Goal: Task Accomplishment & Management: Manage account settings

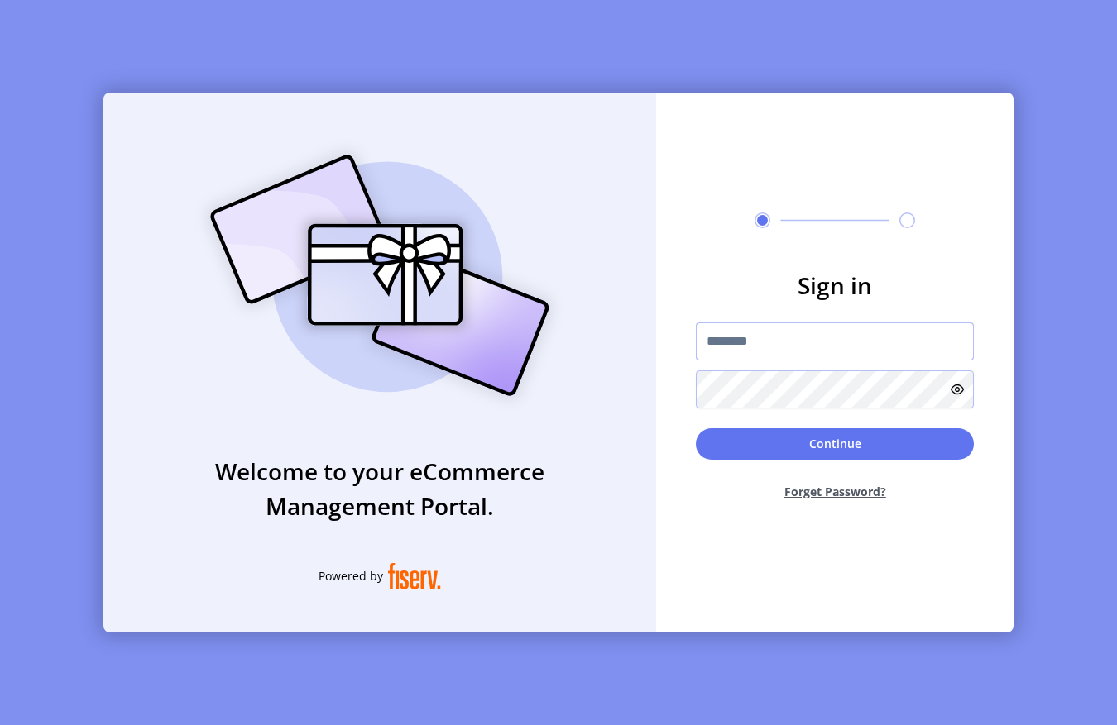
click at [749, 338] on input "text" at bounding box center [835, 342] width 278 height 38
type input "**********"
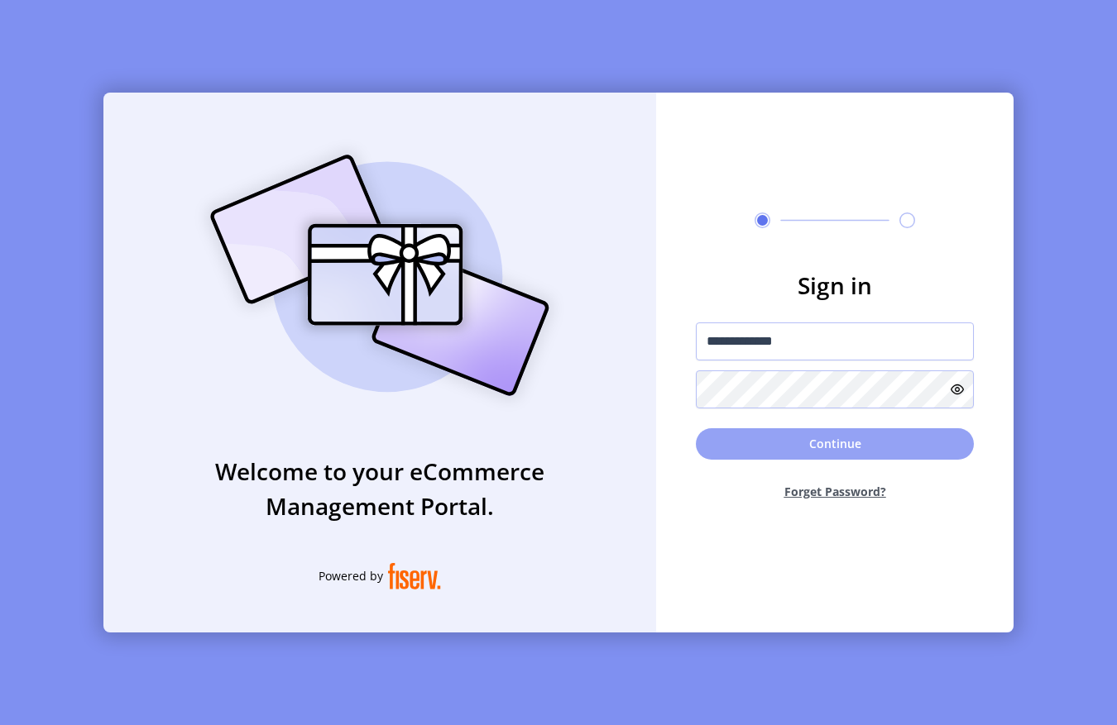
click at [804, 453] on button "Continue" at bounding box center [835, 443] width 278 height 31
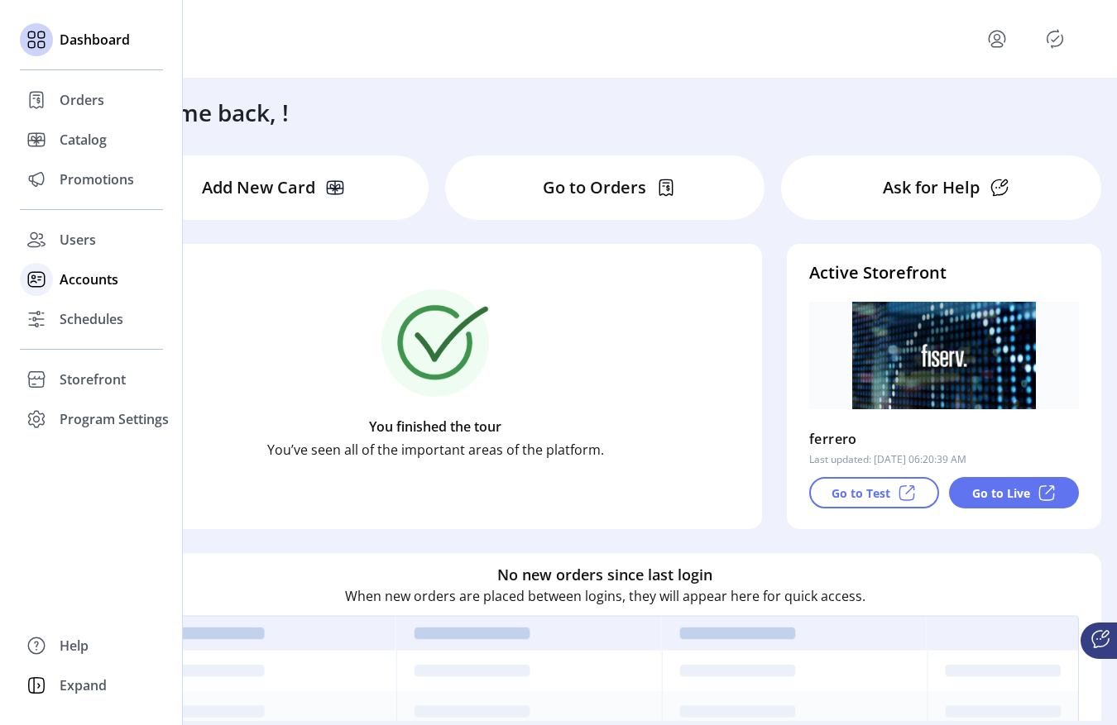
click at [52, 279] on div at bounding box center [36, 279] width 33 height 33
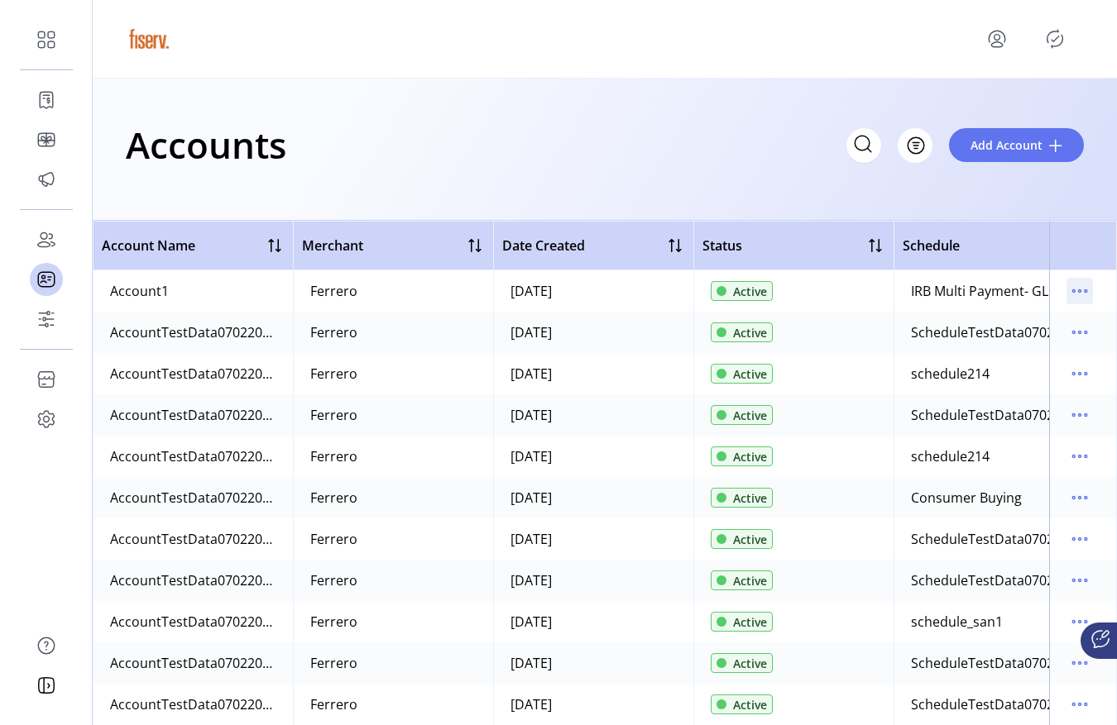
click at [1081, 301] on p-button at bounding box center [1079, 294] width 26 height 18
click at [1051, 294] on td at bounding box center [1083, 290] width 68 height 41
click at [1079, 290] on icon "menu" at bounding box center [1080, 291] width 2 height 2
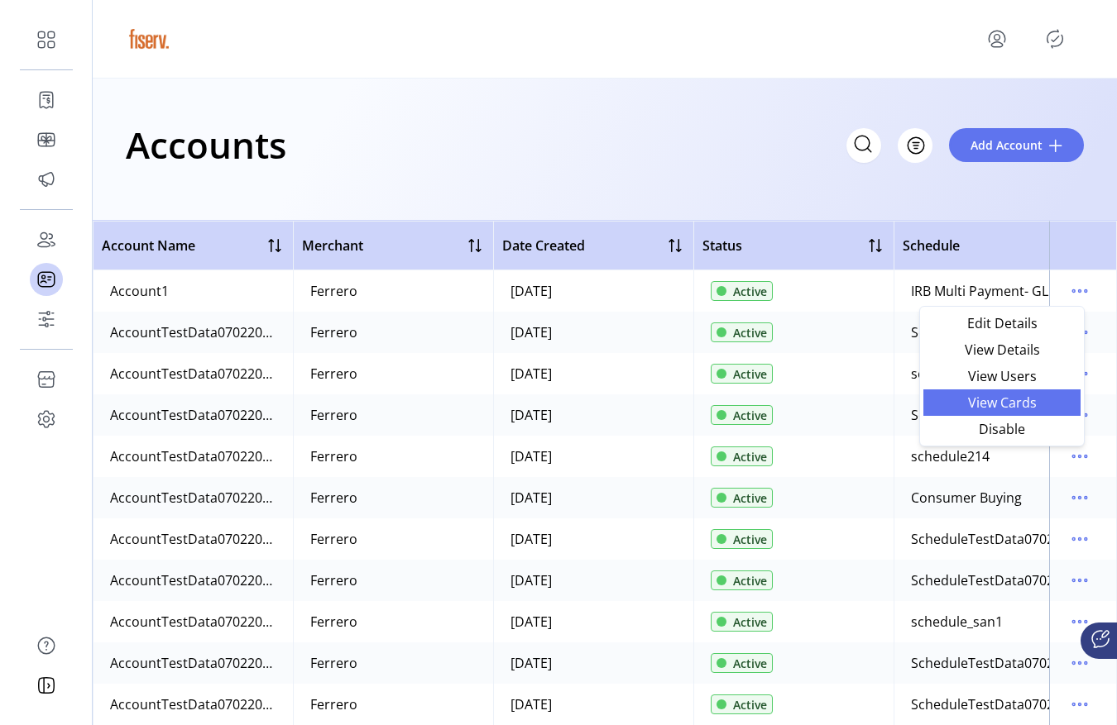
click at [993, 404] on span "View Cards" at bounding box center [1001, 402] width 137 height 13
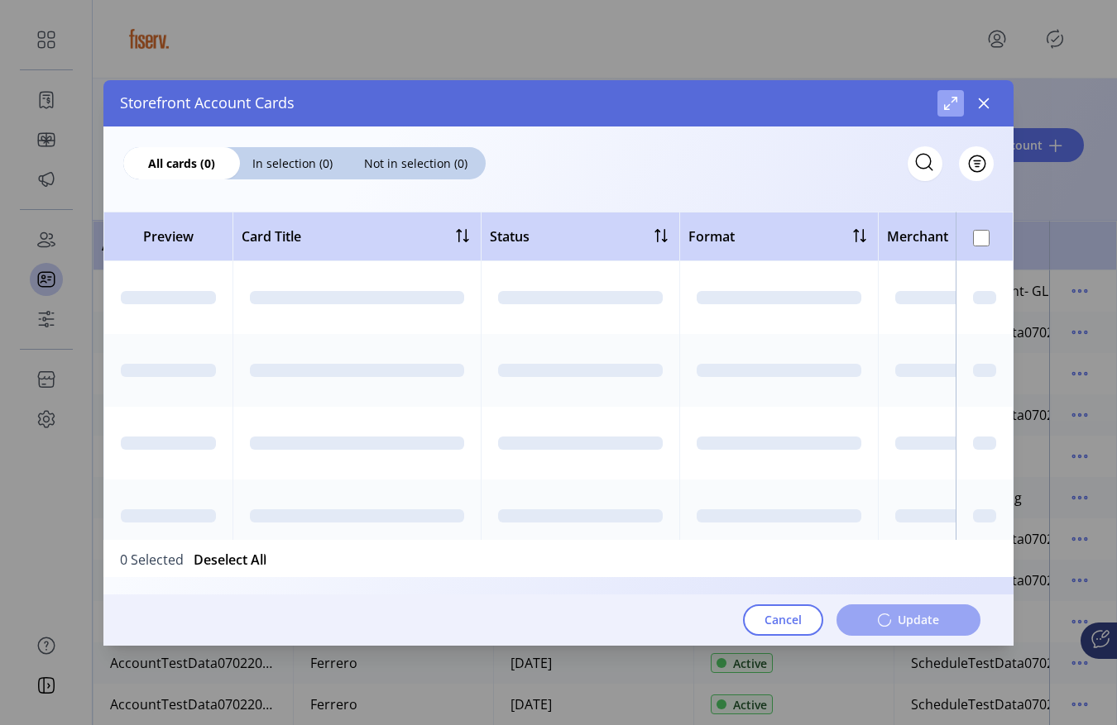
click at [948, 108] on span "Maximize" at bounding box center [950, 103] width 13 height 13
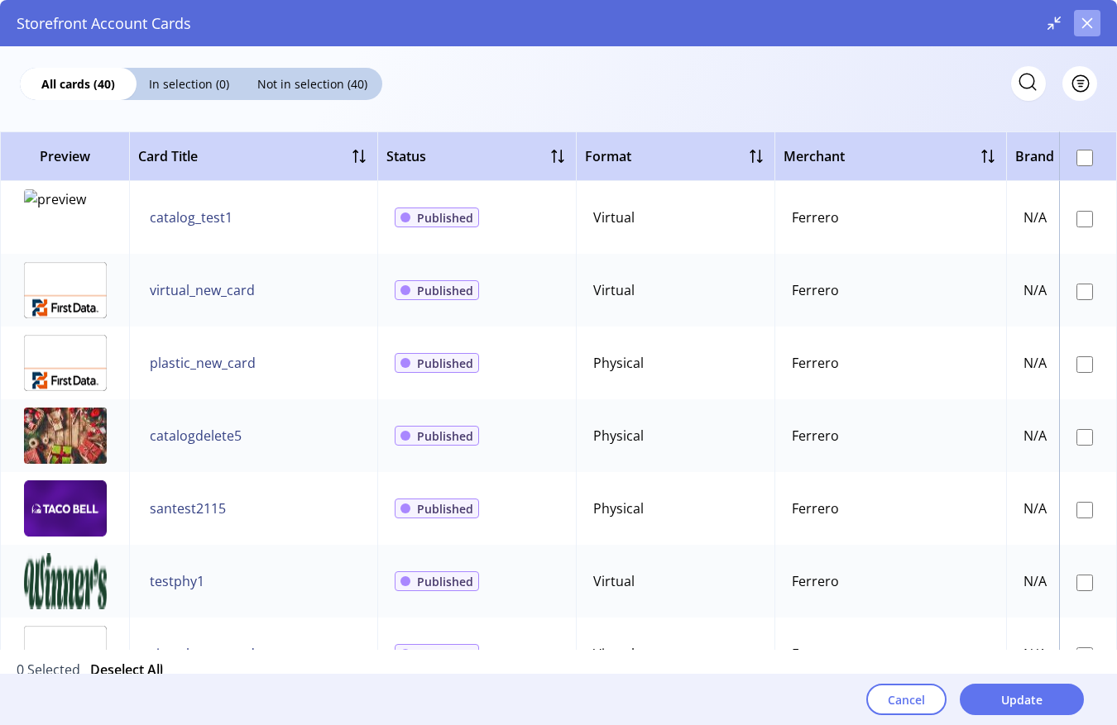
click at [1092, 32] on button "button" at bounding box center [1087, 23] width 26 height 26
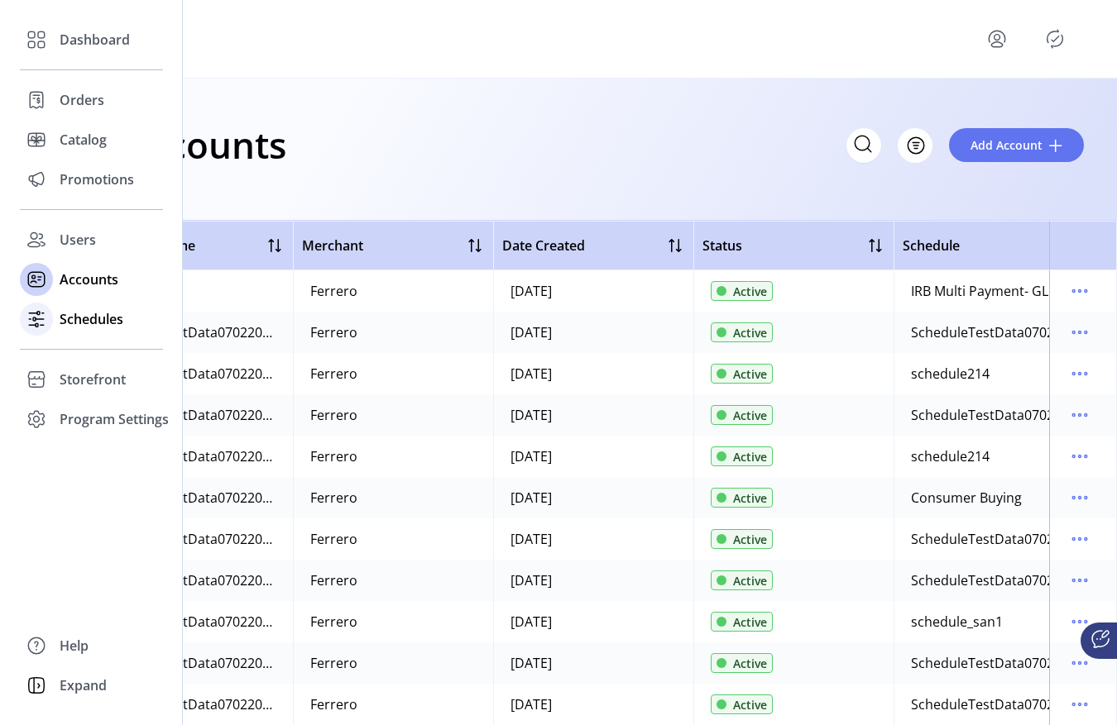
click at [83, 328] on span "Schedules" at bounding box center [92, 319] width 64 height 20
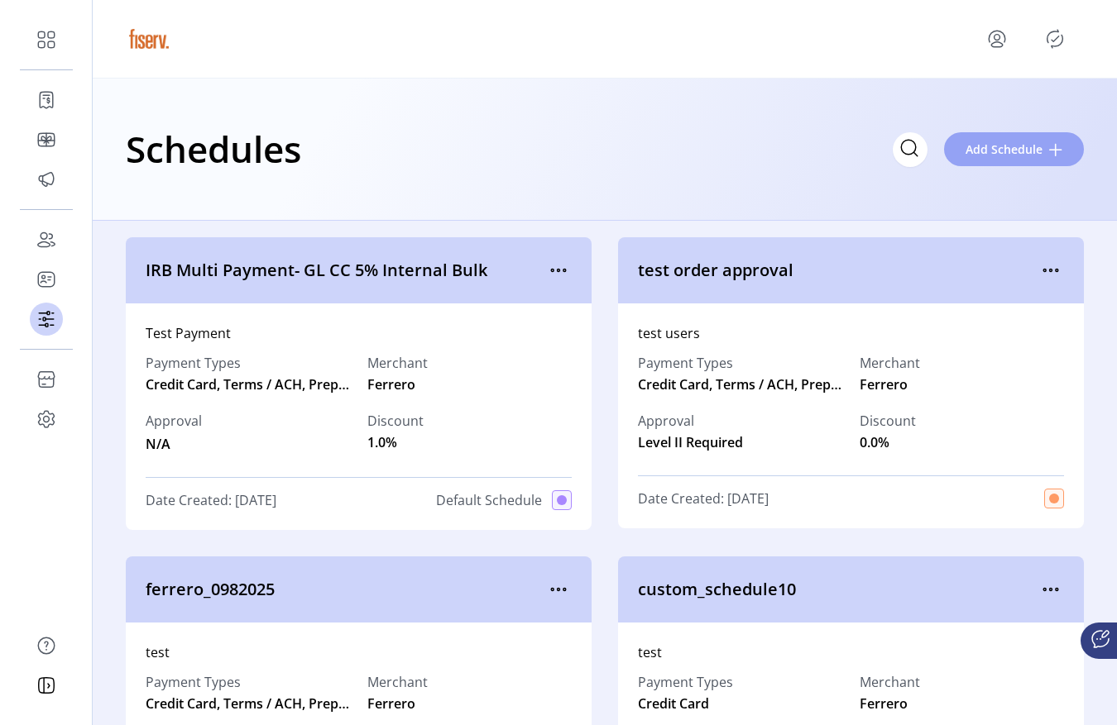
click at [992, 152] on span "Add Schedule" at bounding box center [1003, 149] width 77 height 17
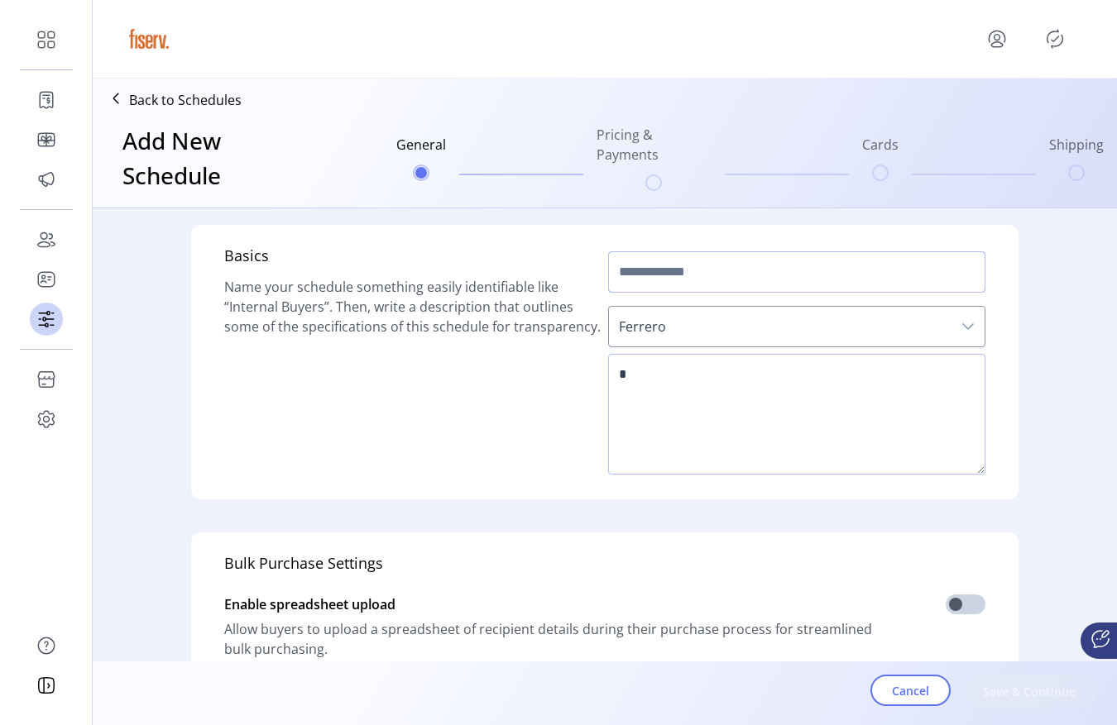
click at [720, 282] on input "text" at bounding box center [796, 271] width 377 height 41
type input "*****"
click at [691, 398] on textarea at bounding box center [796, 414] width 377 height 121
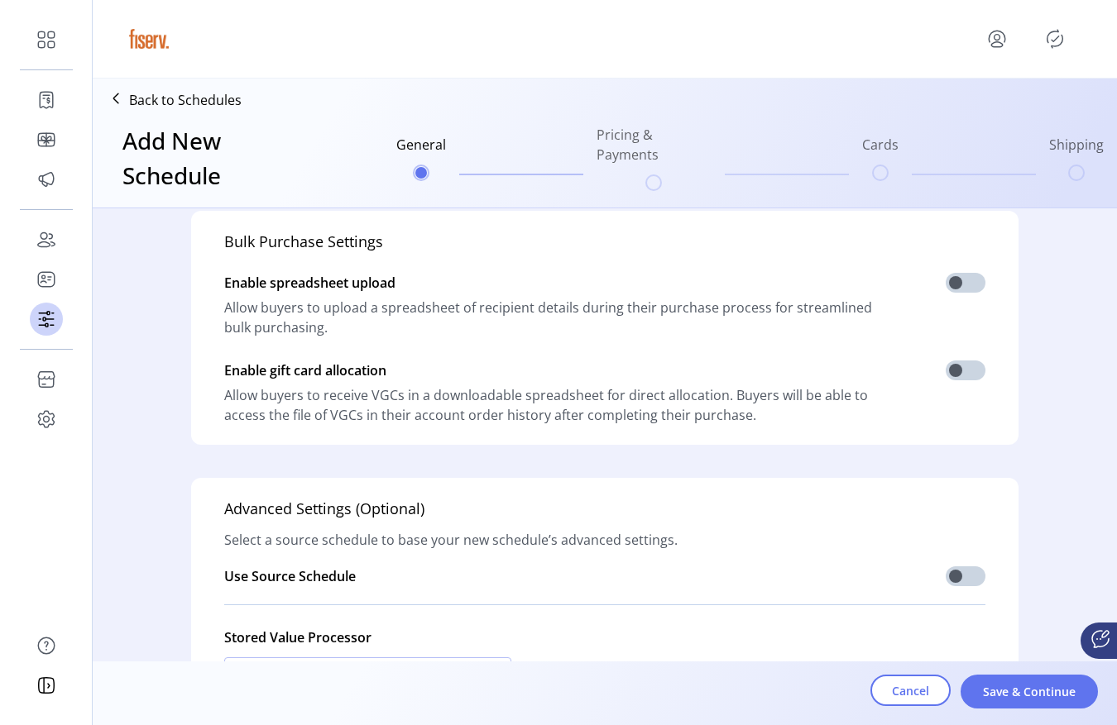
scroll to position [454, 0]
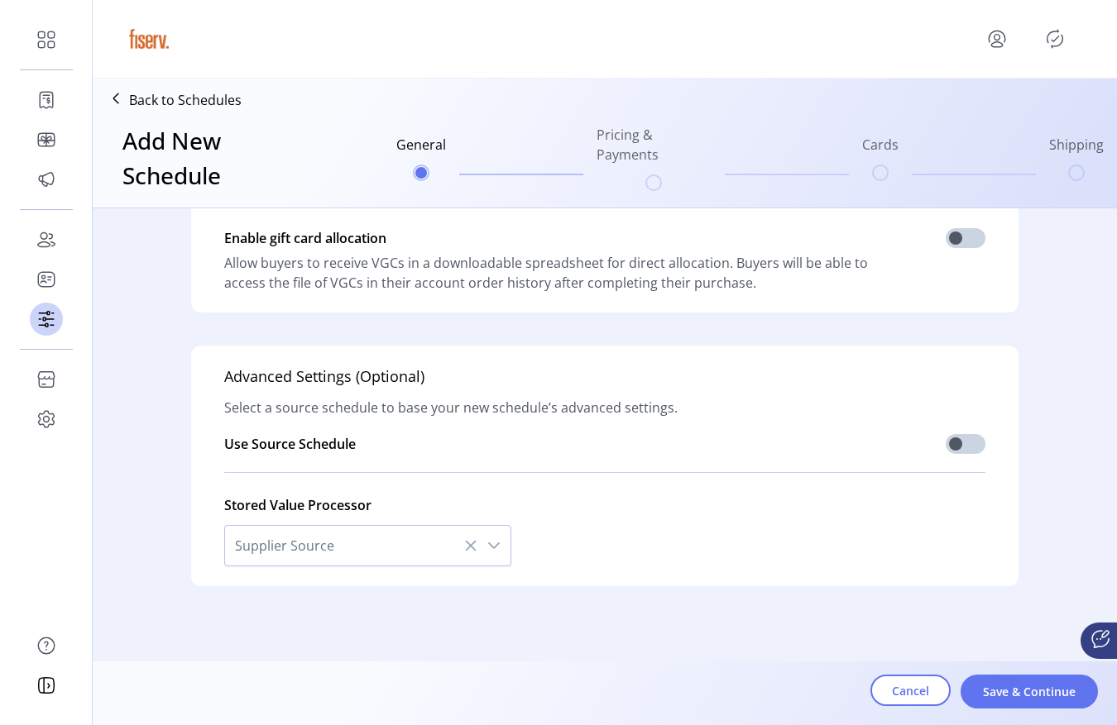
type textarea "**"
click at [988, 711] on div "Cancel Save & Continue" at bounding box center [651, 698] width 1059 height 47
click at [983, 697] on span "Save & Continue" at bounding box center [1029, 691] width 94 height 17
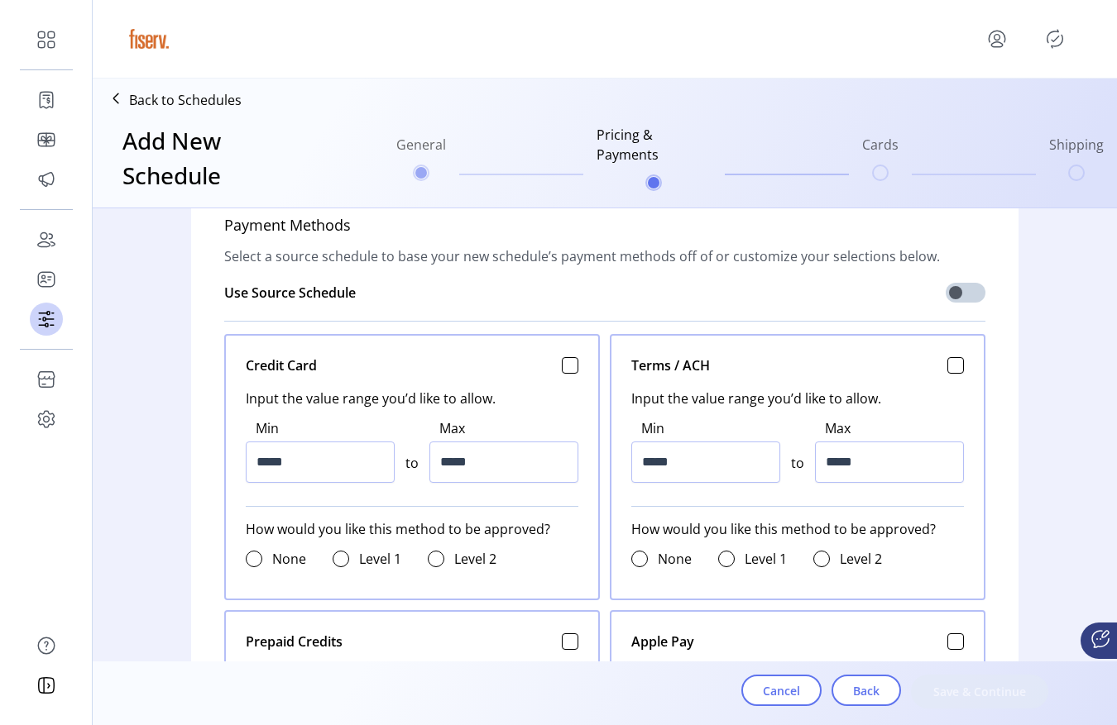
scroll to position [608, 0]
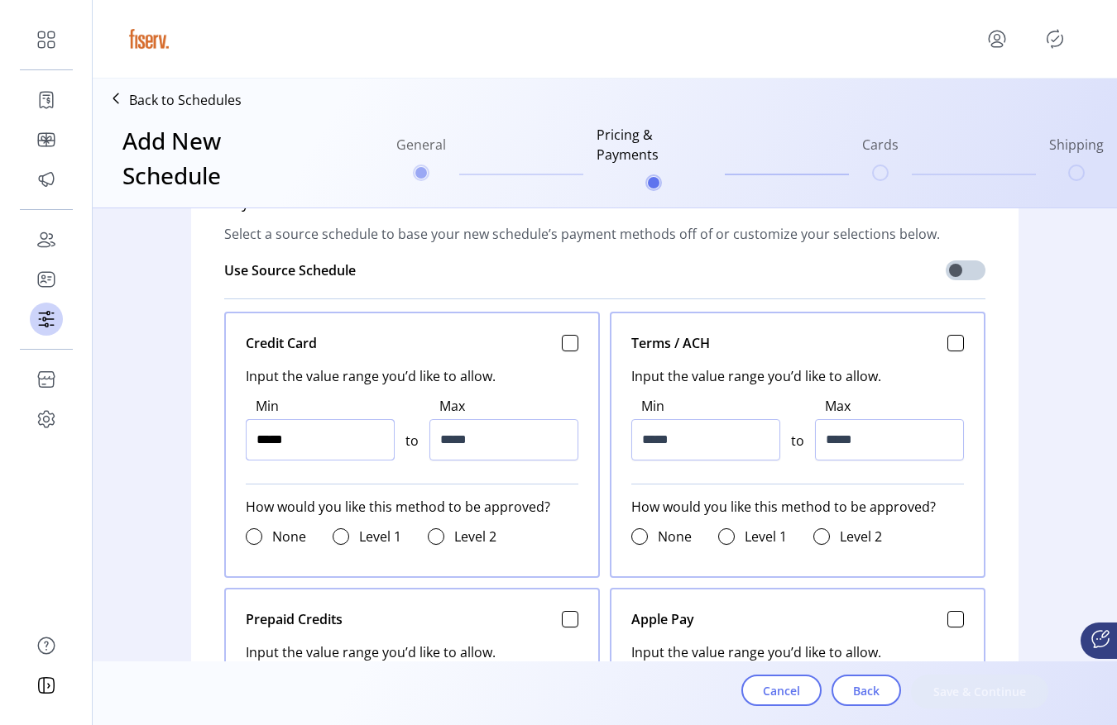
click at [362, 438] on input "*****" at bounding box center [320, 439] width 149 height 41
type input "*****"
click at [362, 438] on input "*****" at bounding box center [320, 439] width 149 height 41
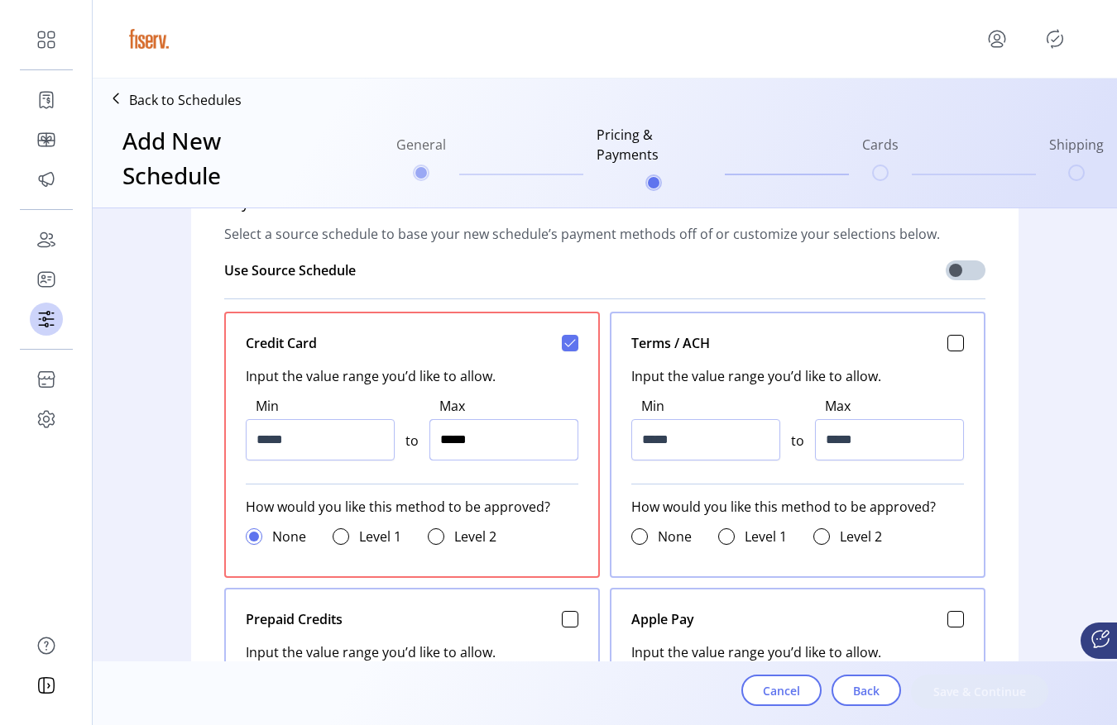
click at [542, 436] on input "*****" at bounding box center [503, 439] width 149 height 41
type input "*****"
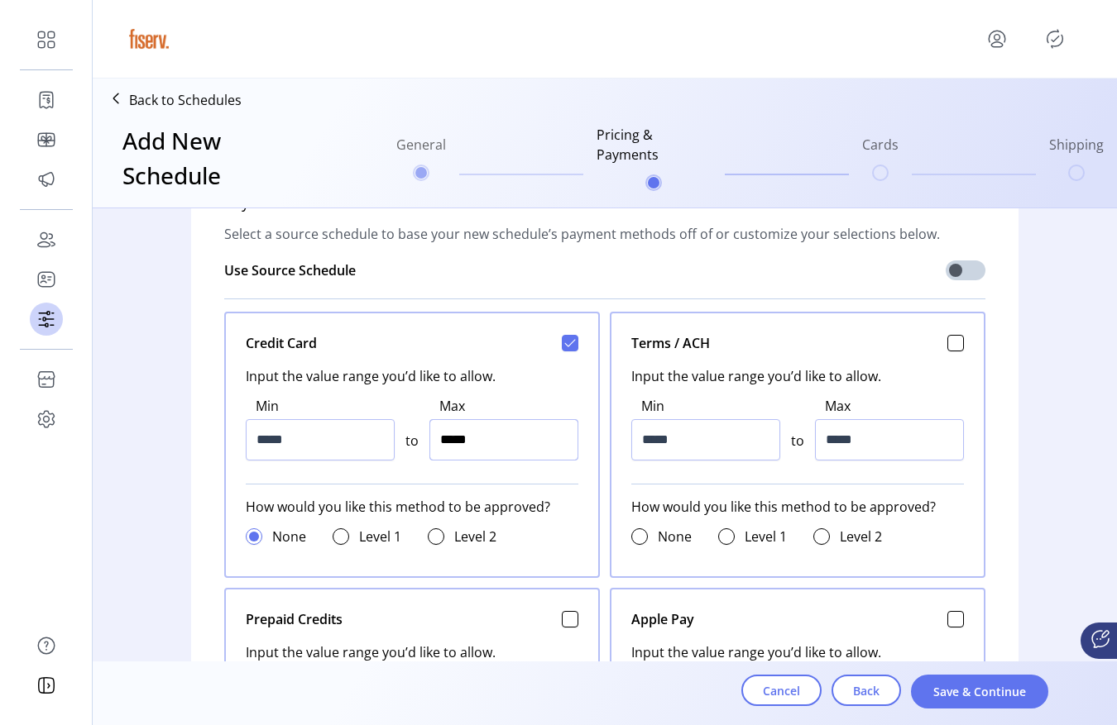
drag, startPoint x: 542, startPoint y: 436, endPoint x: 795, endPoint y: 608, distance: 306.0
click at [795, 606] on div "Credit Card Input the value range you’d like to allow. Min ***** to Max ***** H…" at bounding box center [604, 721] width 761 height 819
click at [981, 684] on span "Save & Continue" at bounding box center [979, 691] width 94 height 17
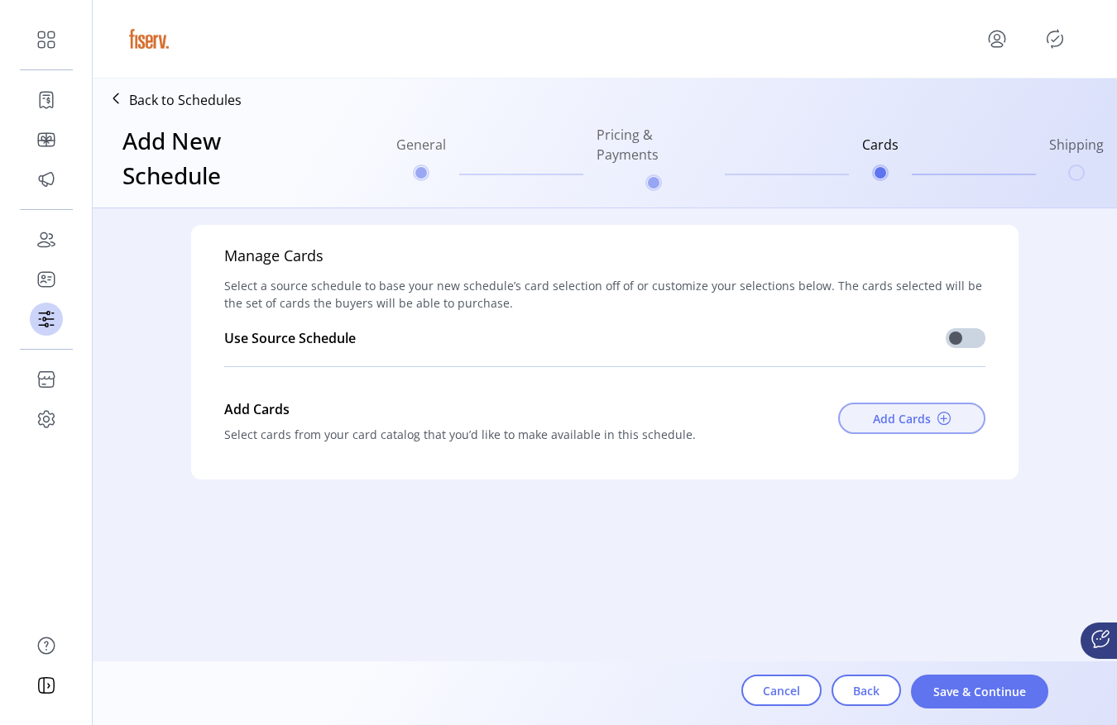
click at [902, 421] on span "Add Cards" at bounding box center [902, 418] width 58 height 17
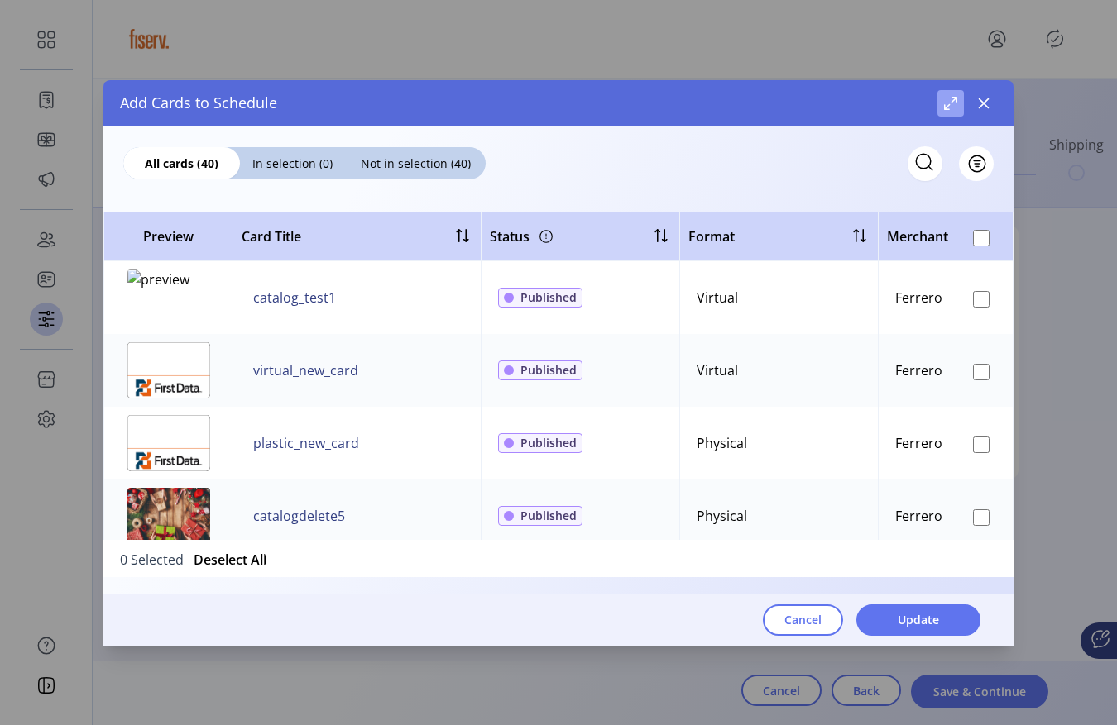
click at [941, 107] on button "Maximize" at bounding box center [950, 103] width 26 height 26
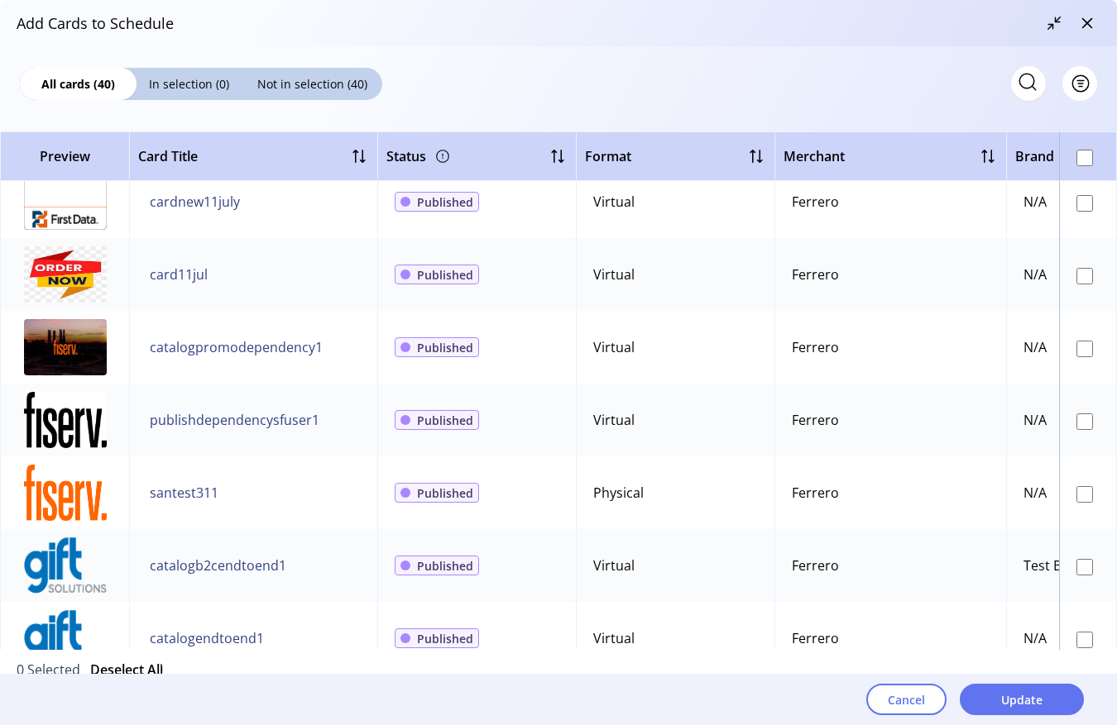
scroll to position [2456, 0]
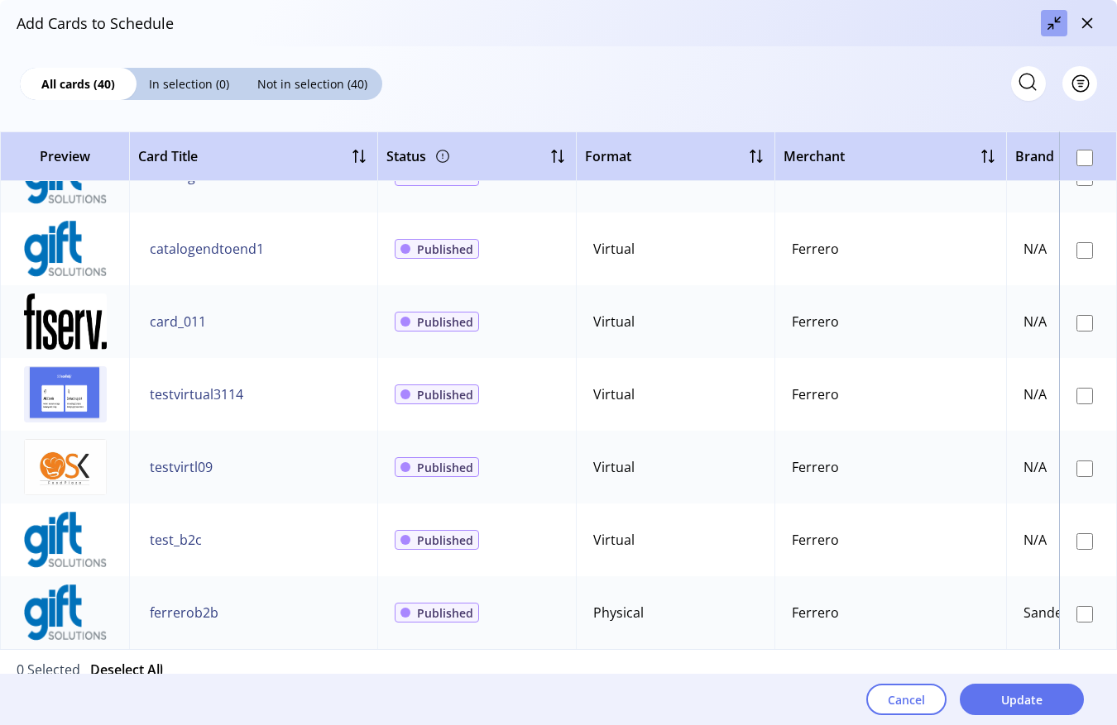
click at [1041, 28] on button "Maximize" at bounding box center [1054, 23] width 26 height 26
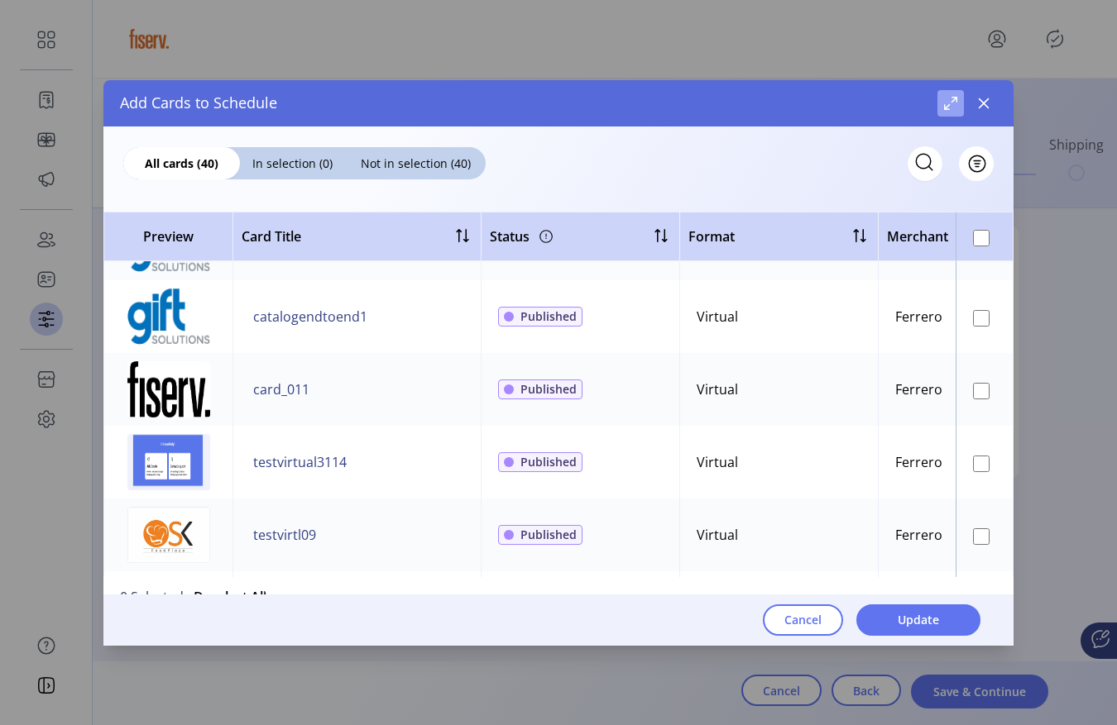
click at [951, 108] on span "Maximize" at bounding box center [950, 103] width 13 height 13
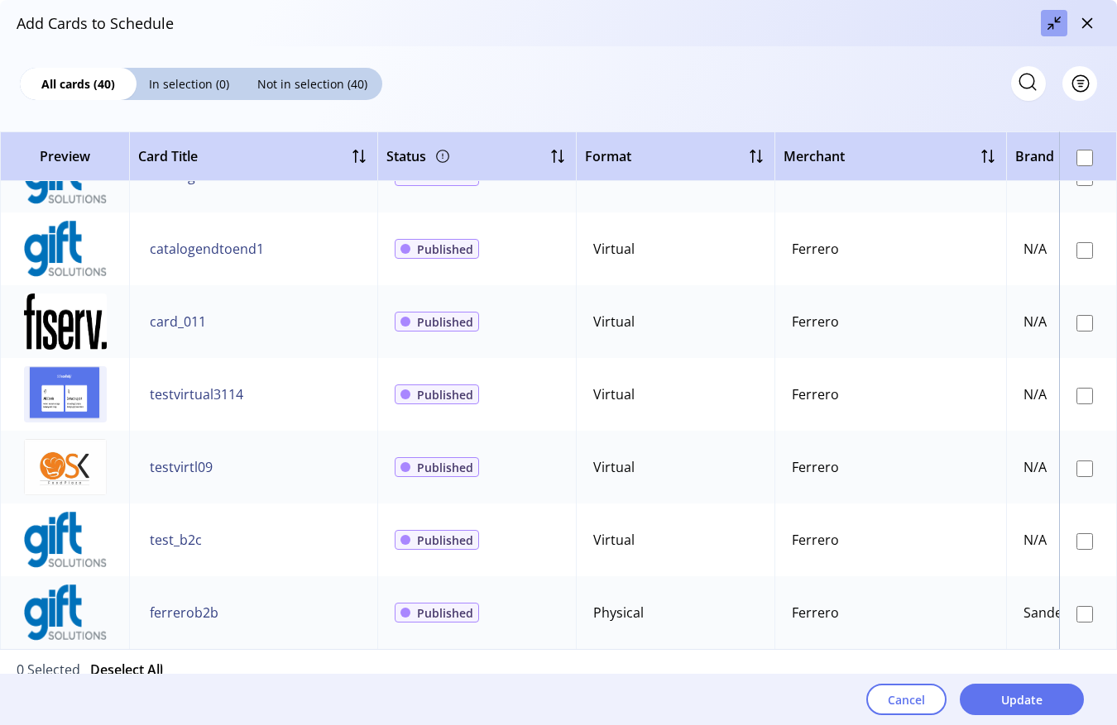
click at [1052, 30] on button "Maximize" at bounding box center [1054, 23] width 26 height 26
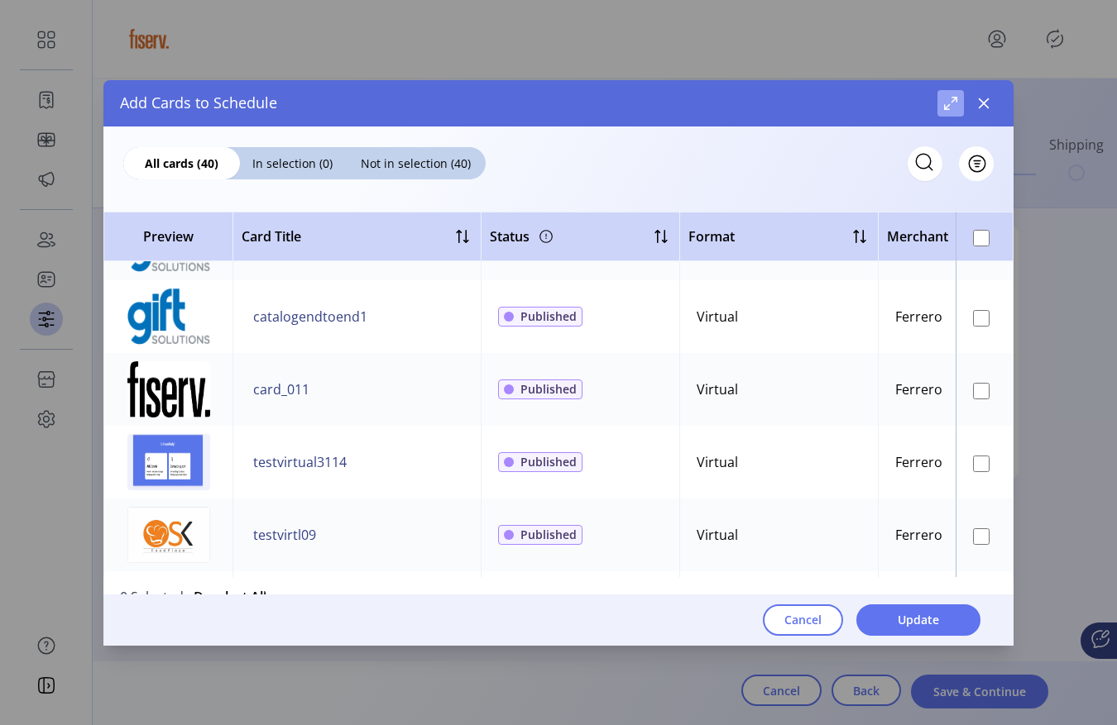
click at [947, 110] on button "Maximize" at bounding box center [950, 103] width 26 height 26
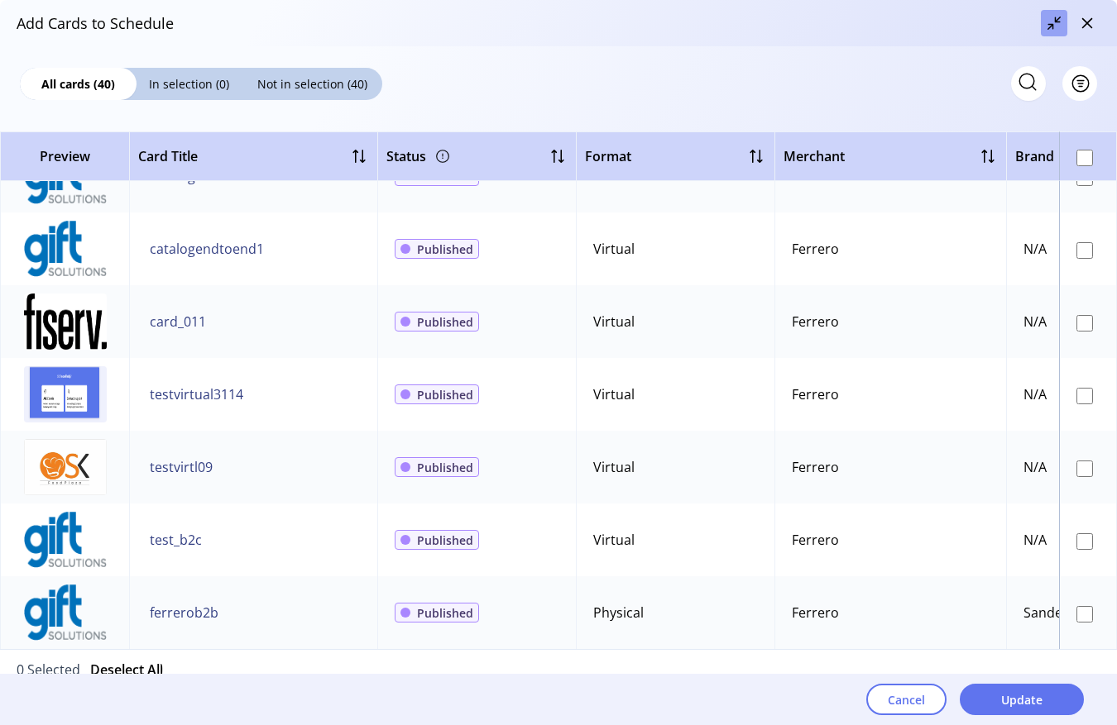
click at [1045, 32] on button "Maximize" at bounding box center [1054, 23] width 26 height 26
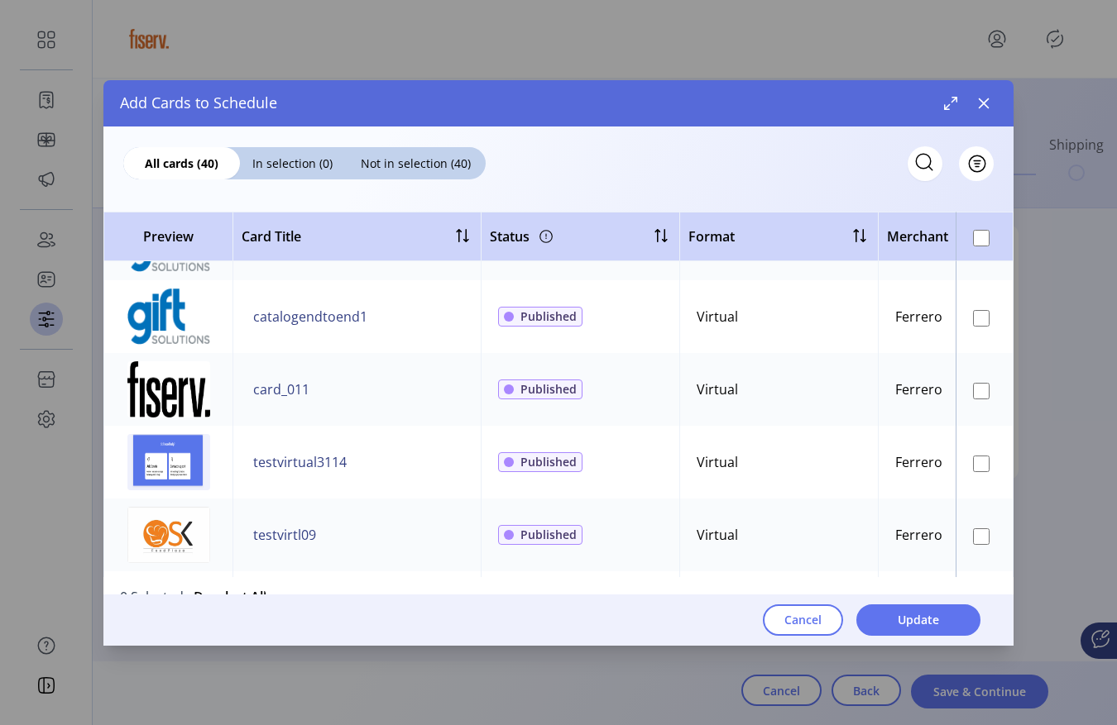
click at [937, 90] on button "Maximize" at bounding box center [950, 103] width 26 height 26
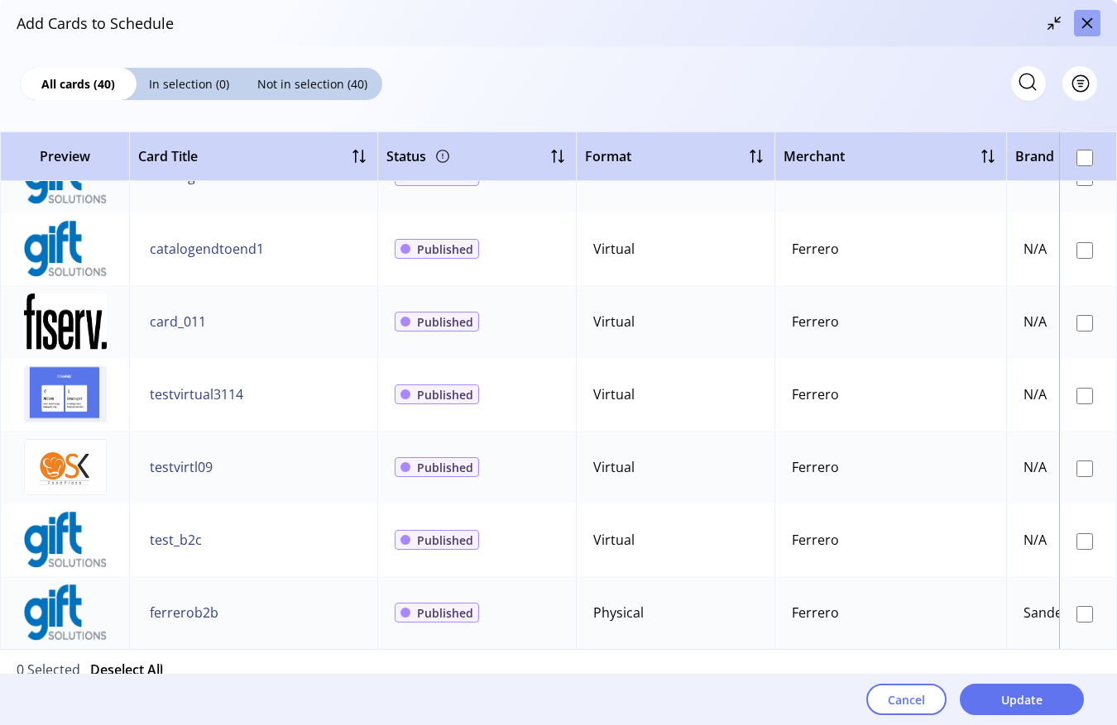
click at [1081, 26] on icon "button" at bounding box center [1086, 23] width 13 height 13
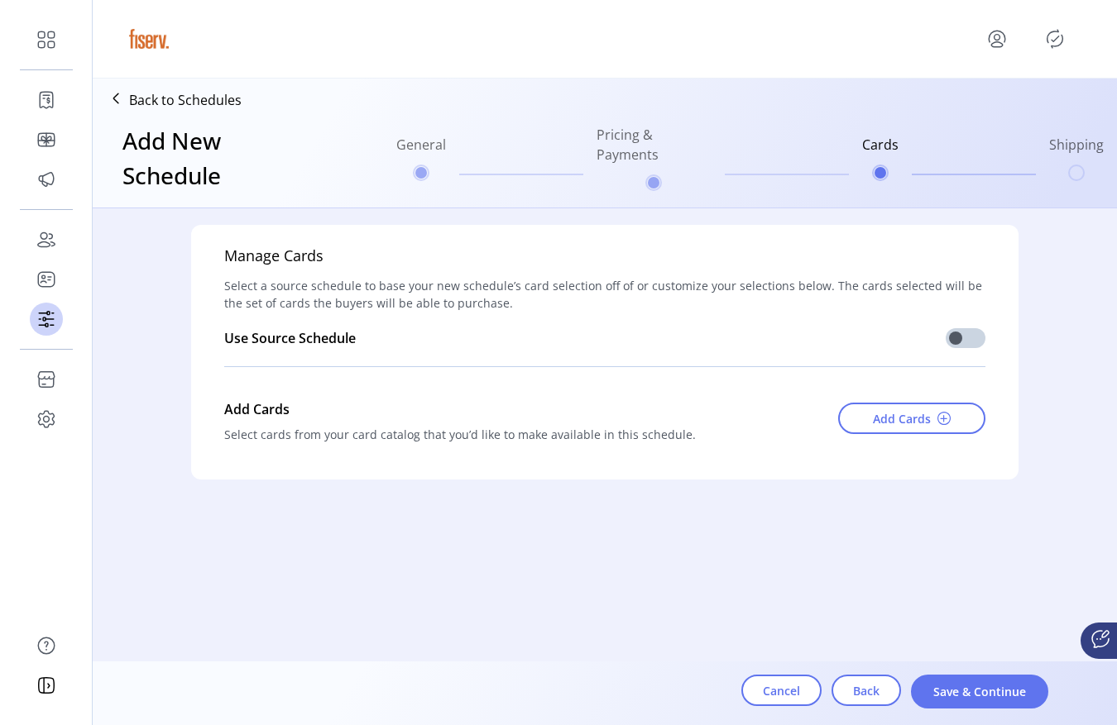
click at [1091, 648] on icon at bounding box center [1100, 639] width 20 height 20
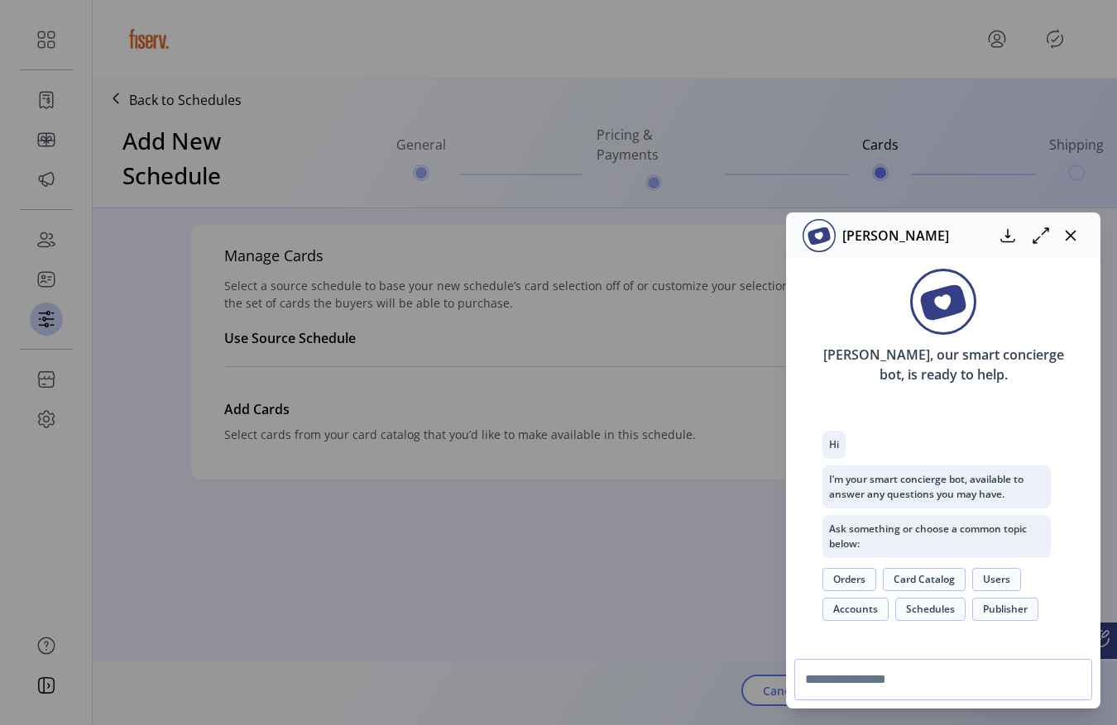
click at [1037, 240] on icon at bounding box center [1041, 236] width 20 height 20
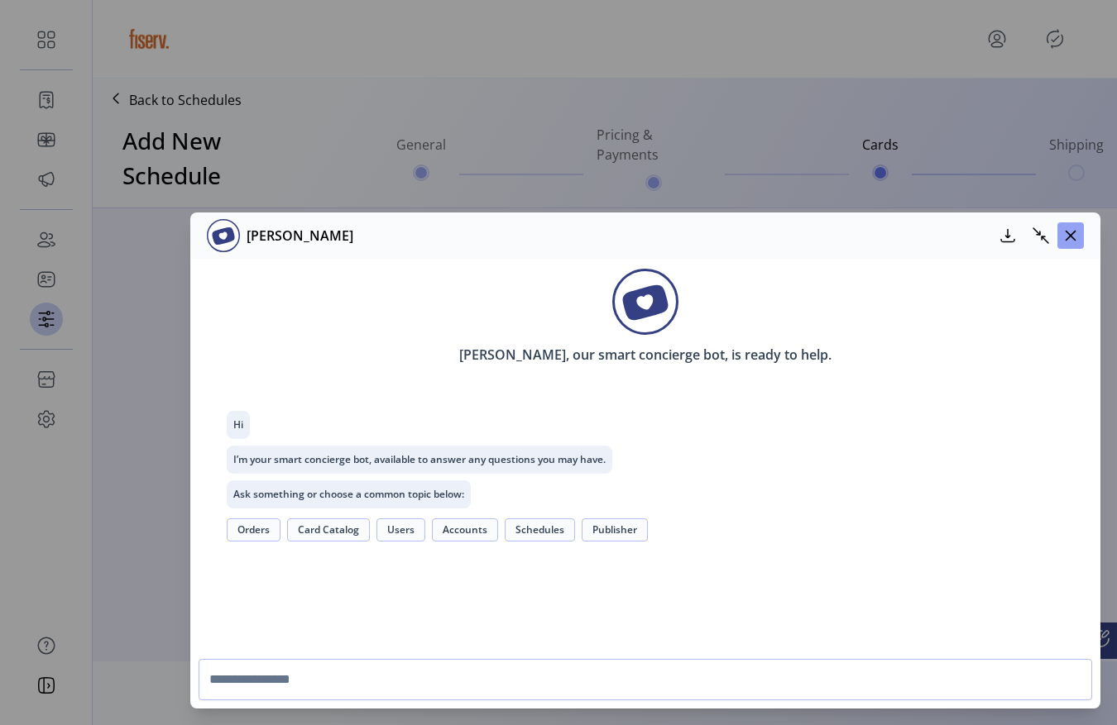
click at [1074, 237] on icon "button" at bounding box center [1070, 235] width 13 height 13
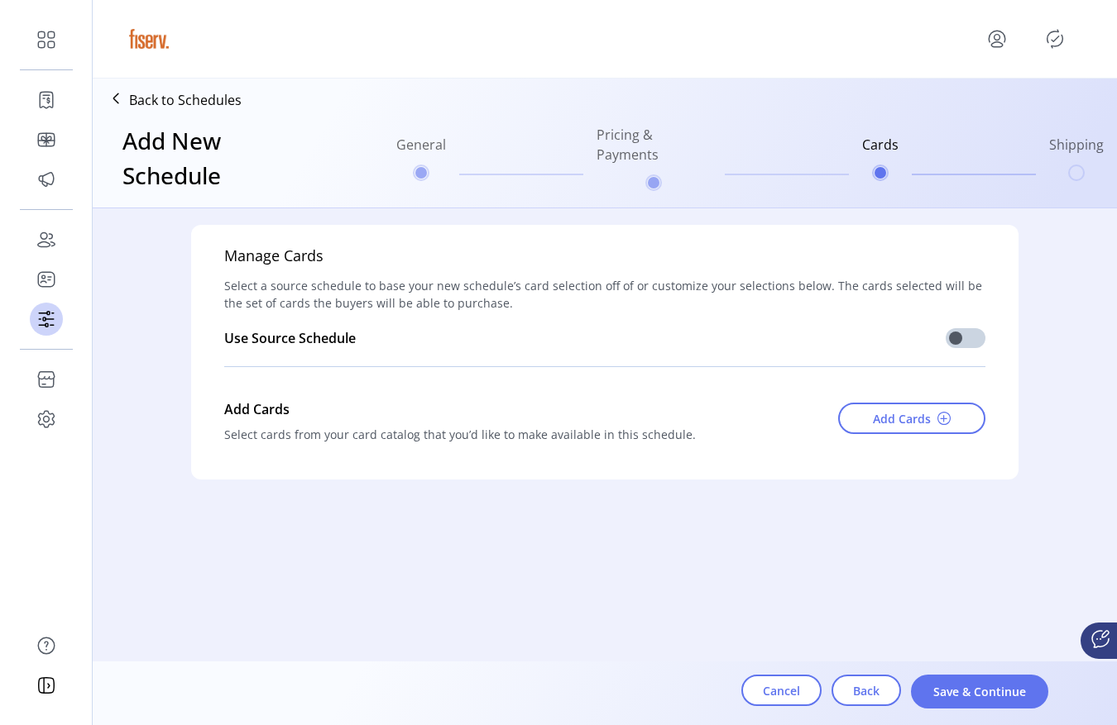
click at [1088, 639] on div at bounding box center [1098, 641] width 36 height 36
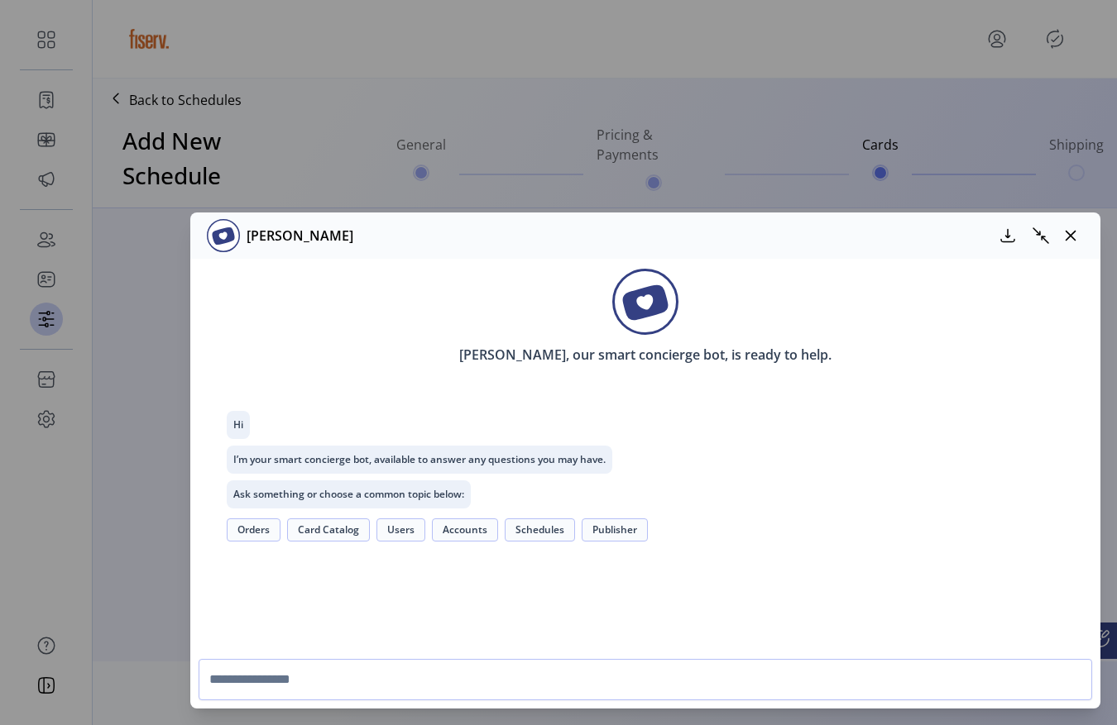
click at [1044, 233] on icon at bounding box center [1041, 236] width 20 height 20
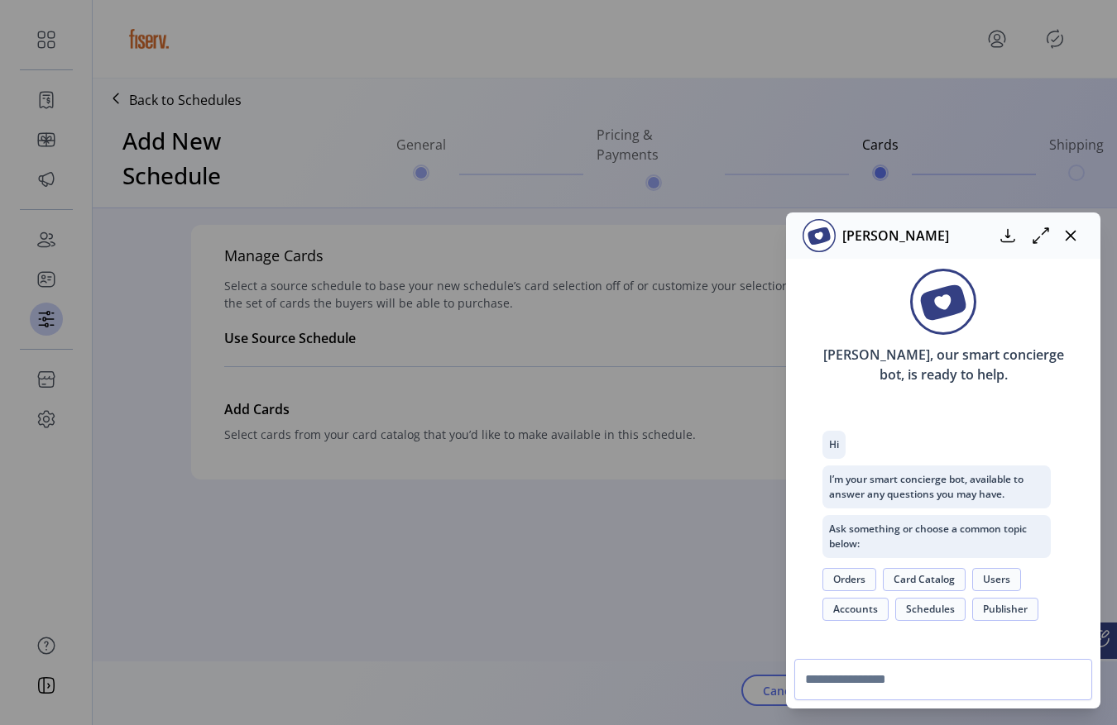
click at [1041, 242] on icon at bounding box center [1041, 236] width 20 height 20
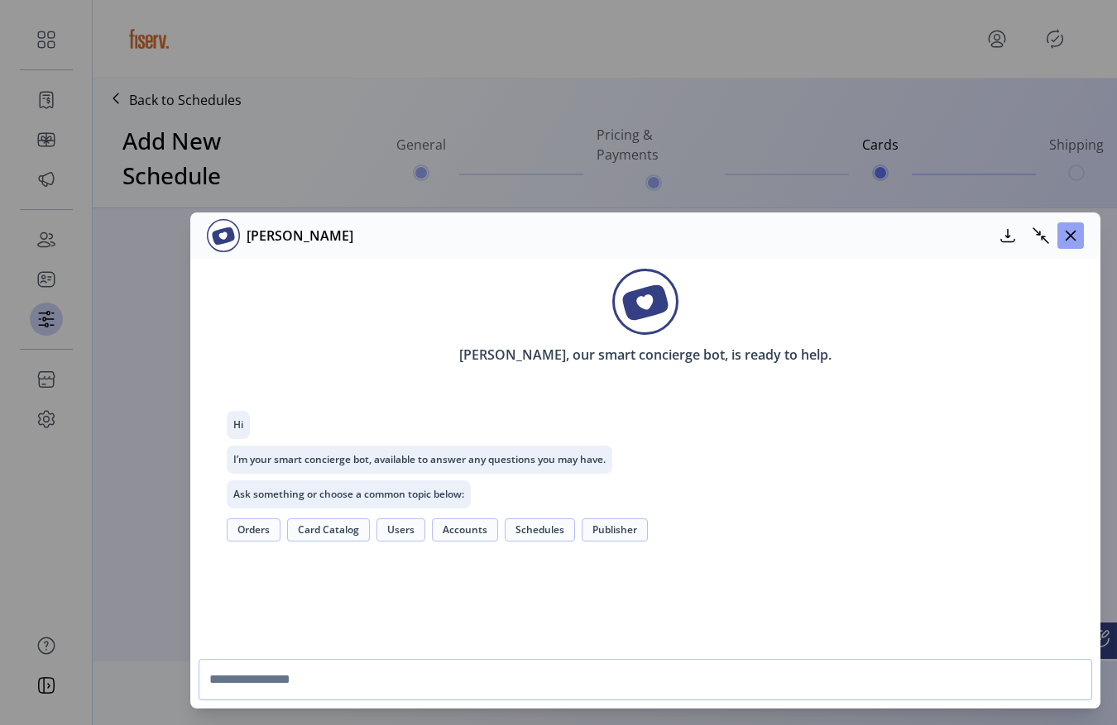
click at [1071, 244] on button "button" at bounding box center [1070, 235] width 26 height 26
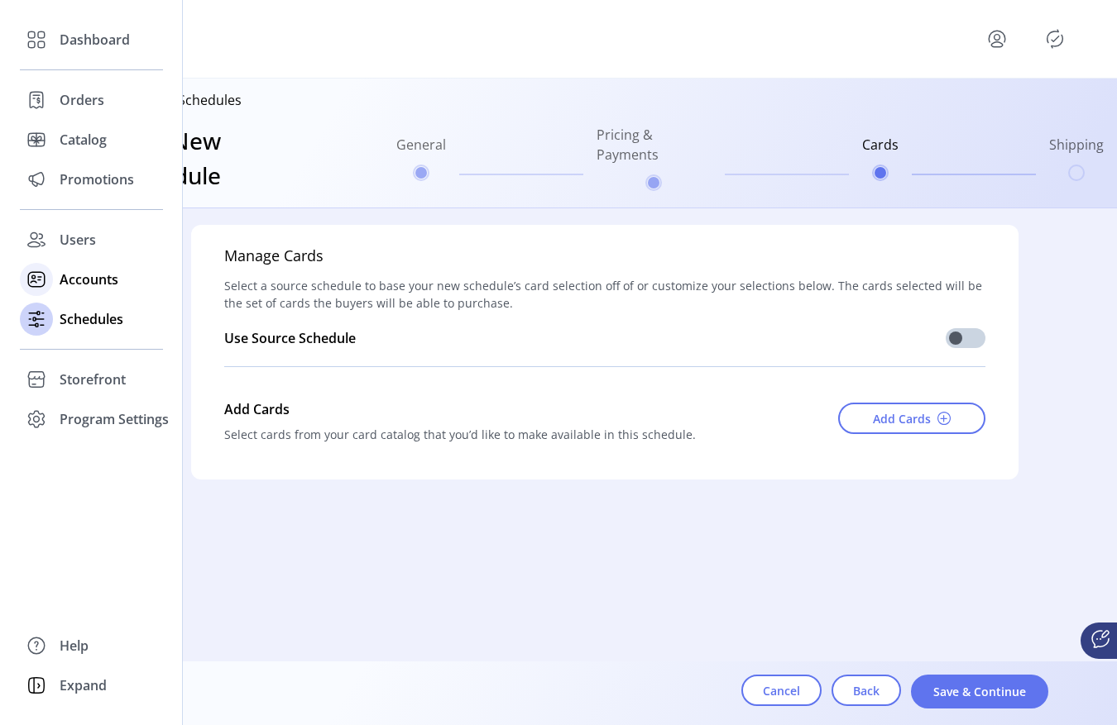
click at [92, 280] on span "Accounts" at bounding box center [89, 280] width 59 height 20
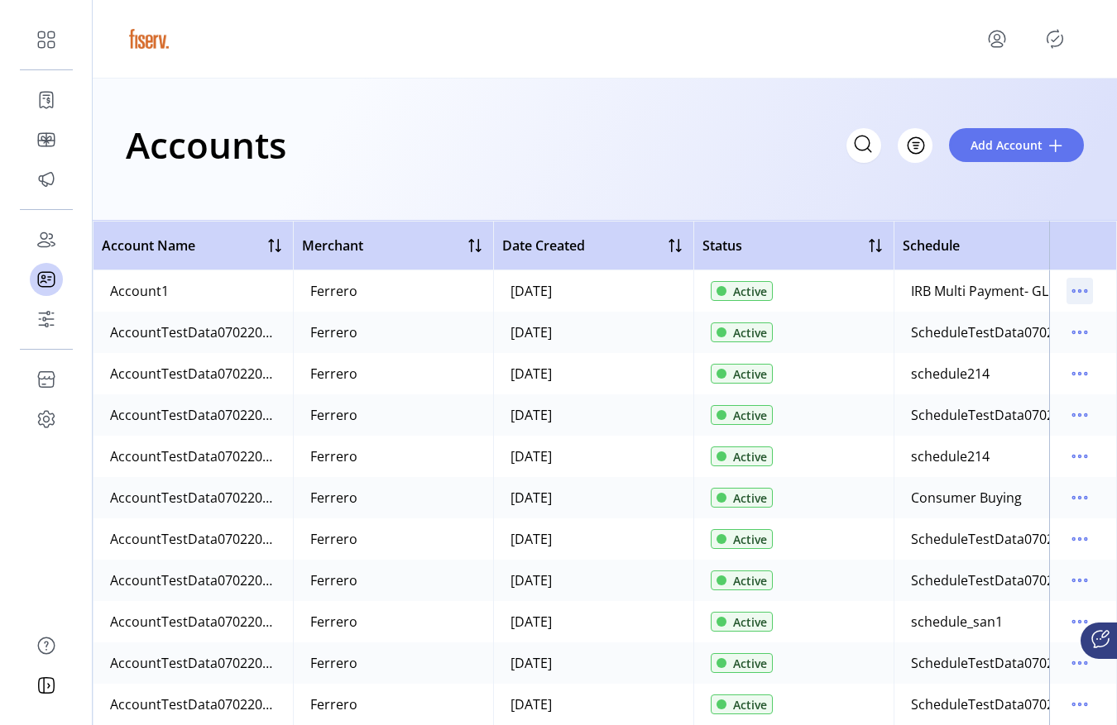
click at [1067, 291] on icon "menu" at bounding box center [1079, 291] width 26 height 26
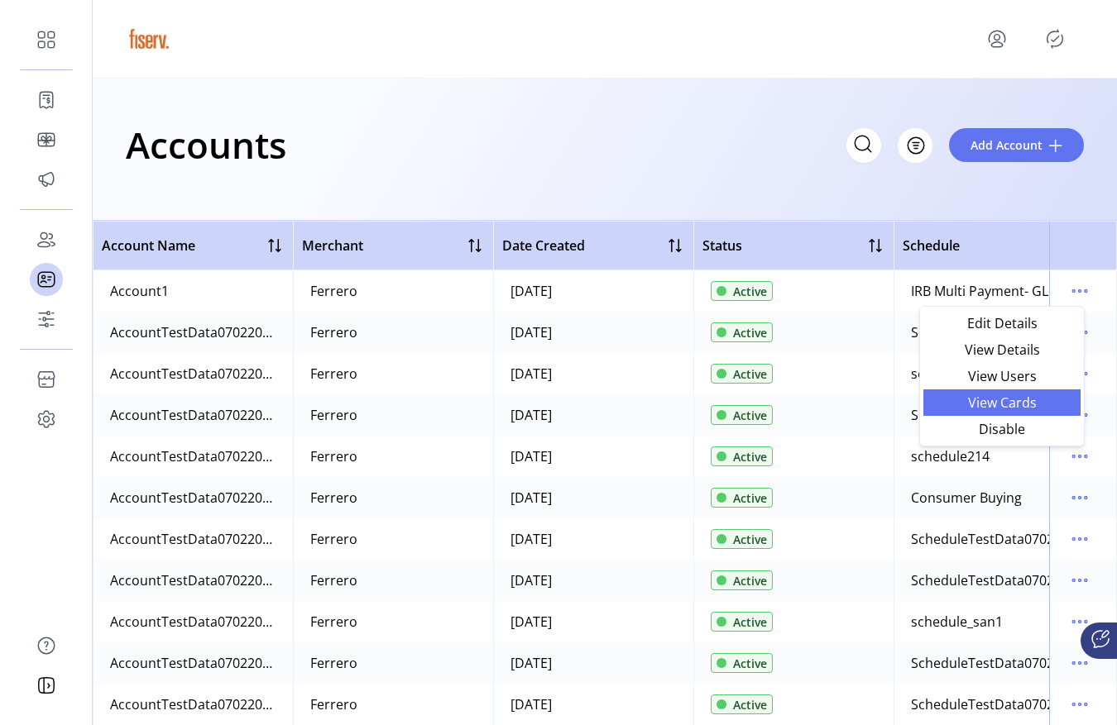
click at [998, 400] on span "View Cards" at bounding box center [1001, 402] width 137 height 13
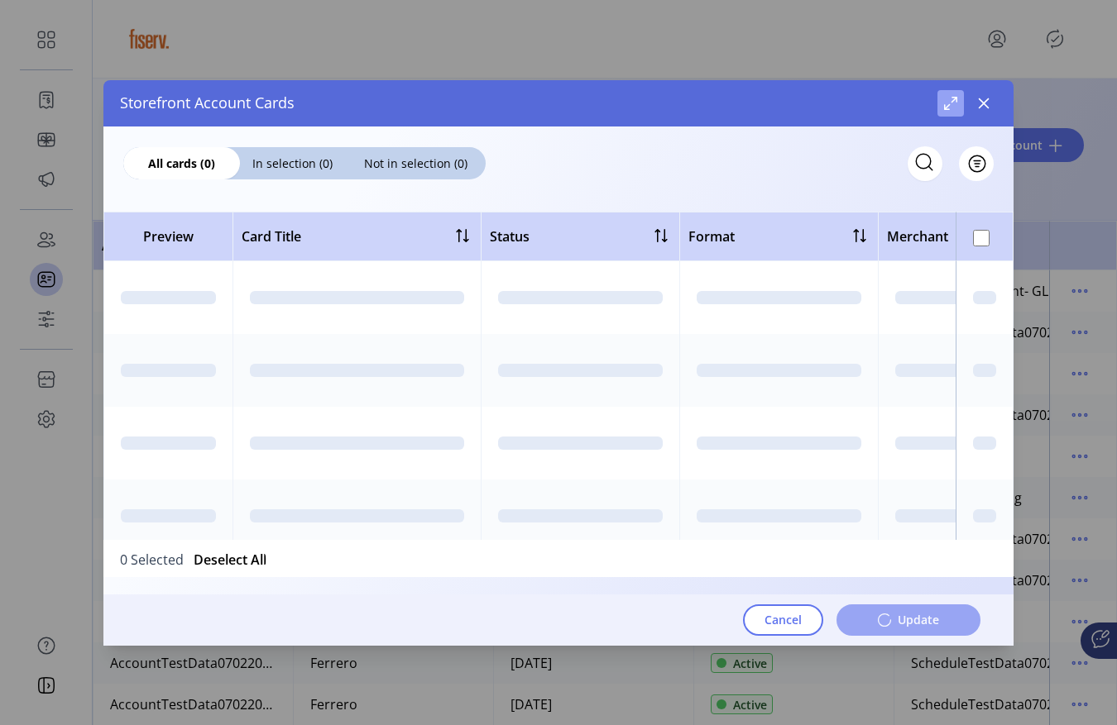
click at [946, 107] on span "Maximize" at bounding box center [950, 103] width 13 height 13
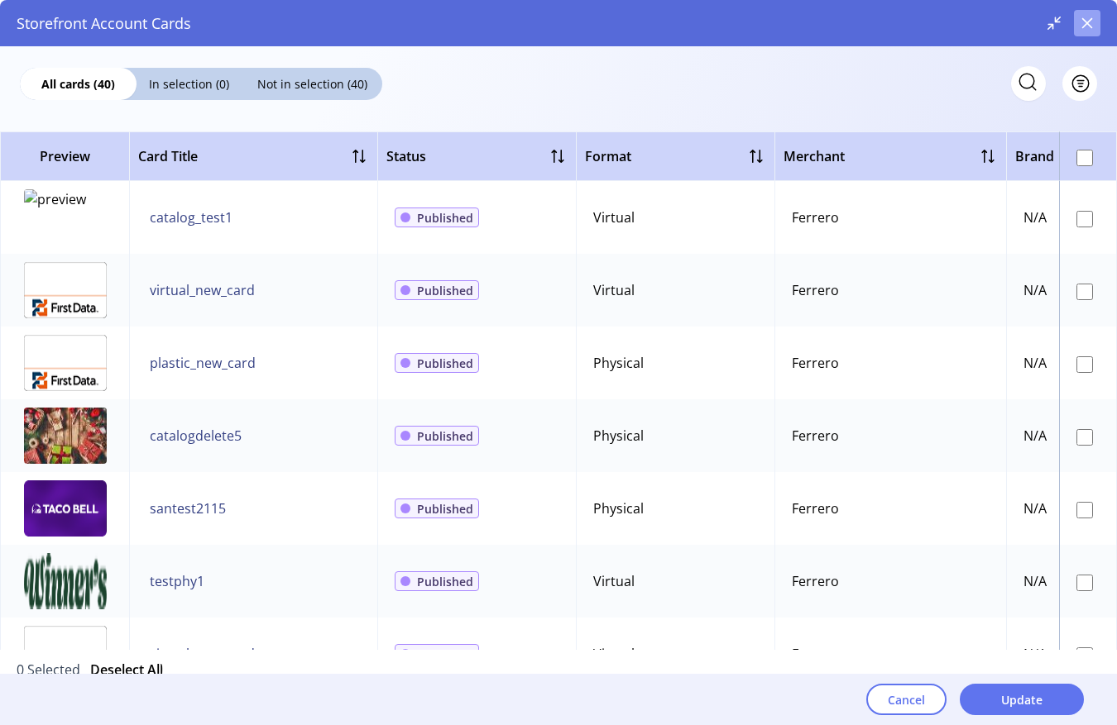
click at [1083, 25] on icon "button" at bounding box center [1086, 23] width 13 height 13
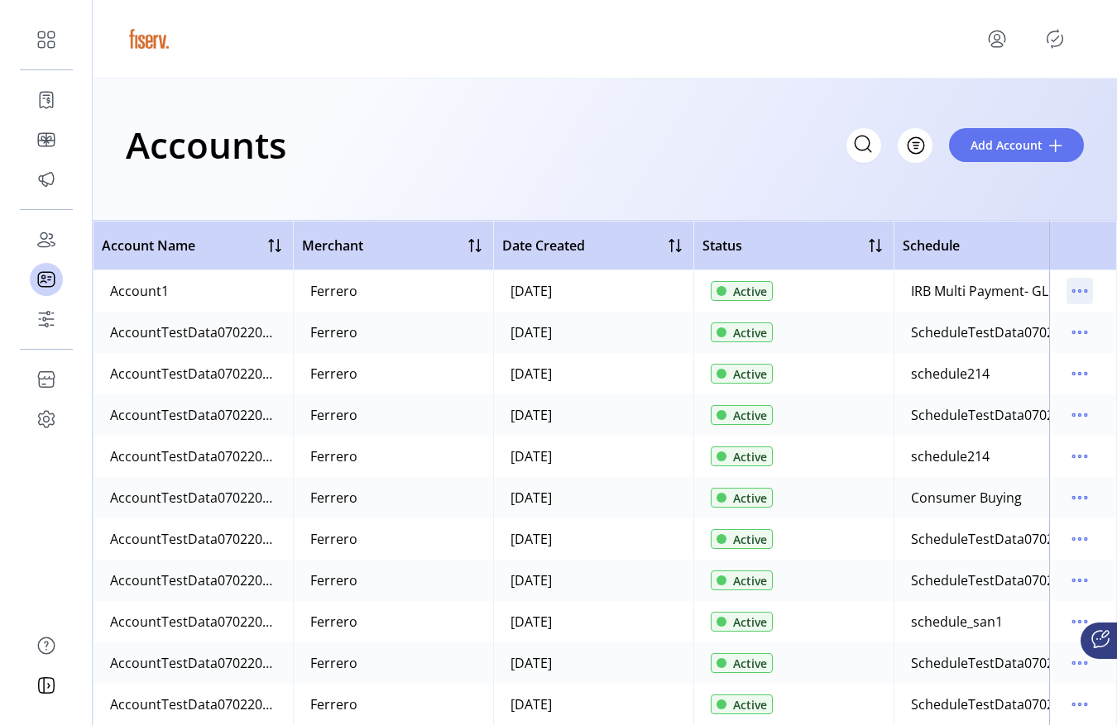
click at [1071, 298] on icon "menu" at bounding box center [1079, 291] width 26 height 26
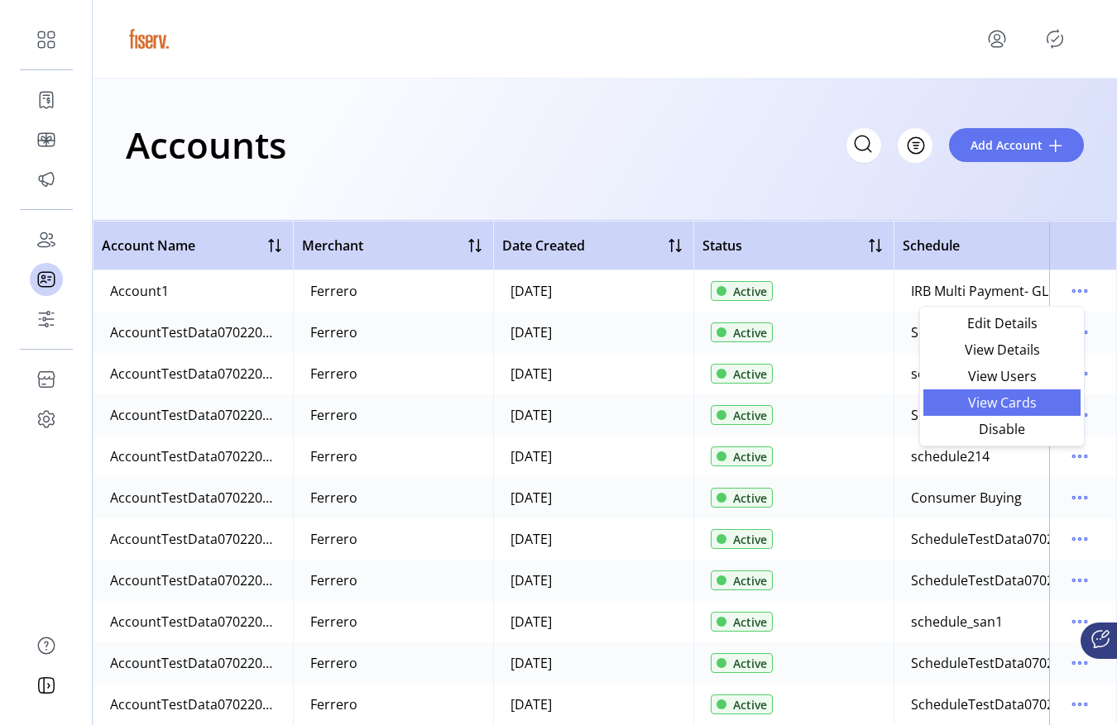
click at [1022, 396] on span "View Cards" at bounding box center [1001, 402] width 137 height 13
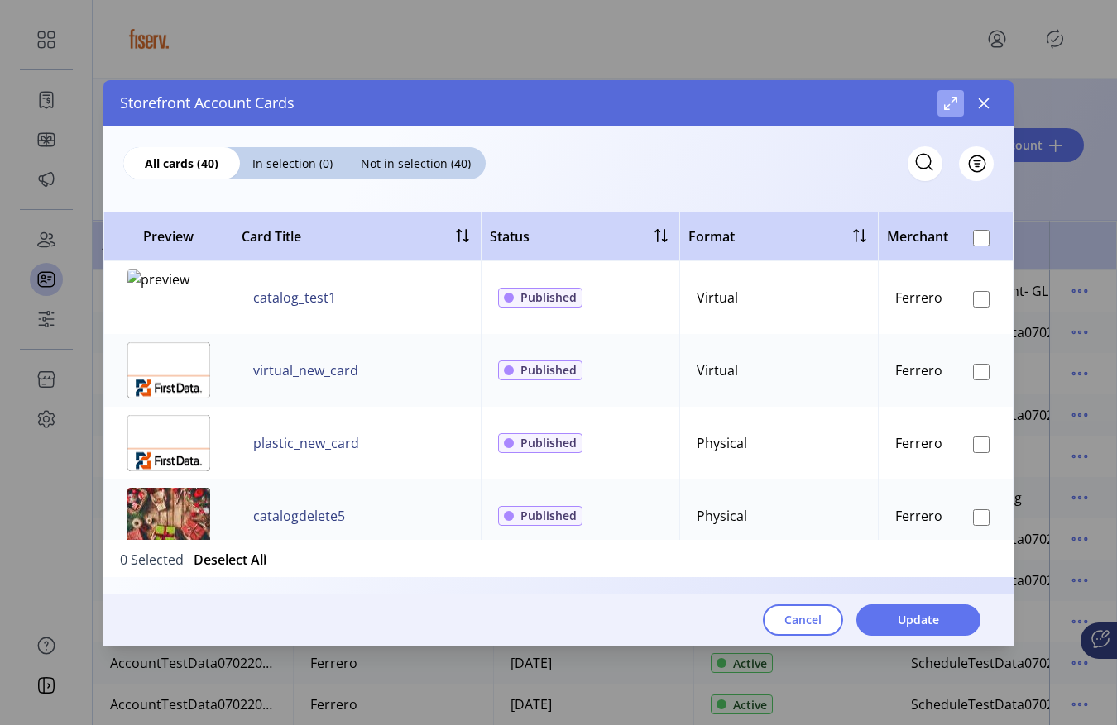
click at [959, 101] on button "Maximize" at bounding box center [950, 103] width 26 height 26
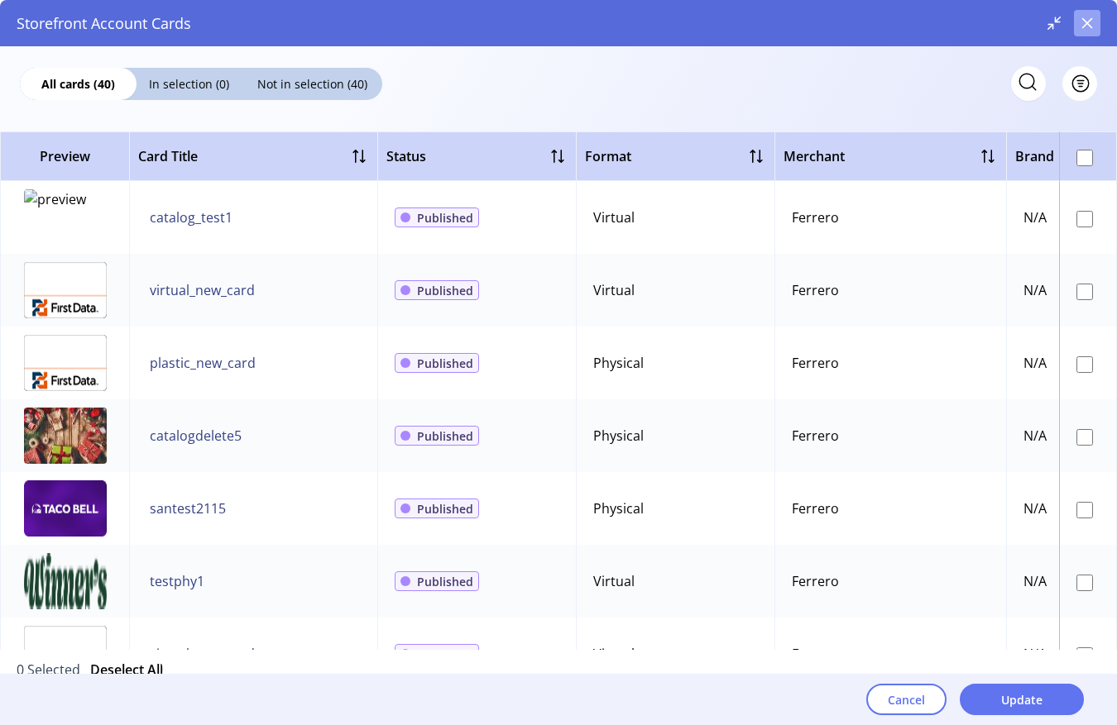
click at [1084, 26] on icon "button" at bounding box center [1087, 23] width 11 height 11
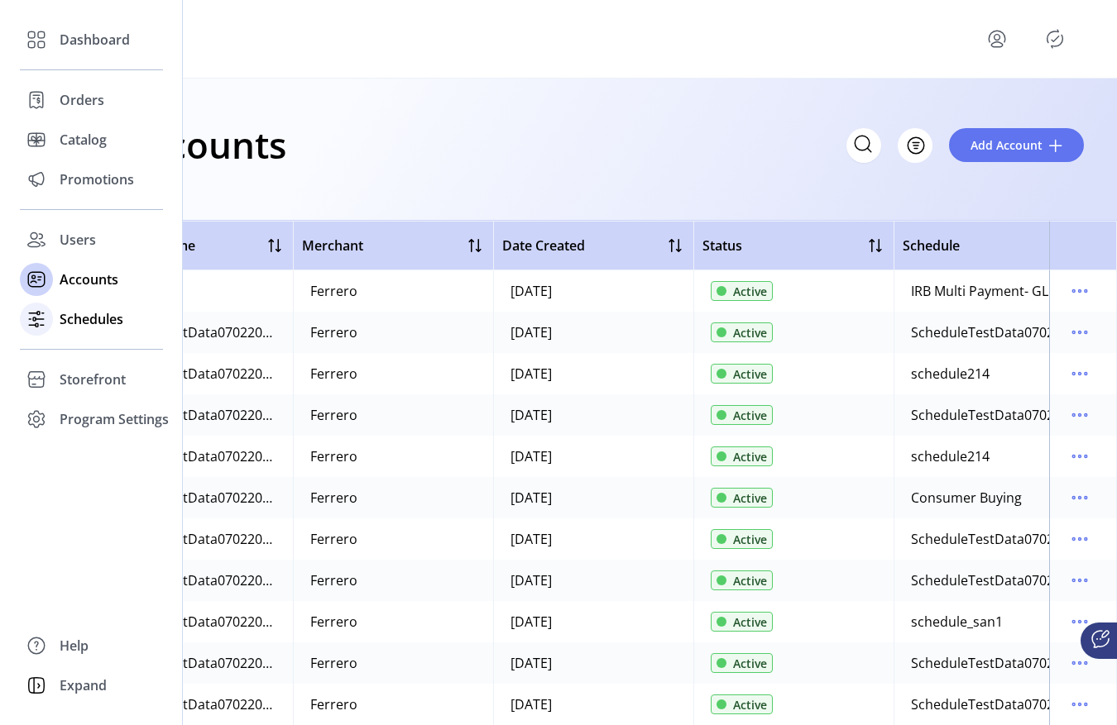
click at [55, 315] on div "Schedules" at bounding box center [91, 319] width 143 height 40
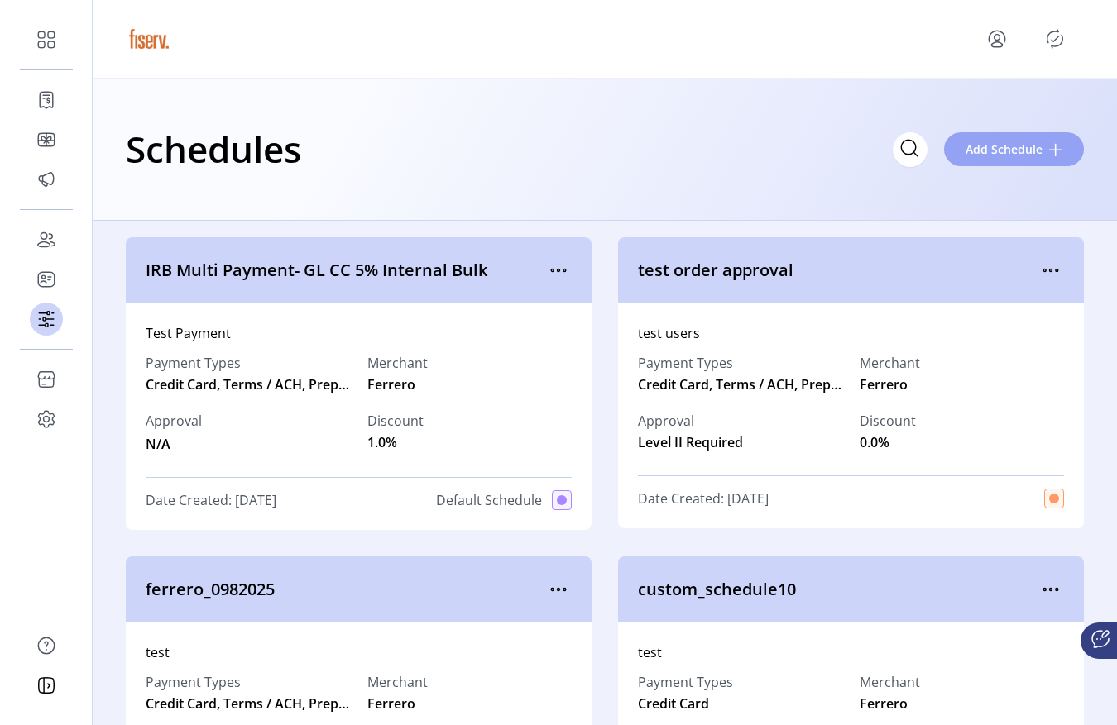
click at [1029, 158] on button "Add Schedule" at bounding box center [1014, 149] width 140 height 34
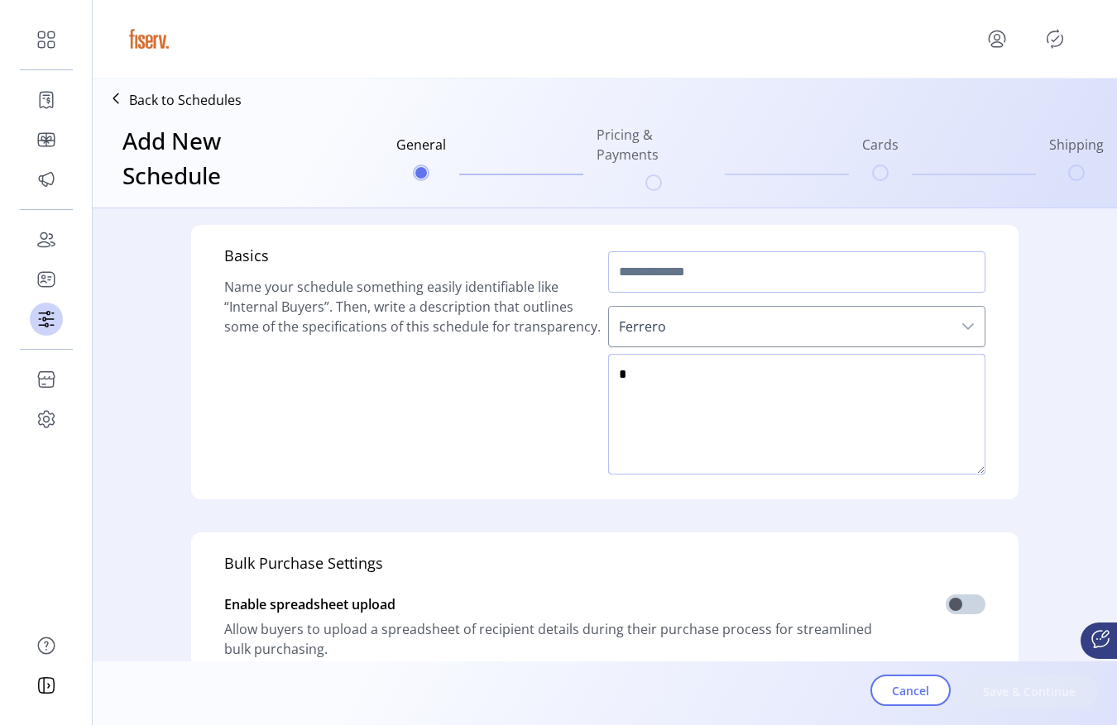
click at [709, 428] on textarea at bounding box center [796, 414] width 377 height 121
type textarea "****"
click at [677, 238] on div "Basics Name your schedule something easily identifiable like “Internal Buyers”.…" at bounding box center [604, 362] width 827 height 275
click at [674, 263] on input "text" at bounding box center [796, 271] width 377 height 41
type input "*****"
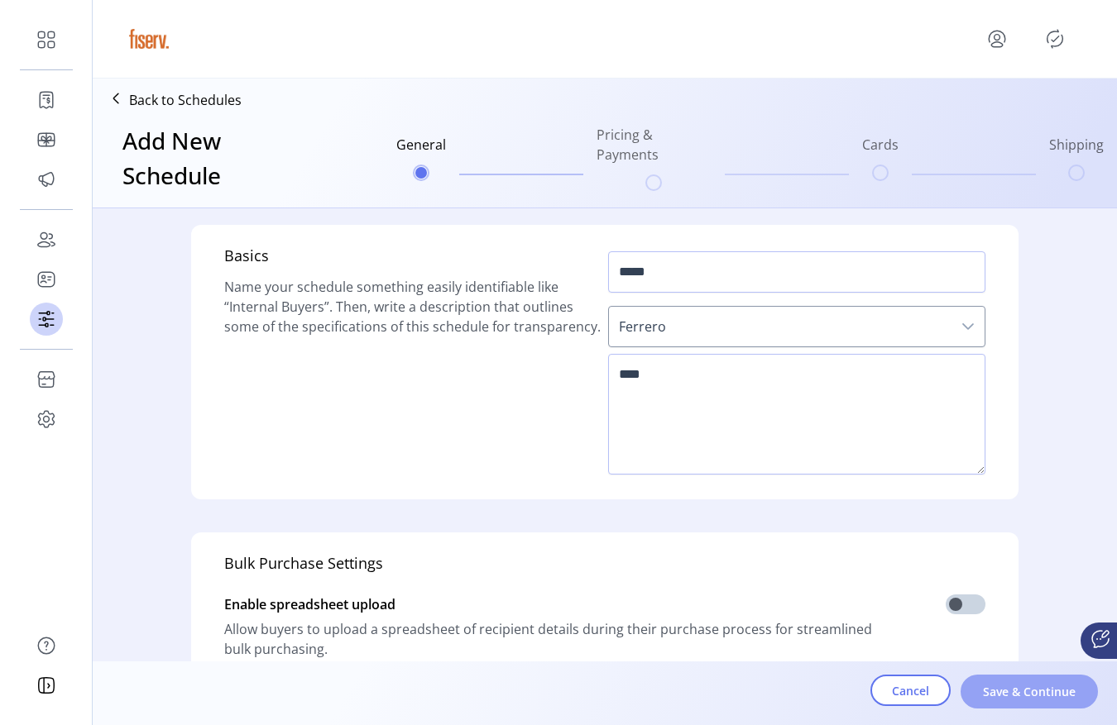
click at [1002, 706] on button "Save & Continue" at bounding box center [1028, 692] width 137 height 34
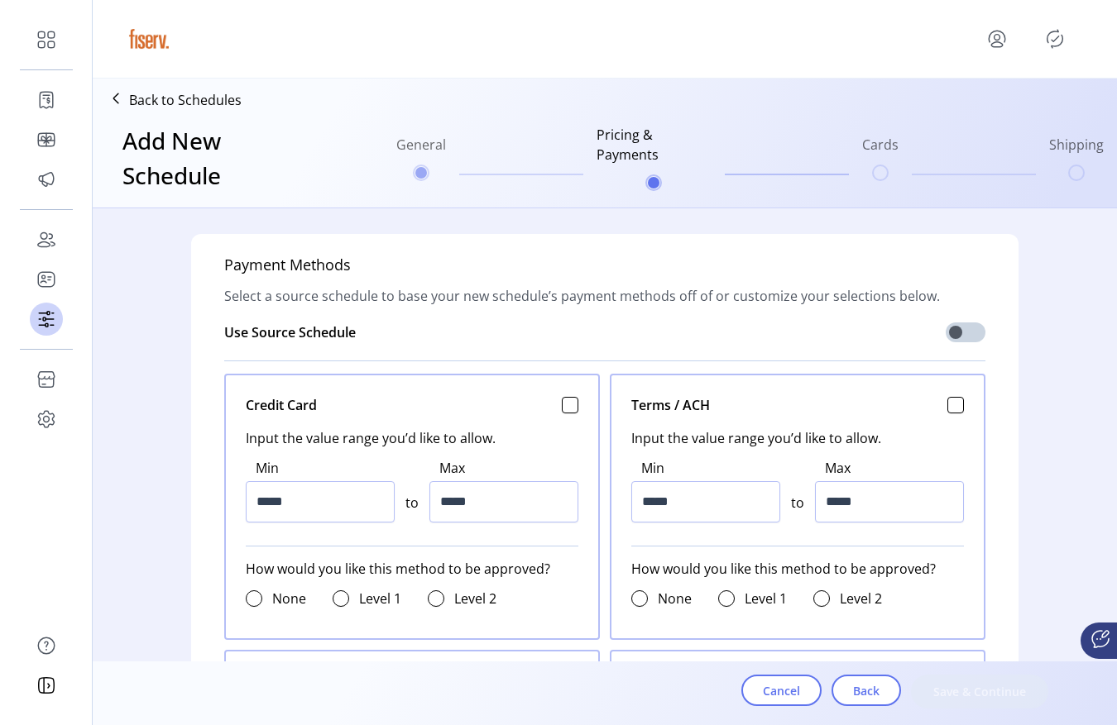
scroll to position [559, 0]
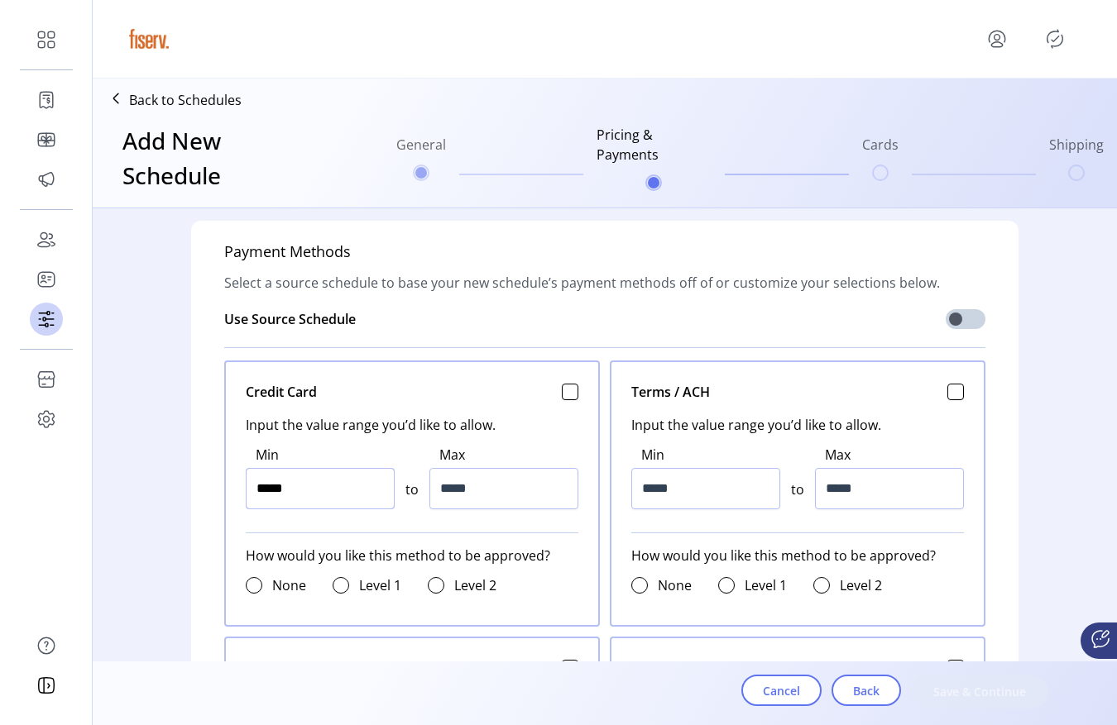
click at [299, 479] on input "*****" at bounding box center [320, 488] width 149 height 41
type input "*****"
click at [299, 479] on input "*****" at bounding box center [320, 488] width 149 height 41
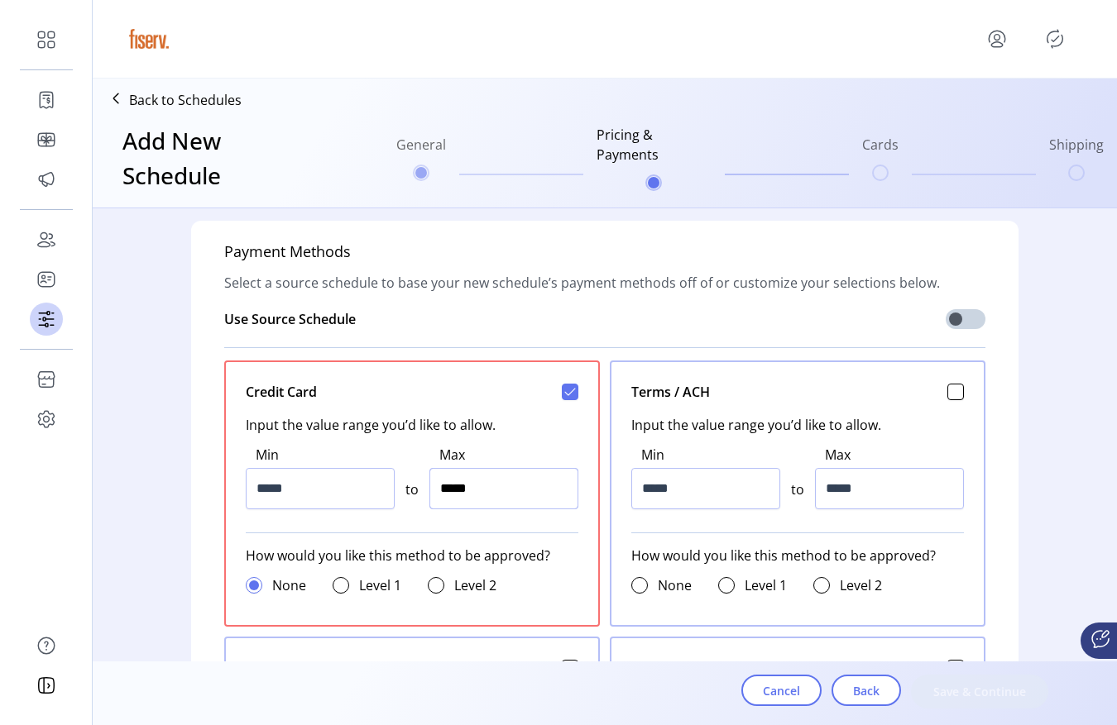
click at [464, 490] on input "*****" at bounding box center [503, 488] width 149 height 41
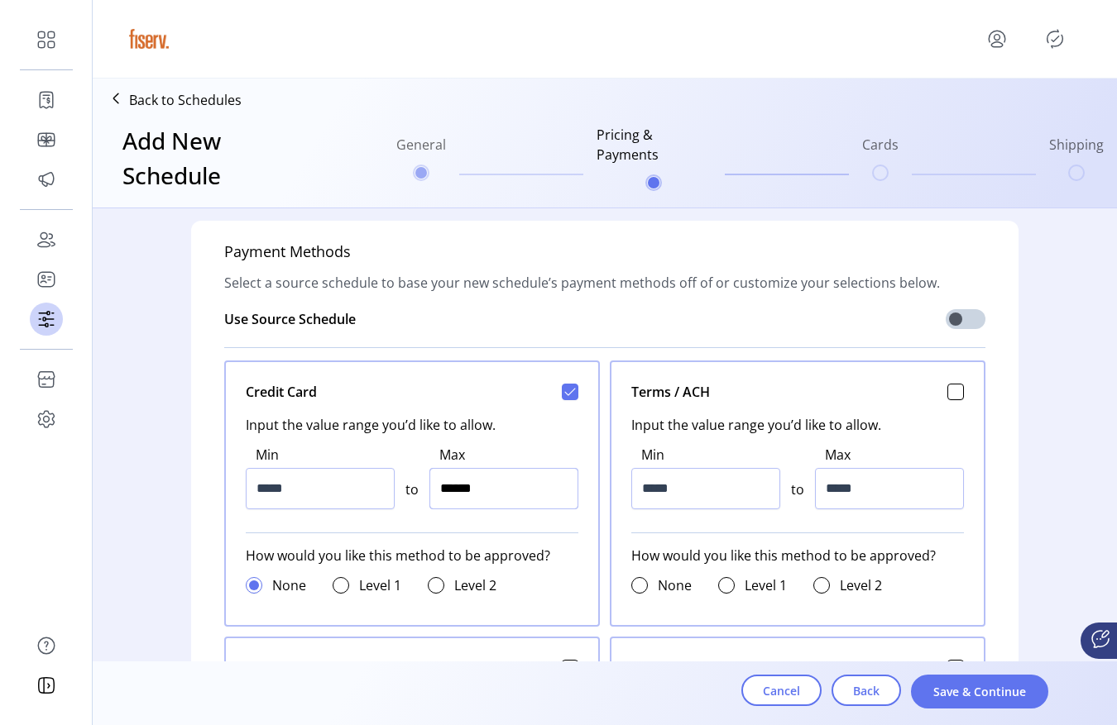
type input "*******"
click at [653, 500] on input "*****" at bounding box center [705, 488] width 149 height 41
type input "*****"
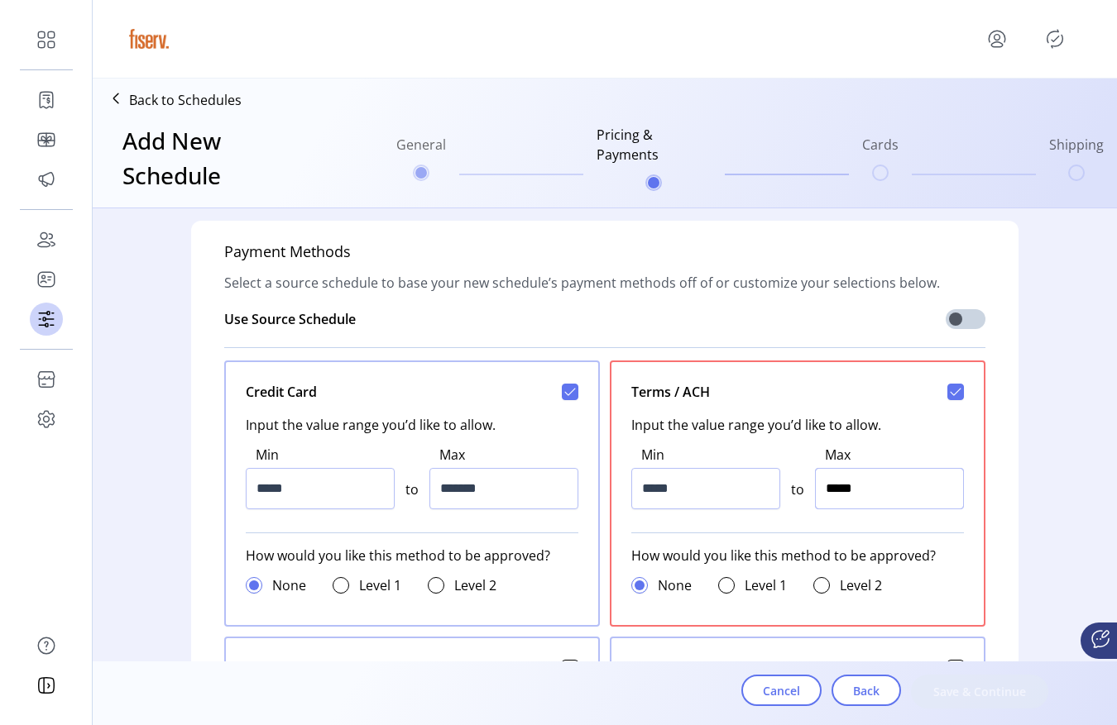
click at [825, 494] on input "*****" at bounding box center [889, 488] width 149 height 41
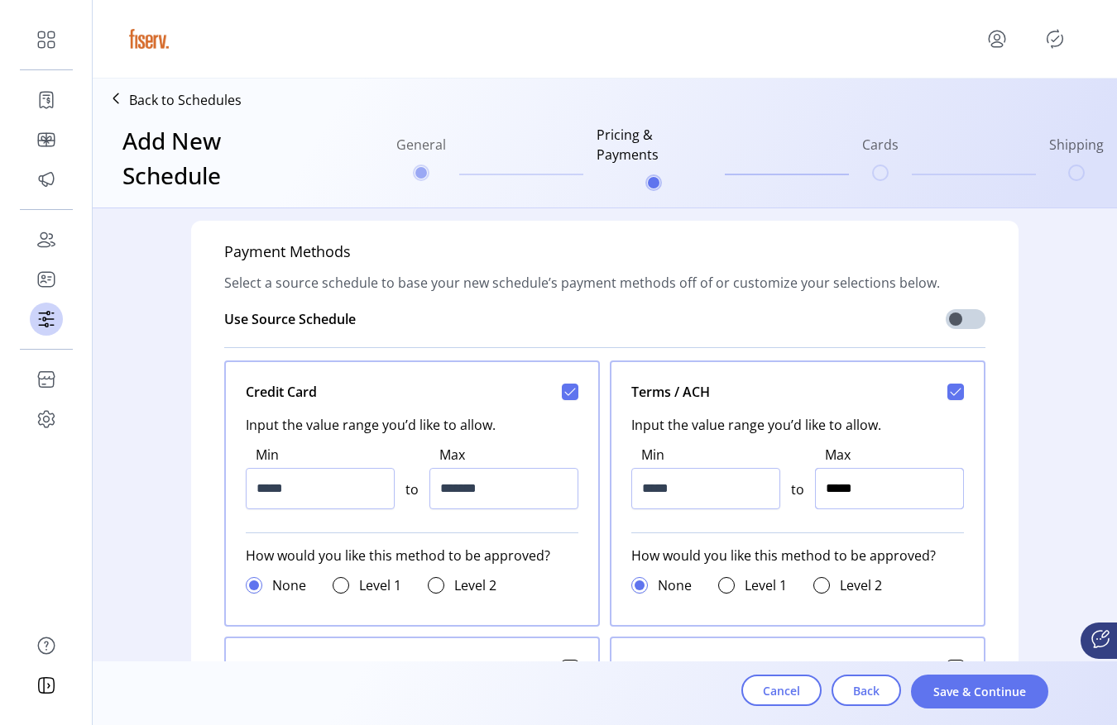
type input "******"
click at [953, 701] on button "Save & Continue" at bounding box center [979, 692] width 137 height 34
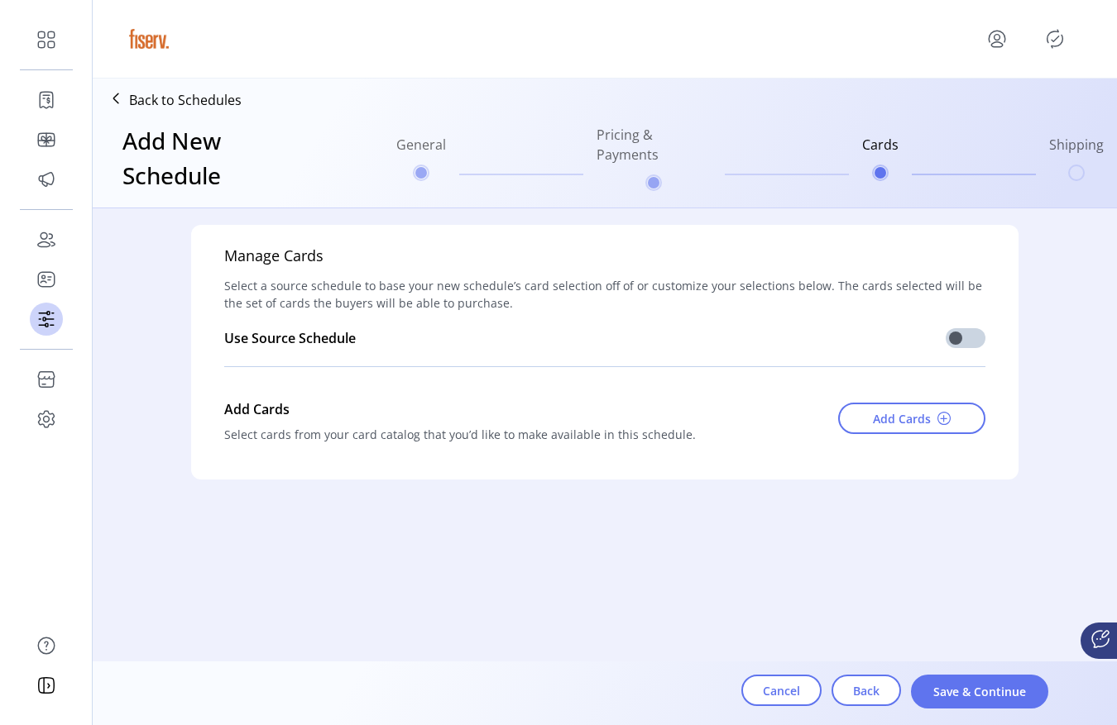
click at [920, 400] on div "Add Cards" at bounding box center [877, 423] width 218 height 60
click at [916, 407] on button "Add Cards" at bounding box center [911, 418] width 147 height 31
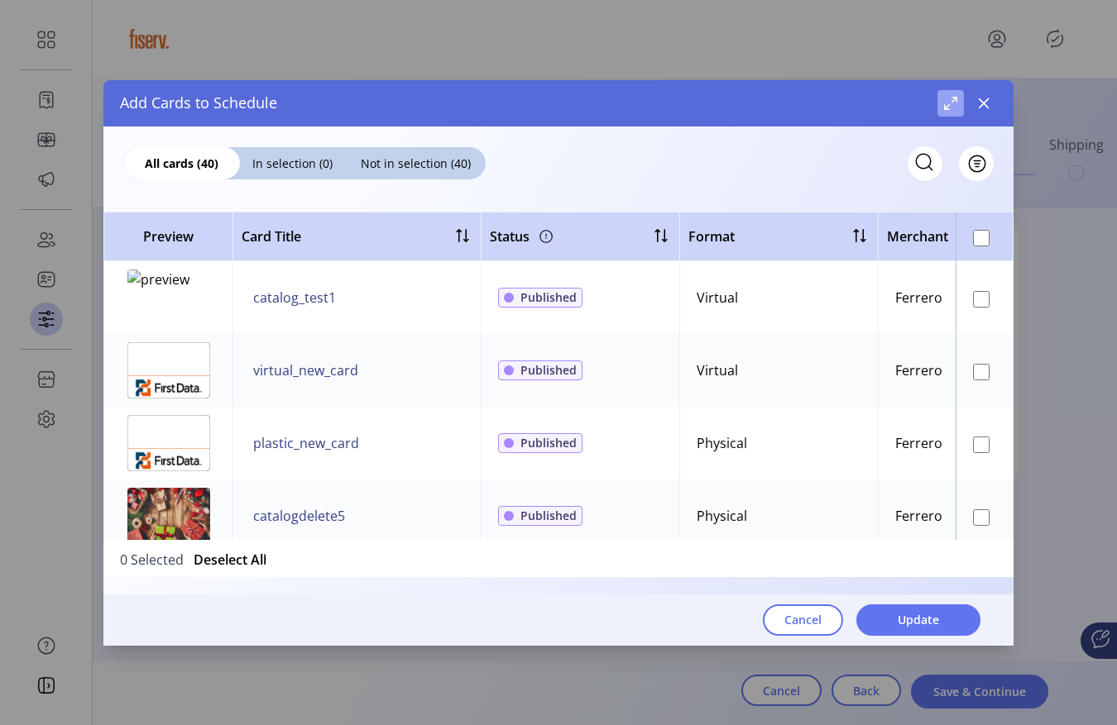
click at [949, 108] on span "Maximize" at bounding box center [950, 103] width 13 height 13
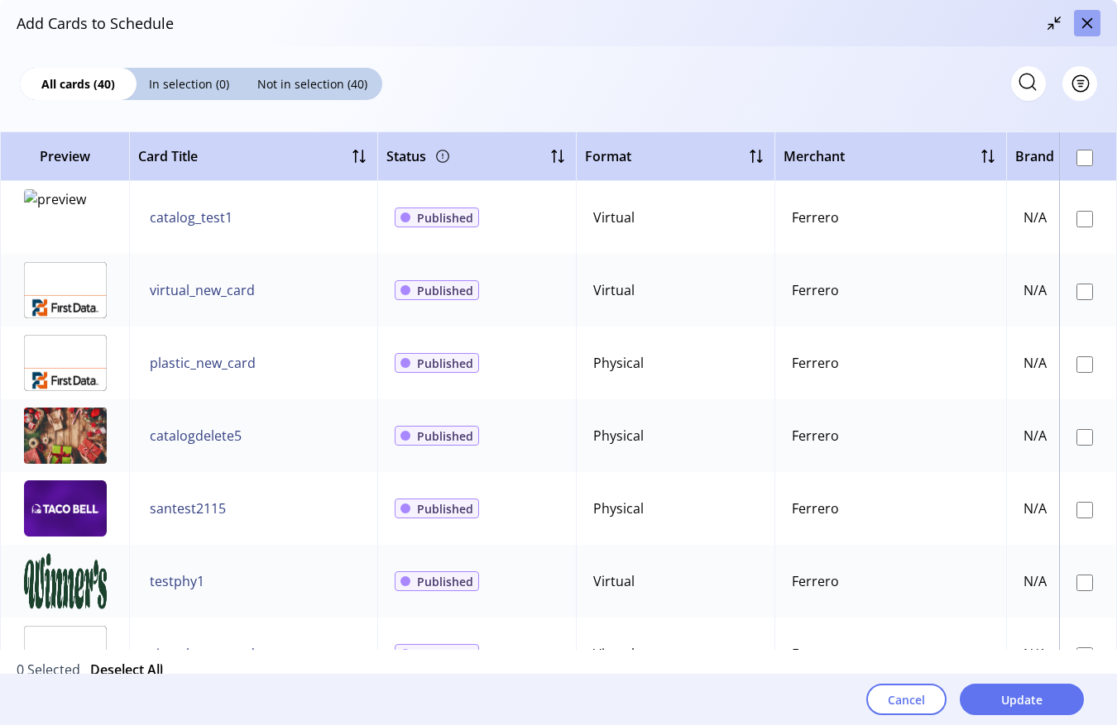
click at [1083, 20] on icon "button" at bounding box center [1087, 23] width 11 height 11
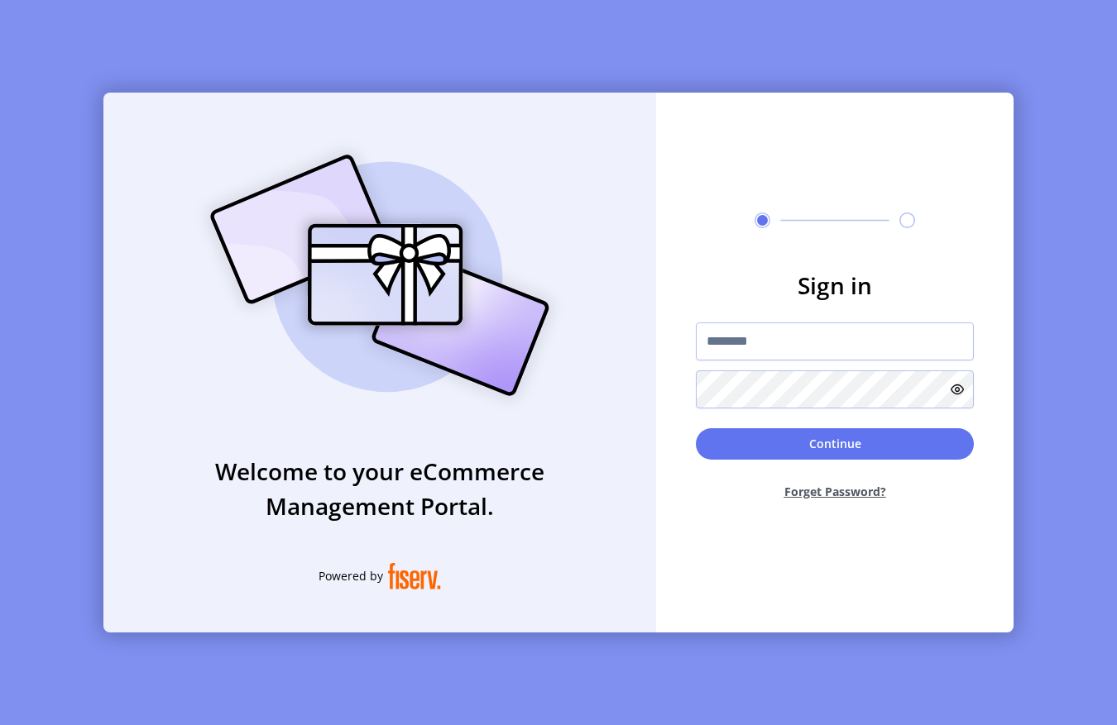
click at [683, 293] on form "Sign in Continue Forget Password?" at bounding box center [834, 391] width 357 height 246
click at [725, 333] on input "text" at bounding box center [835, 342] width 278 height 38
type input "**********"
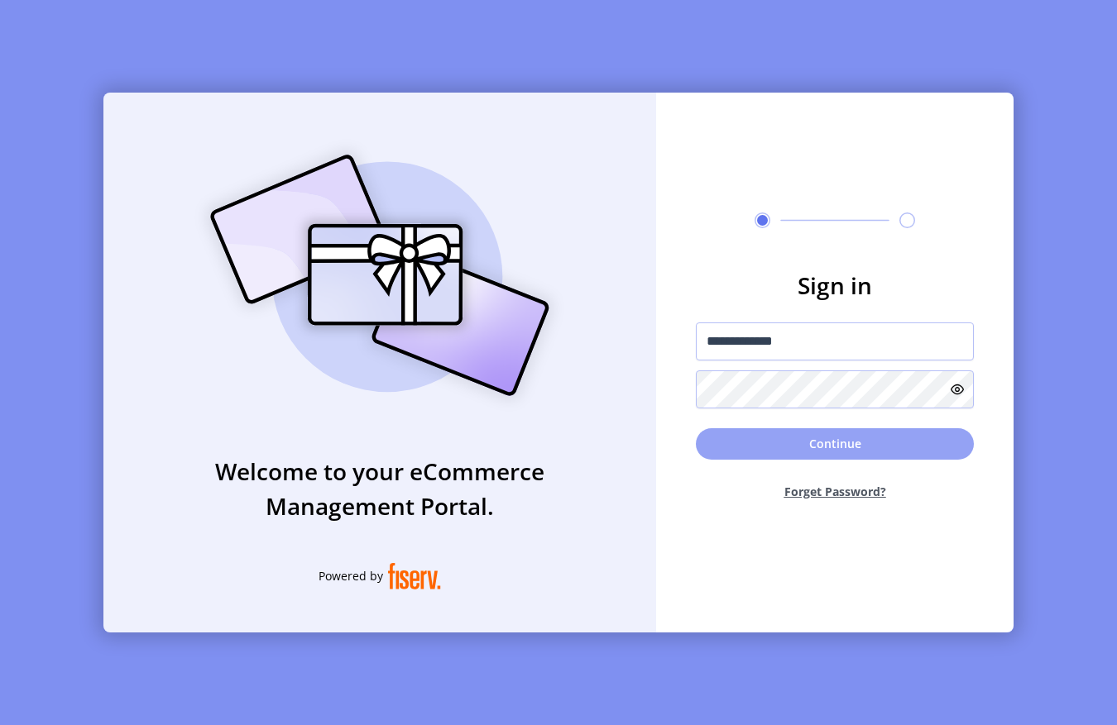
click at [731, 457] on button "Continue" at bounding box center [835, 443] width 278 height 31
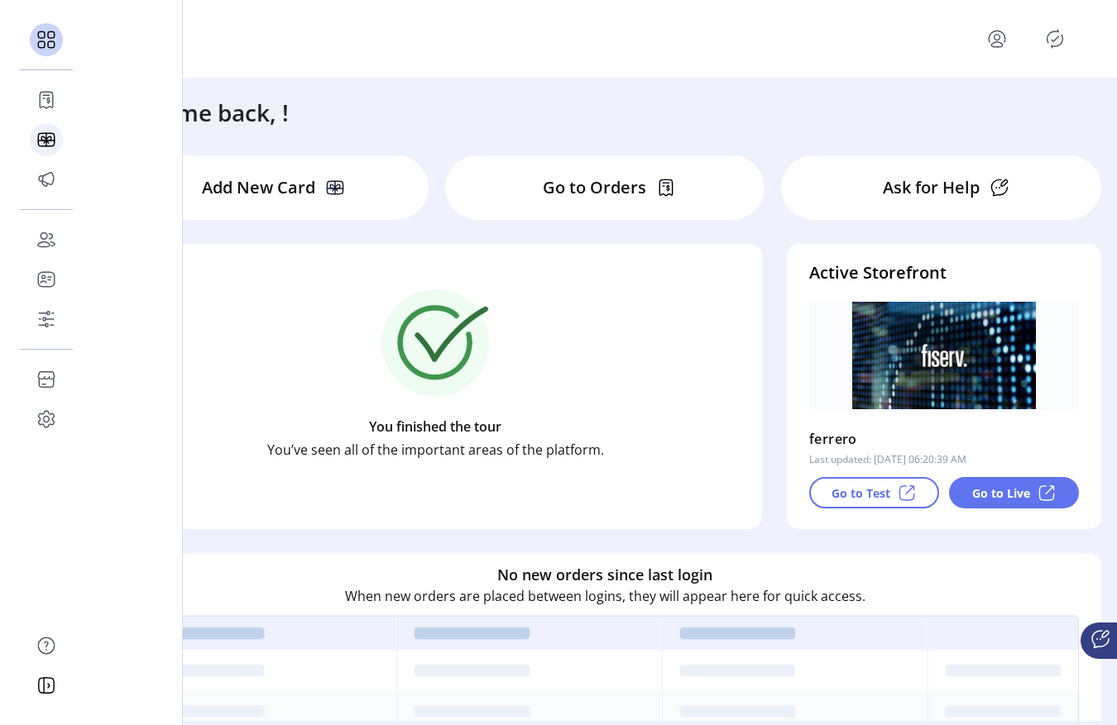
click at [42, 141] on icon at bounding box center [46, 140] width 26 height 26
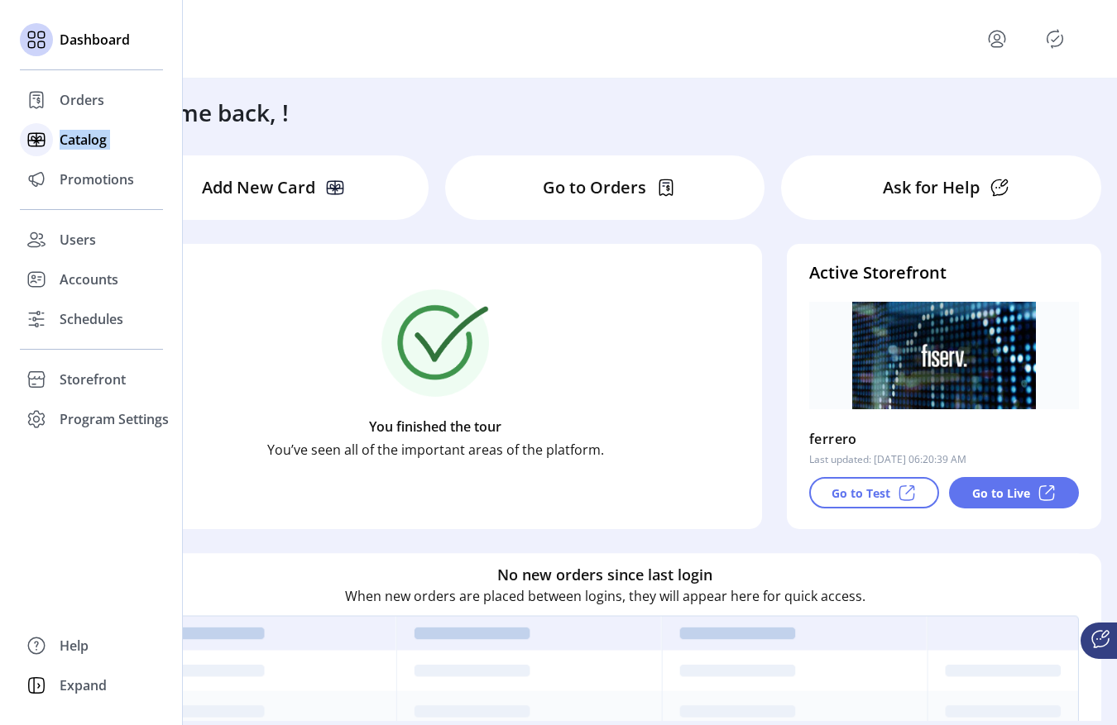
click at [42, 141] on icon at bounding box center [36, 140] width 26 height 26
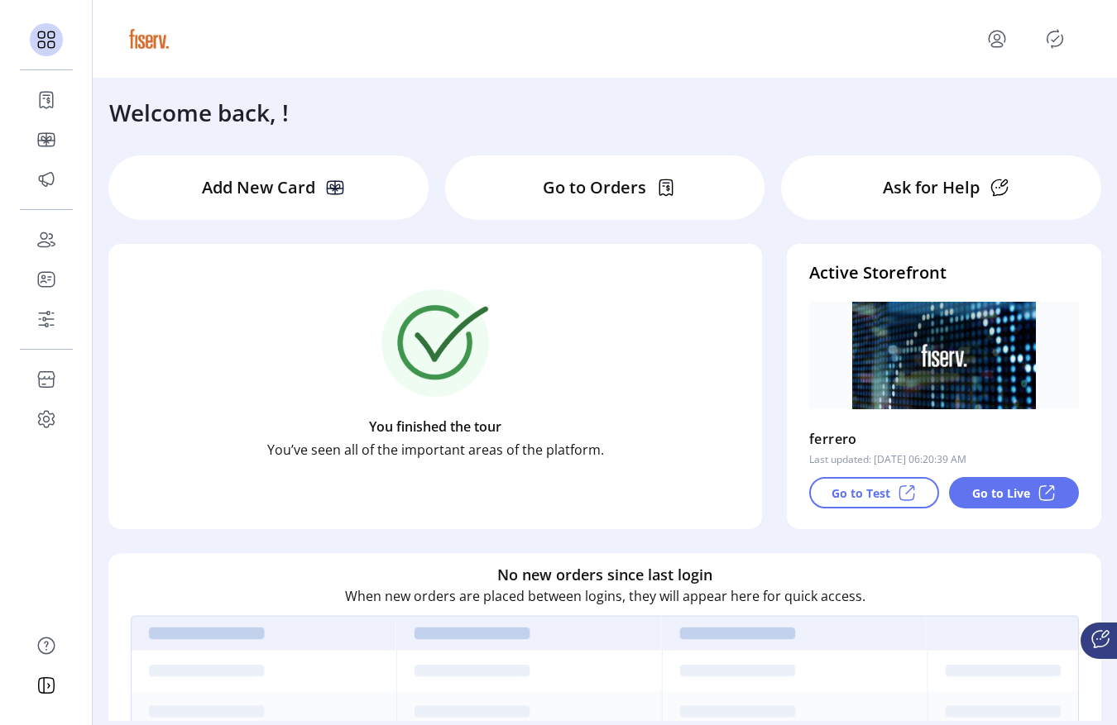
click at [313, 112] on div "Welcome back, !" at bounding box center [605, 104] width 1024 height 51
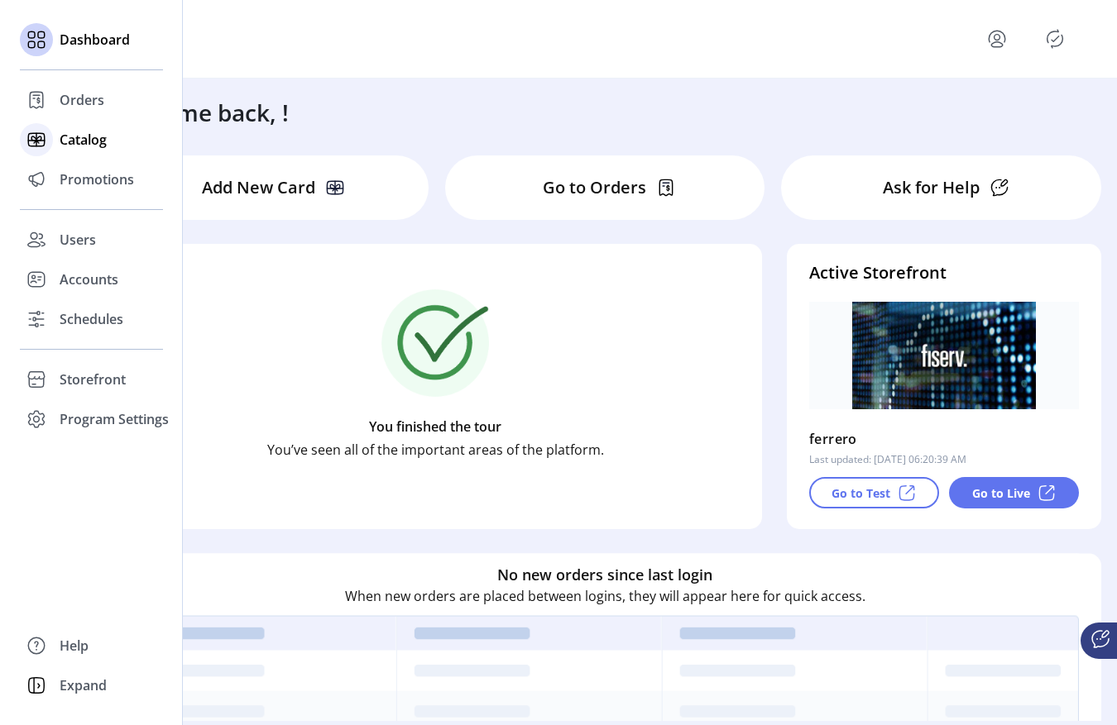
click at [60, 130] on span "Catalog" at bounding box center [83, 140] width 47 height 20
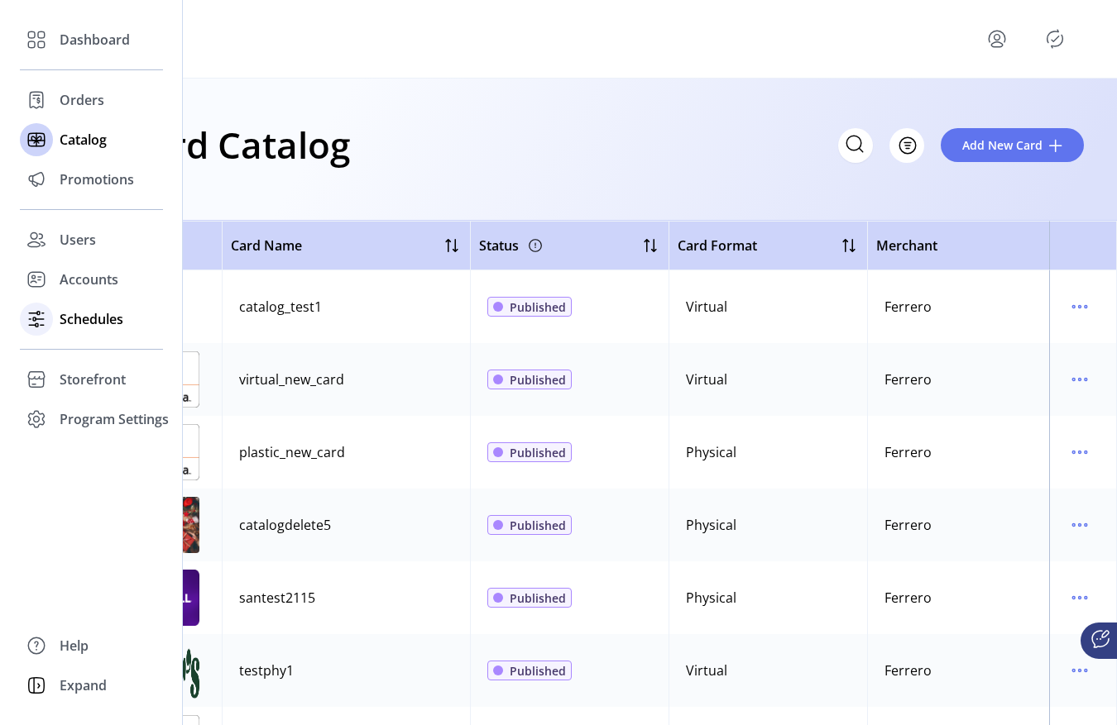
click at [68, 333] on div "Schedules" at bounding box center [91, 319] width 143 height 40
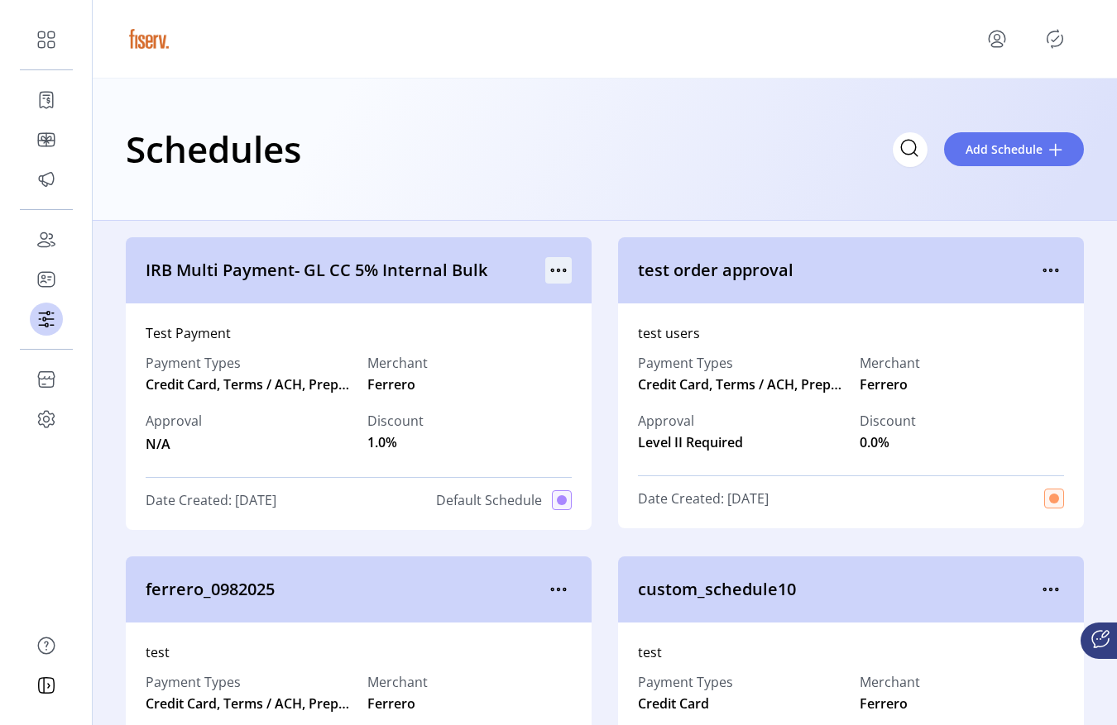
click at [553, 272] on icon "menu" at bounding box center [558, 270] width 26 height 26
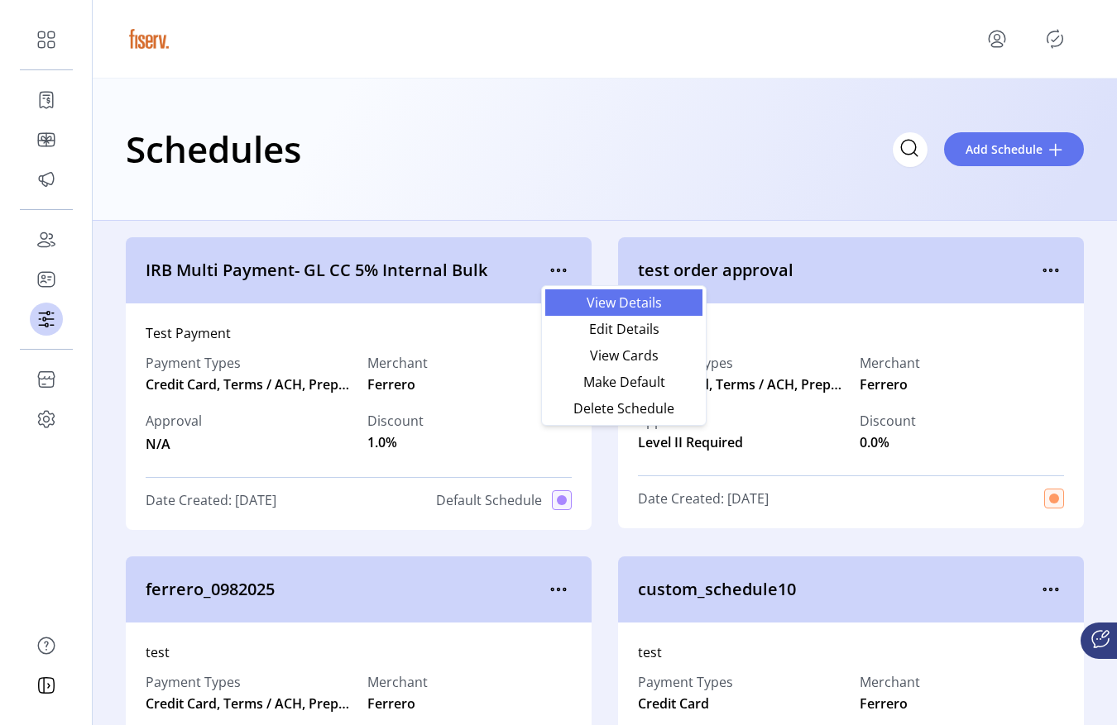
click at [576, 313] on link "View Details" at bounding box center [623, 302] width 157 height 26
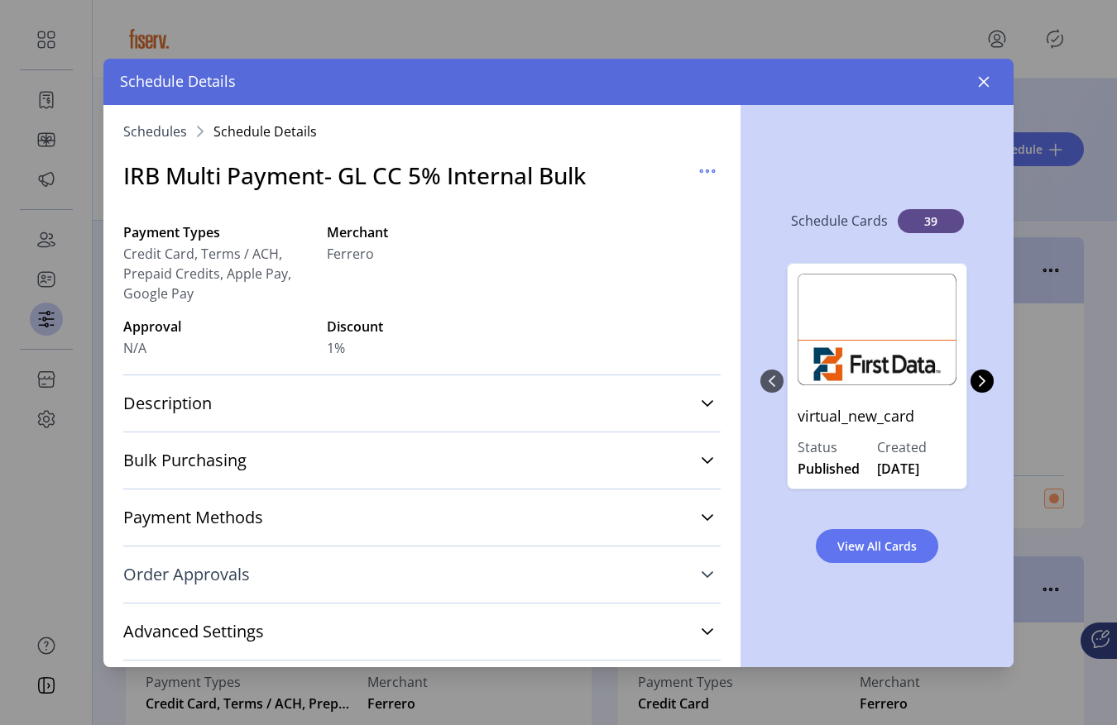
click at [279, 569] on link "Order Approvals" at bounding box center [421, 575] width 597 height 36
click at [988, 83] on icon "button" at bounding box center [983, 81] width 13 height 13
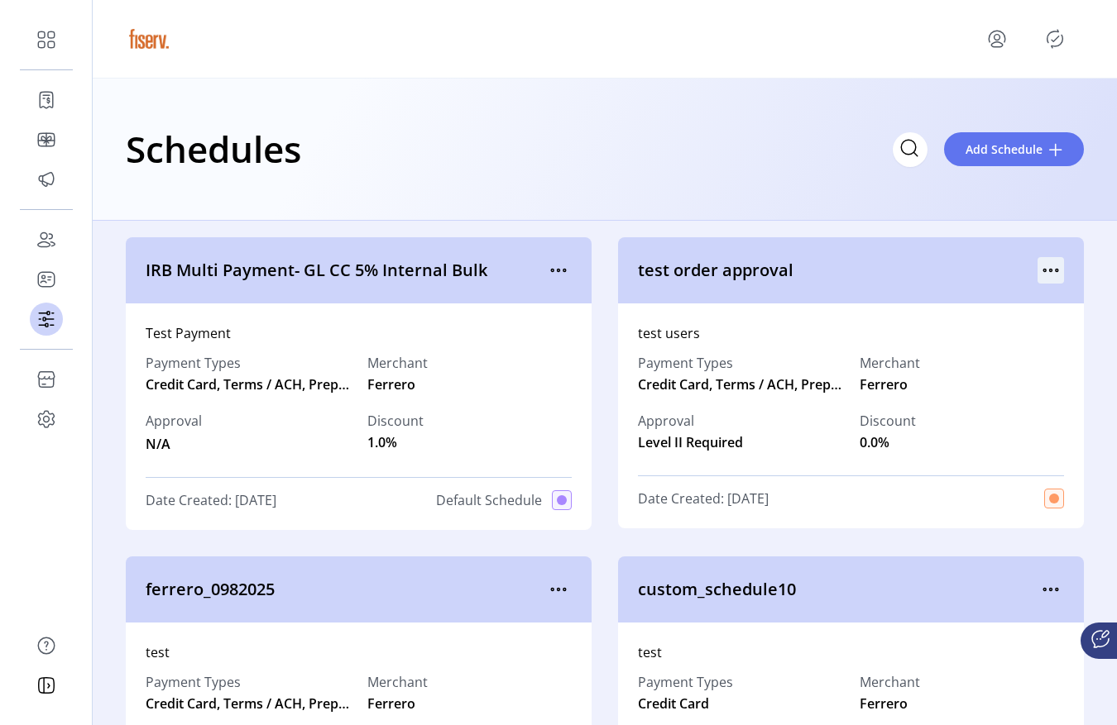
click at [1041, 267] on icon "menu" at bounding box center [1050, 270] width 26 height 26
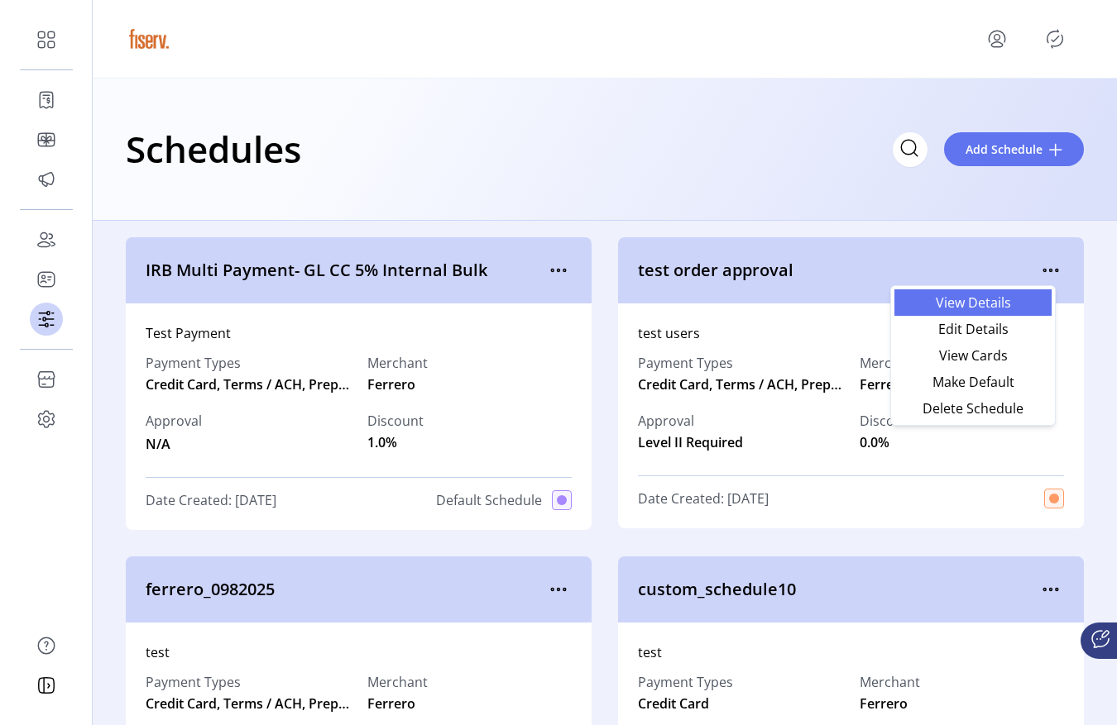
click at [933, 305] on span "View Details" at bounding box center [972, 302] width 137 height 13
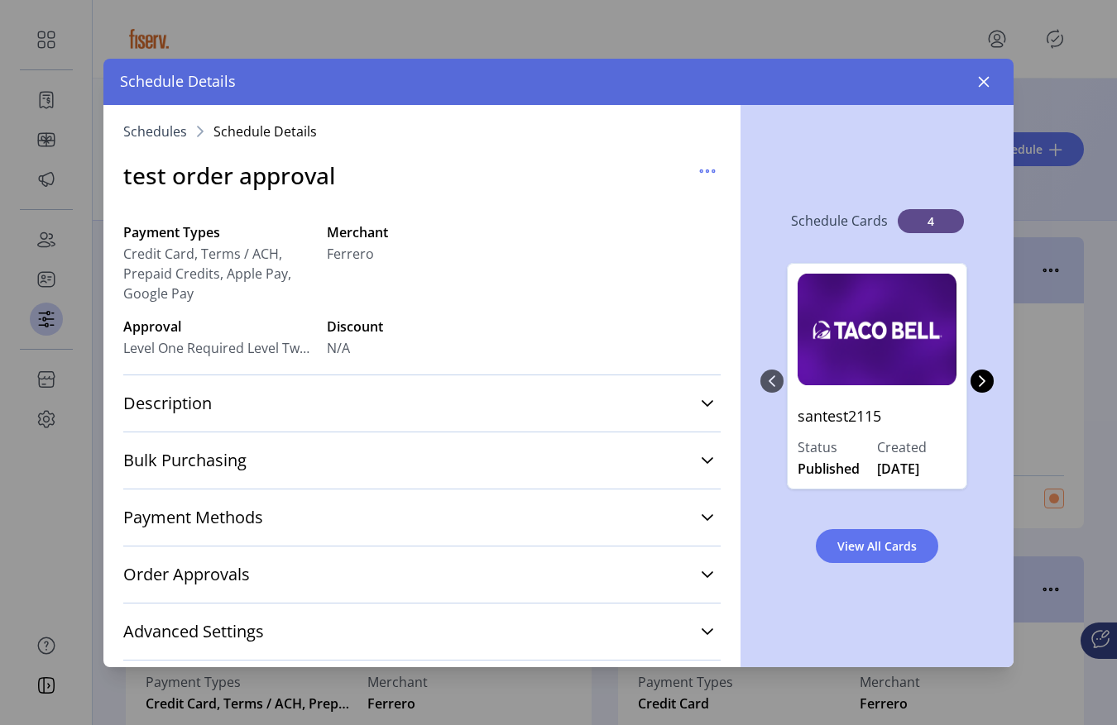
scroll to position [36, 0]
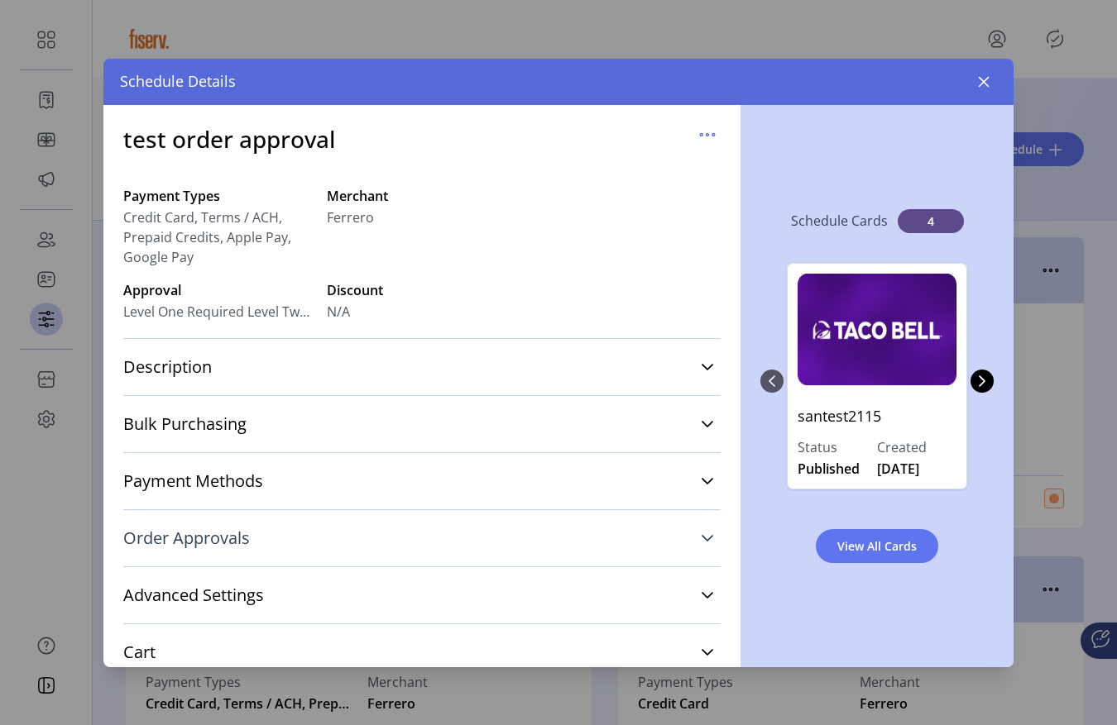
click at [188, 536] on span "Order Approvals" at bounding box center [186, 538] width 127 height 17
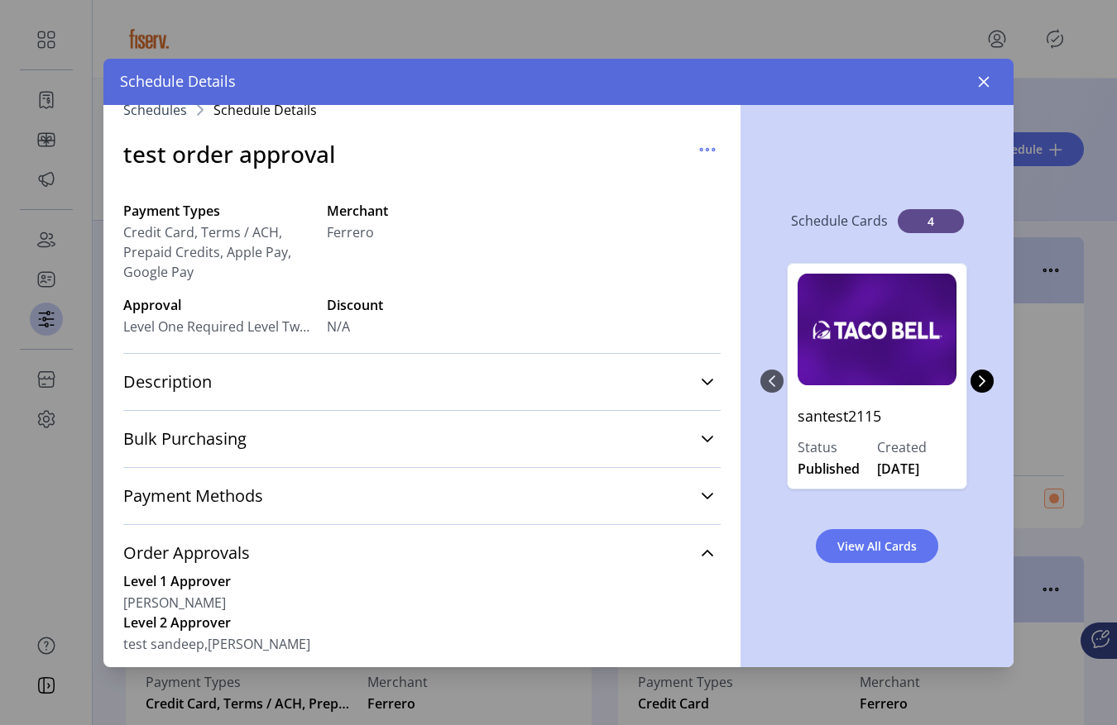
scroll to position [0, 0]
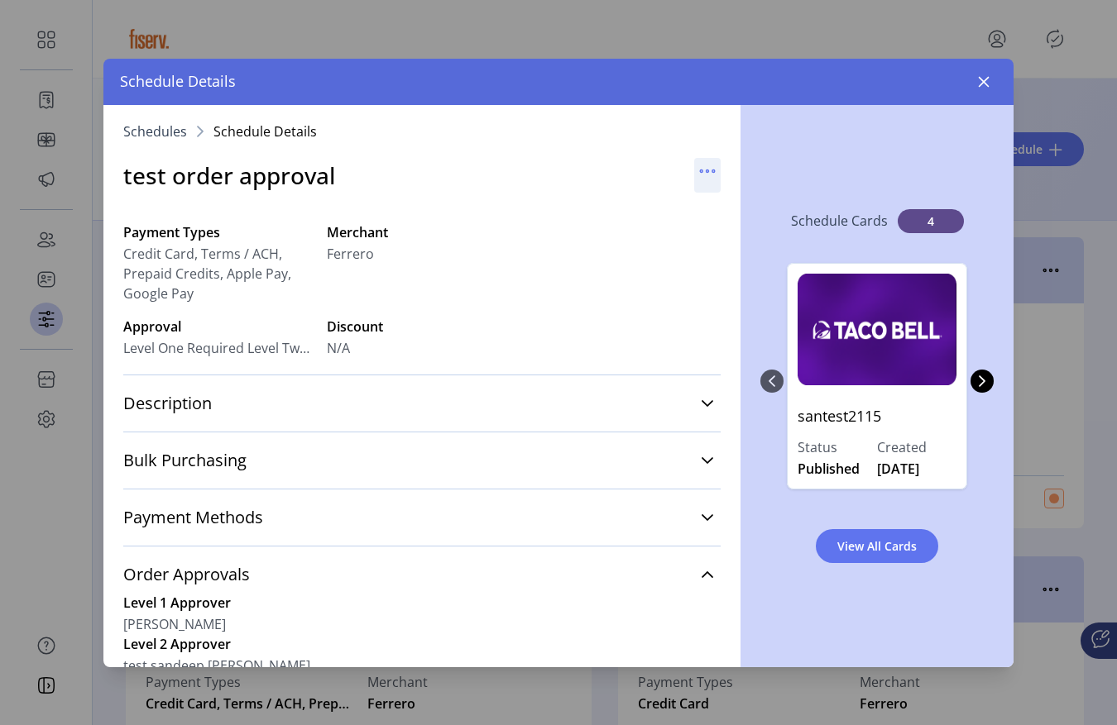
click at [697, 159] on icon "button" at bounding box center [707, 171] width 26 height 26
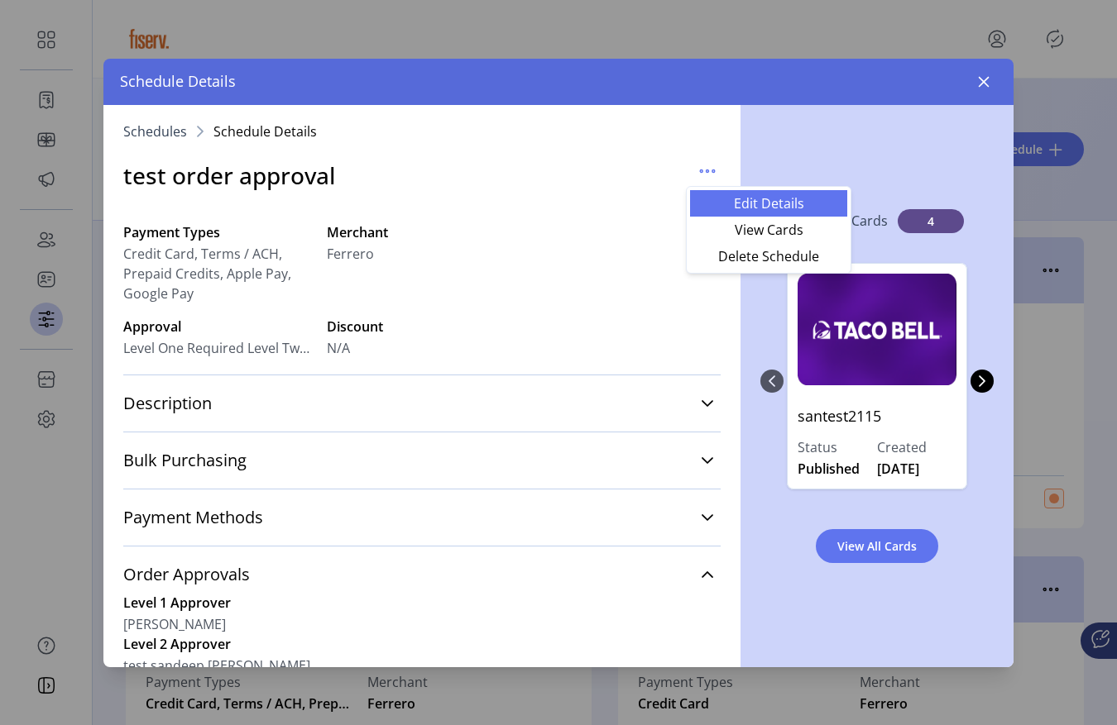
click at [720, 203] on span "Edit Details" at bounding box center [768, 203] width 137 height 13
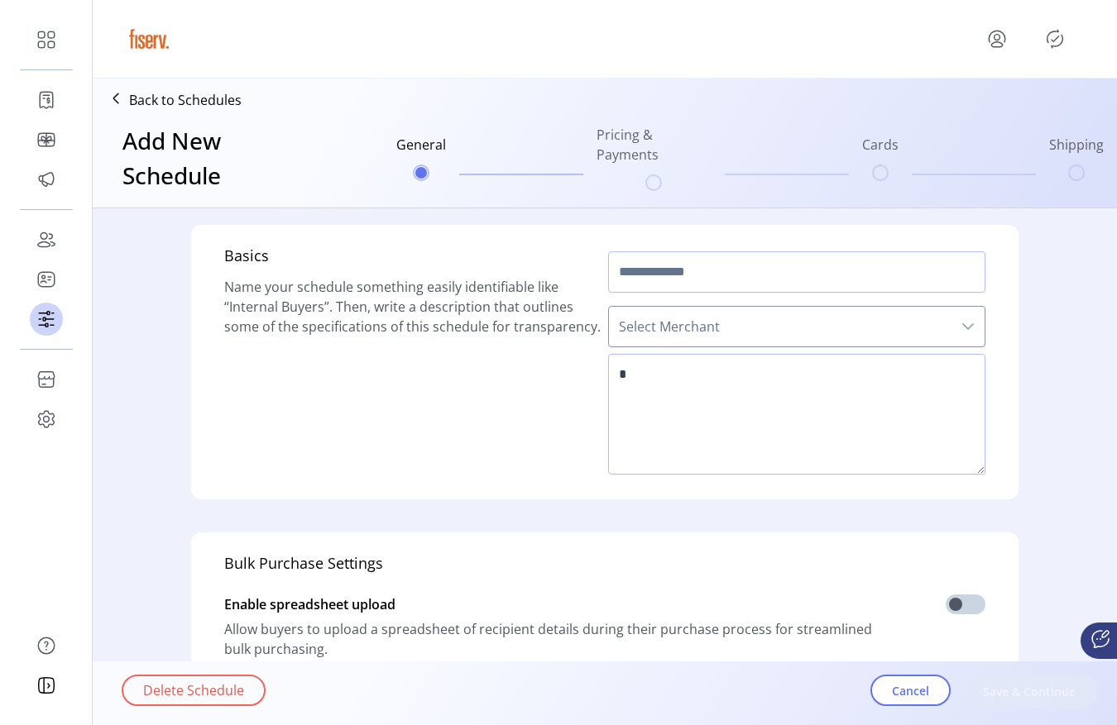
type input "**********"
type textarea "**********"
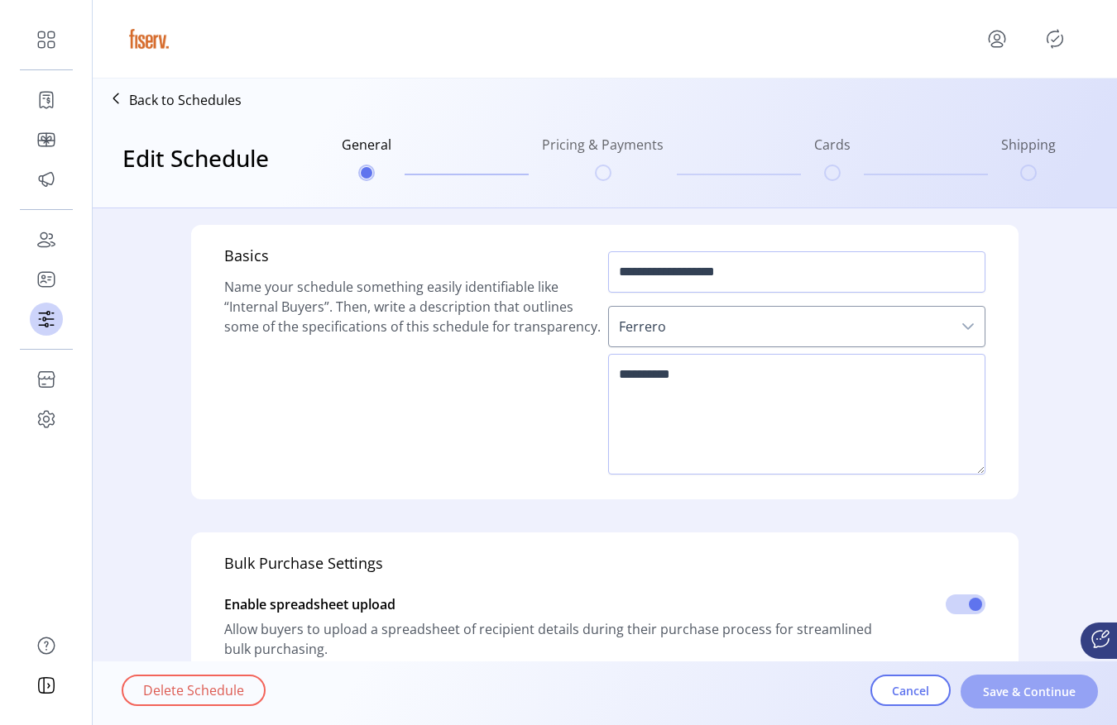
click at [985, 679] on button "Save & Continue" at bounding box center [1028, 692] width 137 height 34
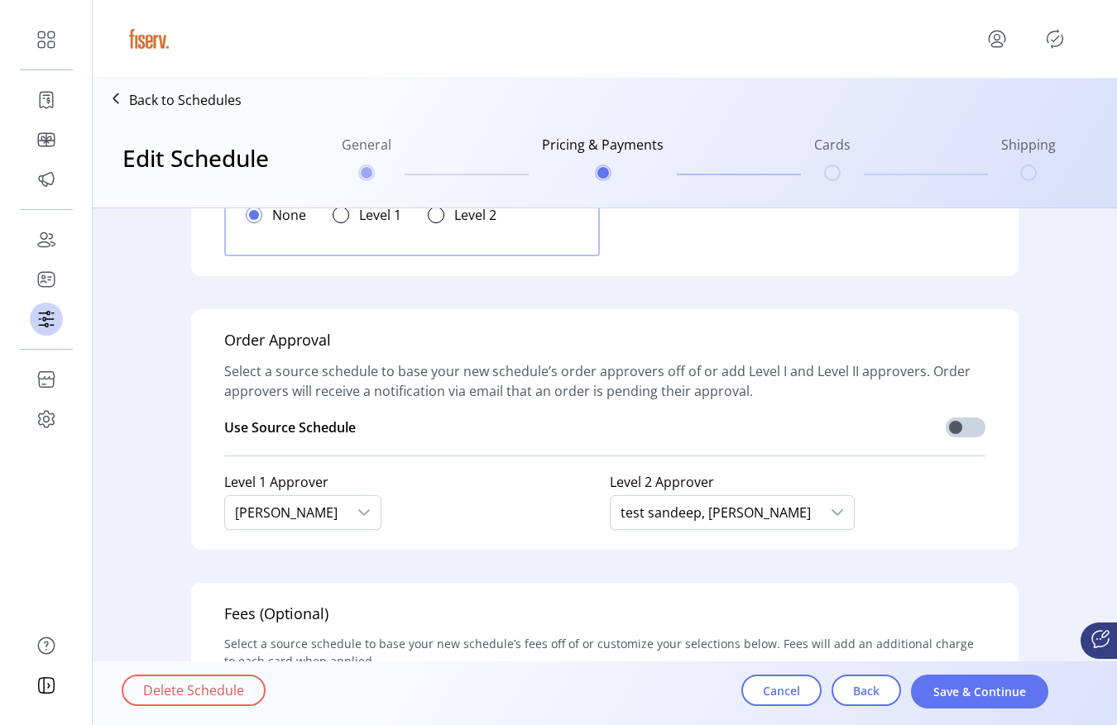
scroll to position [1475, 0]
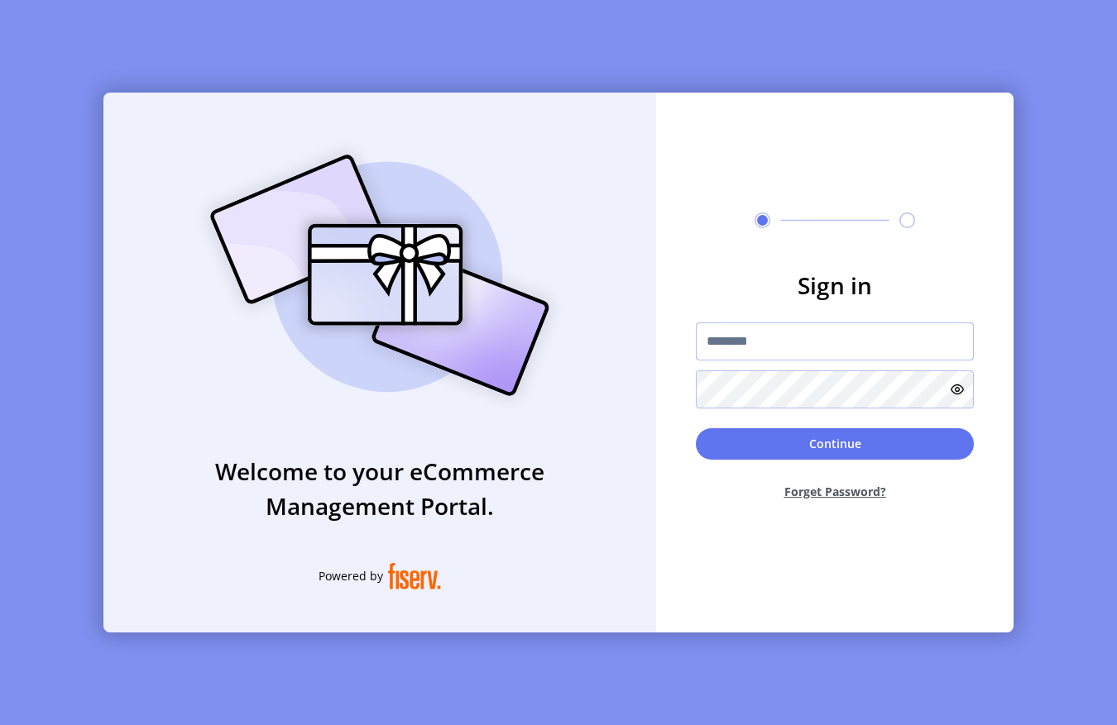
click at [755, 351] on input "text" at bounding box center [835, 342] width 278 height 38
type input "**********"
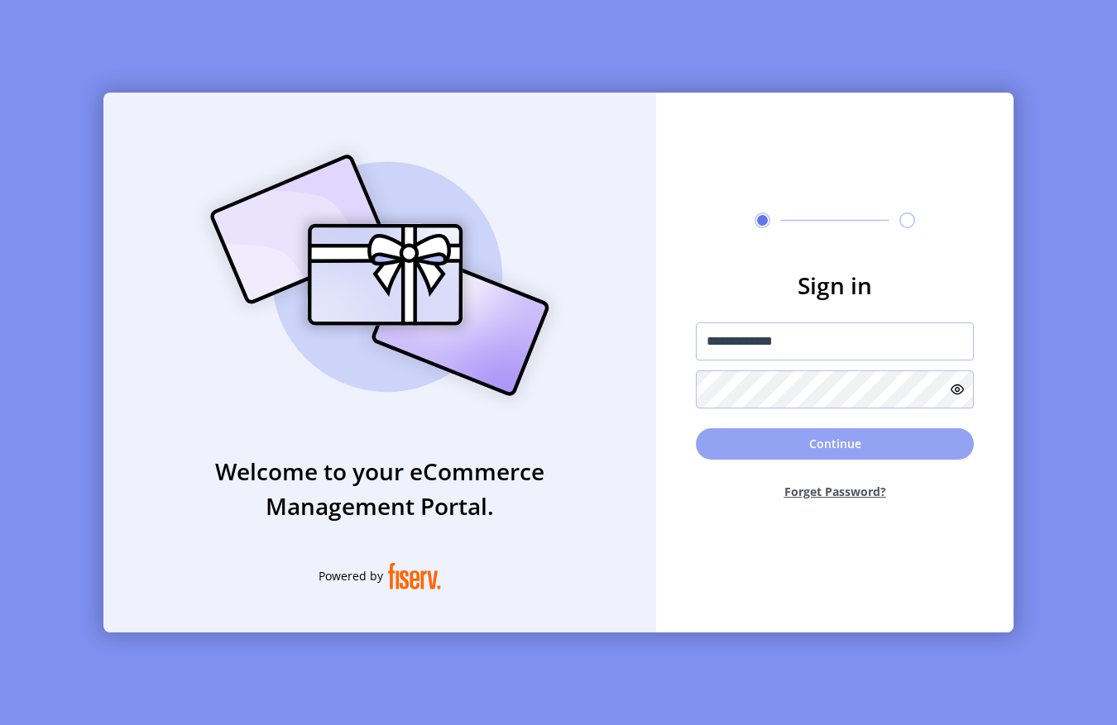
click at [787, 448] on button "Continue" at bounding box center [835, 443] width 278 height 31
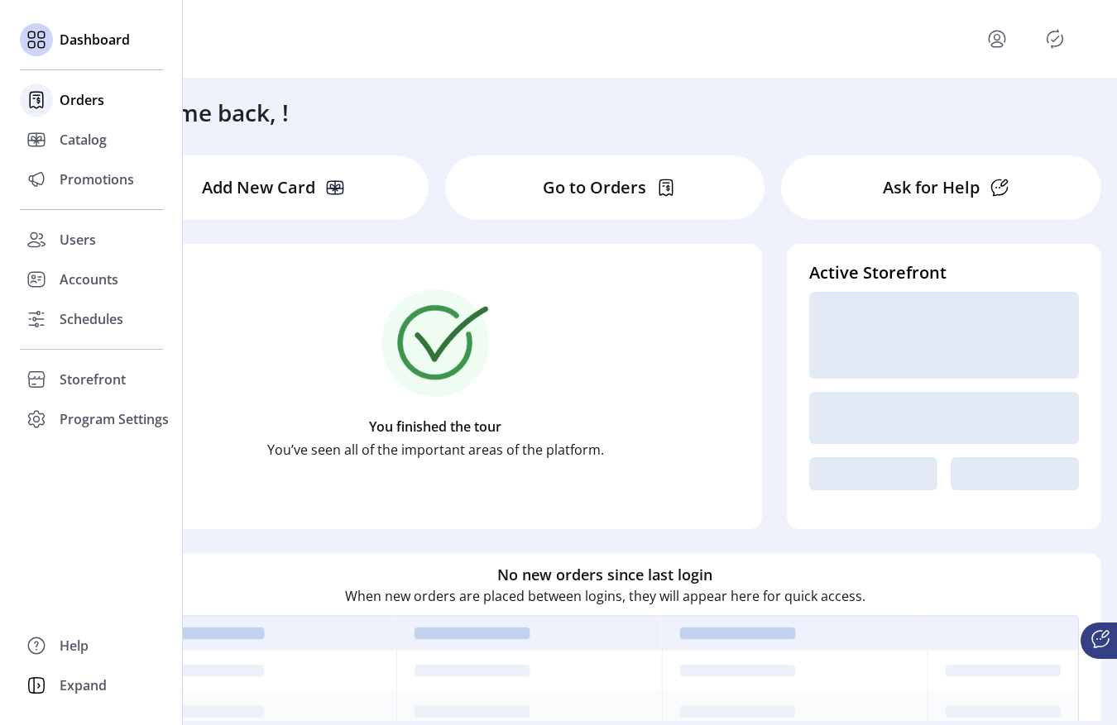
click at [55, 117] on div "Orders" at bounding box center [91, 100] width 143 height 40
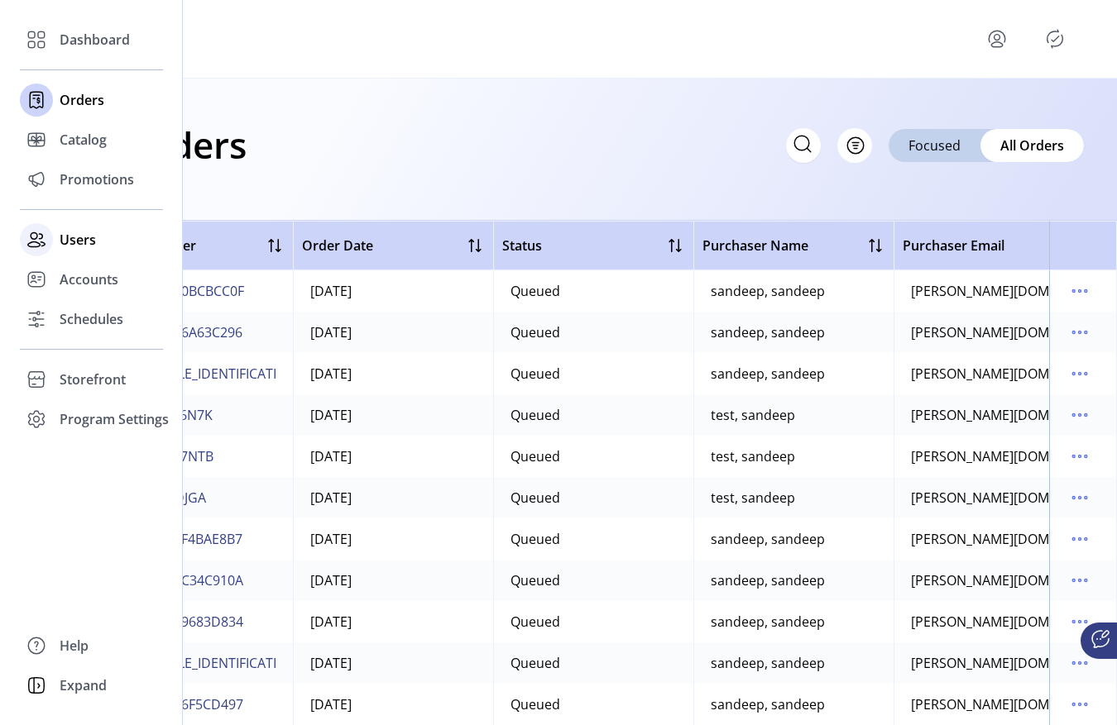
click at [65, 234] on span "Users" at bounding box center [78, 240] width 36 height 20
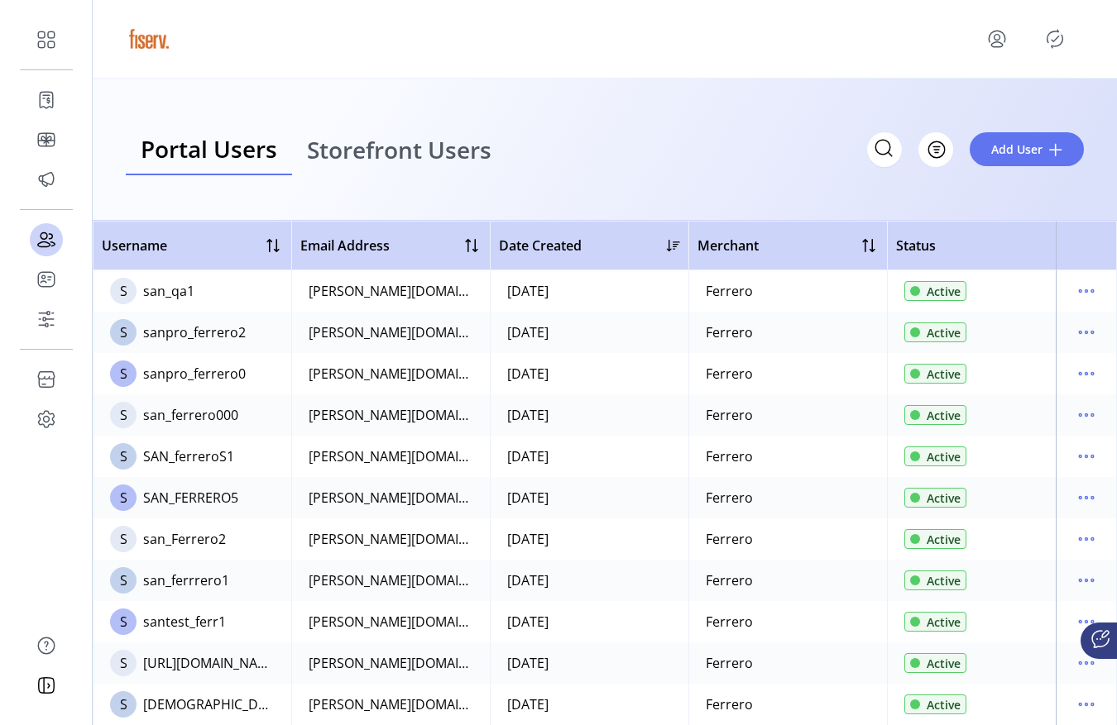
click at [768, 116] on div "Portal Users Storefront Users Filter Add User" at bounding box center [605, 150] width 1024 height 142
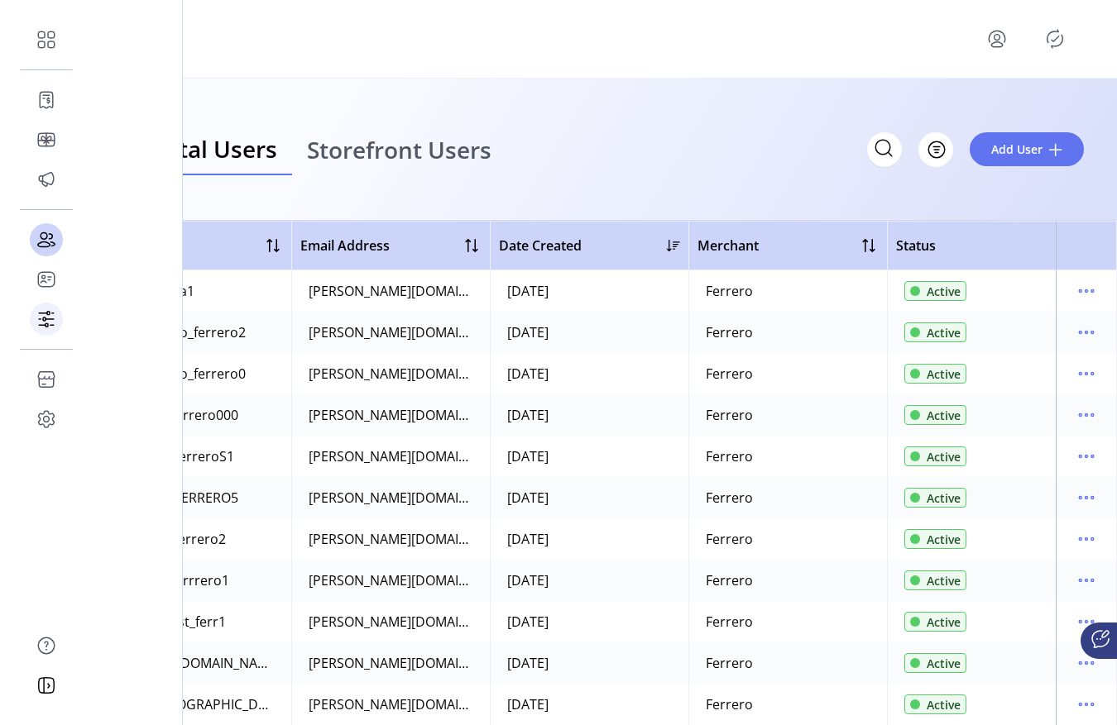
click at [38, 316] on icon at bounding box center [46, 319] width 26 height 26
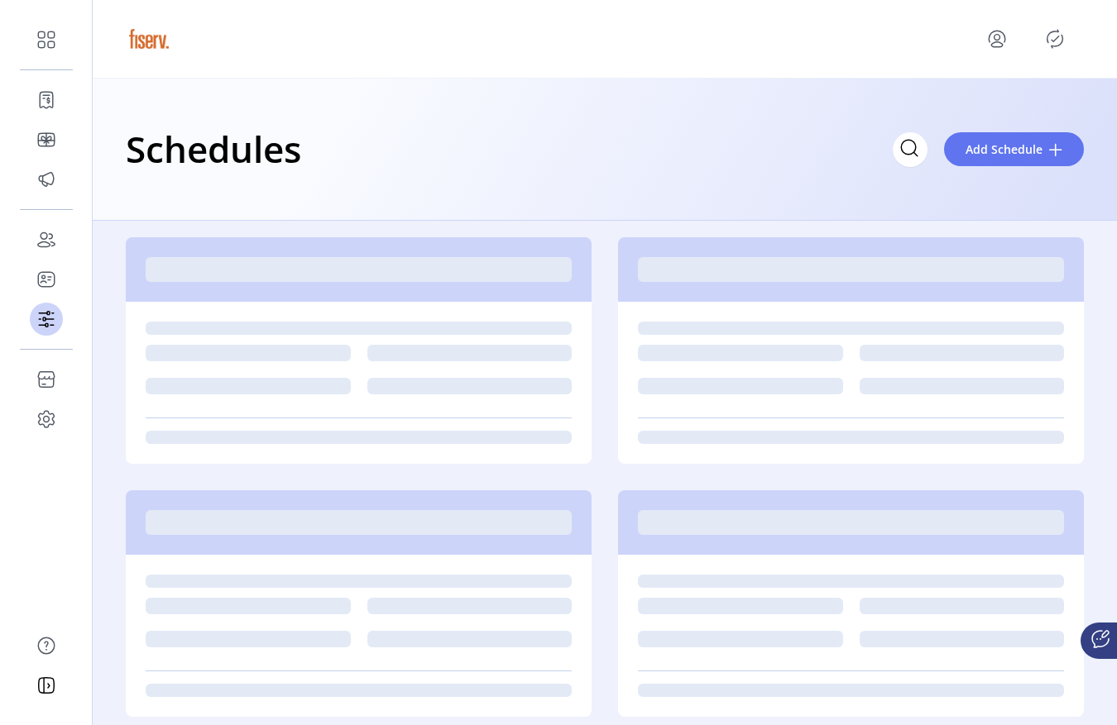
click at [1060, 50] on icon "Publisher Panel" at bounding box center [1054, 39] width 26 height 26
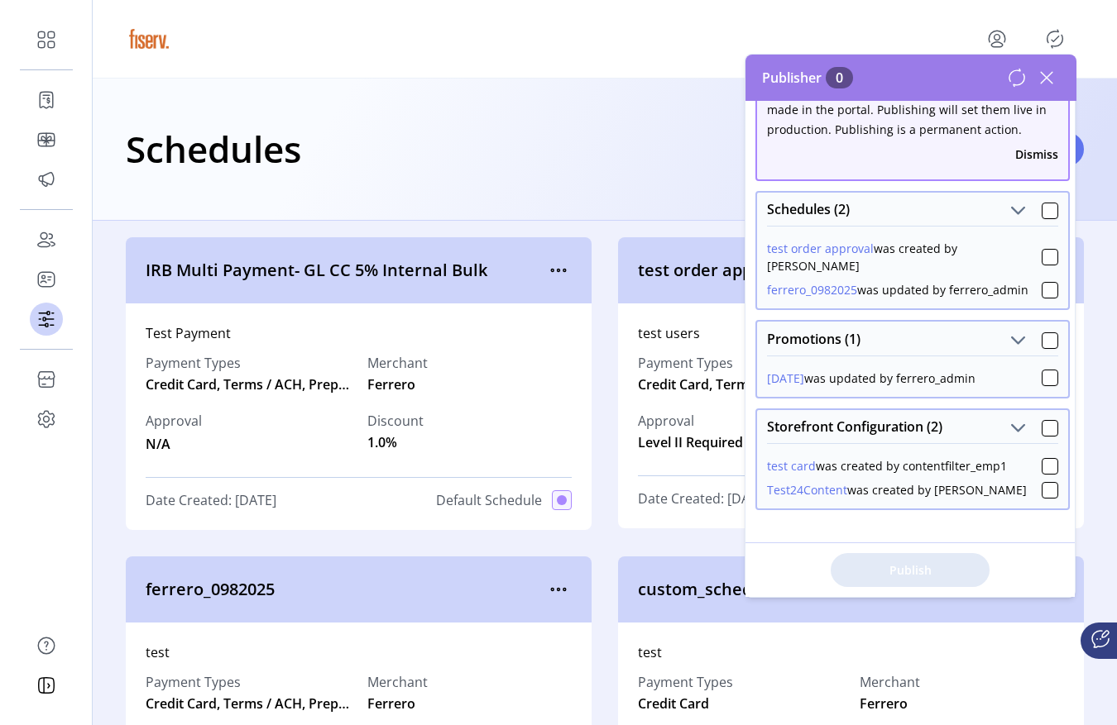
scroll to position [59, 0]
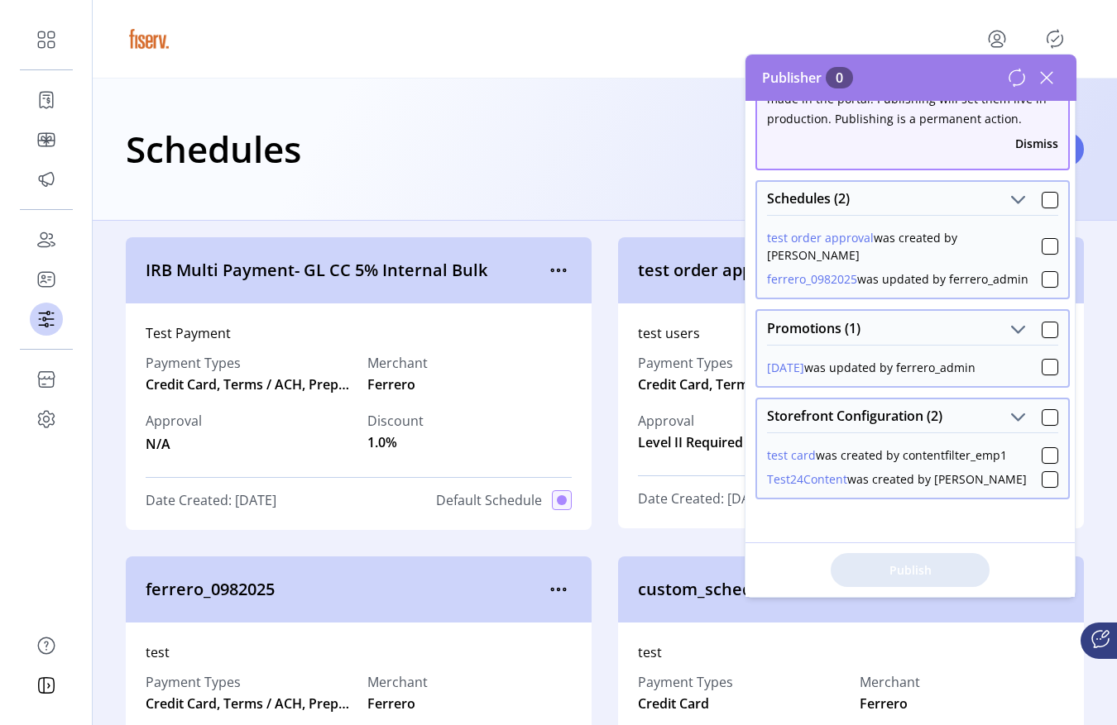
click at [801, 454] on button "test card" at bounding box center [791, 455] width 49 height 17
click at [1048, 81] on icon at bounding box center [1046, 78] width 26 height 26
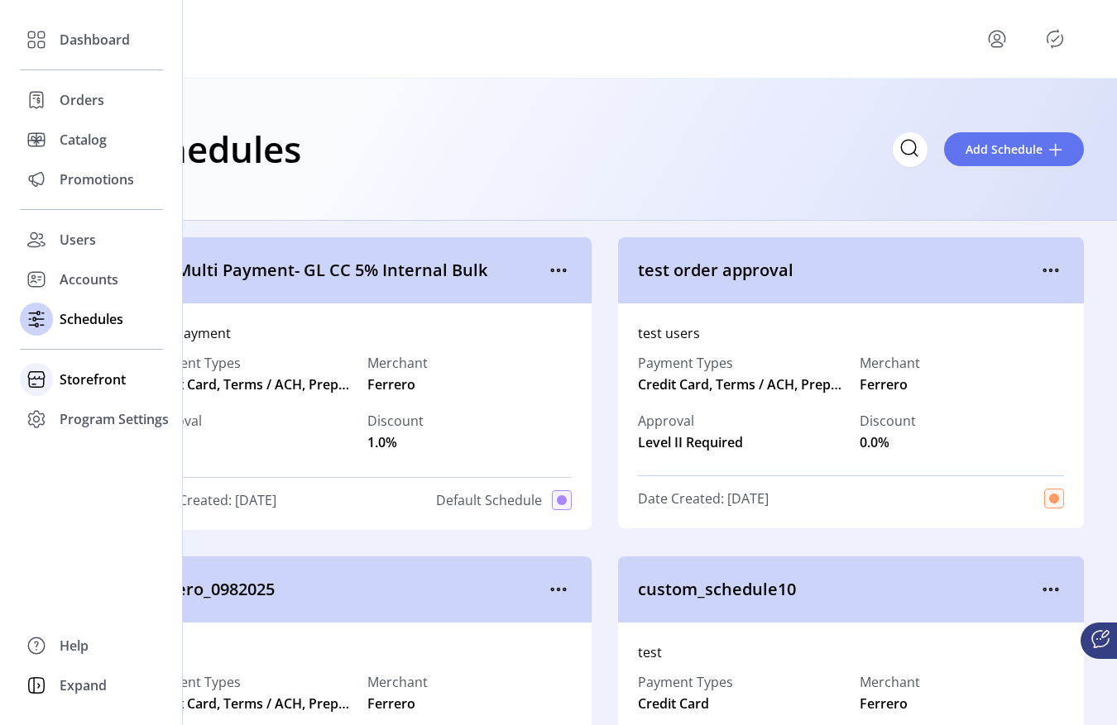
click at [61, 362] on div "Storefront" at bounding box center [91, 380] width 143 height 40
click at [116, 406] on span "Configuration" at bounding box center [103, 413] width 87 height 20
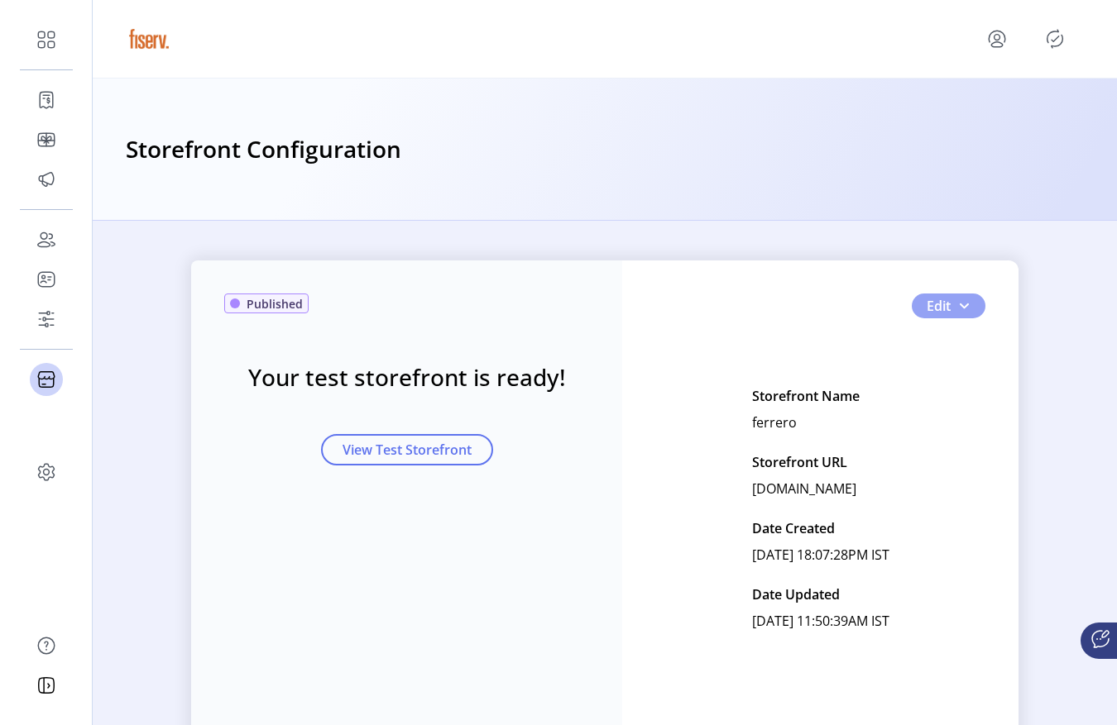
click at [969, 311] on button "Edit" at bounding box center [948, 306] width 74 height 25
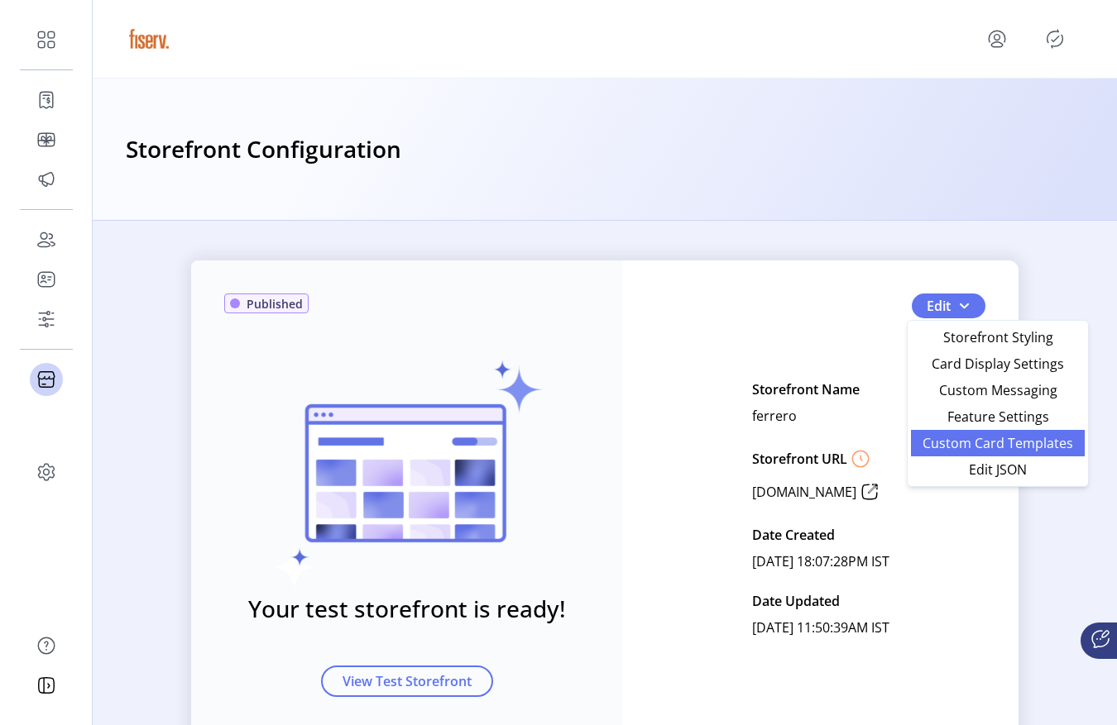
click at [940, 432] on link "Custom Card Templates" at bounding box center [998, 443] width 174 height 26
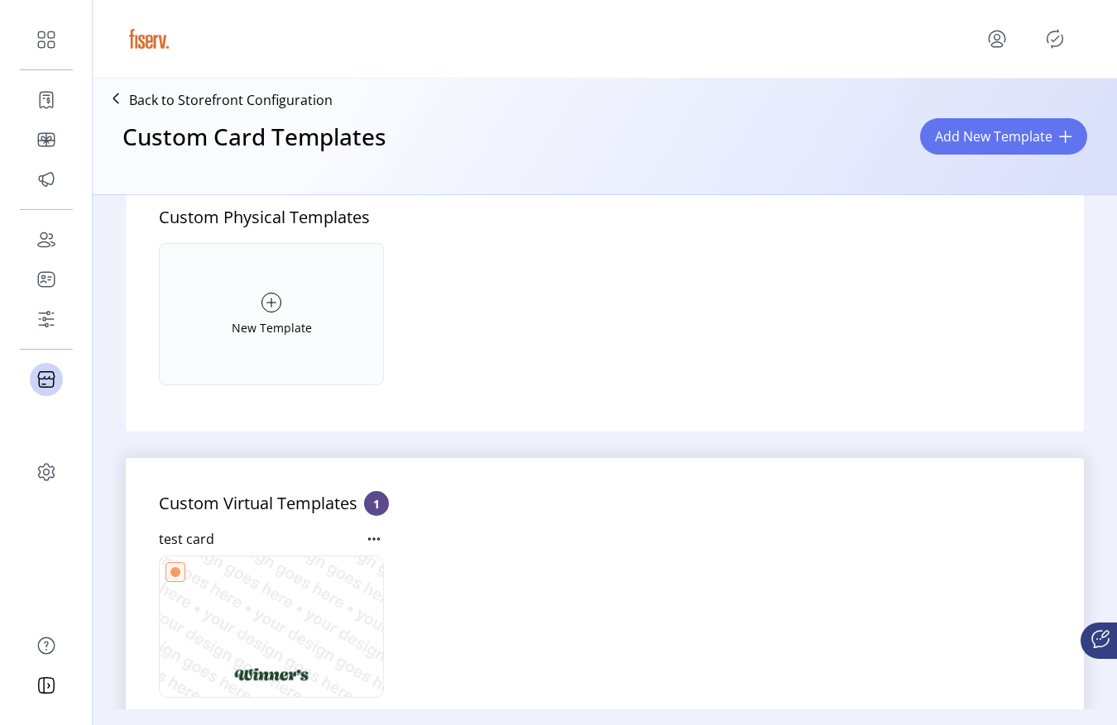
scroll to position [230, 0]
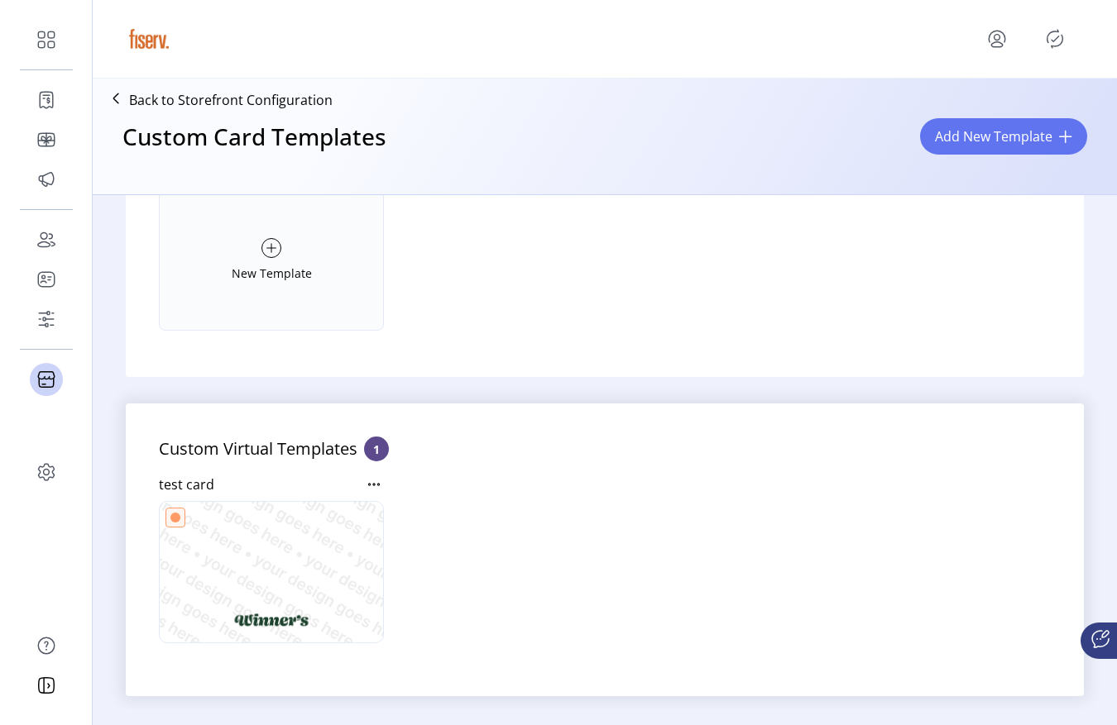
click at [366, 483] on icon at bounding box center [374, 485] width 20 height 20
click at [393, 507] on span "Edit Template" at bounding box center [446, 513] width 137 height 13
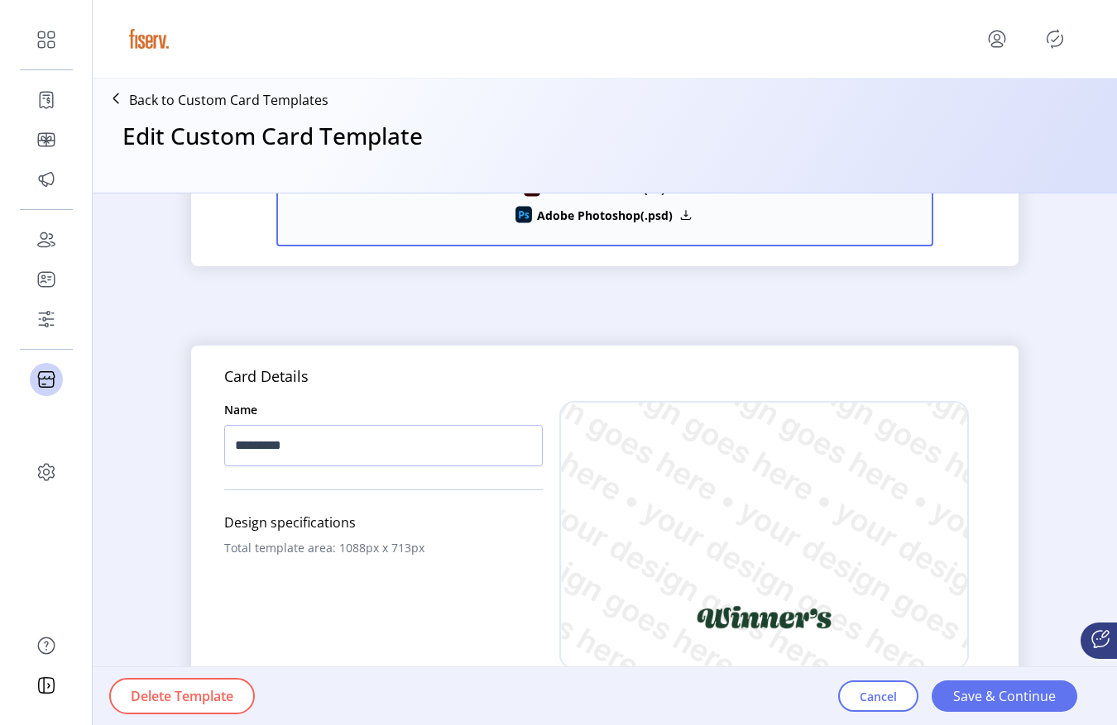
scroll to position [615, 0]
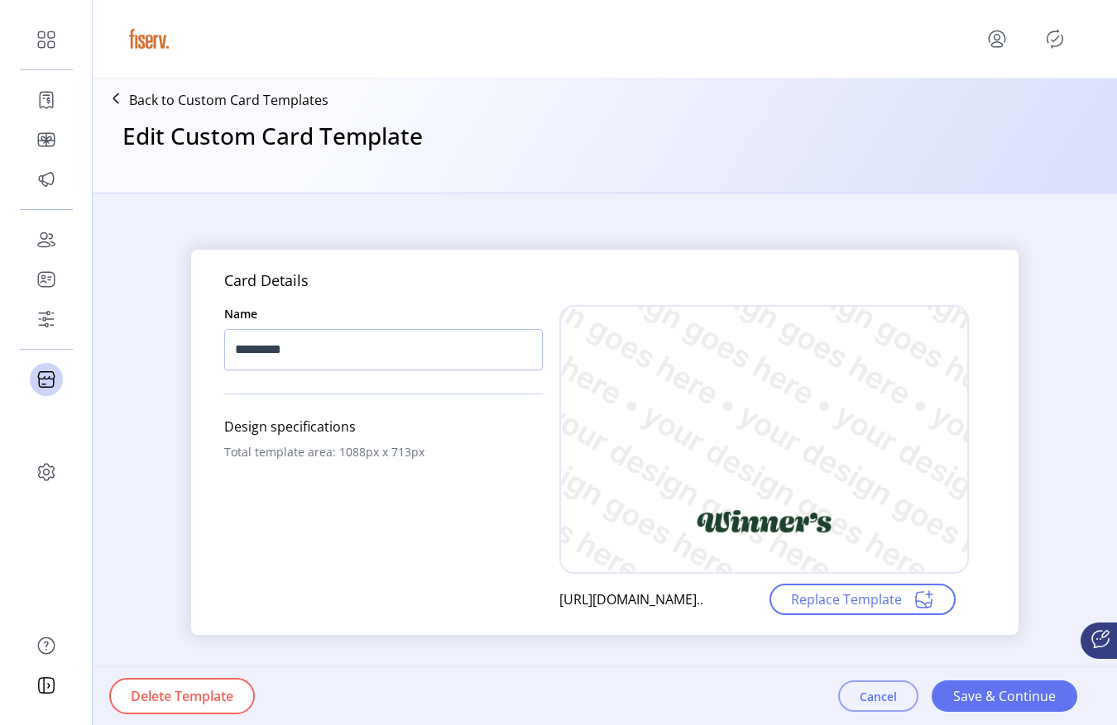
click at [872, 700] on span "Cancel" at bounding box center [877, 696] width 37 height 17
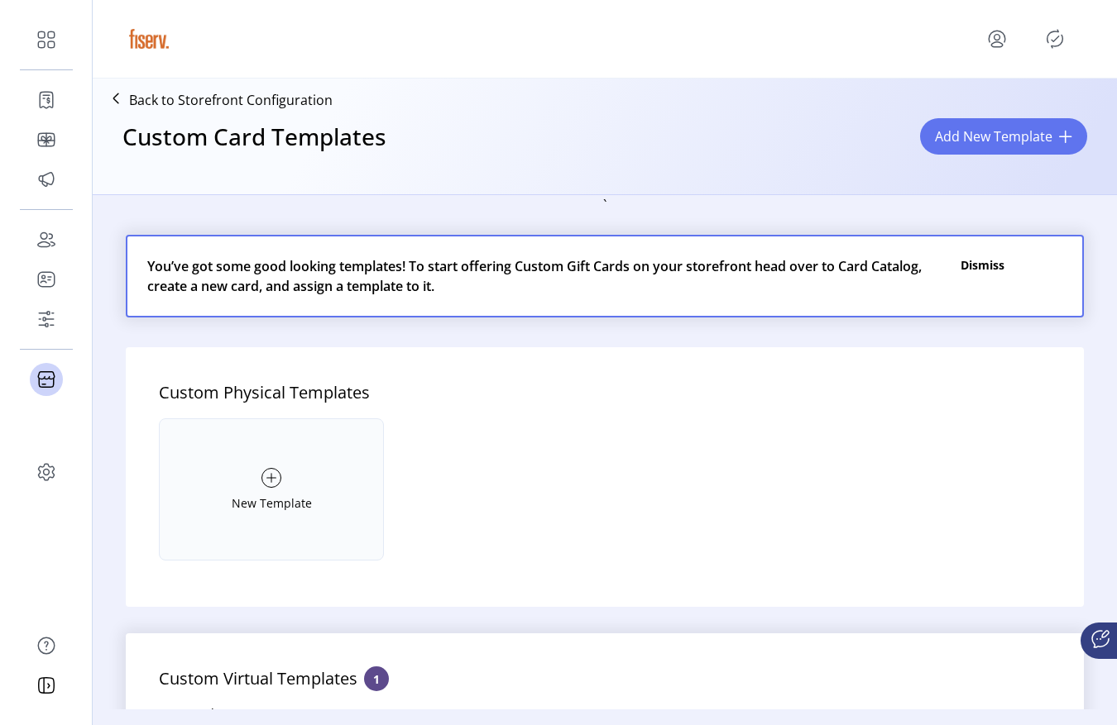
click at [1053, 37] on icon "Publisher Panel" at bounding box center [1054, 39] width 26 height 26
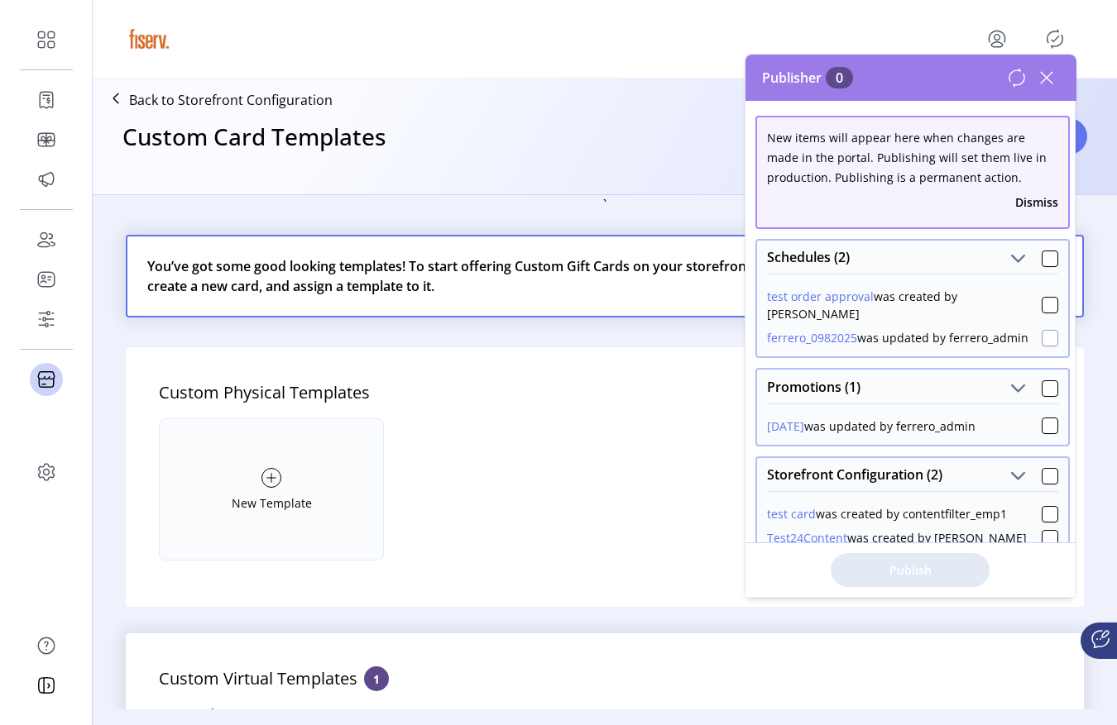
click at [1045, 334] on div at bounding box center [1049, 338] width 17 height 17
click at [1044, 311] on div at bounding box center [1049, 305] width 17 height 17
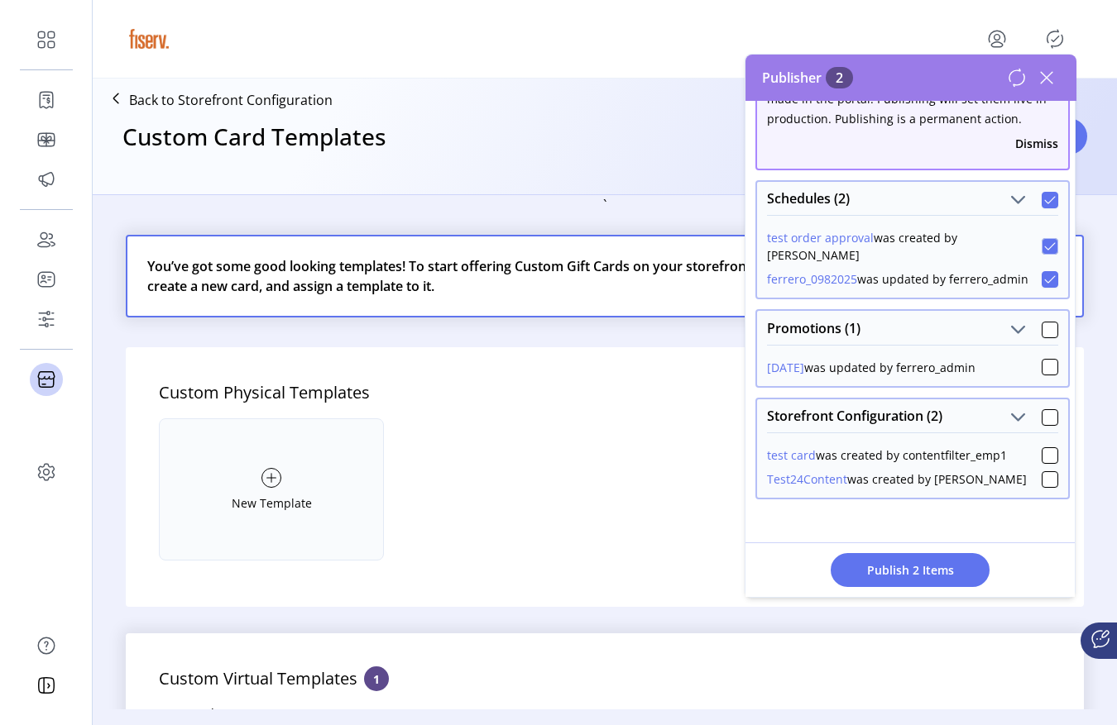
click at [1051, 374] on div "Sep12 was updated by ferrero_admin" at bounding box center [912, 365] width 311 height 41
click at [1048, 374] on div at bounding box center [1049, 367] width 17 height 17
click at [1041, 452] on div at bounding box center [1049, 455] width 17 height 17
click at [1041, 473] on div at bounding box center [1049, 479] width 17 height 17
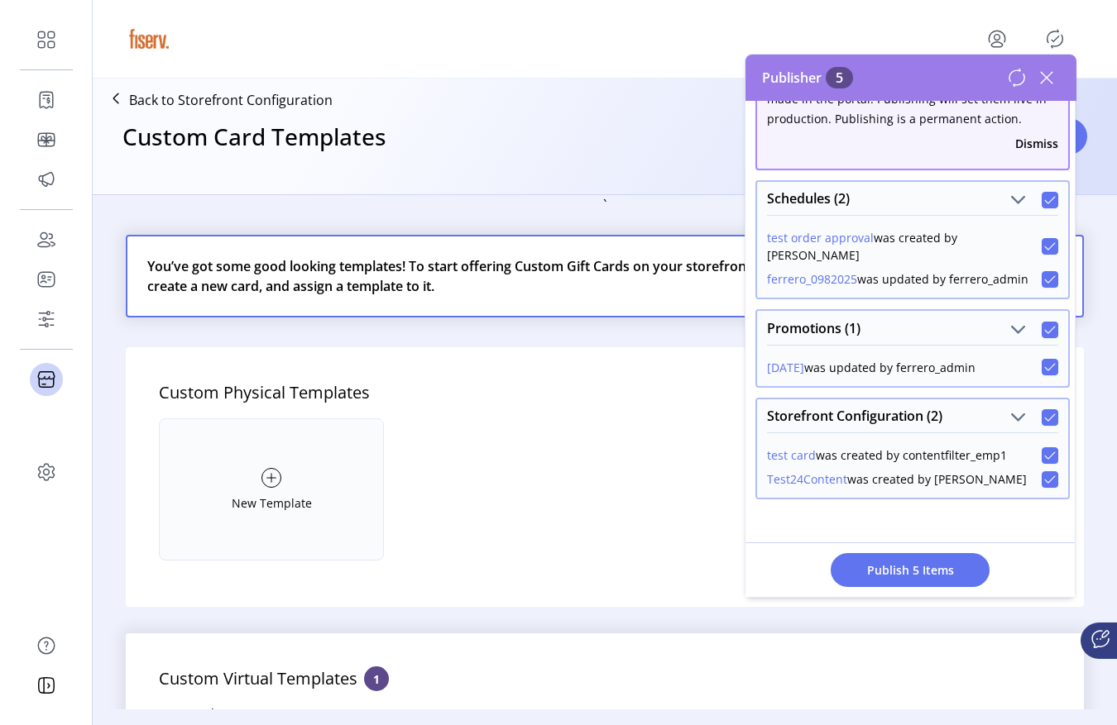
click at [225, 93] on p "Back to Storefront Configuration" at bounding box center [230, 100] width 203 height 20
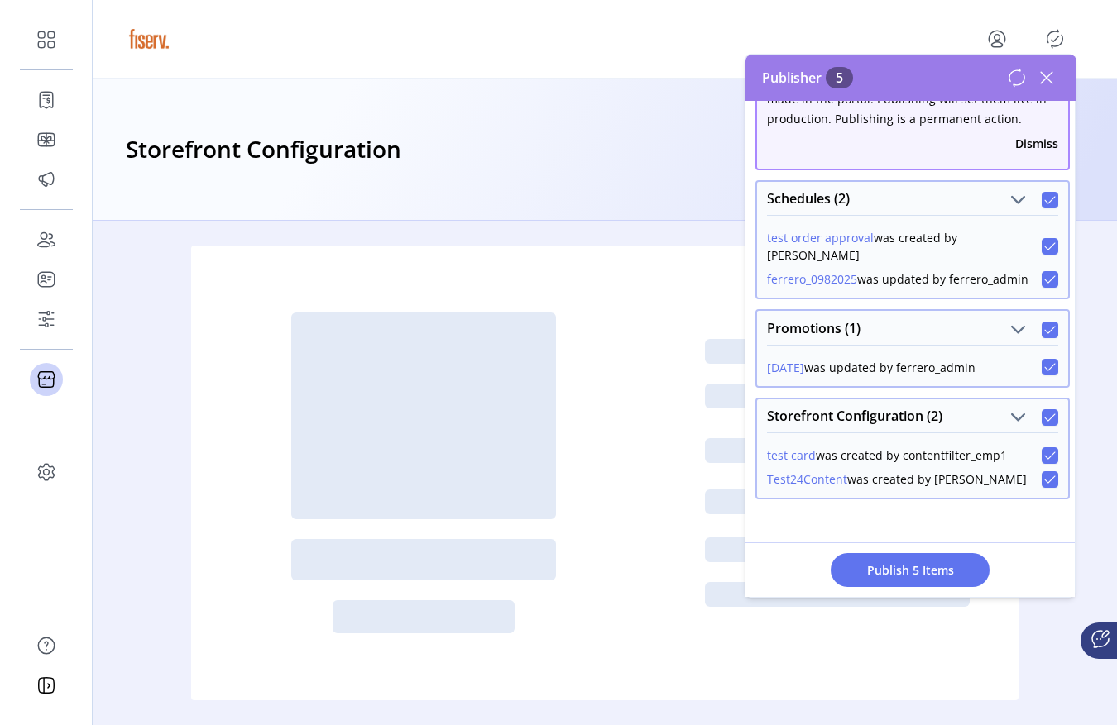
click at [1045, 77] on icon at bounding box center [1046, 78] width 26 height 26
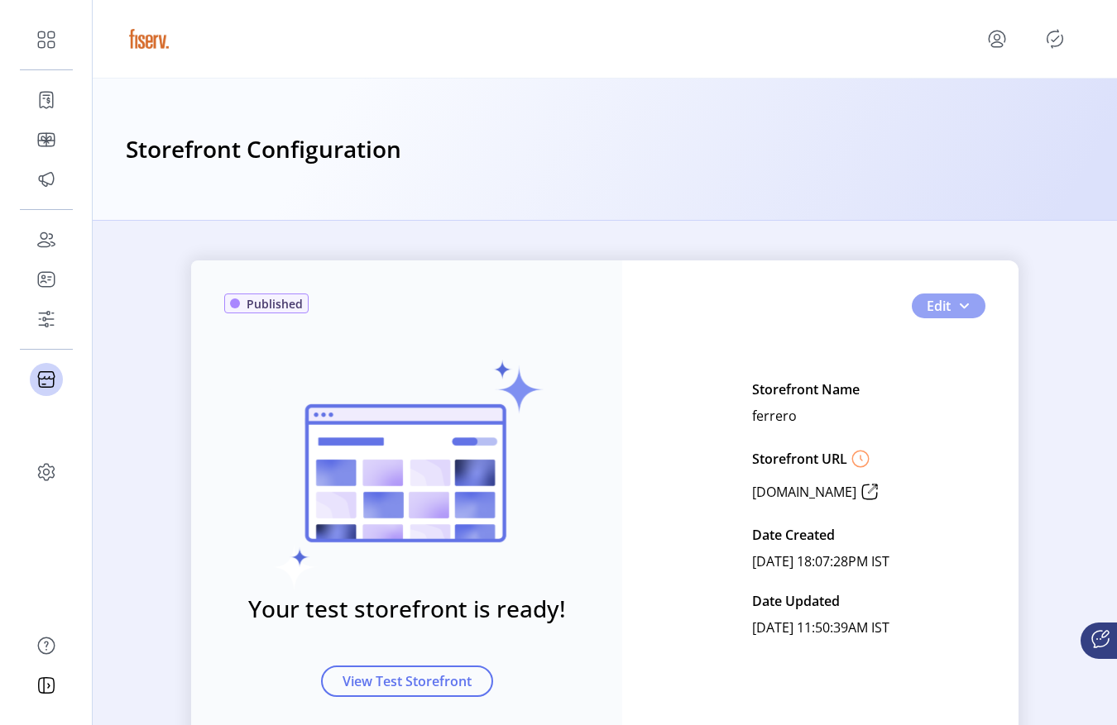
click at [959, 307] on span "button" at bounding box center [963, 305] width 13 height 13
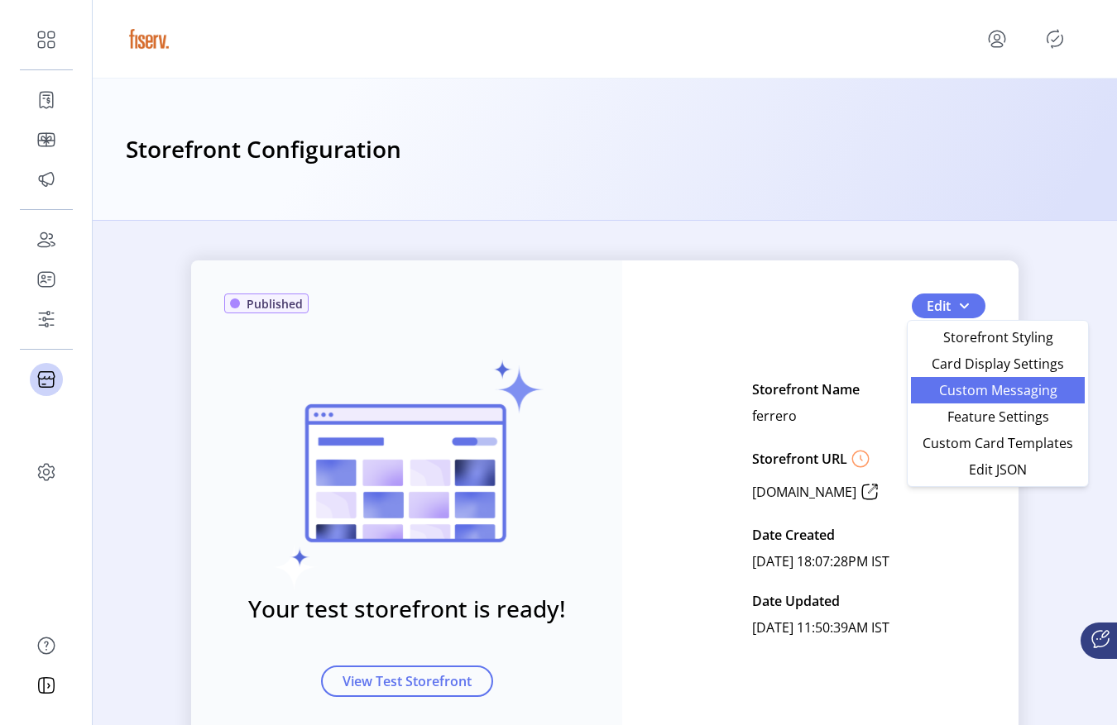
click at [961, 400] on link "Custom Messaging" at bounding box center [998, 390] width 174 height 26
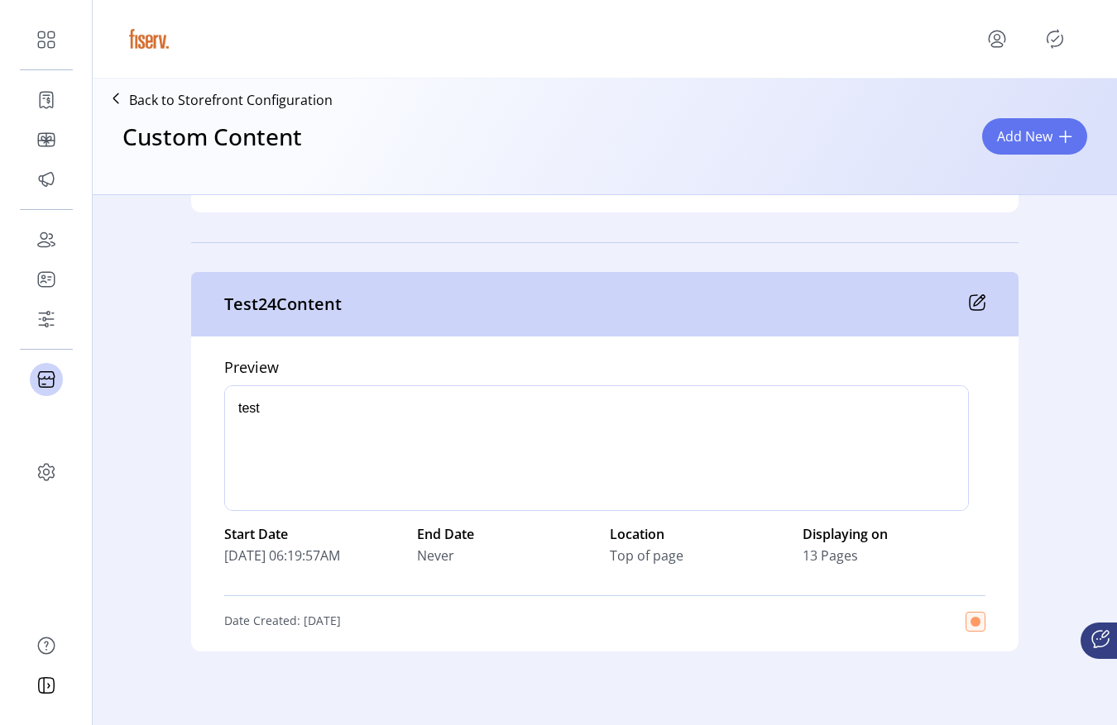
scroll to position [867, 0]
click at [1056, 50] on icon "Publisher Panel" at bounding box center [1054, 39] width 26 height 26
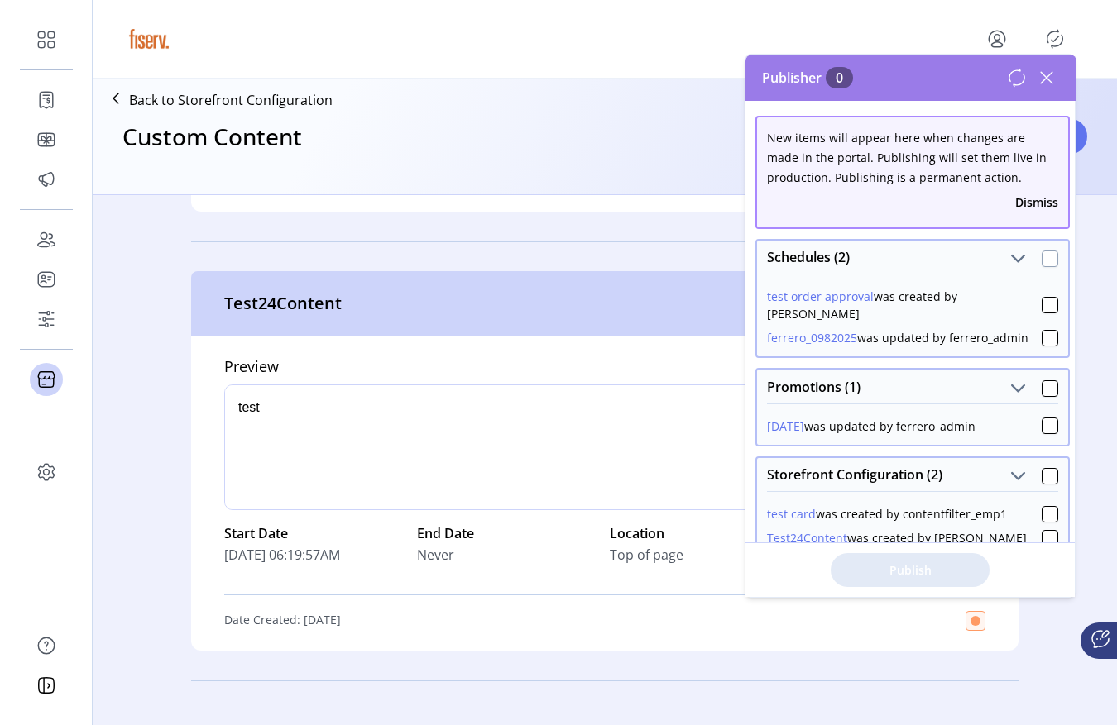
click at [1043, 256] on div at bounding box center [1049, 259] width 17 height 17
click at [1041, 393] on div at bounding box center [1049, 388] width 17 height 17
click at [1041, 472] on div at bounding box center [1049, 476] width 17 height 17
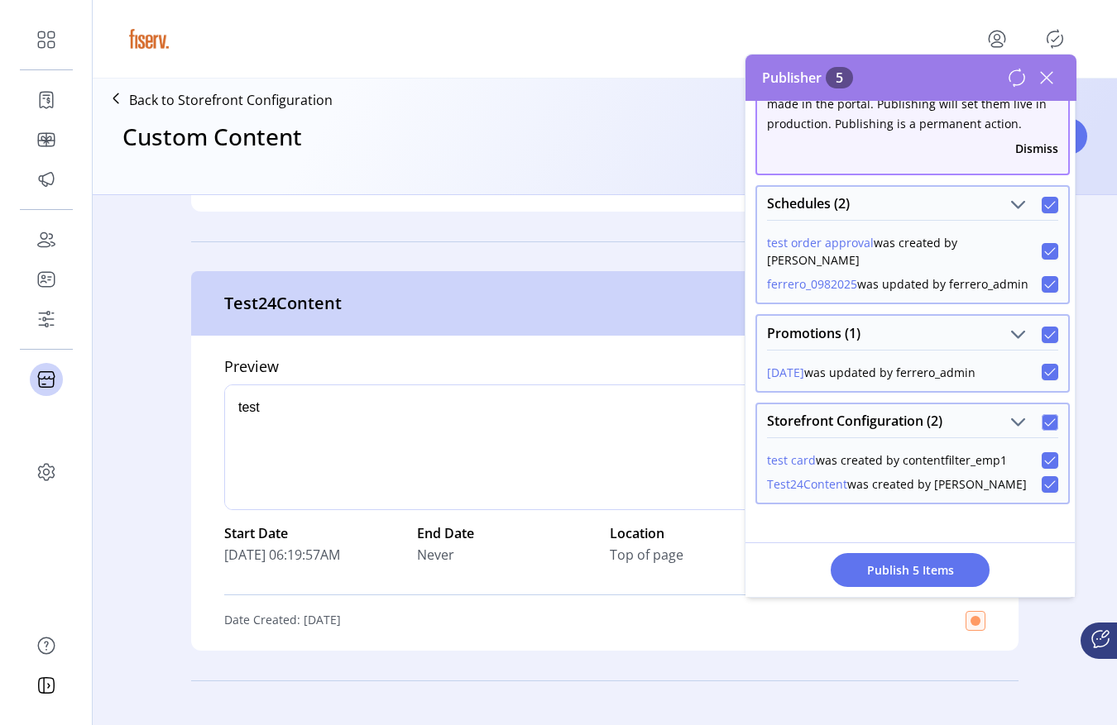
scroll to position [59, 0]
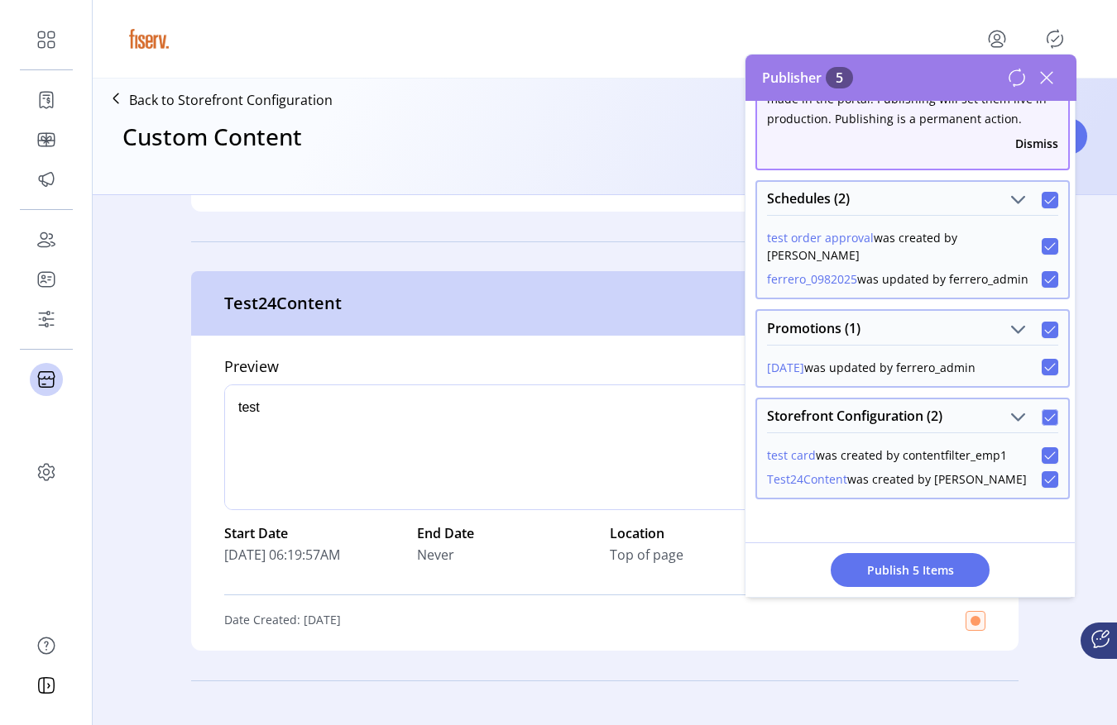
click at [1044, 422] on icon at bounding box center [1050, 418] width 12 height 12
click at [1041, 419] on div at bounding box center [1049, 417] width 17 height 17
click at [941, 573] on span "Publish 5 Items" at bounding box center [910, 570] width 116 height 17
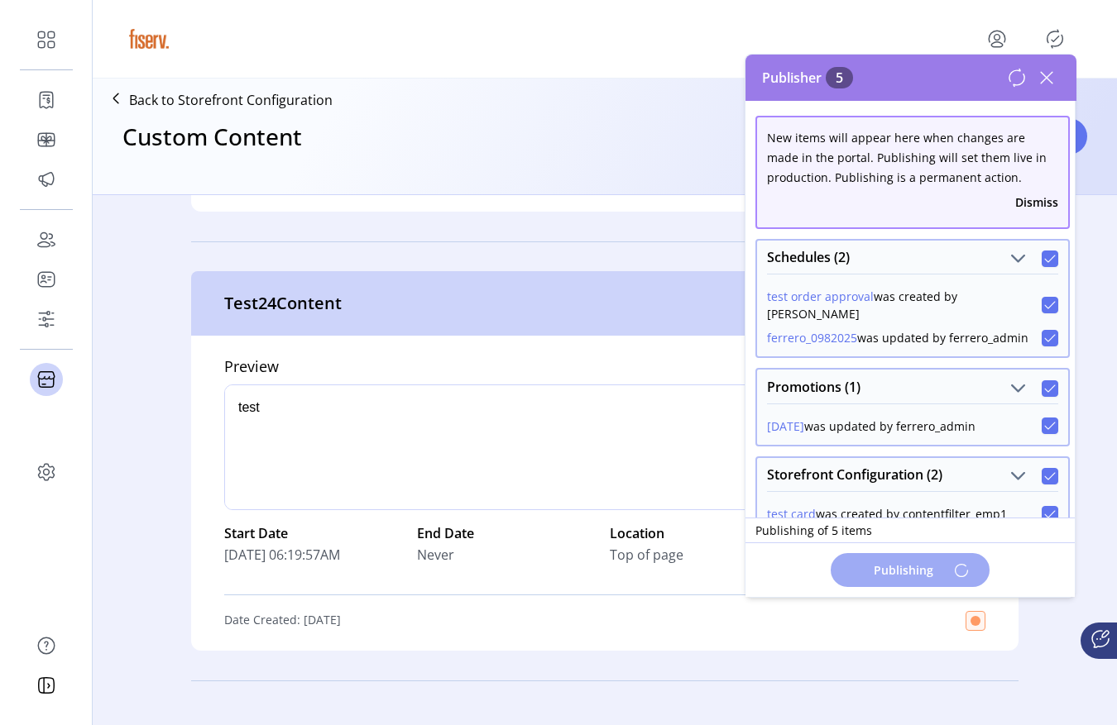
click at [1038, 202] on button "Dismiss" at bounding box center [1036, 202] width 43 height 17
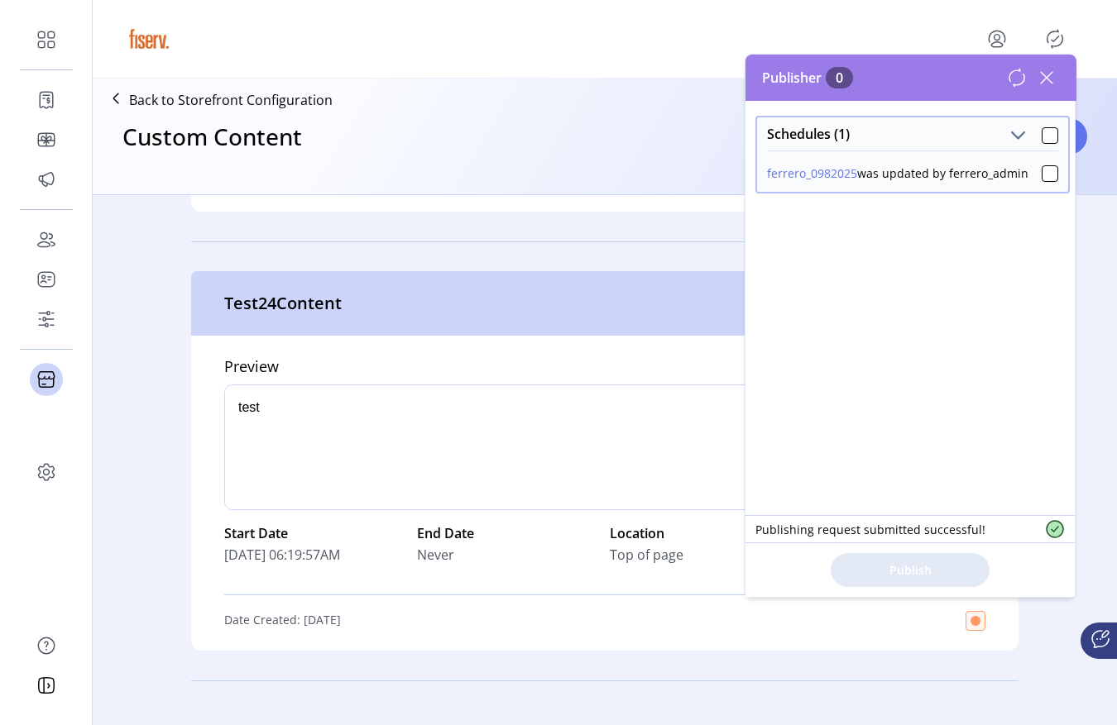
click at [806, 171] on button "ferrero_0982025" at bounding box center [812, 173] width 90 height 17
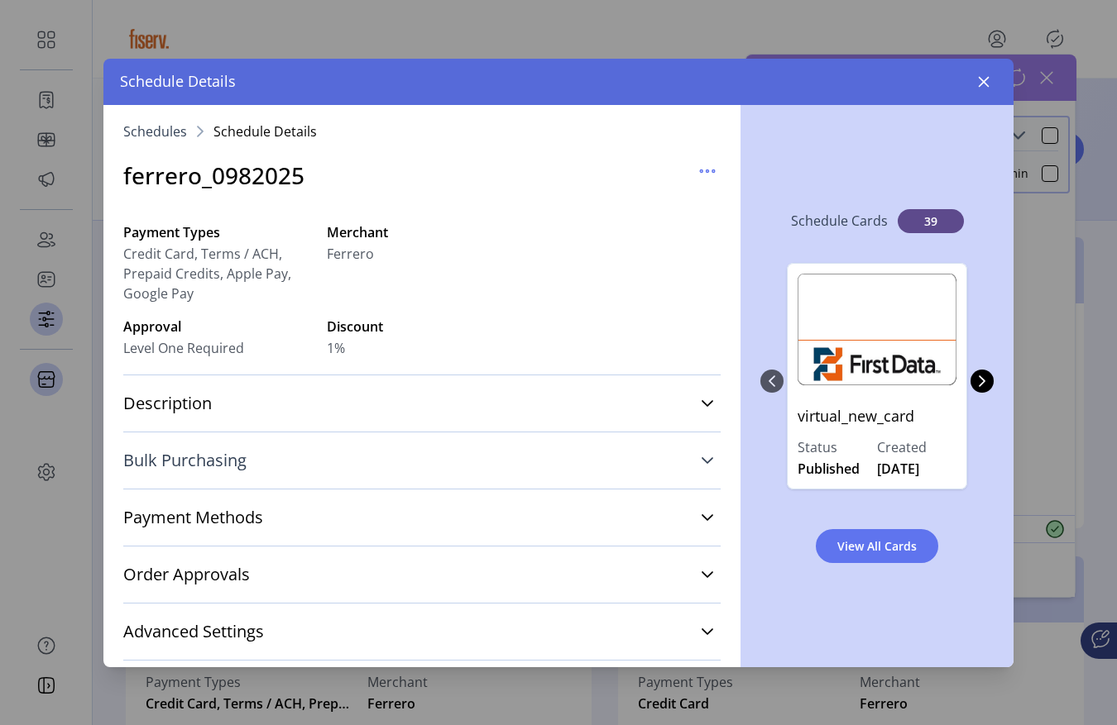
scroll to position [257, 0]
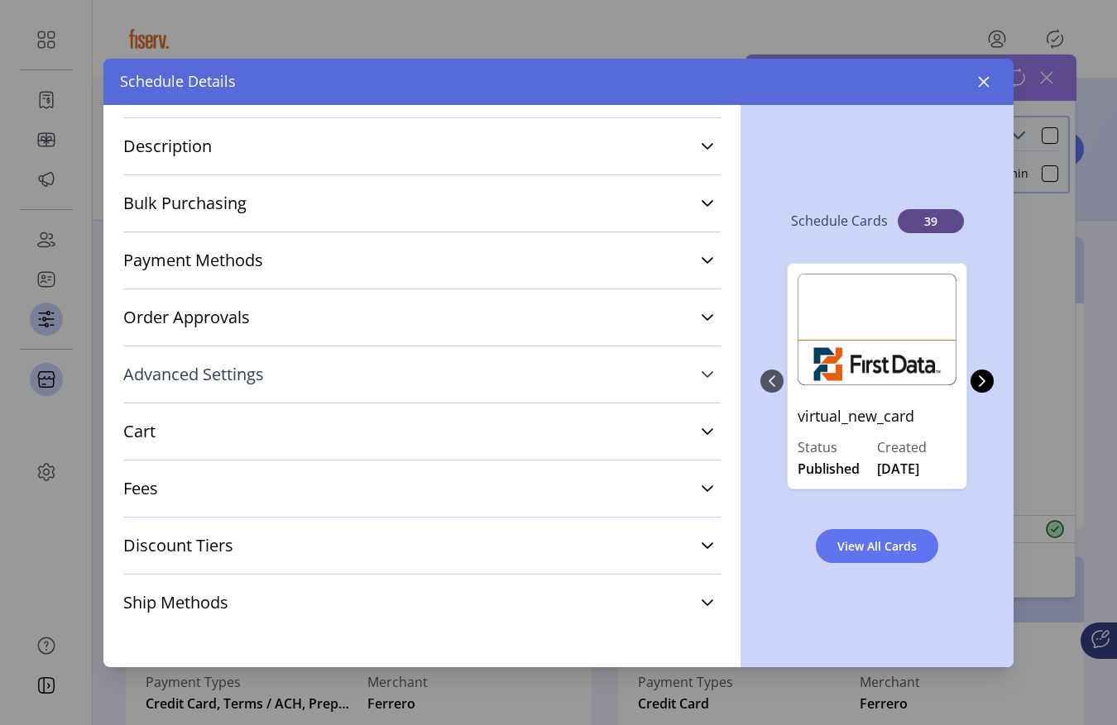
click at [419, 388] on link "Advanced Settings" at bounding box center [421, 374] width 597 height 36
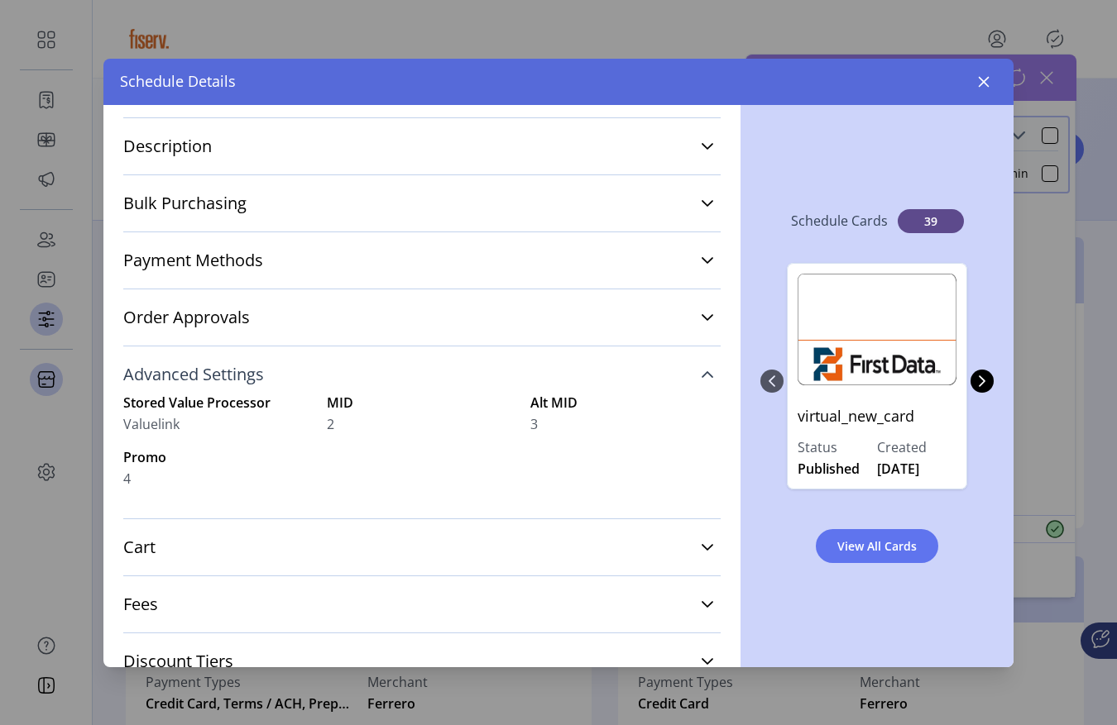
scroll to position [282, 0]
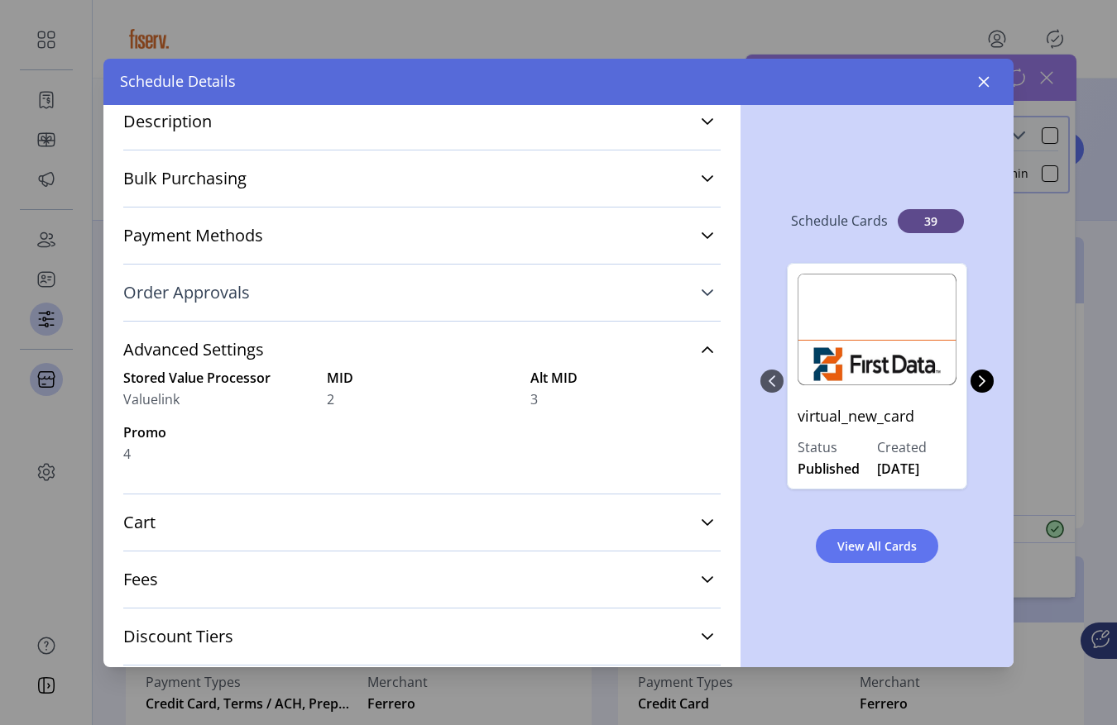
click at [322, 304] on link "Order Approvals" at bounding box center [421, 293] width 597 height 36
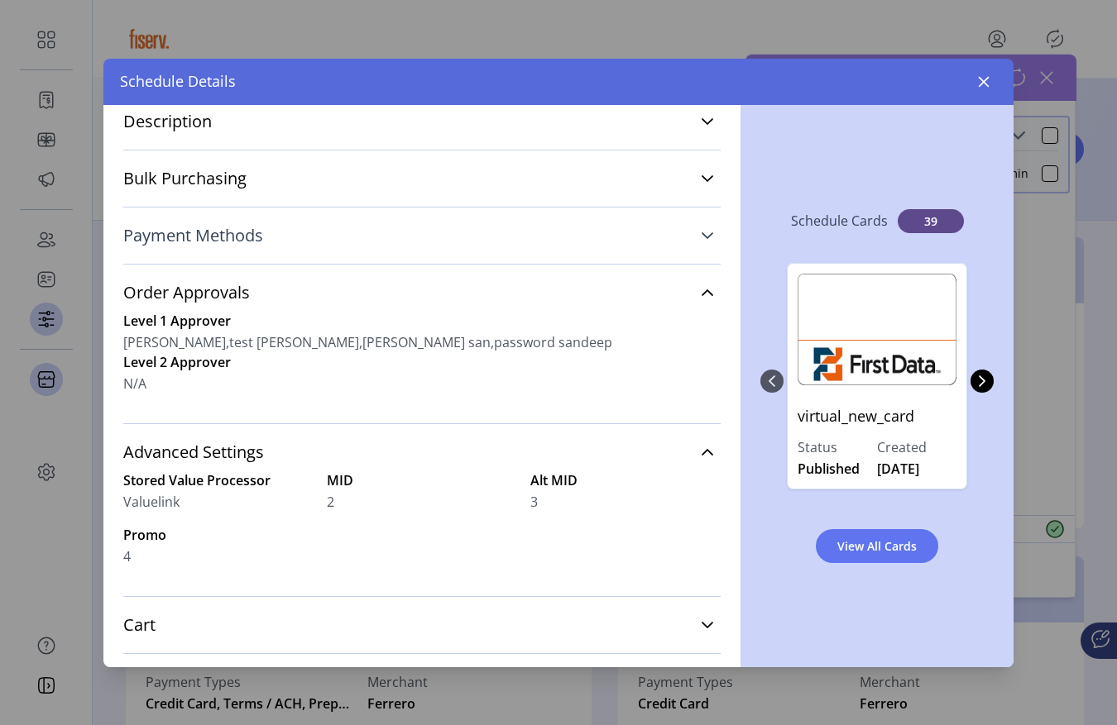
click at [309, 245] on link "Payment Methods" at bounding box center [421, 236] width 597 height 36
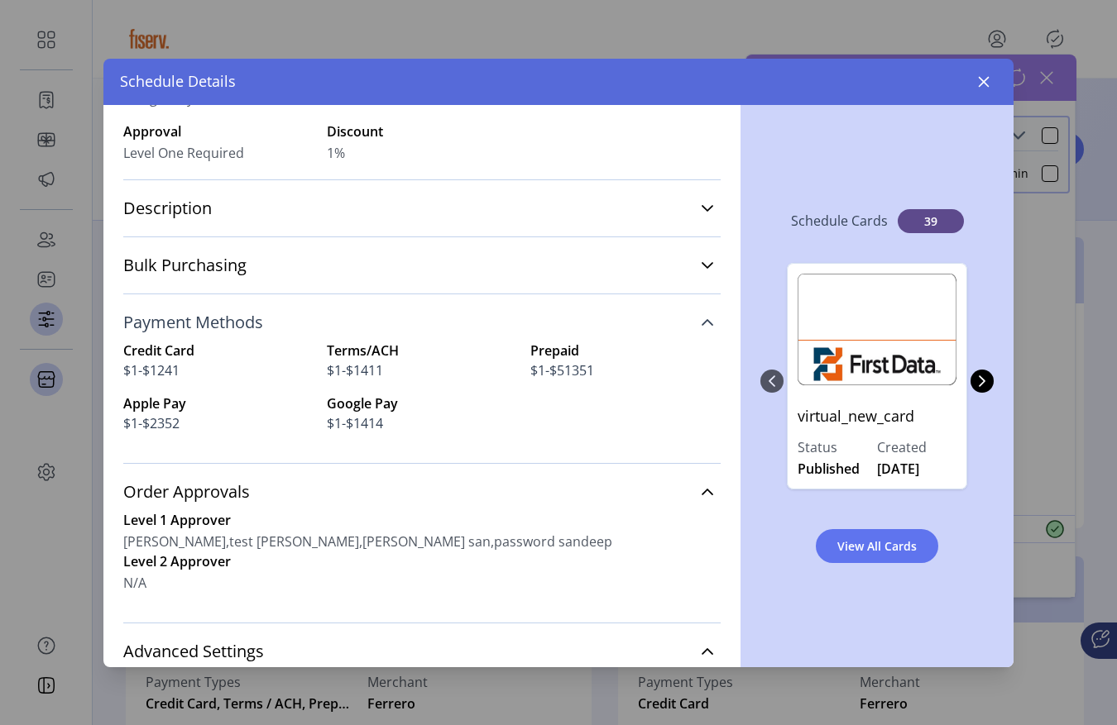
scroll to position [178, 0]
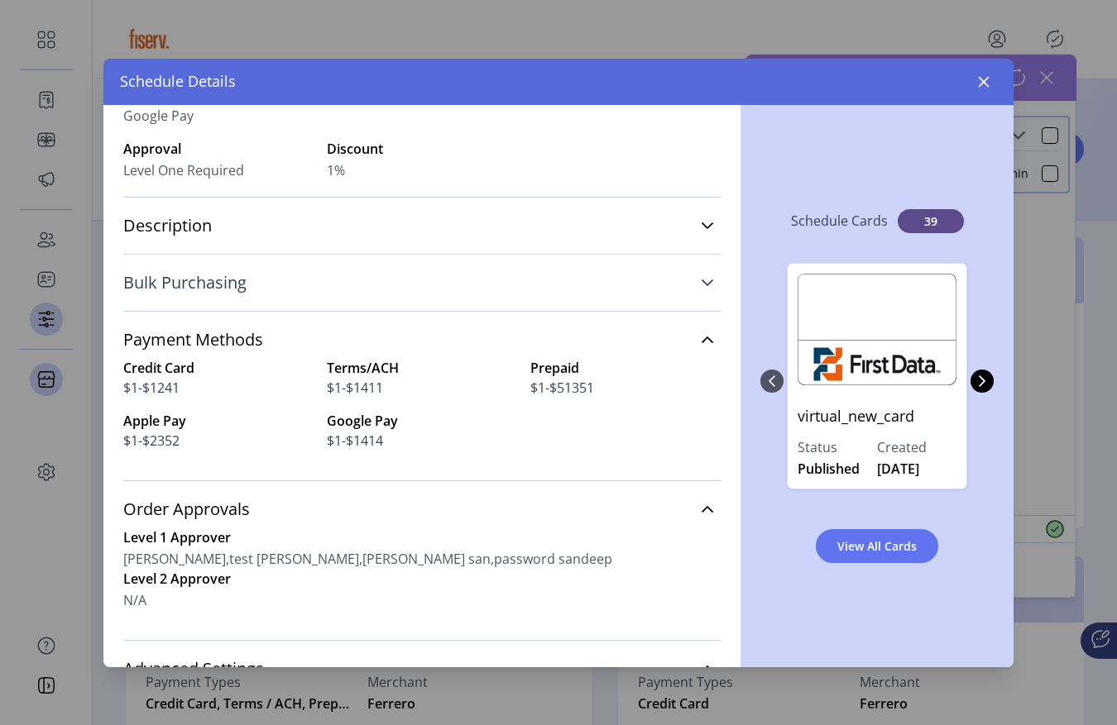
click at [291, 265] on link "Bulk Purchasing" at bounding box center [421, 283] width 597 height 36
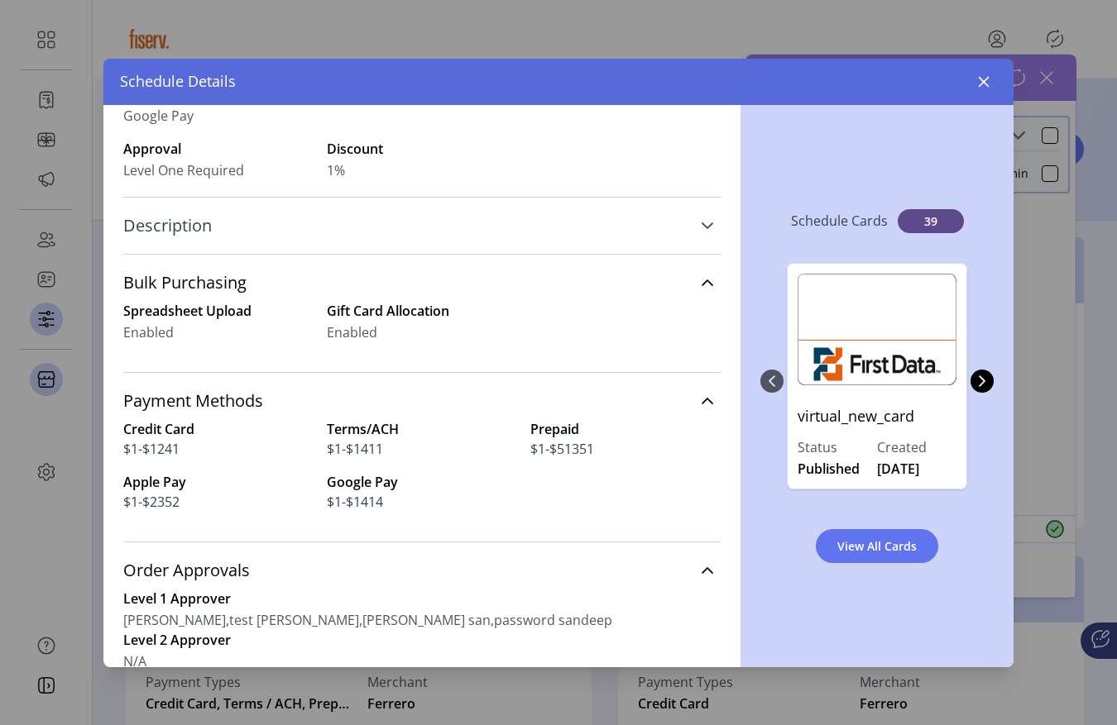
click at [257, 231] on link "Description" at bounding box center [421, 226] width 597 height 36
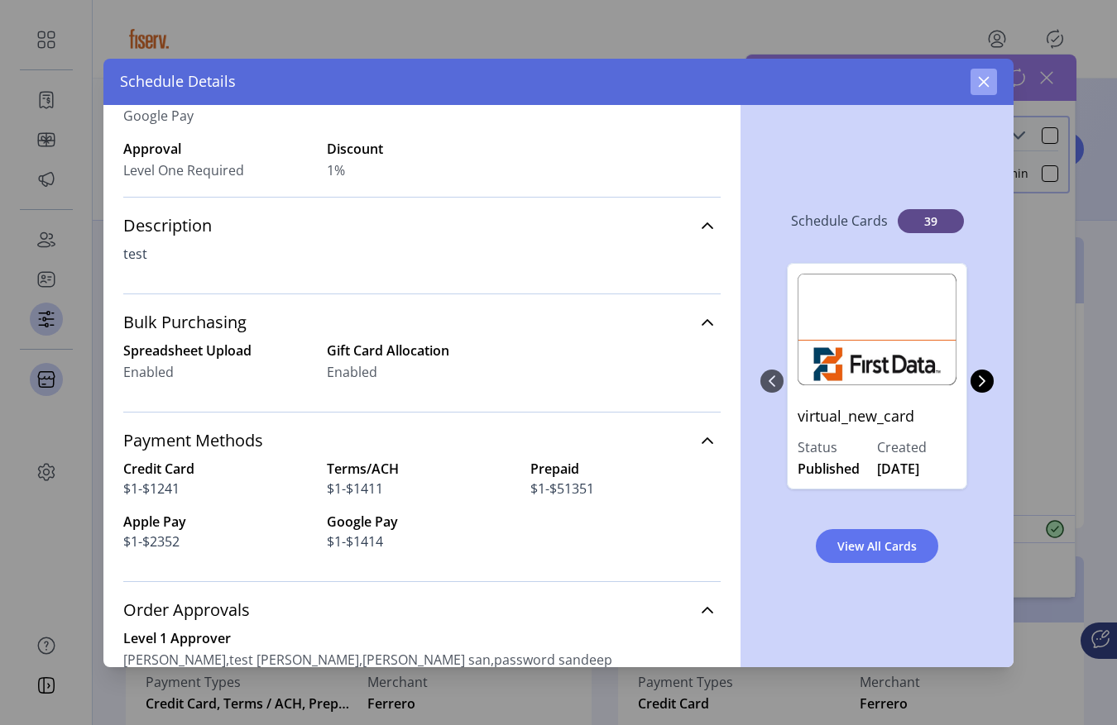
click at [986, 79] on icon "button" at bounding box center [983, 81] width 13 height 13
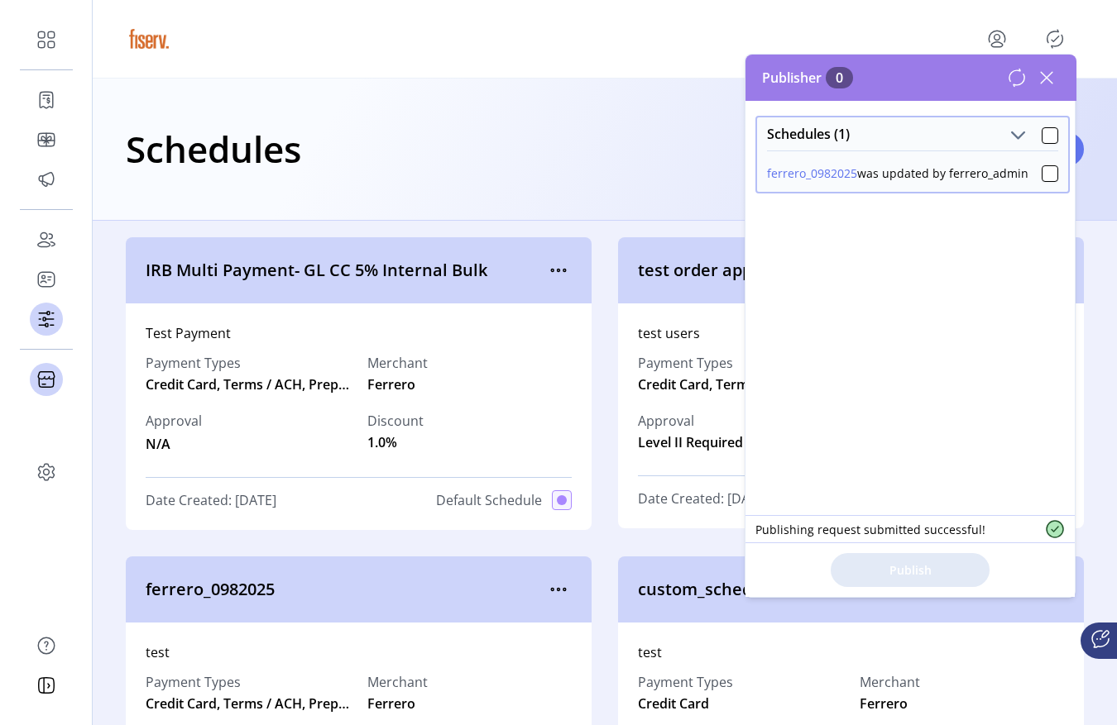
click at [1023, 78] on icon at bounding box center [1016, 77] width 15 height 17
click at [792, 178] on button "ferrero_0982025" at bounding box center [812, 173] width 90 height 17
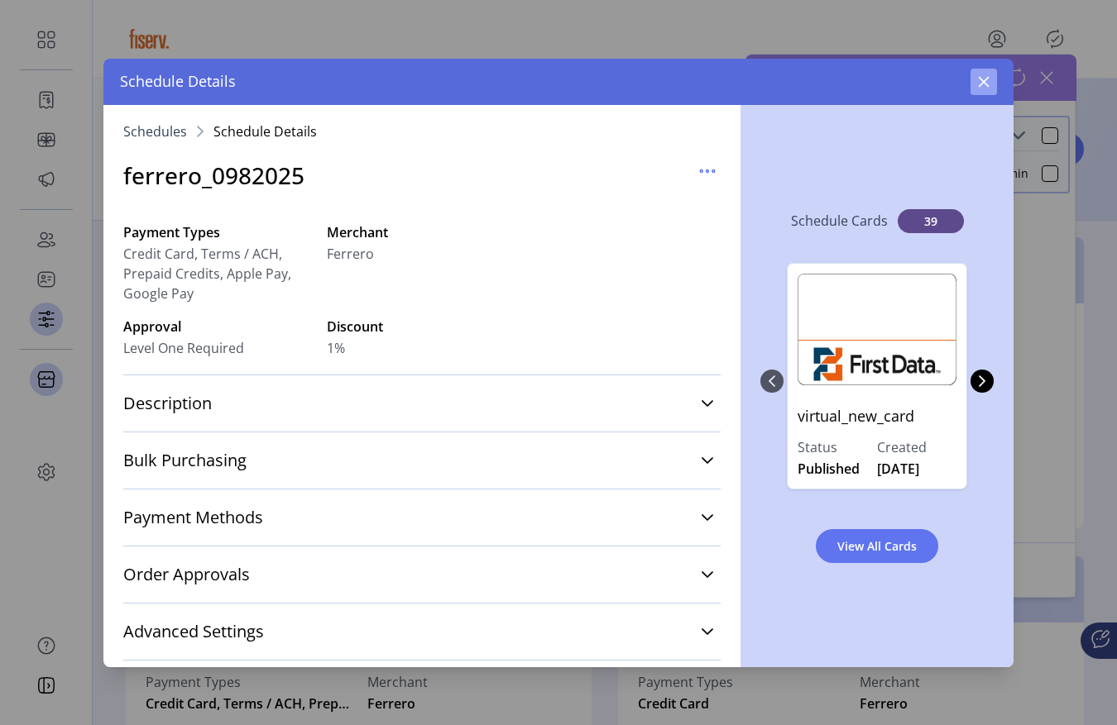
click at [970, 93] on button "button" at bounding box center [983, 82] width 26 height 26
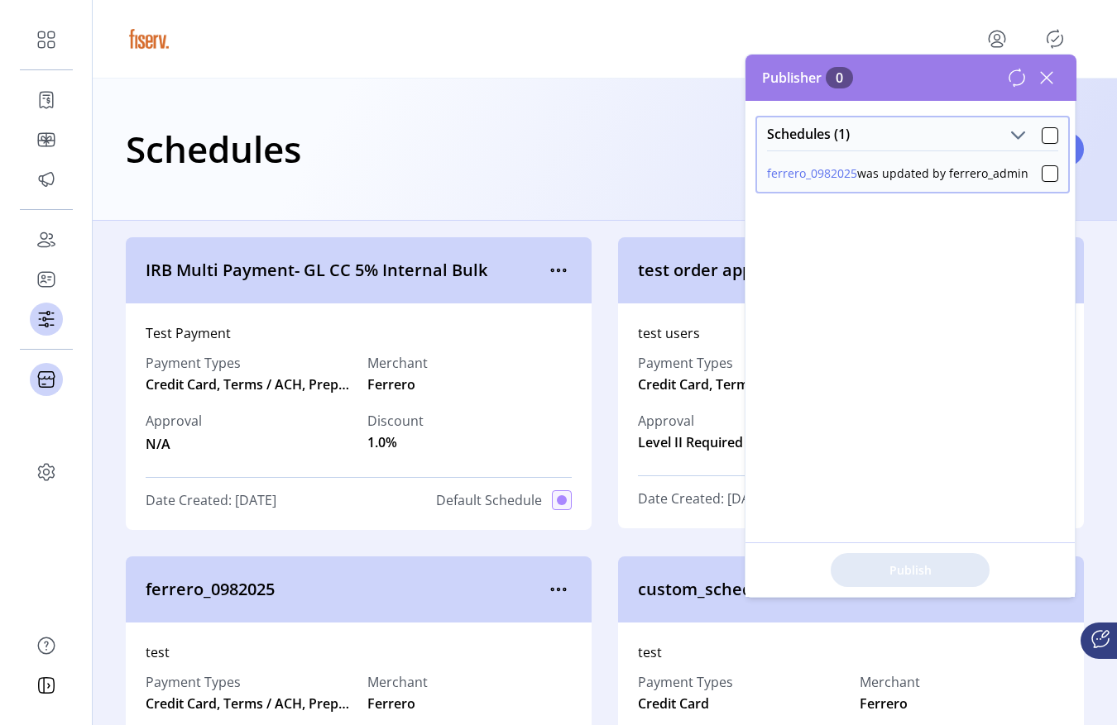
click at [1045, 79] on icon at bounding box center [1046, 78] width 26 height 26
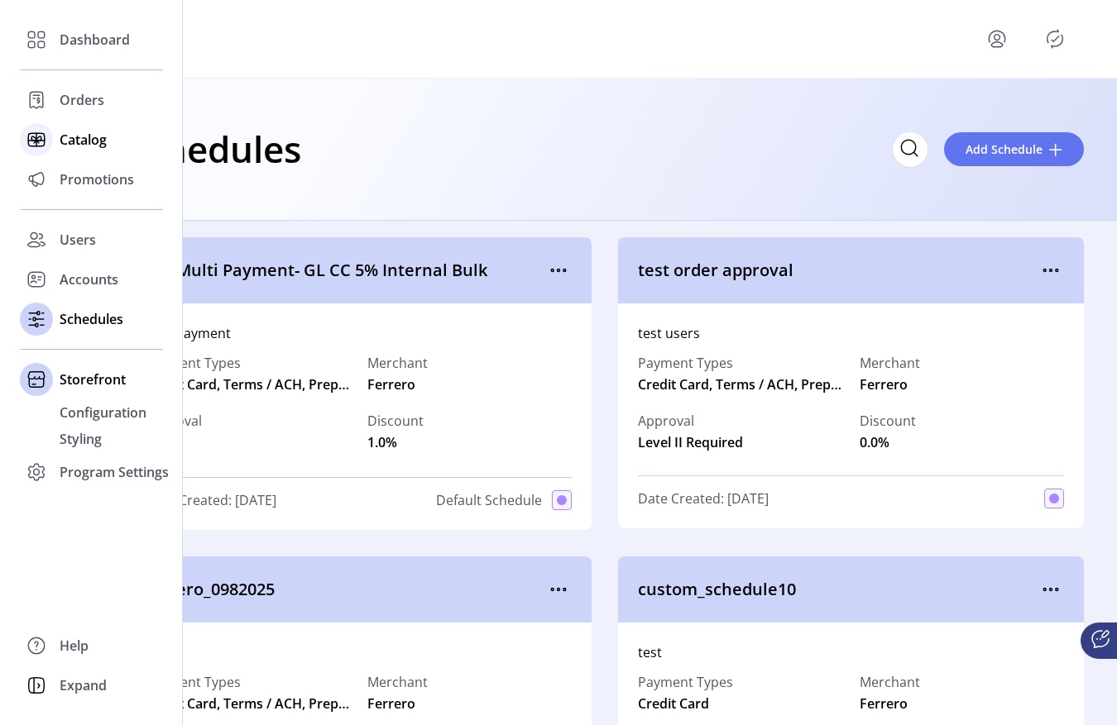
click at [61, 140] on span "Catalog" at bounding box center [83, 140] width 47 height 20
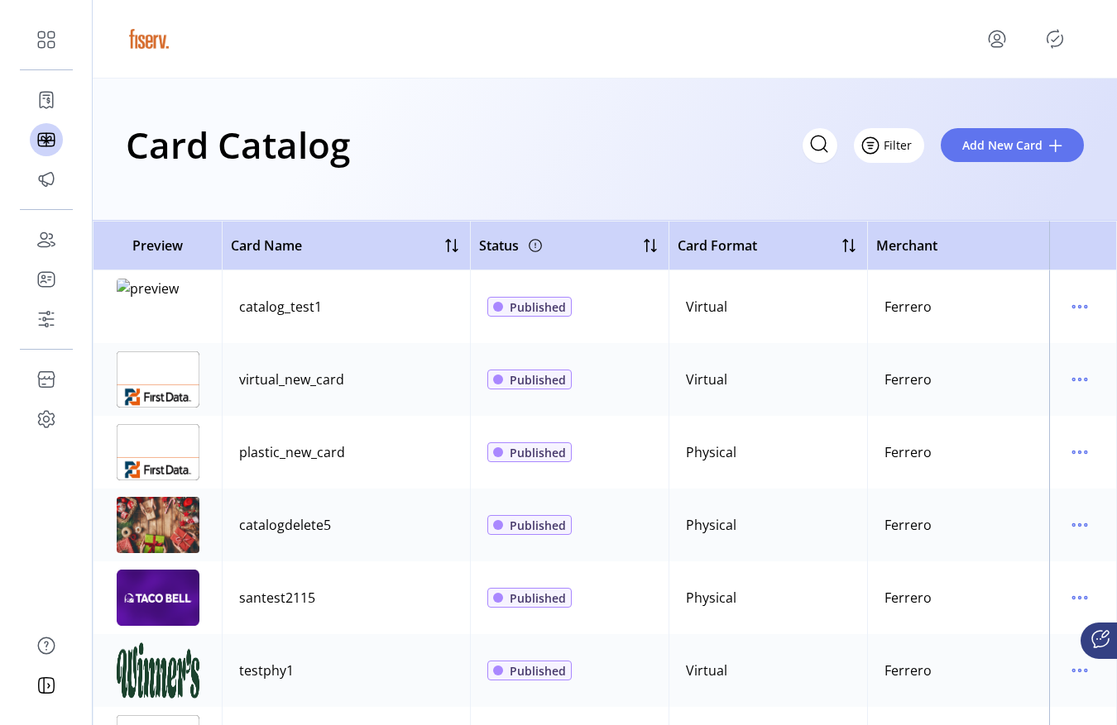
click at [905, 148] on span "Filter" at bounding box center [897, 144] width 28 height 17
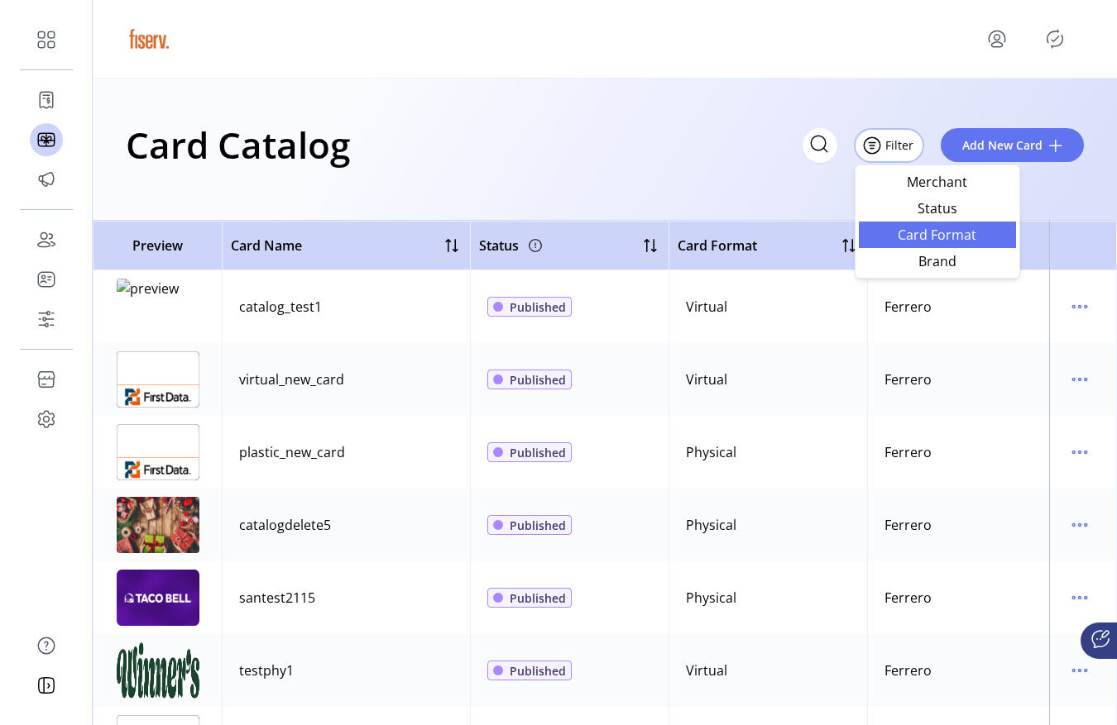
click at [892, 225] on link "Card Format" at bounding box center [937, 235] width 157 height 26
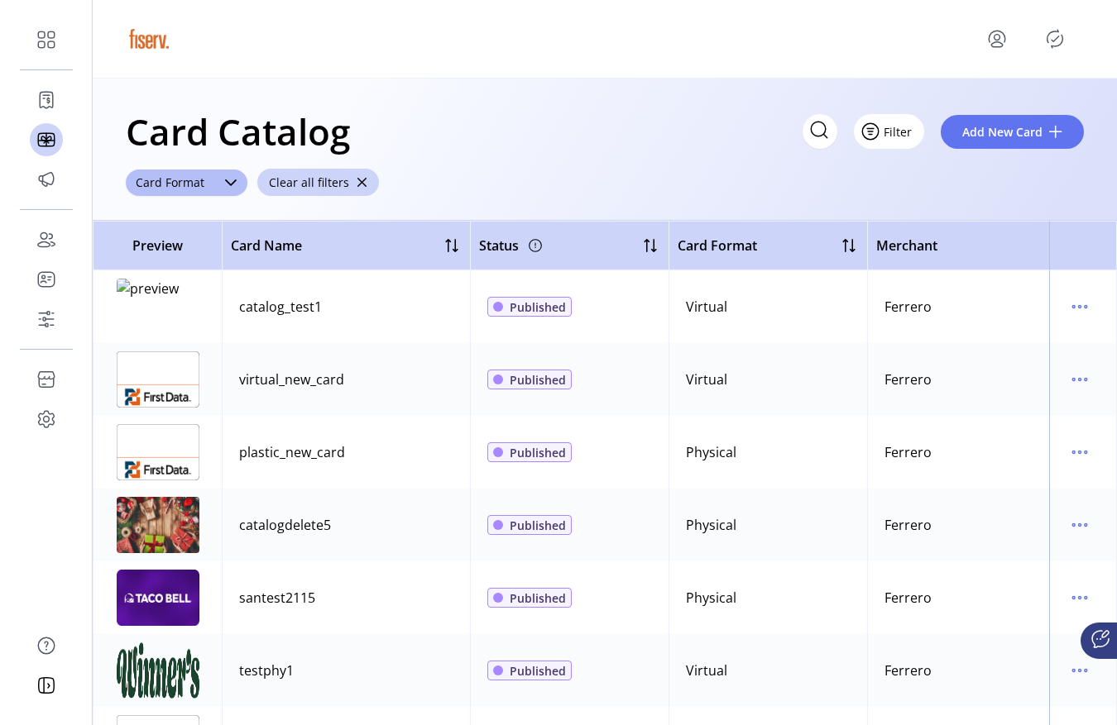
click at [902, 134] on button "Filter" at bounding box center [889, 131] width 70 height 35
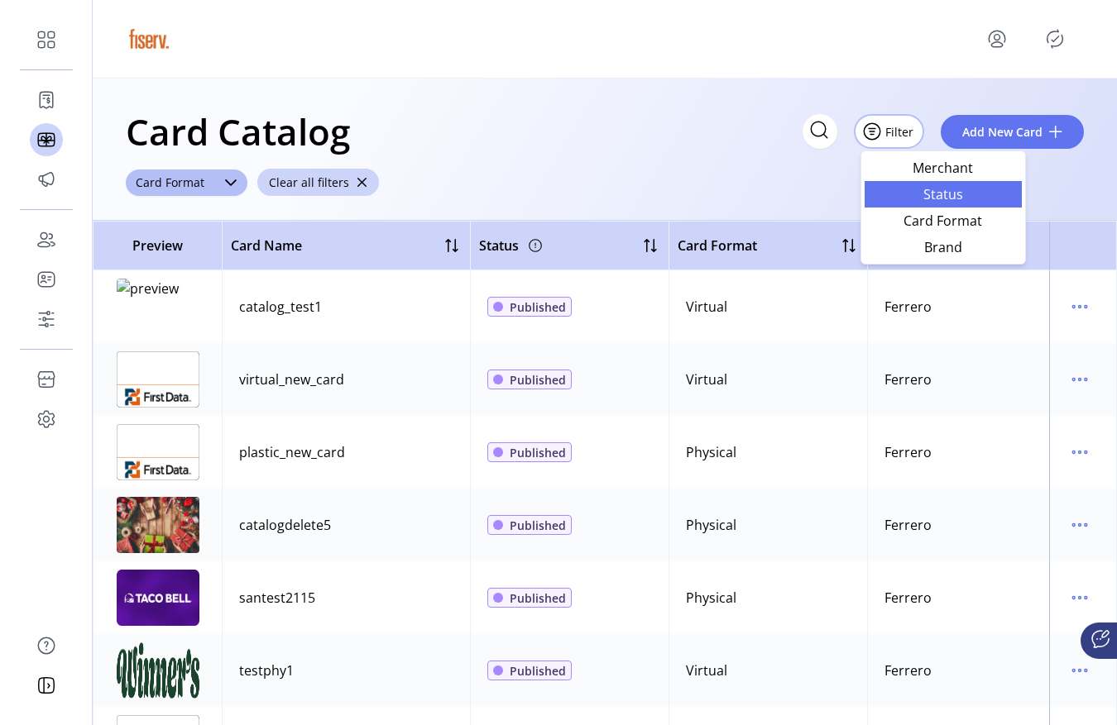
click at [910, 189] on span "Status" at bounding box center [942, 194] width 137 height 13
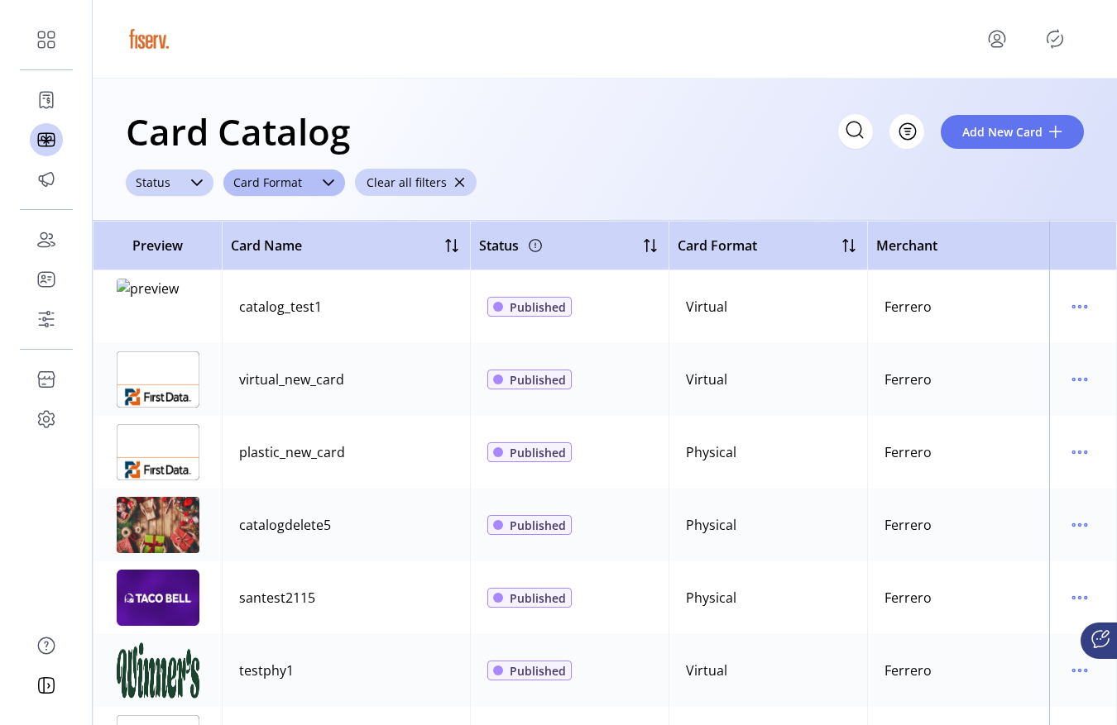
click at [158, 182] on span "Status" at bounding box center [153, 183] width 55 height 26
click at [186, 282] on li "Saved" at bounding box center [171, 281] width 82 height 33
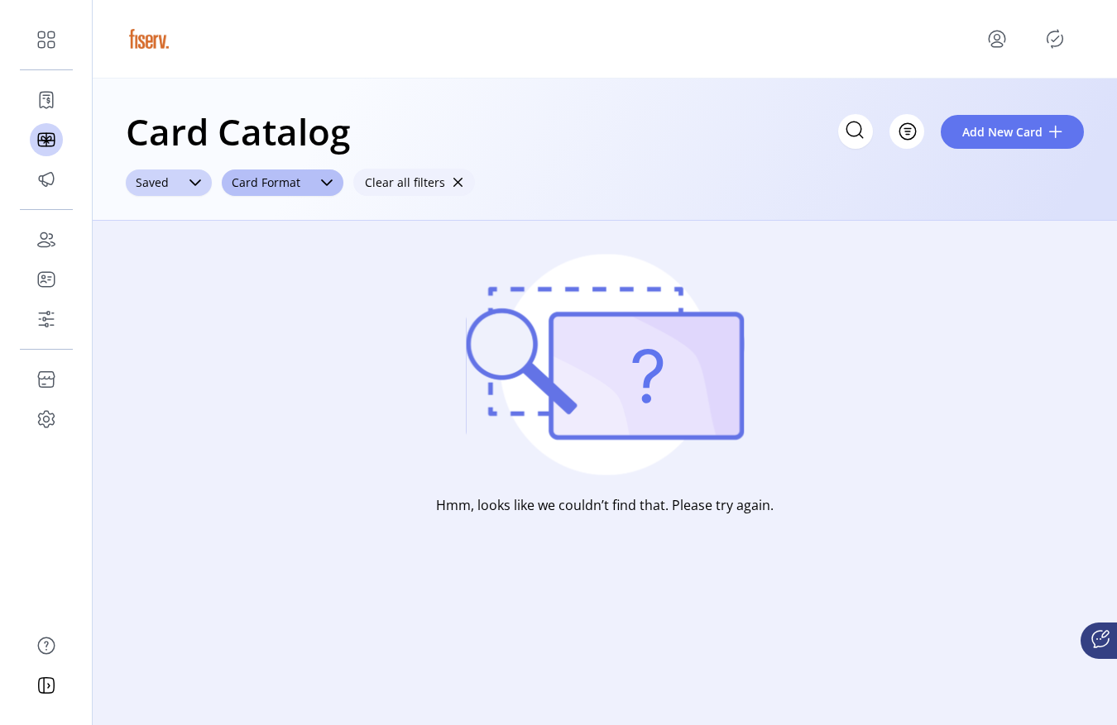
click at [436, 192] on button "Clear all filters" at bounding box center [414, 182] width 122 height 27
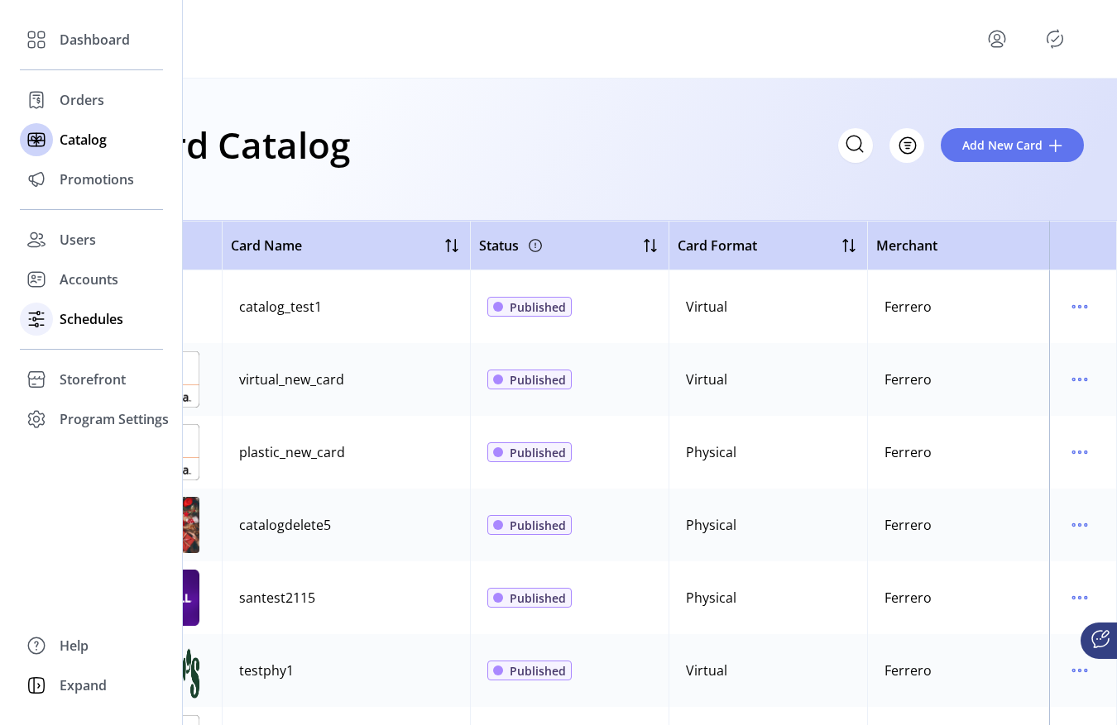
click at [94, 307] on div "Schedules" at bounding box center [91, 319] width 143 height 40
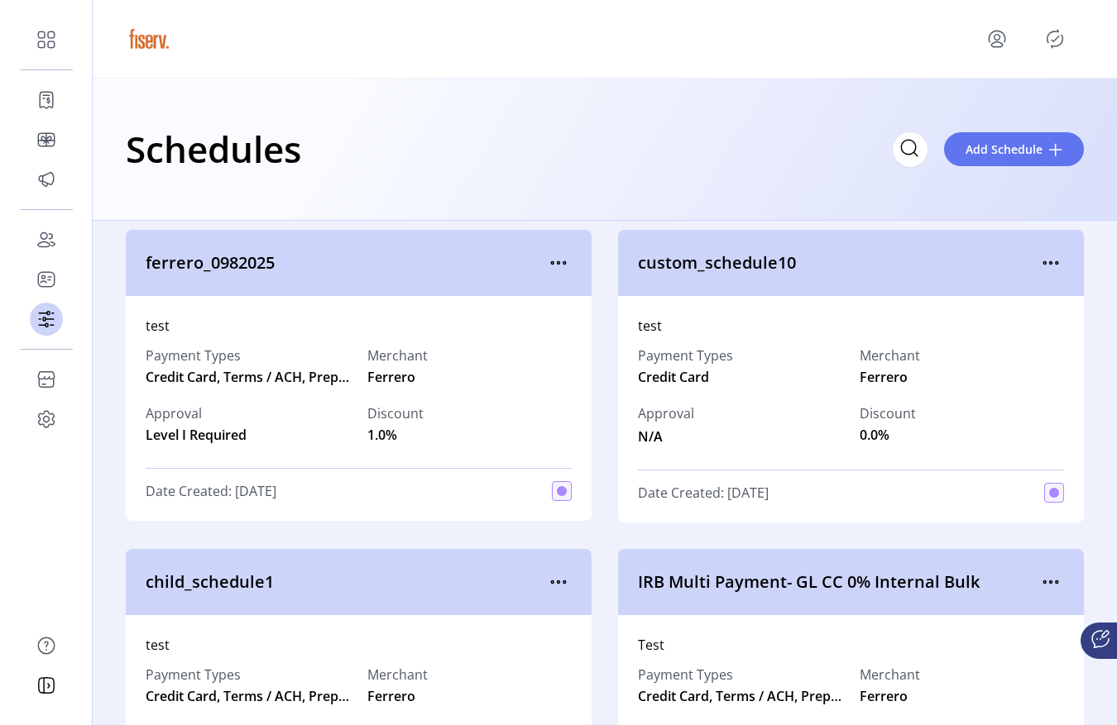
scroll to position [317, 0]
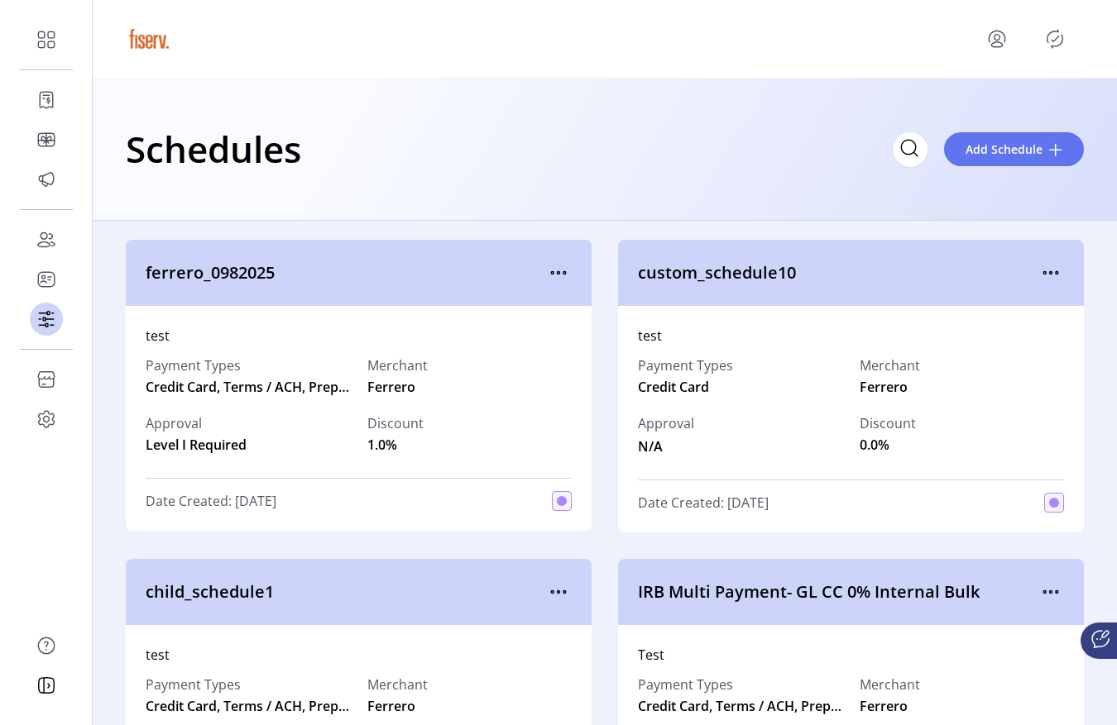
click at [1055, 31] on icon "Publisher Panel" at bounding box center [1055, 39] width 16 height 18
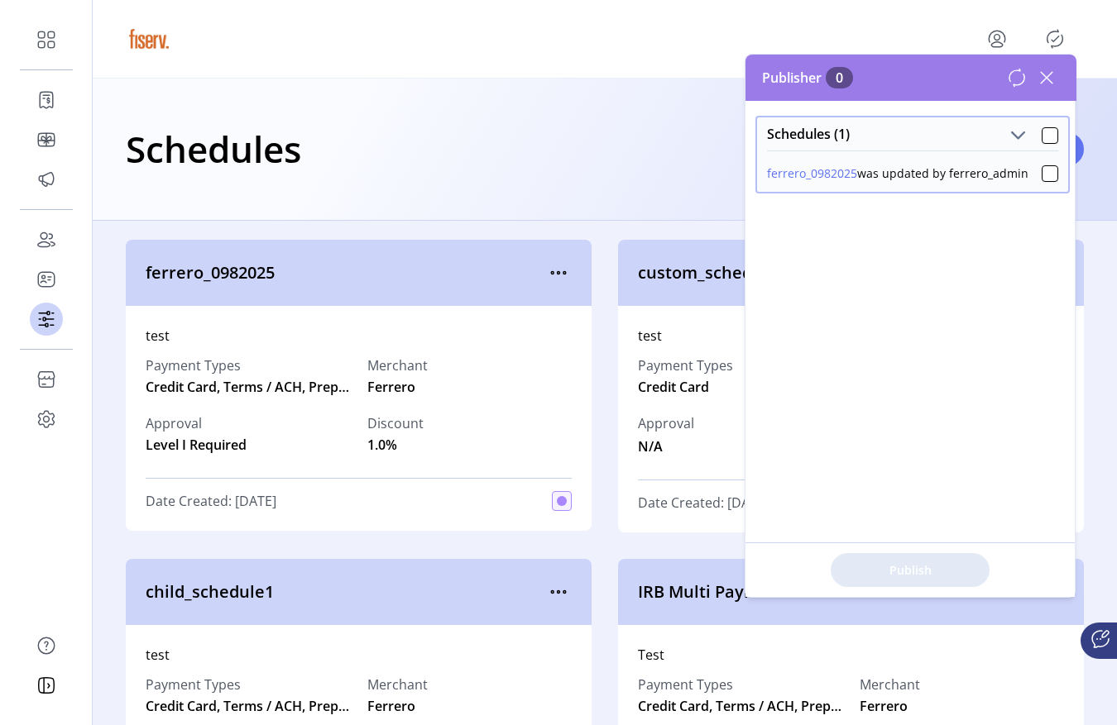
click at [1017, 76] on icon at bounding box center [1017, 78] width 20 height 20
click at [874, 242] on div "Schedules (1) ferrero_0982025 was updated by ferrero_admin" at bounding box center [910, 349] width 331 height 496
click at [1043, 73] on icon at bounding box center [1046, 78] width 26 height 26
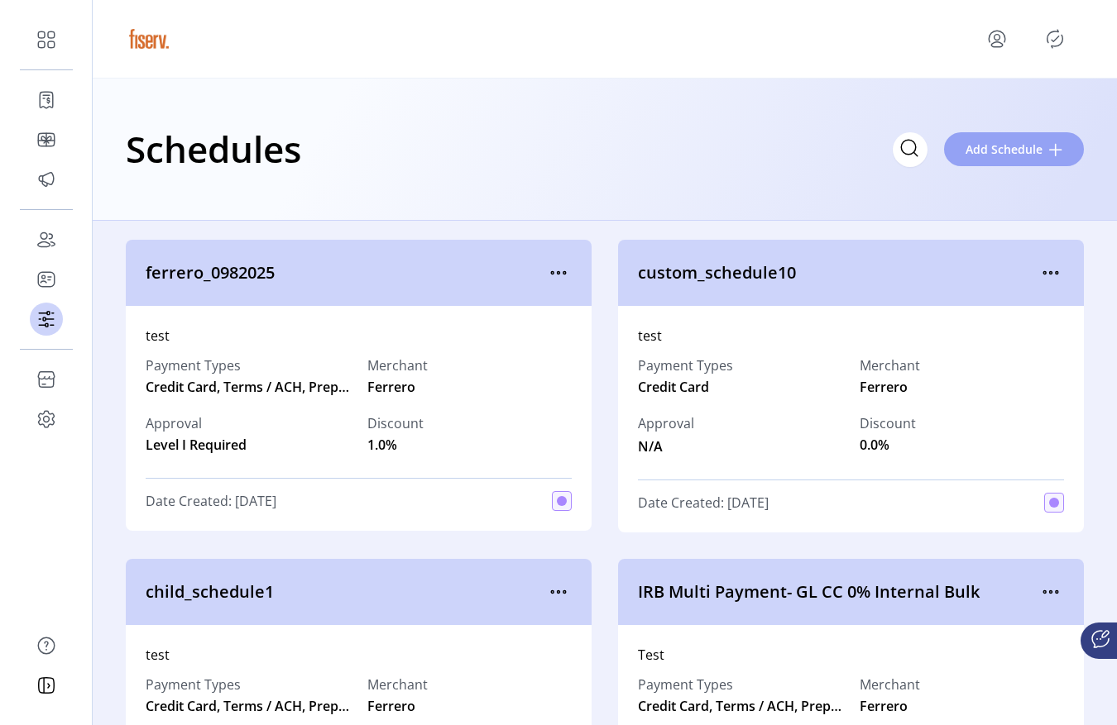
click at [1051, 146] on span at bounding box center [1055, 149] width 13 height 13
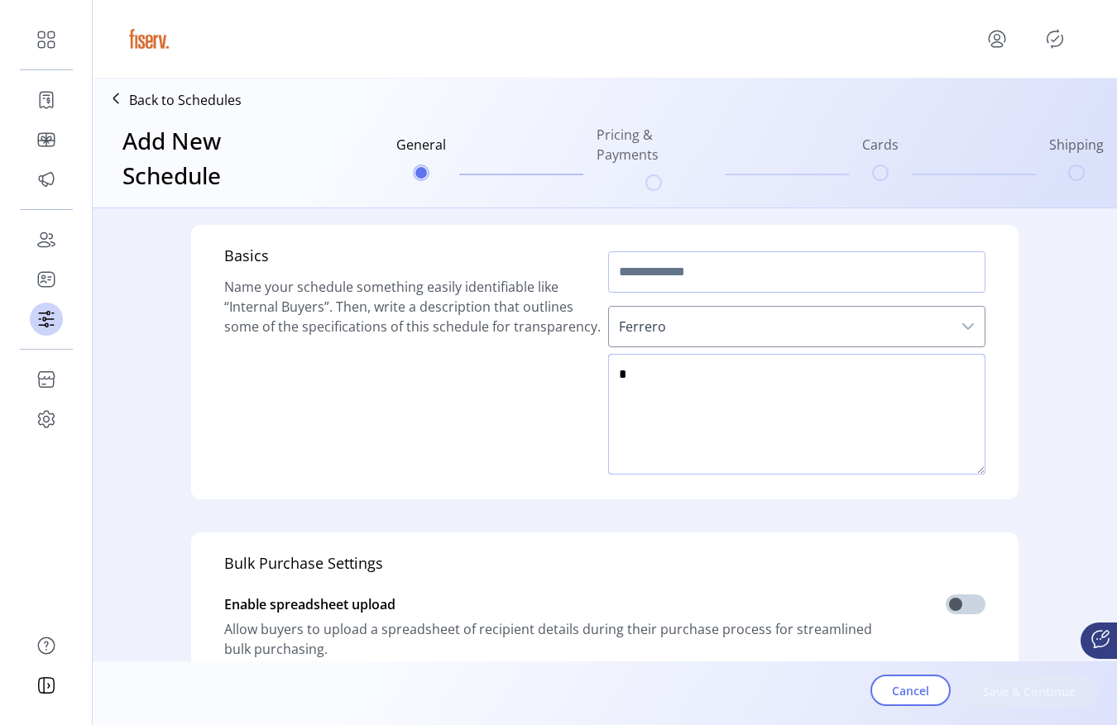
click at [660, 381] on textarea at bounding box center [796, 414] width 377 height 121
type textarea "****"
click at [666, 272] on input "text" at bounding box center [796, 271] width 377 height 41
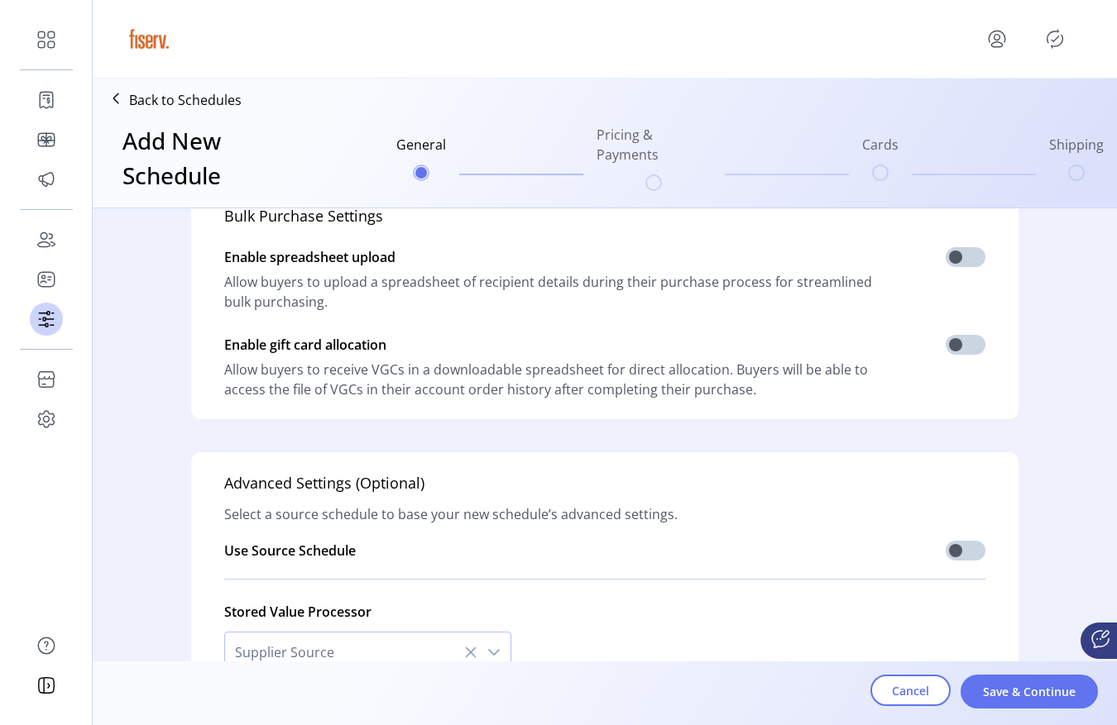
scroll to position [454, 0]
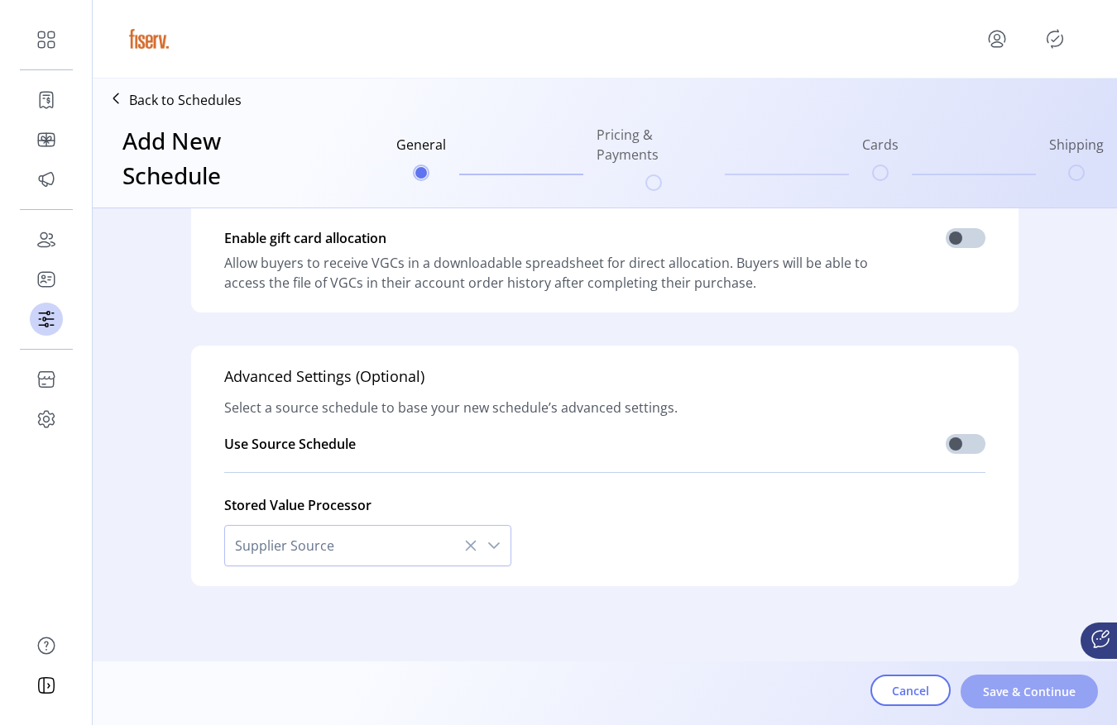
type input "**********"
click at [969, 688] on button "Save & Continue" at bounding box center [1028, 692] width 137 height 34
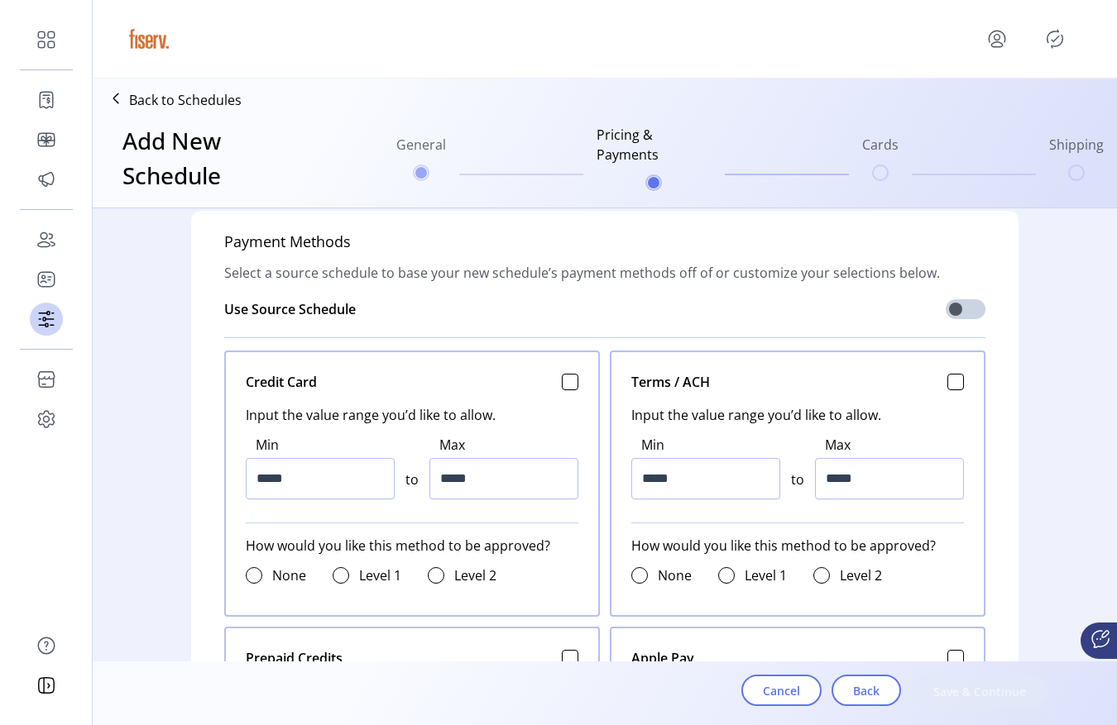
scroll to position [632, 0]
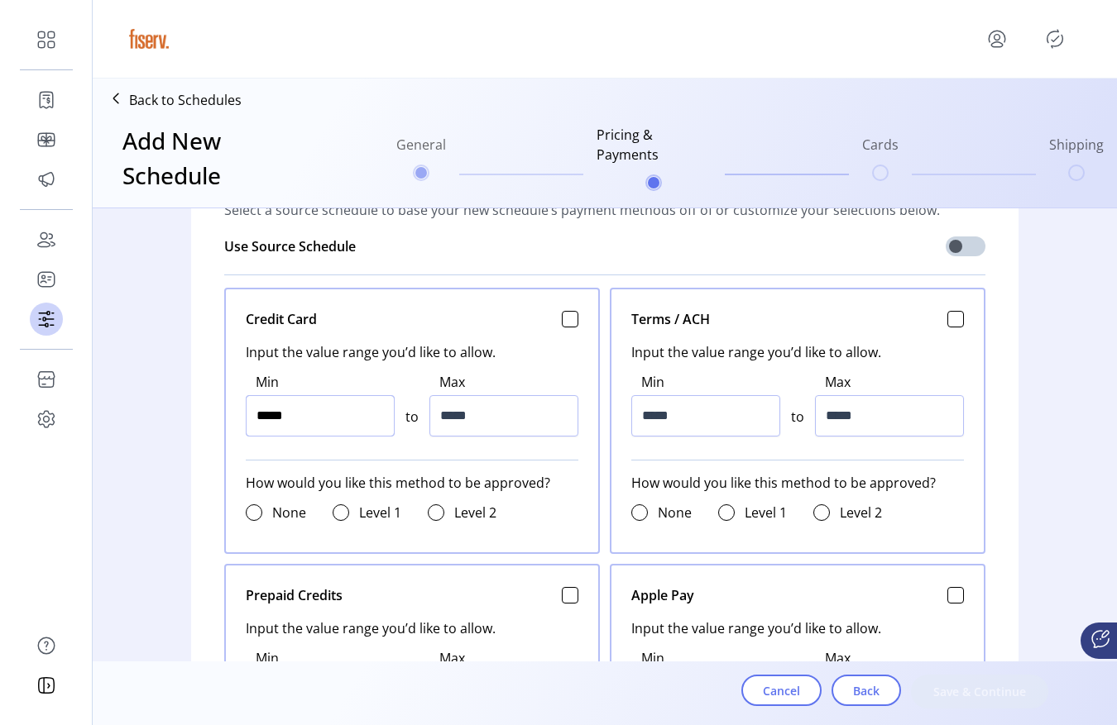
click at [299, 424] on input "*****" at bounding box center [320, 415] width 149 height 41
type input "*****"
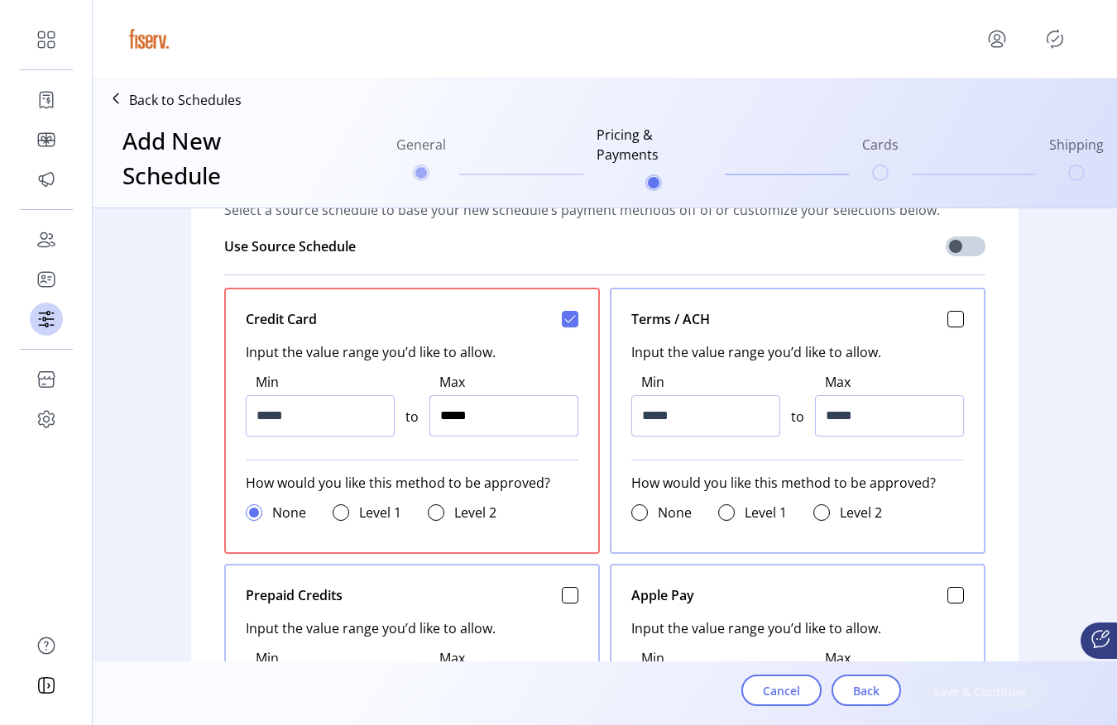
click at [481, 417] on input "*****" at bounding box center [503, 415] width 149 height 41
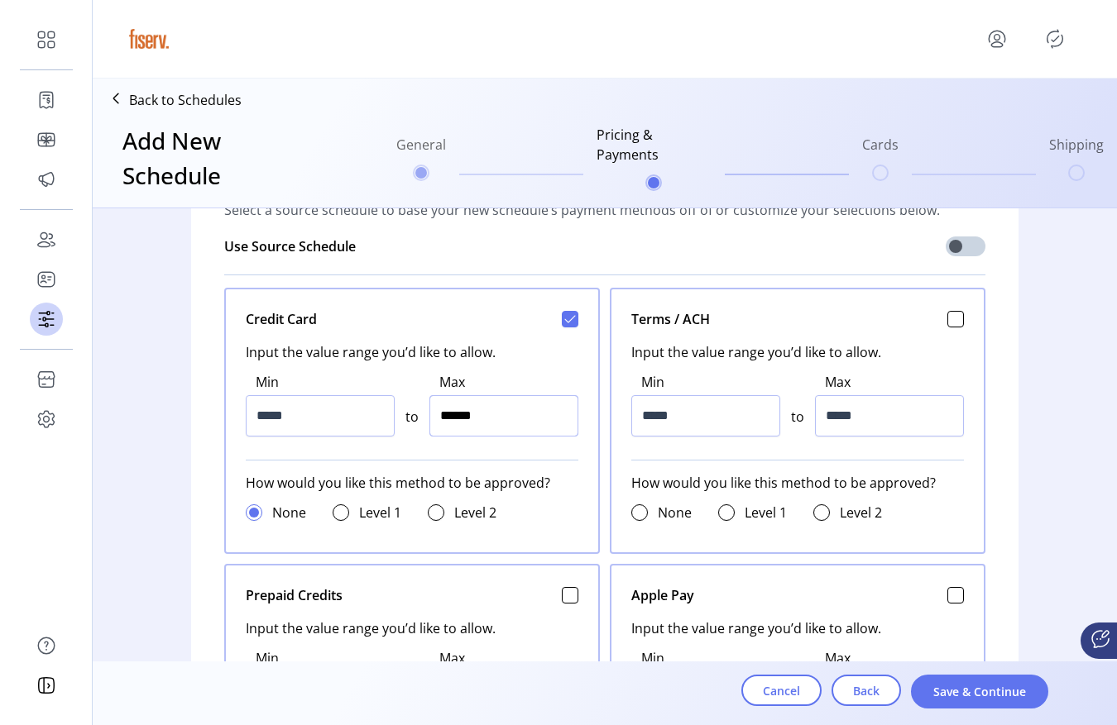
type input "*******"
click at [668, 409] on input "*****" at bounding box center [705, 415] width 149 height 41
type input "*****"
click at [668, 409] on input "*****" at bounding box center [705, 415] width 149 height 41
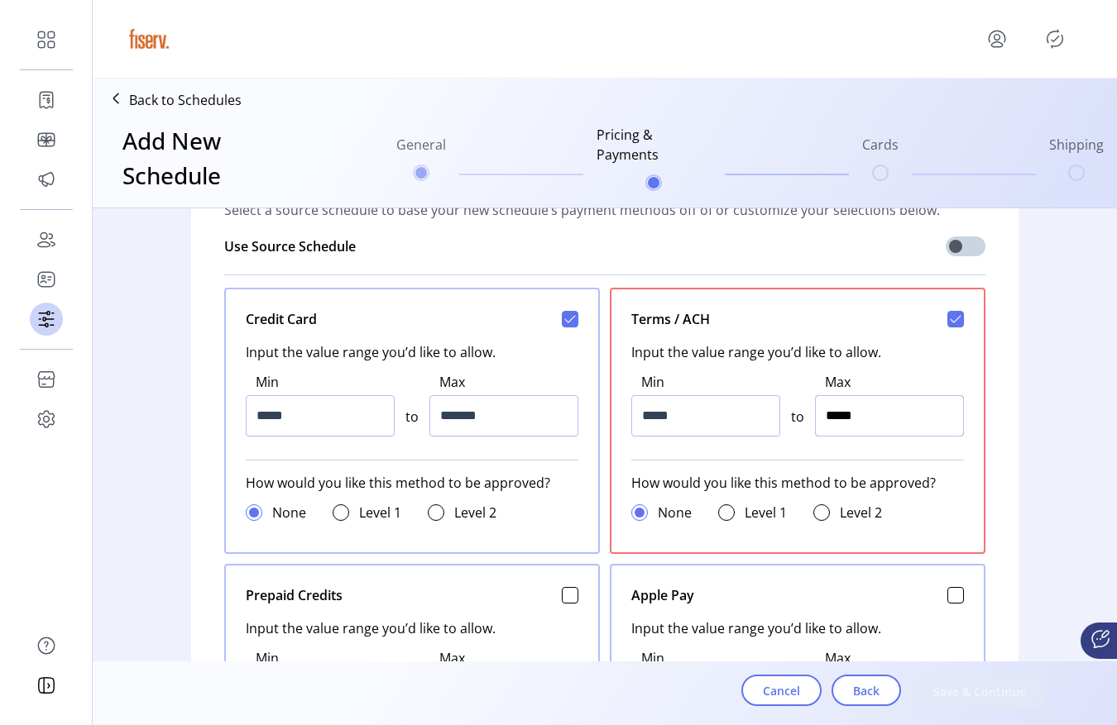
click at [845, 423] on input "*****" at bounding box center [889, 415] width 149 height 41
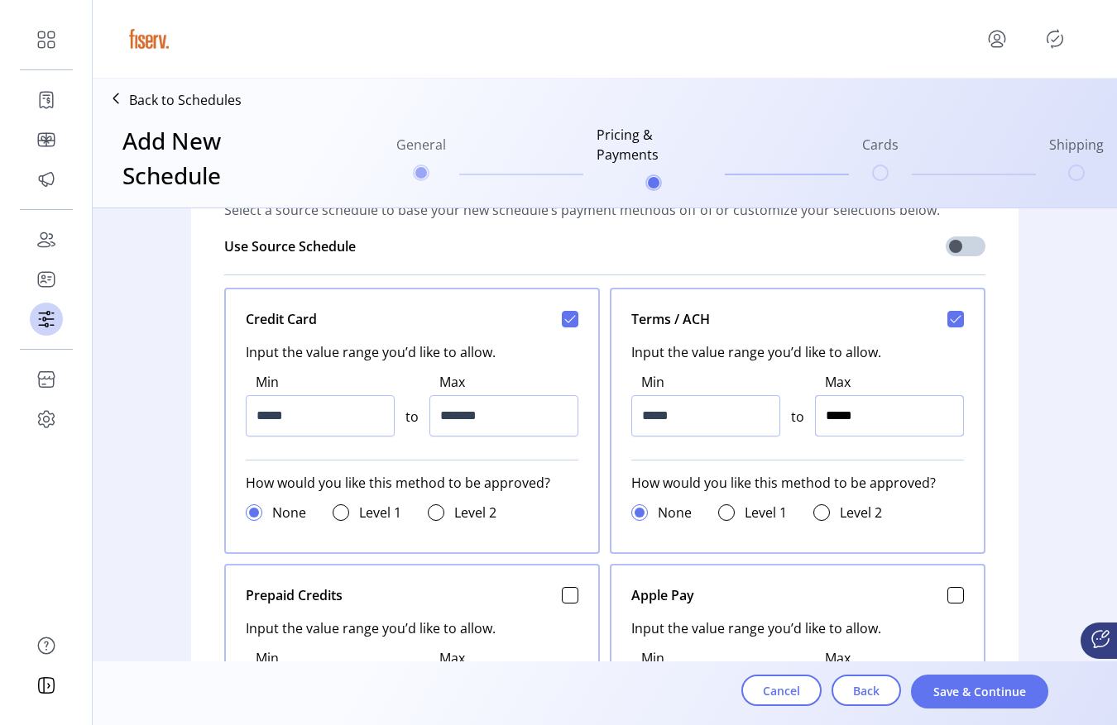
click at [845, 423] on input "*****" at bounding box center [889, 415] width 149 height 41
type input "*******"
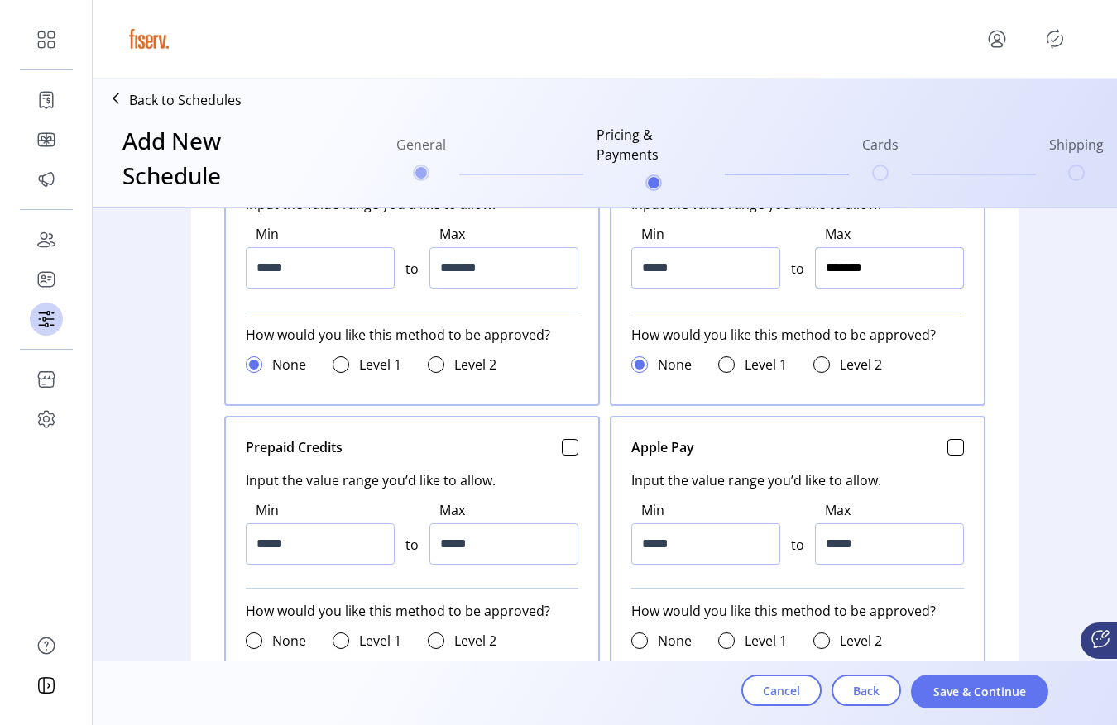
scroll to position [784, 0]
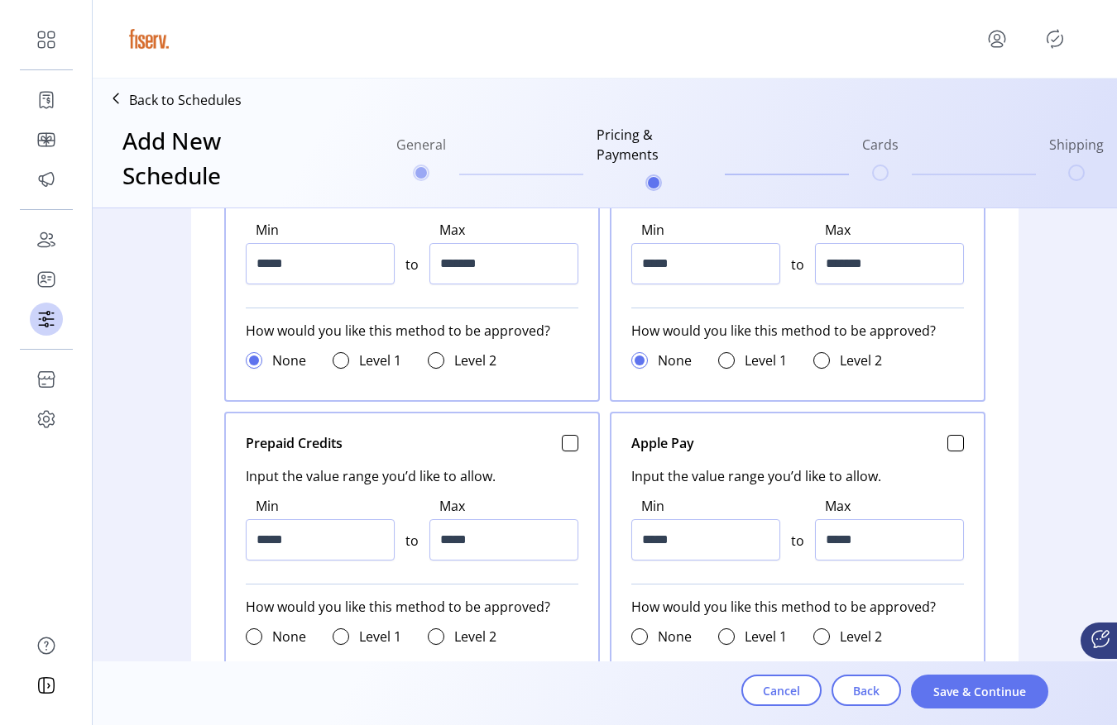
click at [334, 372] on div "None Level 1 Level 2" at bounding box center [412, 361] width 333 height 40
click at [335, 366] on div at bounding box center [341, 360] width 17 height 17
click at [720, 361] on div at bounding box center [726, 360] width 17 height 17
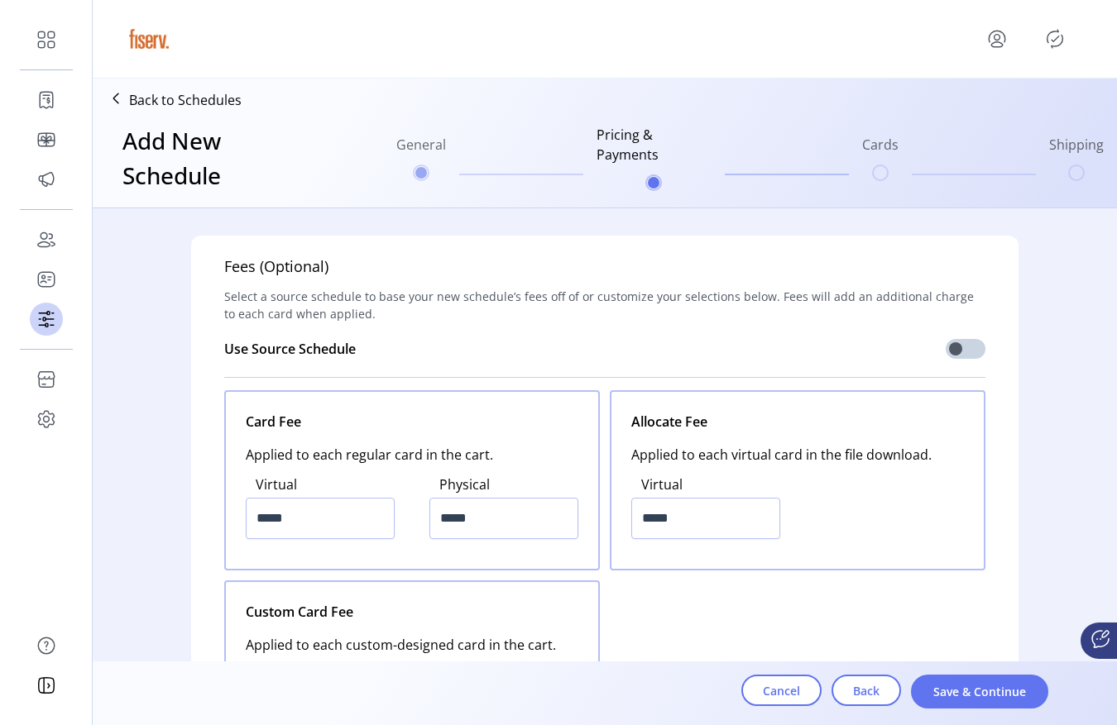
scroll to position [1611, 0]
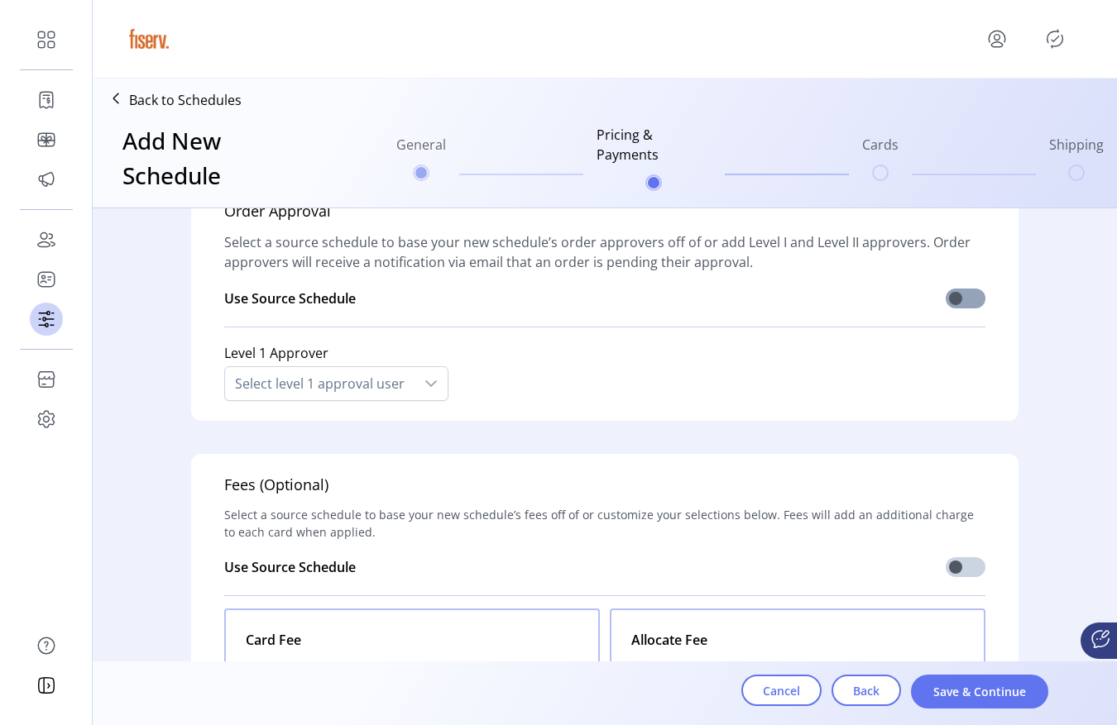
click at [973, 298] on span at bounding box center [965, 299] width 40 height 20
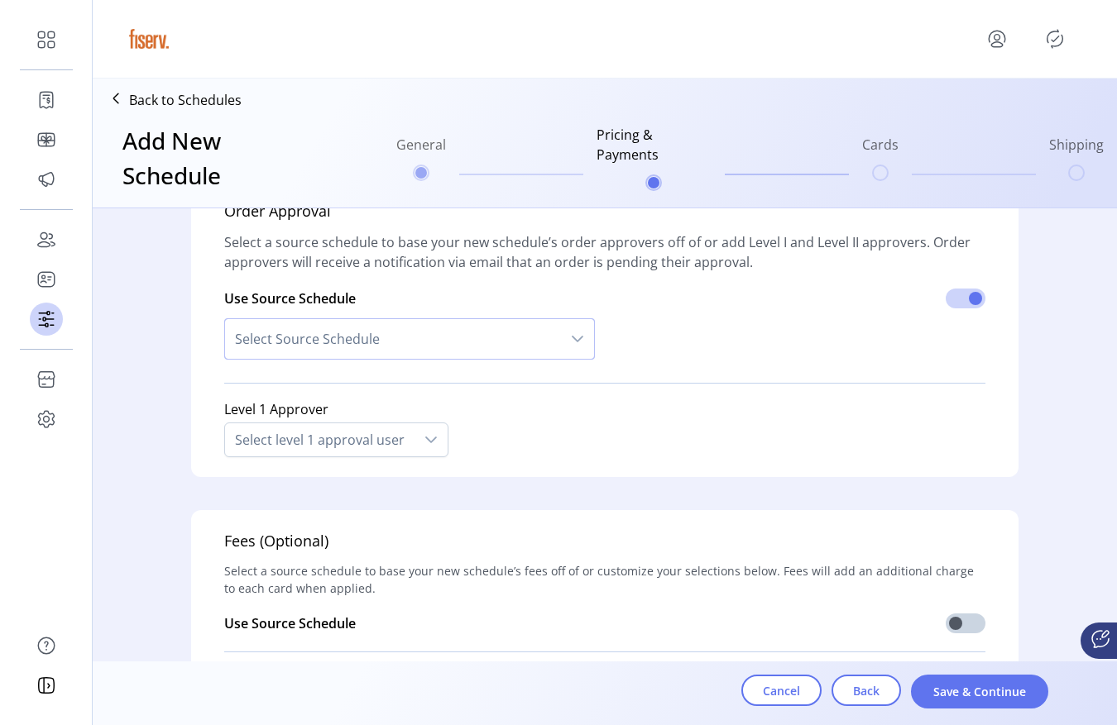
click at [353, 357] on span "Select Source Schedule" at bounding box center [393, 339] width 336 height 40
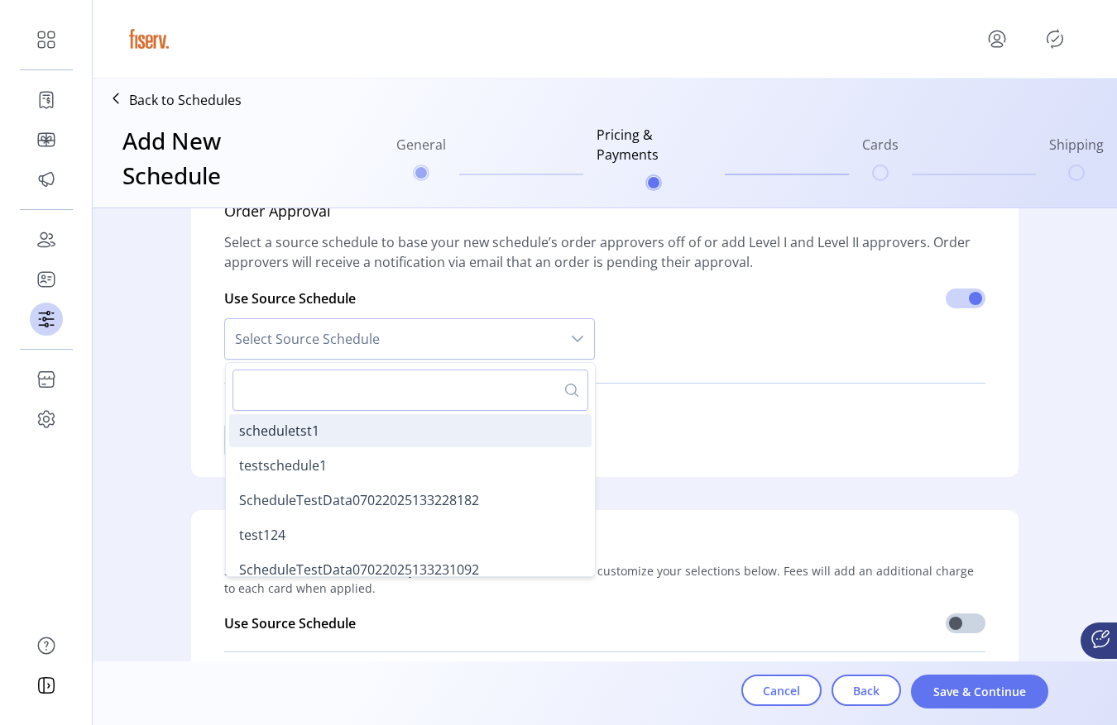
click at [327, 439] on li "scheduletst1" at bounding box center [410, 430] width 362 height 33
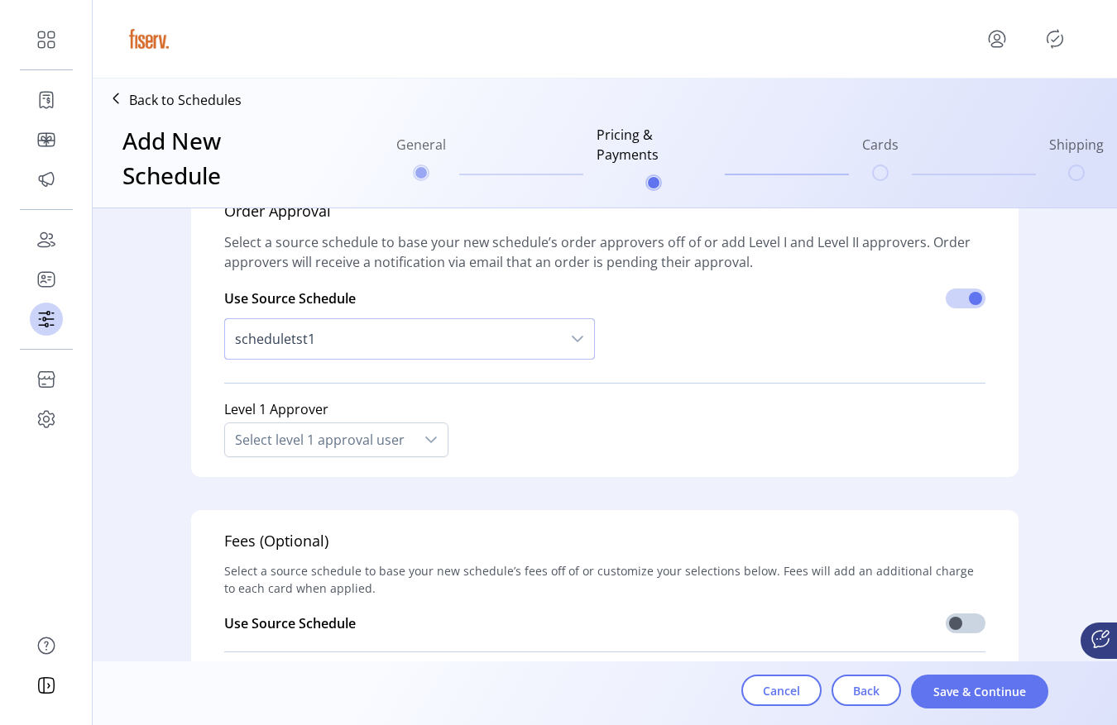
click at [371, 337] on span "scheduletst1" at bounding box center [393, 339] width 336 height 40
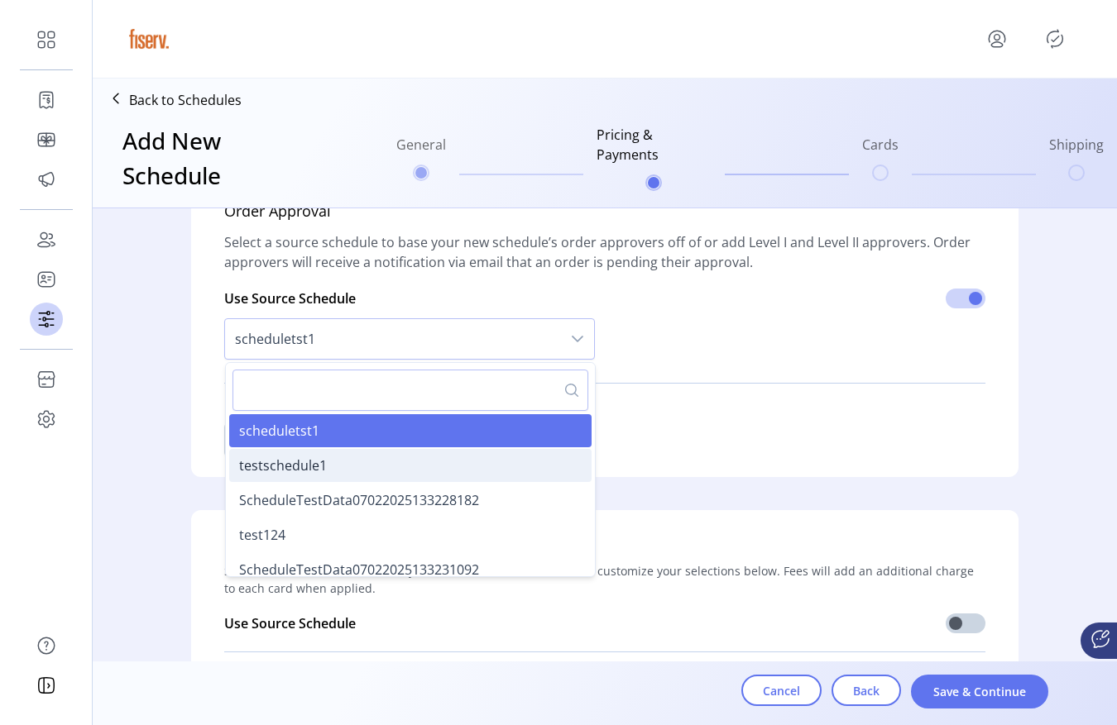
click at [307, 450] on li "testschedule1" at bounding box center [410, 465] width 362 height 33
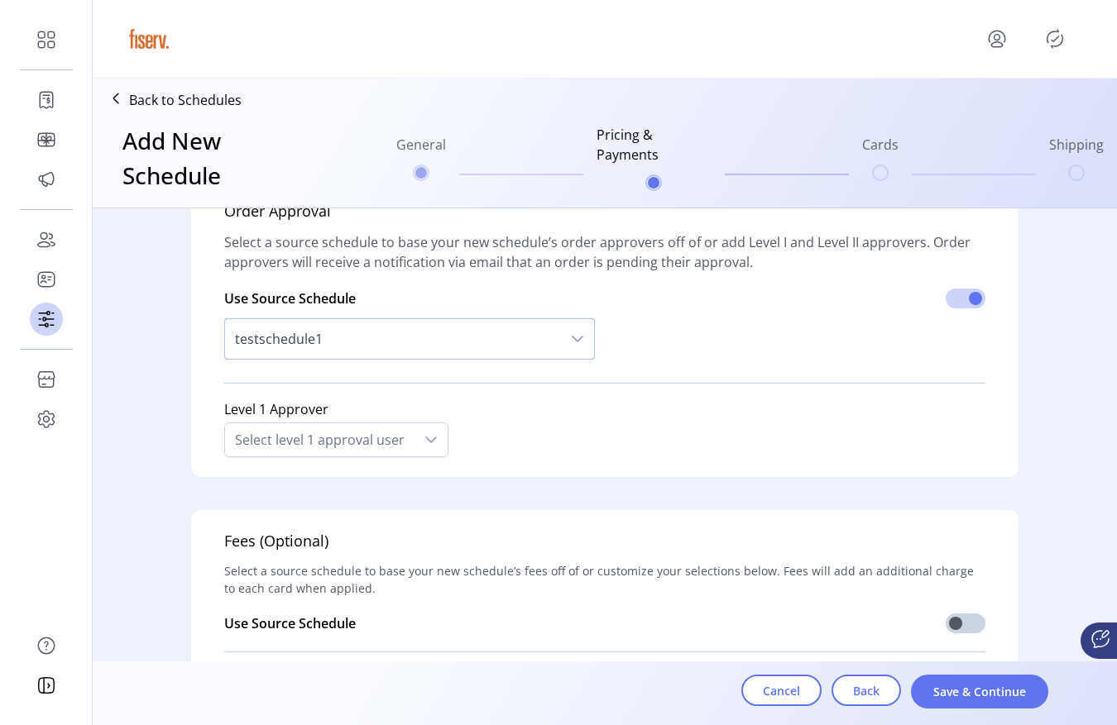
click at [325, 342] on span "testschedule1" at bounding box center [393, 339] width 336 height 40
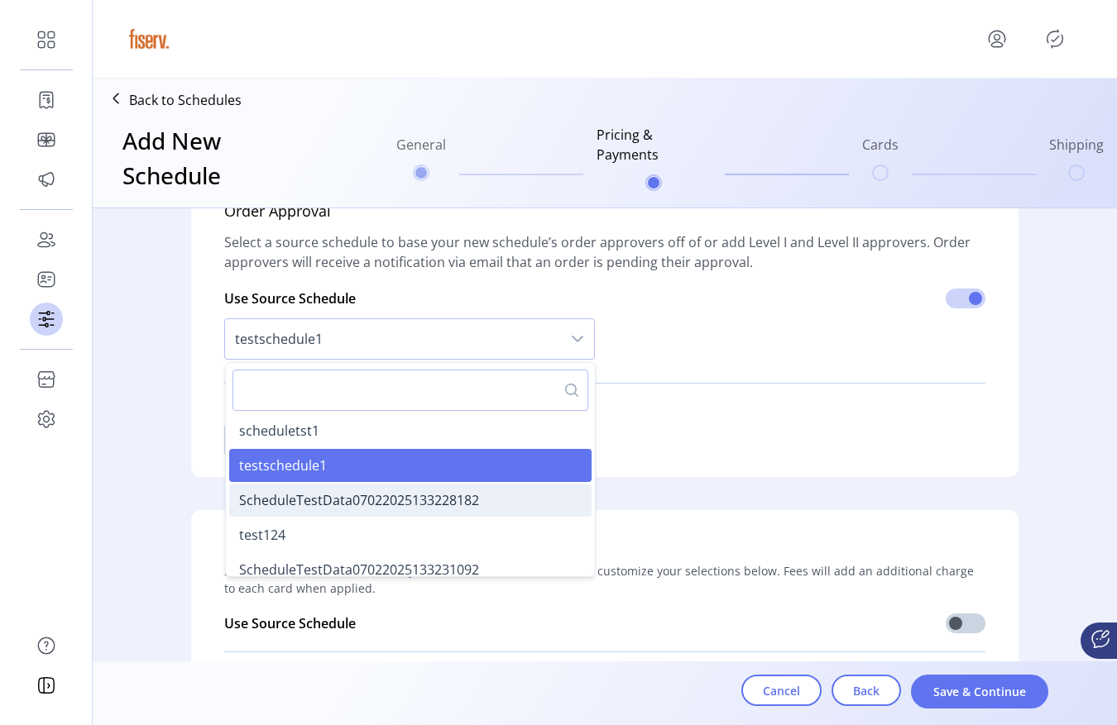
click at [312, 510] on li "ScheduleTestData07022025133228182" at bounding box center [410, 500] width 362 height 33
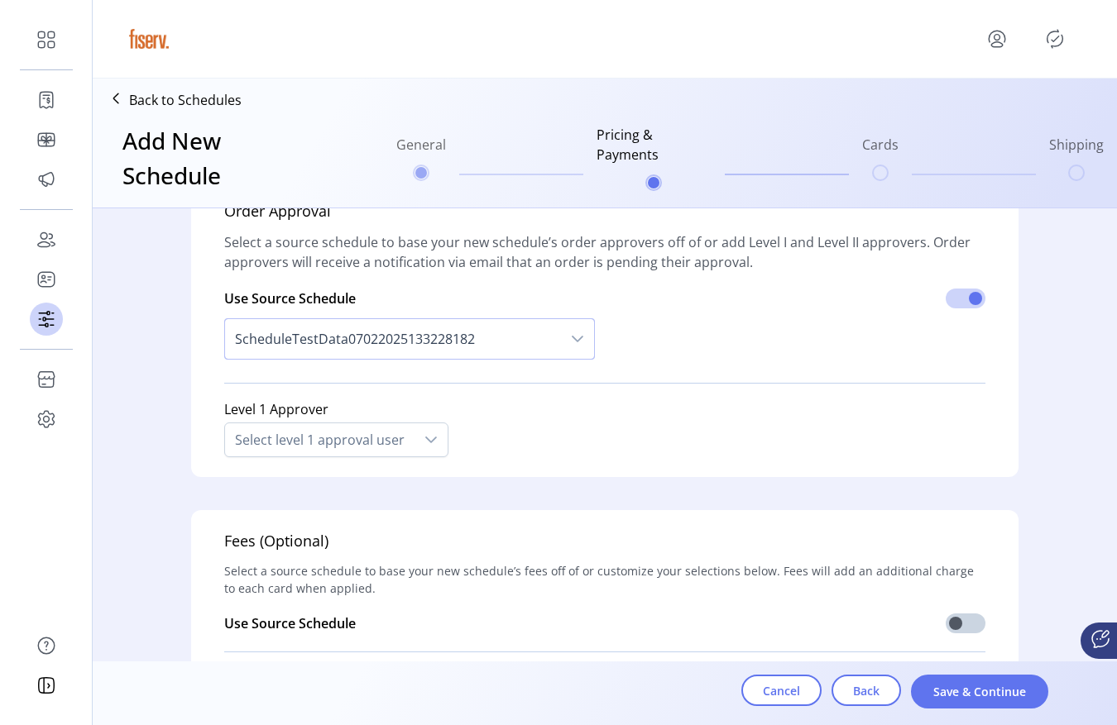
click at [361, 334] on span "ScheduleTestData07022025133228182" at bounding box center [393, 339] width 336 height 40
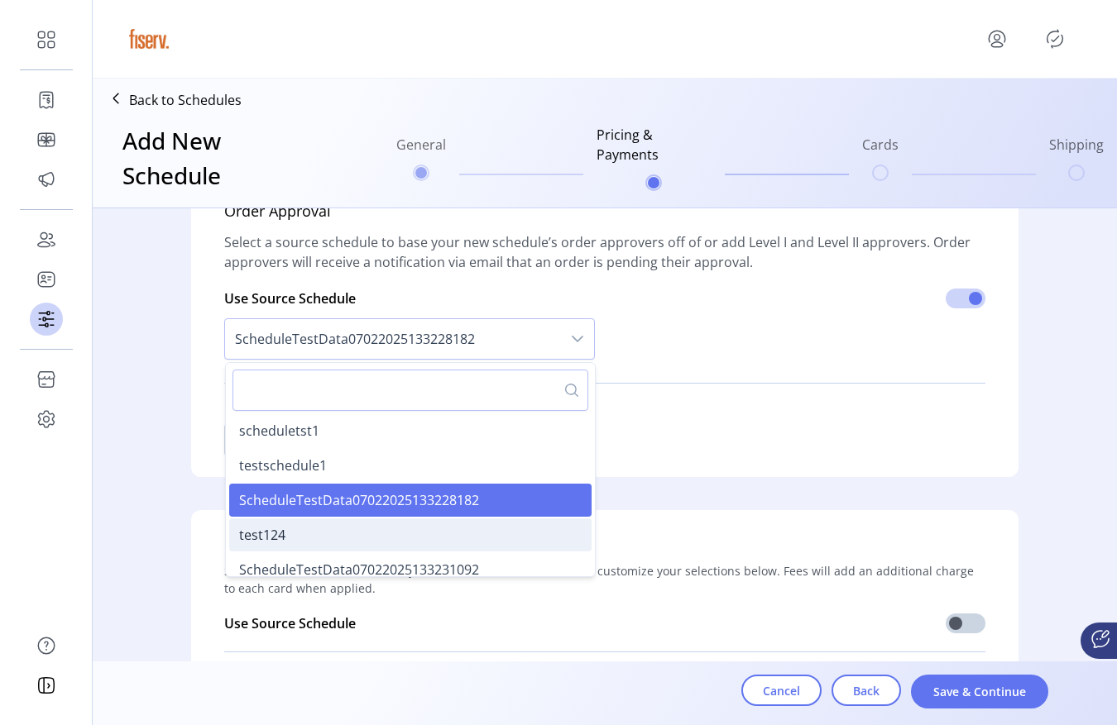
click at [293, 533] on li "test124" at bounding box center [410, 535] width 362 height 33
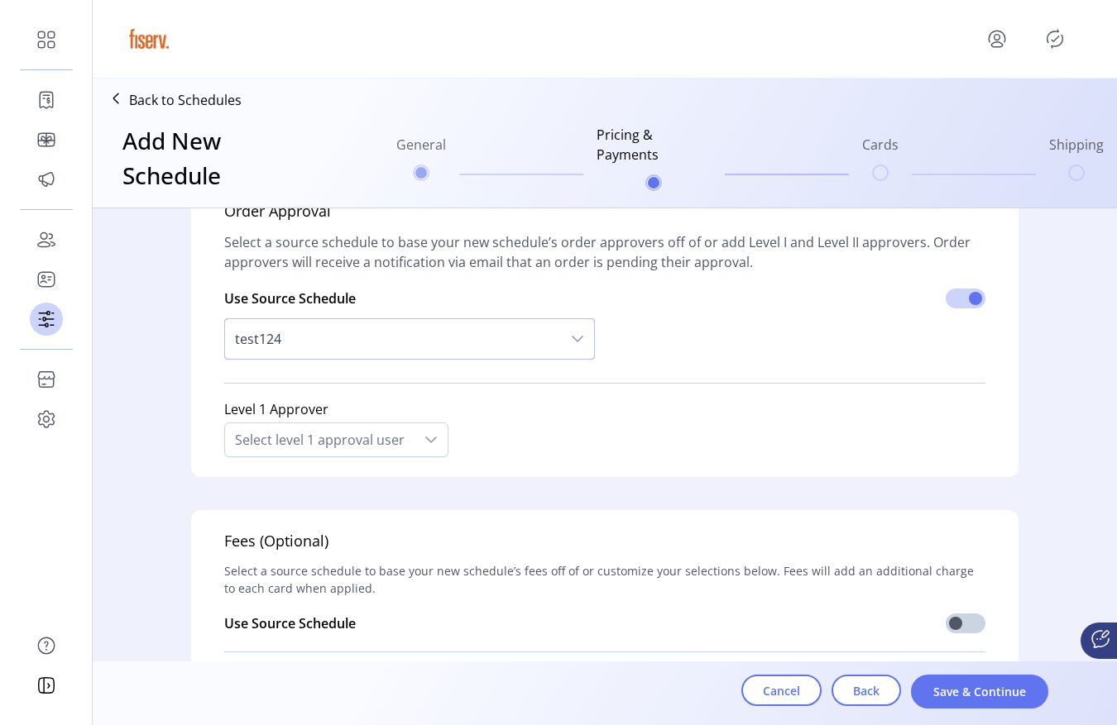
click at [315, 350] on span "test124" at bounding box center [393, 339] width 336 height 40
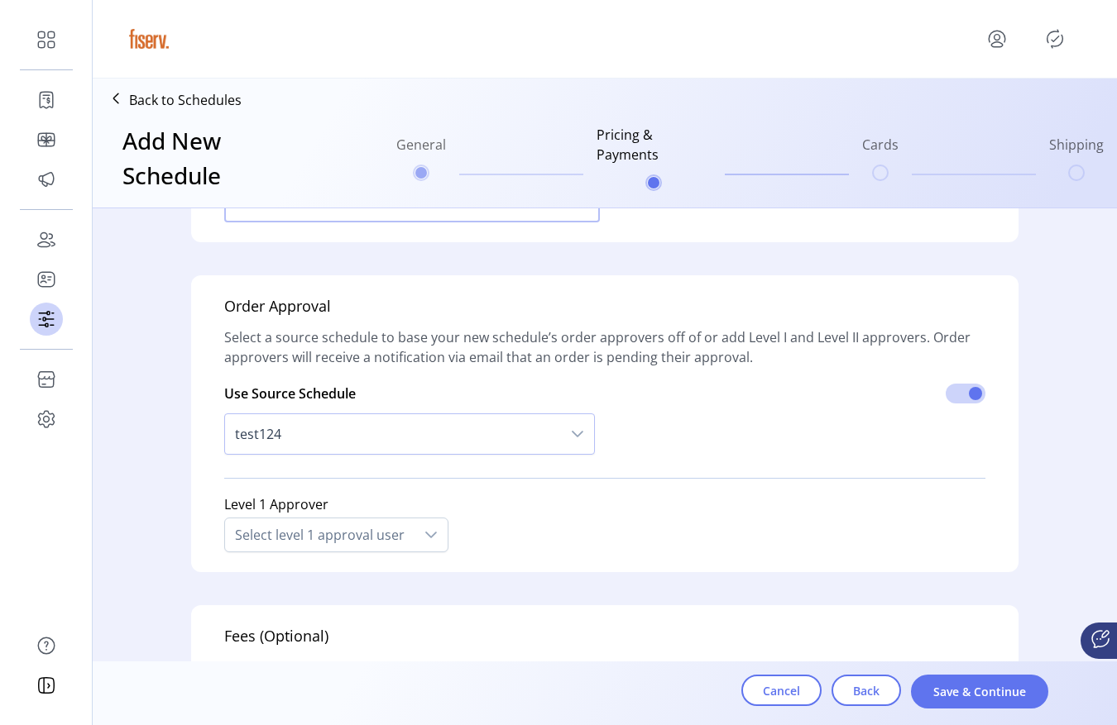
scroll to position [1630, 0]
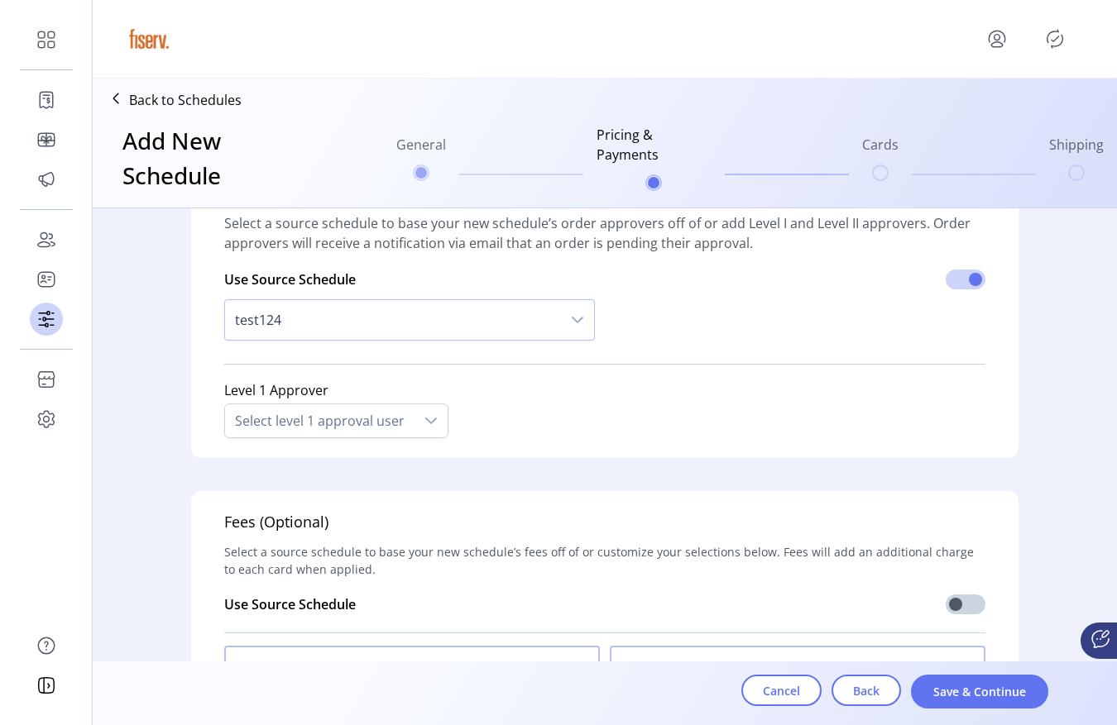
click at [336, 323] on span "test124" at bounding box center [393, 320] width 336 height 40
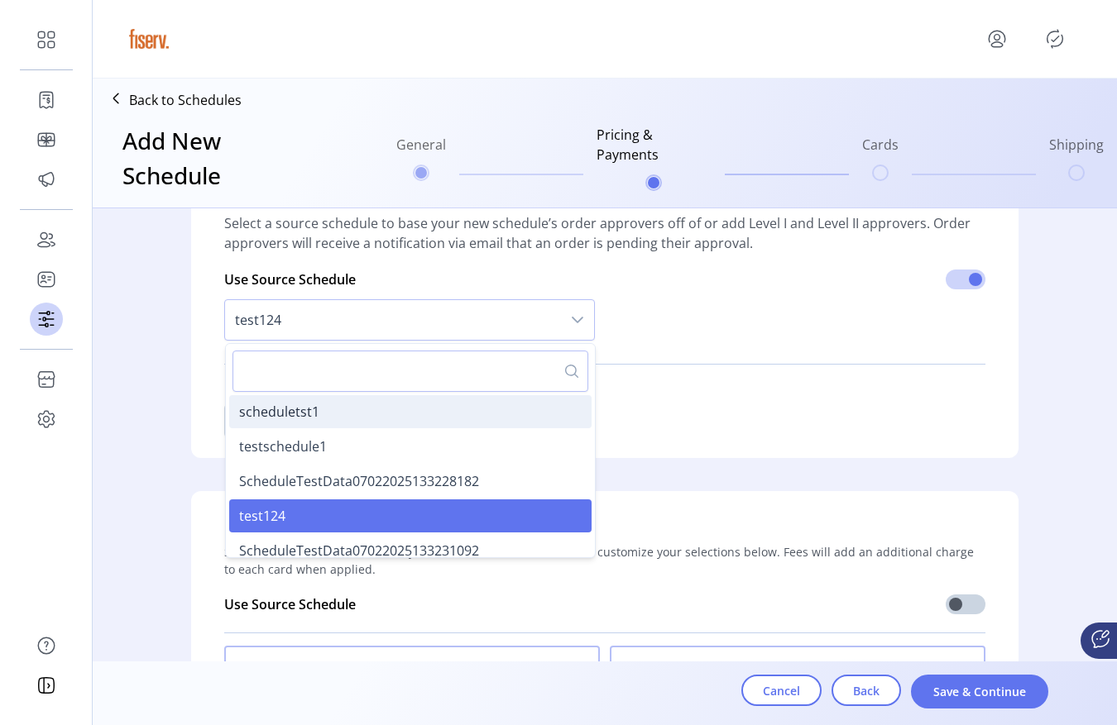
click at [297, 418] on span "scheduletst1" at bounding box center [279, 412] width 80 height 18
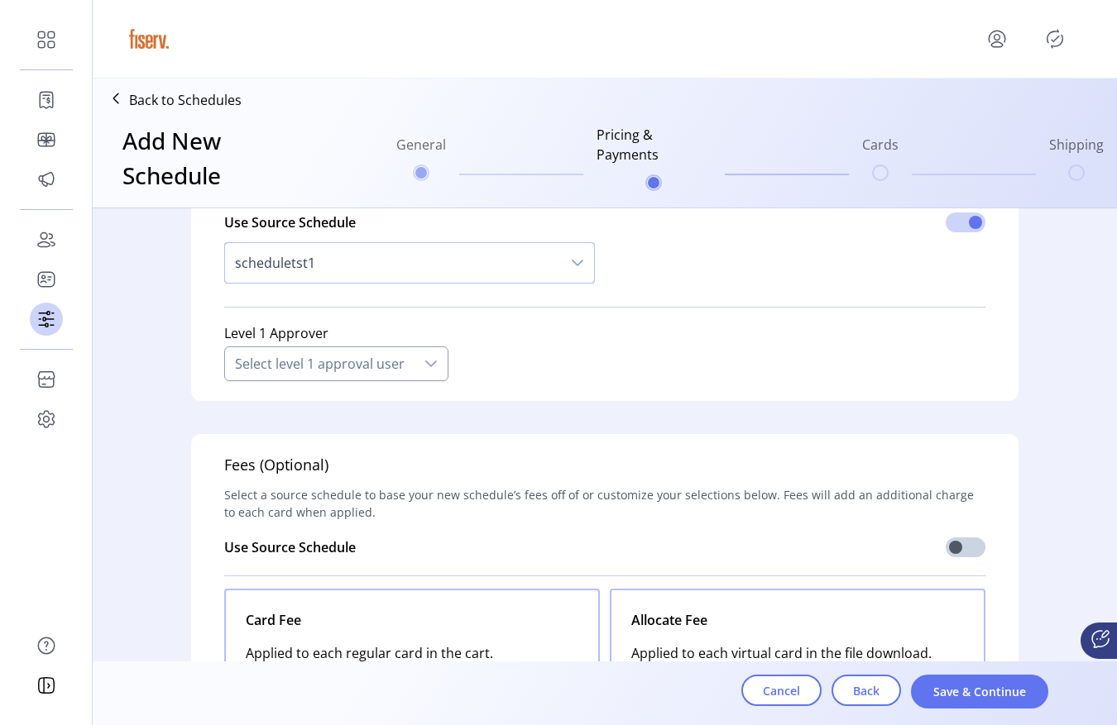
scroll to position [1707, 0]
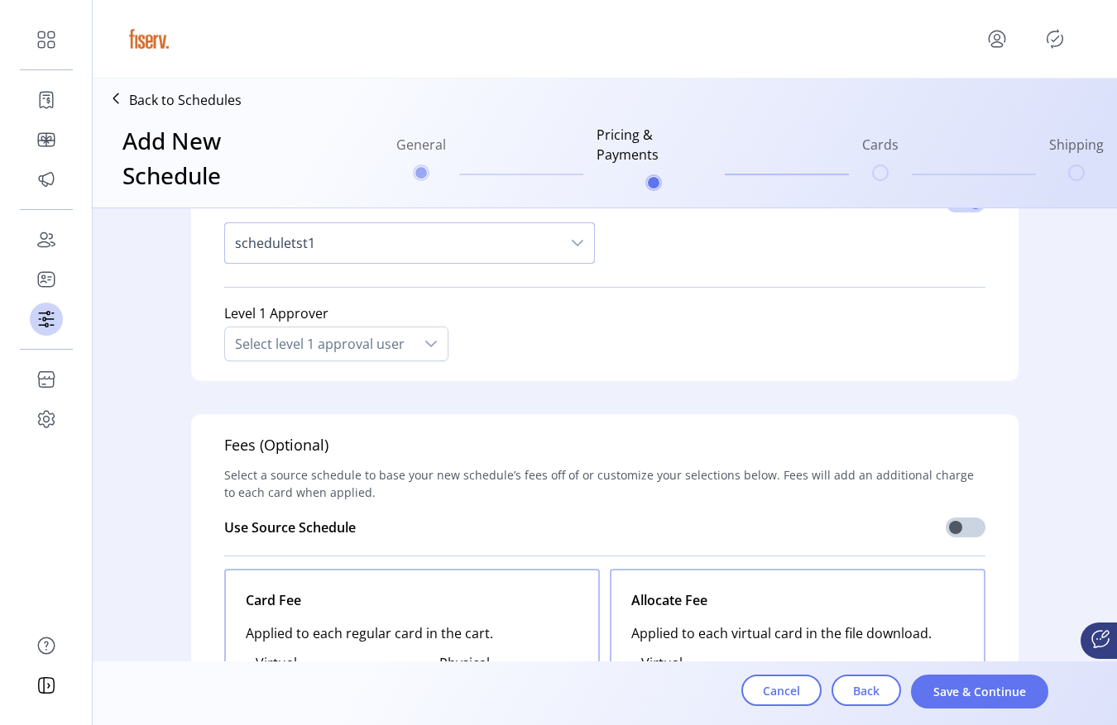
click at [371, 254] on span "scheduletst1" at bounding box center [393, 243] width 336 height 40
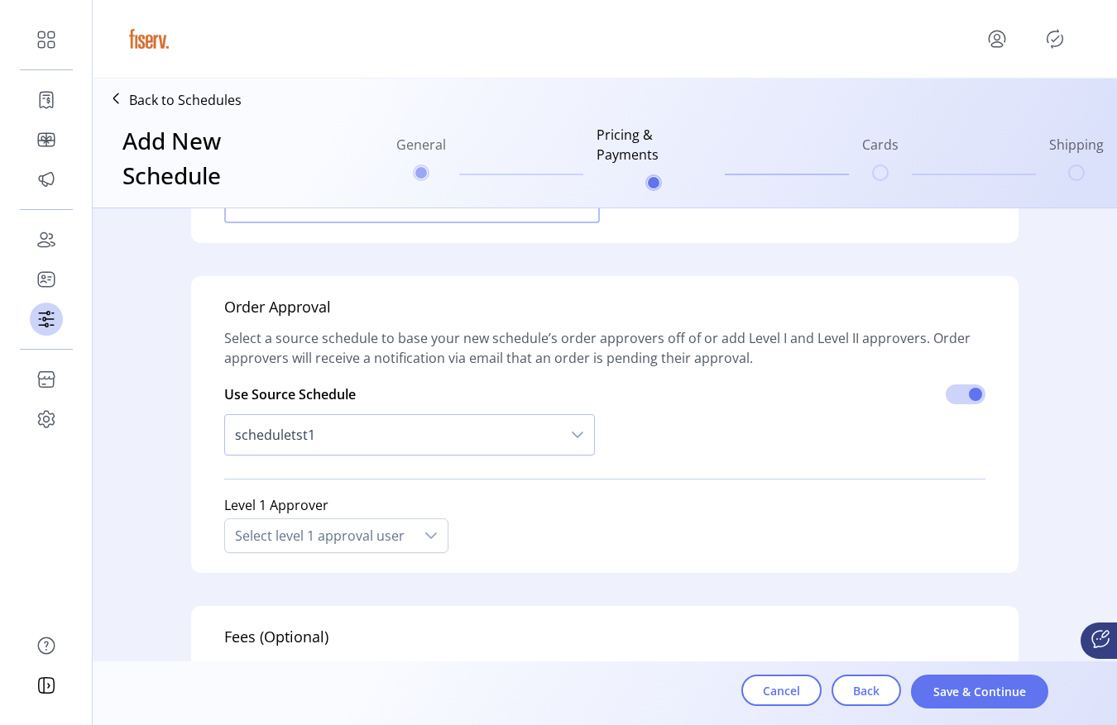
scroll to position [1509, 0]
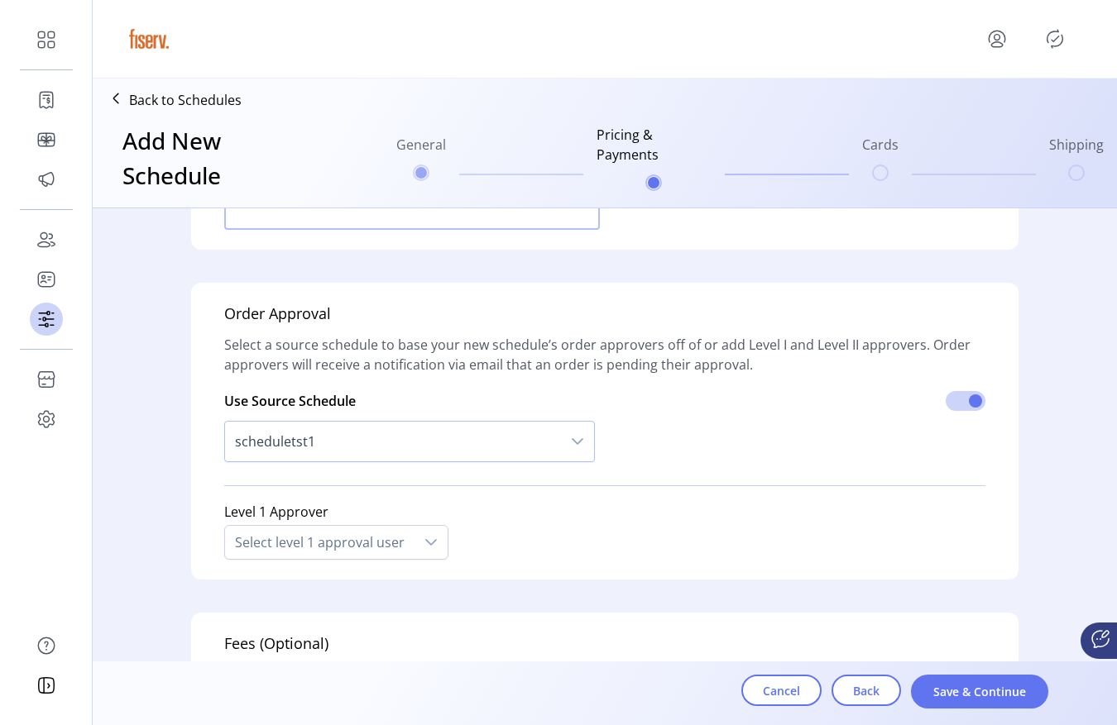
click at [352, 443] on span "scheduletst1" at bounding box center [393, 442] width 336 height 40
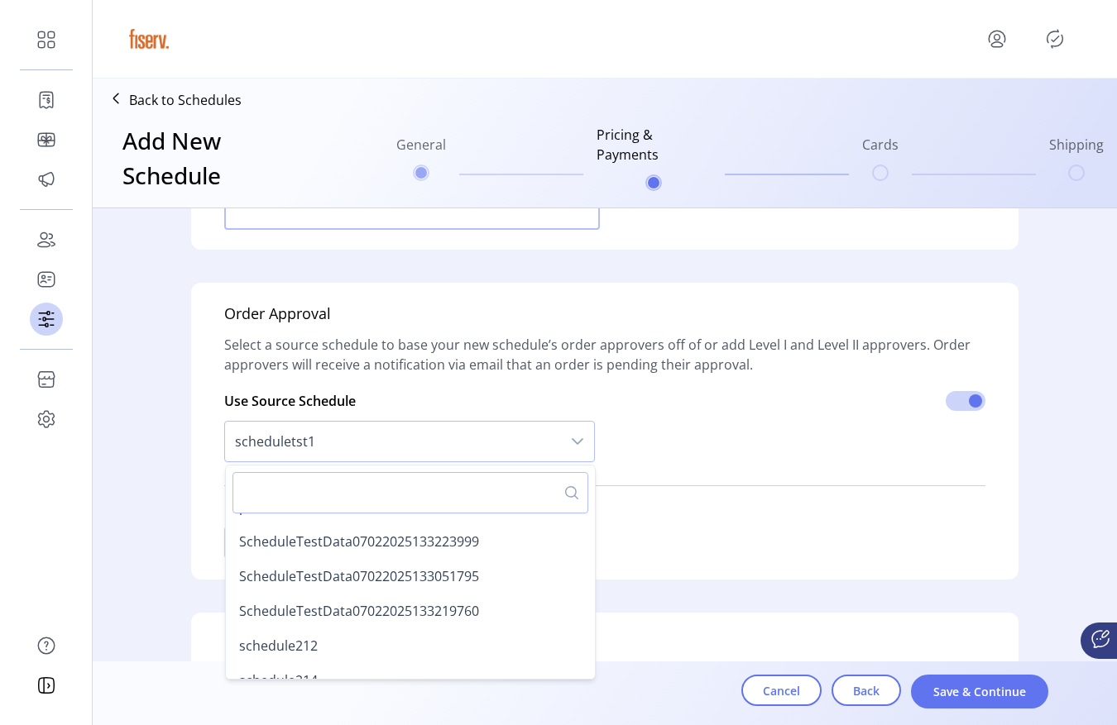
scroll to position [1717, 0]
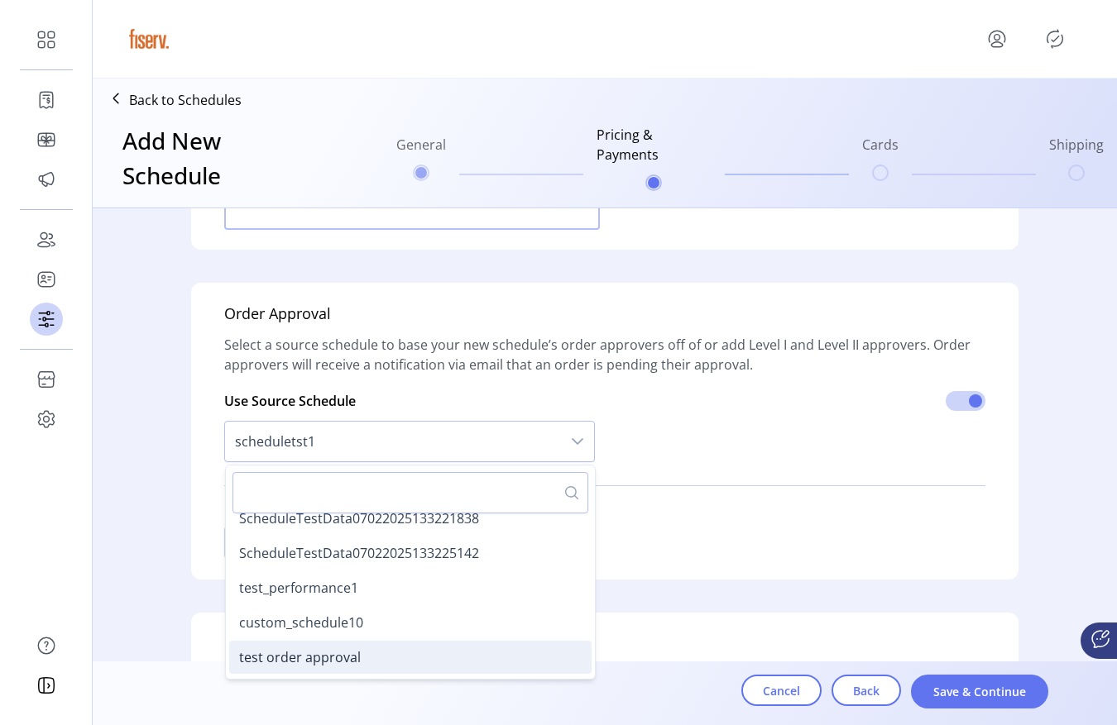
click at [323, 655] on span "test order approval" at bounding box center [300, 657] width 122 height 18
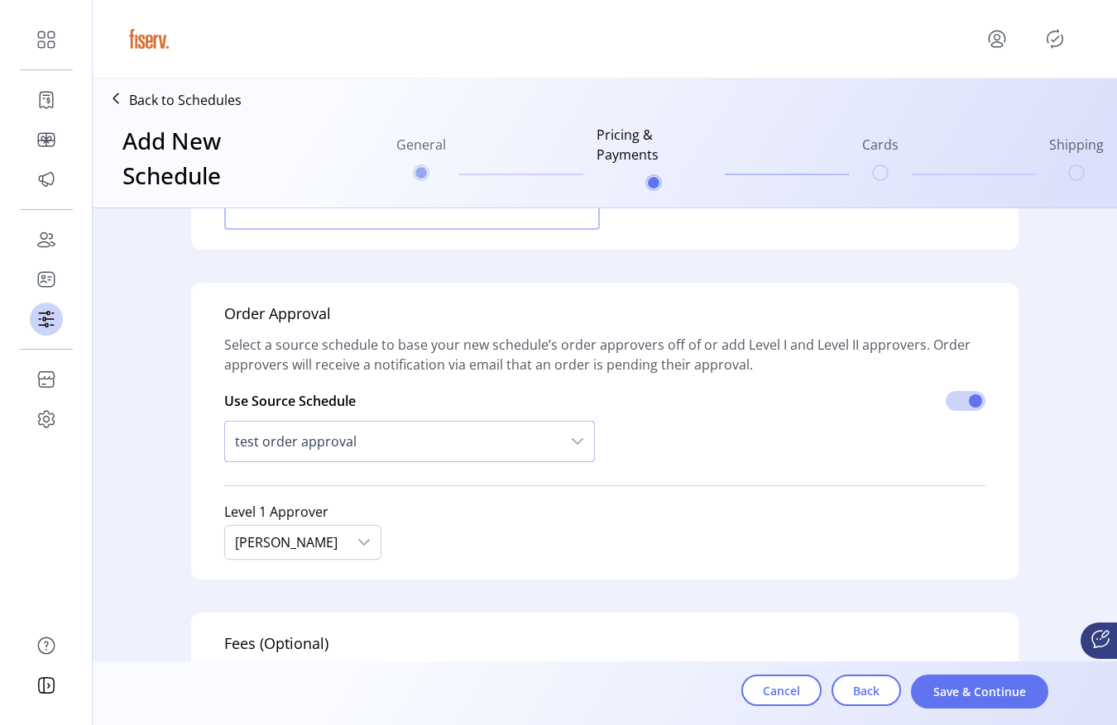
scroll to position [1523, 0]
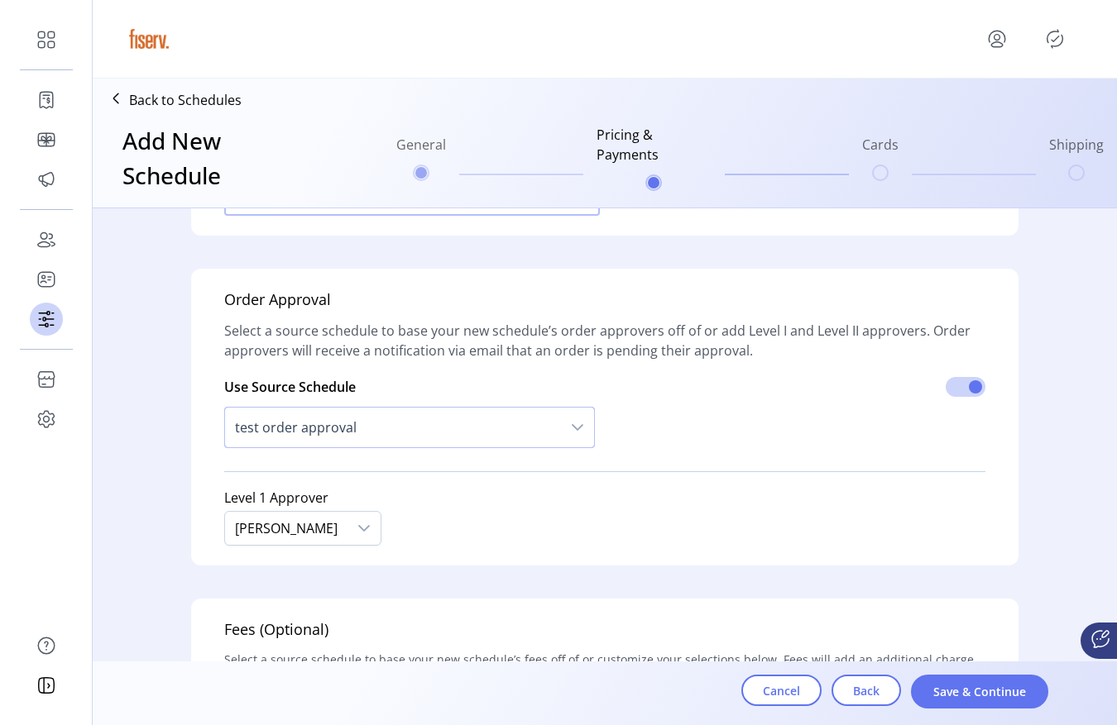
click at [363, 434] on span "test order approval" at bounding box center [393, 428] width 336 height 40
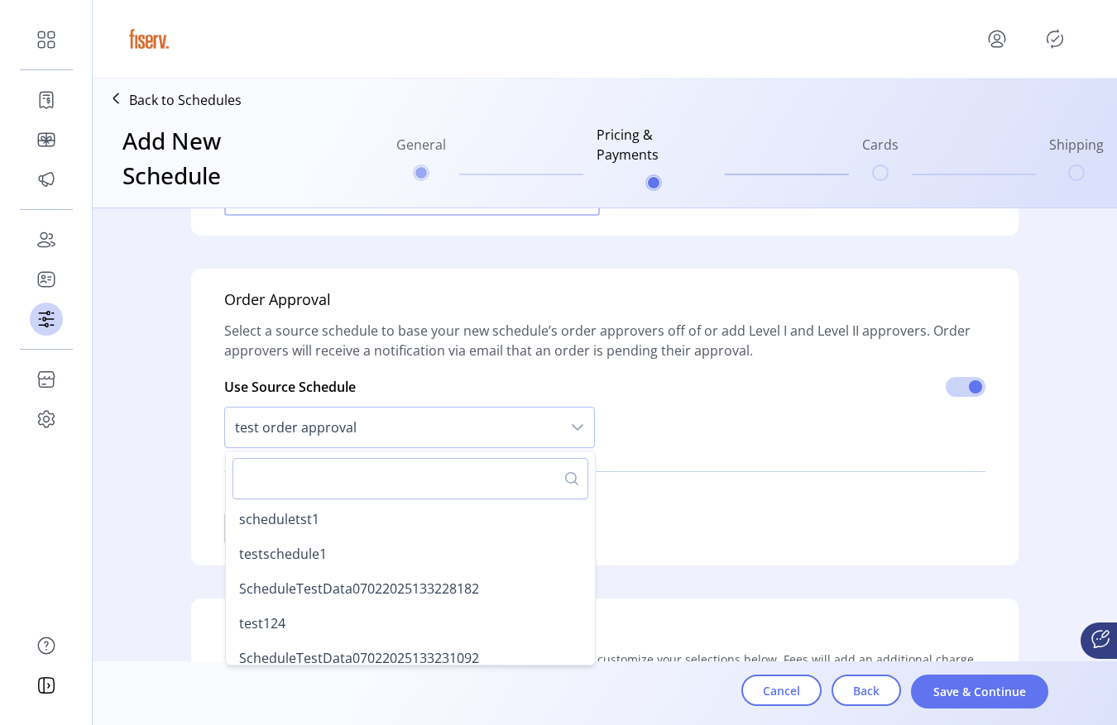
scroll to position [1712, 0]
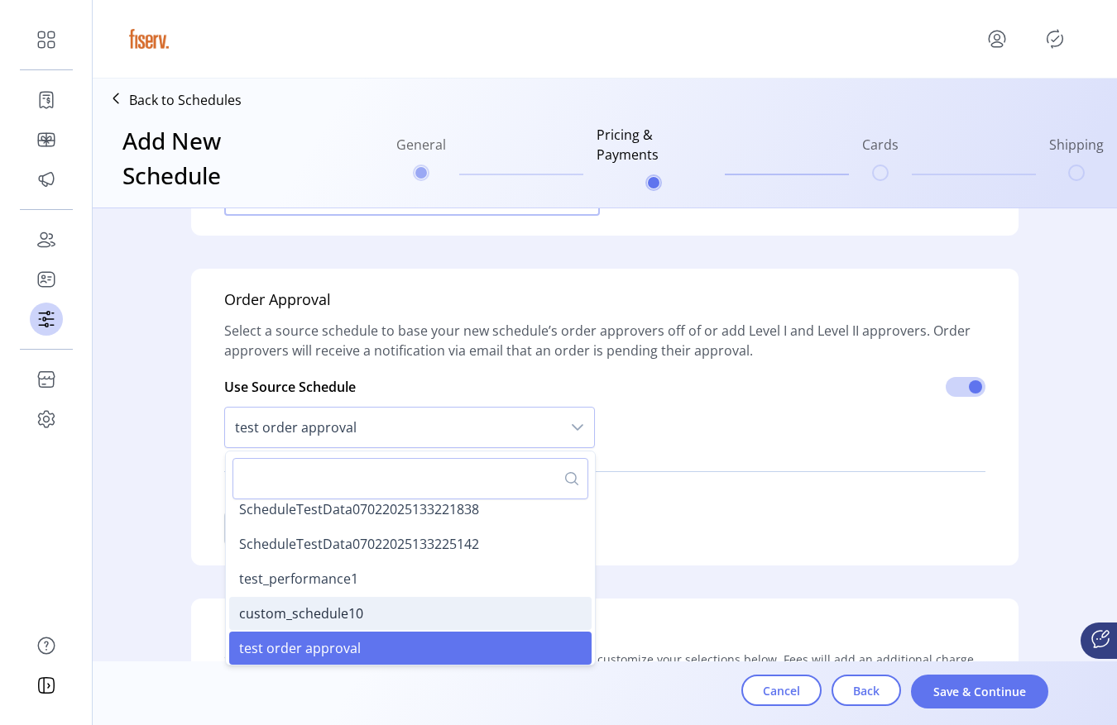
click at [333, 615] on span "custom_schedule10" at bounding box center [301, 614] width 124 height 18
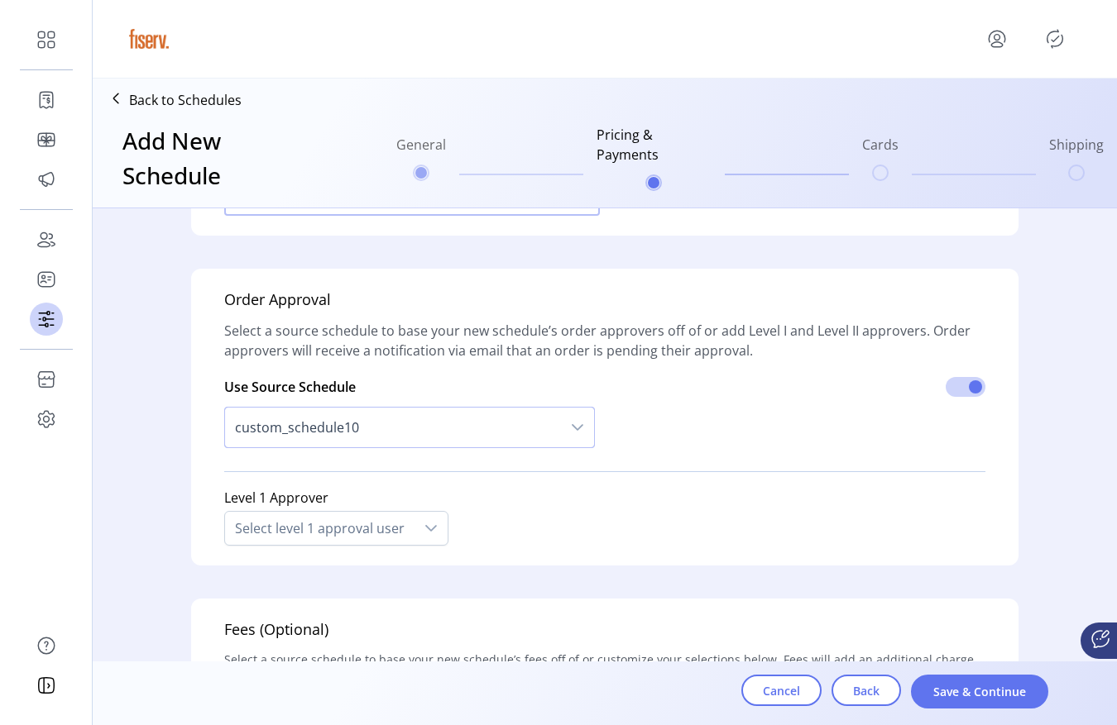
click at [400, 436] on span "custom_schedule10" at bounding box center [393, 428] width 336 height 40
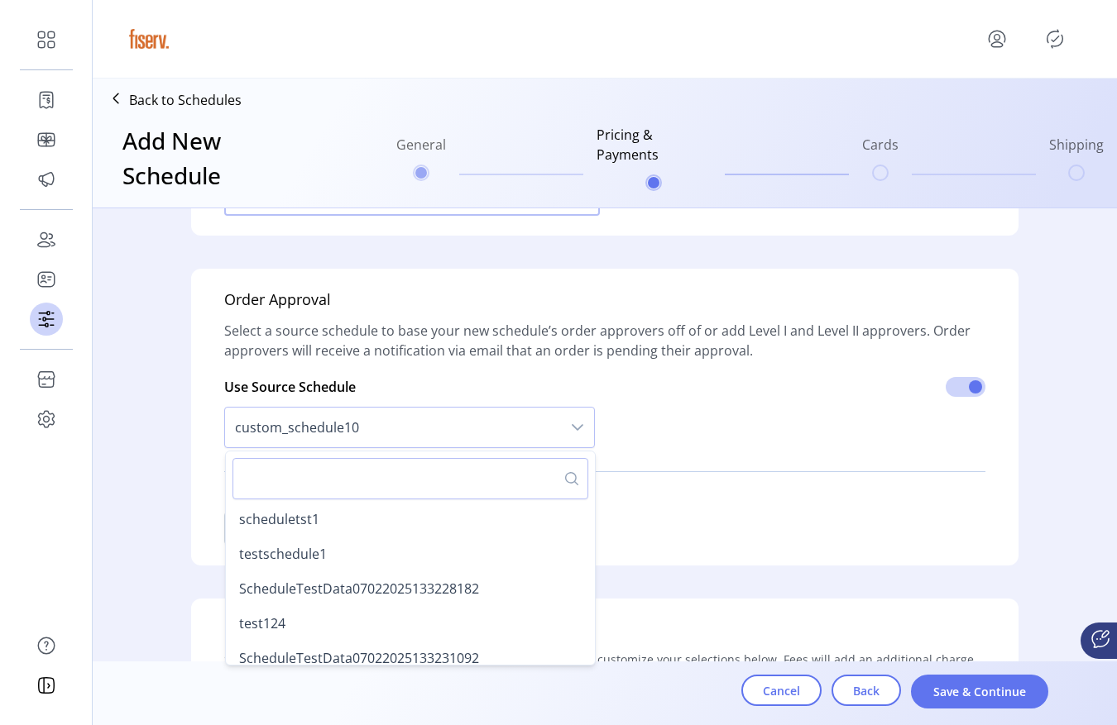
scroll to position [1677, 0]
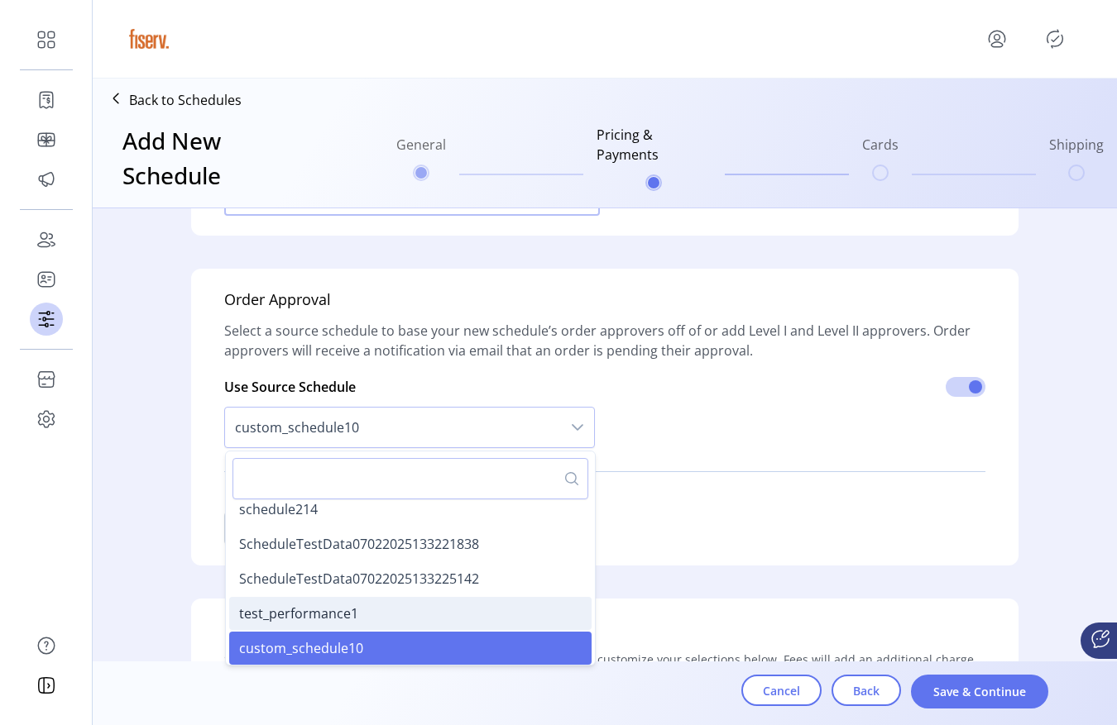
click at [294, 605] on span "test_performance1" at bounding box center [298, 614] width 119 height 18
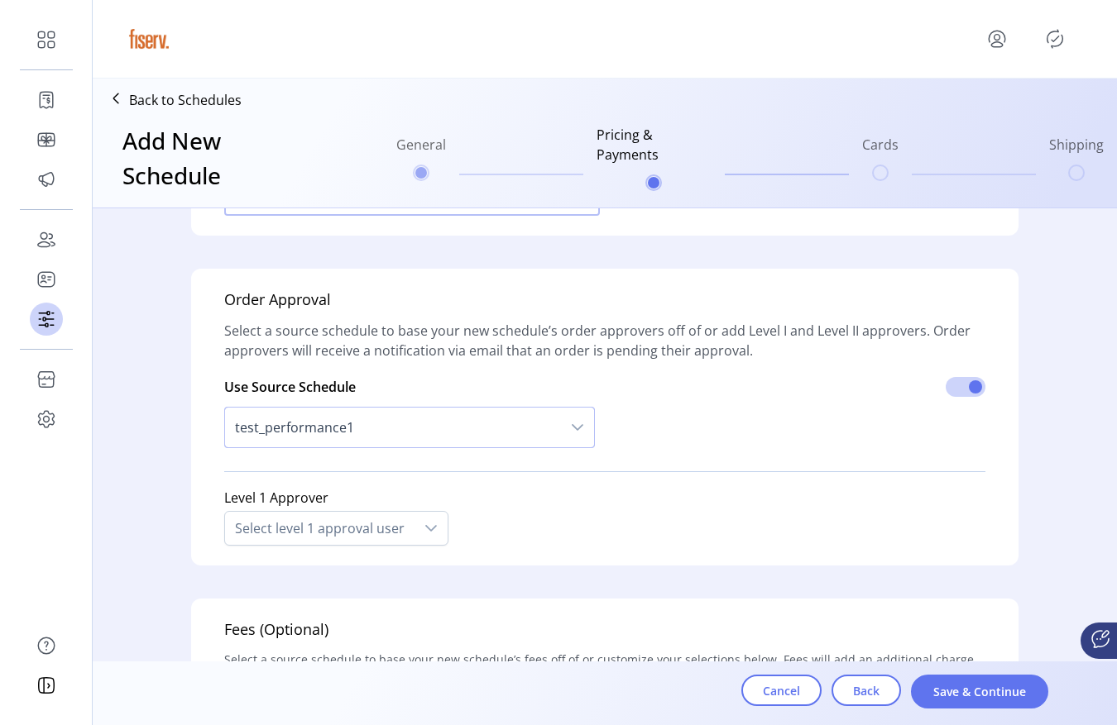
click at [365, 429] on span "test_performance1" at bounding box center [393, 428] width 336 height 40
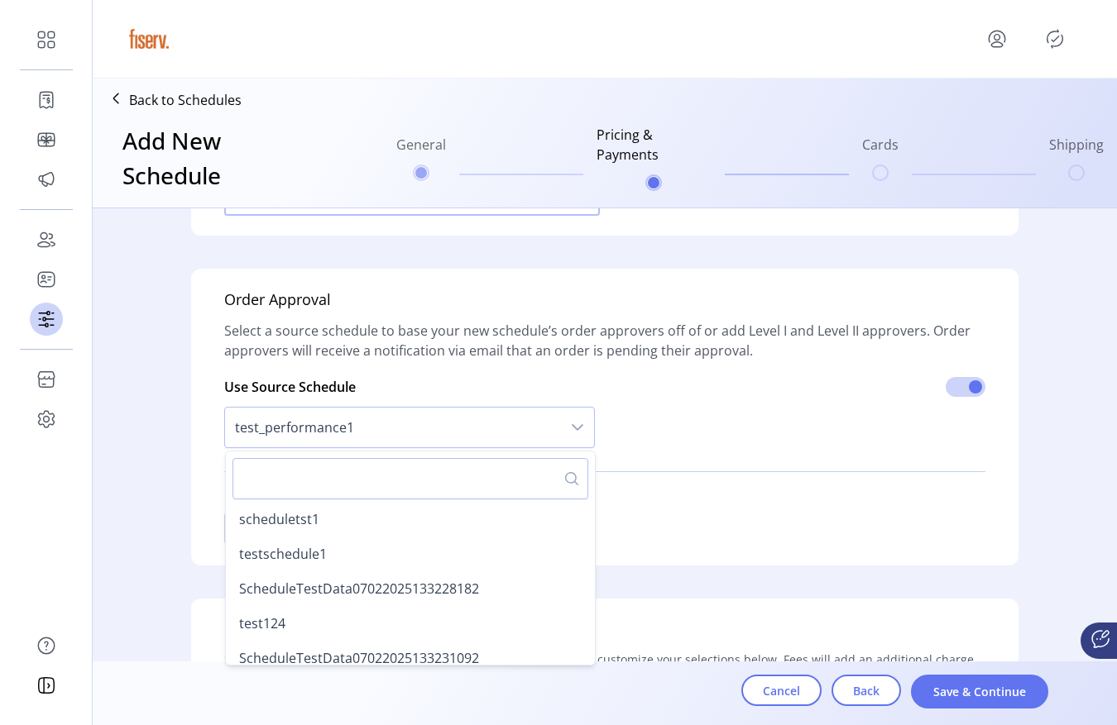
scroll to position [1643, 0]
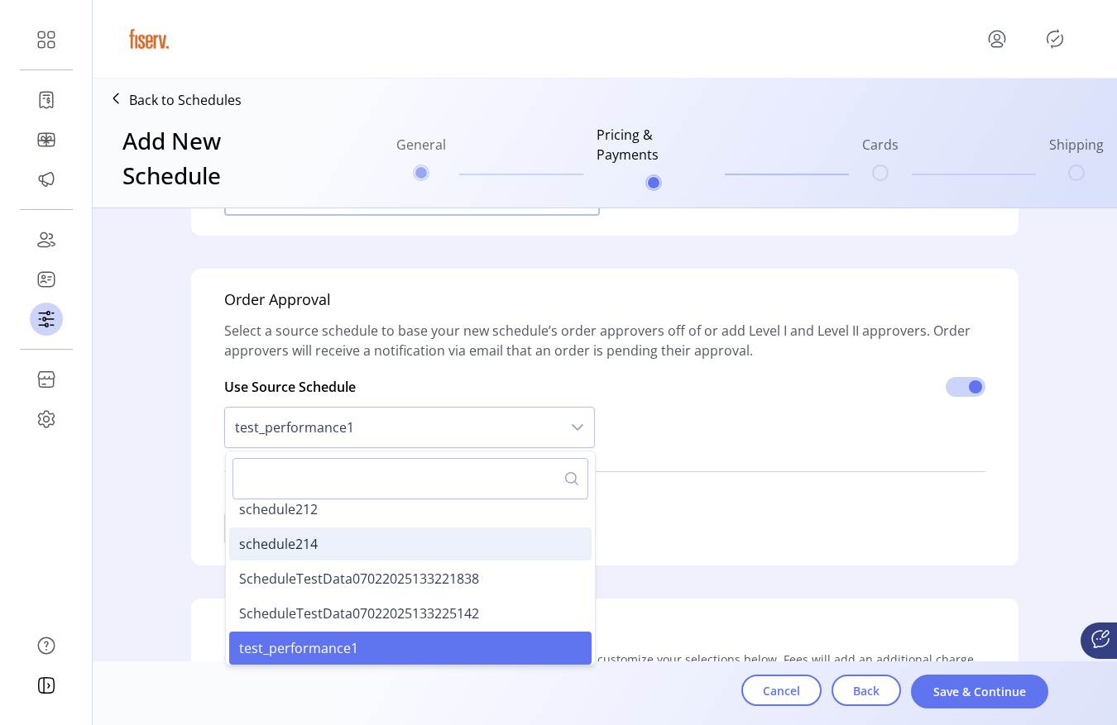
click at [302, 554] on li "schedule214" at bounding box center [410, 544] width 362 height 33
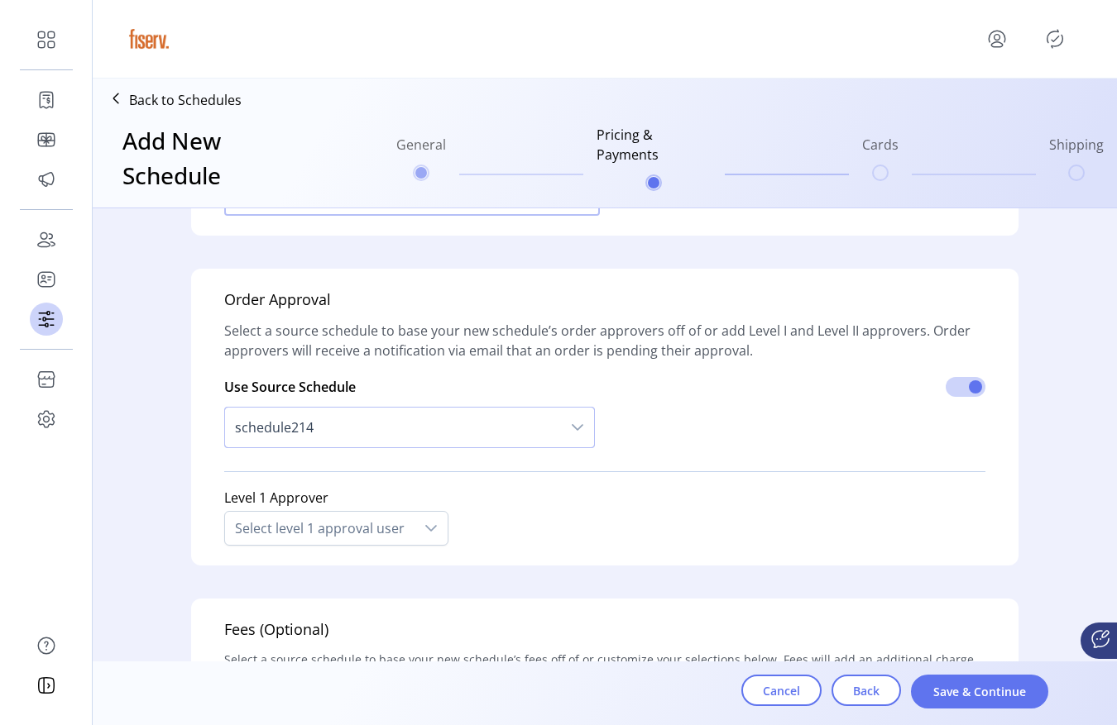
click at [362, 436] on span "schedule214" at bounding box center [393, 428] width 336 height 40
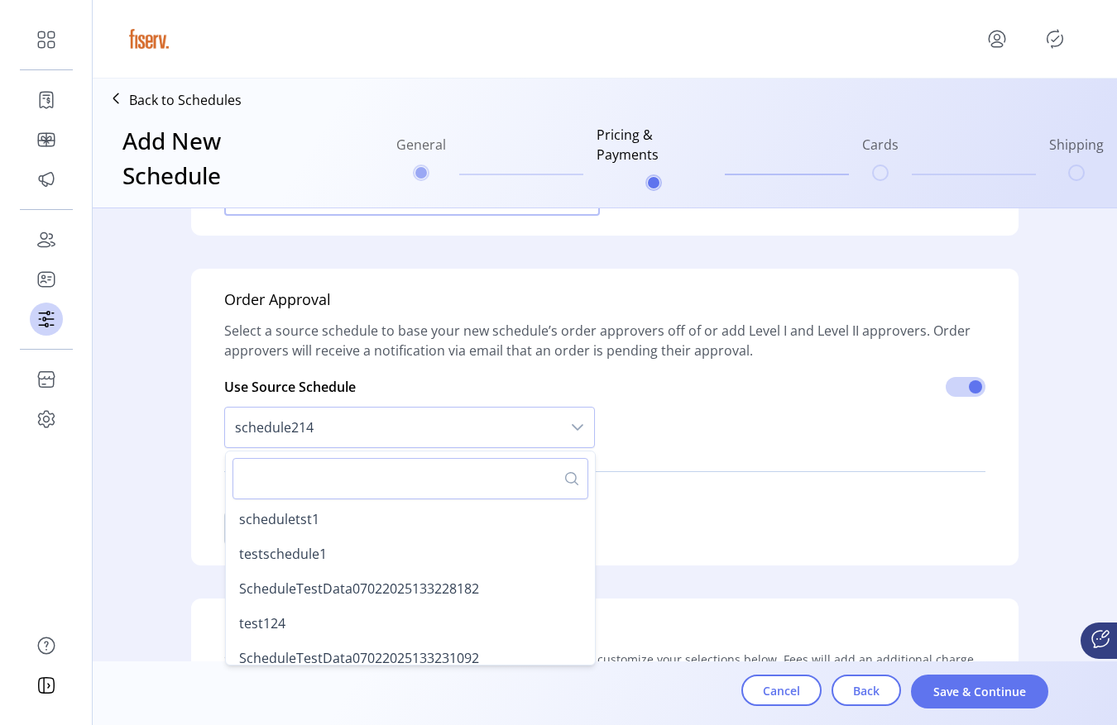
scroll to position [1538, 0]
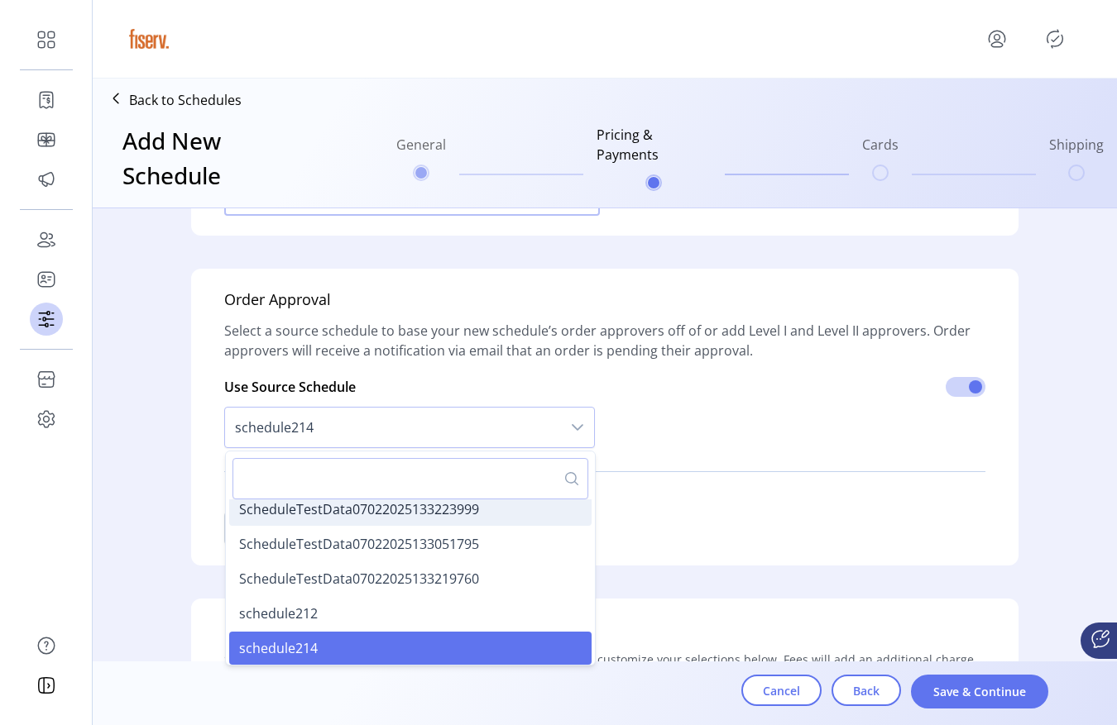
click at [330, 510] on span "ScheduleTestData07022025133223999" at bounding box center [359, 509] width 240 height 18
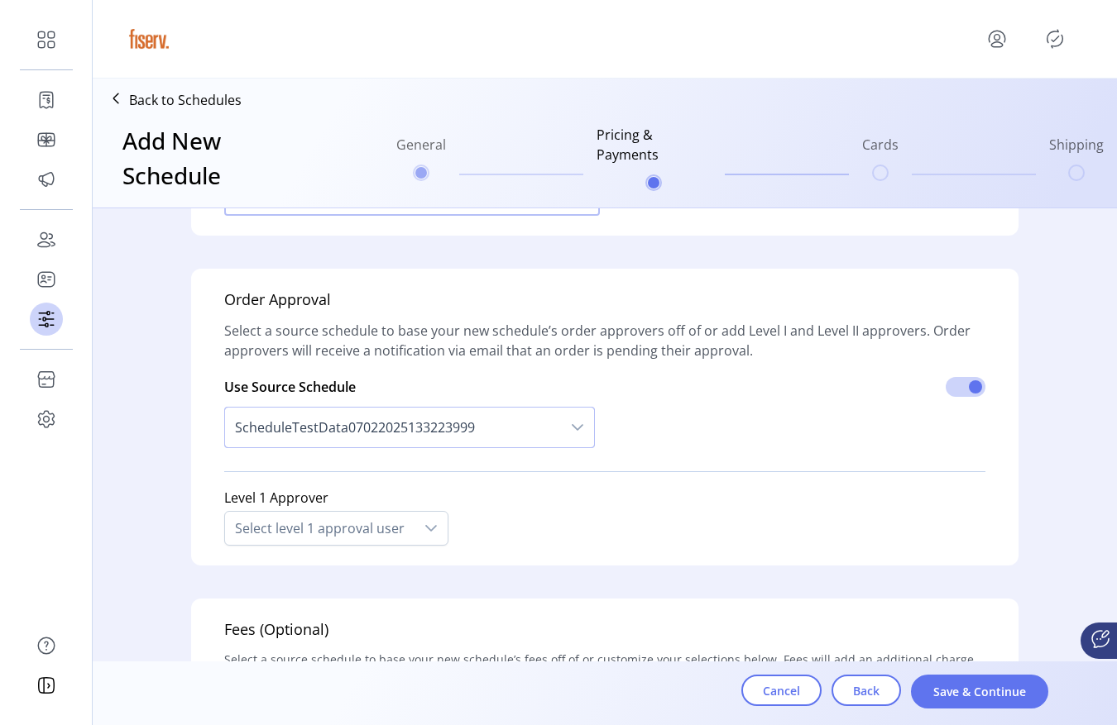
click at [352, 423] on span "ScheduleTestData07022025133223999" at bounding box center [393, 428] width 336 height 40
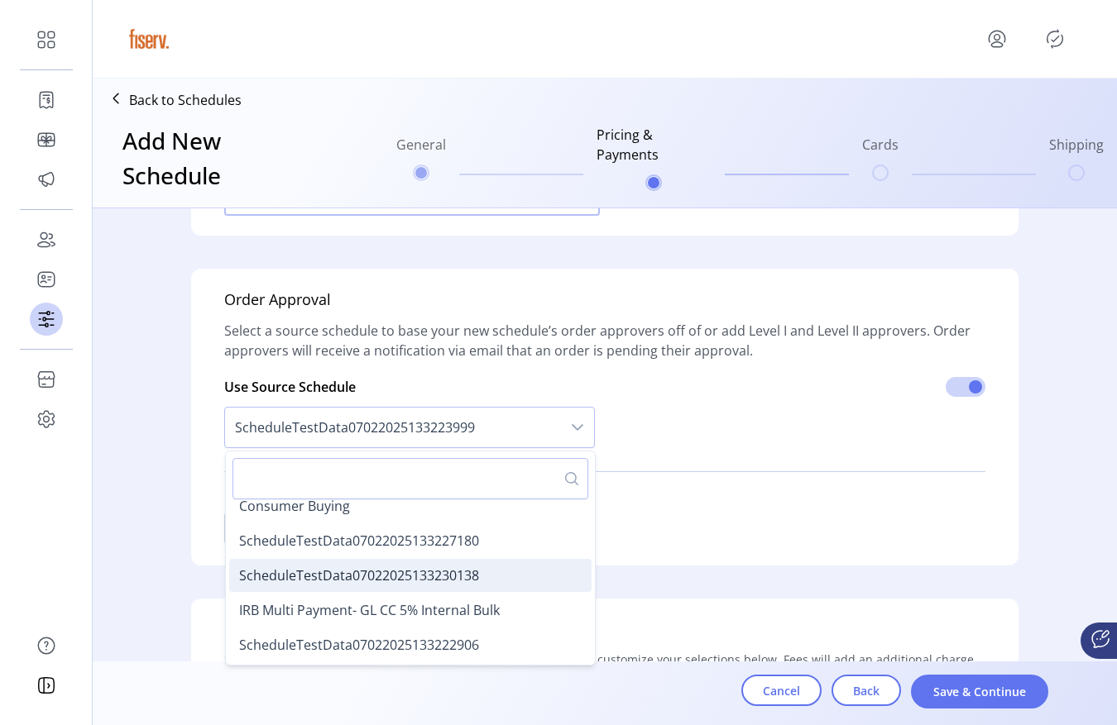
scroll to position [1304, 0]
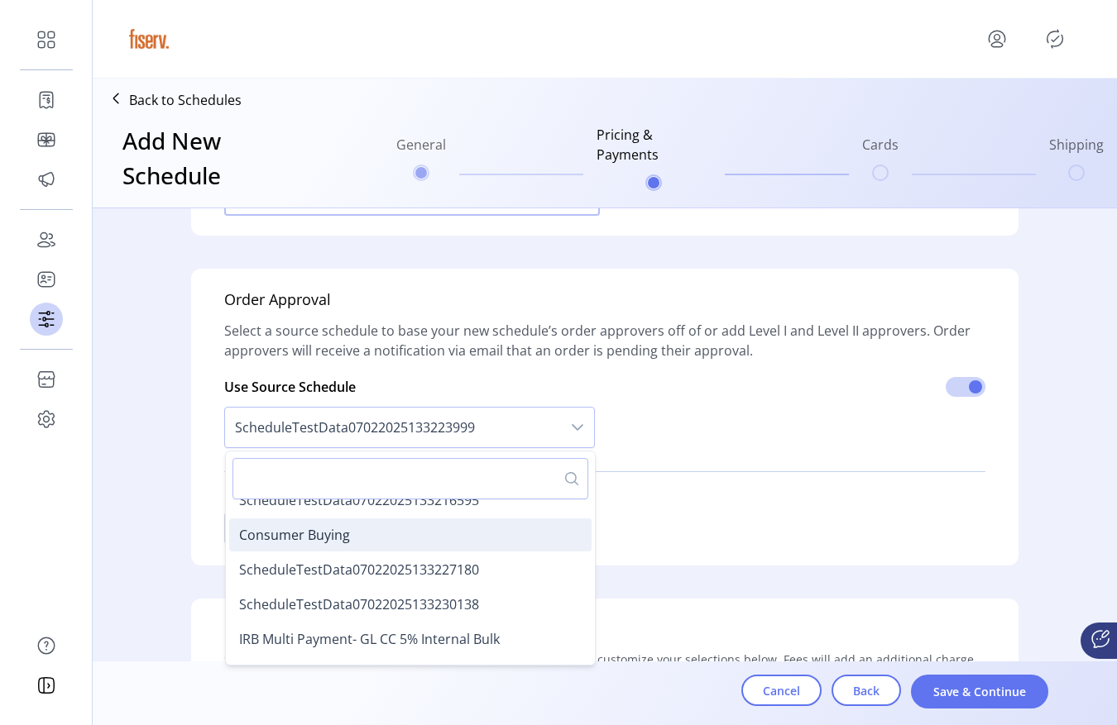
click at [330, 536] on span "Consumer Buying" at bounding box center [294, 535] width 111 height 18
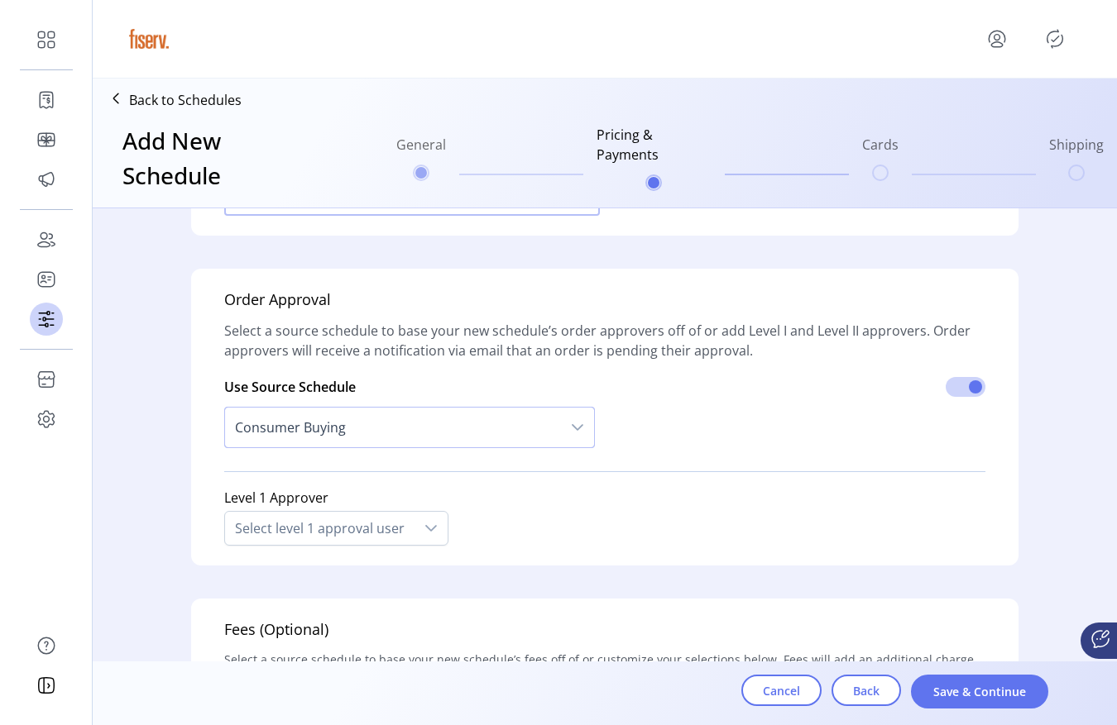
click at [383, 430] on span "Consumer Buying" at bounding box center [393, 428] width 336 height 40
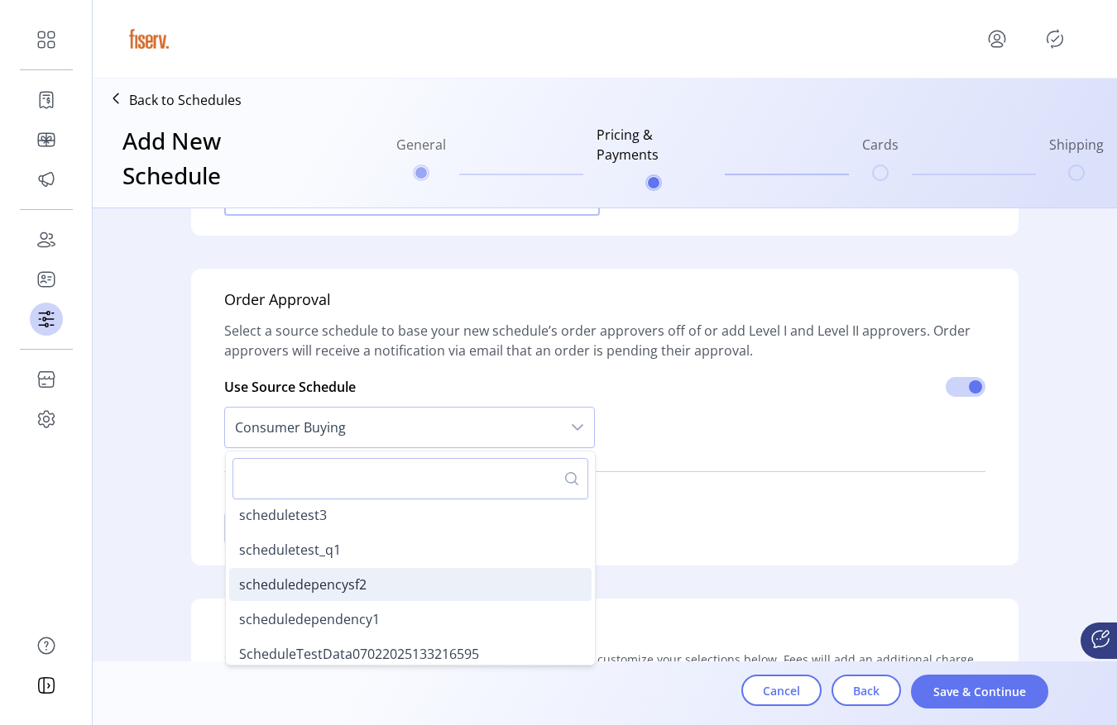
scroll to position [1149, 0]
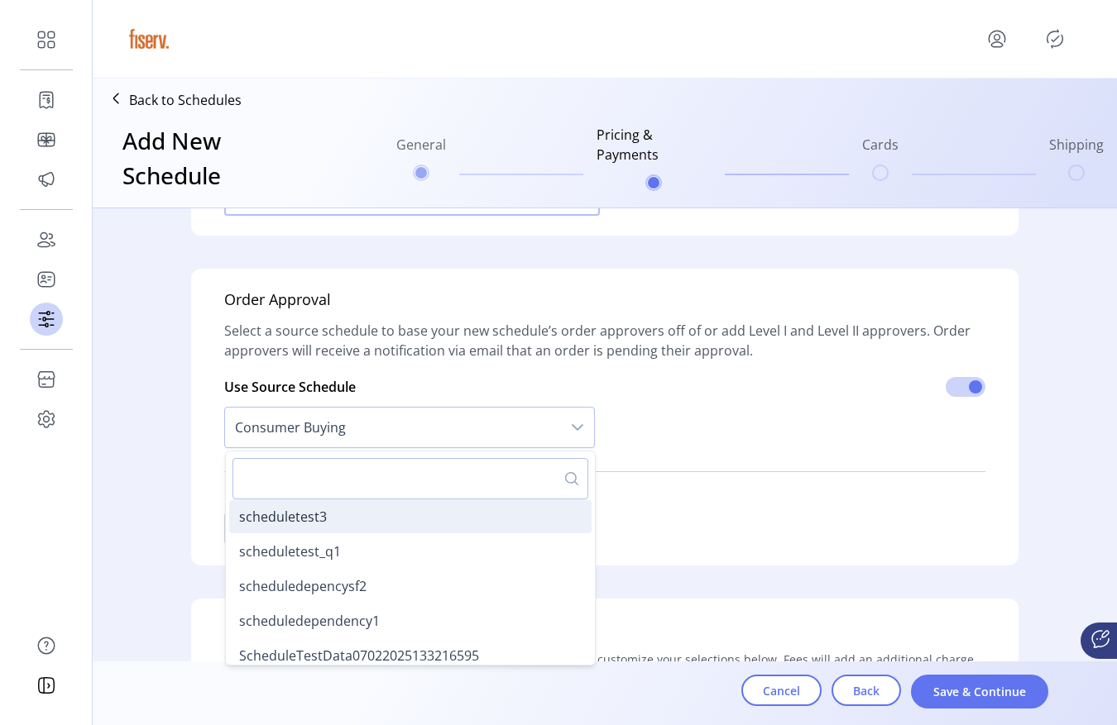
click at [326, 516] on li "scheduletest3" at bounding box center [410, 516] width 362 height 33
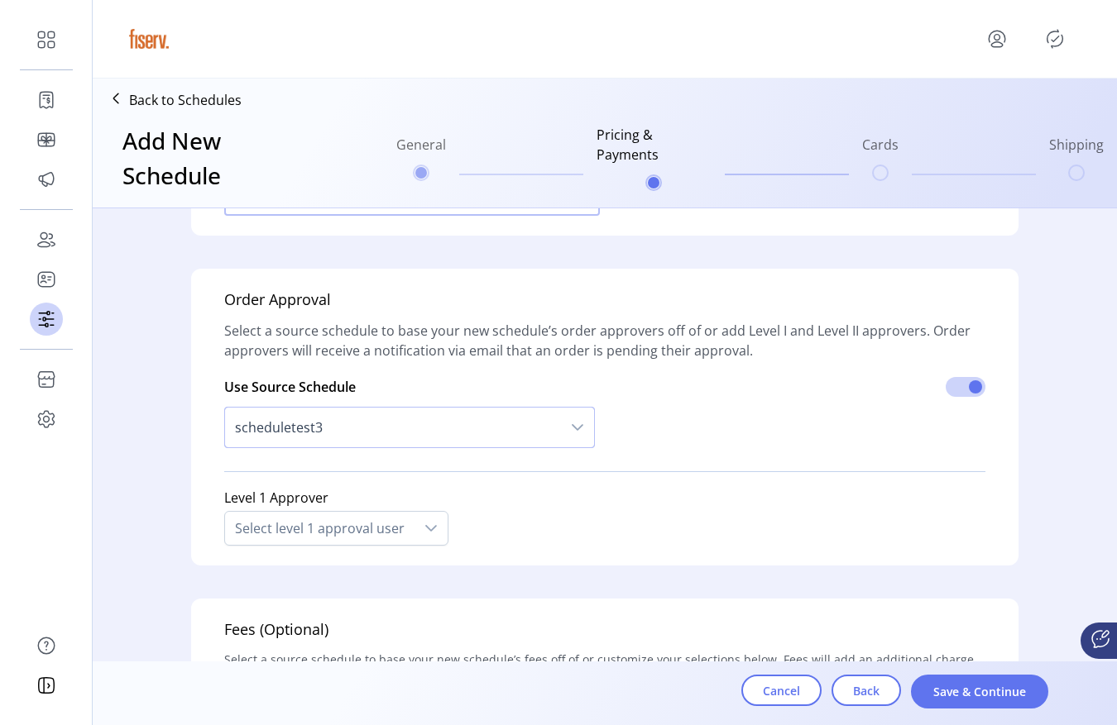
click at [400, 424] on span "scheduletest3" at bounding box center [393, 428] width 336 height 40
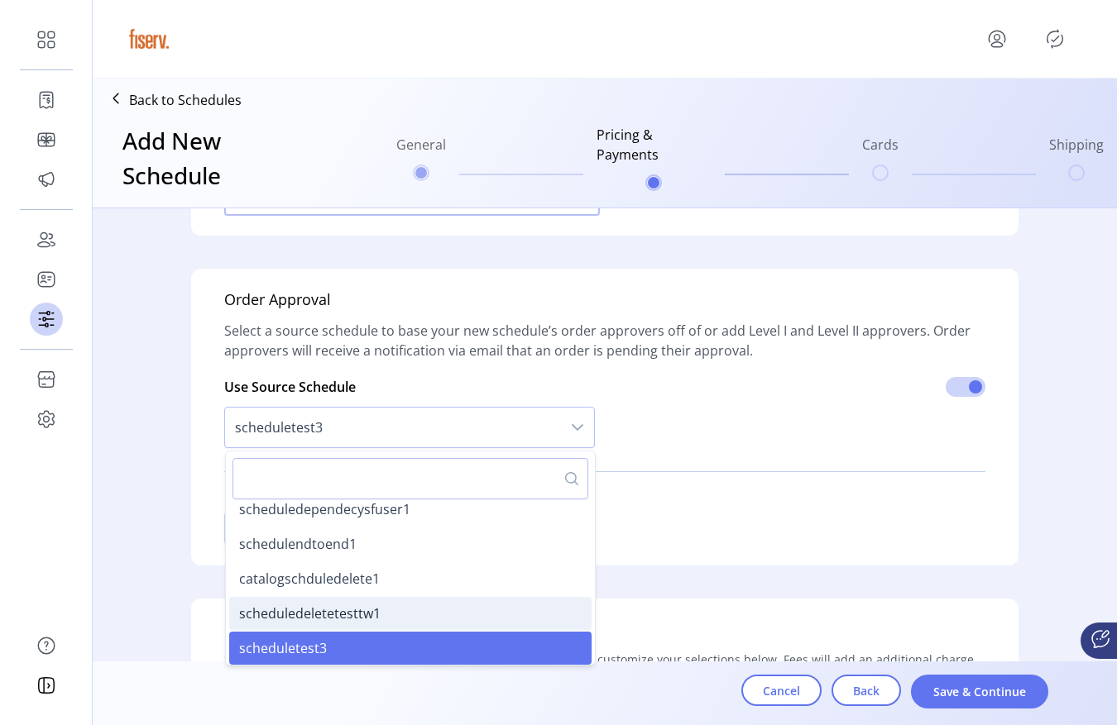
scroll to position [1039, 0]
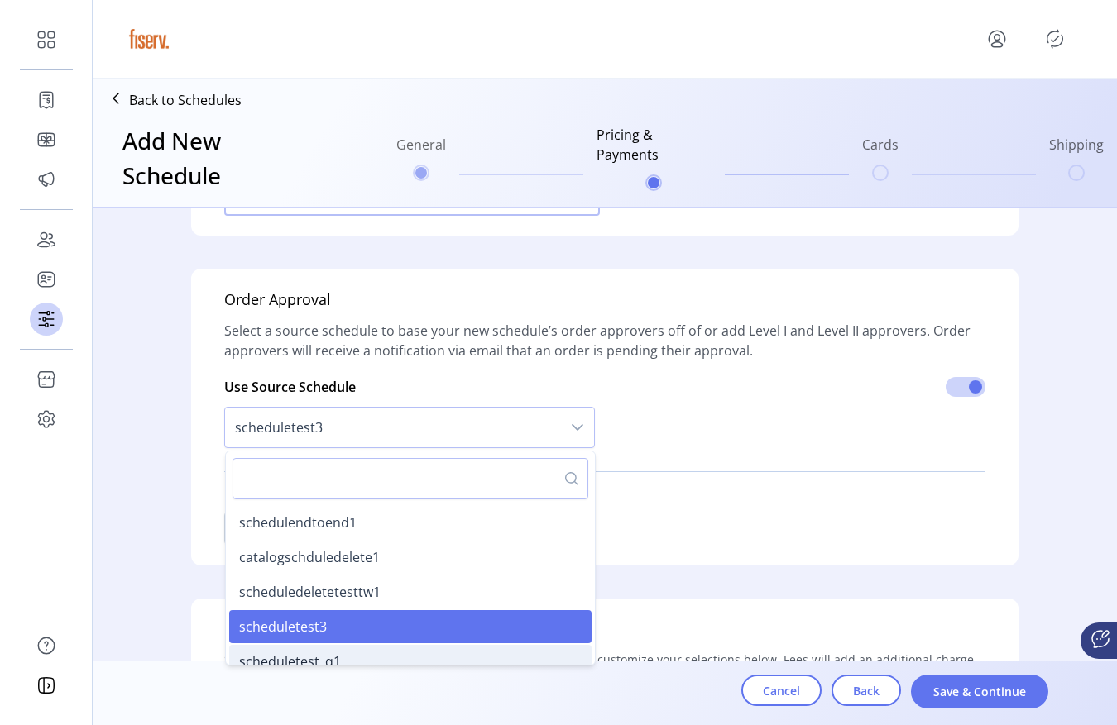
click at [333, 653] on span "scheduletest_q1" at bounding box center [290, 662] width 102 height 18
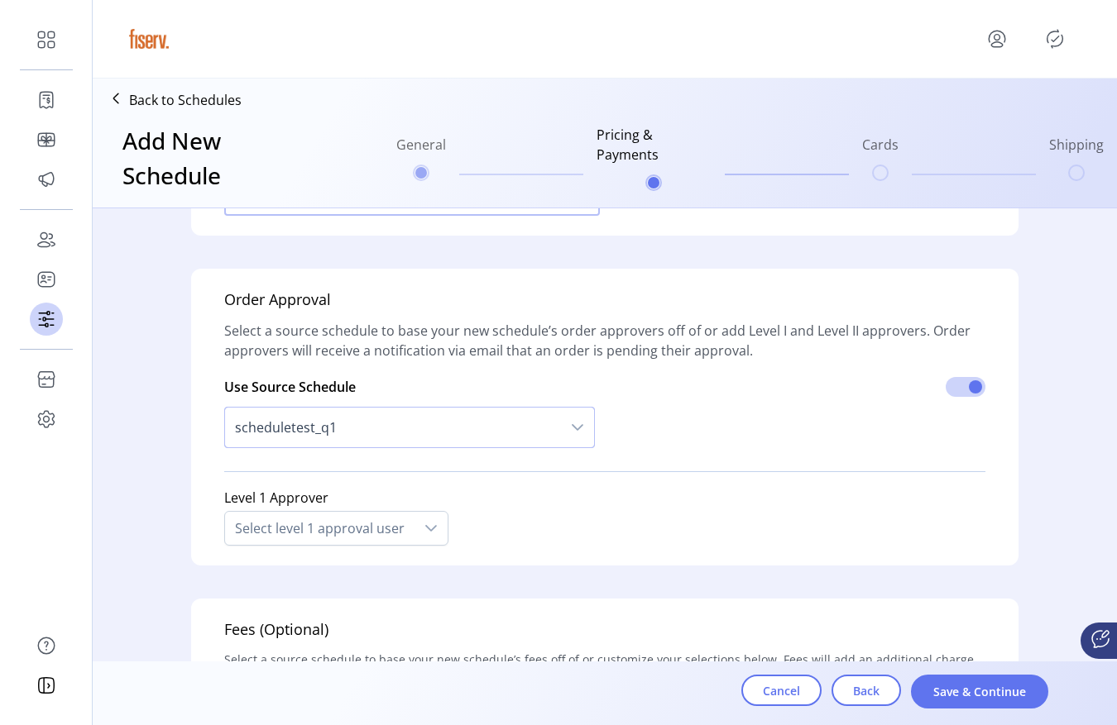
click at [378, 447] on span "scheduletest_q1" at bounding box center [393, 428] width 336 height 40
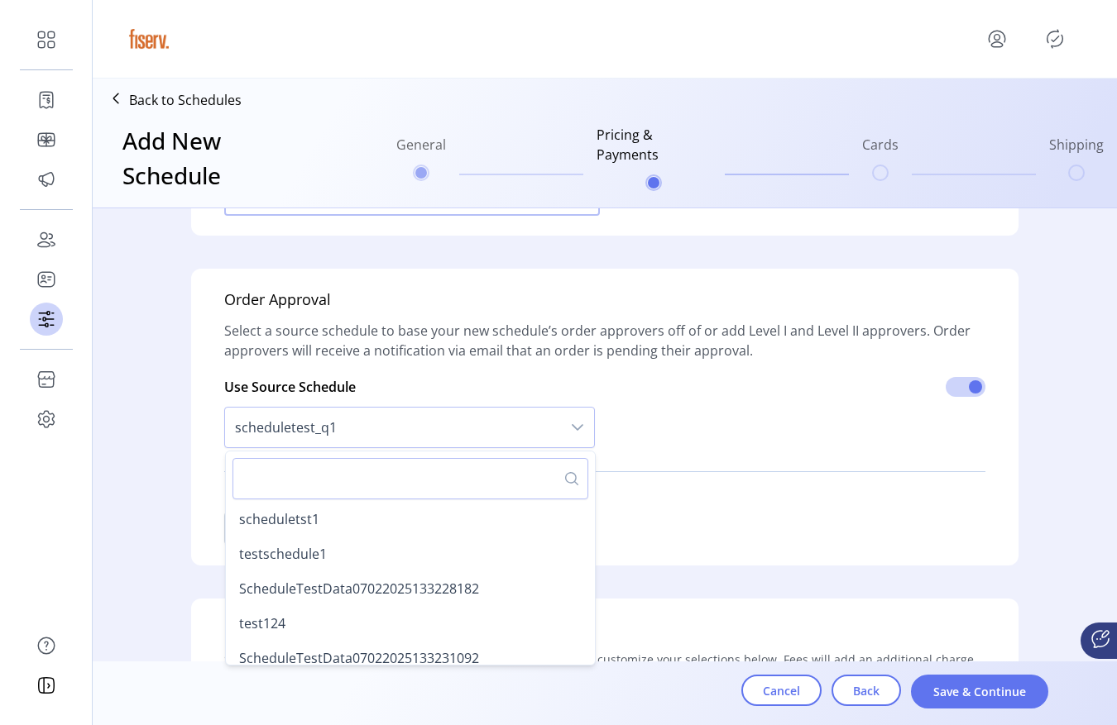
scroll to position [1052, 0]
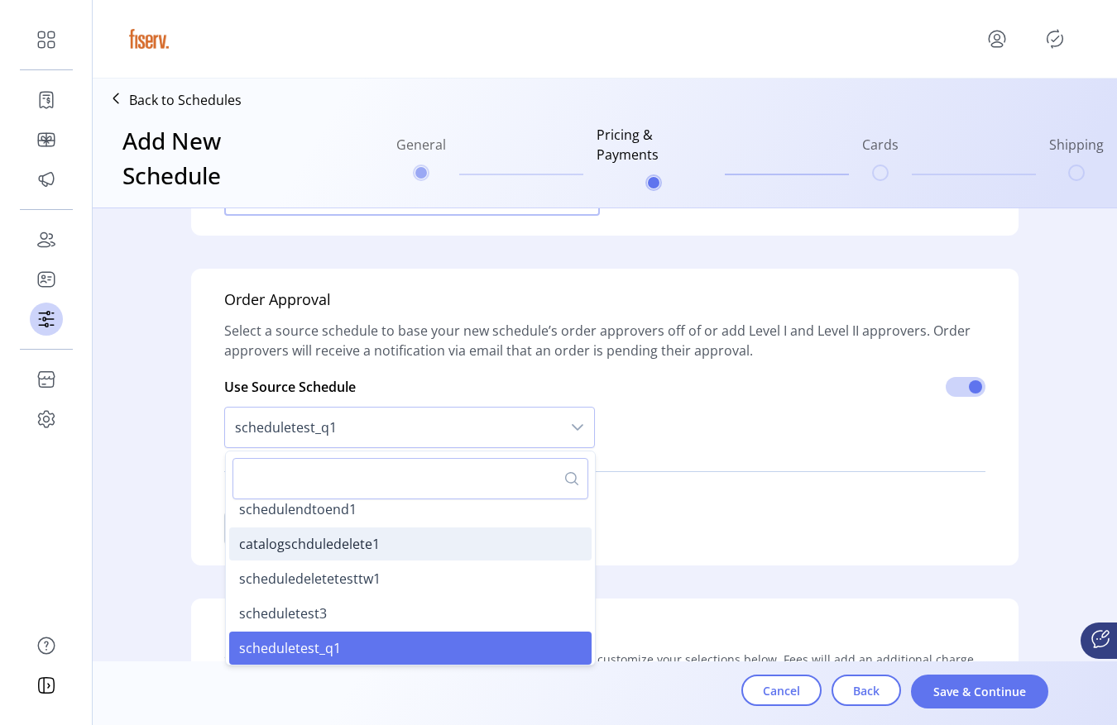
click at [323, 554] on li "catalogschduledelete1" at bounding box center [410, 544] width 362 height 33
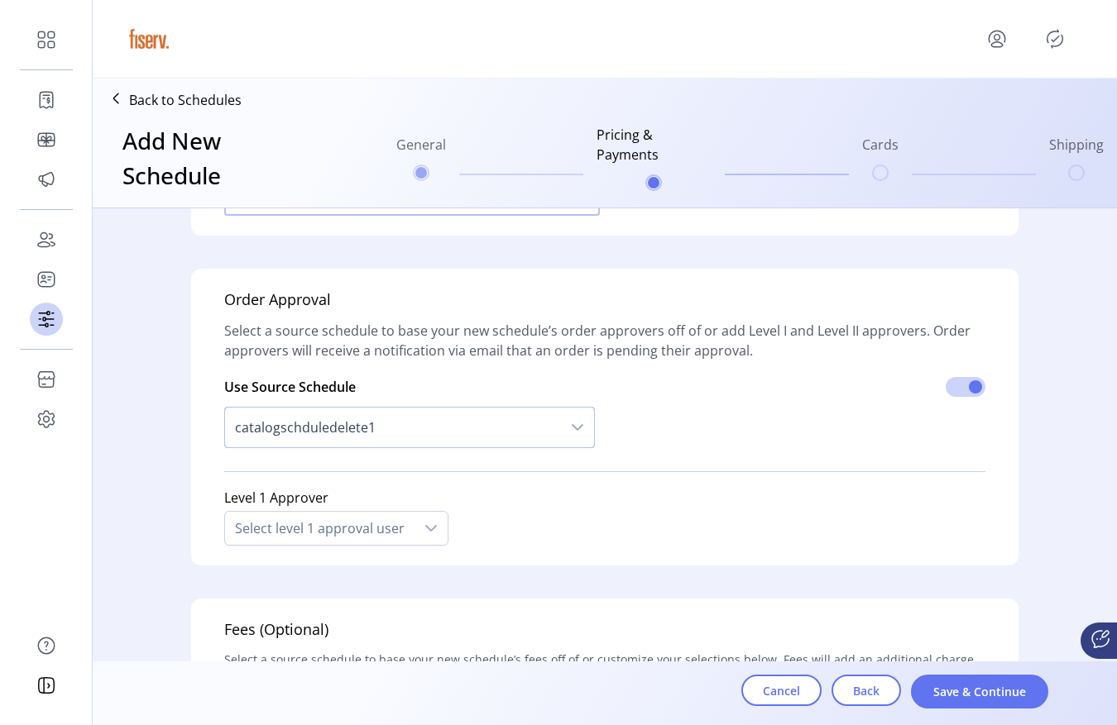
click at [375, 425] on span "catalogschduledelete1" at bounding box center [393, 428] width 336 height 40
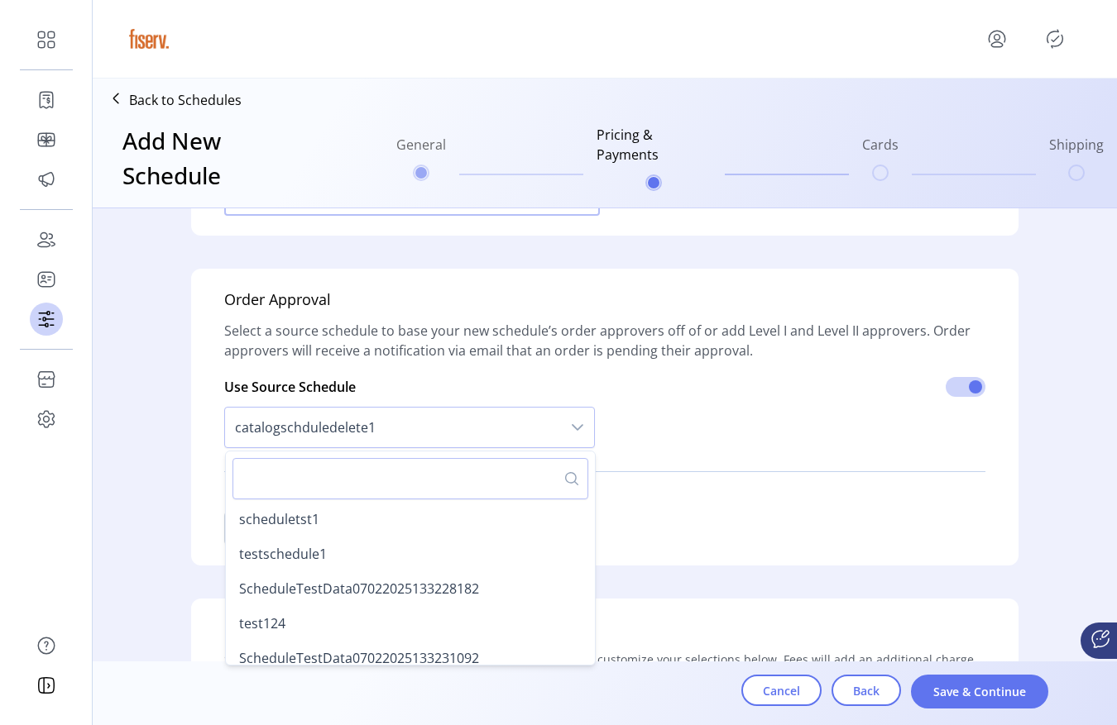
scroll to position [948, 0]
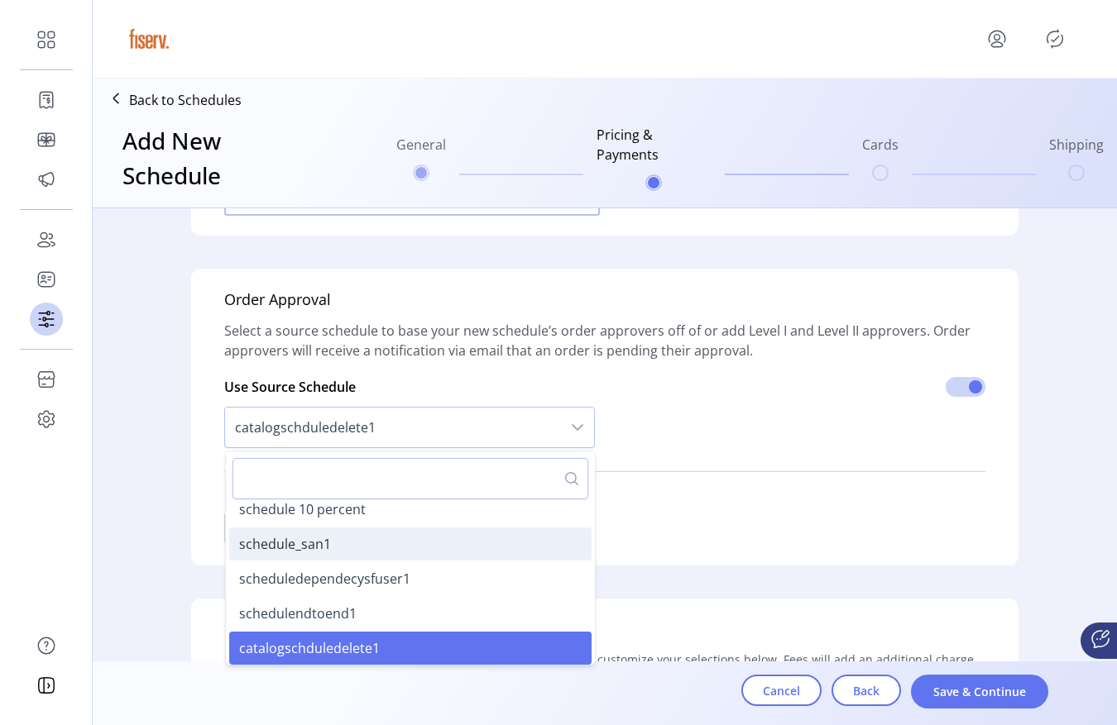
click at [326, 538] on li "schedule_san1" at bounding box center [410, 544] width 362 height 33
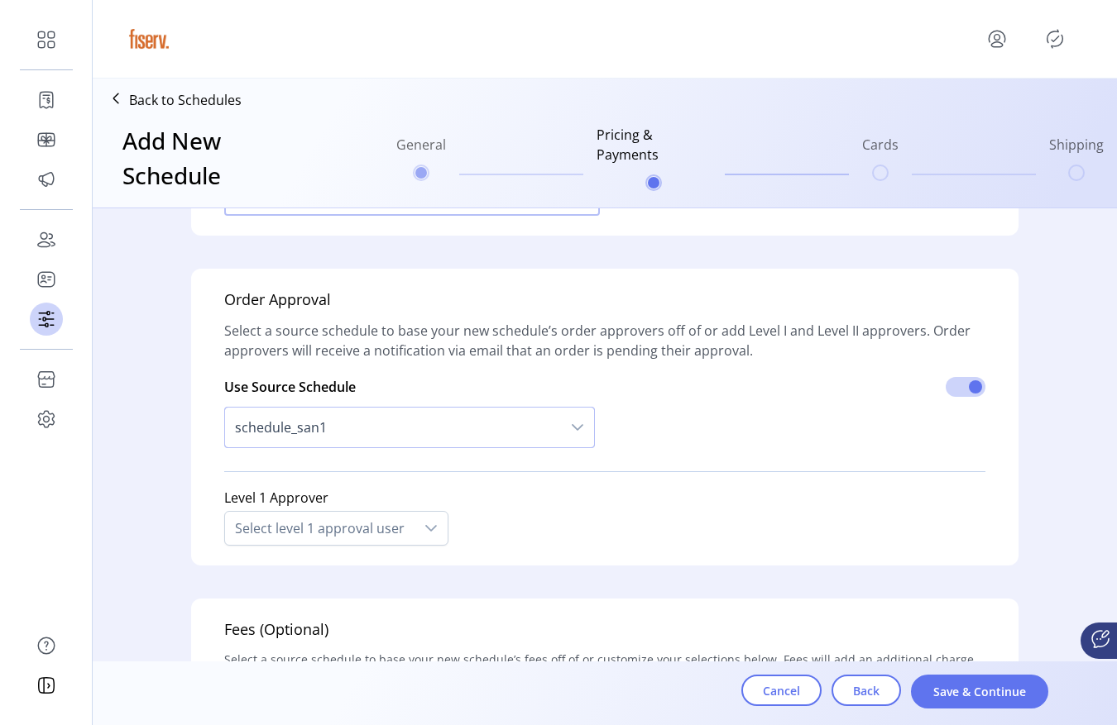
click at [352, 441] on span "schedule_san1" at bounding box center [393, 428] width 336 height 40
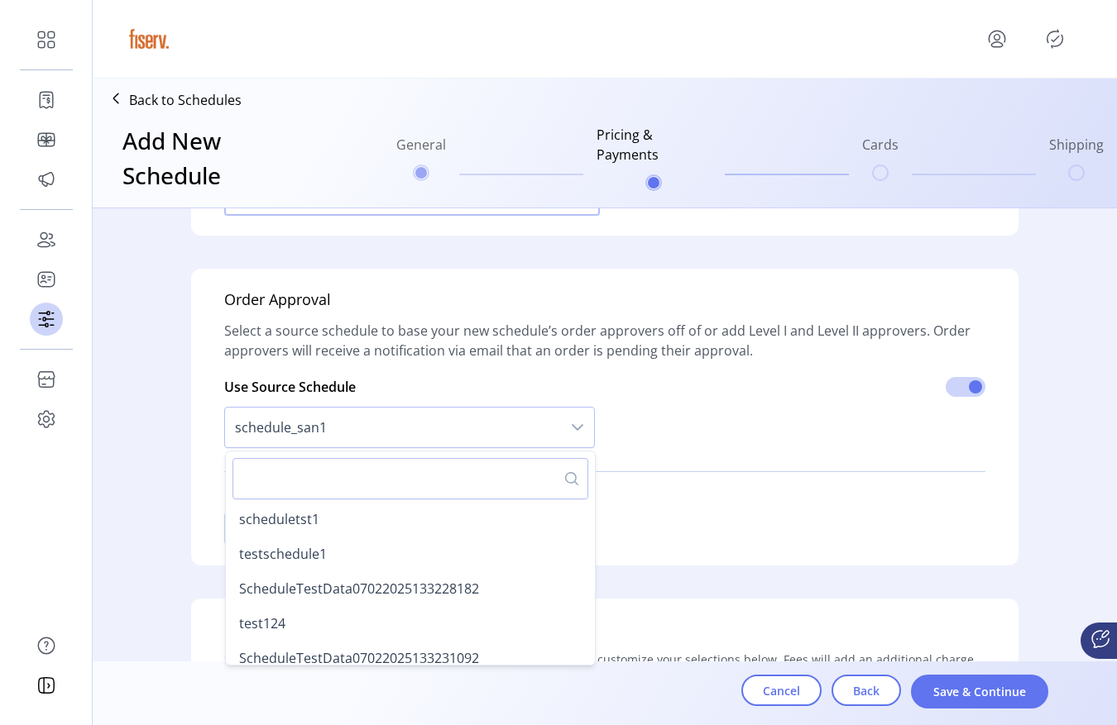
scroll to position [844, 0]
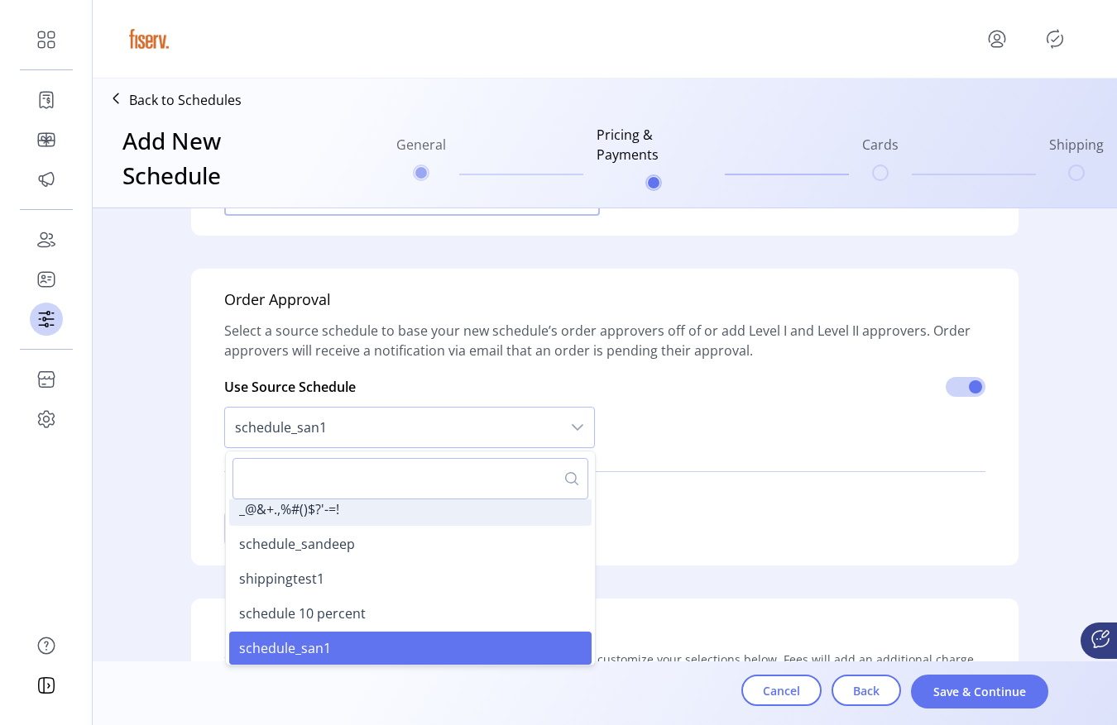
click at [325, 517] on span "_@&+.,%#()$?'-=!" at bounding box center [289, 509] width 100 height 18
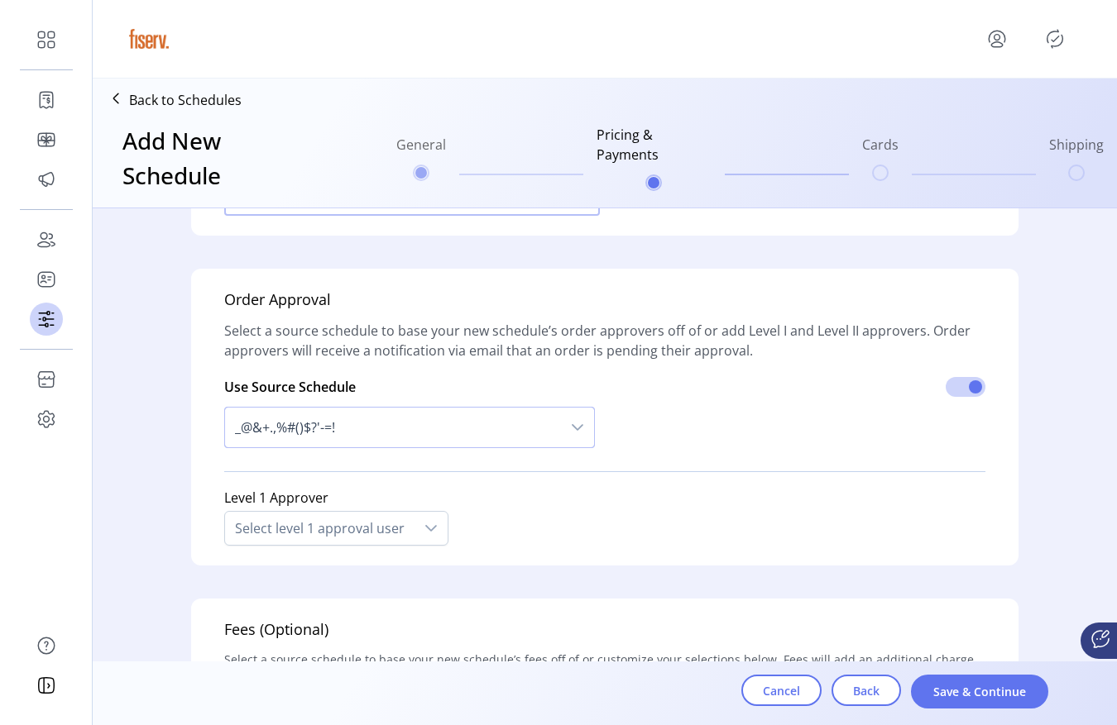
click at [365, 432] on span "_@&+.,%#()$?'-=!" at bounding box center [393, 428] width 336 height 40
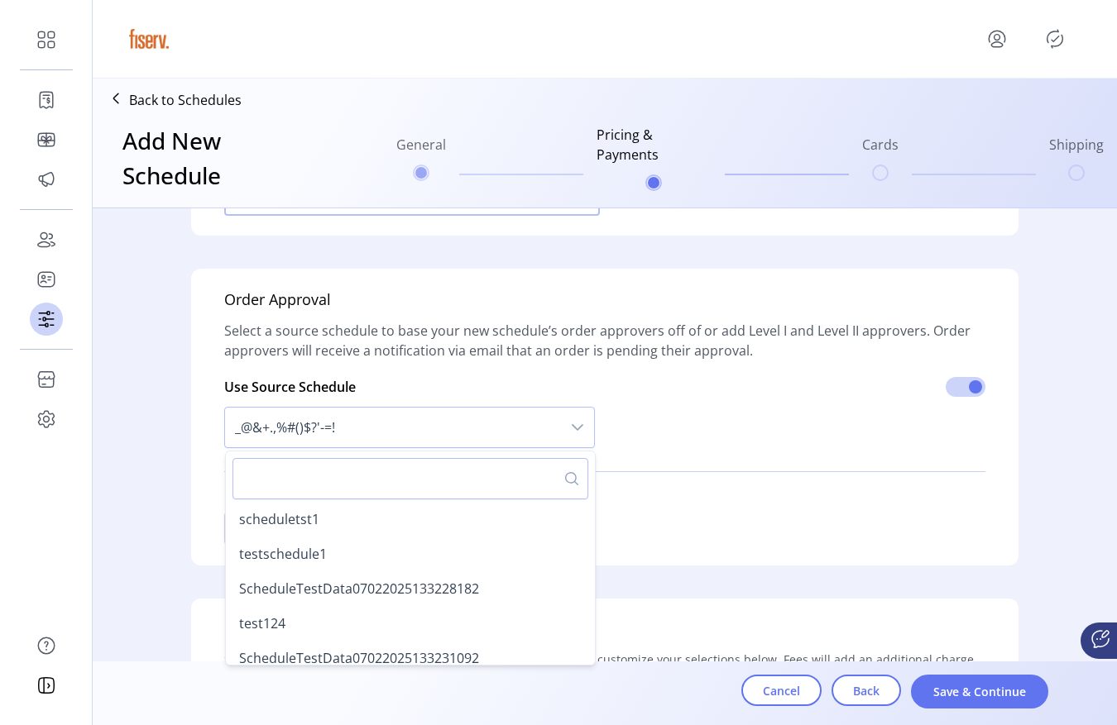
scroll to position [705, 0]
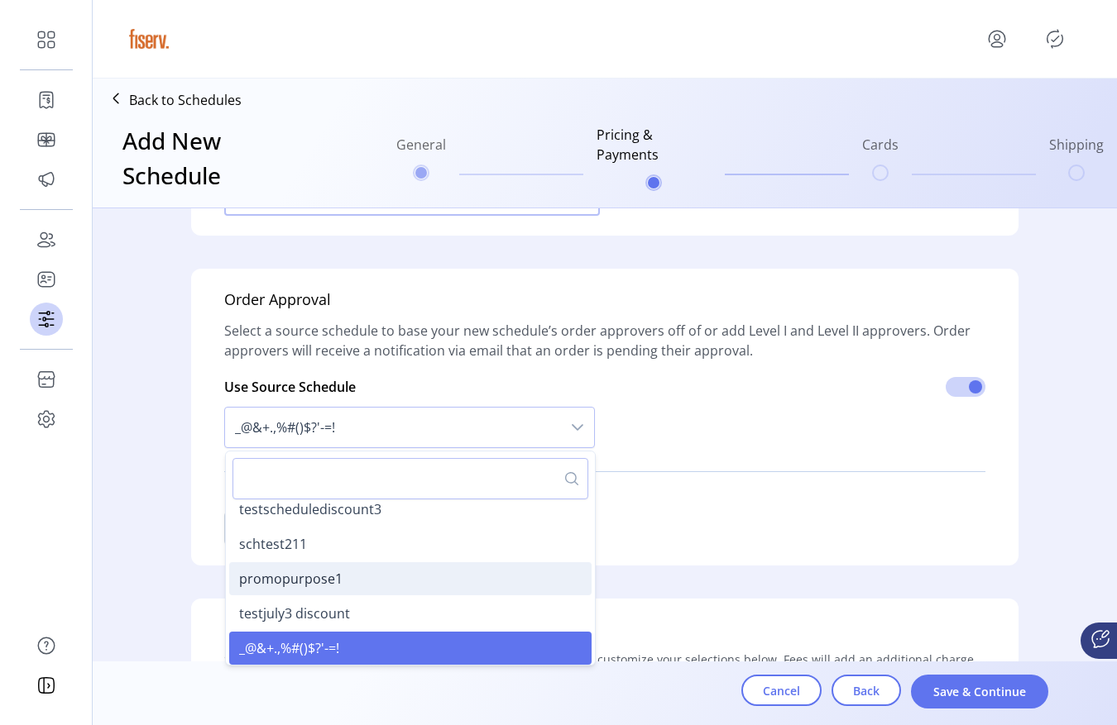
click at [318, 574] on span "promopurpose1" at bounding box center [290, 579] width 103 height 18
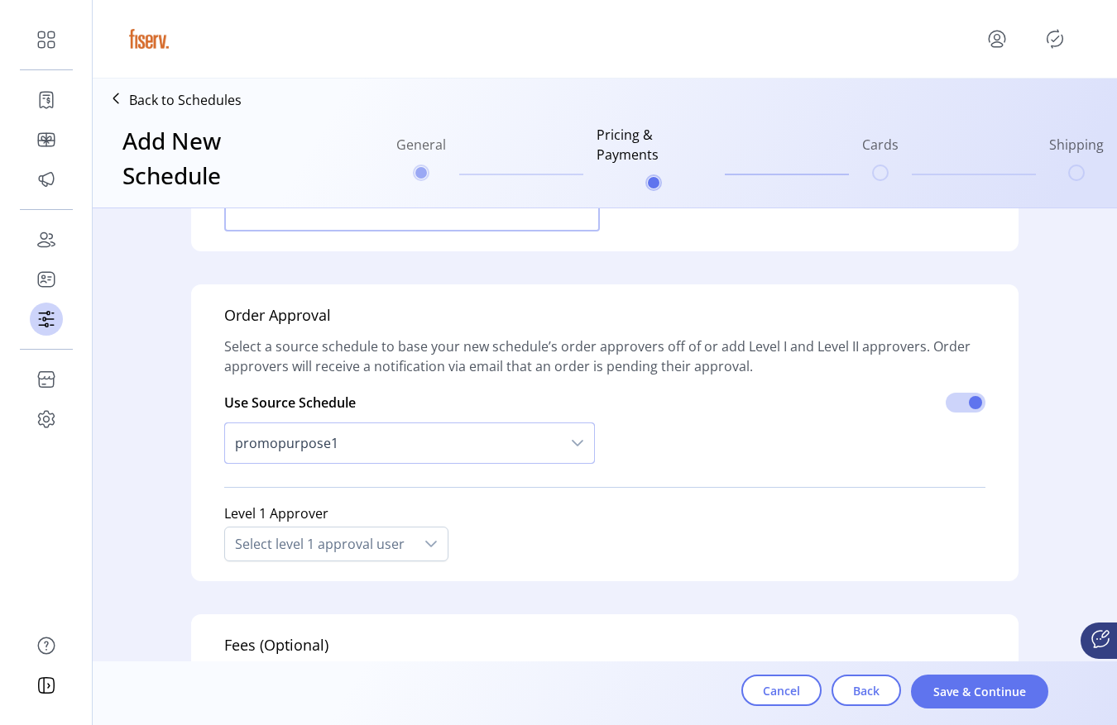
scroll to position [1504, 0]
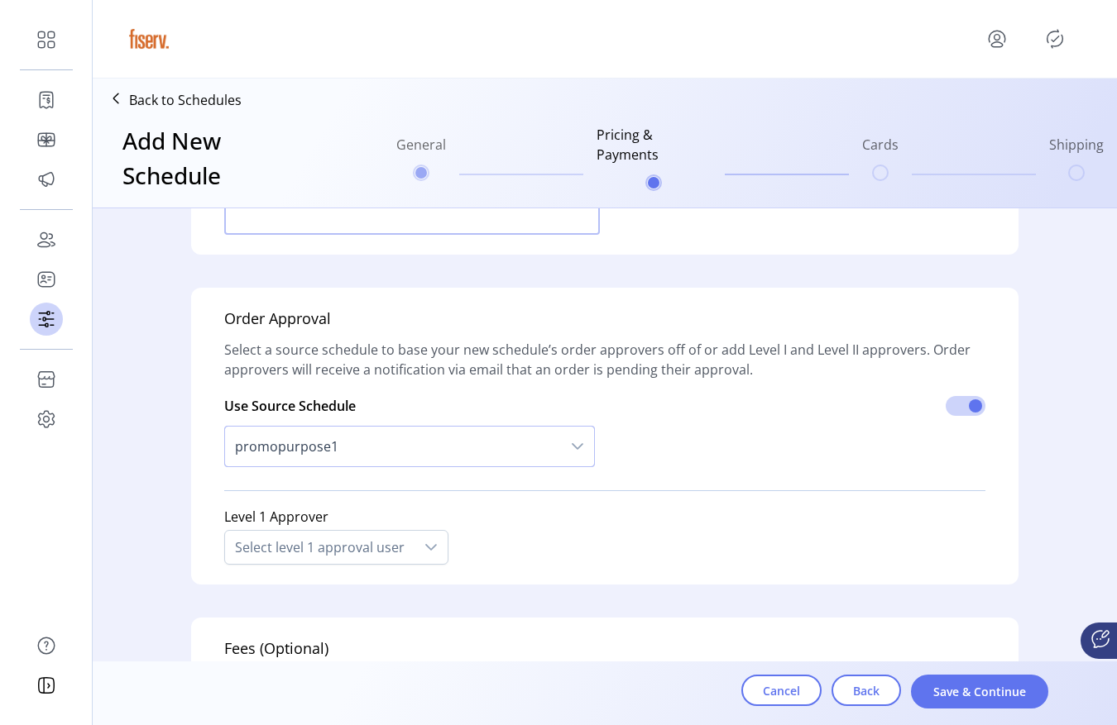
click at [347, 451] on span "promopurpose1" at bounding box center [393, 447] width 336 height 40
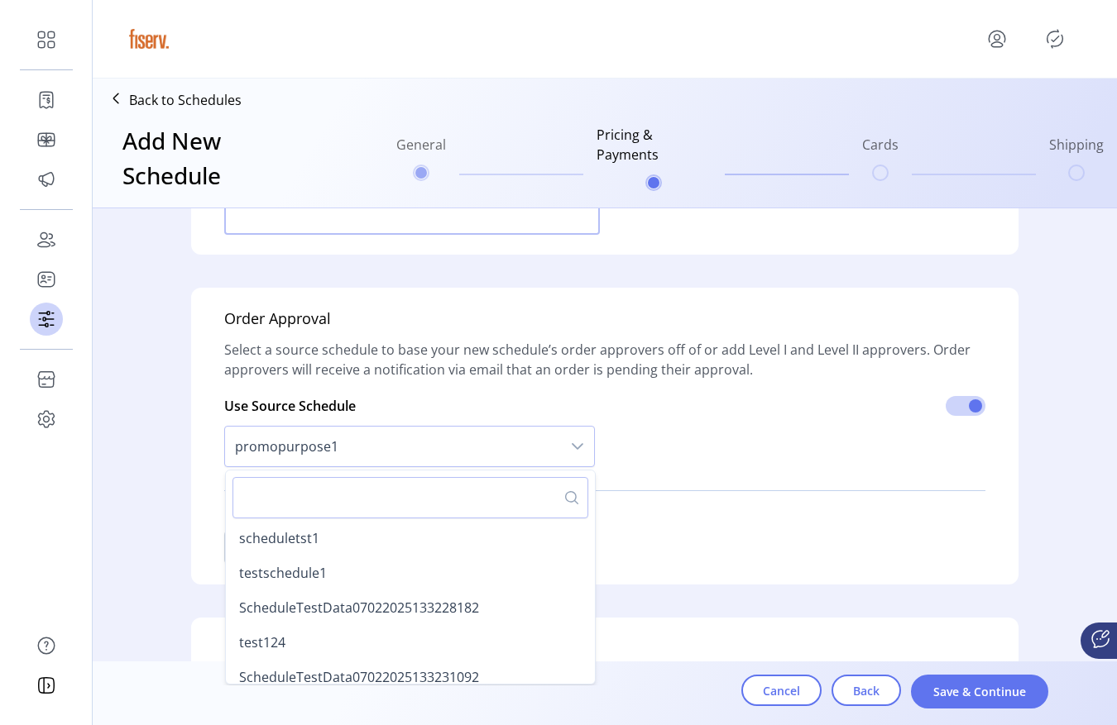
scroll to position [635, 0]
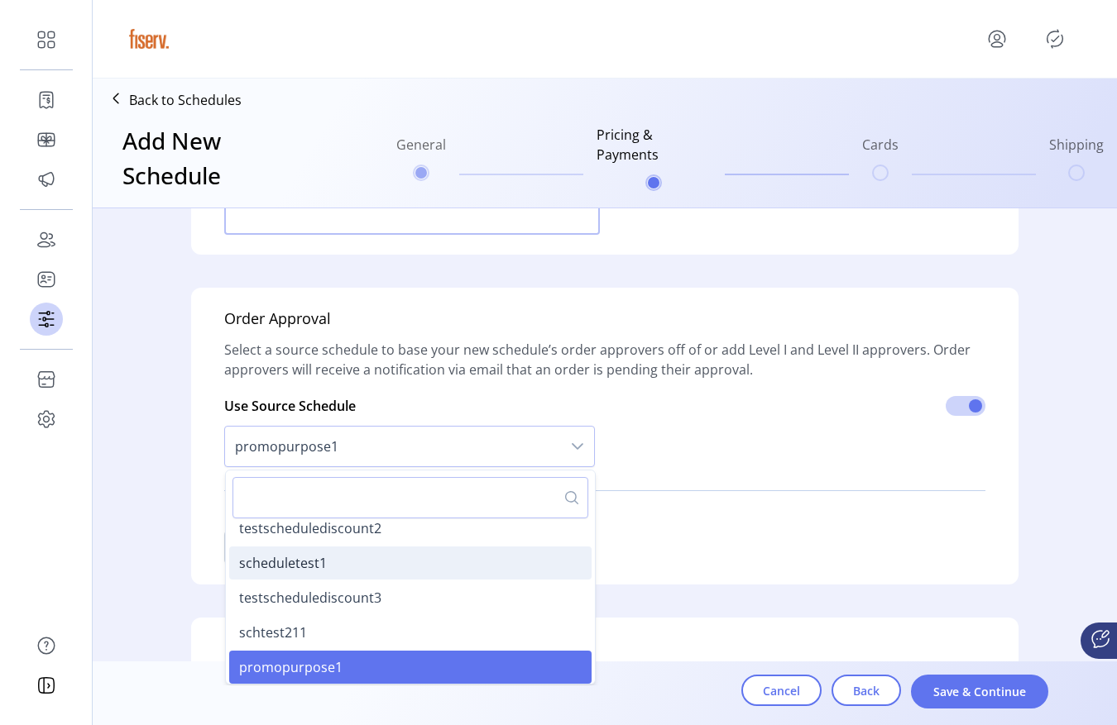
click at [291, 574] on li "scheduletest1" at bounding box center [410, 563] width 362 height 33
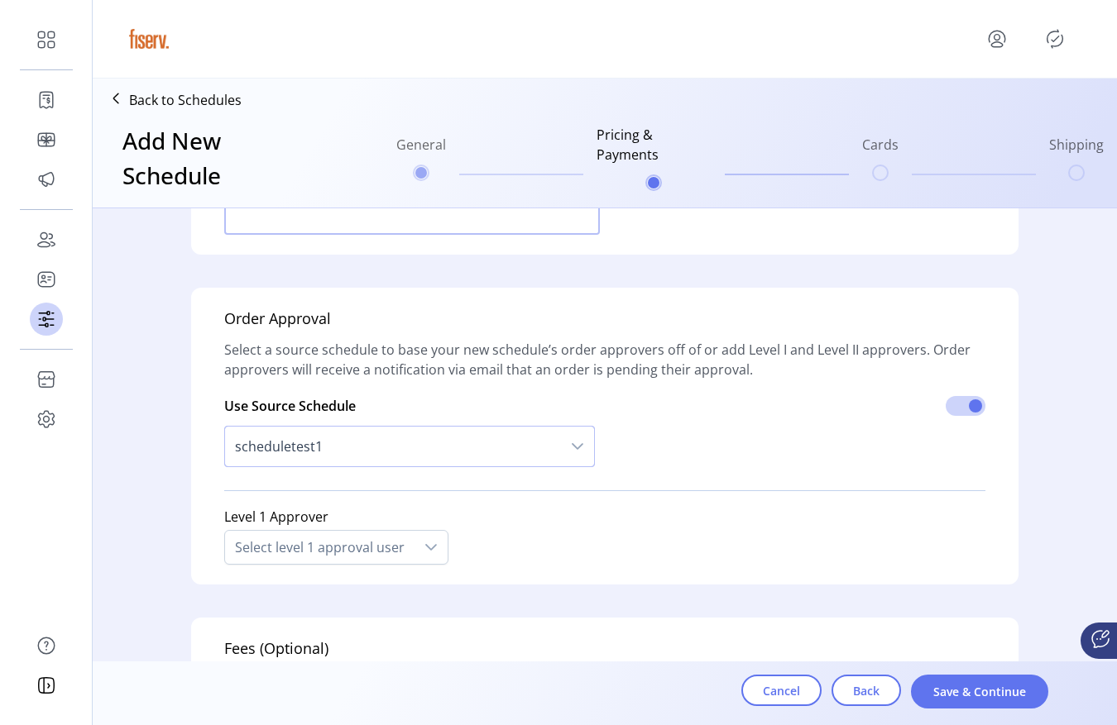
click at [347, 451] on span "scheduletest1" at bounding box center [393, 447] width 336 height 40
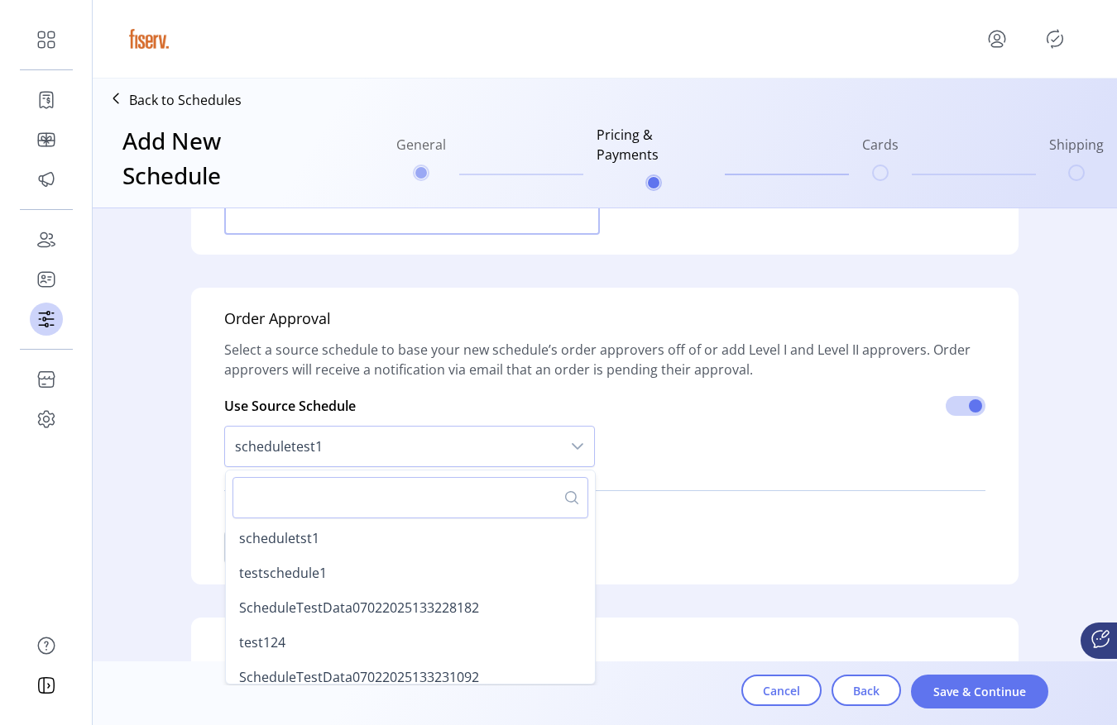
scroll to position [531, 0]
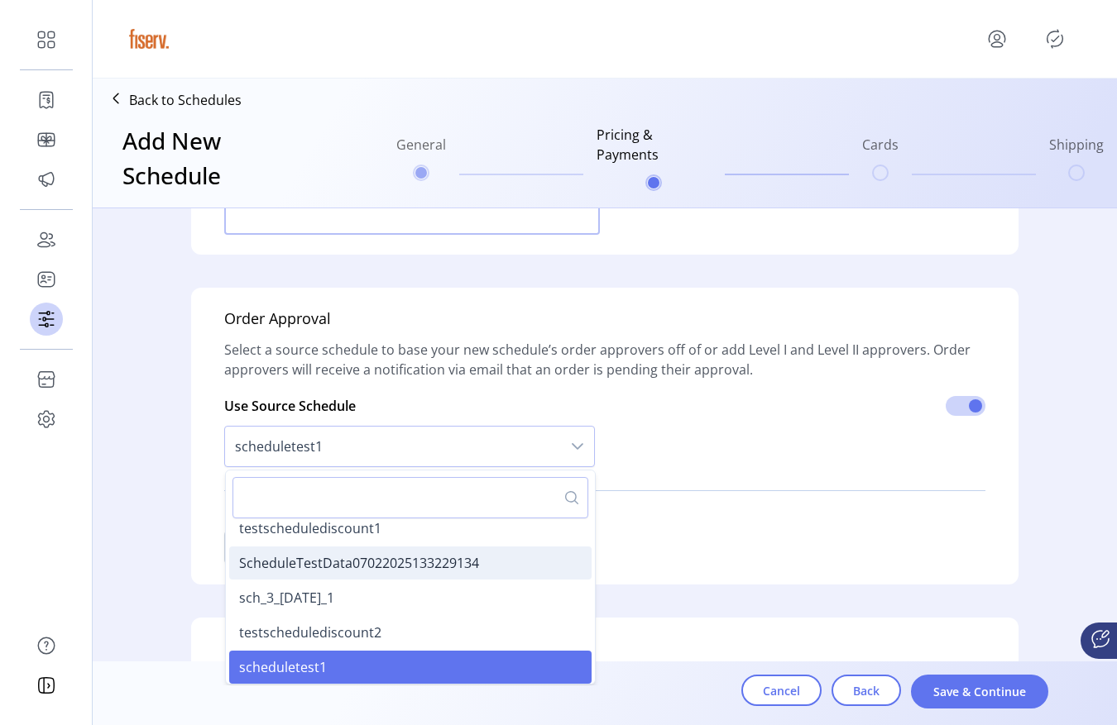
click at [306, 571] on span "ScheduleTestData07022025133229134" at bounding box center [359, 563] width 240 height 18
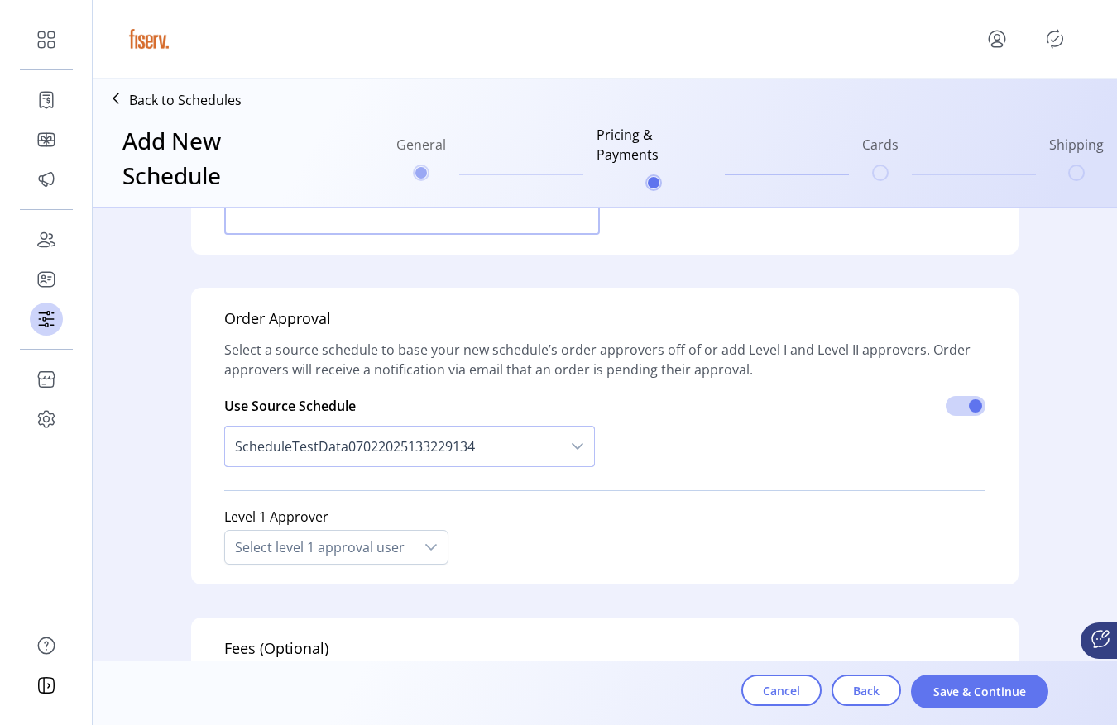
click at [339, 448] on span "ScheduleTestData07022025133229134" at bounding box center [393, 447] width 336 height 40
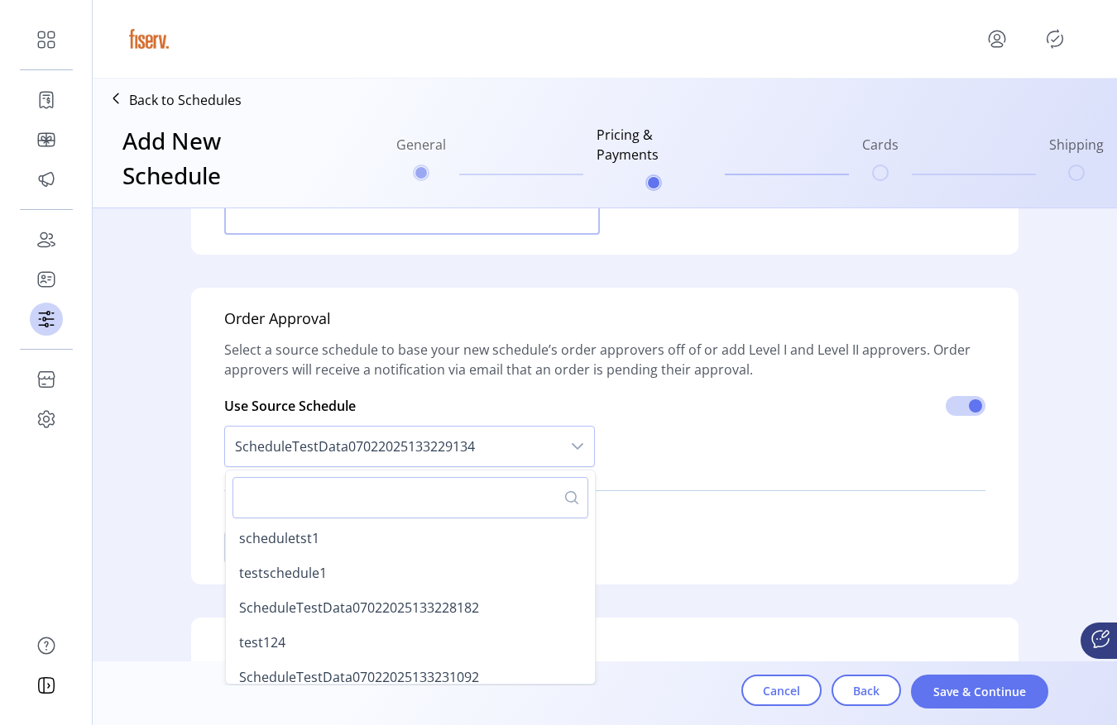
scroll to position [427, 0]
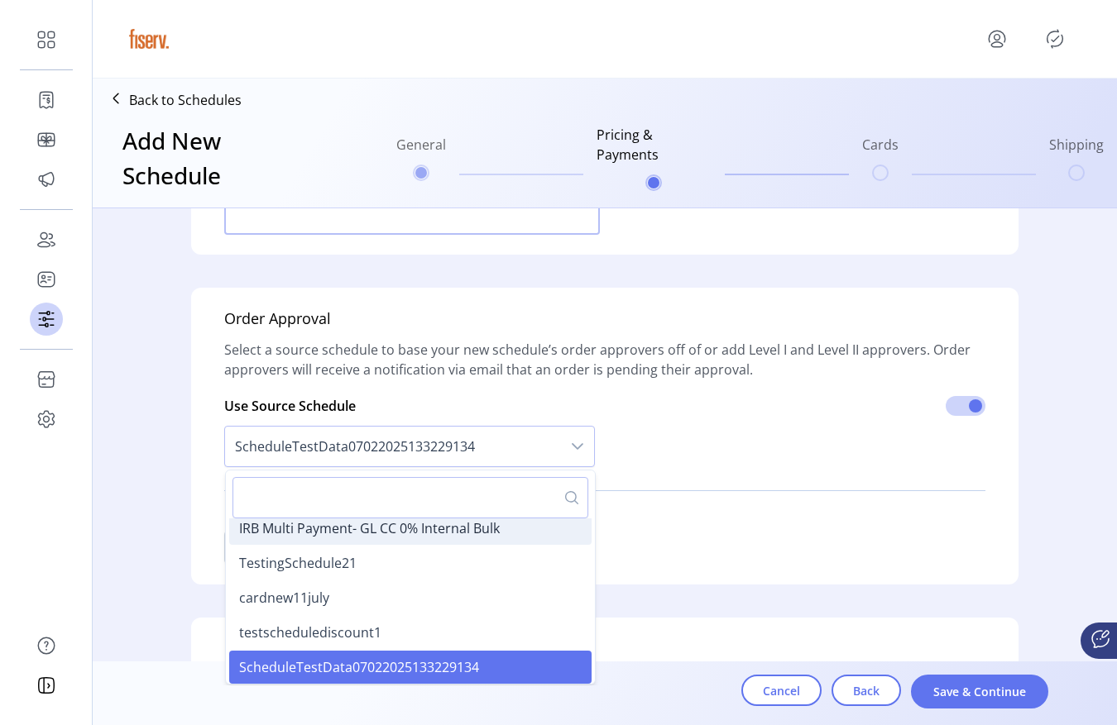
click at [309, 532] on span "IRB Multi Payment- GL CC 0% Internal Bulk" at bounding box center [369, 528] width 261 height 18
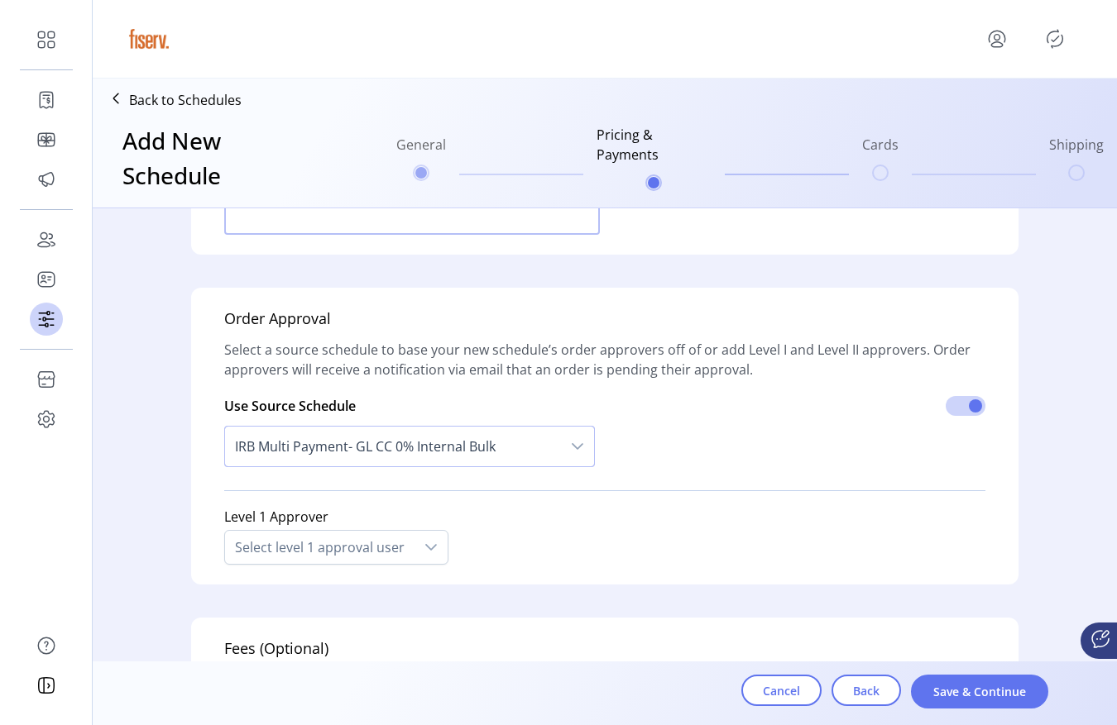
click at [370, 443] on span "IRB Multi Payment- GL CC 0% Internal Bulk" at bounding box center [393, 447] width 336 height 40
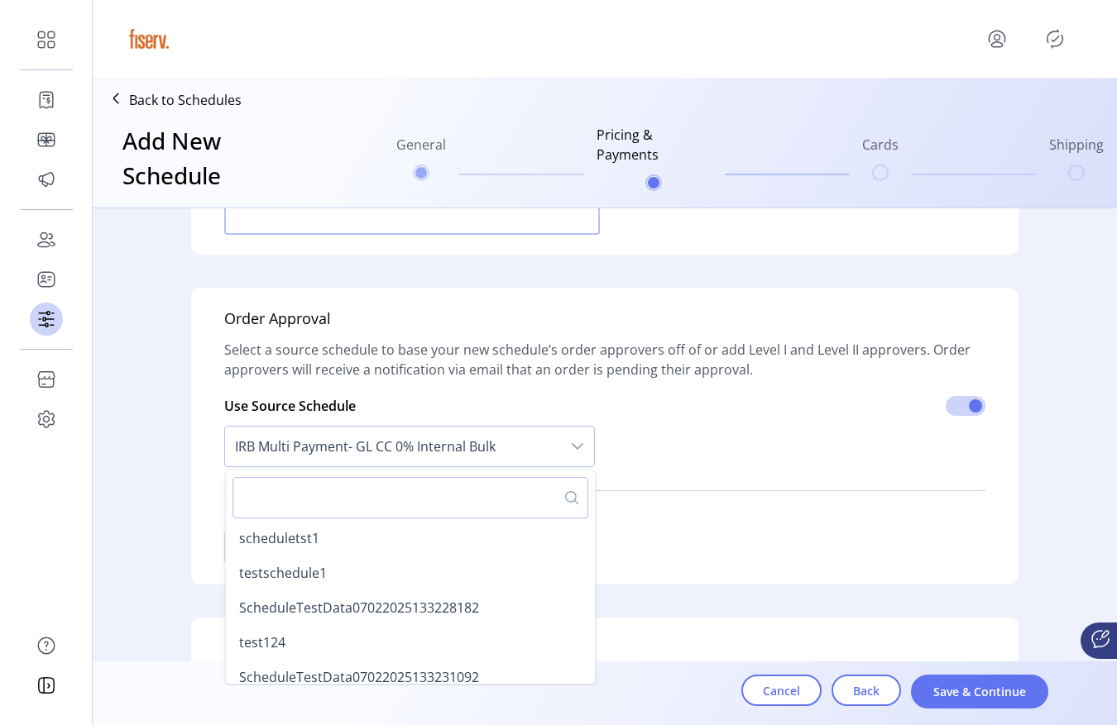
scroll to position [288, 0]
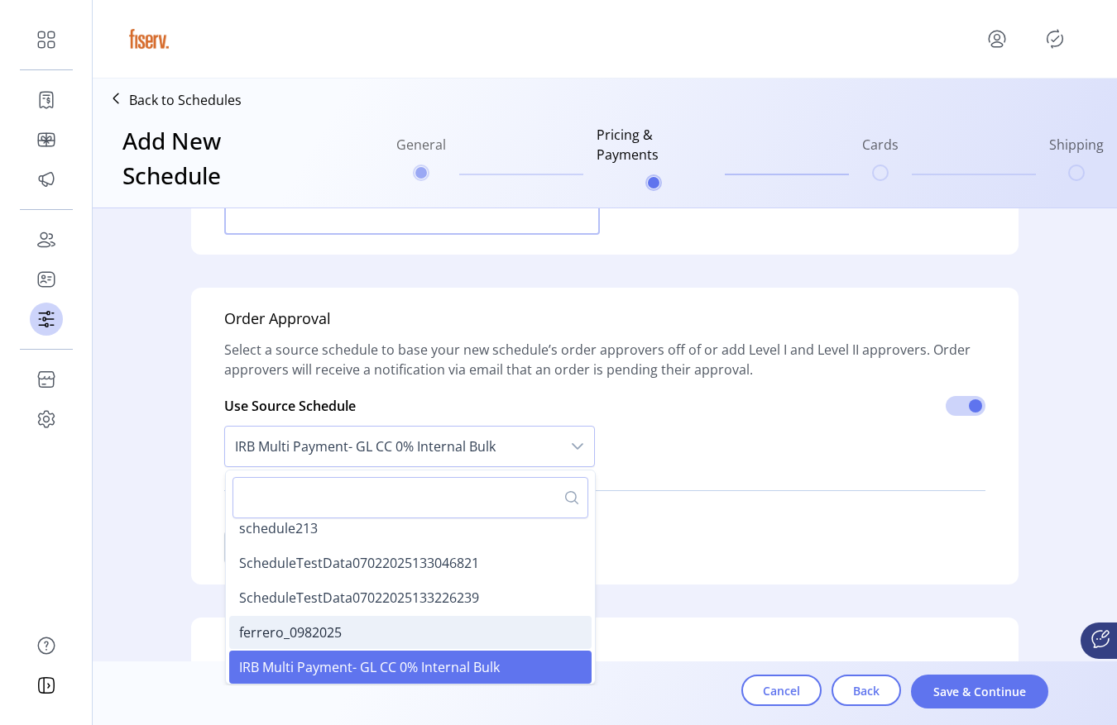
click at [308, 631] on span "ferrero_0982025" at bounding box center [290, 633] width 103 height 18
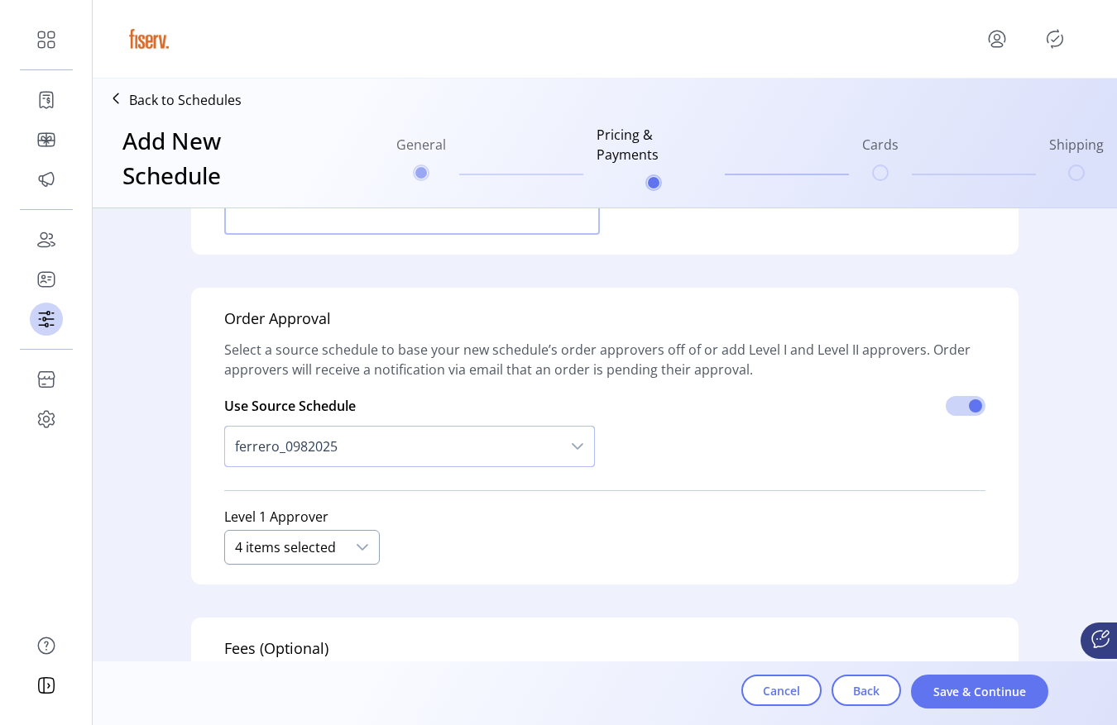
click at [346, 546] on div at bounding box center [362, 547] width 33 height 33
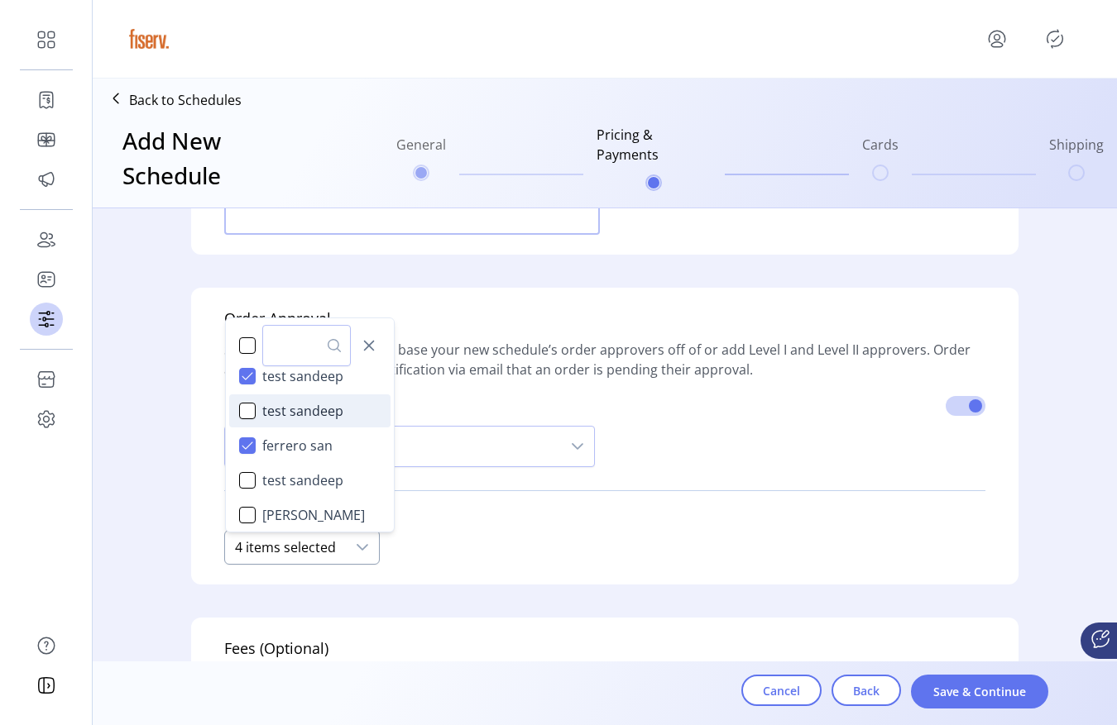
scroll to position [0, 0]
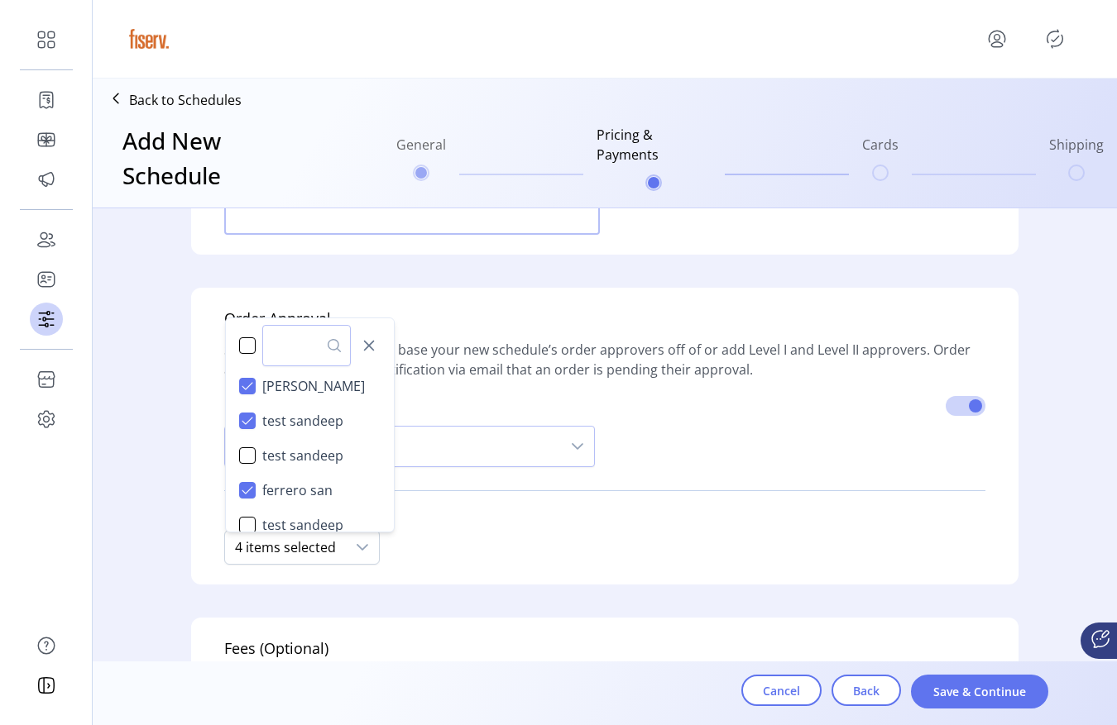
click at [479, 510] on span "Level 1 Approver" at bounding box center [412, 517] width 376 height 26
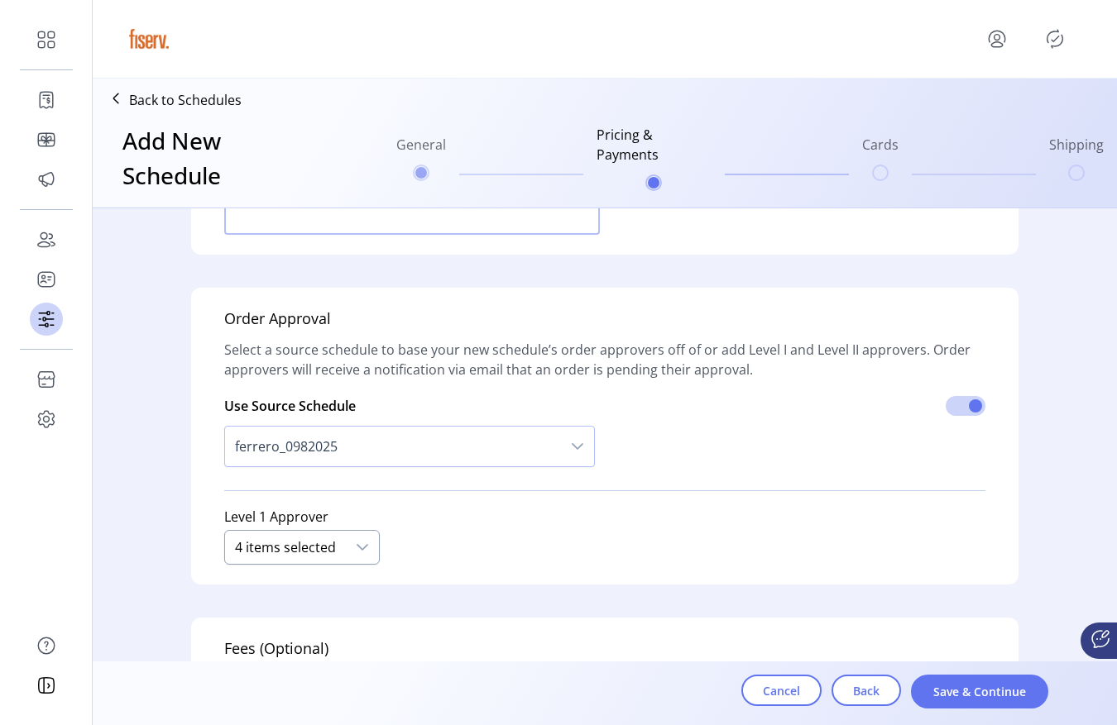
click at [310, 548] on div "4 items selected" at bounding box center [285, 547] width 121 height 33
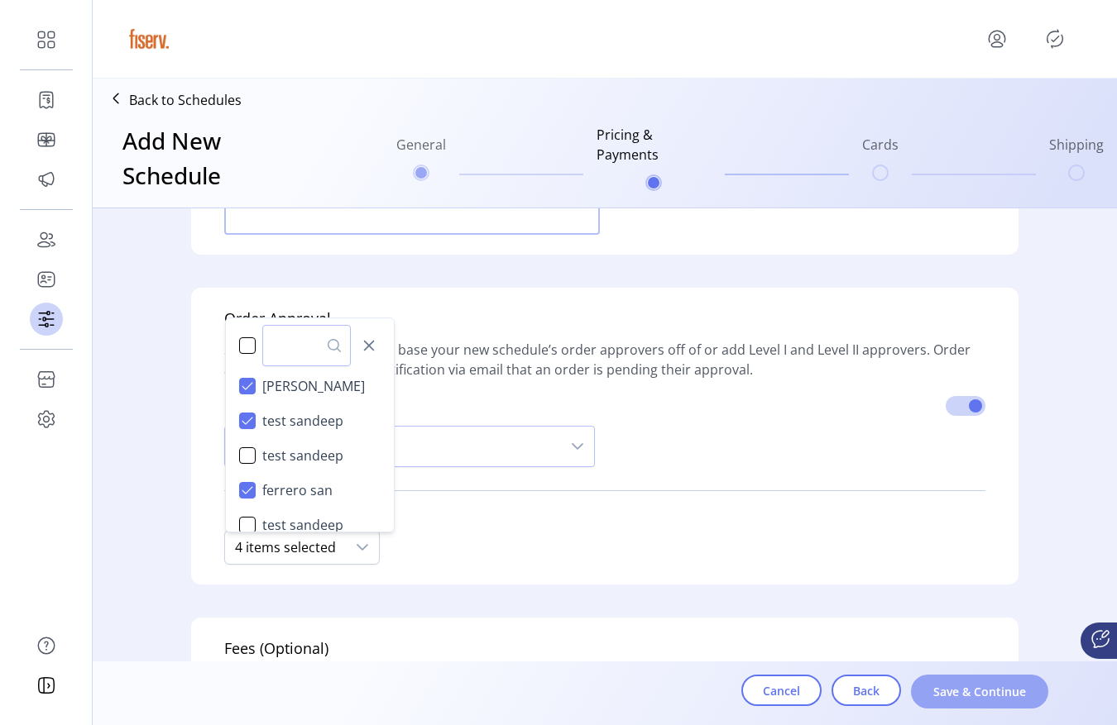
click at [974, 700] on span "Save & Continue" at bounding box center [979, 691] width 94 height 17
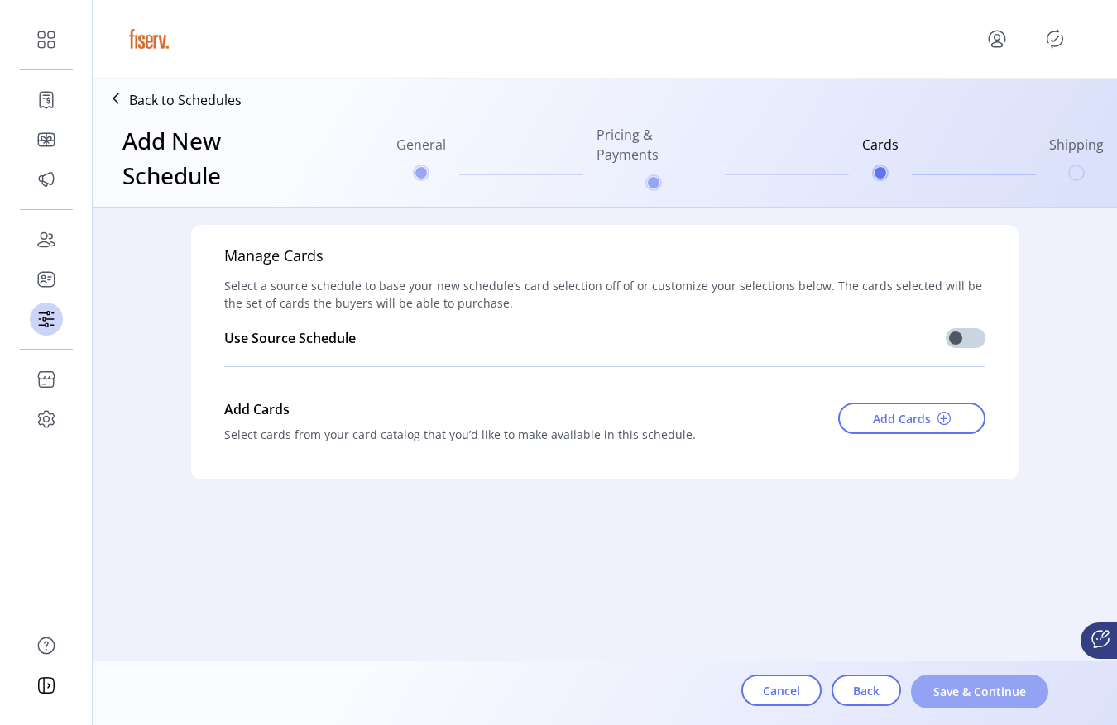
click at [973, 699] on span "Save & Continue" at bounding box center [979, 691] width 94 height 17
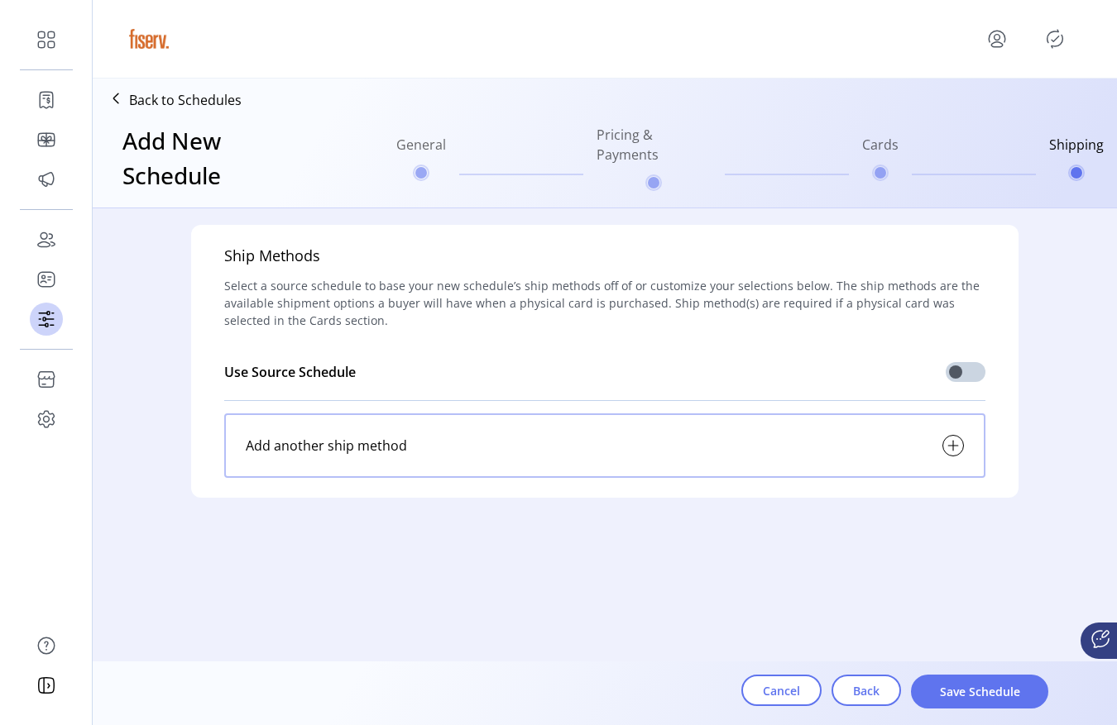
click at [973, 699] on span "Save Schedule" at bounding box center [979, 691] width 94 height 17
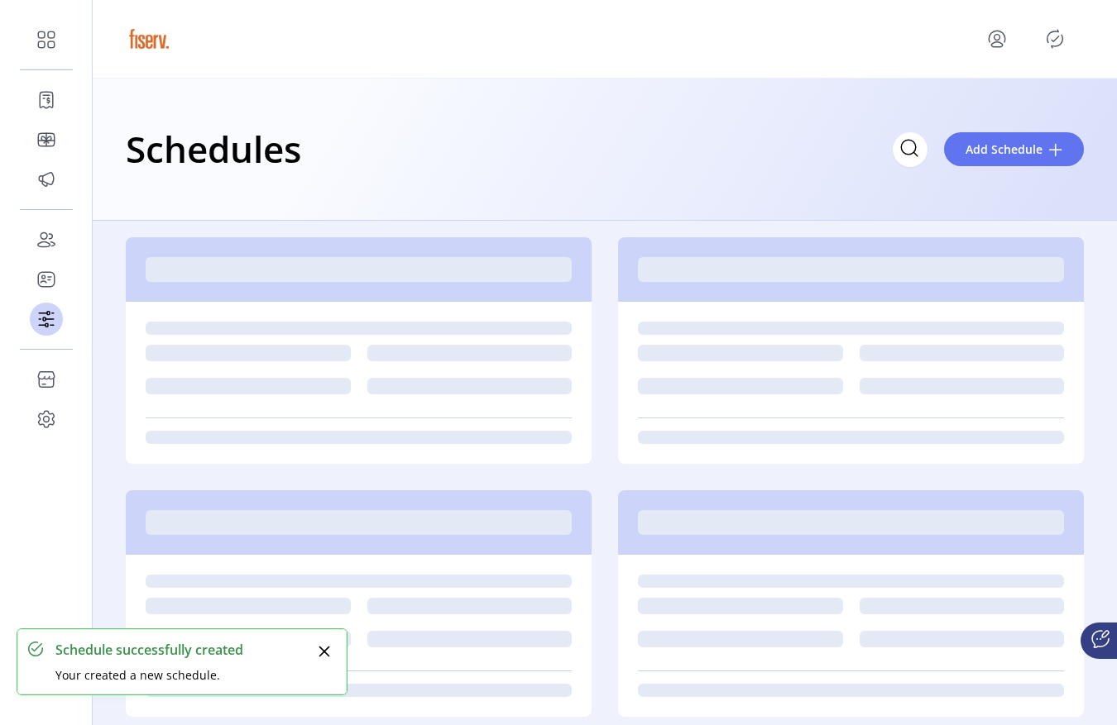
click at [1055, 48] on icon "Publisher Panel" at bounding box center [1054, 39] width 26 height 26
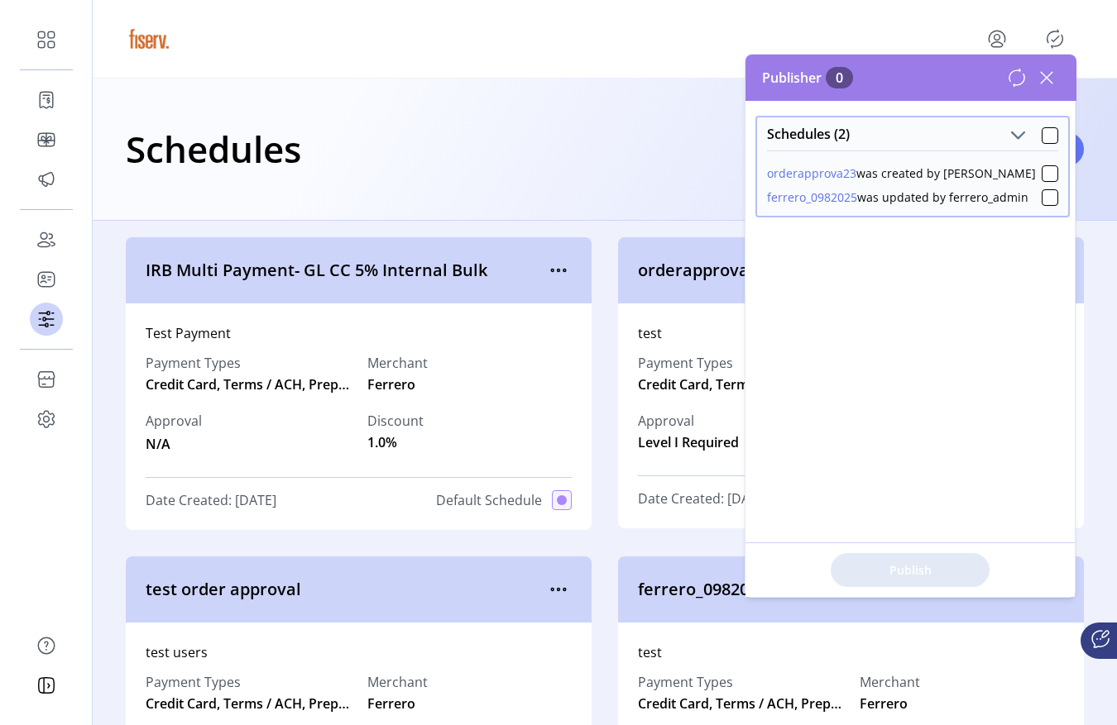
click at [750, 179] on div "Schedules (2) orderapprova23 was created by ferrero_admin ferrero_0982025 was u…" at bounding box center [910, 349] width 331 height 496
click at [782, 174] on button "orderapprova23" at bounding box center [811, 173] width 89 height 17
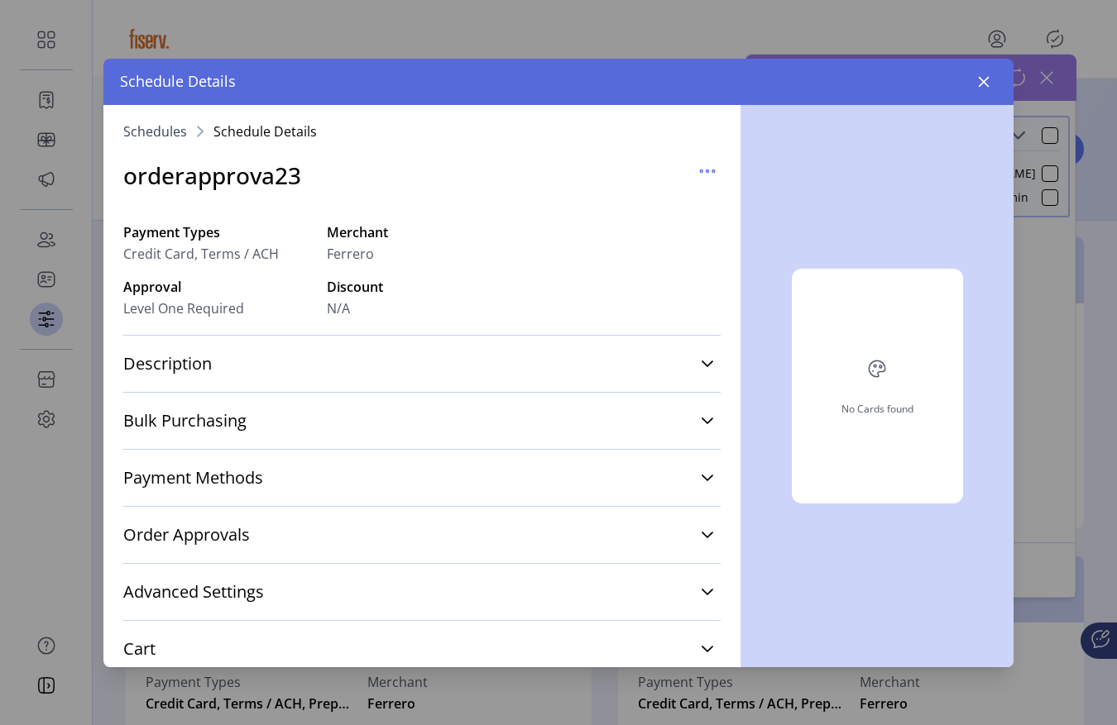
click at [259, 510] on div "Order Approvals Level 1 Approver Sandeep QA,test sandeep,ferrero san,password s…" at bounding box center [421, 534] width 597 height 57
click at [259, 530] on link "Order Approvals" at bounding box center [421, 535] width 597 height 36
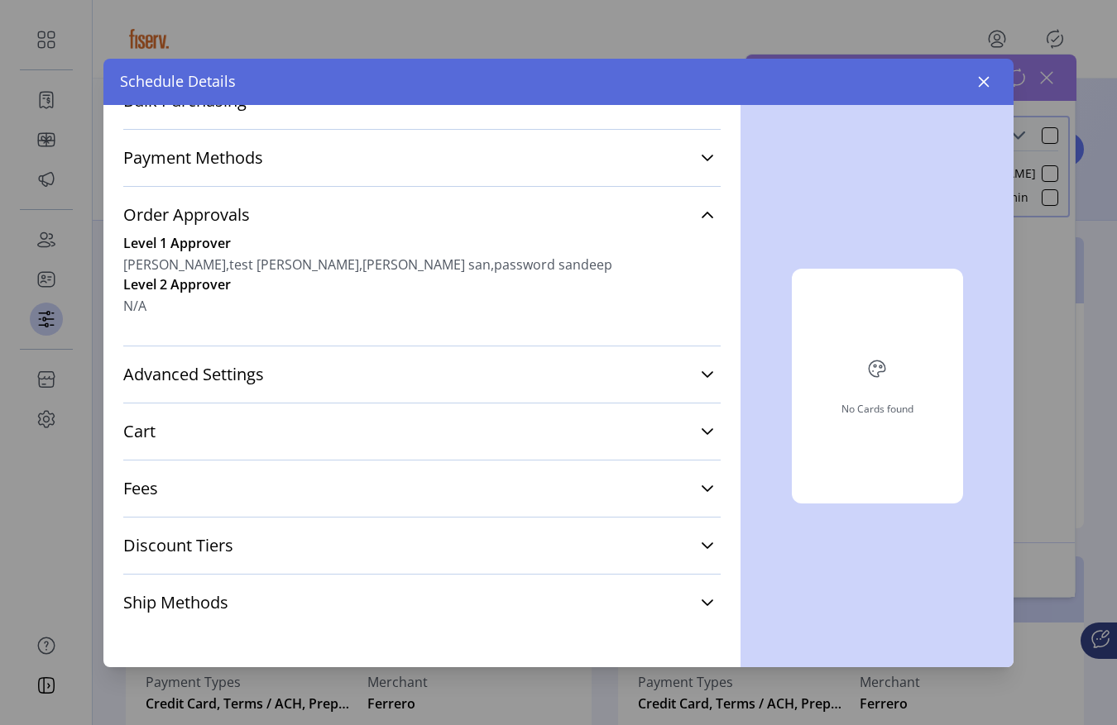
scroll to position [283, 0]
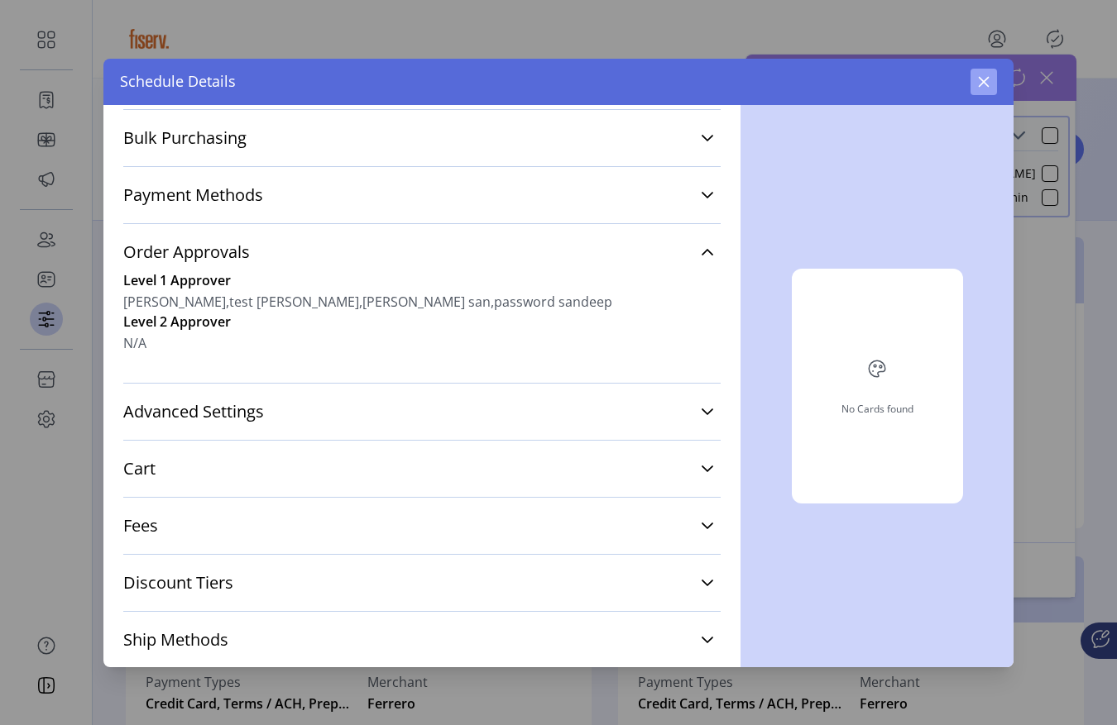
click at [981, 90] on button "button" at bounding box center [983, 82] width 26 height 26
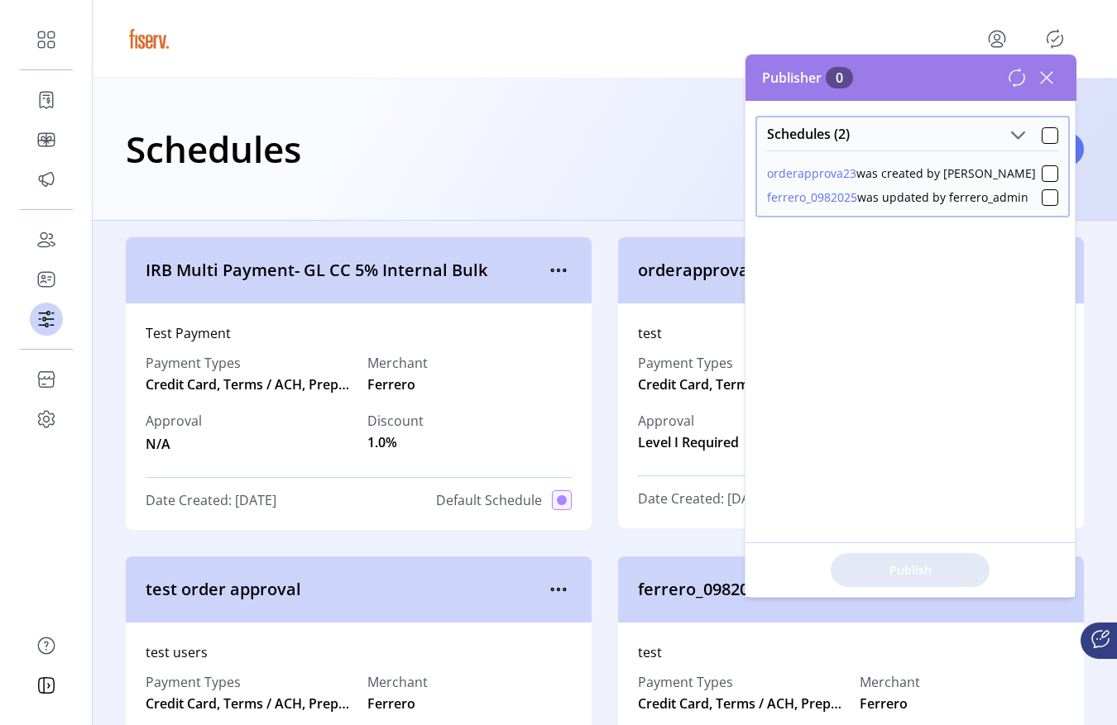
click at [1043, 88] on icon at bounding box center [1046, 78] width 26 height 26
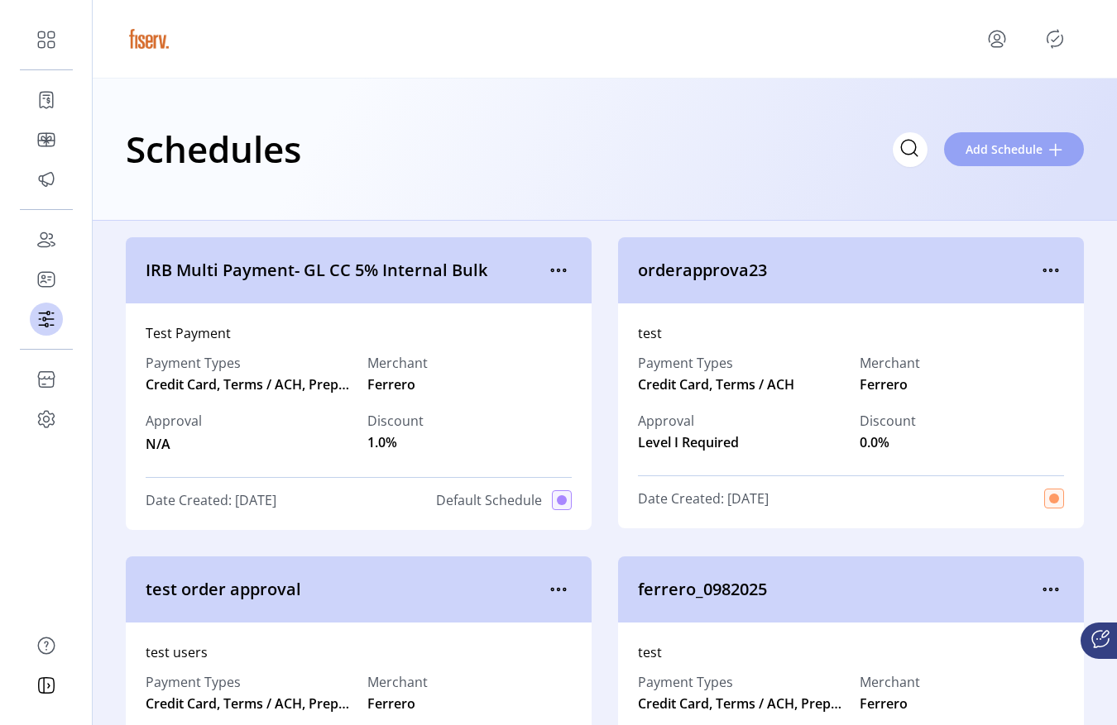
click at [995, 153] on span "Add Schedule" at bounding box center [1003, 149] width 77 height 17
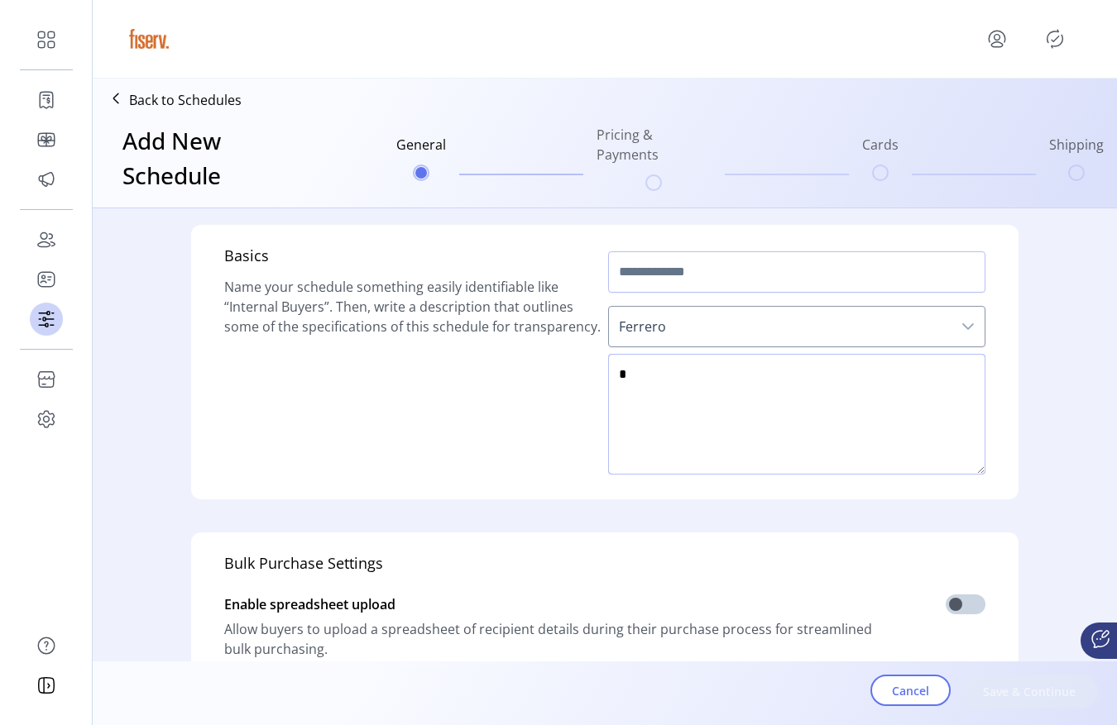
click at [722, 394] on textarea at bounding box center [796, 414] width 377 height 121
type textarea "**"
click at [722, 246] on div at bounding box center [796, 272] width 377 height 55
click at [716, 261] on input "text" at bounding box center [796, 271] width 377 height 41
type input "****"
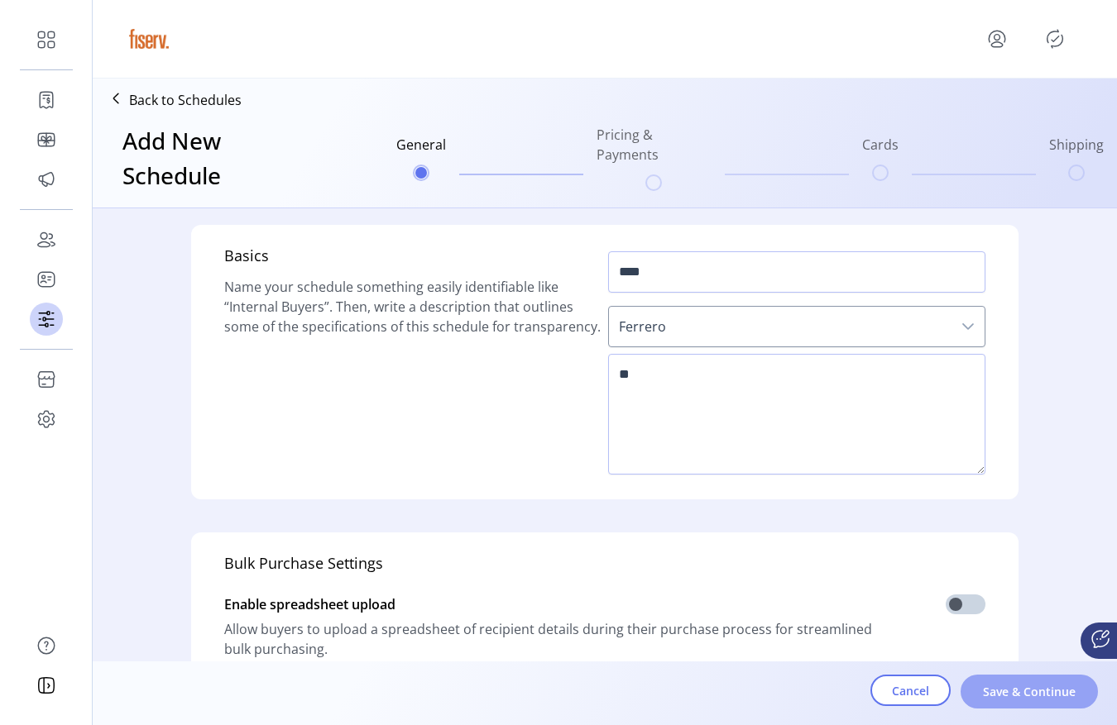
click at [1034, 683] on span "Save & Continue" at bounding box center [1029, 691] width 94 height 17
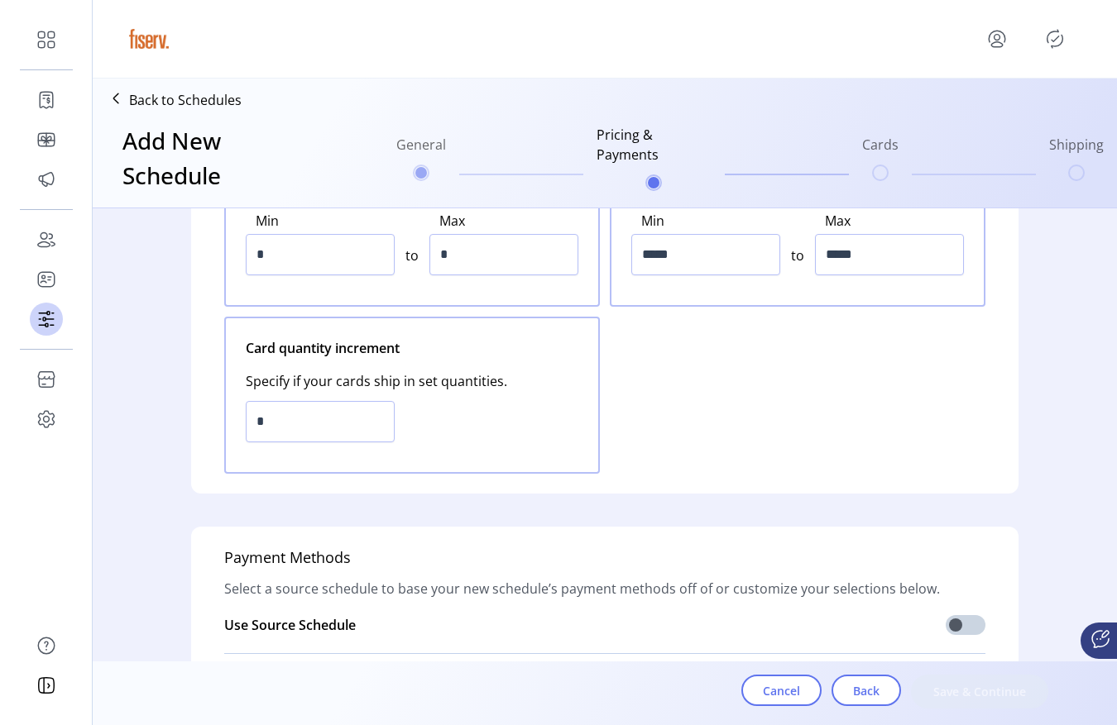
scroll to position [530, 0]
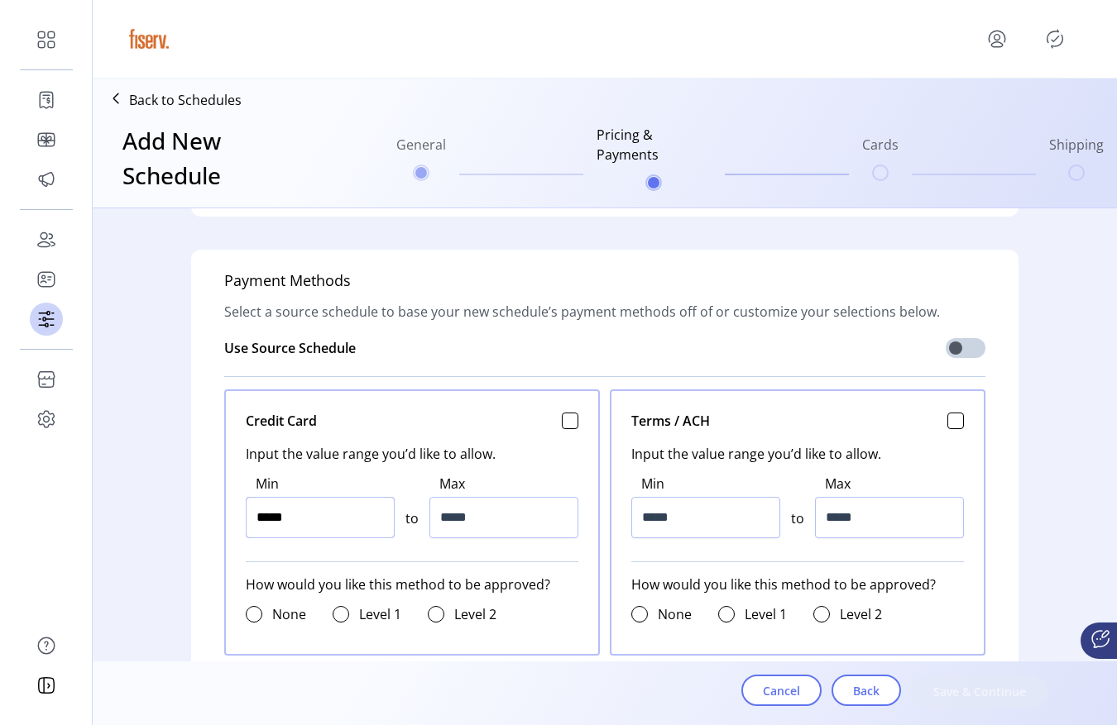
click at [347, 510] on input "*****" at bounding box center [320, 517] width 149 height 41
type input "*******"
click at [390, 522] on input "*****" at bounding box center [320, 517] width 149 height 41
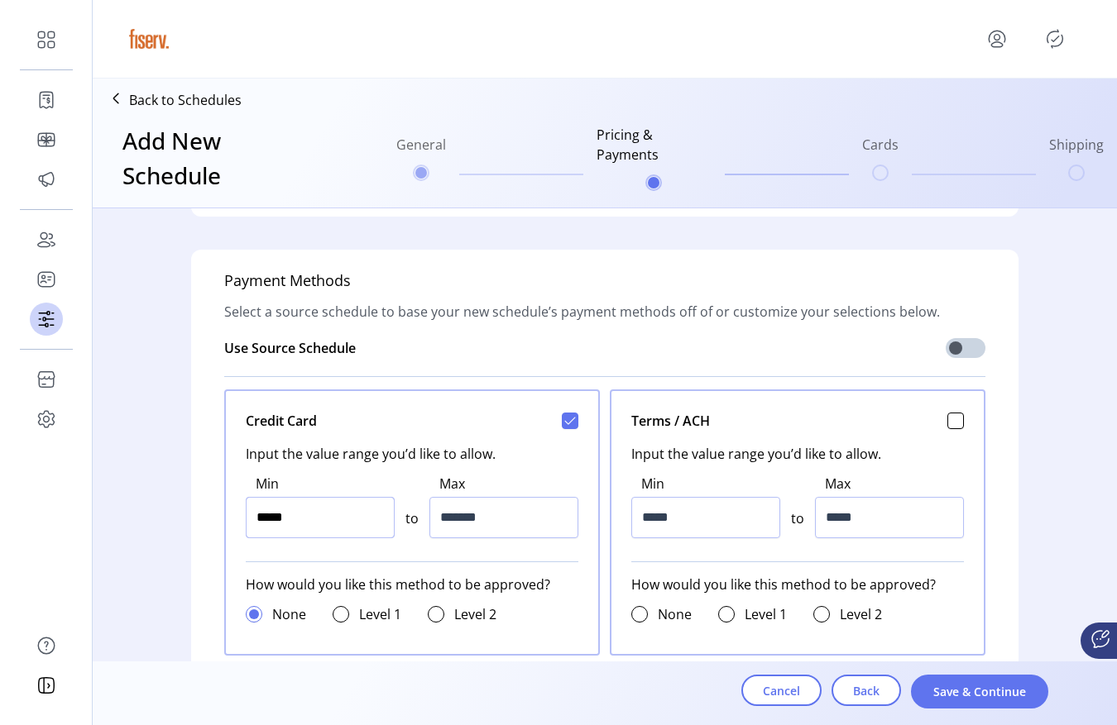
click at [390, 522] on input "*****" at bounding box center [320, 517] width 149 height 41
type input "*****"
click at [944, 687] on span "Save & Continue" at bounding box center [979, 691] width 94 height 17
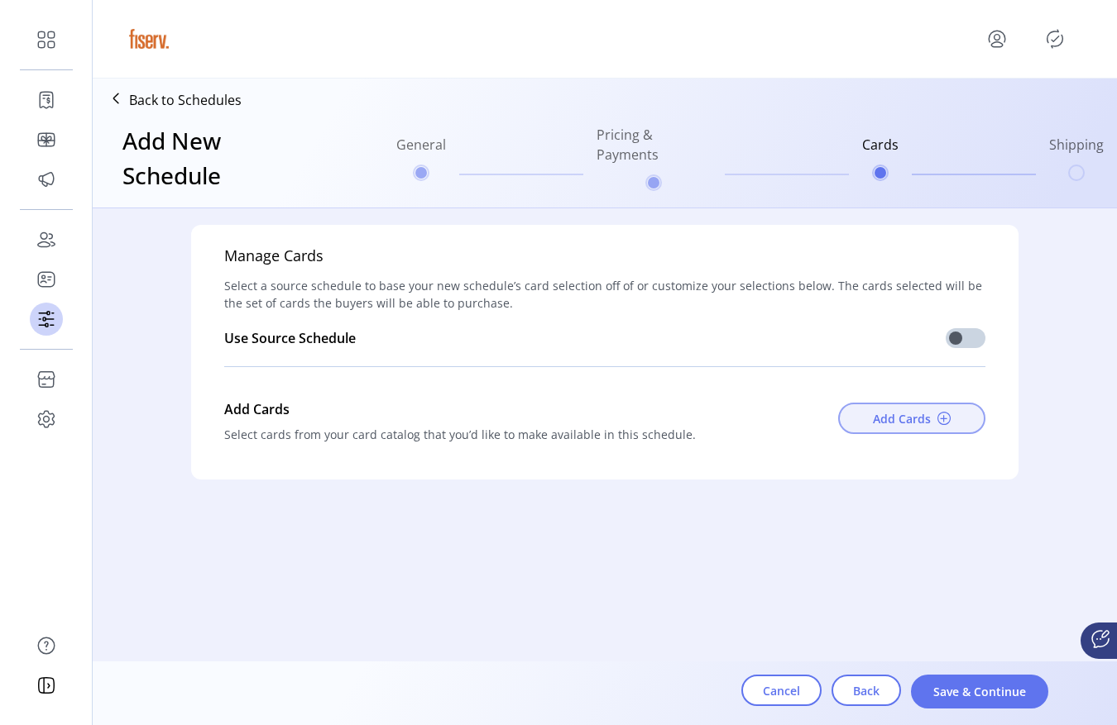
click at [888, 405] on button "Add Cards" at bounding box center [911, 418] width 147 height 31
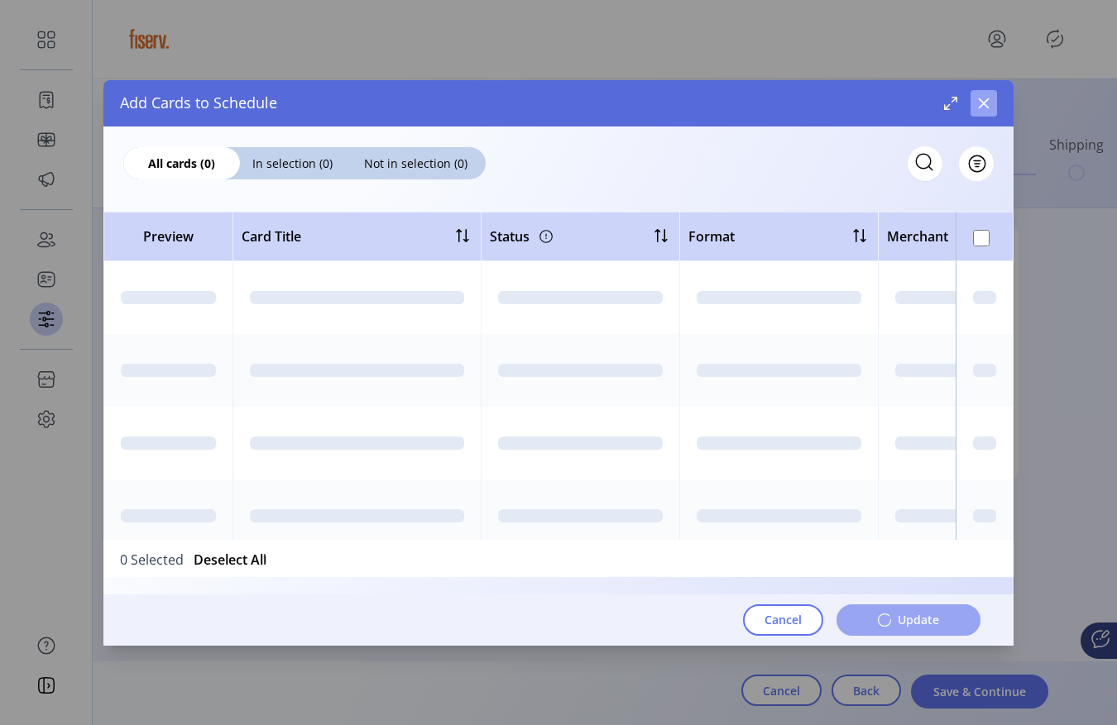
click at [977, 102] on icon "button" at bounding box center [983, 103] width 13 height 13
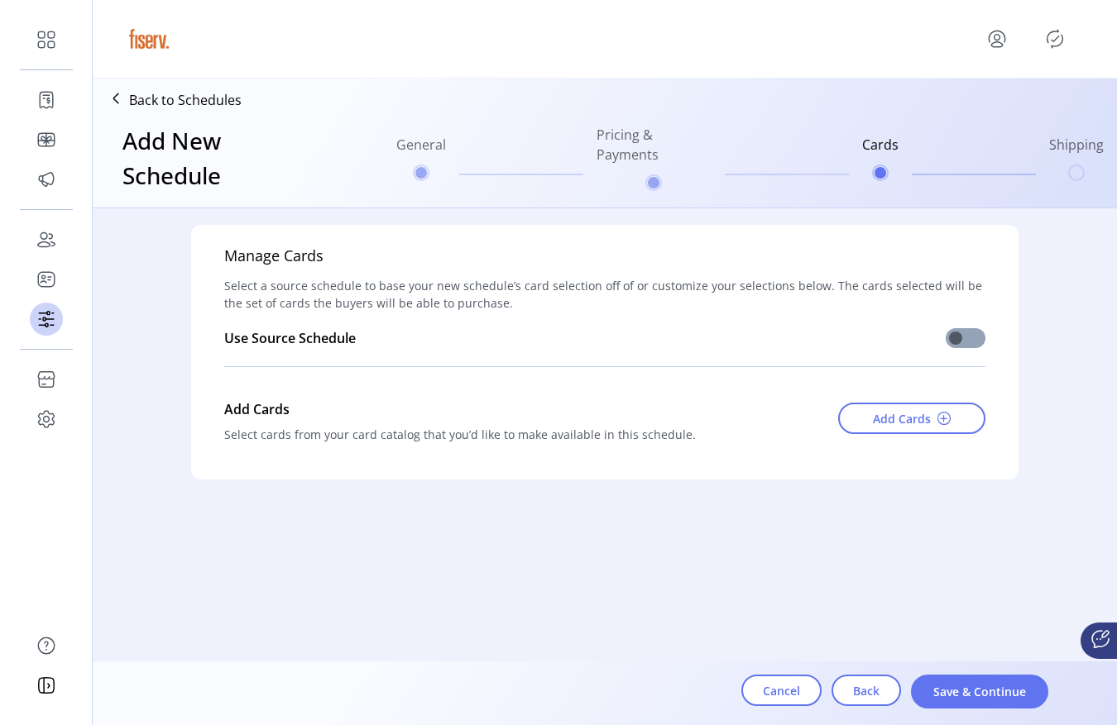
click at [964, 336] on span at bounding box center [965, 338] width 40 height 20
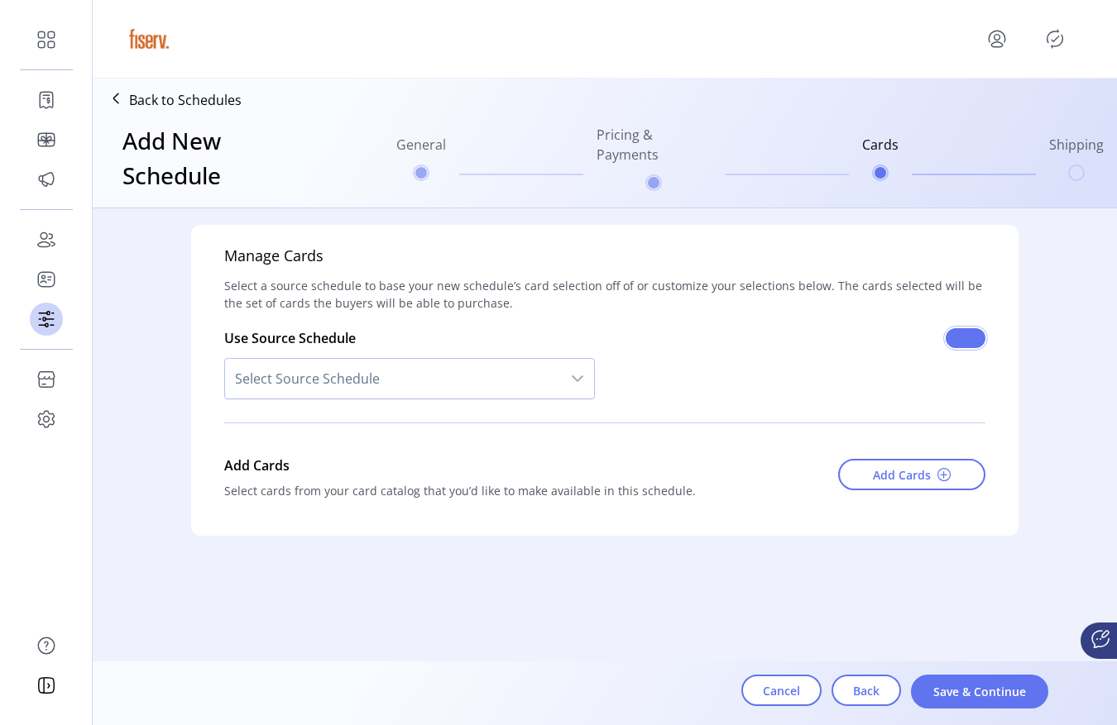
scroll to position [10, 6]
click at [447, 397] on span "Select Source Schedule" at bounding box center [393, 379] width 336 height 40
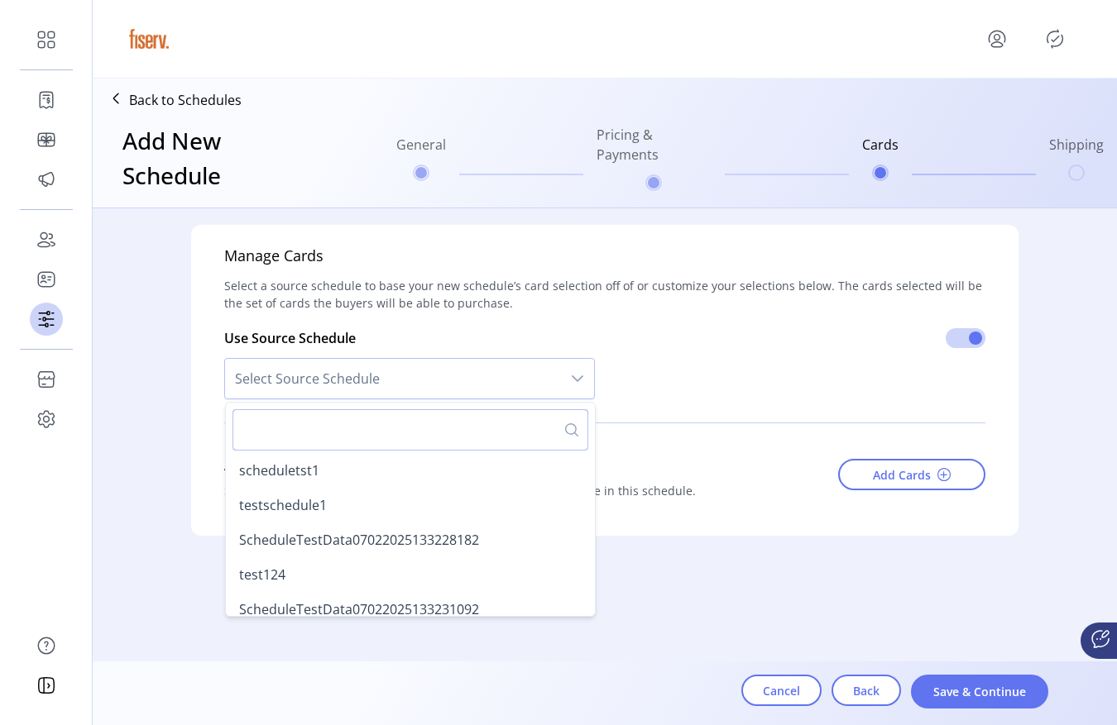
click at [288, 430] on input "text" at bounding box center [410, 429] width 356 height 41
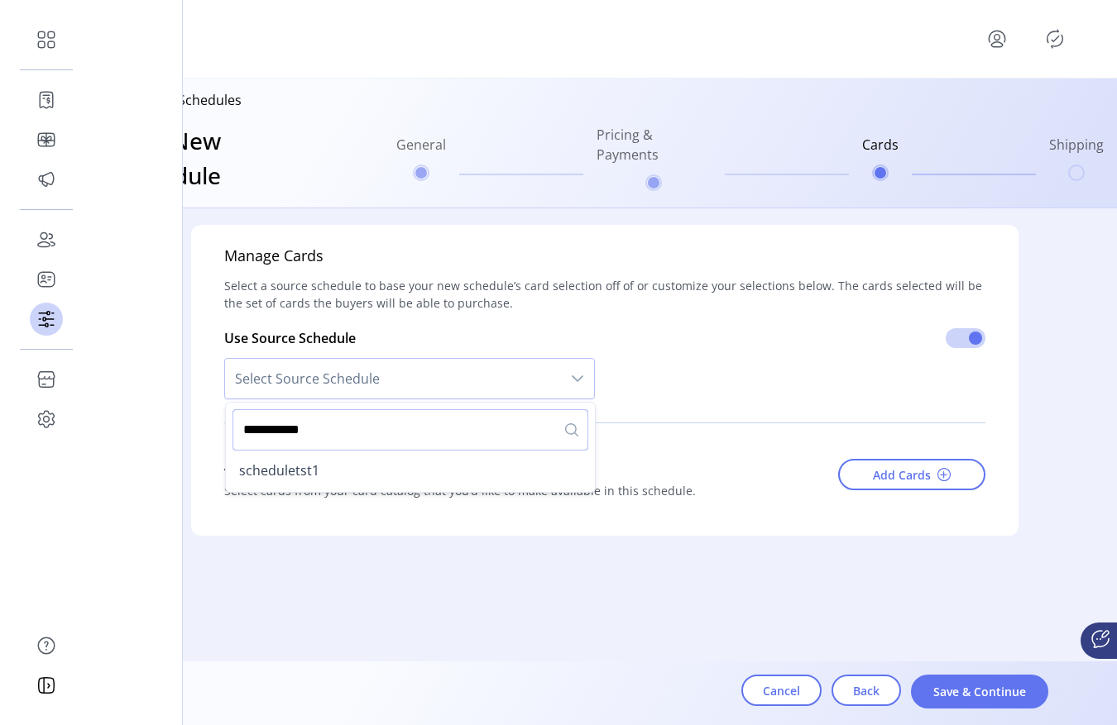
type input "**********"
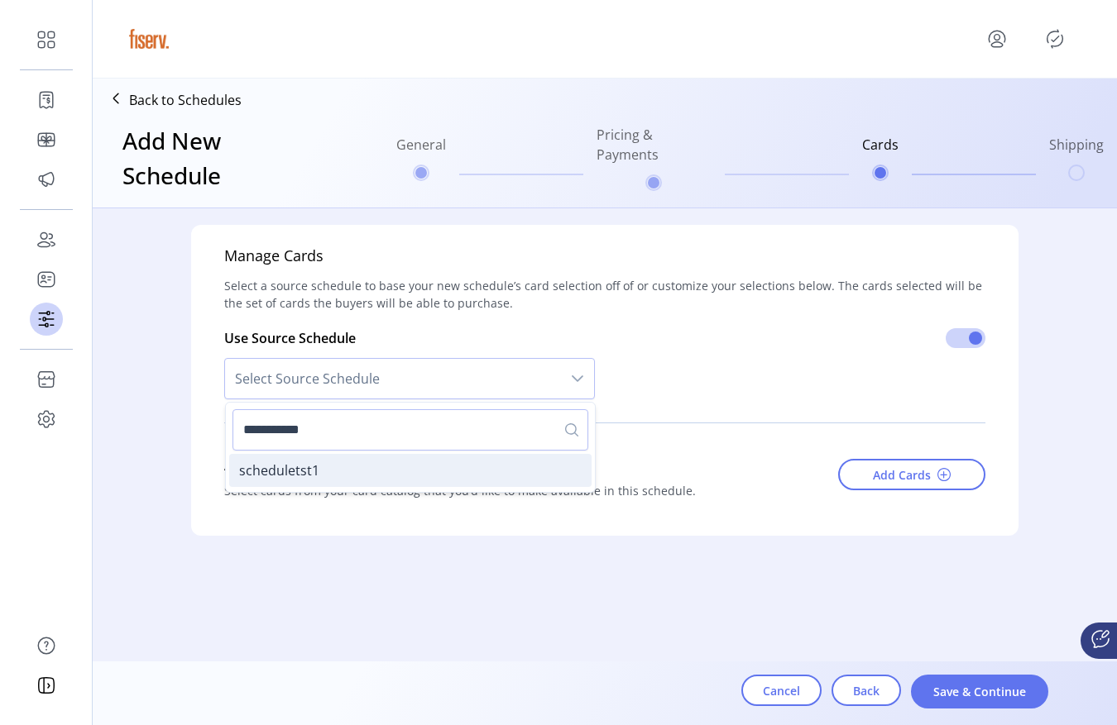
click at [337, 481] on li "scheduletst1" at bounding box center [410, 470] width 362 height 33
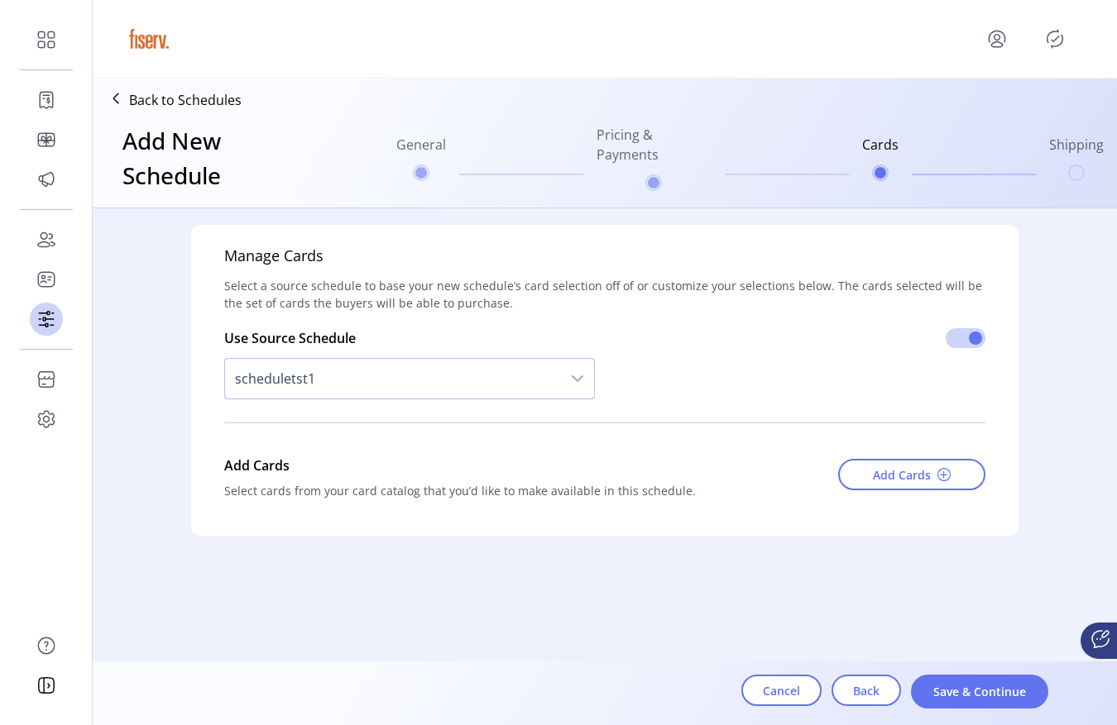
click at [541, 392] on span "scheduletst1" at bounding box center [393, 379] width 336 height 40
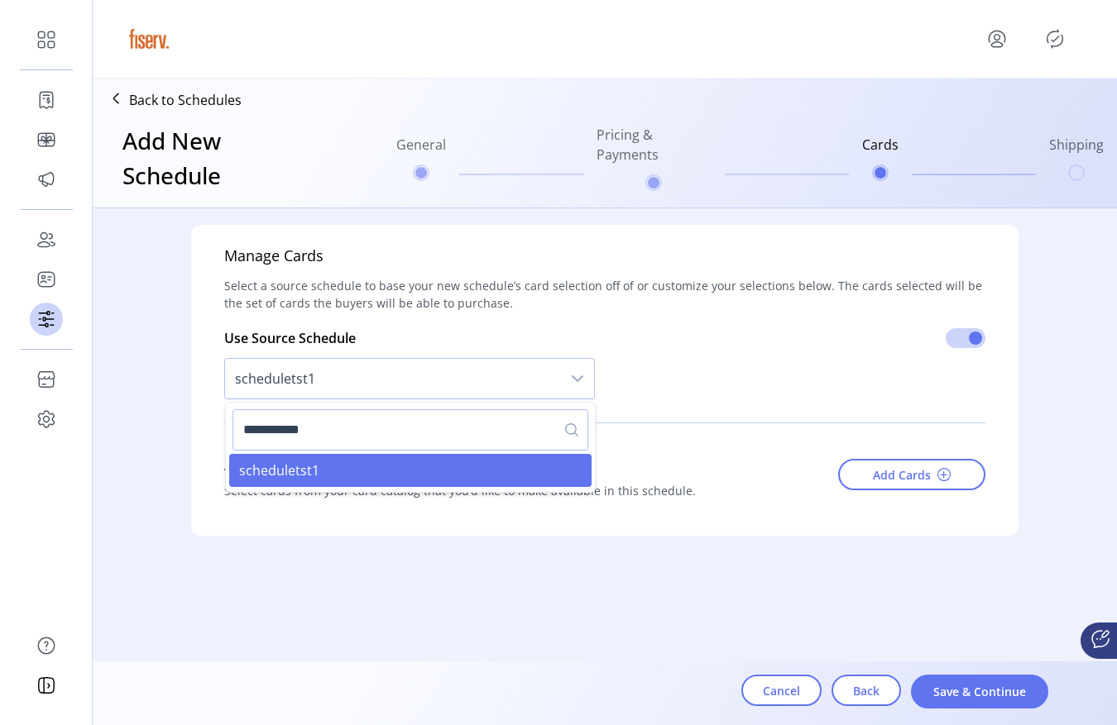
click at [524, 427] on input "**********" at bounding box center [410, 429] width 356 height 41
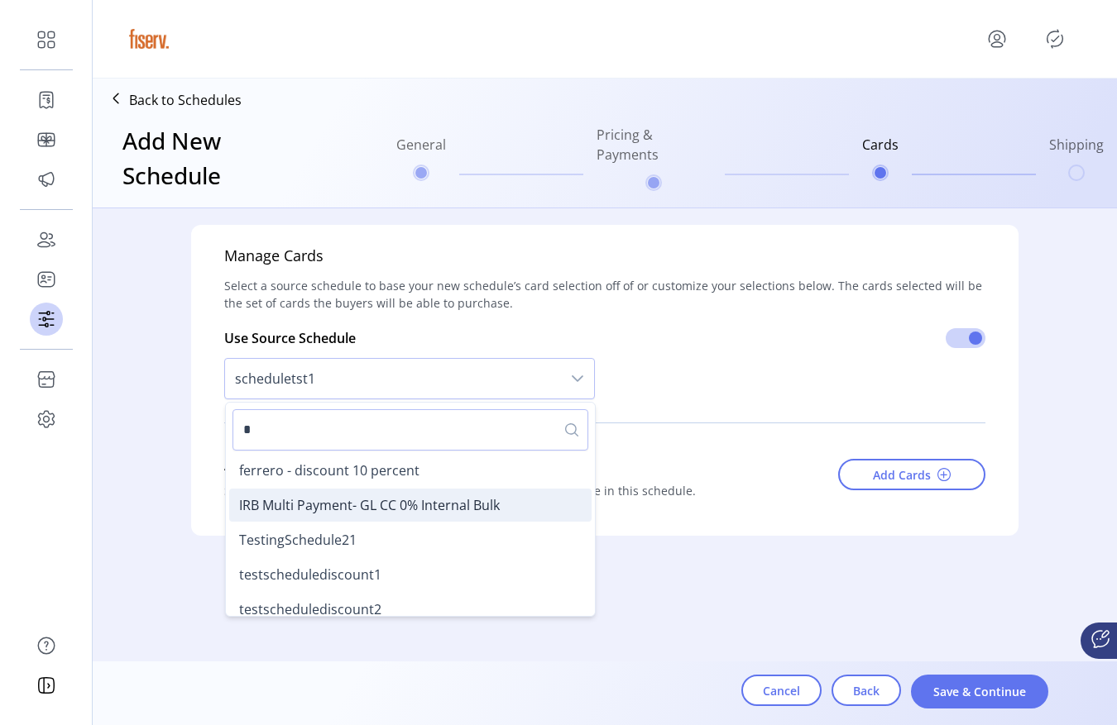
type input "*"
click at [517, 498] on li "IRB Multi Payment- GL CC 0% Internal Bulk" at bounding box center [410, 505] width 362 height 33
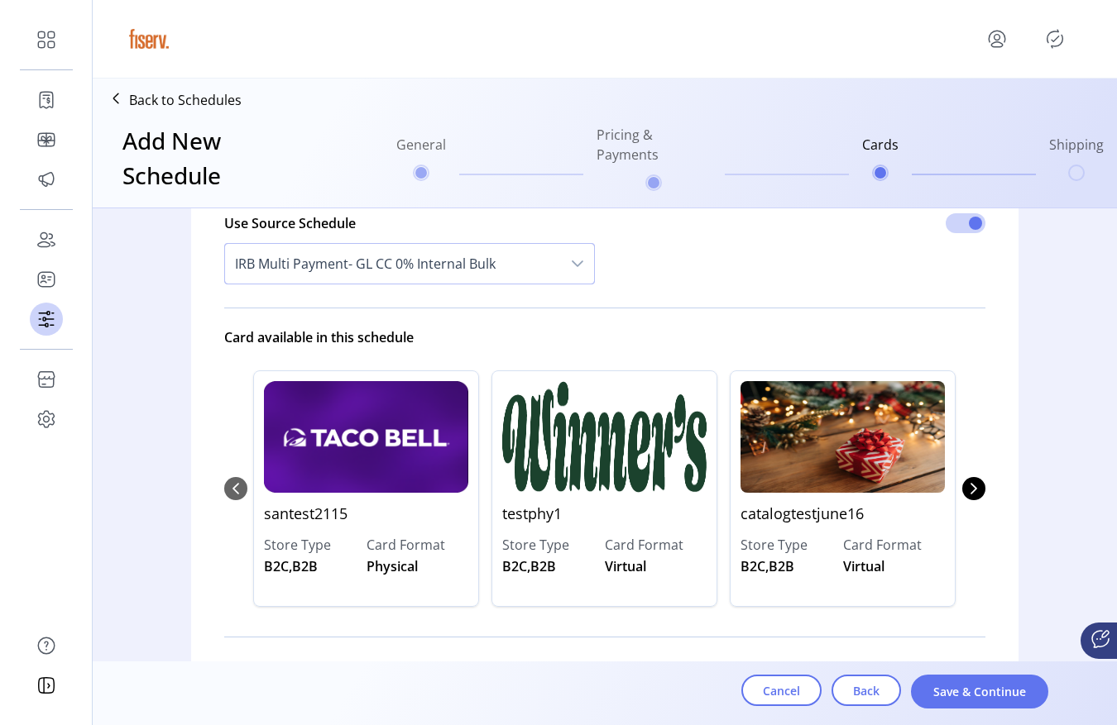
scroll to position [114, 0]
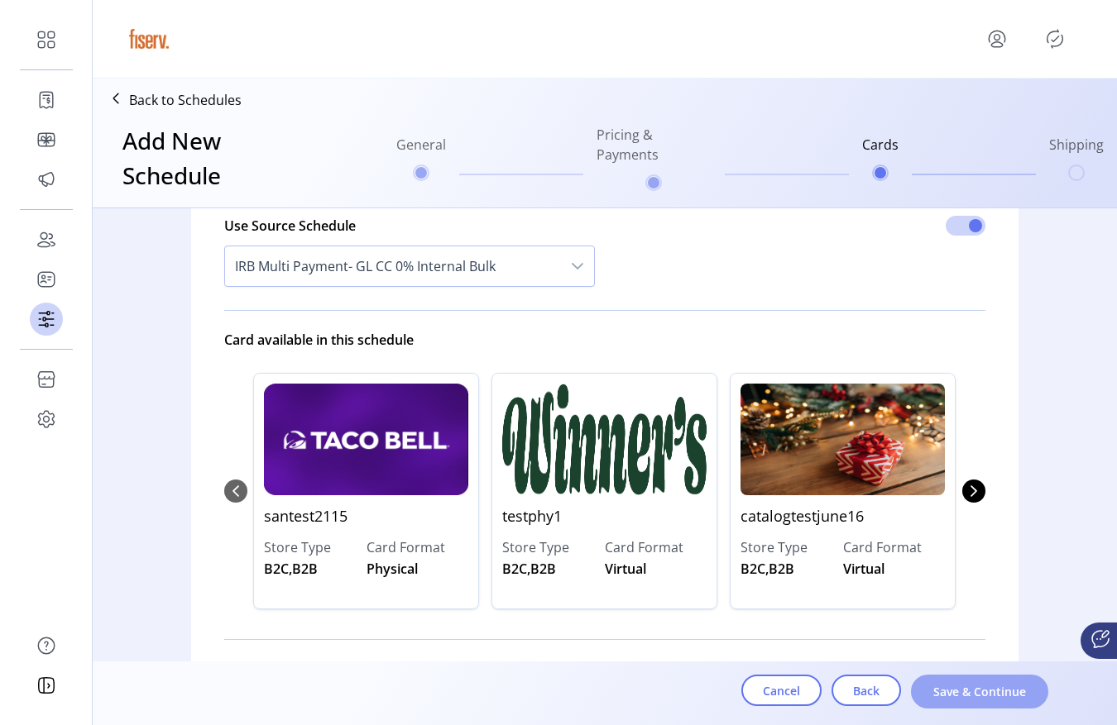
click at [990, 700] on span "Save & Continue" at bounding box center [979, 691] width 94 height 17
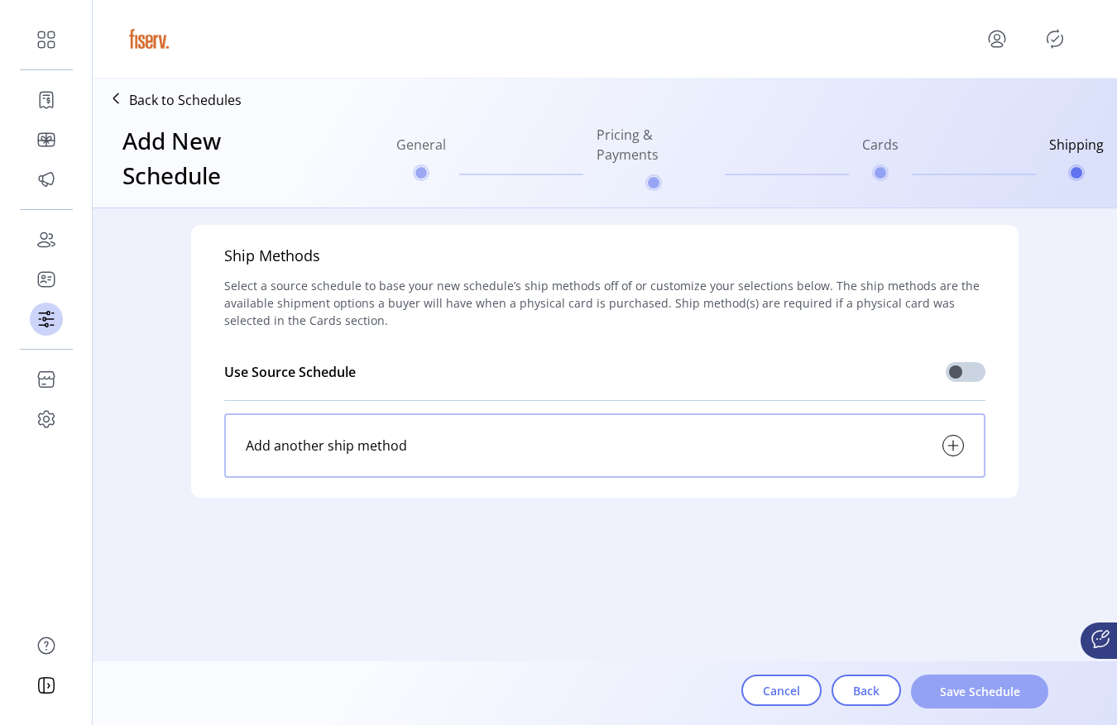
click at [977, 696] on span "Save Schedule" at bounding box center [979, 691] width 94 height 17
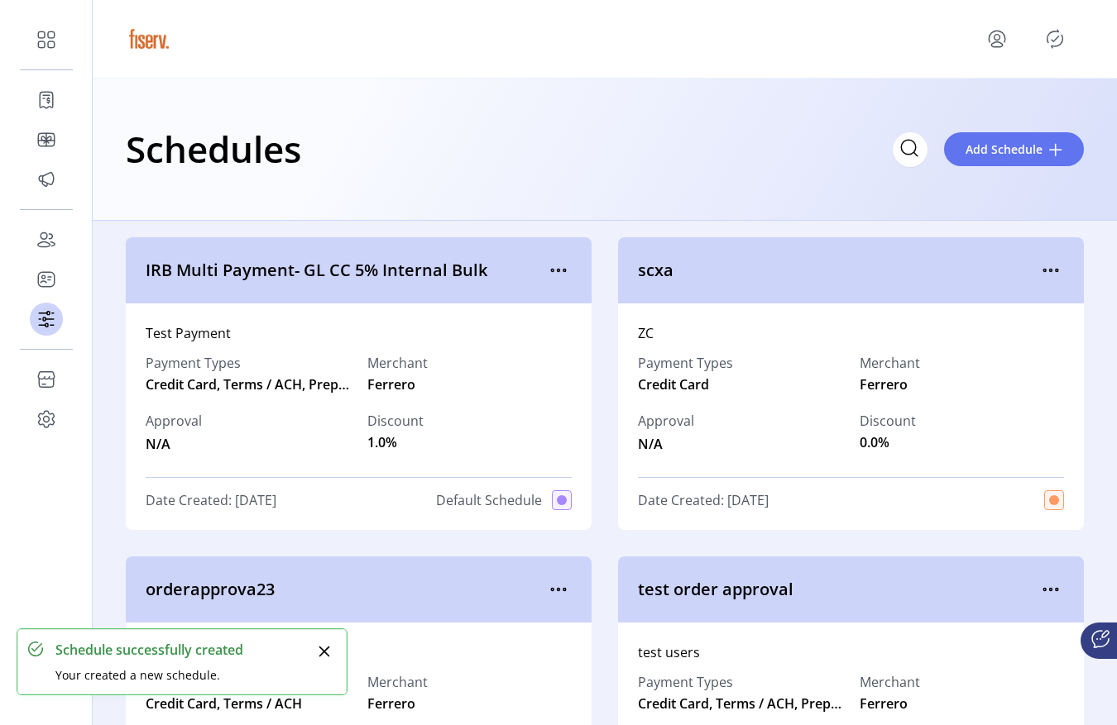
click at [1056, 47] on icon "Publisher Panel" at bounding box center [1054, 39] width 26 height 26
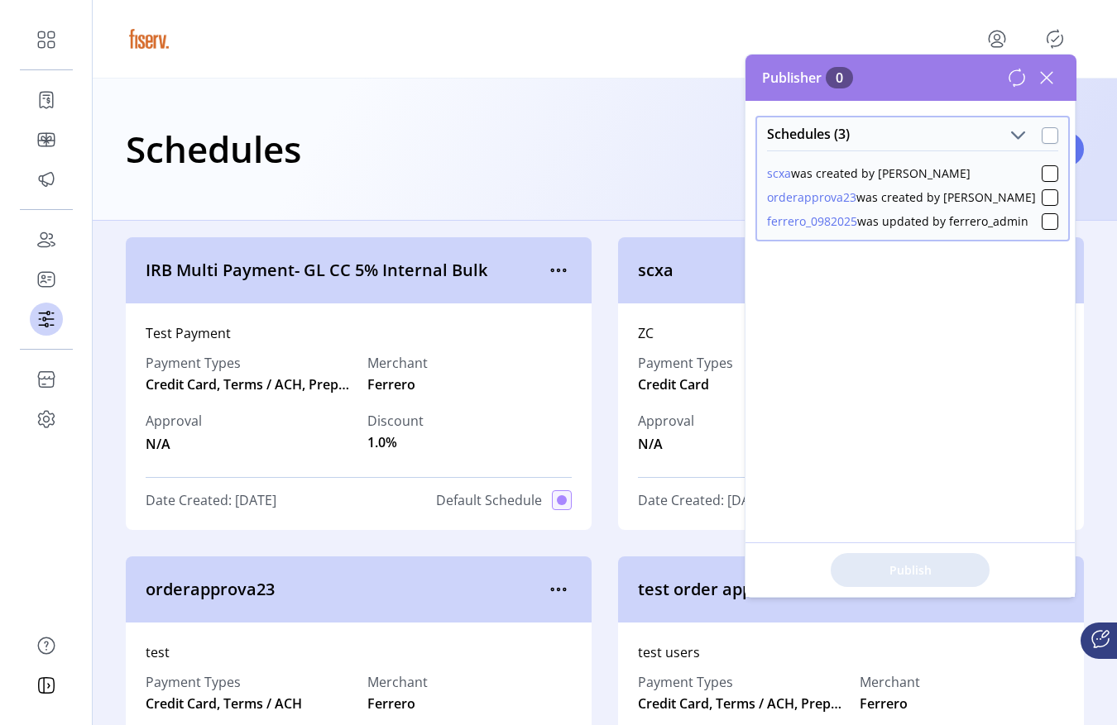
click at [1041, 138] on div at bounding box center [1049, 135] width 17 height 17
click at [931, 562] on span "Publish 3 Items" at bounding box center [910, 570] width 116 height 17
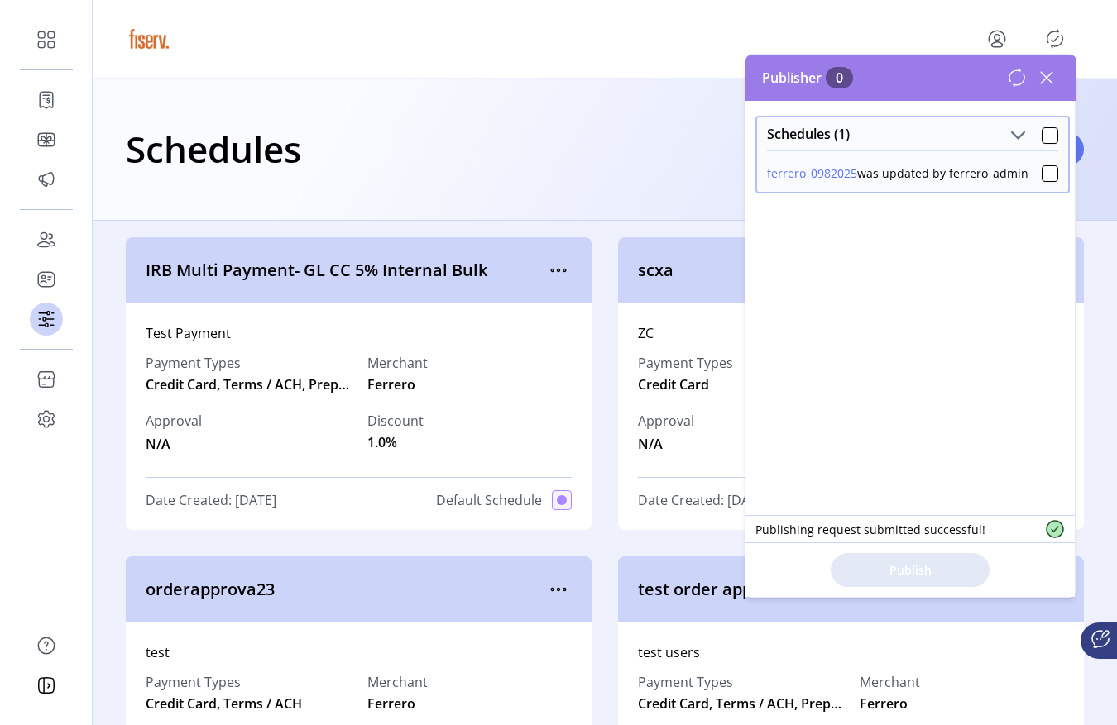
click at [1045, 79] on icon at bounding box center [1046, 78] width 26 height 26
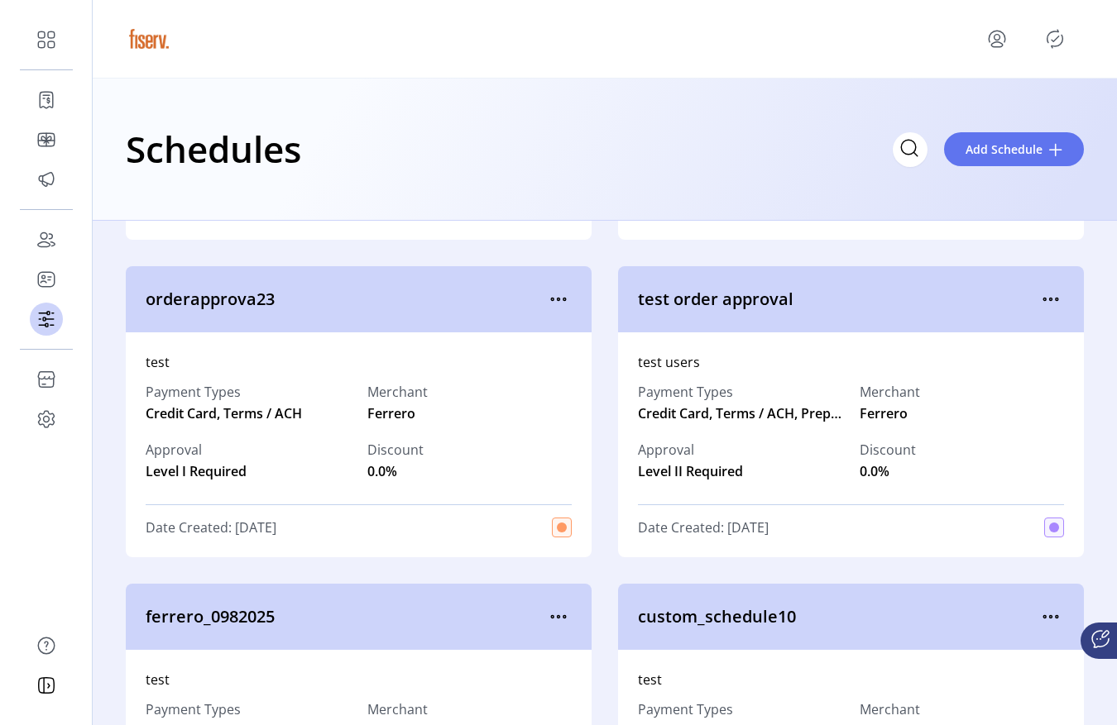
scroll to position [296, 0]
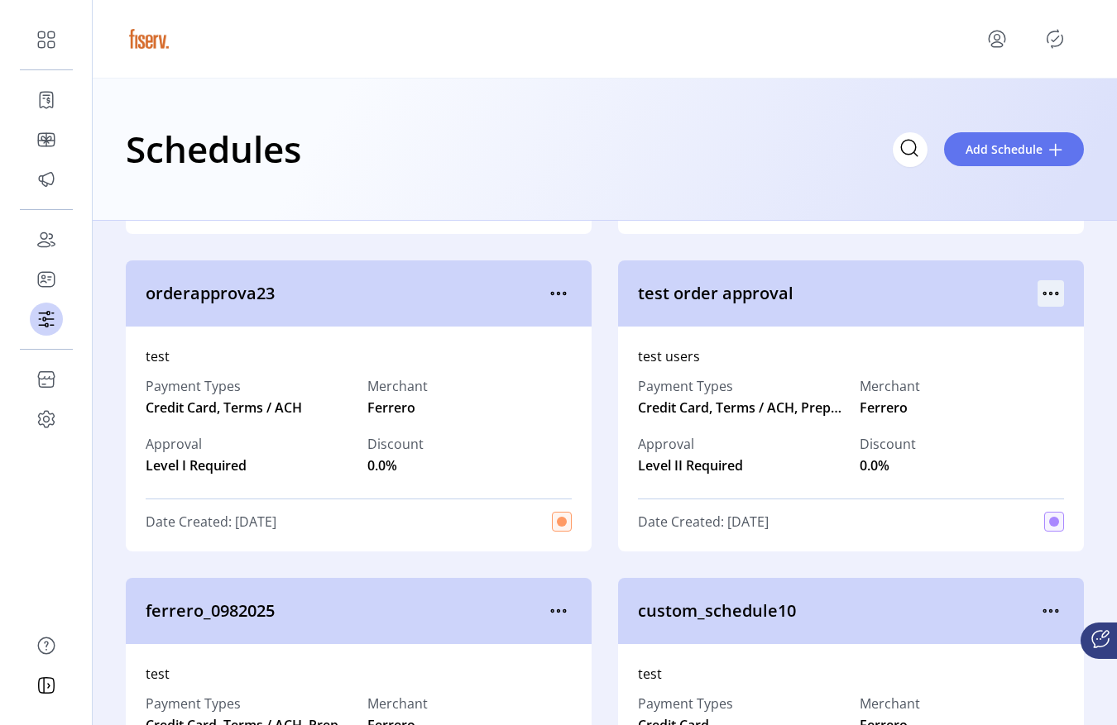
click at [1039, 296] on icon "menu" at bounding box center [1050, 293] width 26 height 26
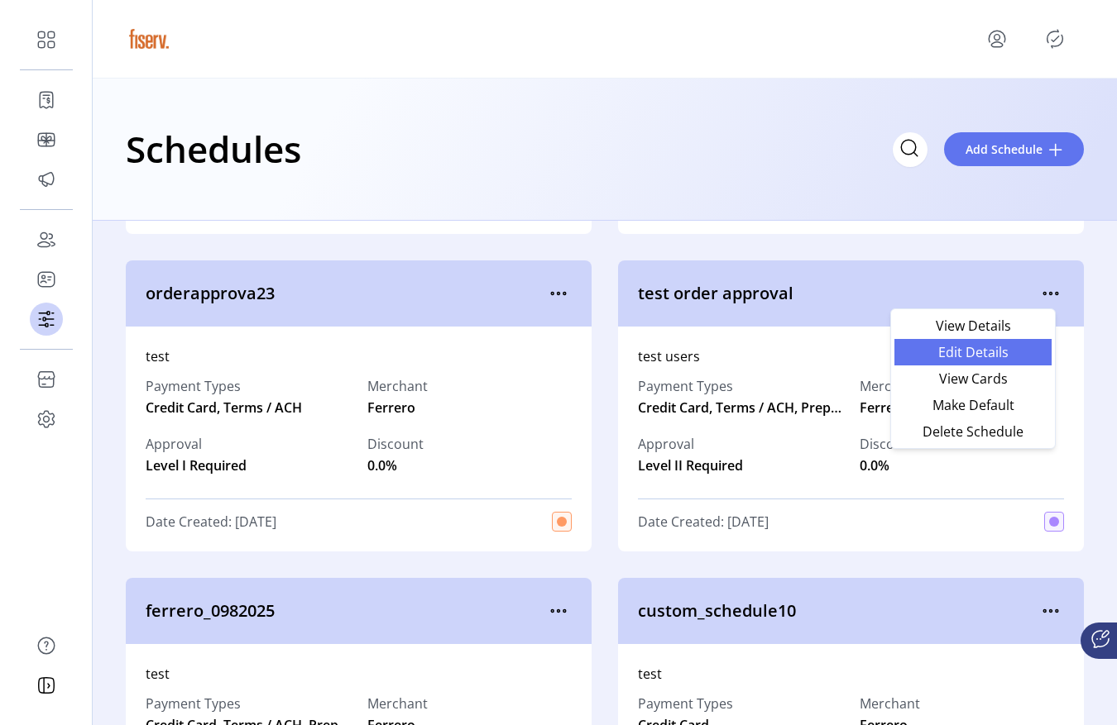
click at [1000, 352] on span "Edit Details" at bounding box center [972, 352] width 137 height 13
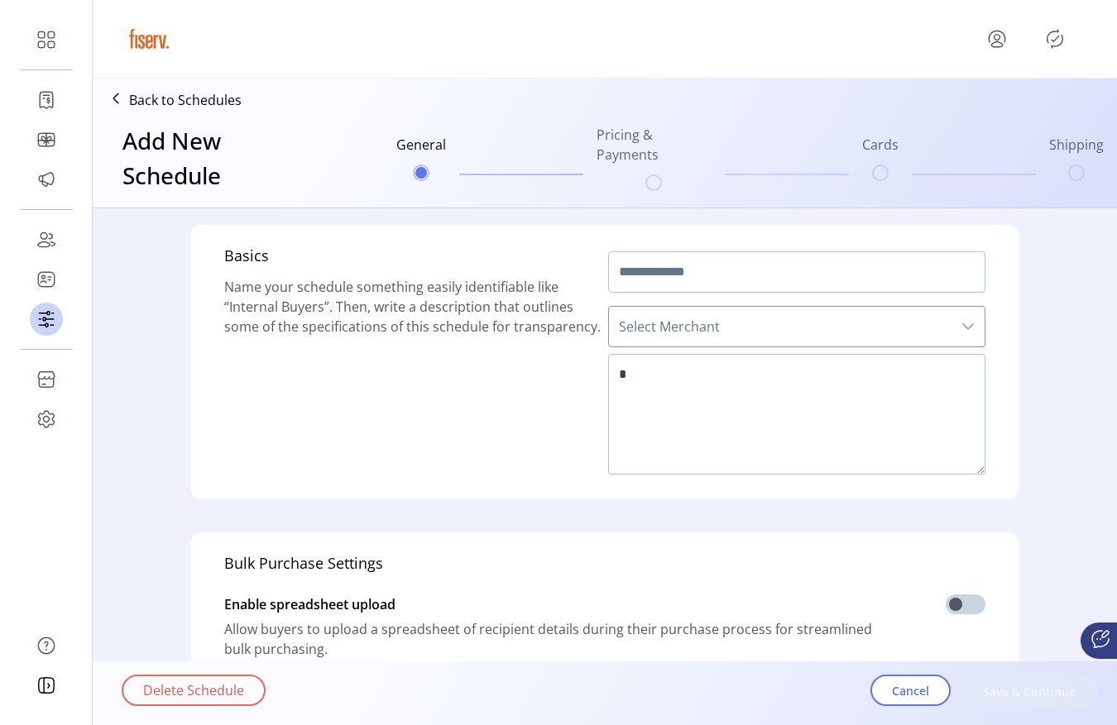
type input "**********"
type textarea "**********"
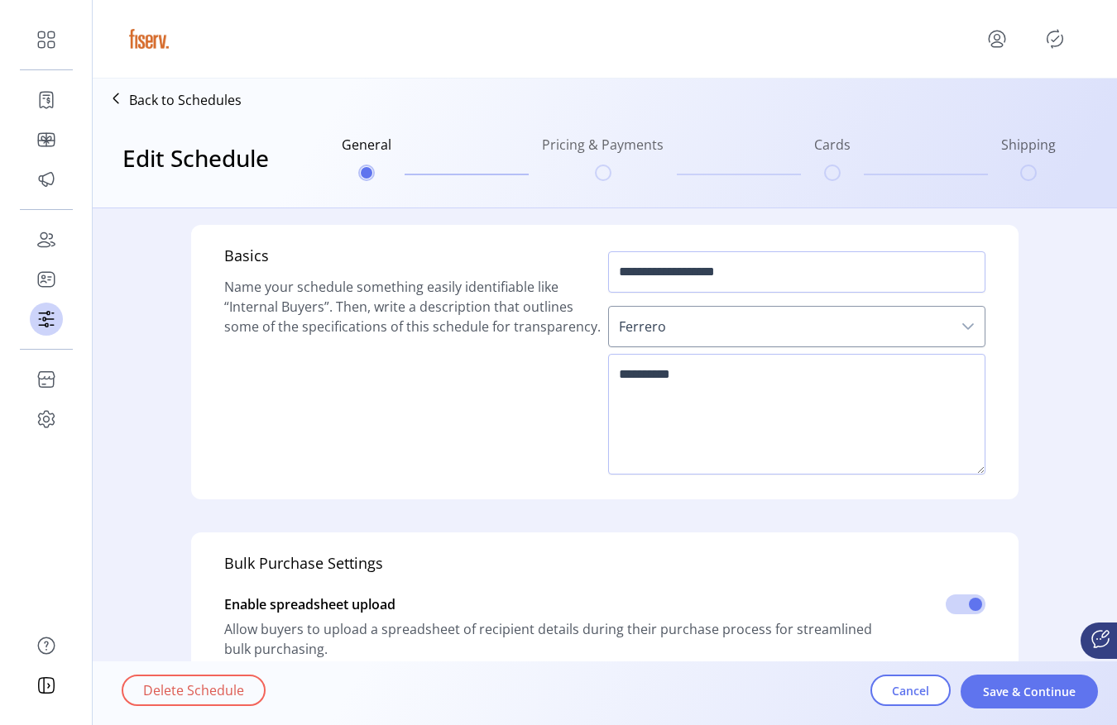
click at [994, 691] on span "Save & Continue" at bounding box center [1029, 691] width 94 height 17
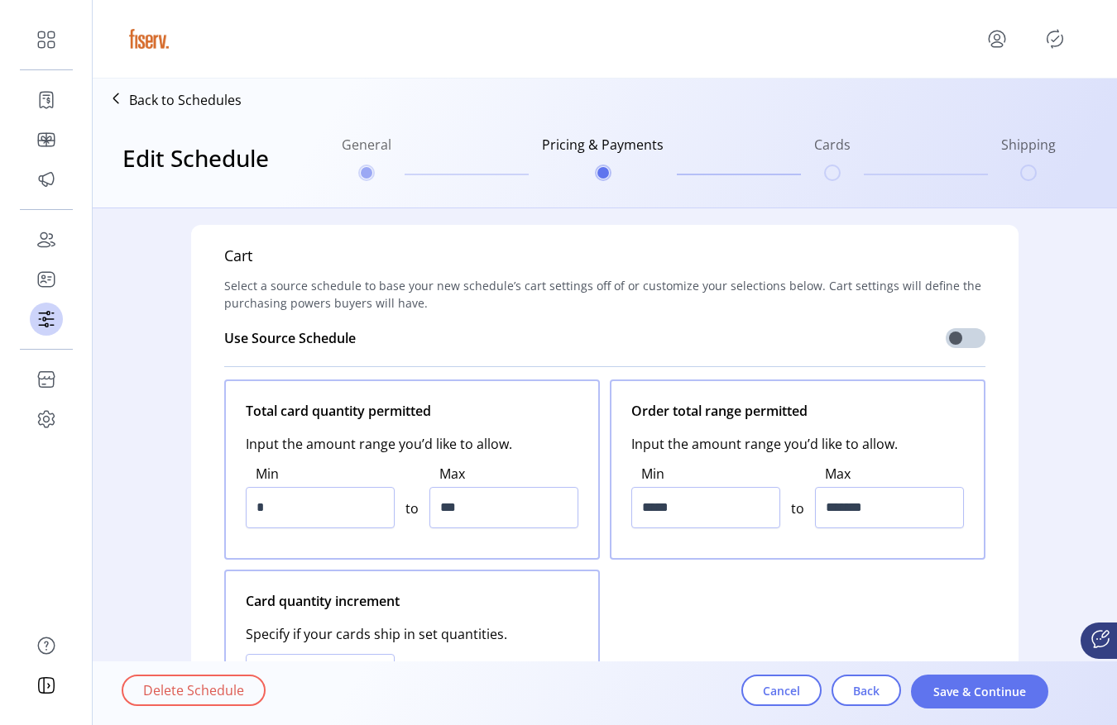
click at [994, 691] on span "Save & Continue" at bounding box center [979, 691] width 94 height 17
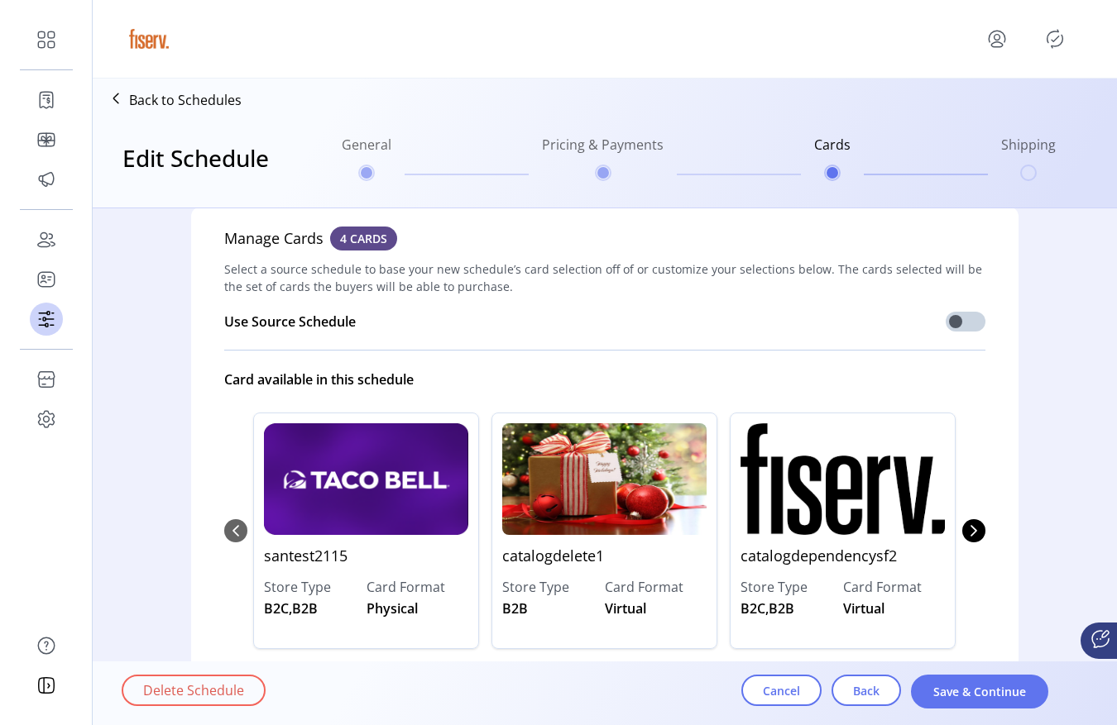
scroll to position [24, 0]
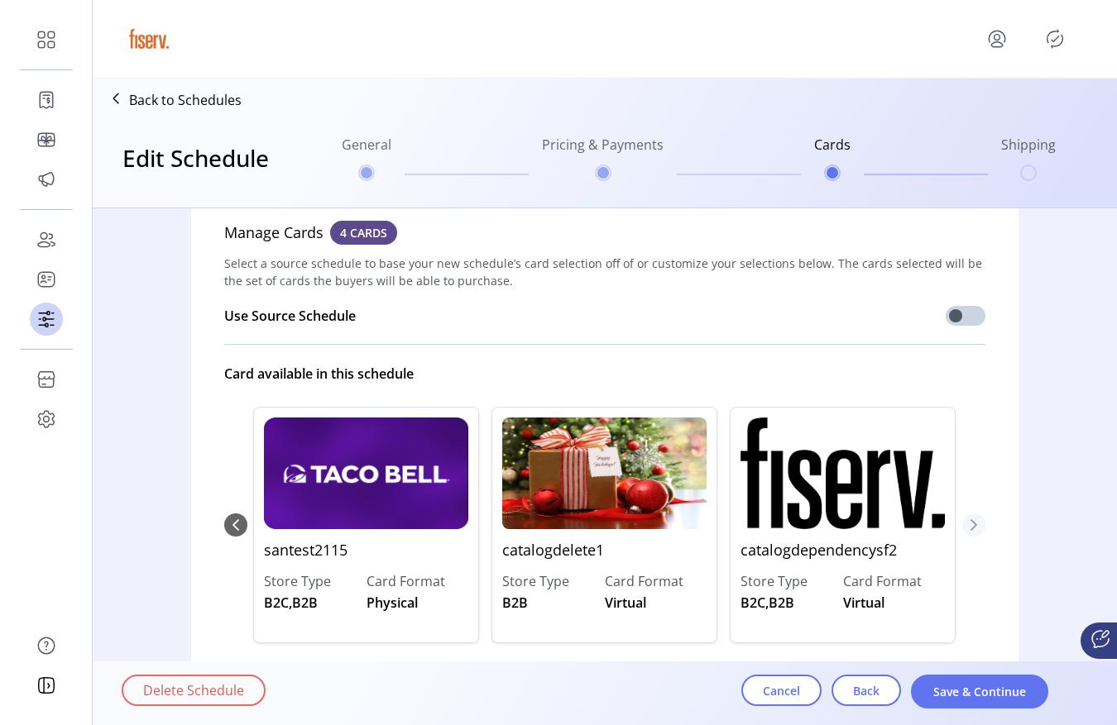
click at [973, 530] on icon "Next Page" at bounding box center [973, 525] width 13 height 13
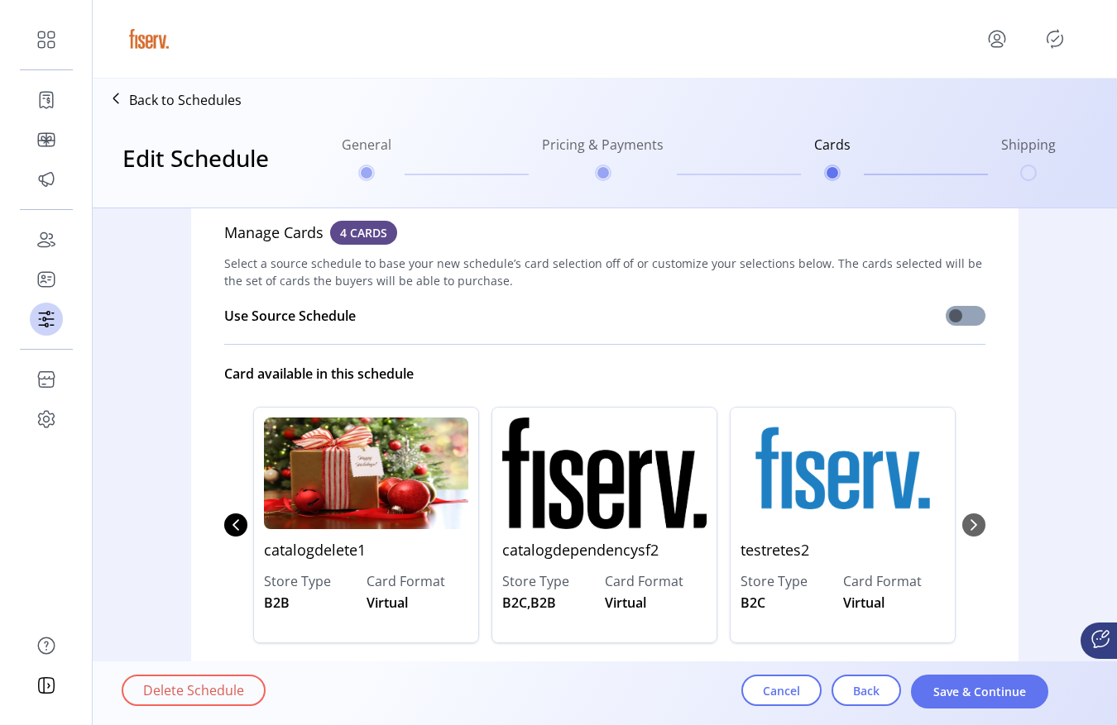
click at [959, 320] on span at bounding box center [965, 316] width 40 height 20
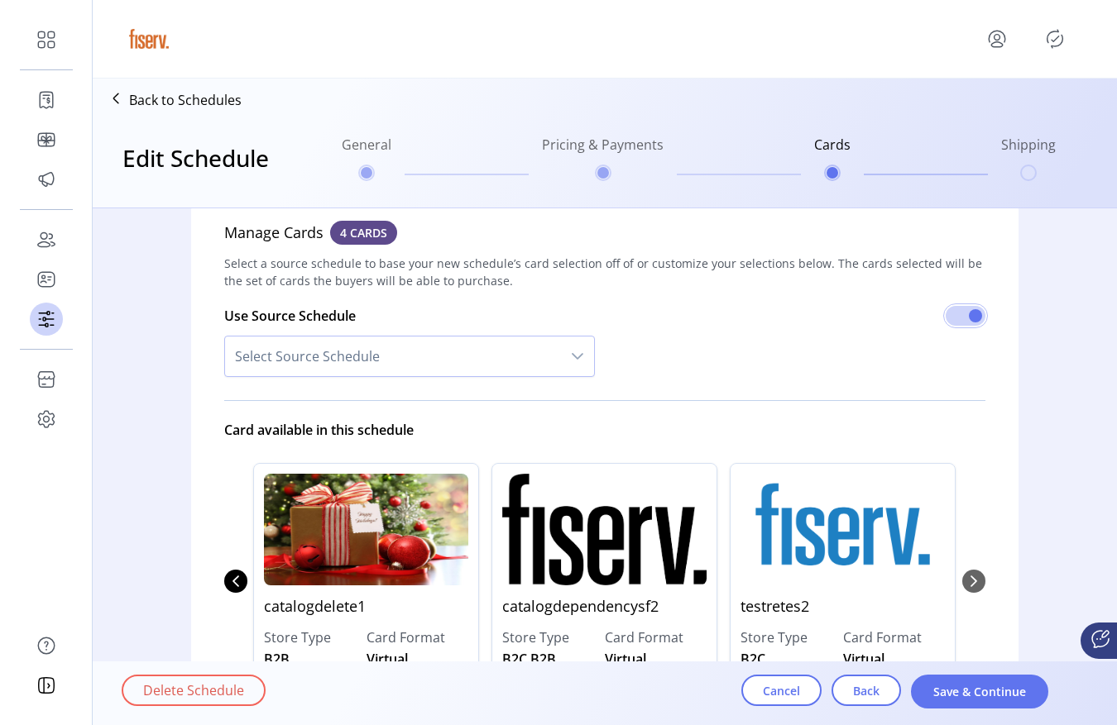
click at [519, 353] on span "Select Source Schedule" at bounding box center [393, 357] width 336 height 40
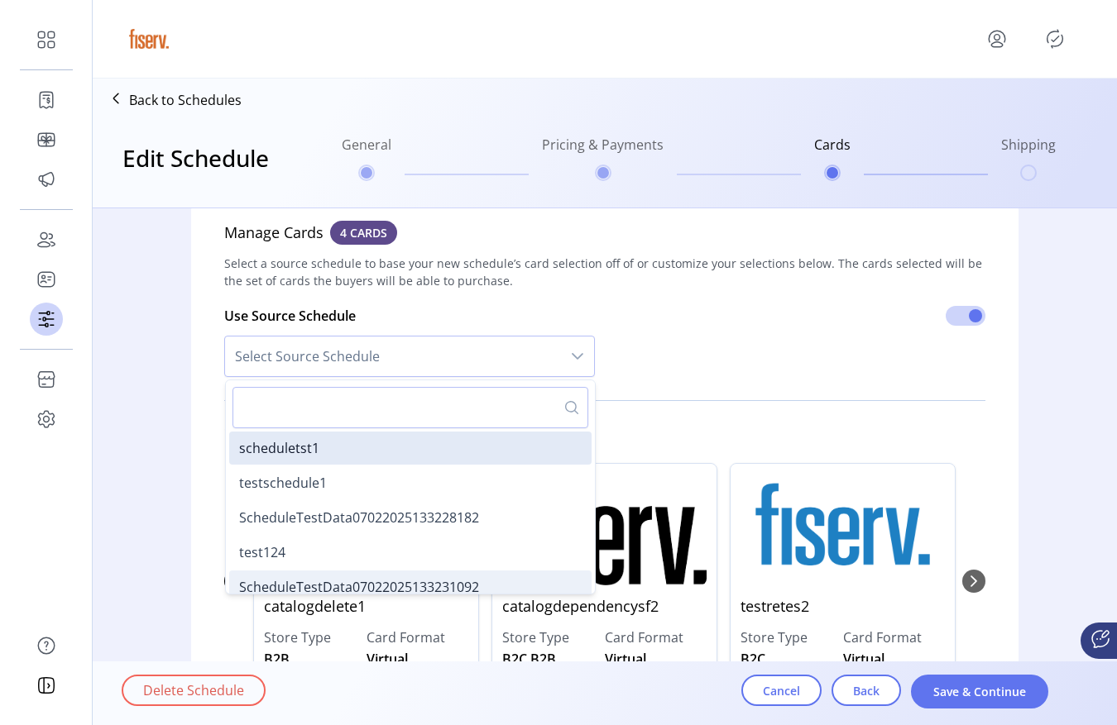
click at [369, 580] on span "ScheduleTestData07022025133231092" at bounding box center [359, 587] width 240 height 18
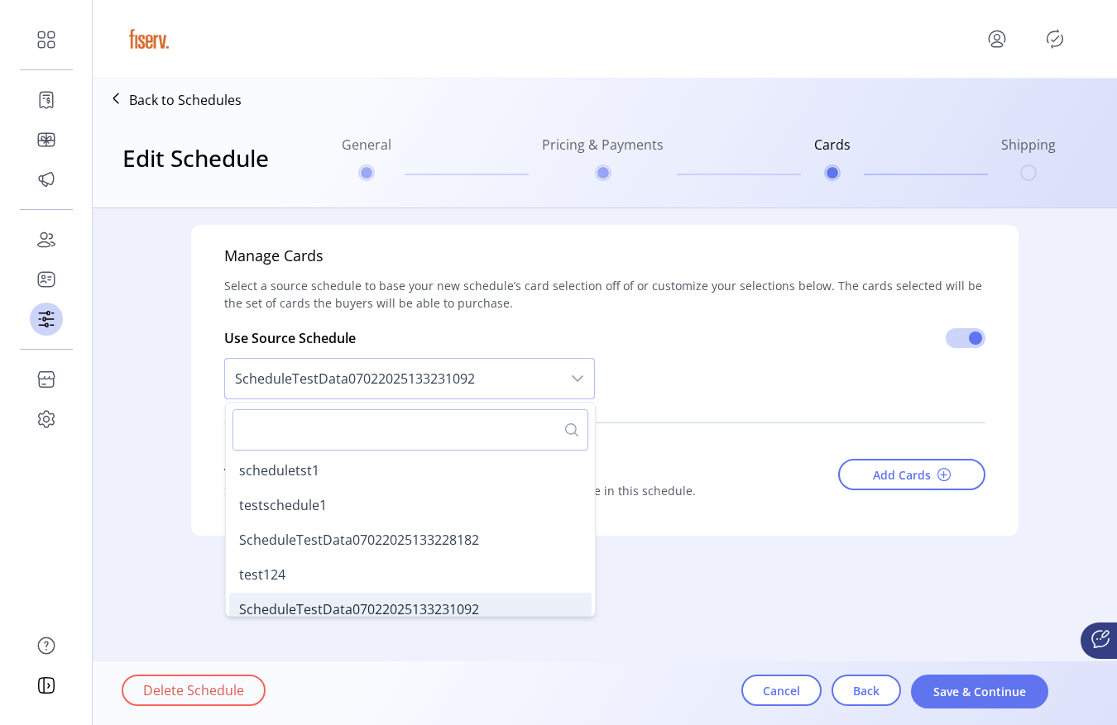
scroll to position [0, 0]
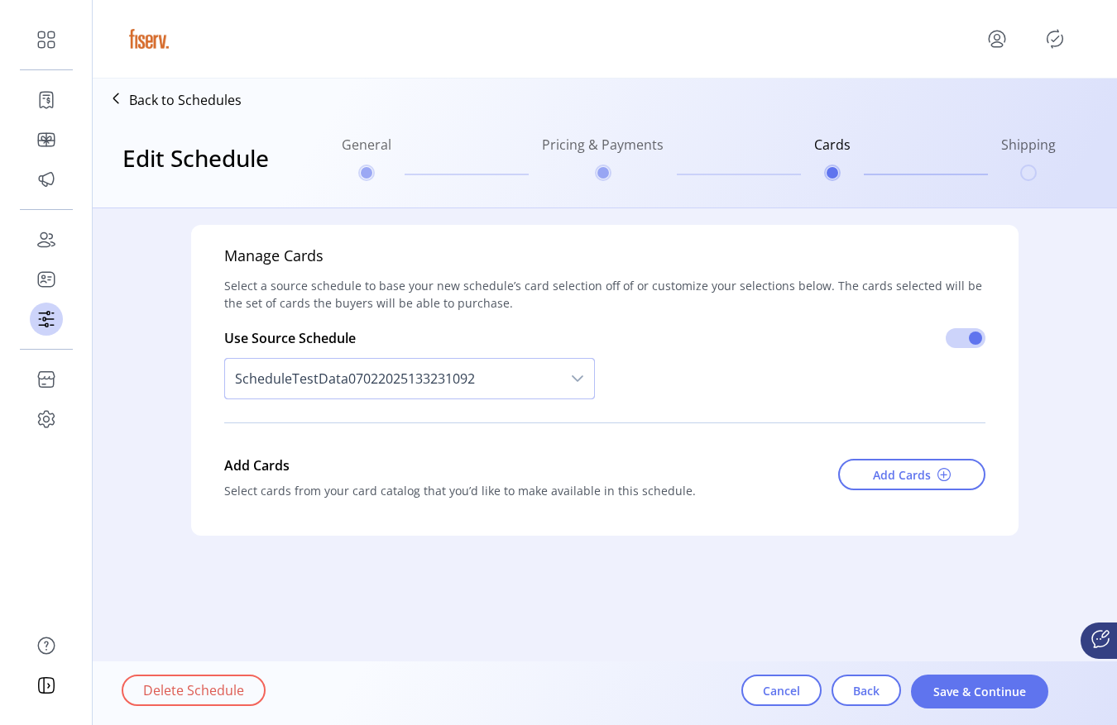
click at [411, 362] on span "ScheduleTestData07022025133231092" at bounding box center [393, 379] width 336 height 40
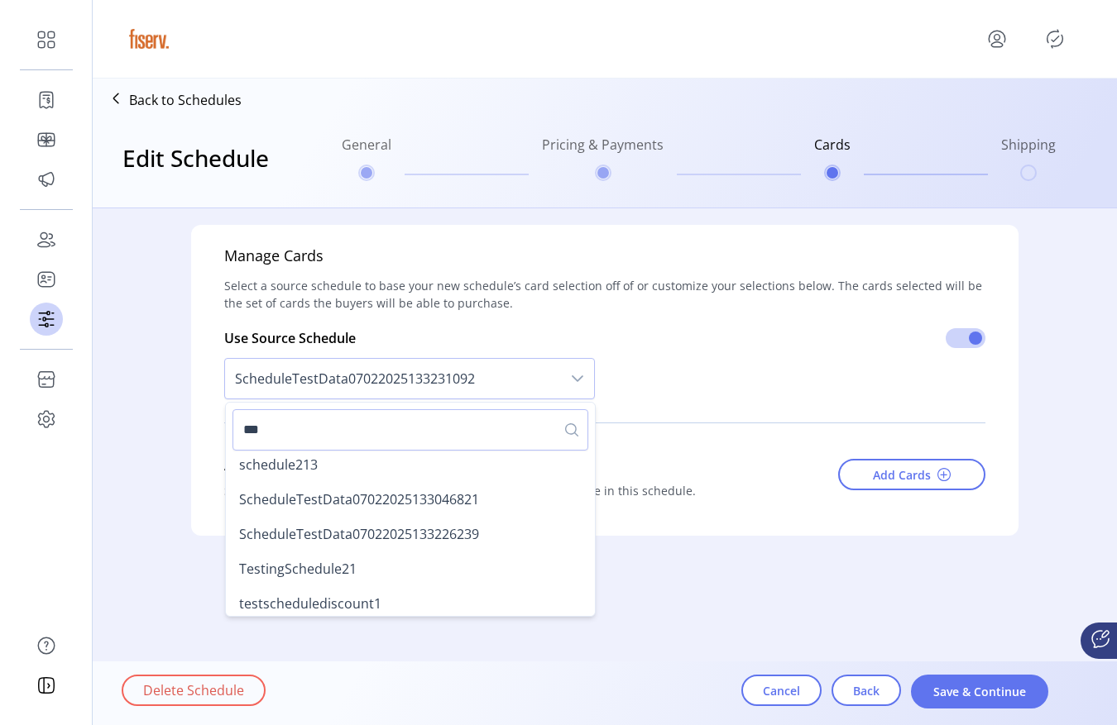
scroll to position [204, 0]
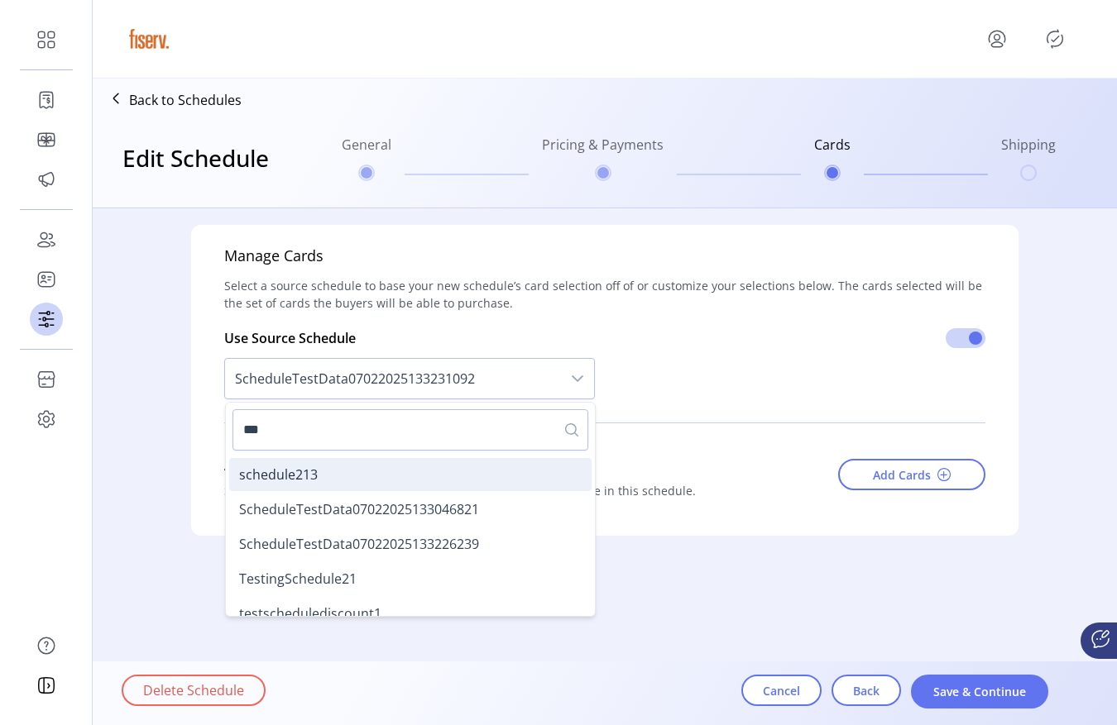
type input "***"
click at [378, 477] on li "schedule213" at bounding box center [410, 474] width 362 height 33
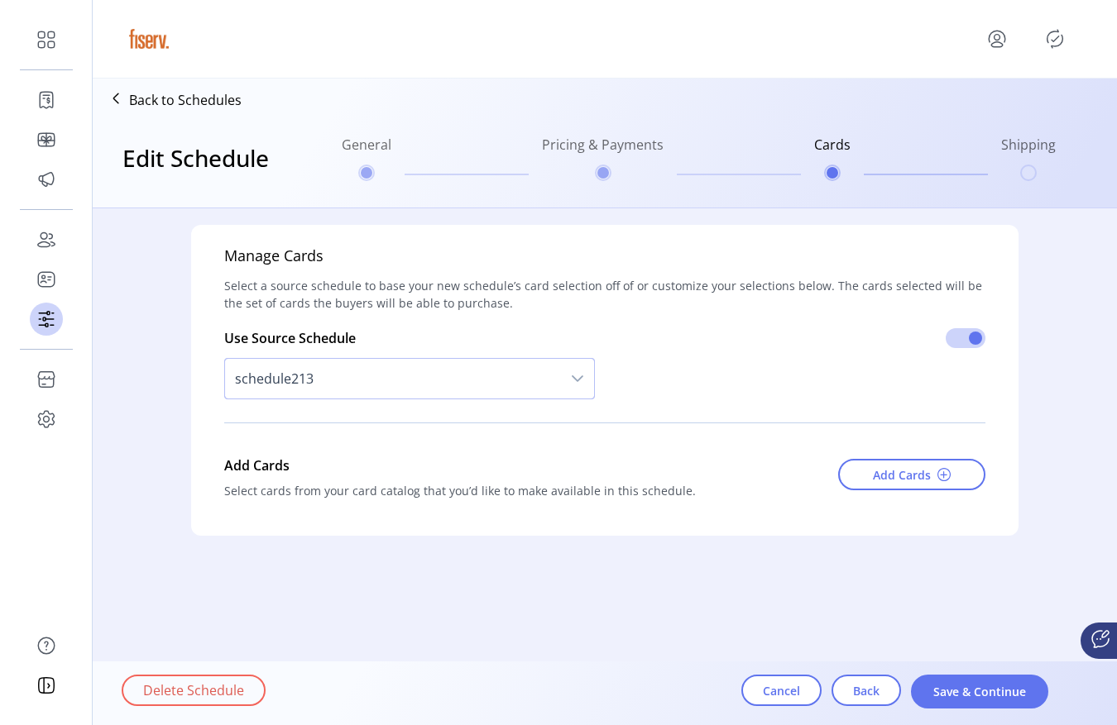
click at [419, 386] on span "schedule213" at bounding box center [393, 379] width 336 height 40
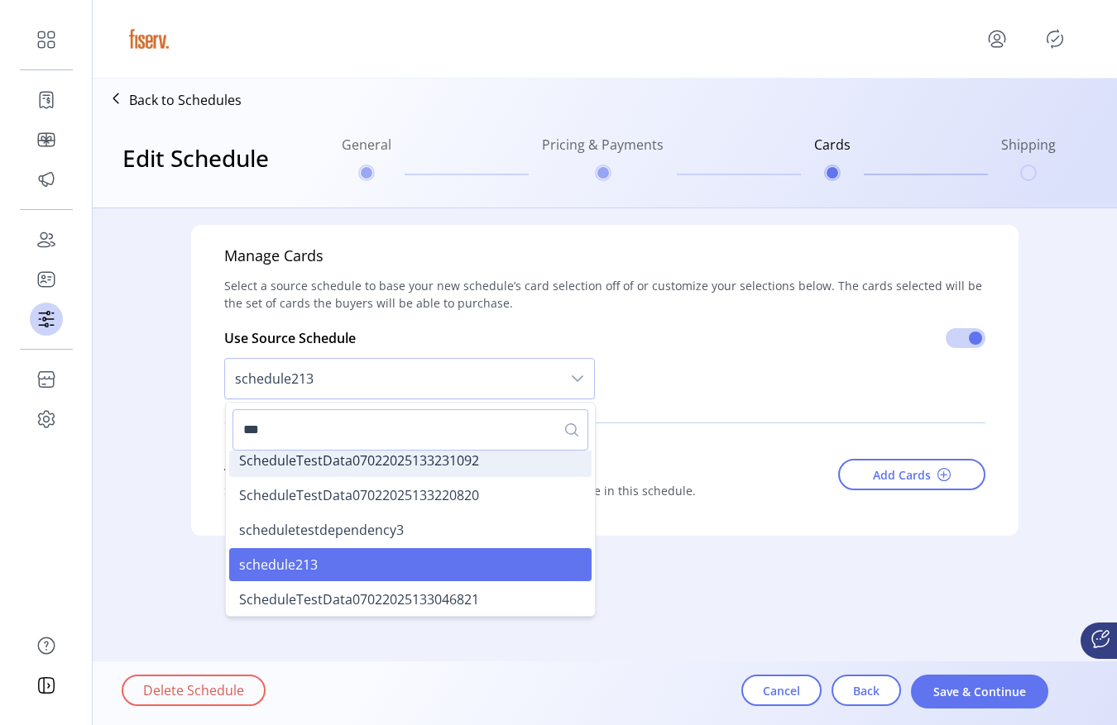
scroll to position [119, 0]
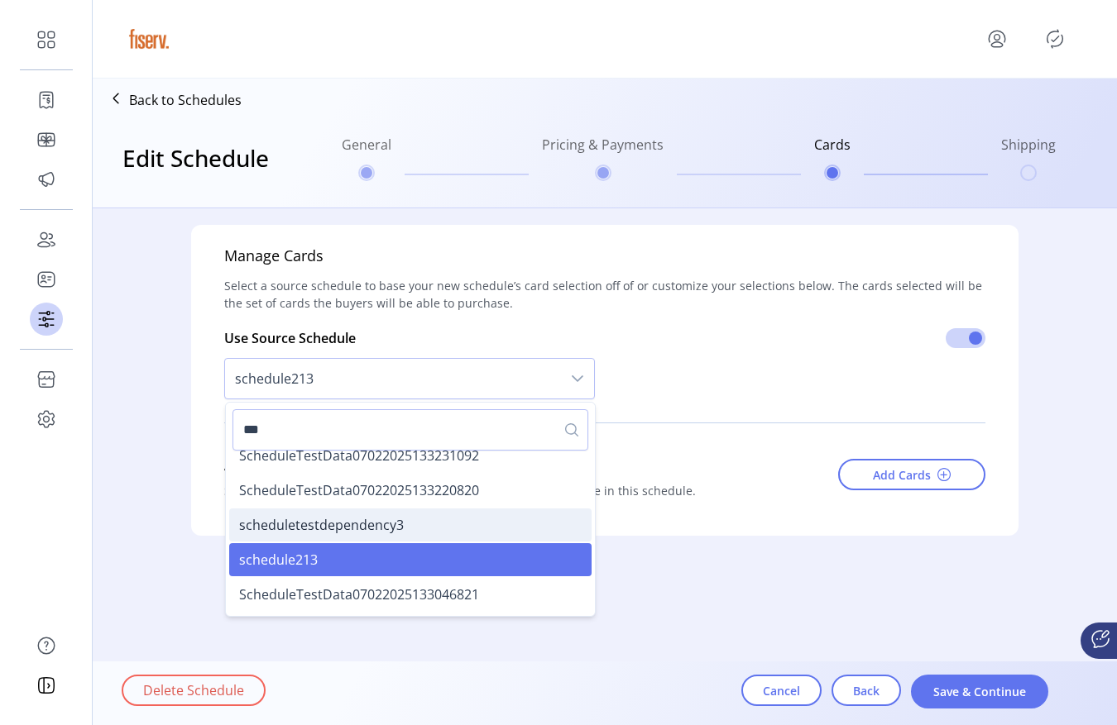
click at [365, 536] on li "scheduletestdependency3" at bounding box center [410, 525] width 362 height 33
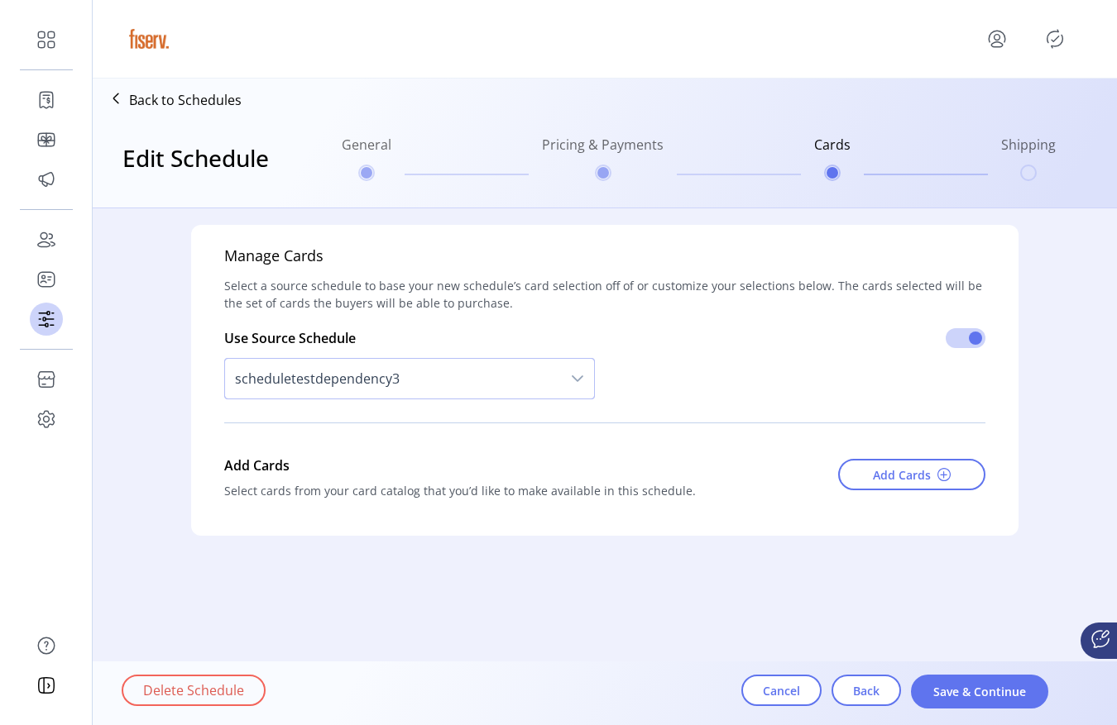
click at [391, 378] on span "scheduletestdependency3" at bounding box center [393, 379] width 336 height 40
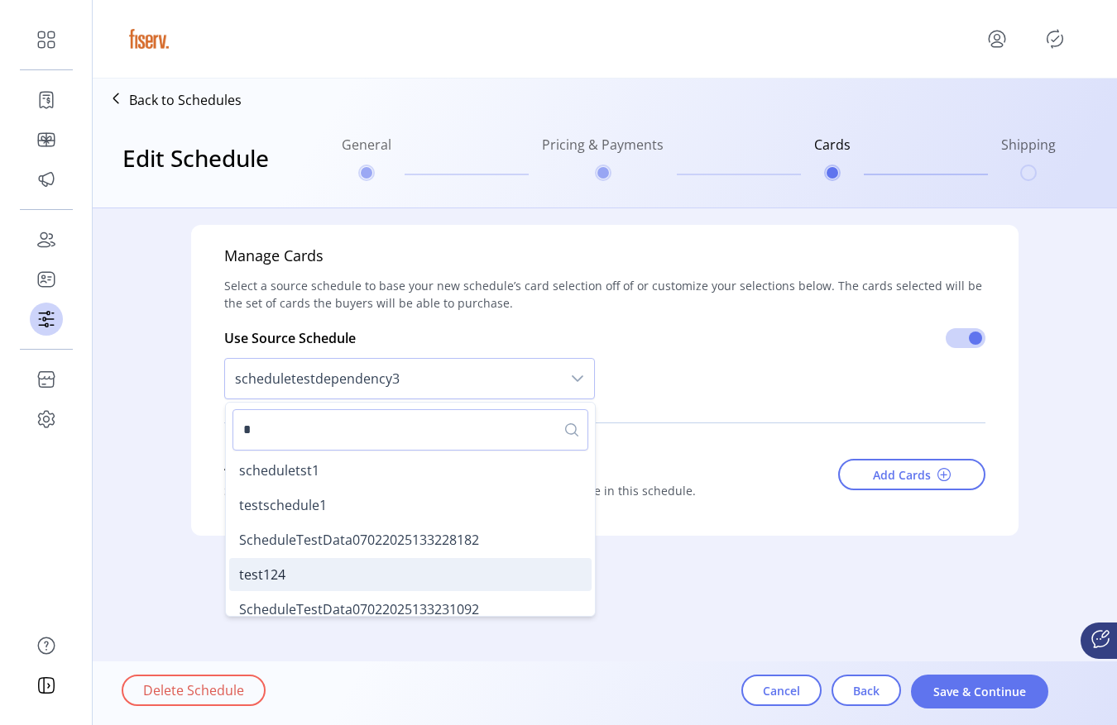
type input "*"
click at [321, 581] on li "test124" at bounding box center [410, 574] width 362 height 33
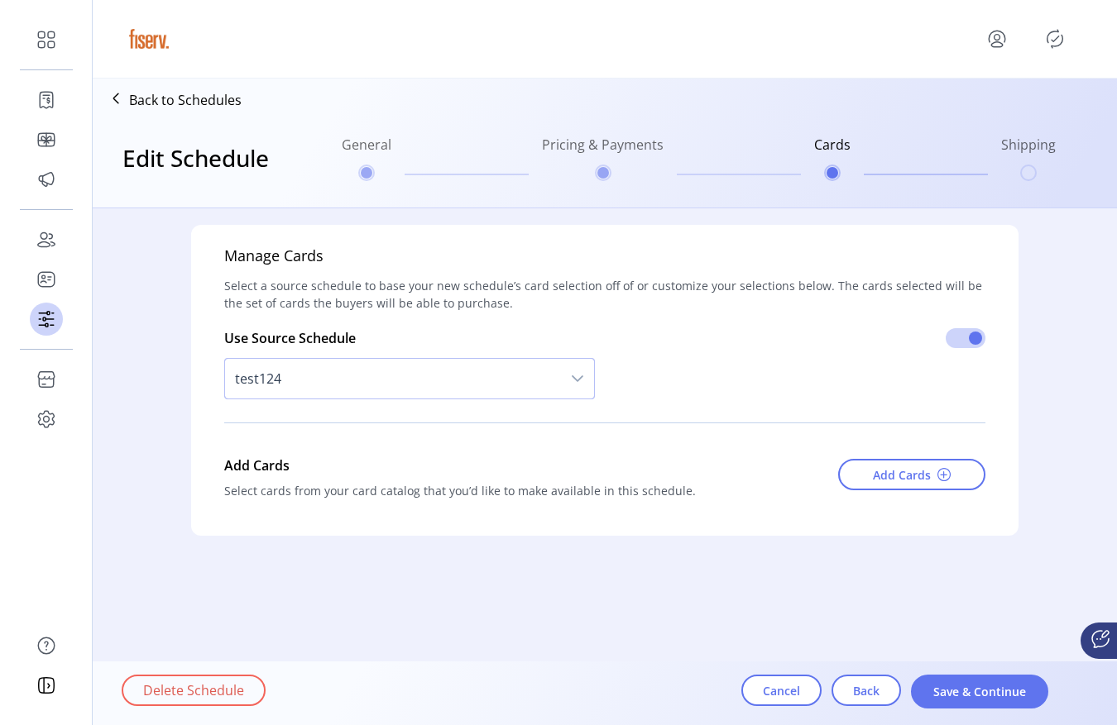
click at [353, 380] on span "test124" at bounding box center [393, 379] width 336 height 40
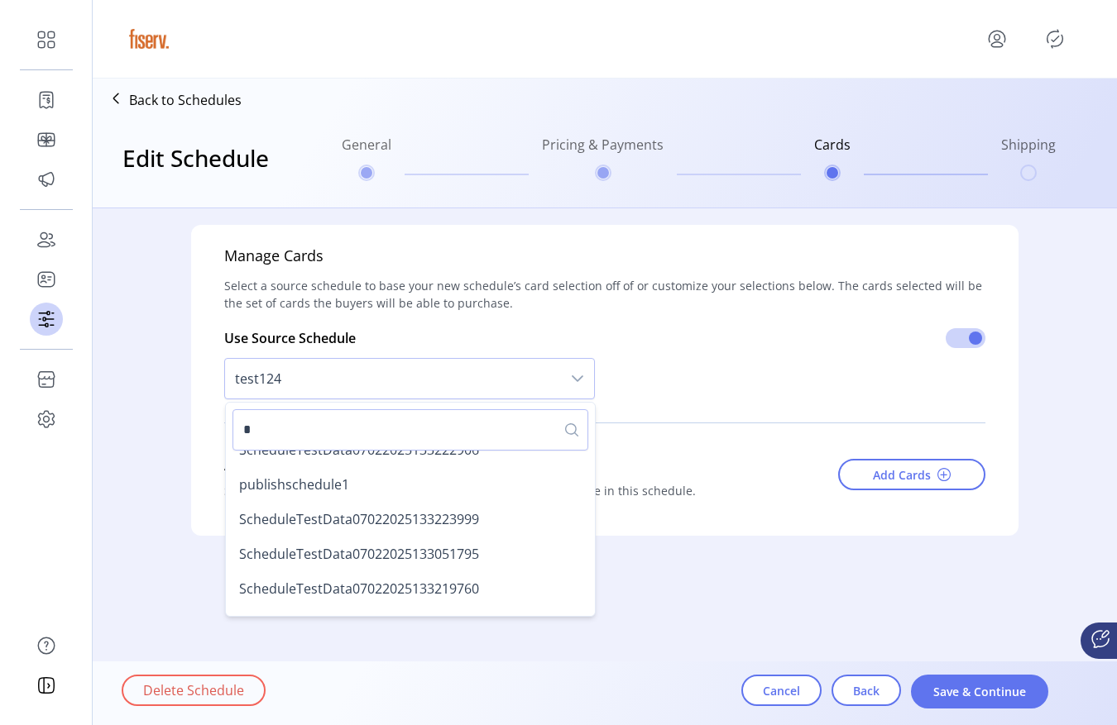
scroll to position [1314, 0]
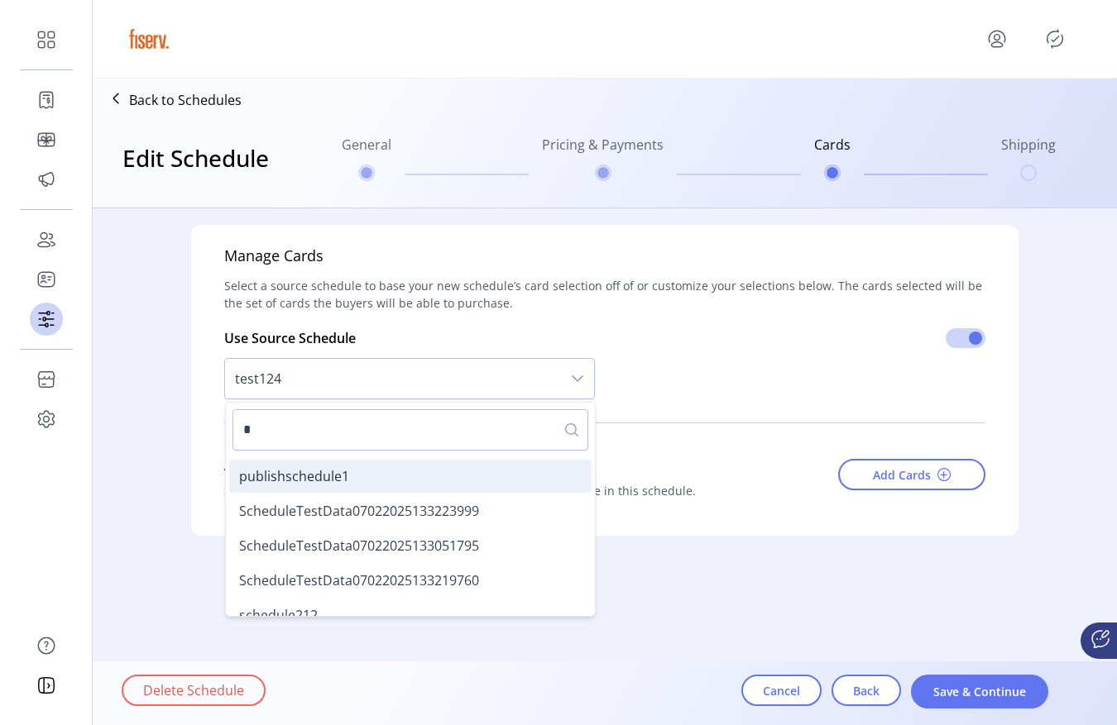
click at [355, 488] on li "publishschedule1" at bounding box center [410, 476] width 362 height 33
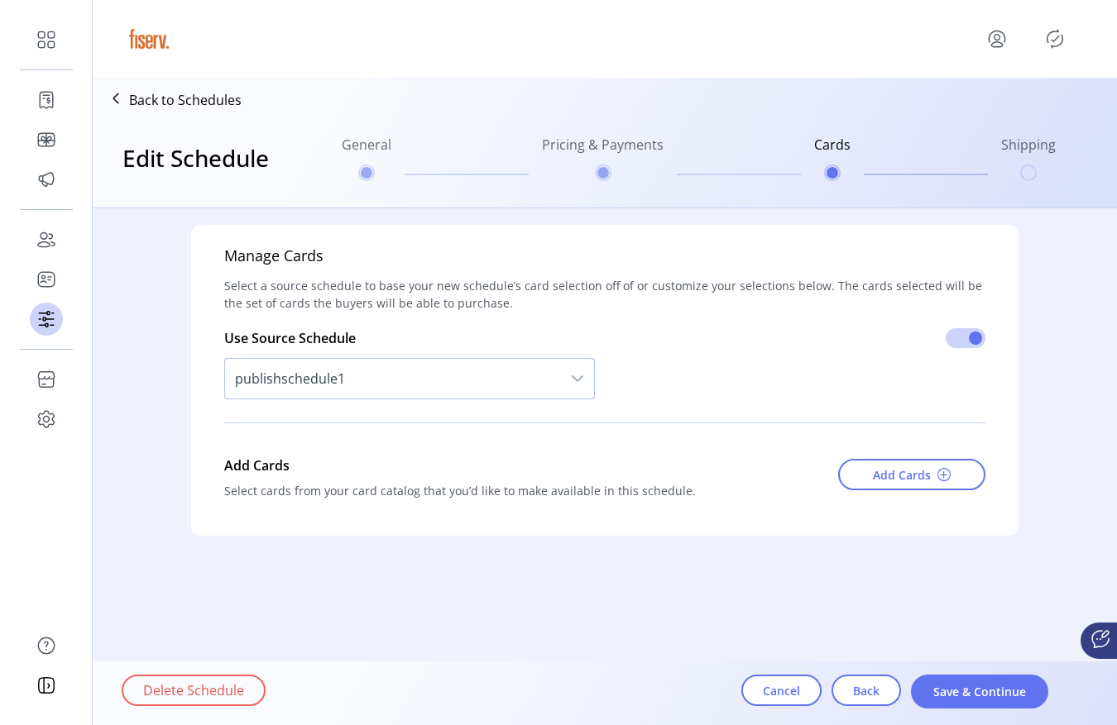
click at [354, 381] on span "publishschedule1" at bounding box center [393, 379] width 336 height 40
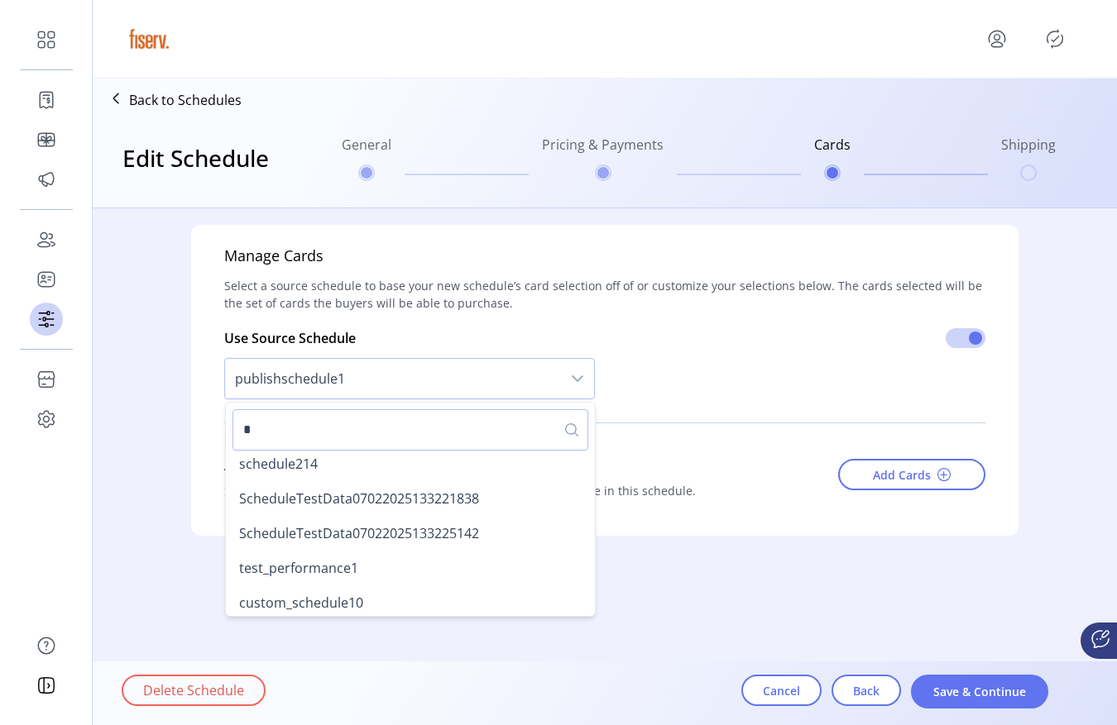
scroll to position [1509, 0]
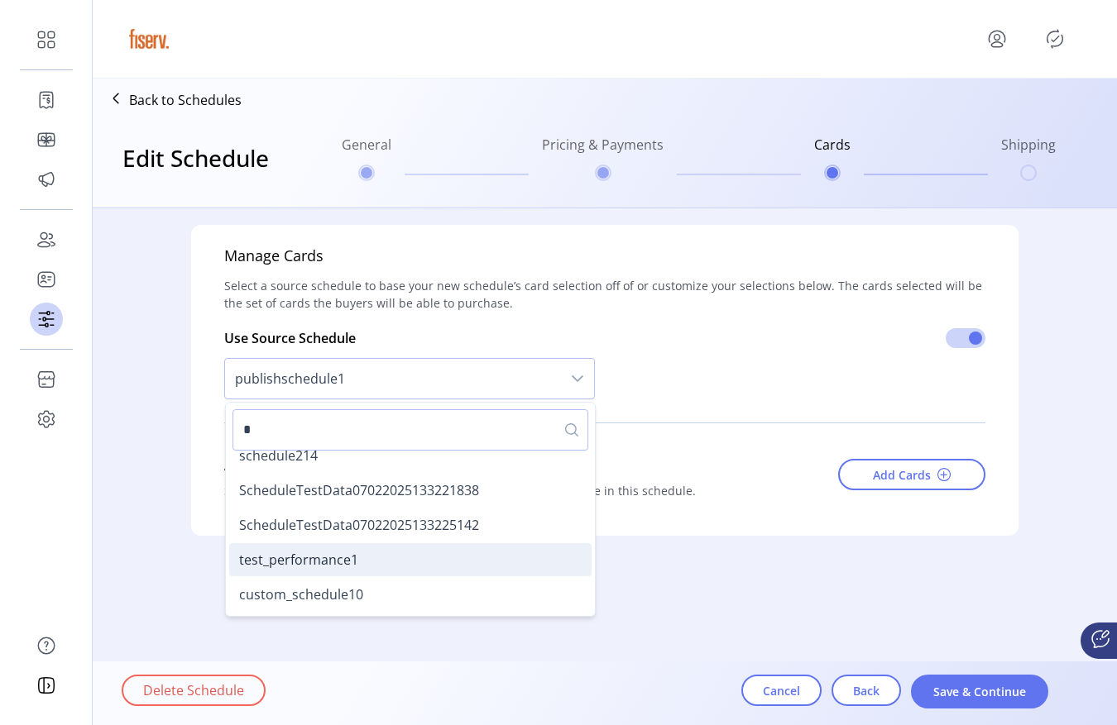
click at [336, 570] on li "test_performance1" at bounding box center [410, 559] width 362 height 33
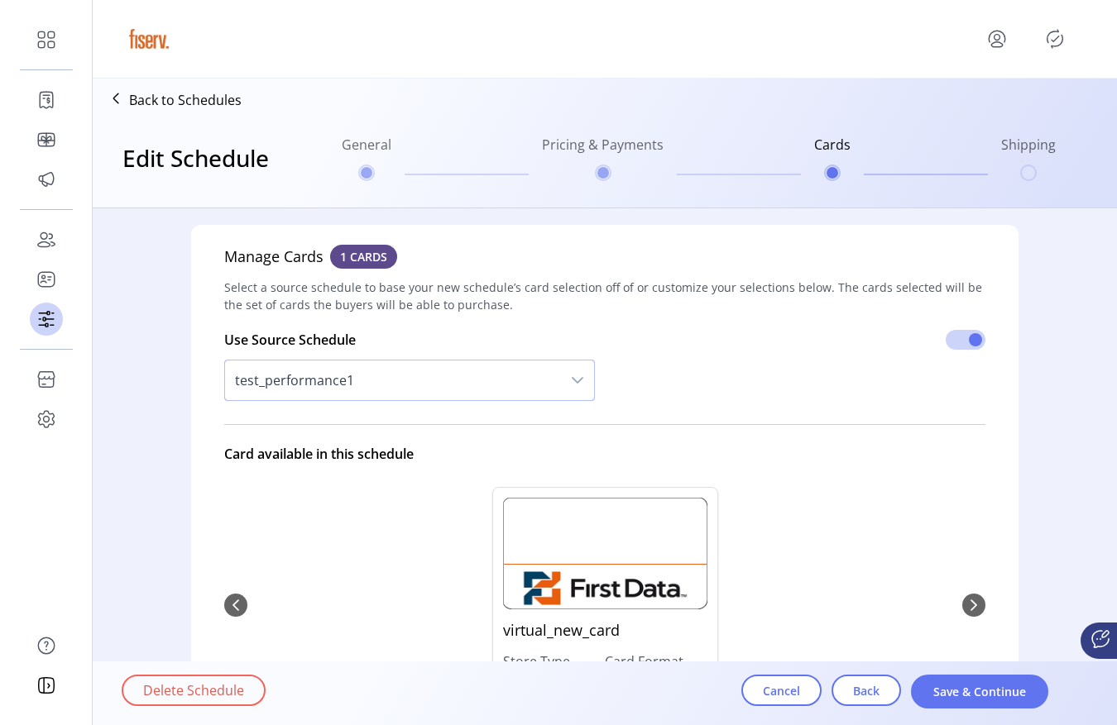
click at [380, 385] on span "test_performance1" at bounding box center [393, 381] width 336 height 40
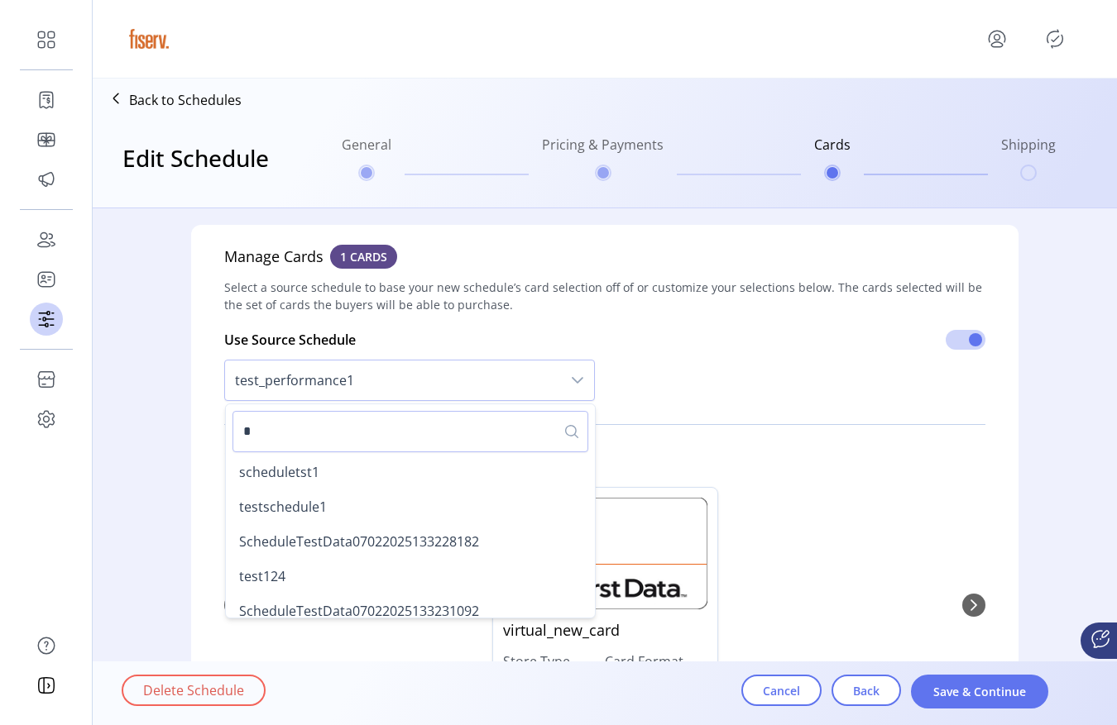
scroll to position [1469, 0]
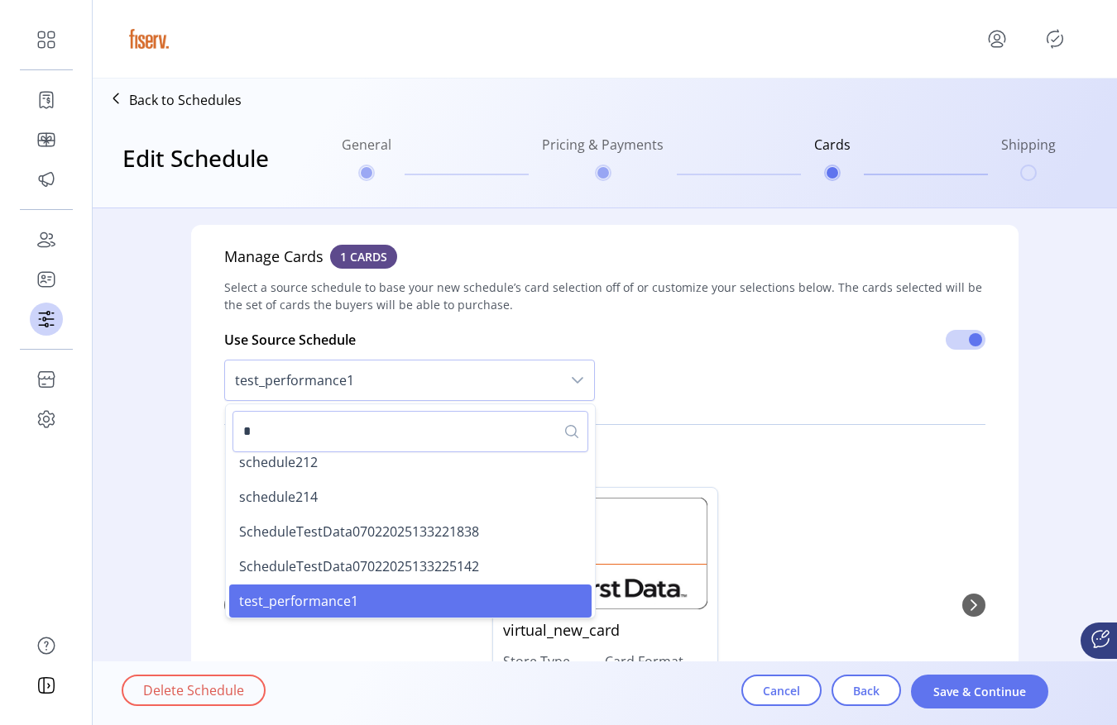
click at [1002, 39] on icon "menu" at bounding box center [996, 39] width 26 height 26
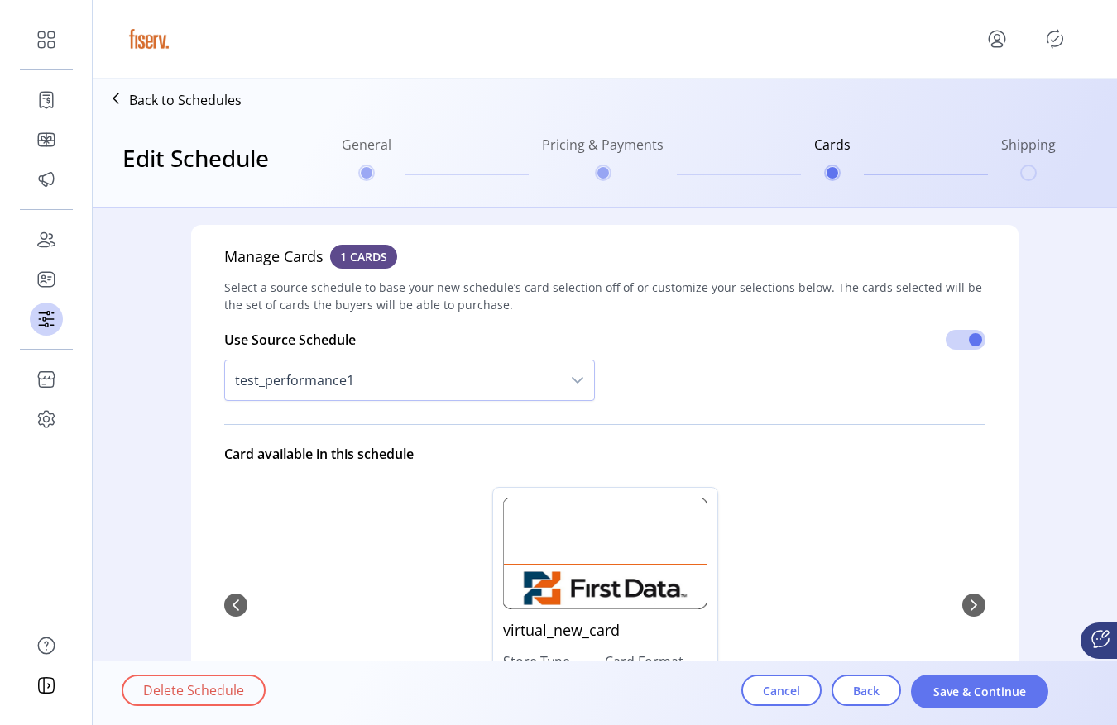
click at [993, 52] on div at bounding box center [605, 39] width 958 height 46
click at [995, 46] on icon "menu" at bounding box center [997, 44] width 12 height 5
click at [970, 105] on span "Sign Out" at bounding box center [937, 104] width 124 height 13
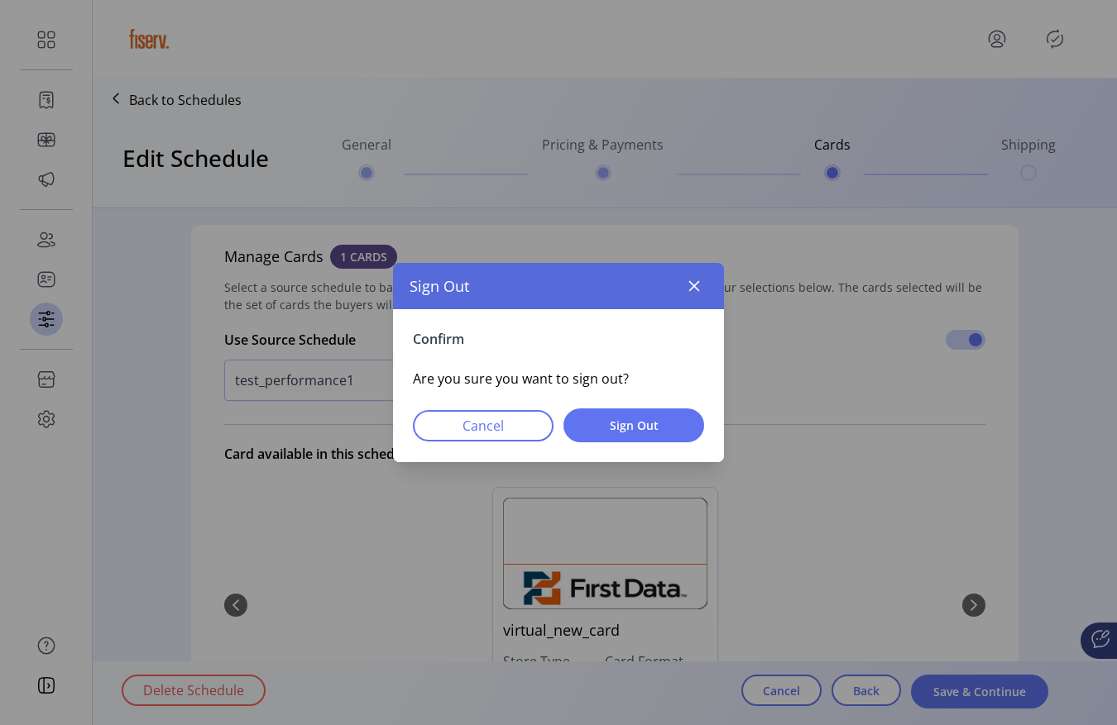
click at [645, 403] on div "Confirm Are you sure you want to sign out? Cancel Sign Out" at bounding box center [558, 385] width 331 height 153
click at [641, 423] on span "Sign Out" at bounding box center [634, 425] width 98 height 17
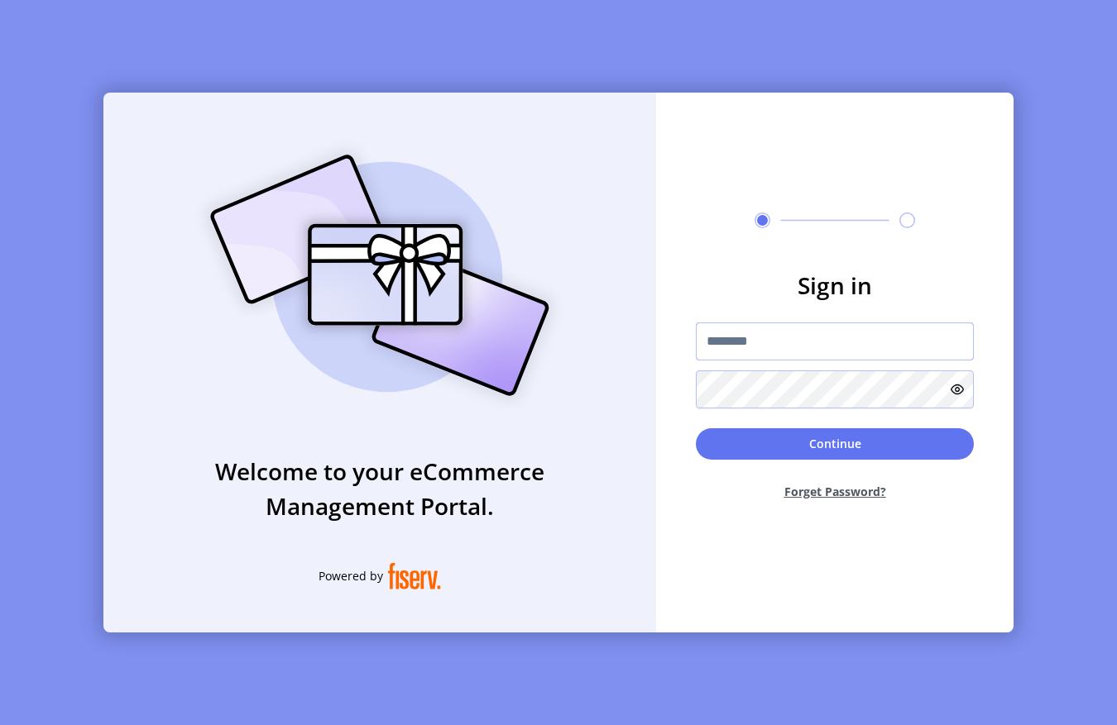
click at [723, 342] on input "text" at bounding box center [835, 342] width 278 height 38
type input "**********"
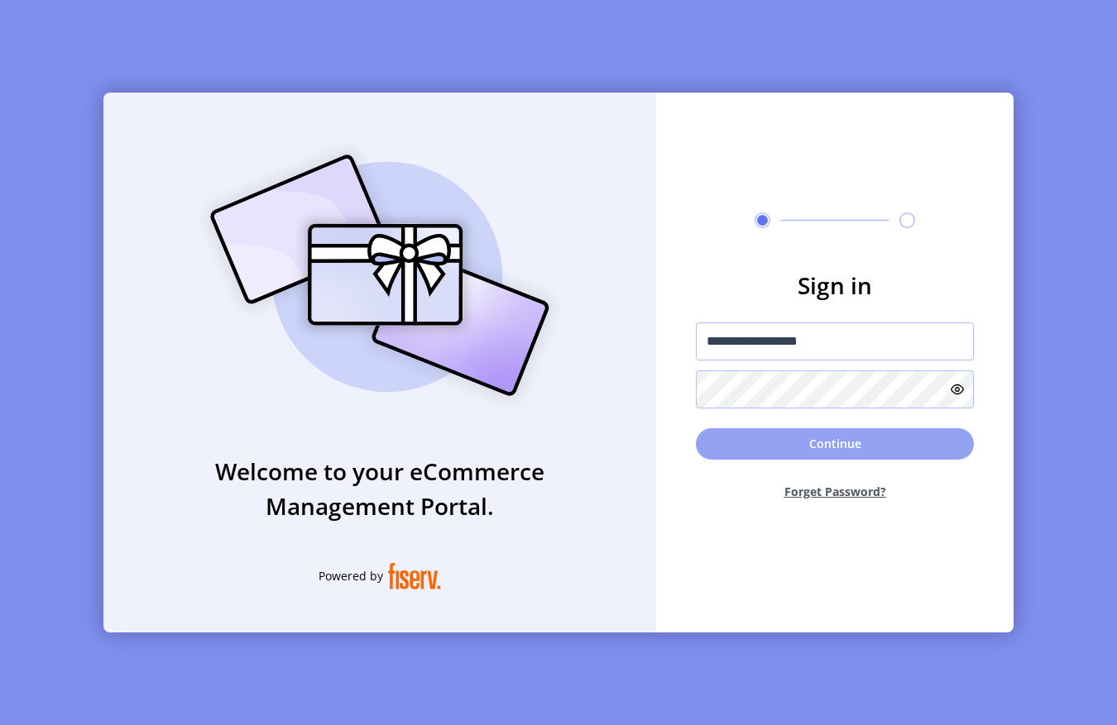
click at [706, 443] on button "Continue" at bounding box center [835, 443] width 278 height 31
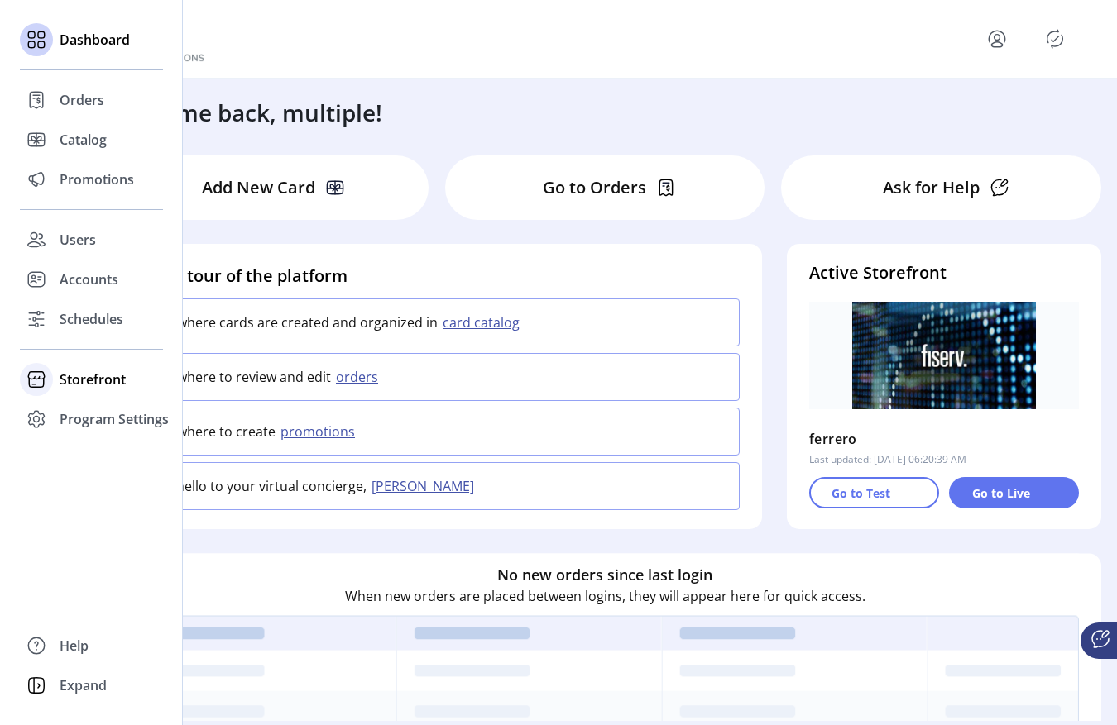
click at [60, 370] on span "Storefront" at bounding box center [93, 380] width 66 height 20
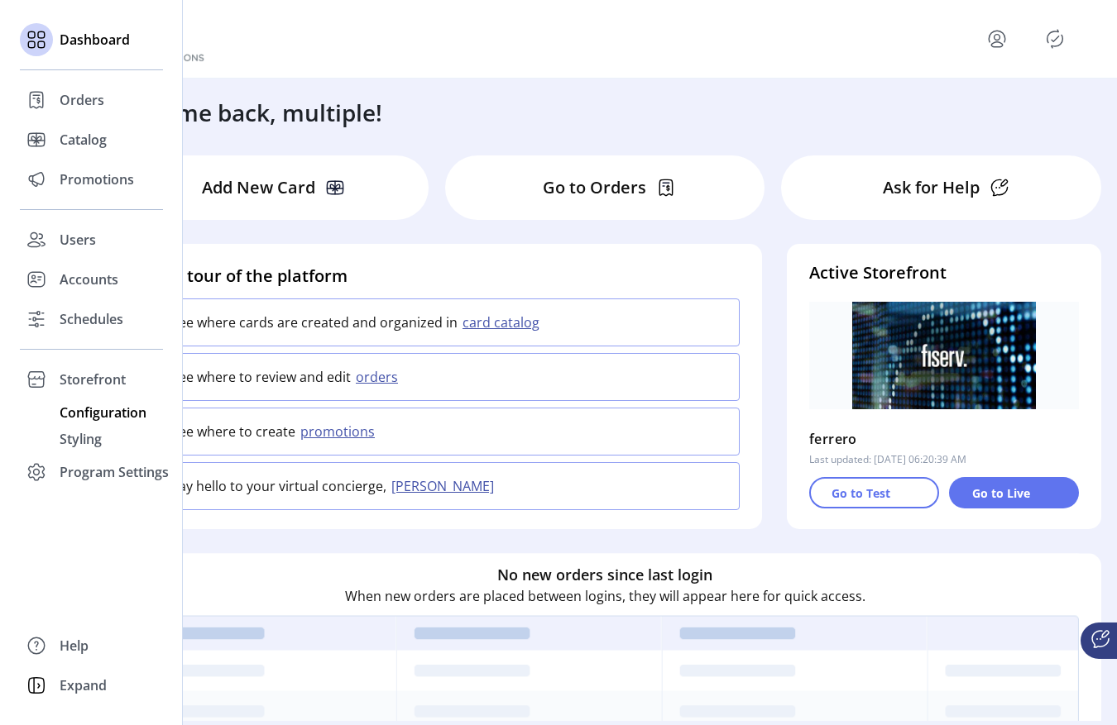
click at [79, 409] on span "Configuration" at bounding box center [103, 413] width 87 height 20
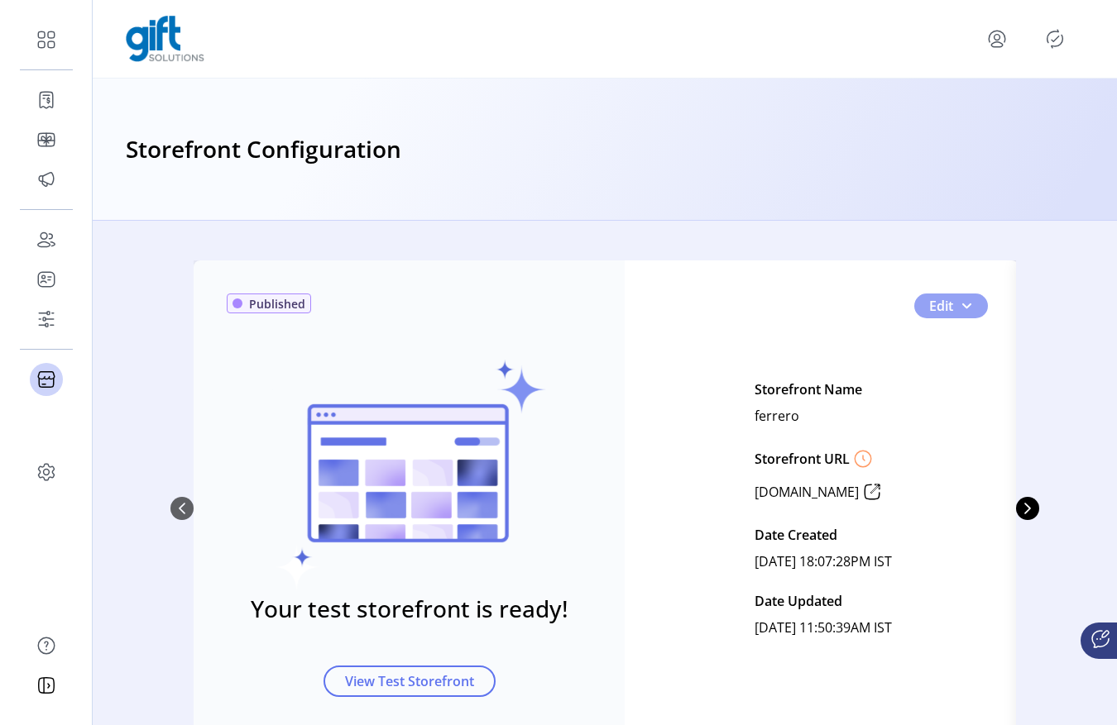
click at [969, 303] on button "Edit" at bounding box center [951, 306] width 74 height 25
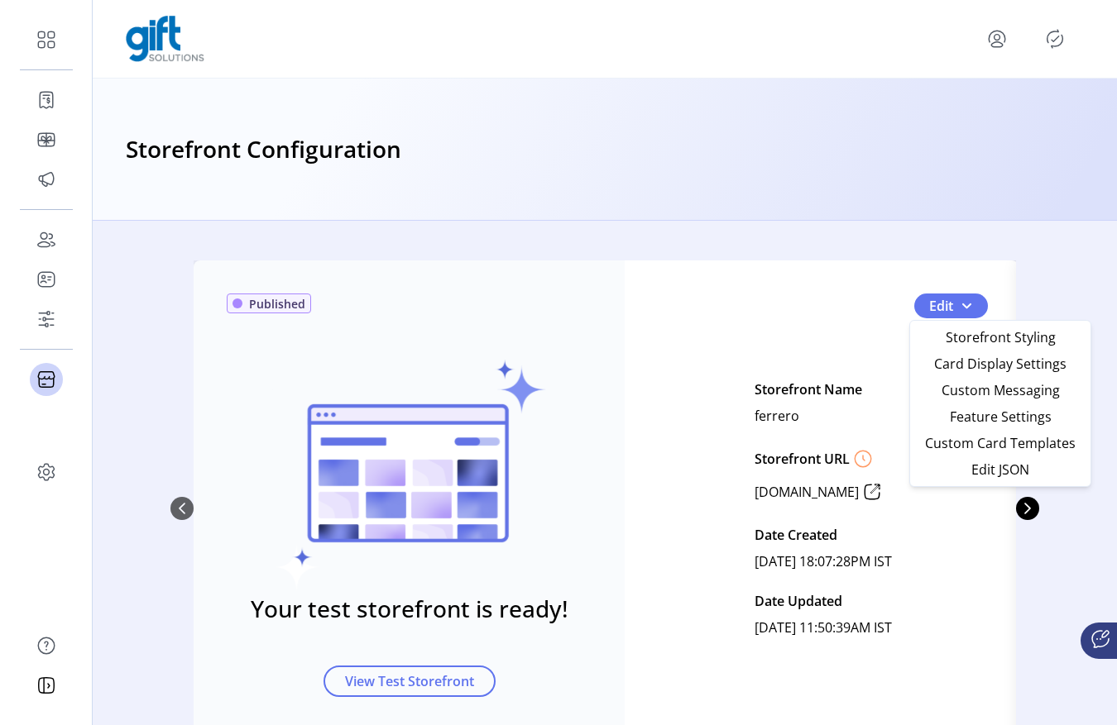
click at [955, 234] on div "Published Your test storefront is ready! View Test Storefront Edit Storefront N…" at bounding box center [605, 473] width 1024 height 505
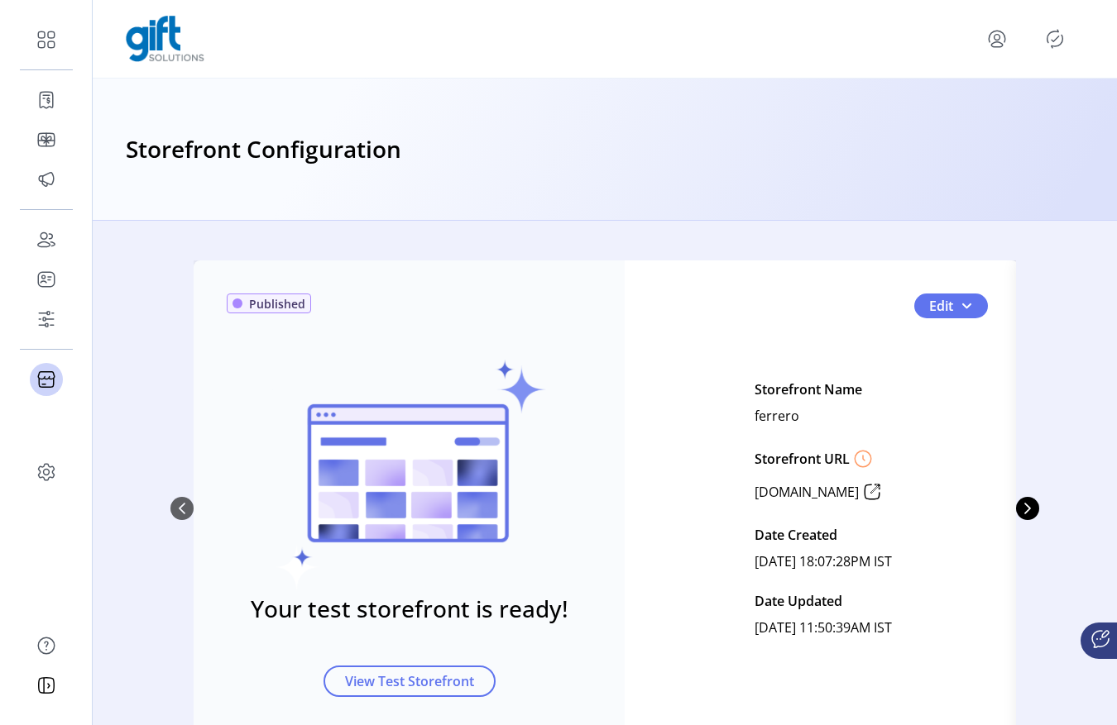
click at [1034, 505] on div "Published Your test storefront is ready! View Test Storefront Edit Storefront N…" at bounding box center [604, 509] width 868 height 496
click at [1021, 510] on icon "Next Page" at bounding box center [1027, 508] width 13 height 13
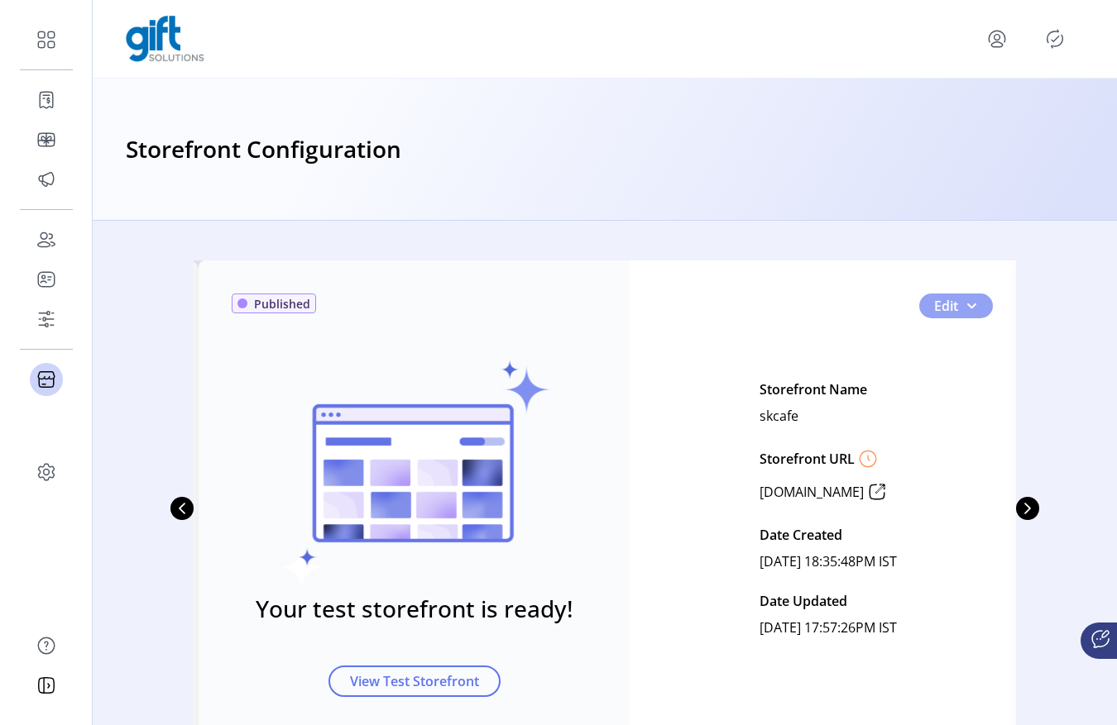
click at [975, 317] on button "Edit" at bounding box center [956, 306] width 74 height 25
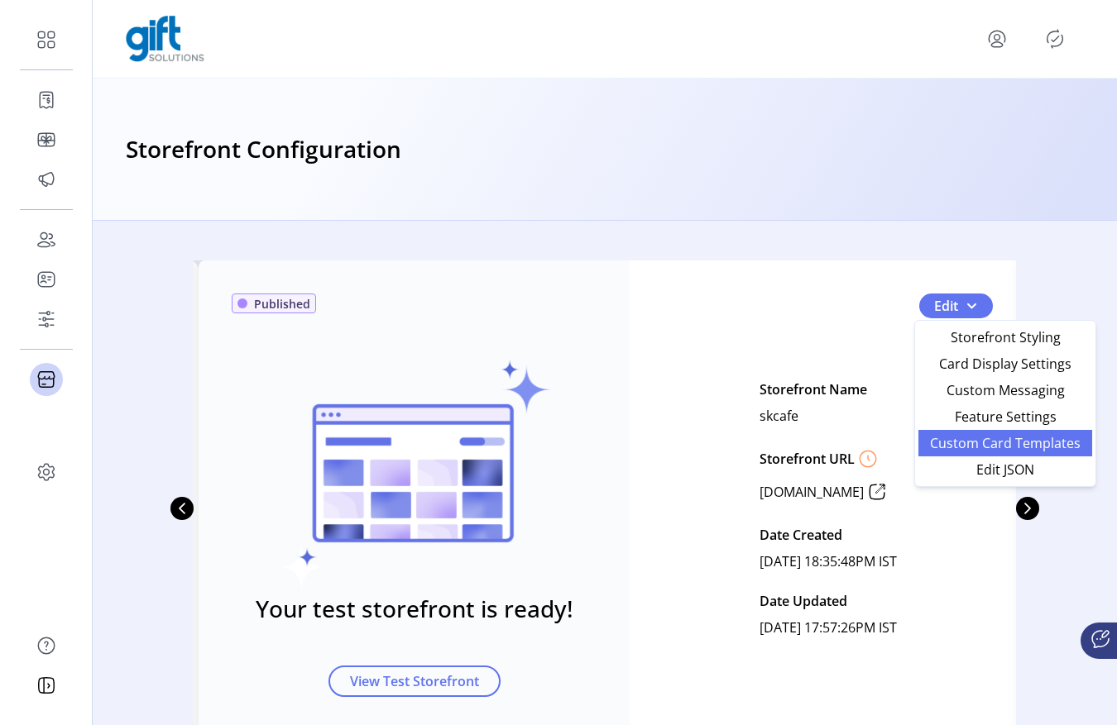
click at [957, 439] on span "Custom Card Templates" at bounding box center [1005, 443] width 154 height 13
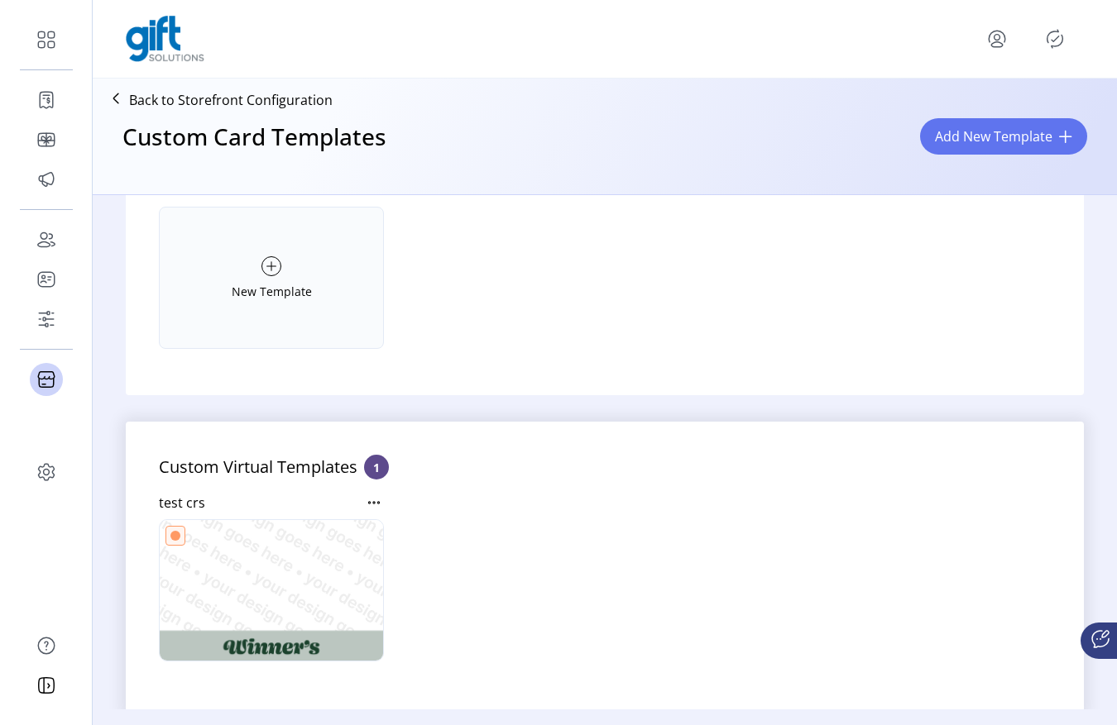
scroll to position [230, 0]
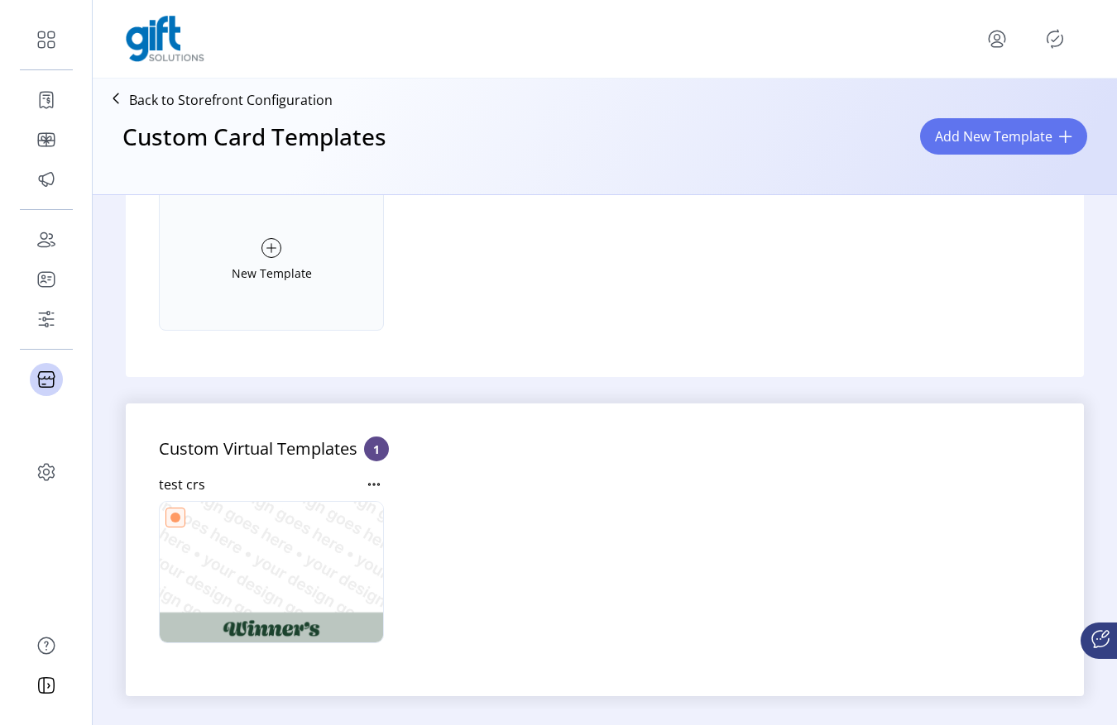
click at [371, 485] on icon at bounding box center [374, 485] width 20 height 20
click at [401, 508] on span "Edit Template" at bounding box center [446, 513] width 137 height 13
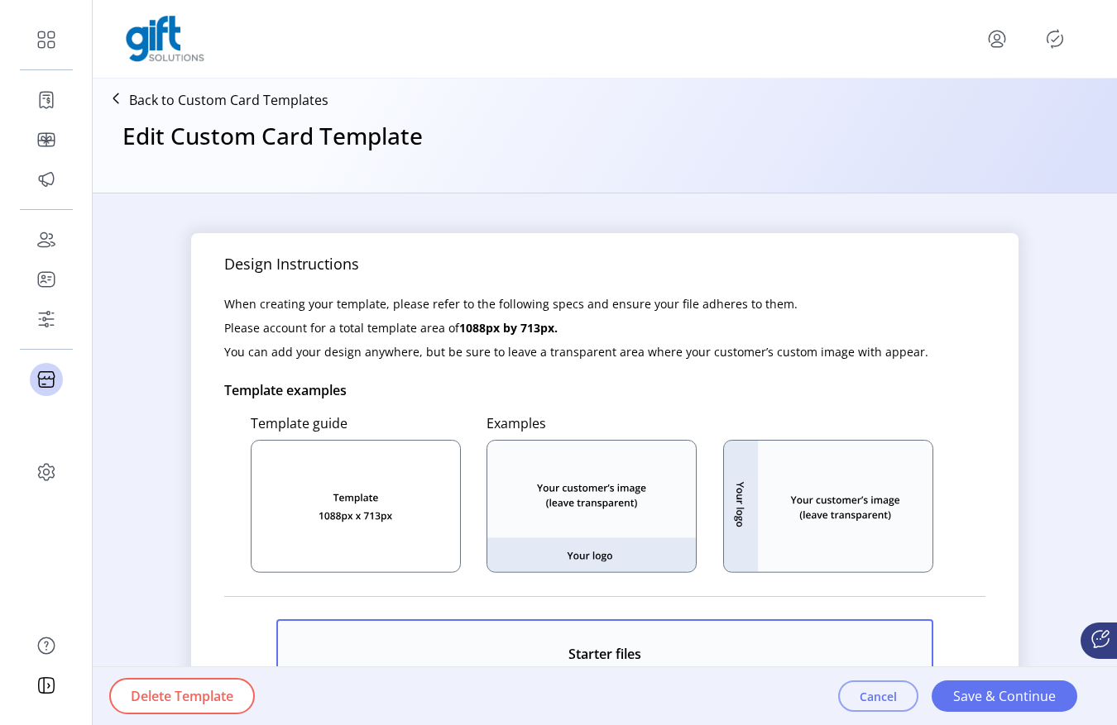
click at [882, 706] on button "Cancel" at bounding box center [878, 696] width 80 height 31
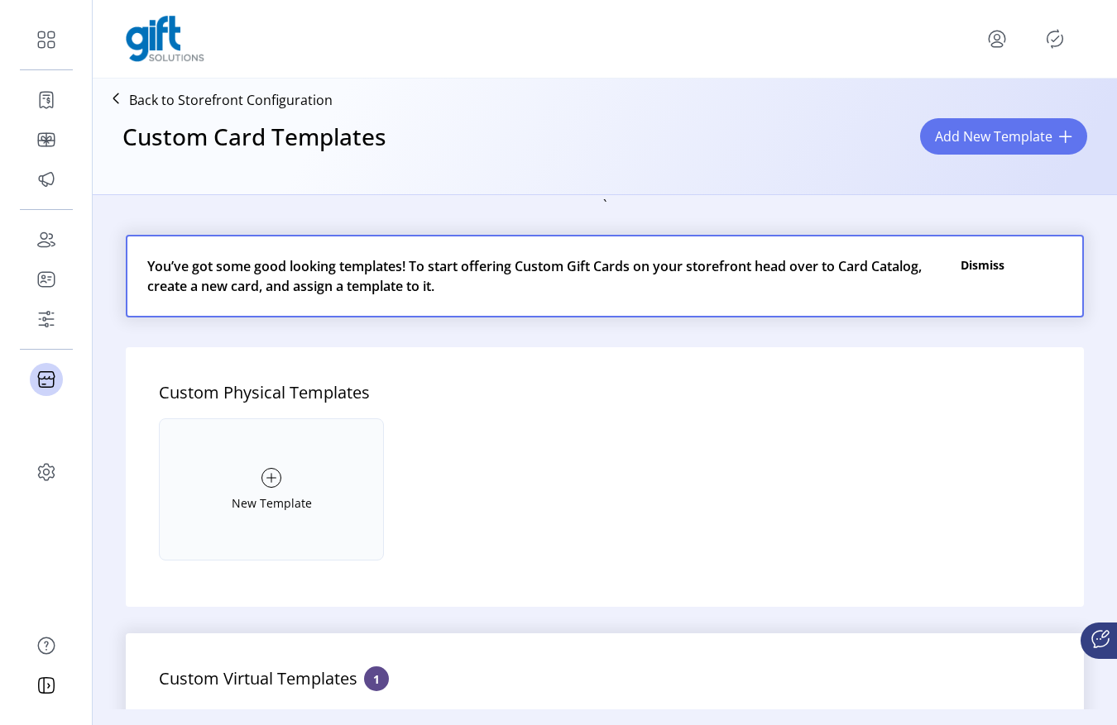
click at [279, 108] on p "Back to Storefront Configuration" at bounding box center [230, 100] width 203 height 20
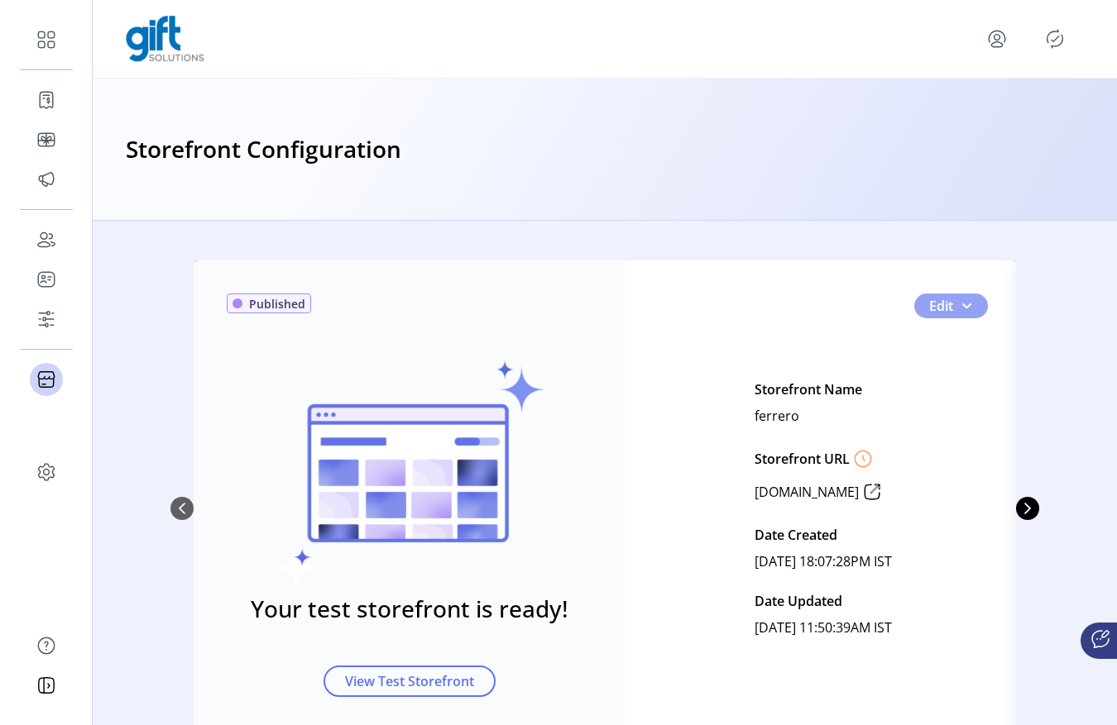
click at [964, 317] on button "Edit" at bounding box center [951, 306] width 74 height 25
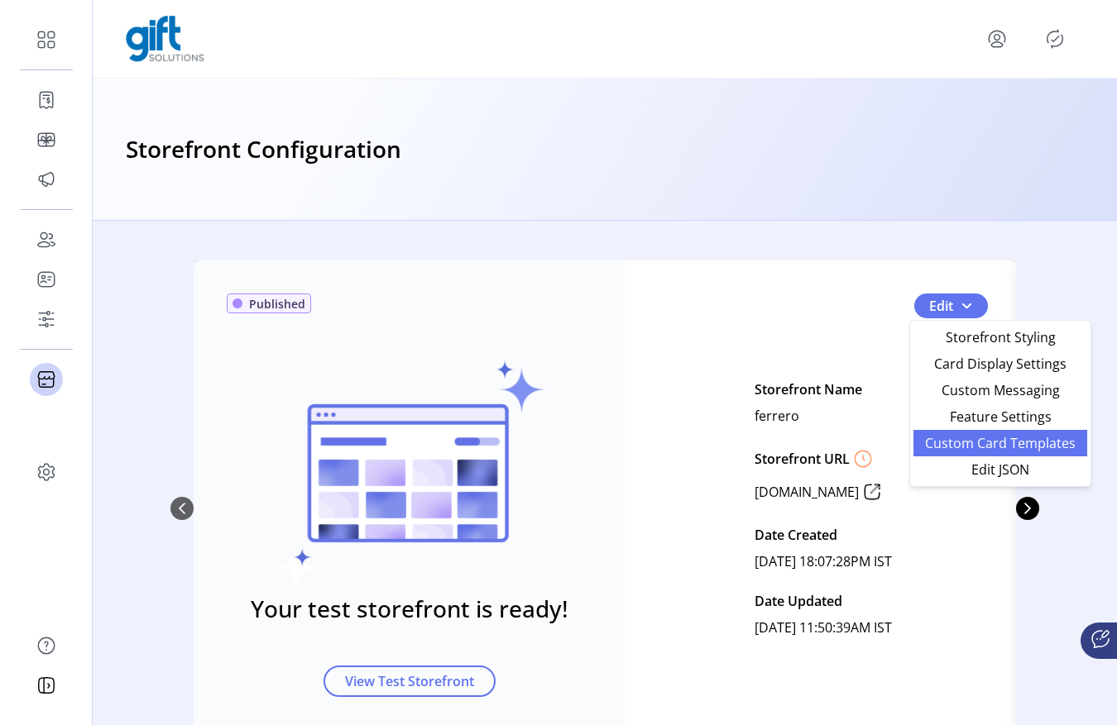
click at [962, 447] on span "Custom Card Templates" at bounding box center [1000, 443] width 154 height 13
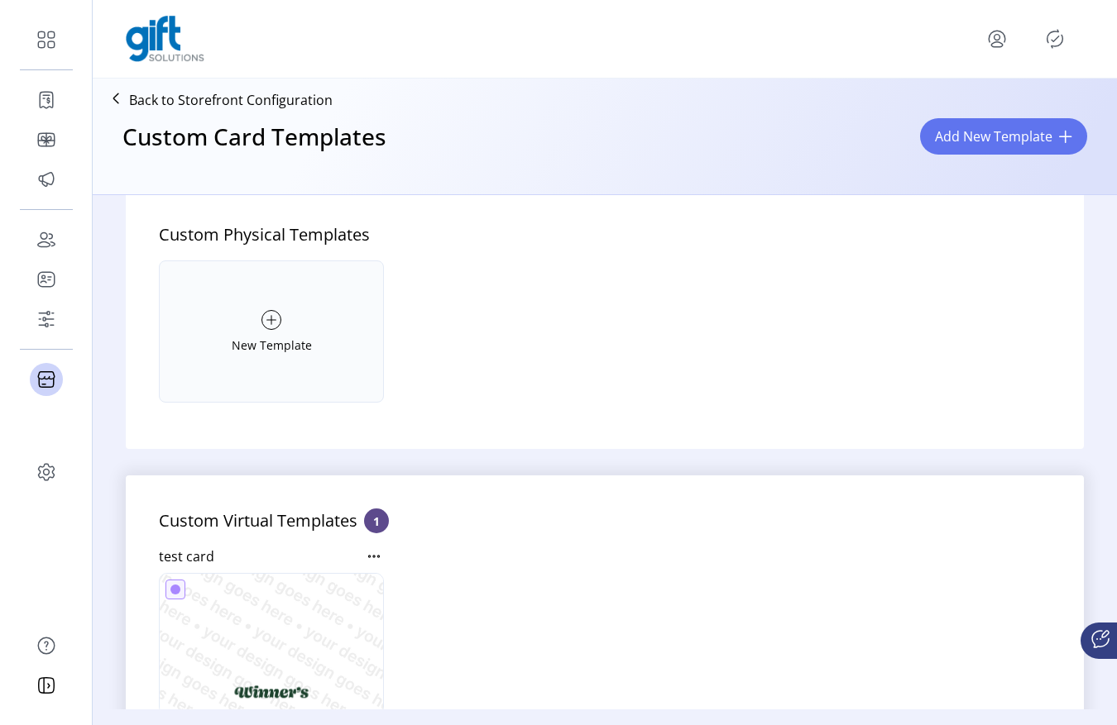
scroll to position [230, 0]
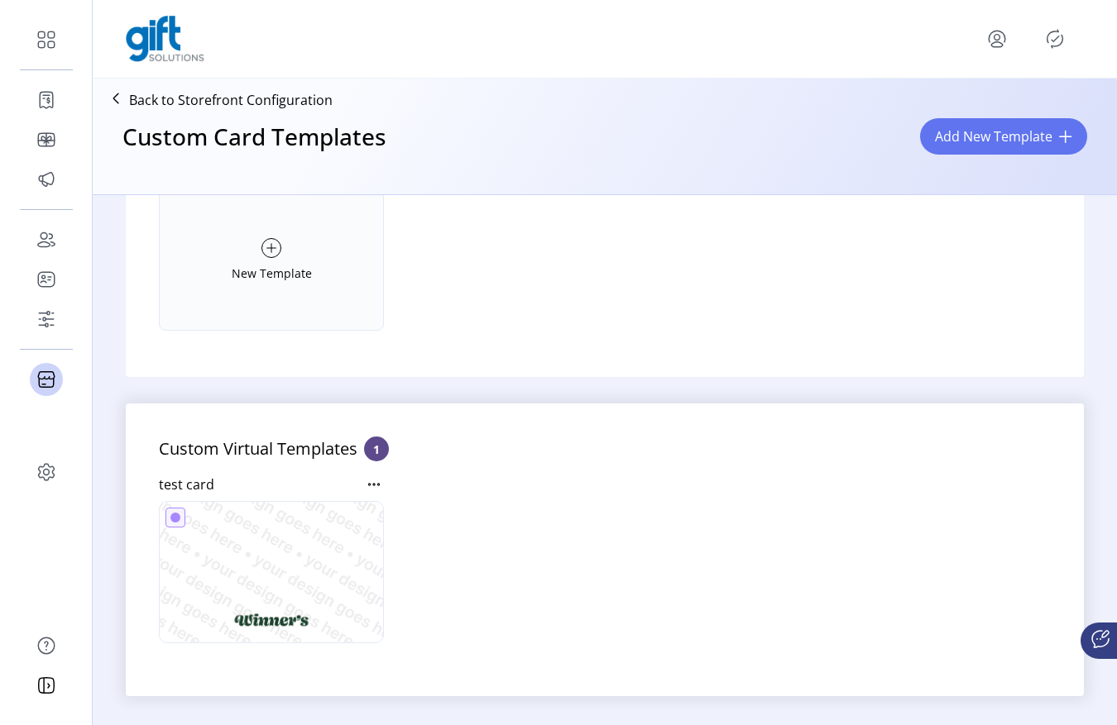
click at [371, 481] on icon at bounding box center [374, 485] width 20 height 20
click at [419, 520] on span "Edit Template" at bounding box center [446, 513] width 137 height 13
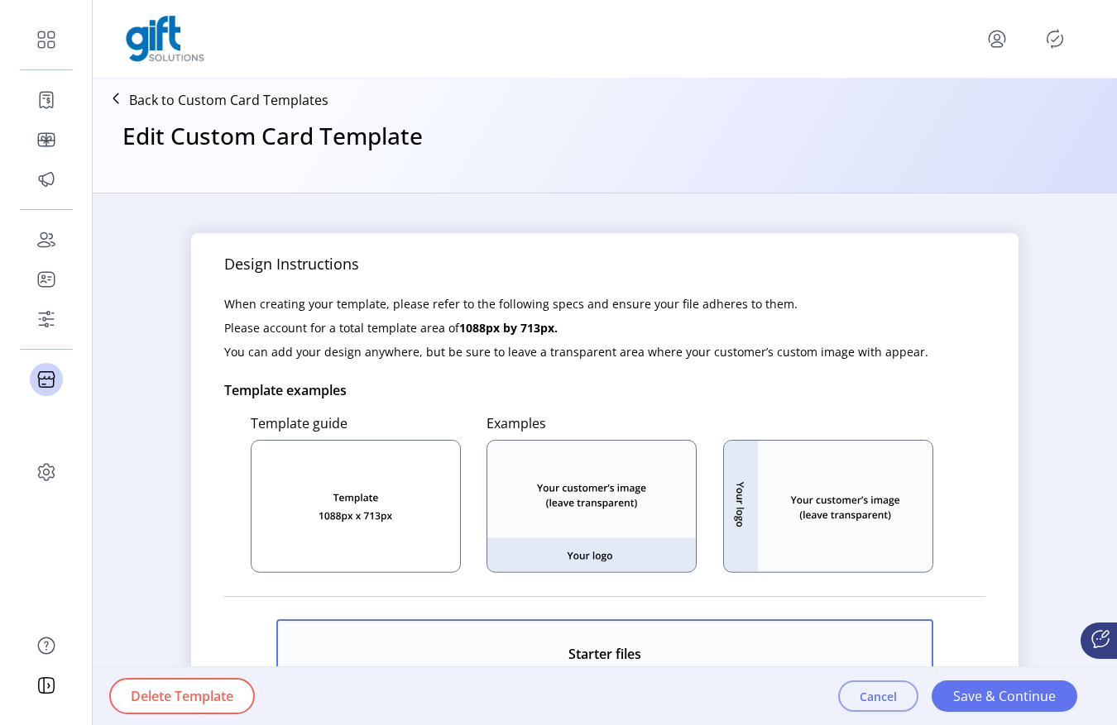
click at [878, 708] on button "Cancel" at bounding box center [878, 696] width 80 height 31
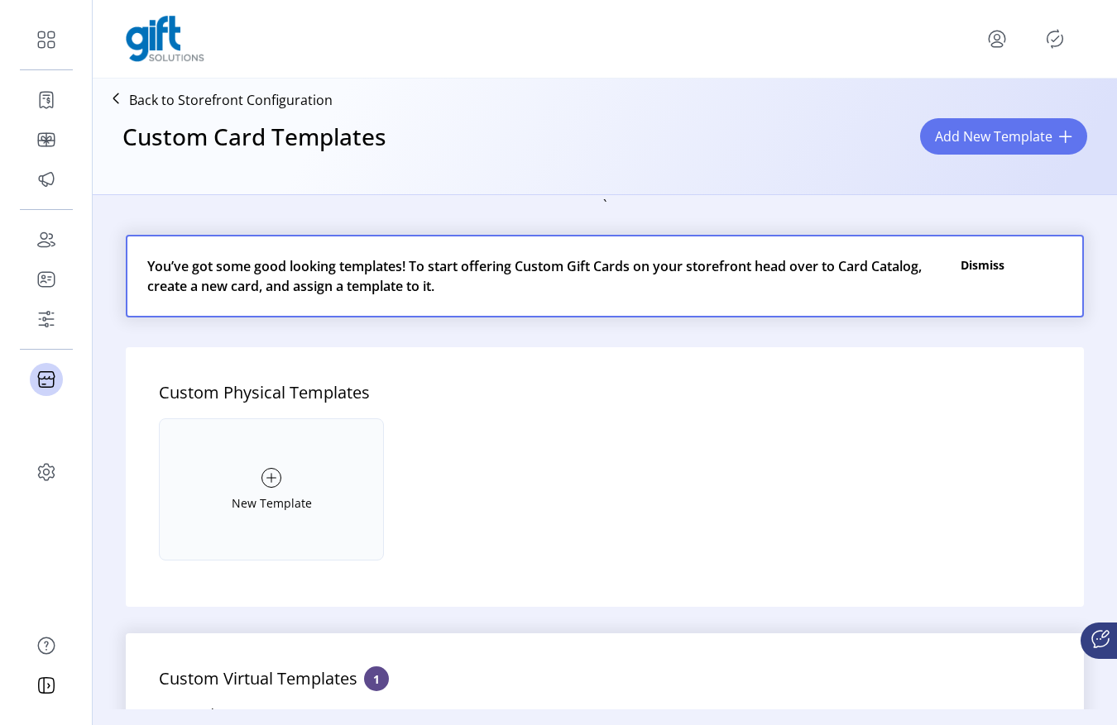
click at [276, 101] on p "Back to Storefront Configuration" at bounding box center [230, 100] width 203 height 20
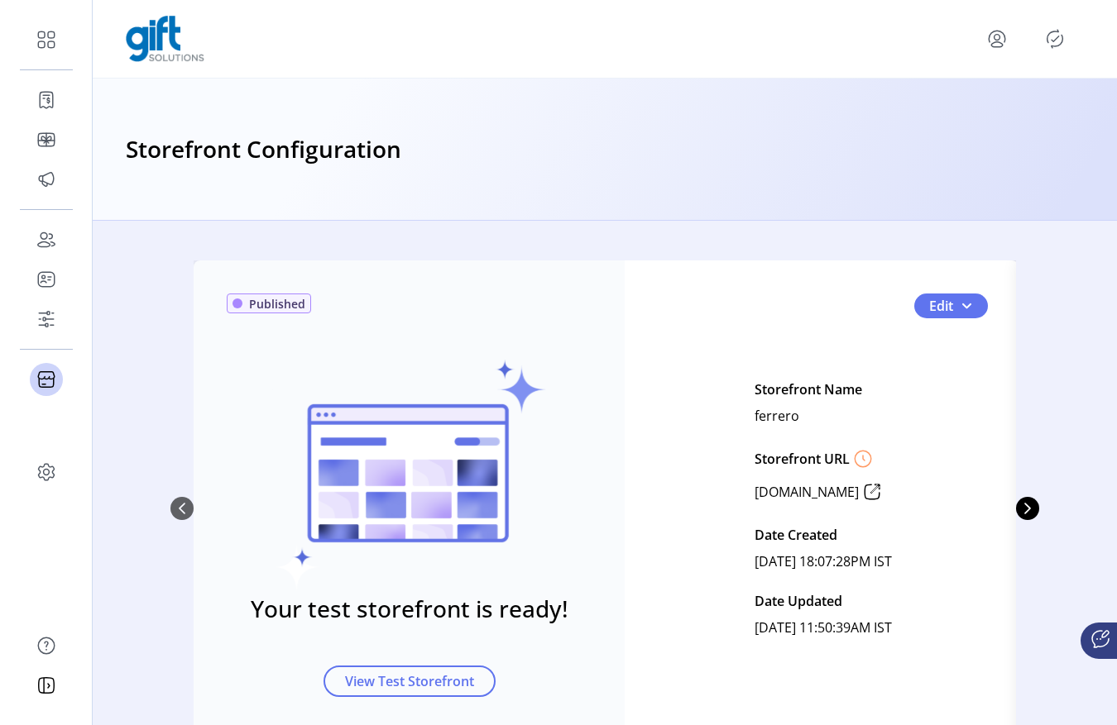
scroll to position [111, 0]
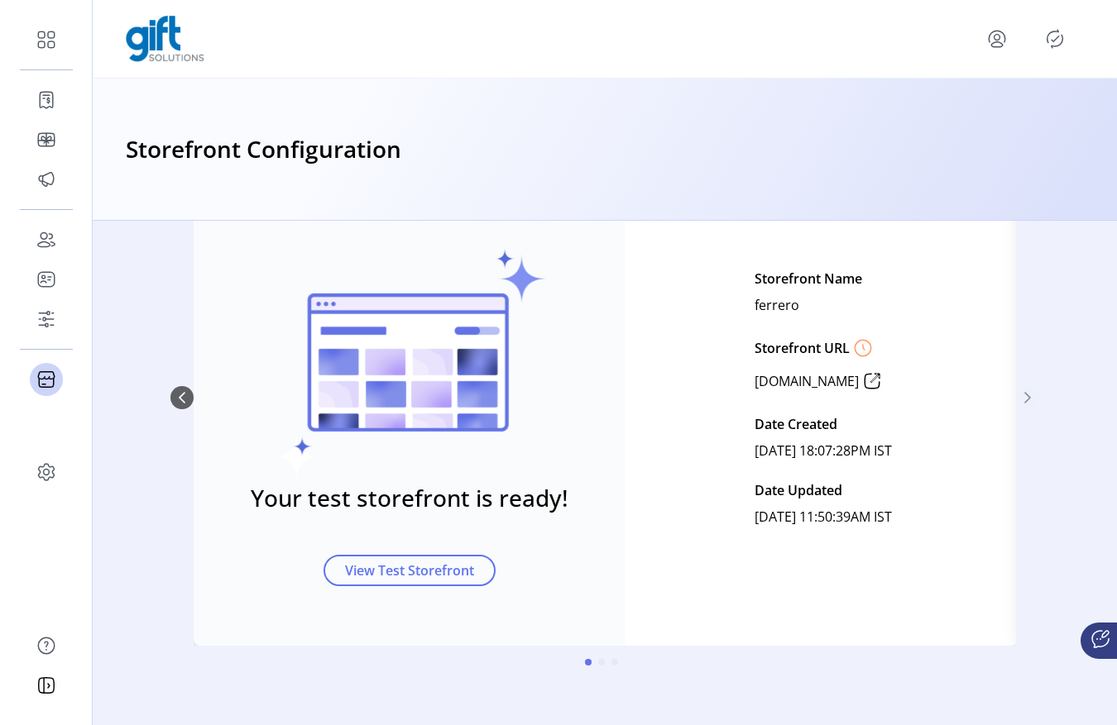
click at [1027, 402] on icon "Next Page" at bounding box center [1027, 397] width 13 height 13
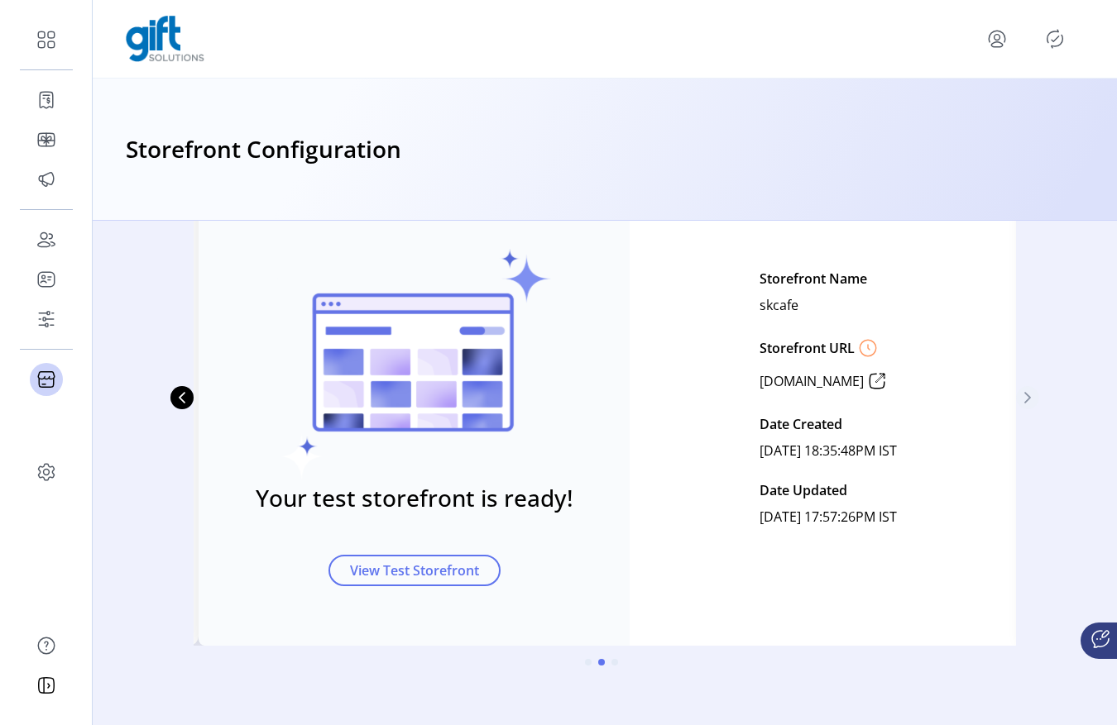
click at [1027, 402] on icon "Next Page" at bounding box center [1027, 397] width 13 height 13
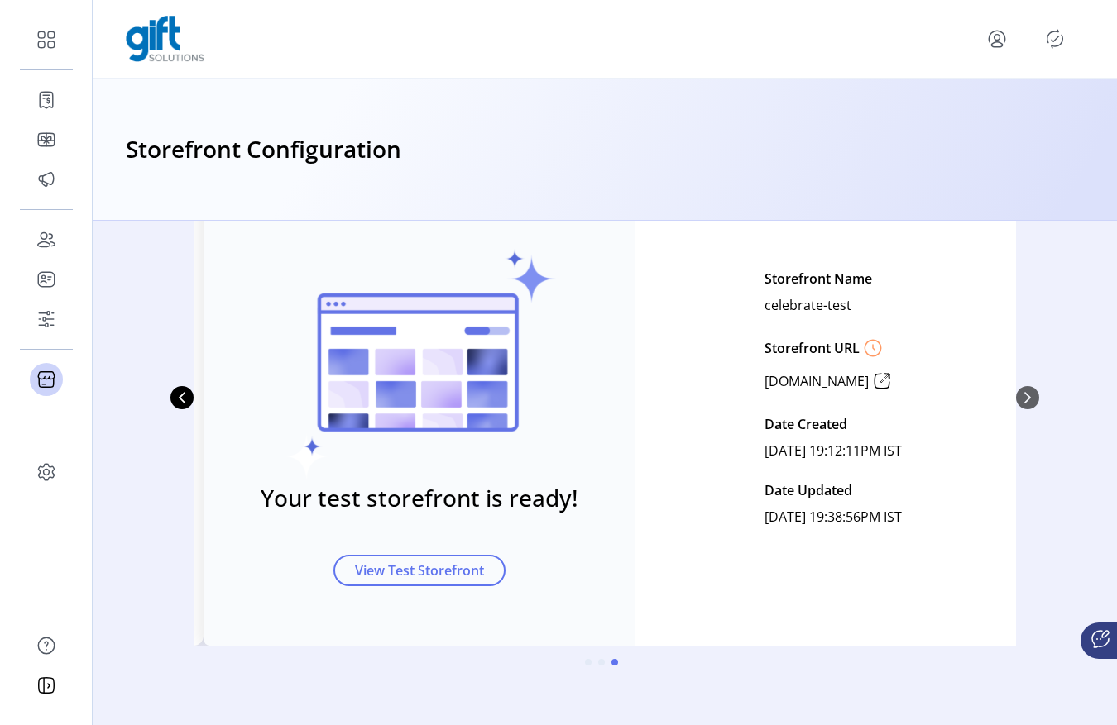
scroll to position [0, 0]
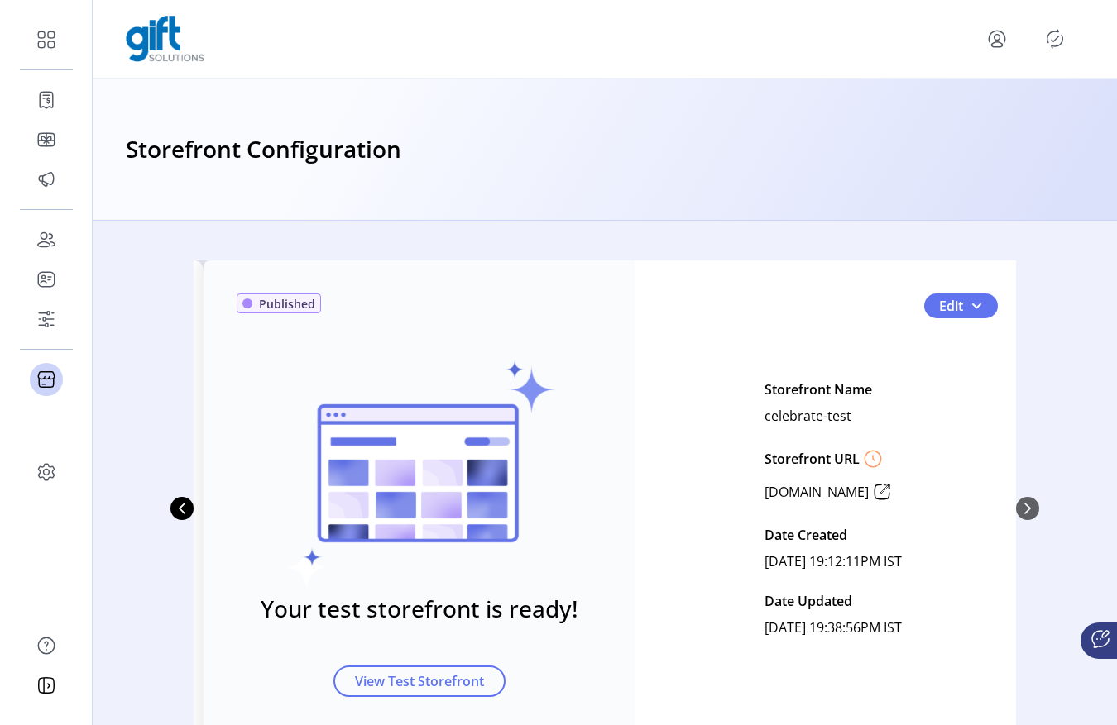
click at [968, 276] on div "Published Your test storefront is ready! View Test Storefront Edit Storefront N…" at bounding box center [616, 509] width 827 height 496
click at [968, 294] on button "Edit" at bounding box center [961, 306] width 74 height 25
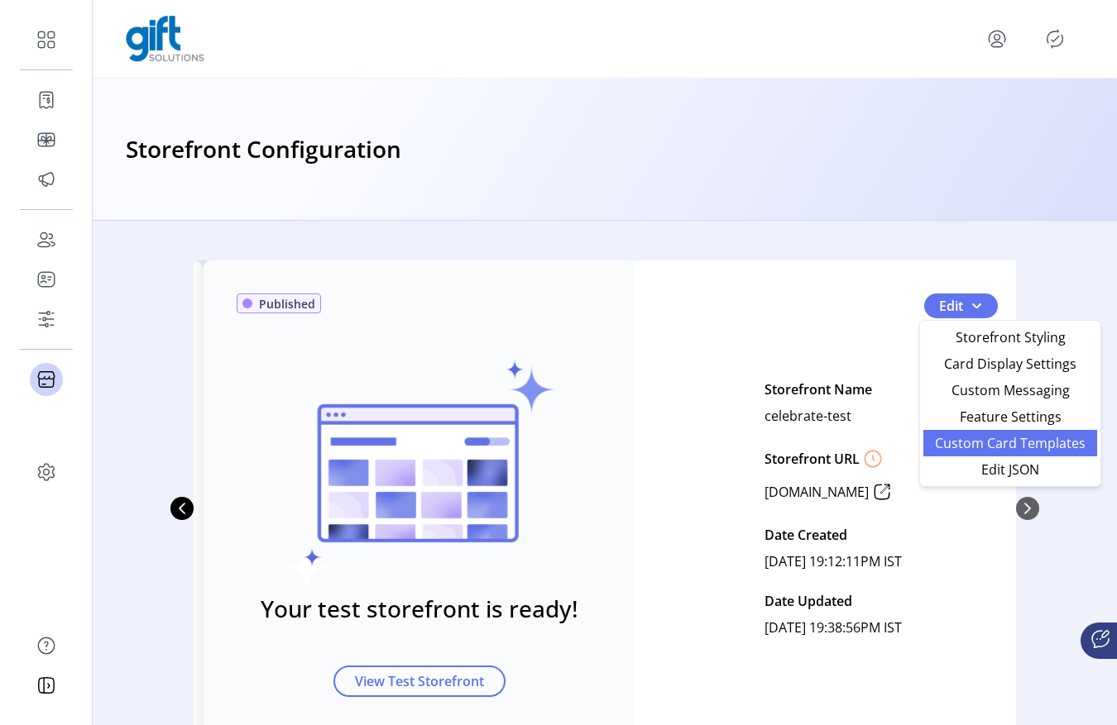
click at [952, 437] on span "Custom Card Templates" at bounding box center [1010, 443] width 154 height 13
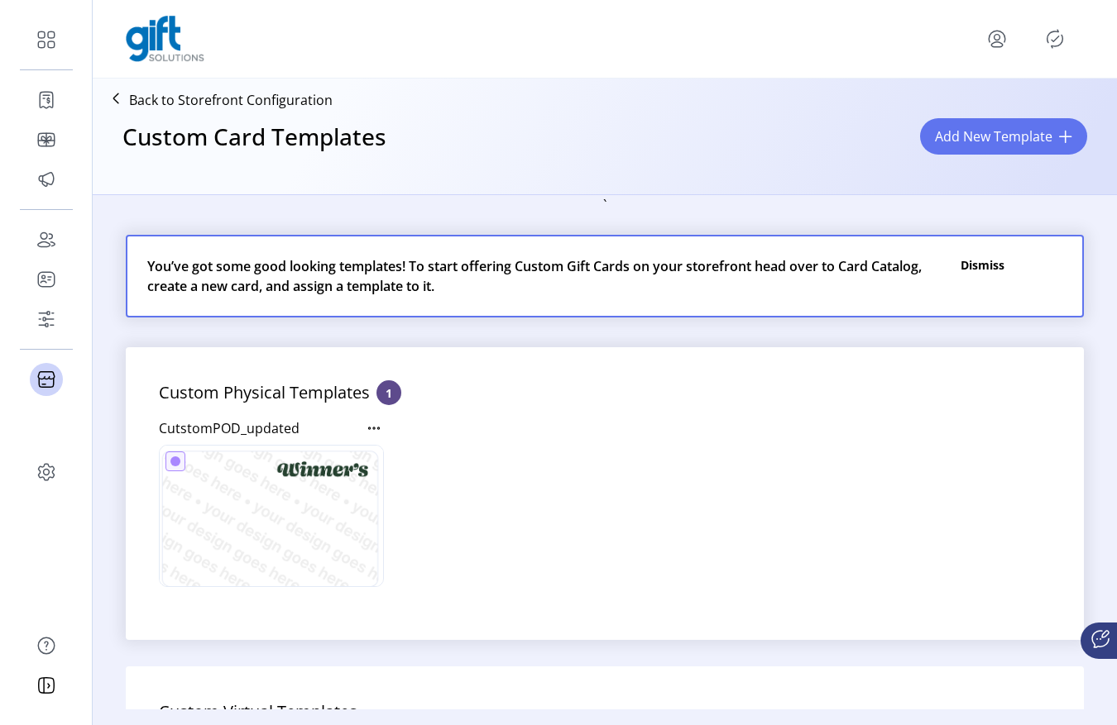
click at [375, 430] on icon at bounding box center [374, 429] width 20 height 20
click at [421, 458] on span "Edit Template" at bounding box center [446, 457] width 137 height 13
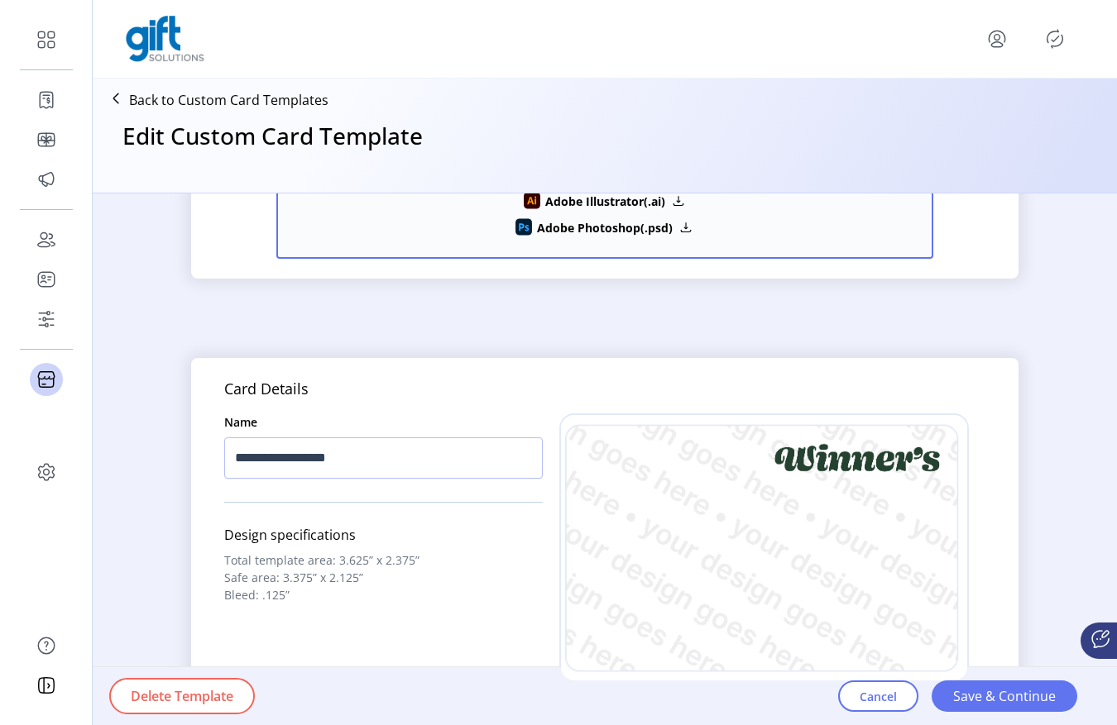
scroll to position [668, 0]
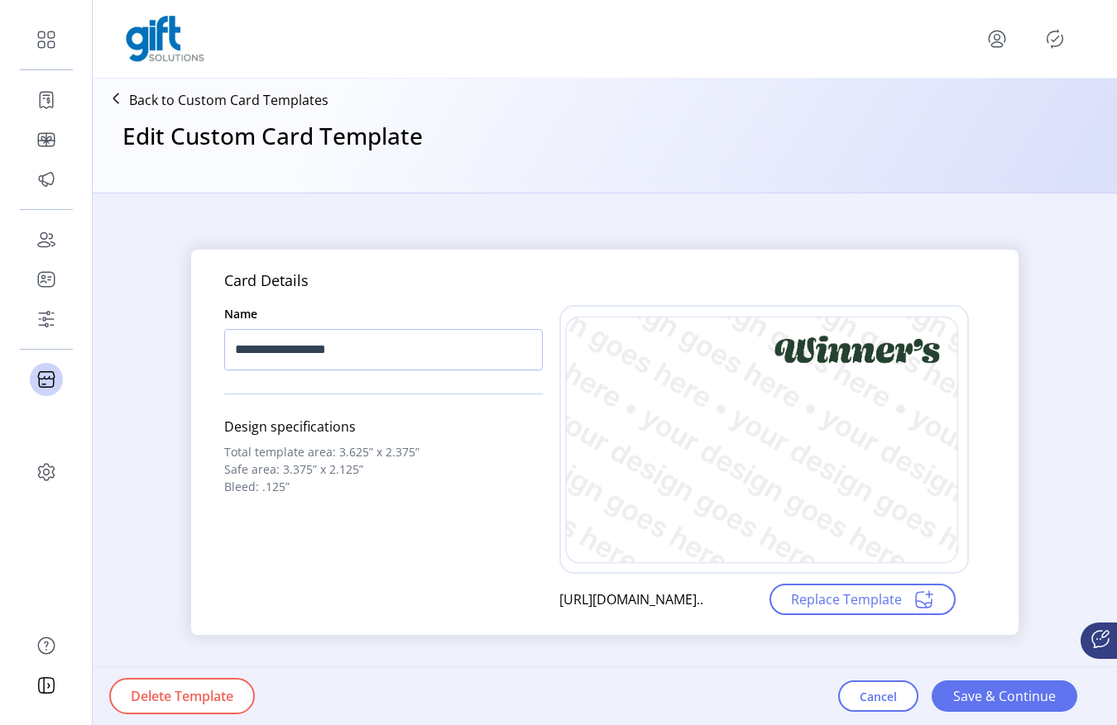
click at [890, 679] on div "Cancel Save & Continue" at bounding box center [957, 696] width 239 height 58
click at [890, 682] on button "Cancel" at bounding box center [878, 696] width 80 height 31
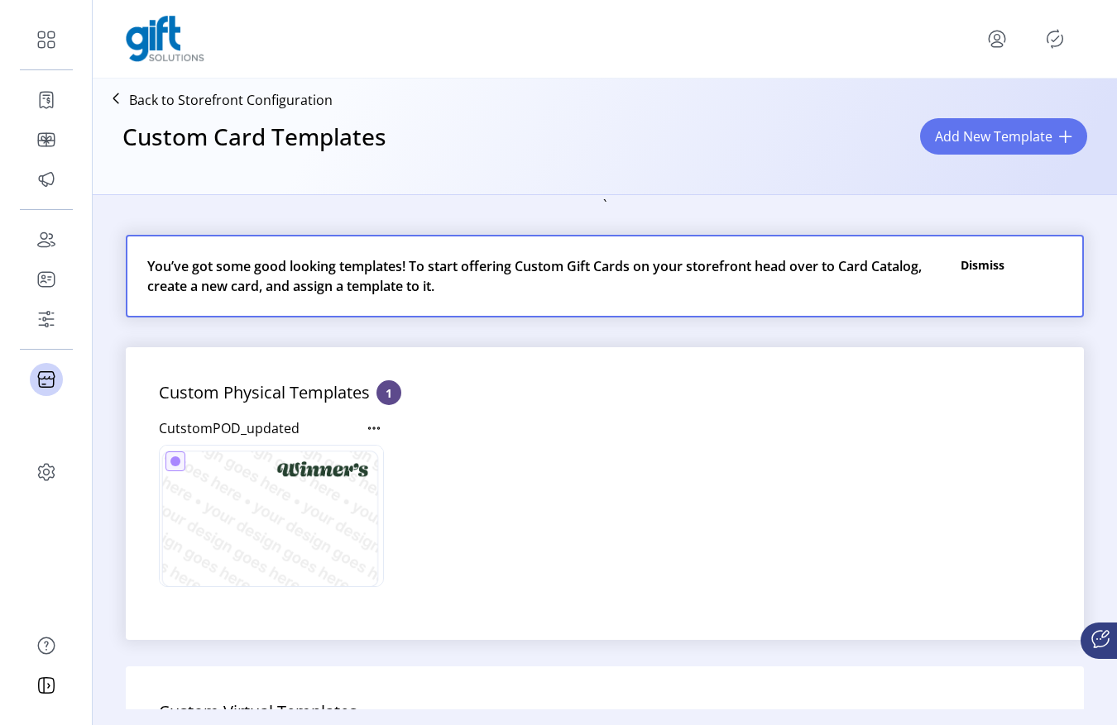
scroll to position [24, 0]
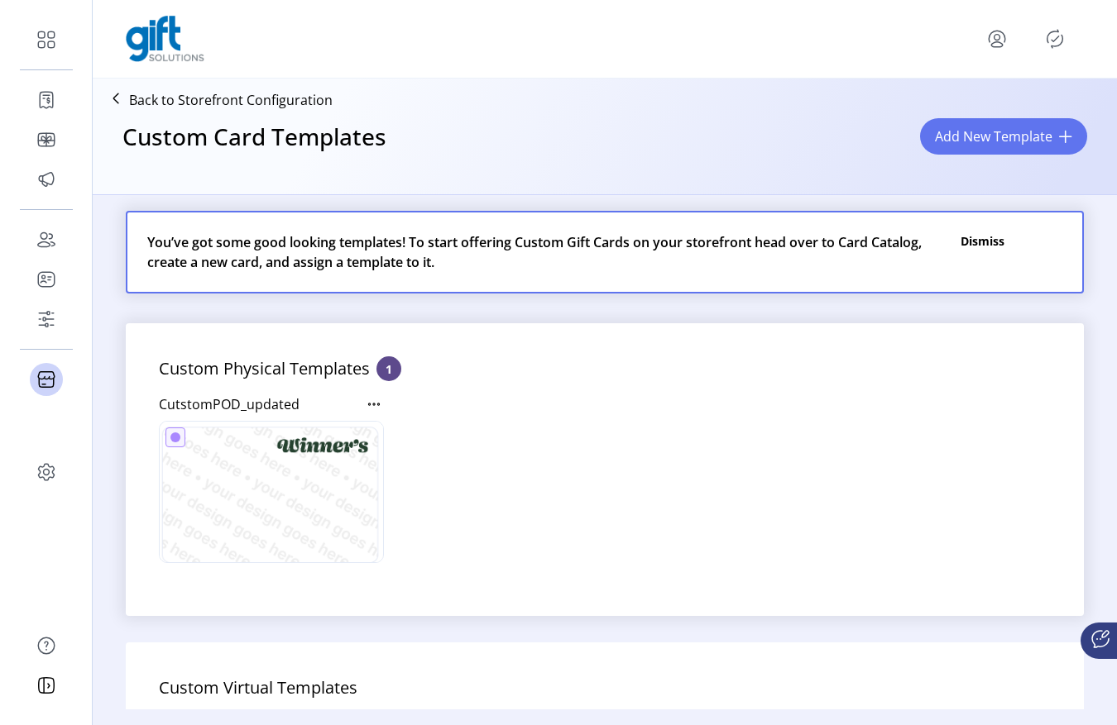
click at [380, 407] on icon at bounding box center [374, 405] width 20 height 20
click at [570, 415] on div "CutstomPOD_updated" at bounding box center [605, 482] width 892 height 175
click at [1049, 36] on icon "Publisher Panel" at bounding box center [1054, 39] width 26 height 26
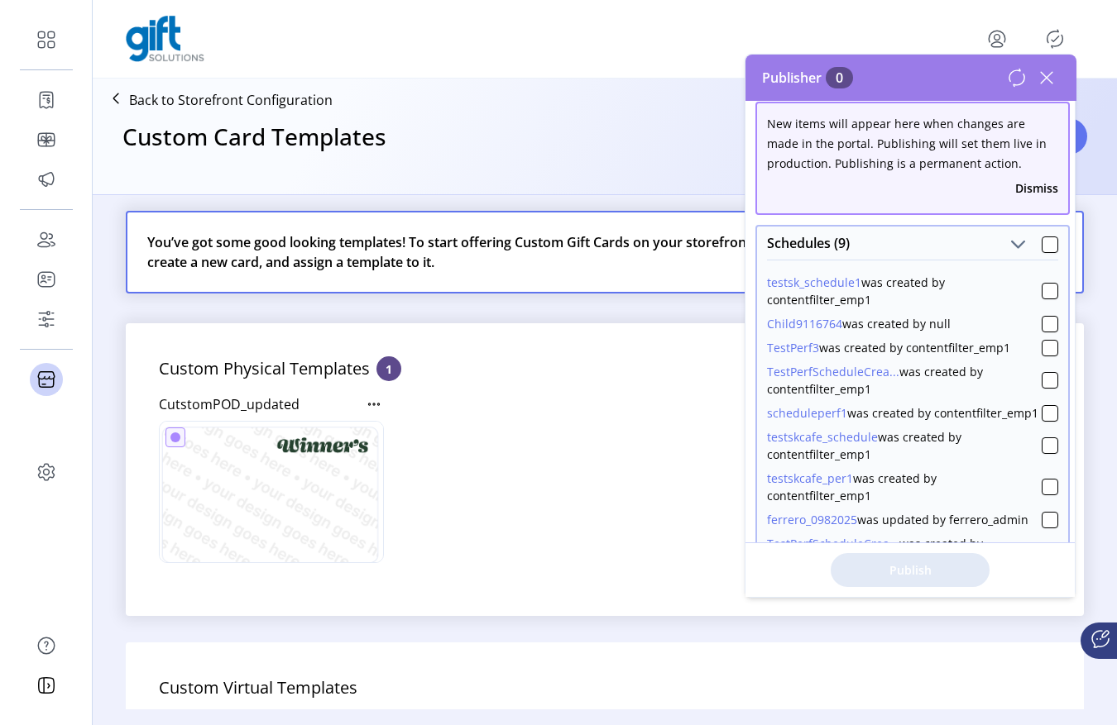
scroll to position [0, 0]
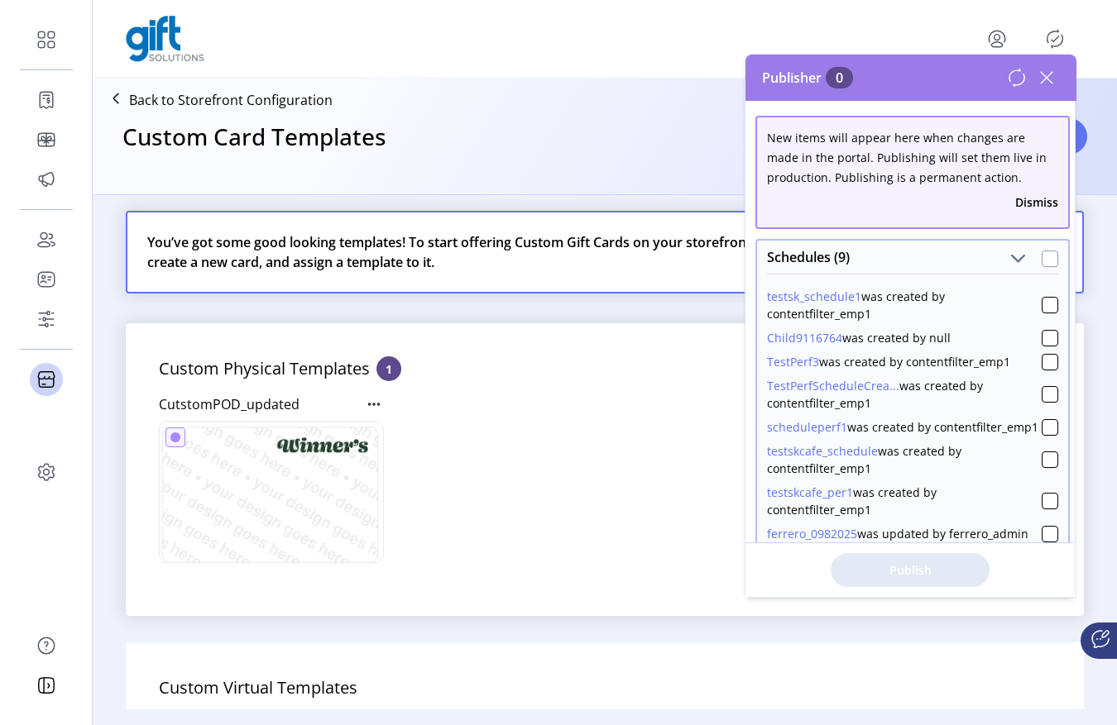
click at [1041, 260] on div at bounding box center [1049, 259] width 17 height 17
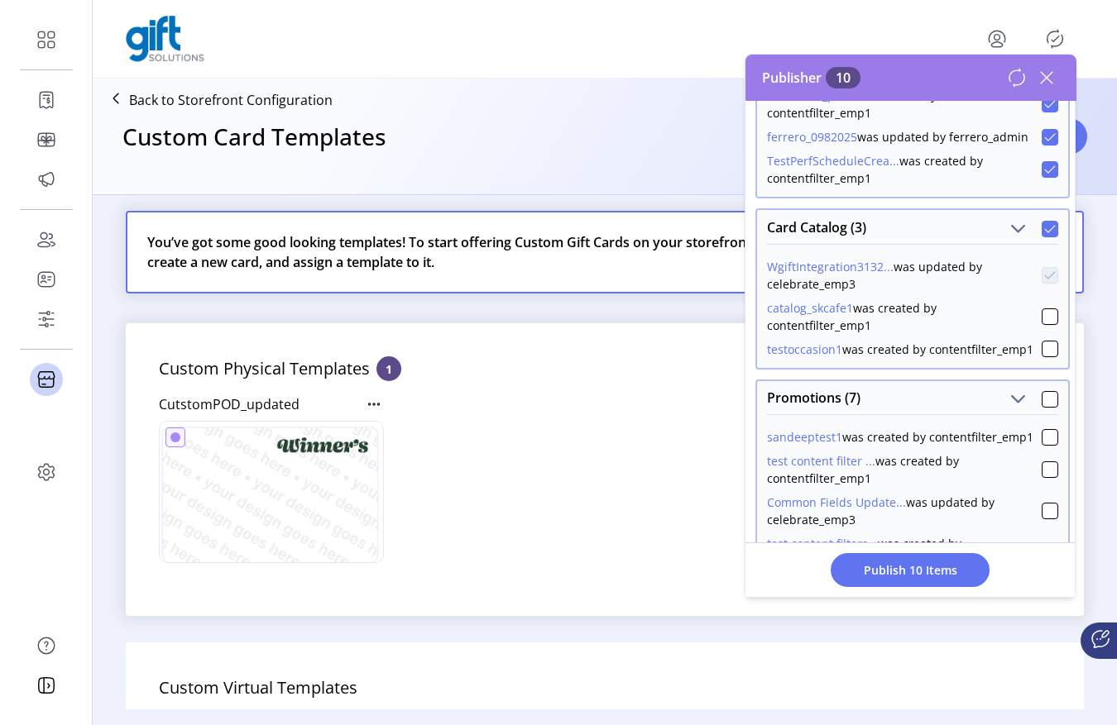
scroll to position [400, 0]
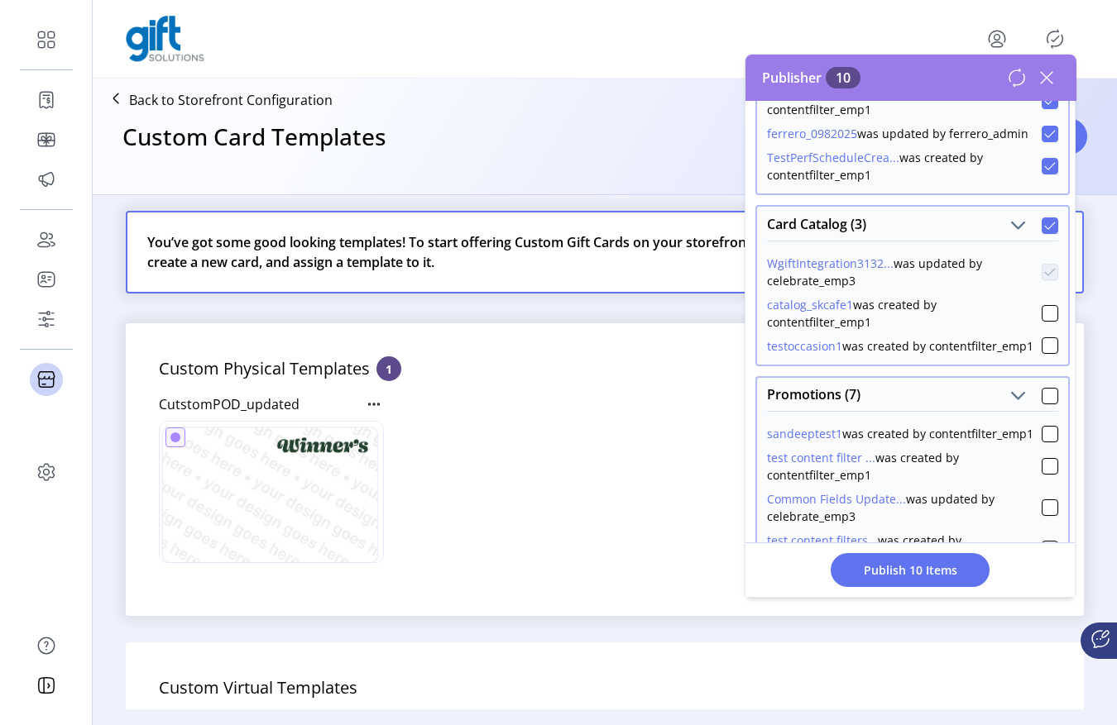
click at [1044, 232] on icon at bounding box center [1050, 226] width 12 height 12
click at [1041, 234] on div at bounding box center [1049, 226] width 17 height 17
click at [1044, 232] on icon at bounding box center [1050, 226] width 12 height 12
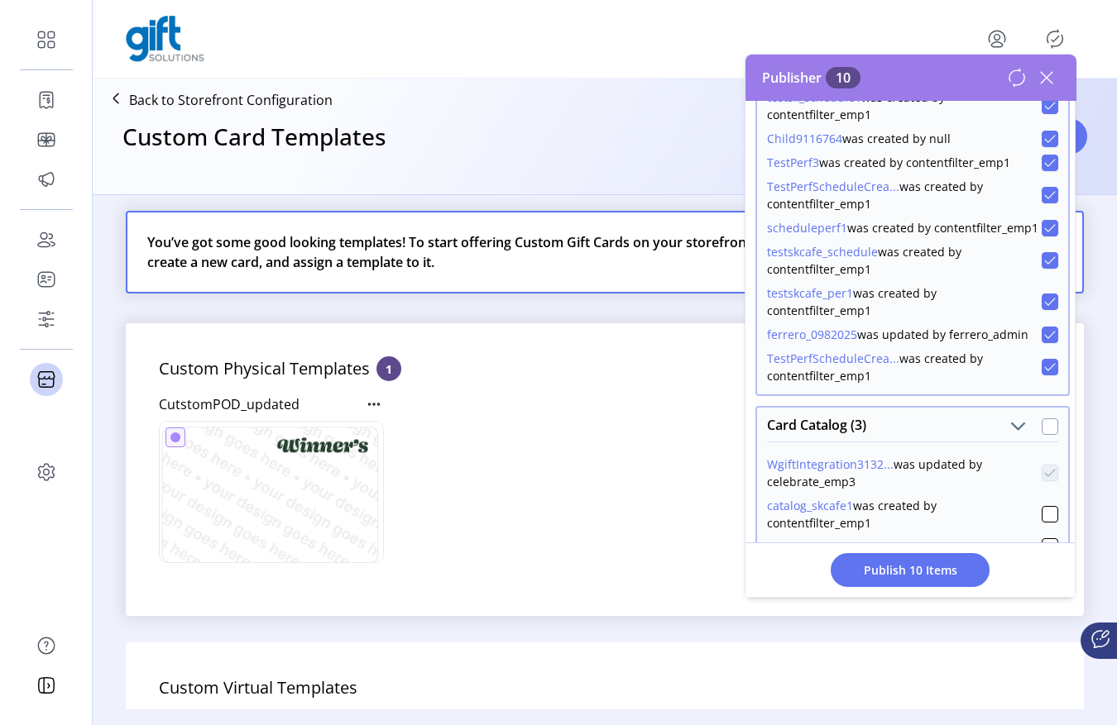
scroll to position [0, 0]
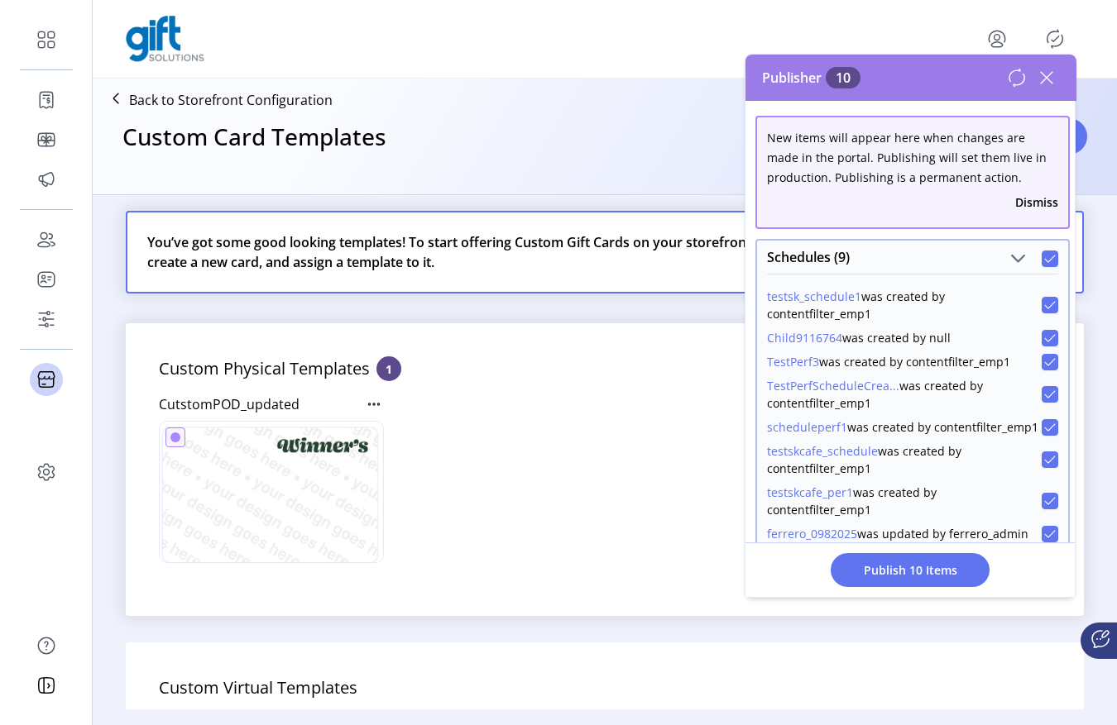
click at [1044, 255] on icon at bounding box center [1050, 259] width 12 height 12
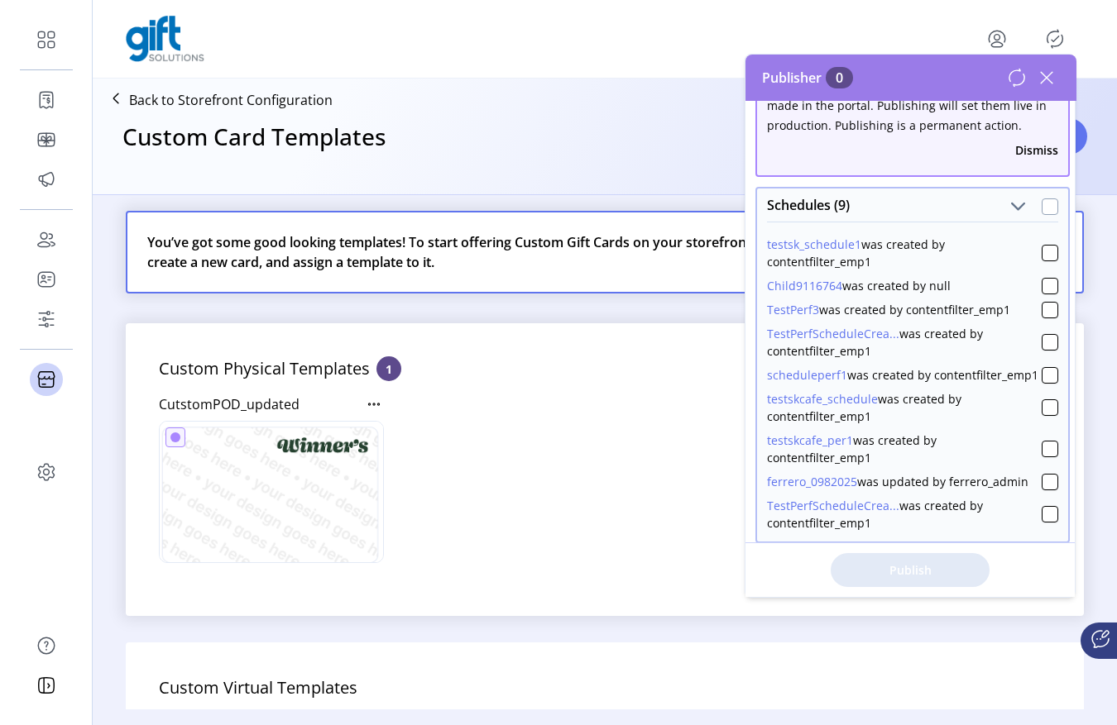
click at [1044, 210] on div at bounding box center [1049, 207] width 17 height 17
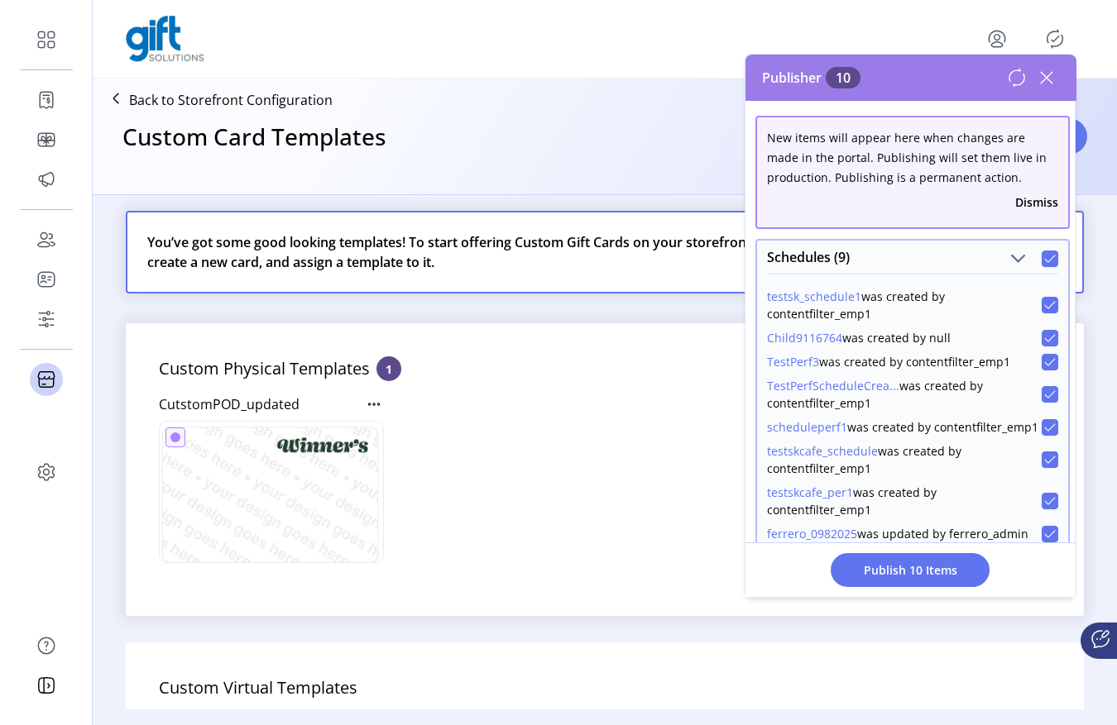
click at [1043, 266] on div at bounding box center [1049, 259] width 17 height 17
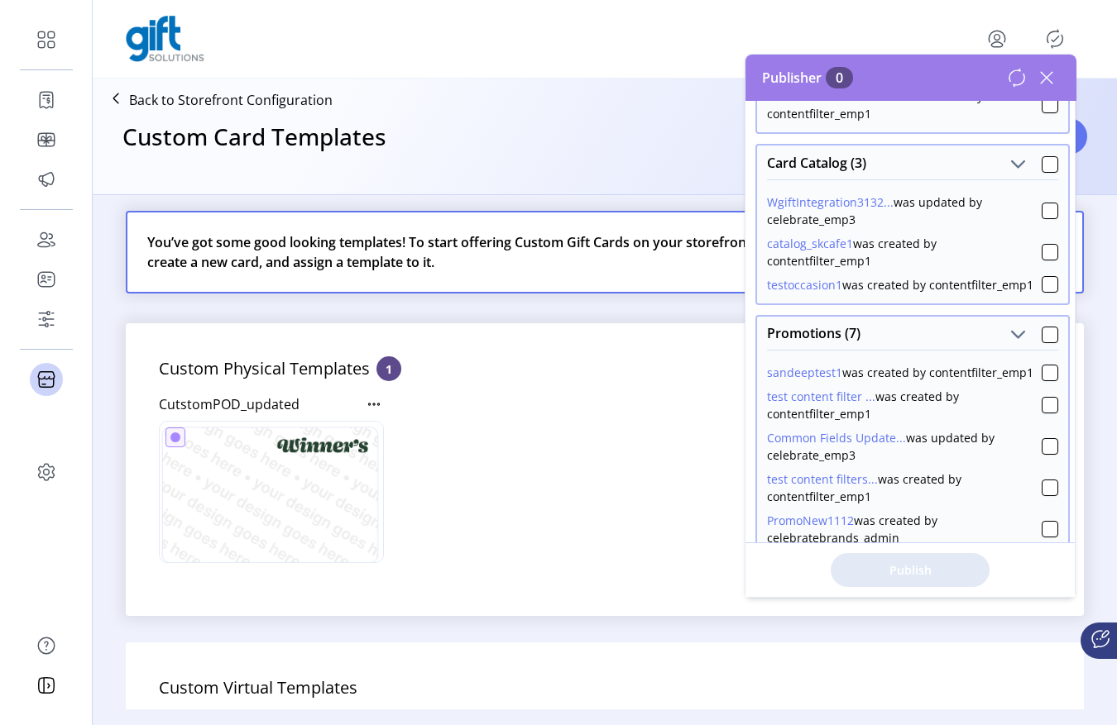
scroll to position [508, 0]
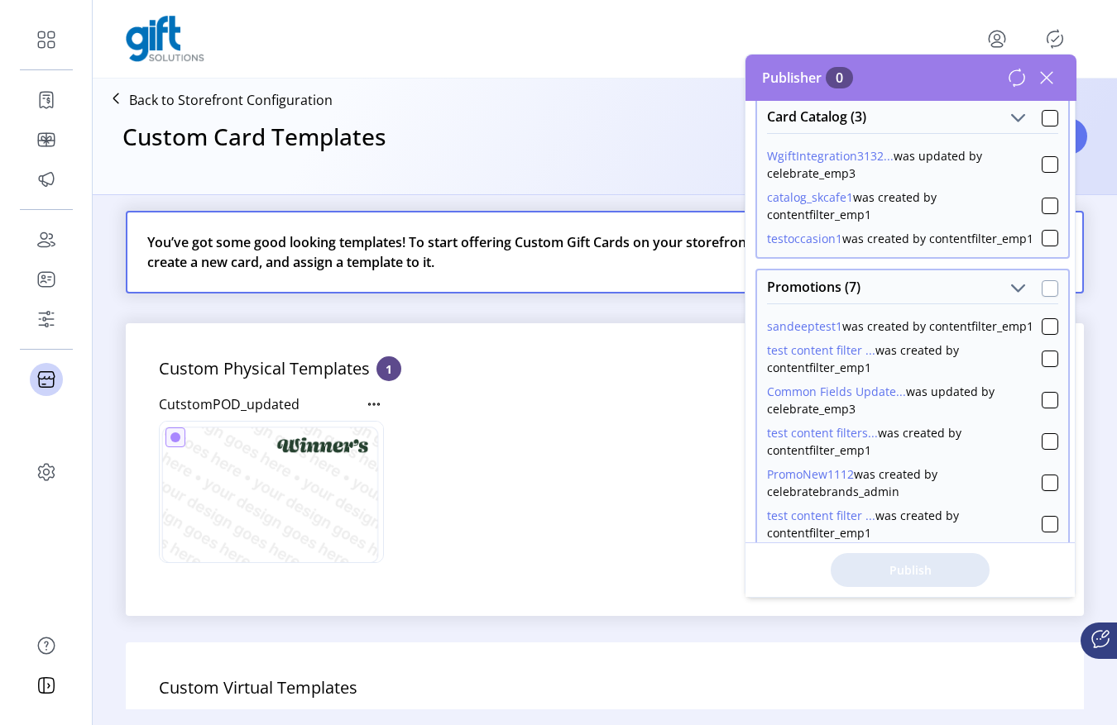
click at [1043, 297] on div at bounding box center [1049, 288] width 17 height 17
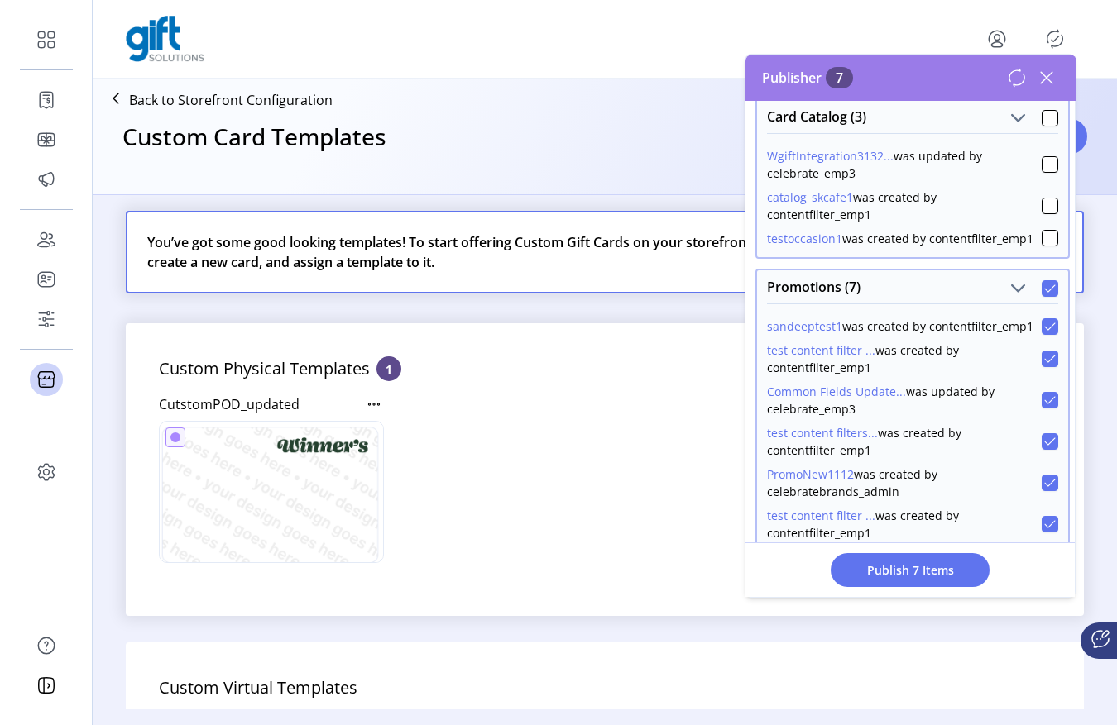
click at [1044, 294] on icon at bounding box center [1050, 289] width 12 height 12
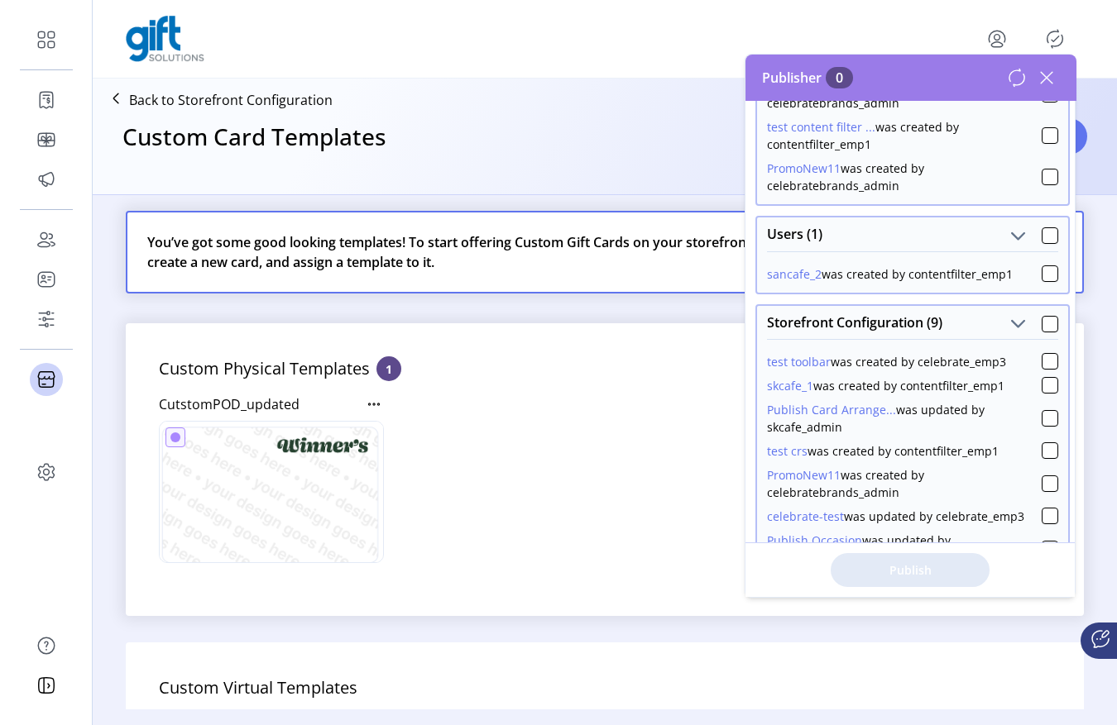
scroll to position [916, 0]
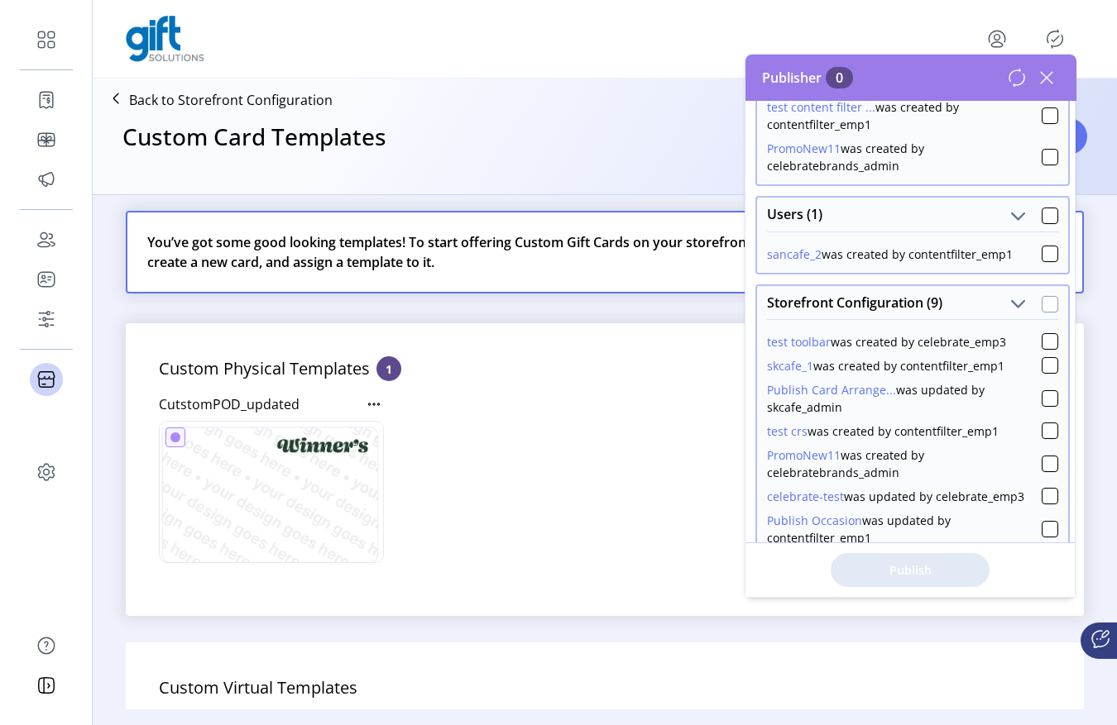
click at [1041, 313] on div at bounding box center [1049, 304] width 17 height 17
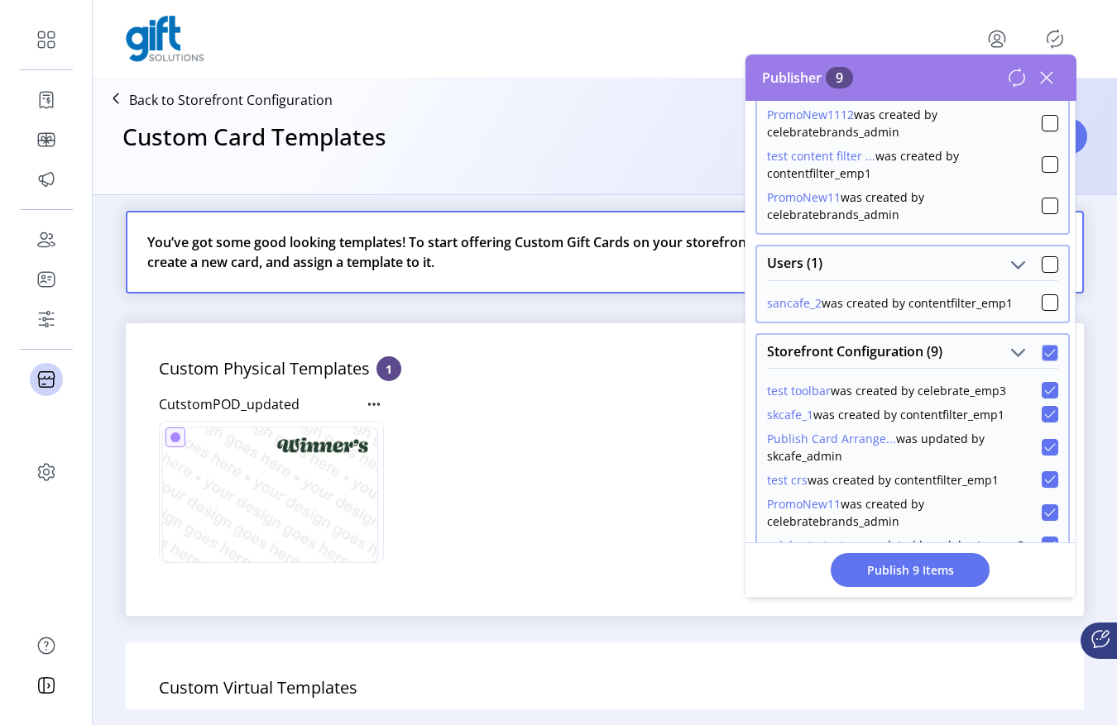
scroll to position [1041, 0]
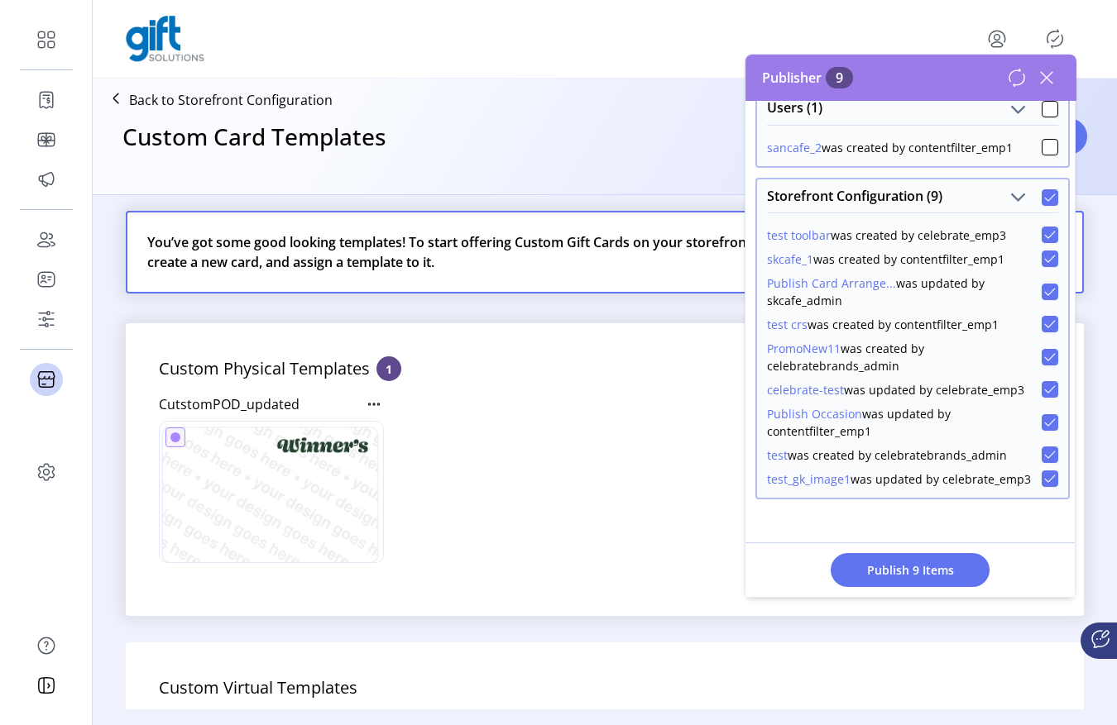
click at [1046, 195] on icon at bounding box center [1050, 198] width 12 height 12
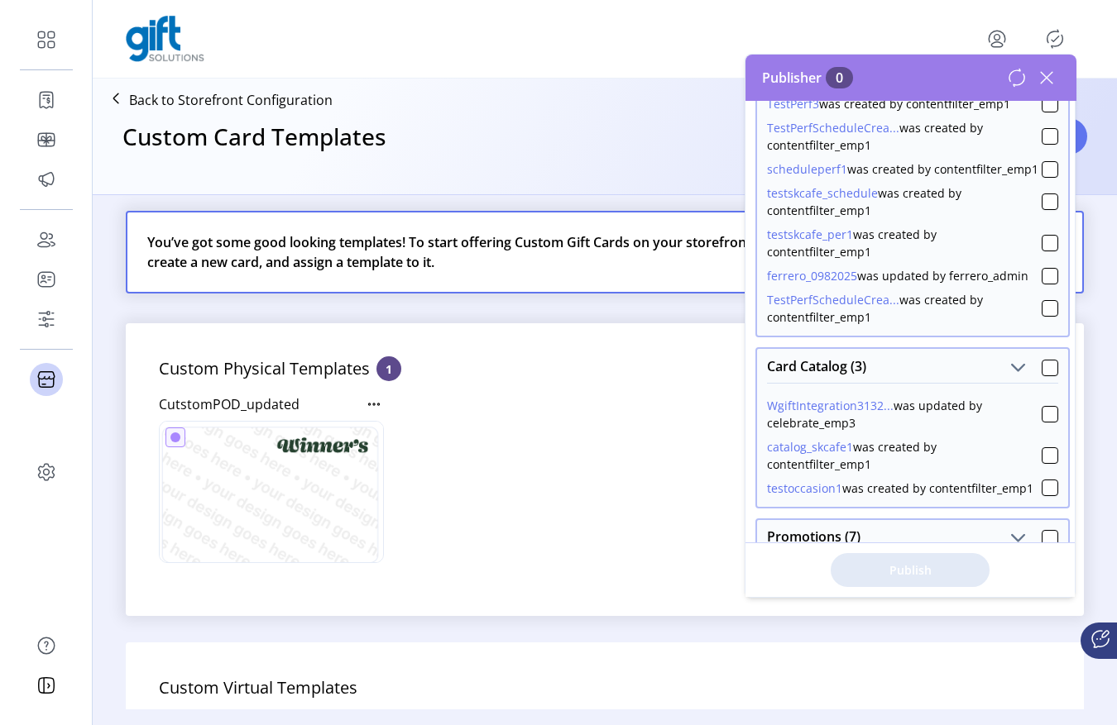
scroll to position [0, 0]
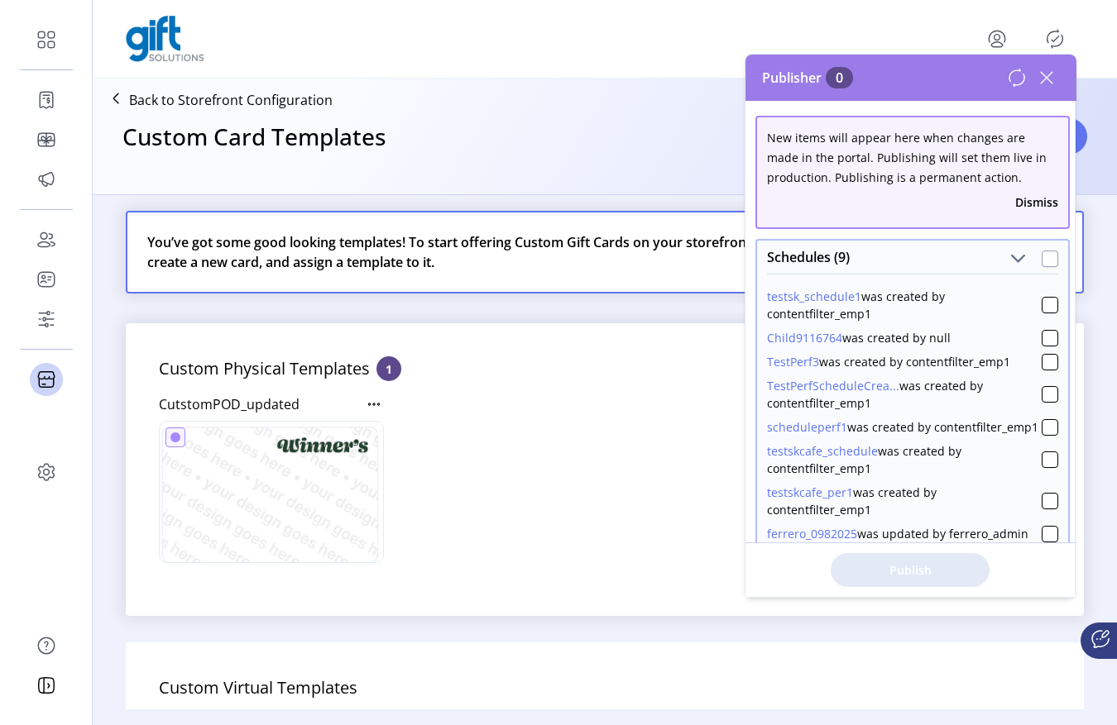
click at [1046, 256] on div at bounding box center [1049, 259] width 17 height 17
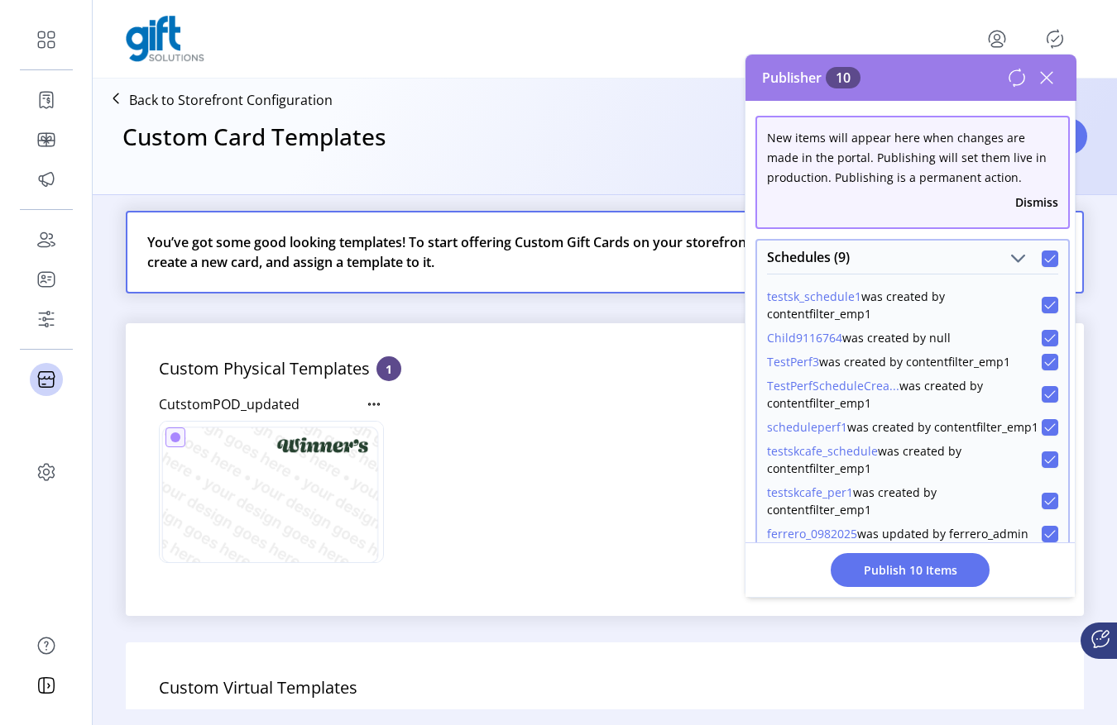
click at [1044, 254] on icon at bounding box center [1050, 259] width 12 height 12
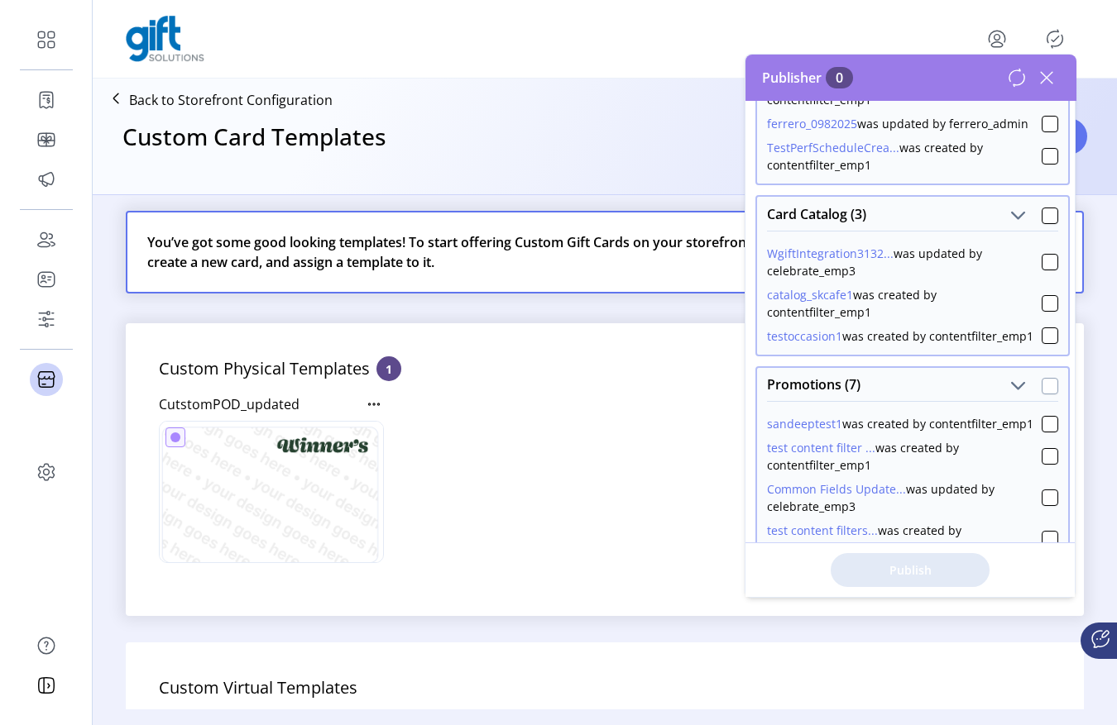
scroll to position [409, 0]
click at [1044, 225] on div at bounding box center [1049, 216] width 17 height 17
click at [1044, 222] on icon at bounding box center [1050, 217] width 12 height 12
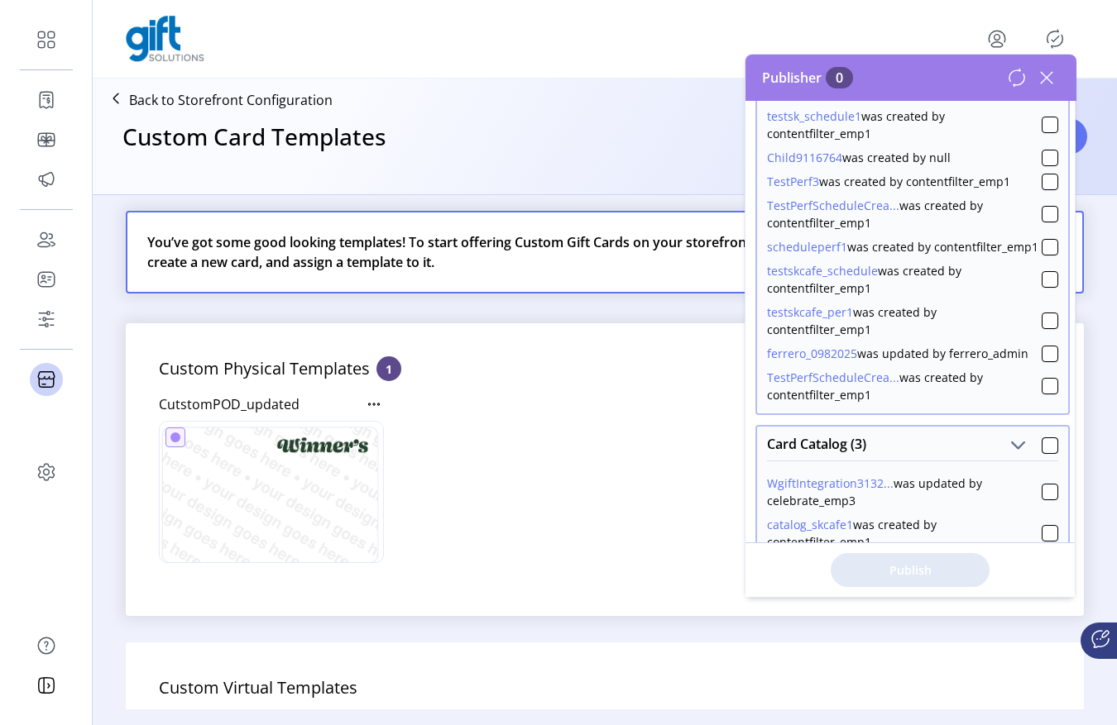
scroll to position [0, 0]
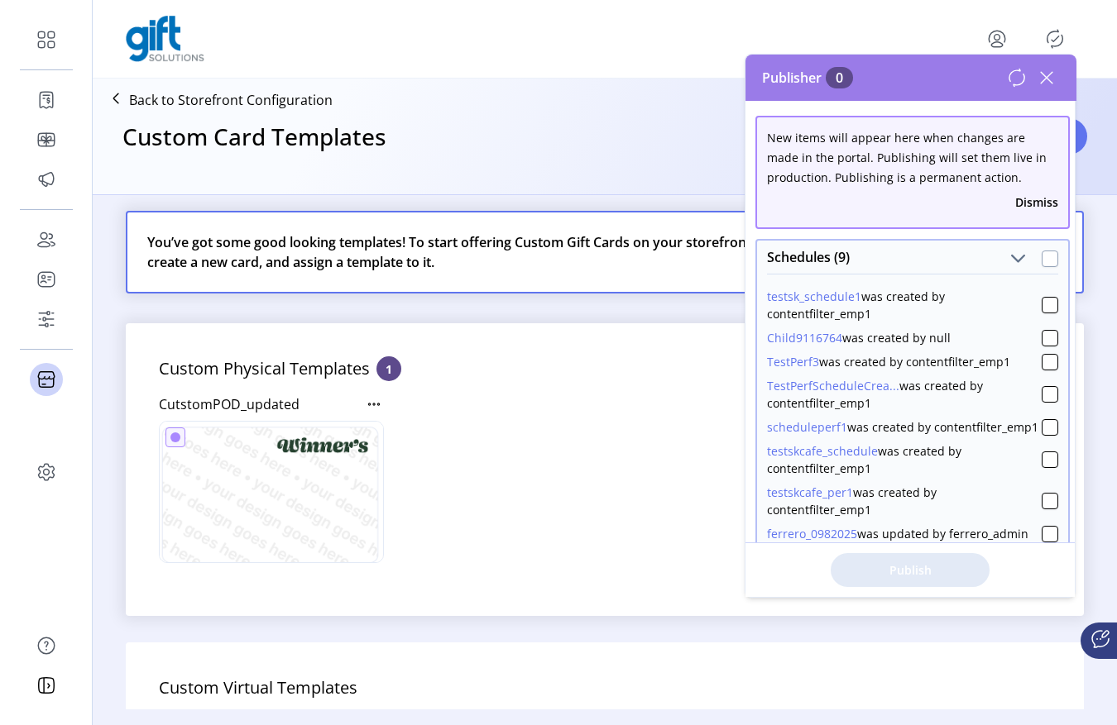
click at [1041, 265] on div at bounding box center [1049, 259] width 17 height 17
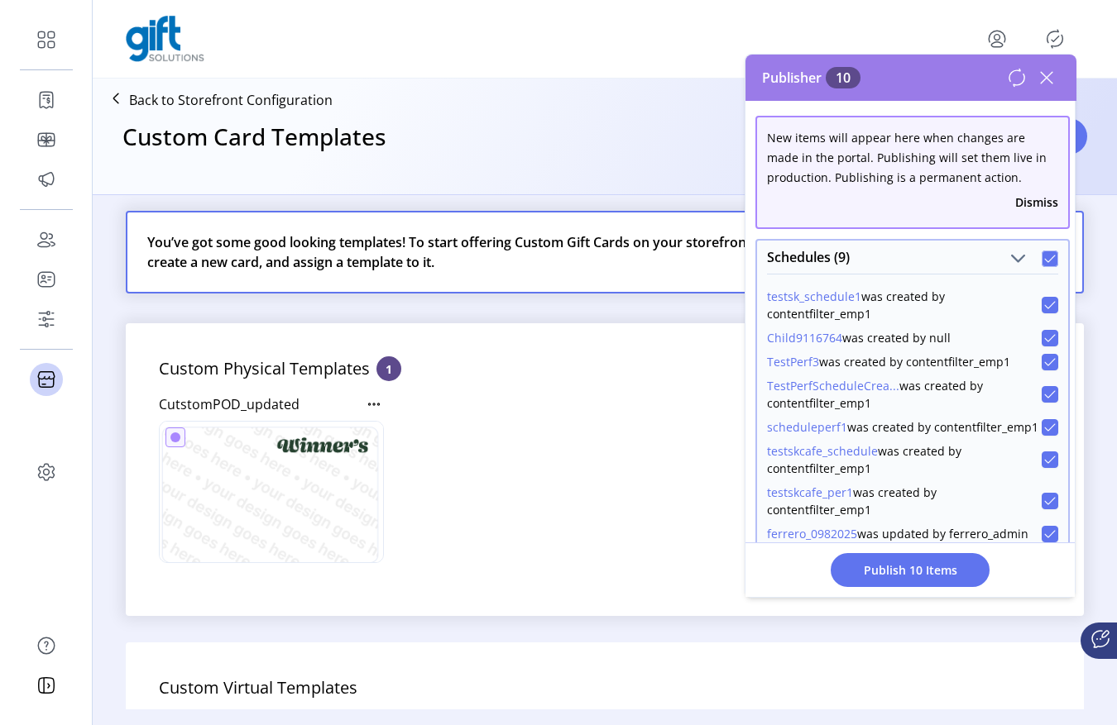
click at [1044, 261] on icon at bounding box center [1050, 259] width 12 height 12
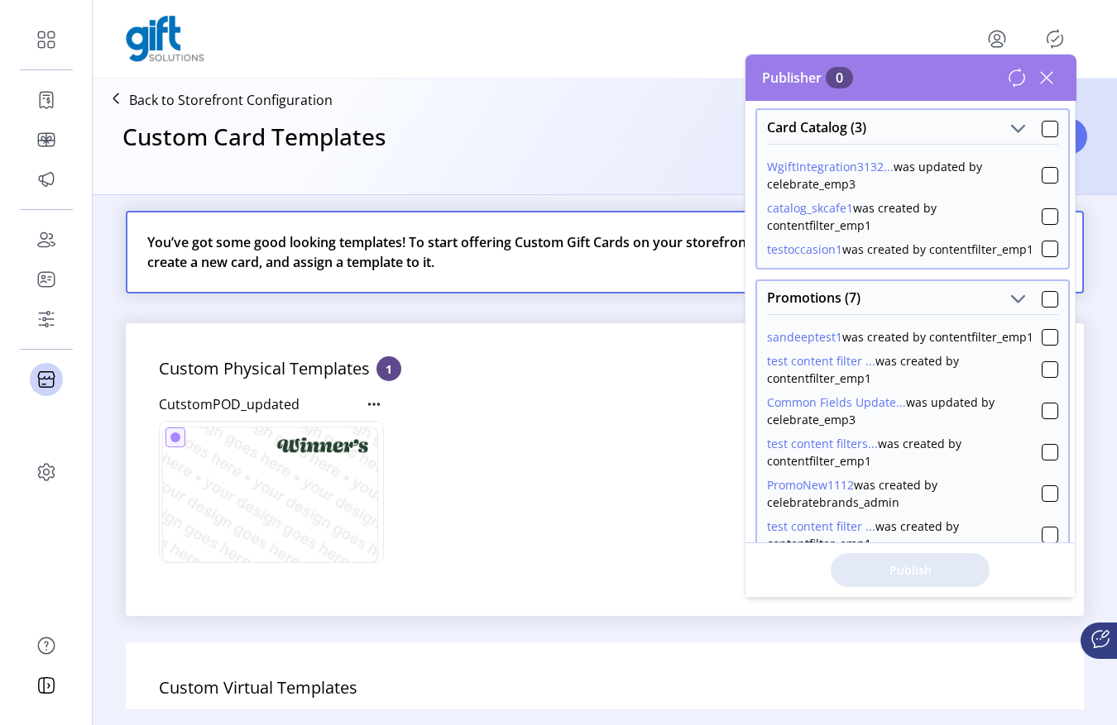
scroll to position [547, 0]
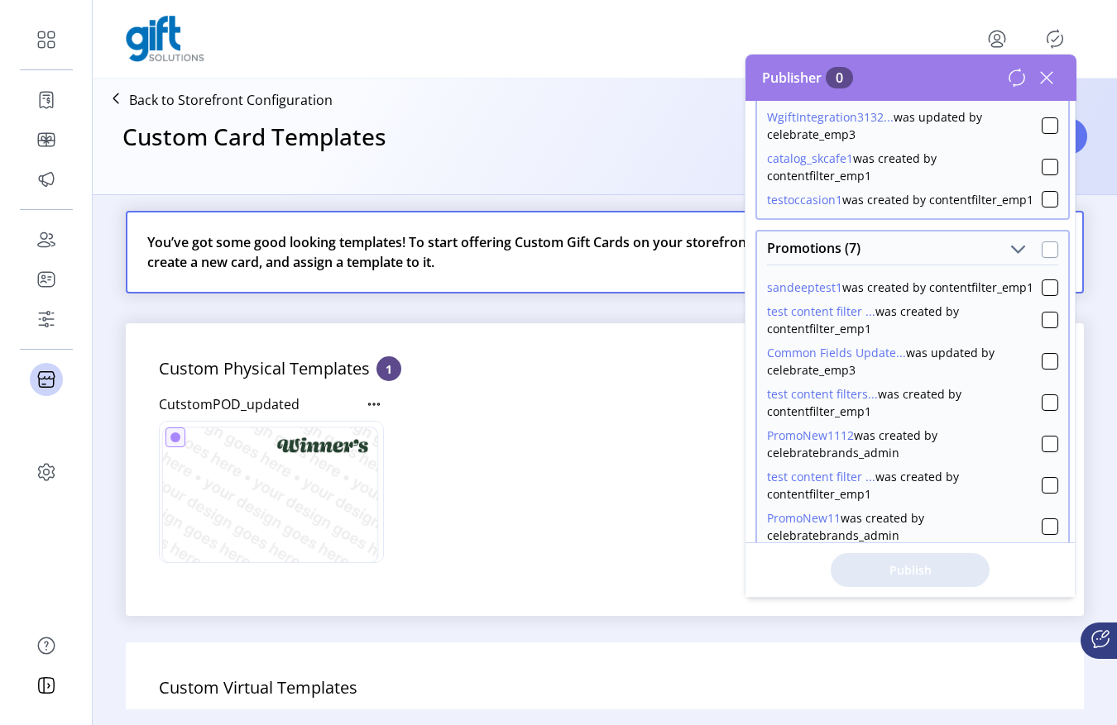
click at [1044, 258] on div at bounding box center [1049, 250] width 17 height 17
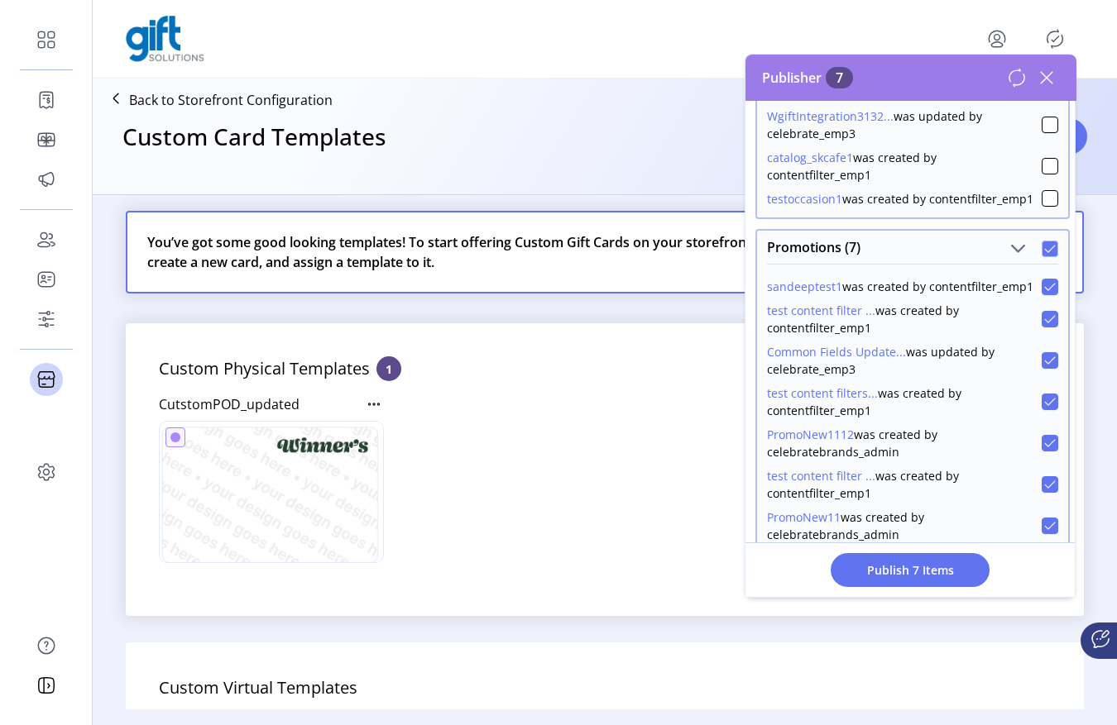
scroll to position [551, 0]
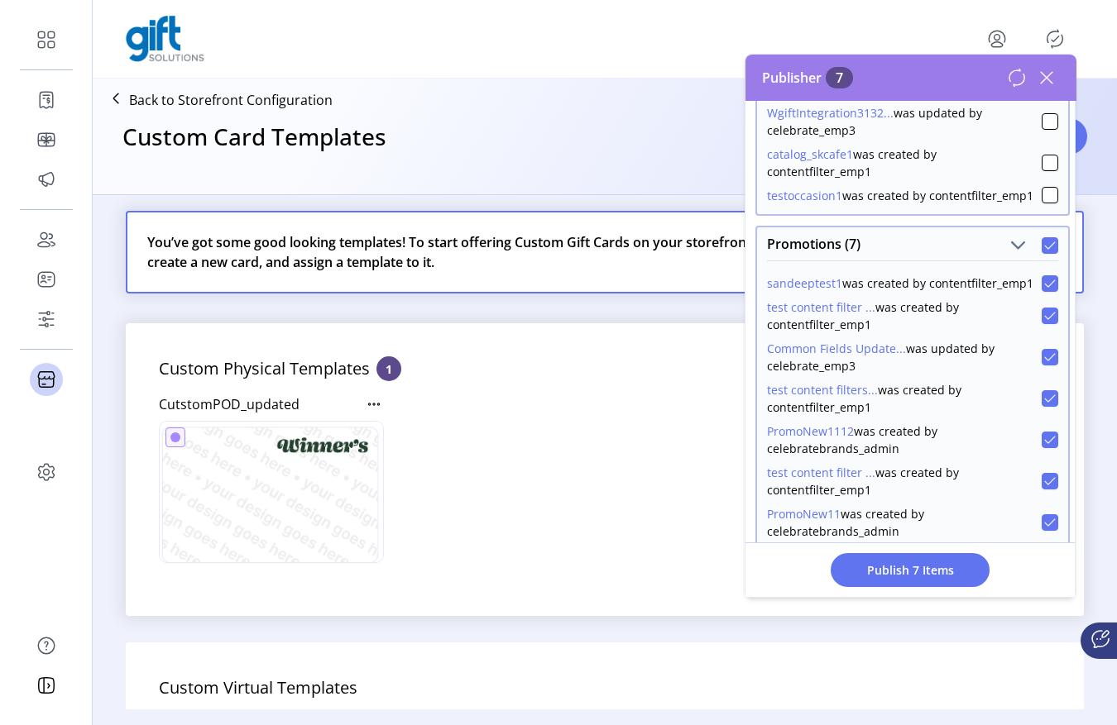
click at [1045, 251] on icon at bounding box center [1050, 246] width 12 height 12
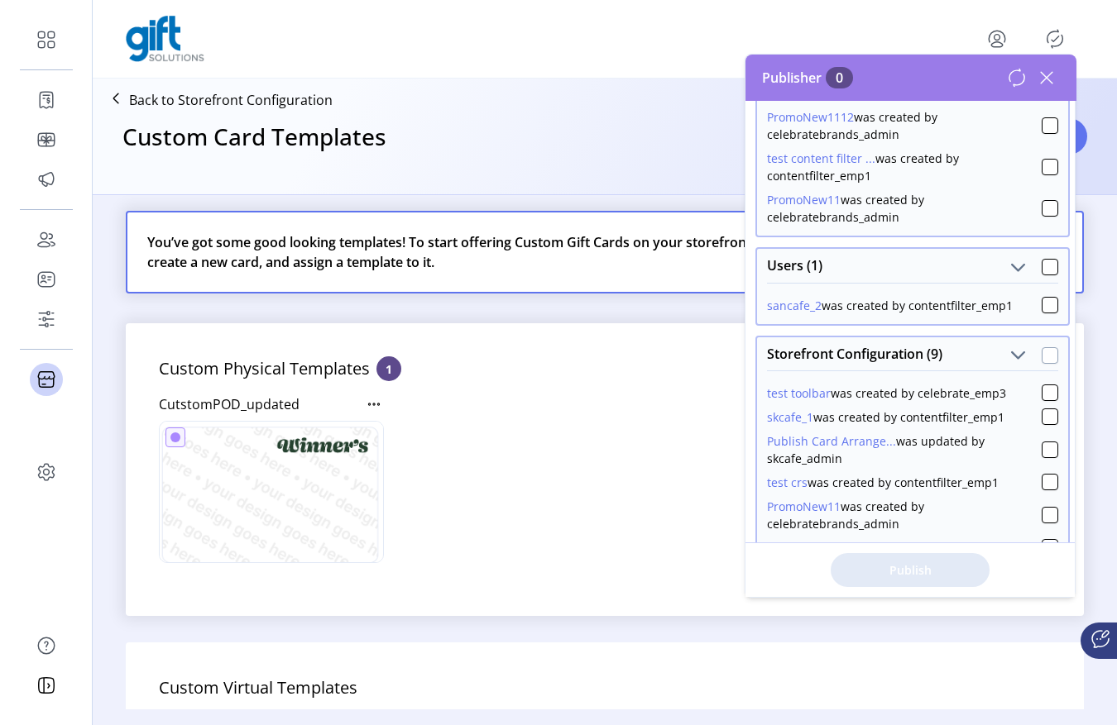
scroll to position [868, 0]
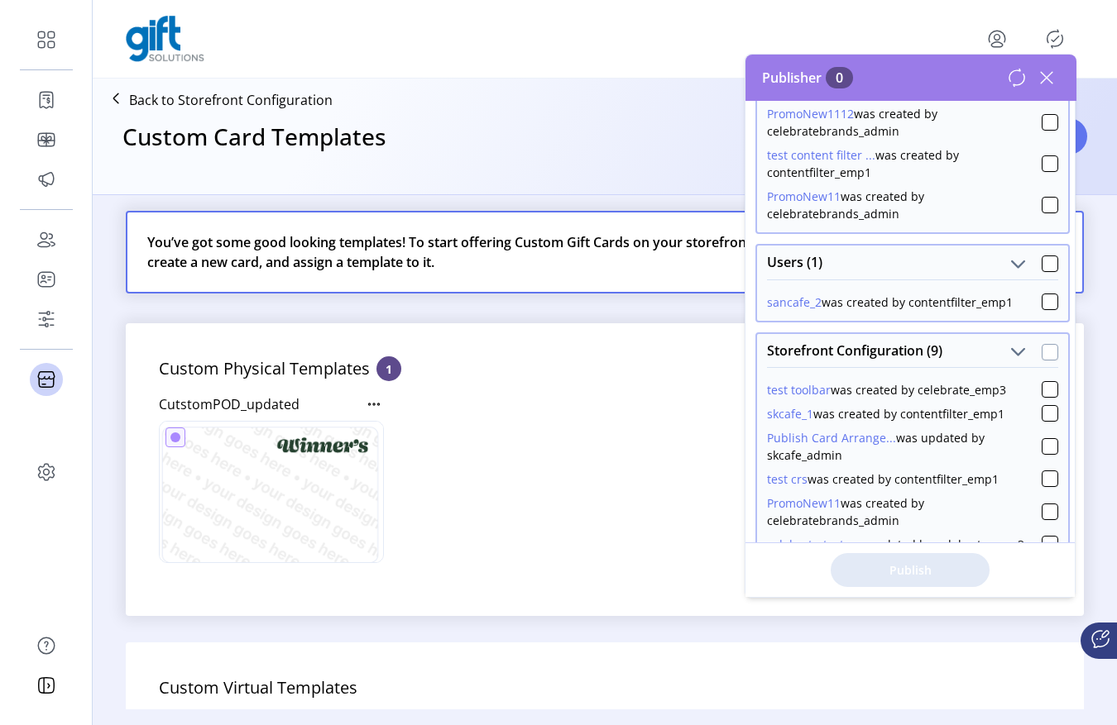
click at [1044, 74] on icon at bounding box center [1046, 78] width 26 height 26
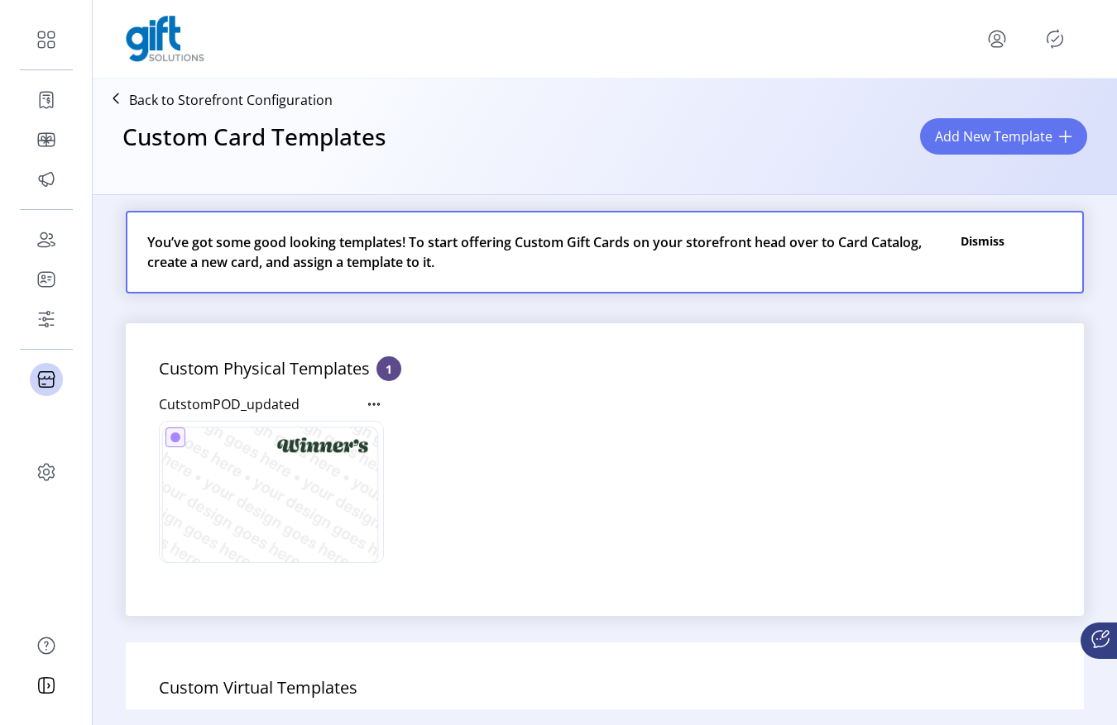
click at [175, 119] on h3 "Custom Card Templates" at bounding box center [254, 136] width 264 height 35
click at [186, 108] on p "Back to Storefront Configuration" at bounding box center [230, 100] width 203 height 20
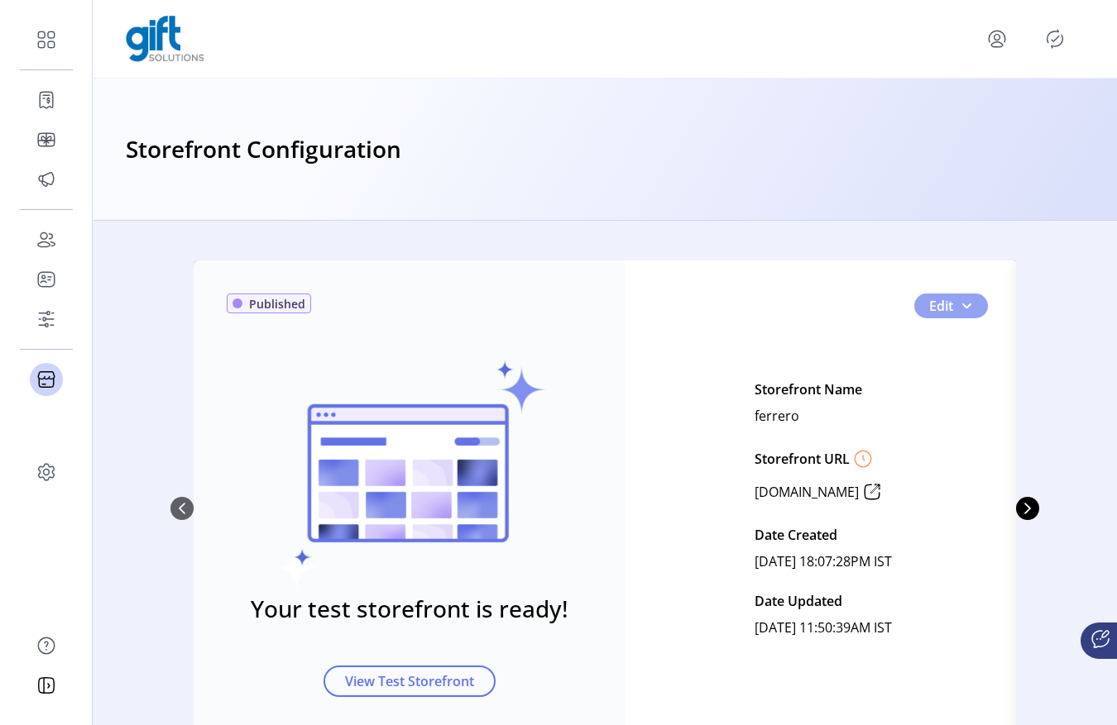
click at [974, 309] on button "Edit" at bounding box center [951, 306] width 74 height 25
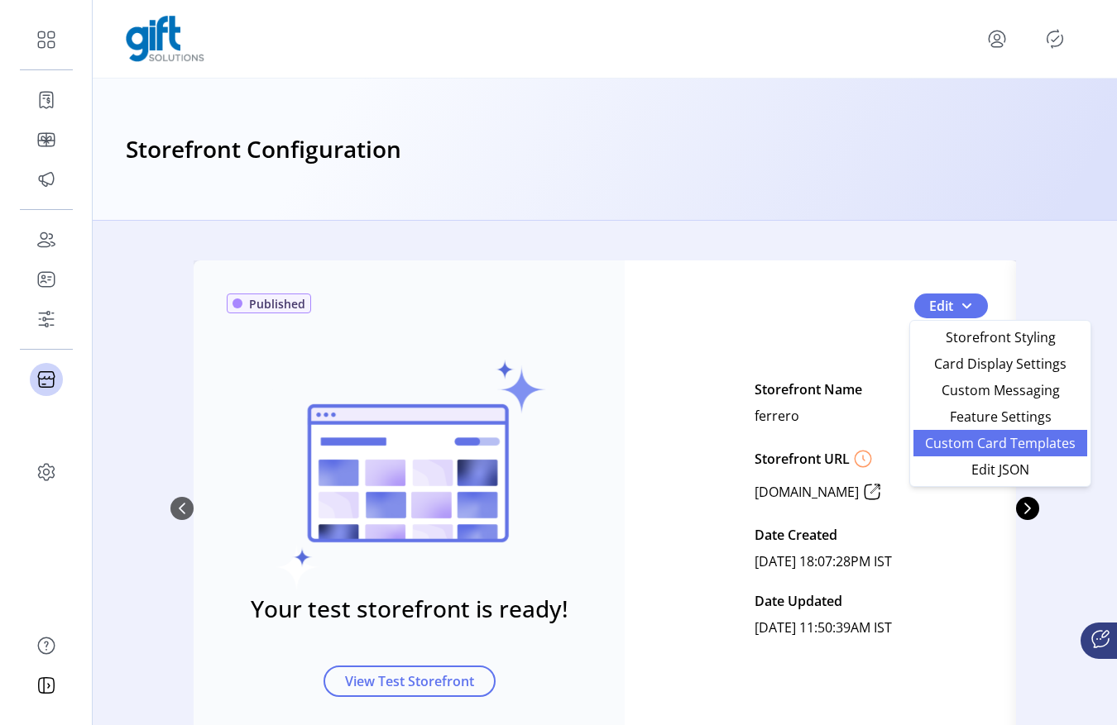
click at [958, 437] on span "Custom Card Templates" at bounding box center [1000, 443] width 154 height 13
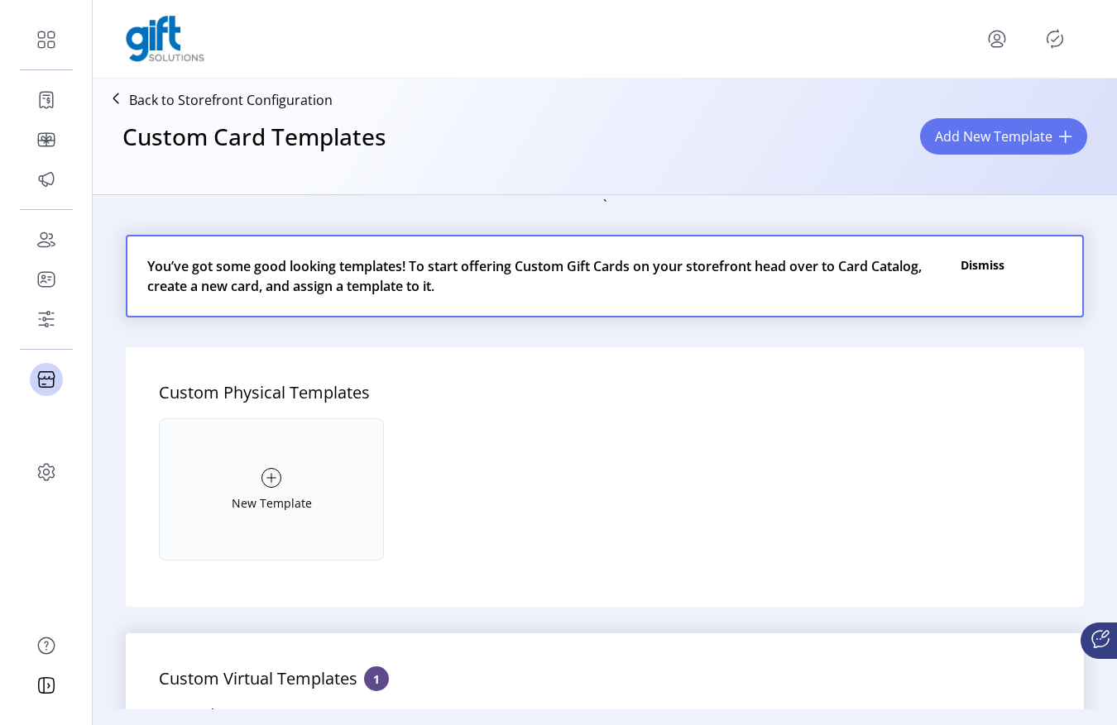
scroll to position [230, 0]
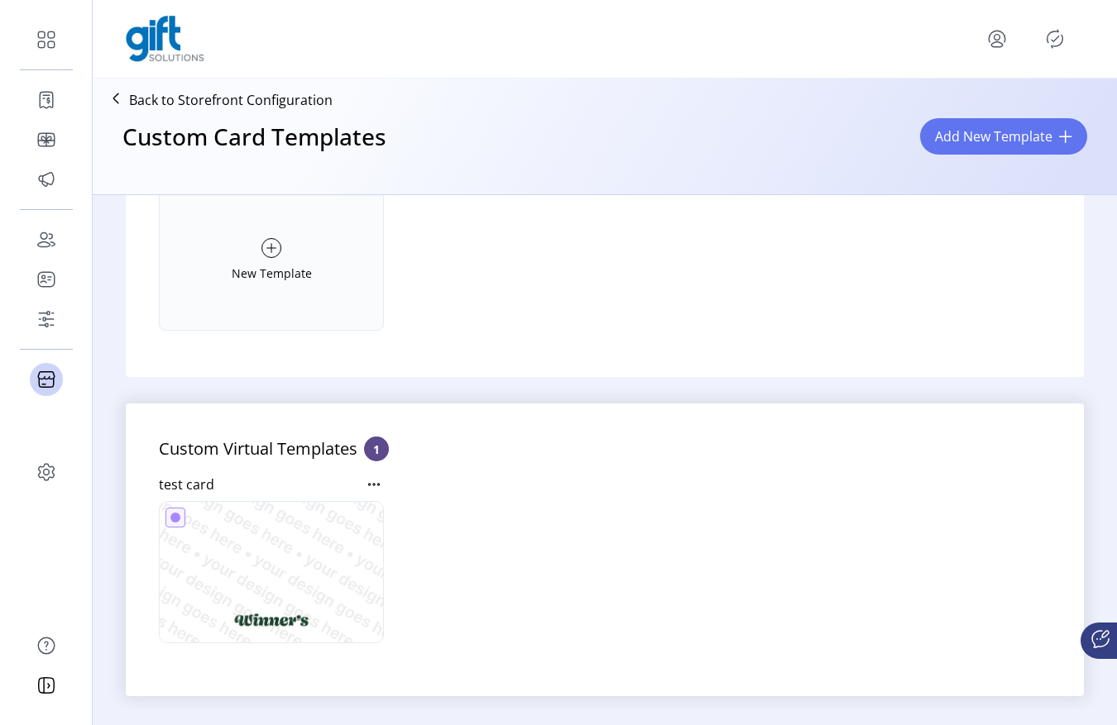
click at [345, 515] on img at bounding box center [271, 575] width 223 height 146
click at [371, 493] on icon at bounding box center [374, 485] width 20 height 20
click at [407, 507] on span "Edit Template" at bounding box center [446, 513] width 137 height 13
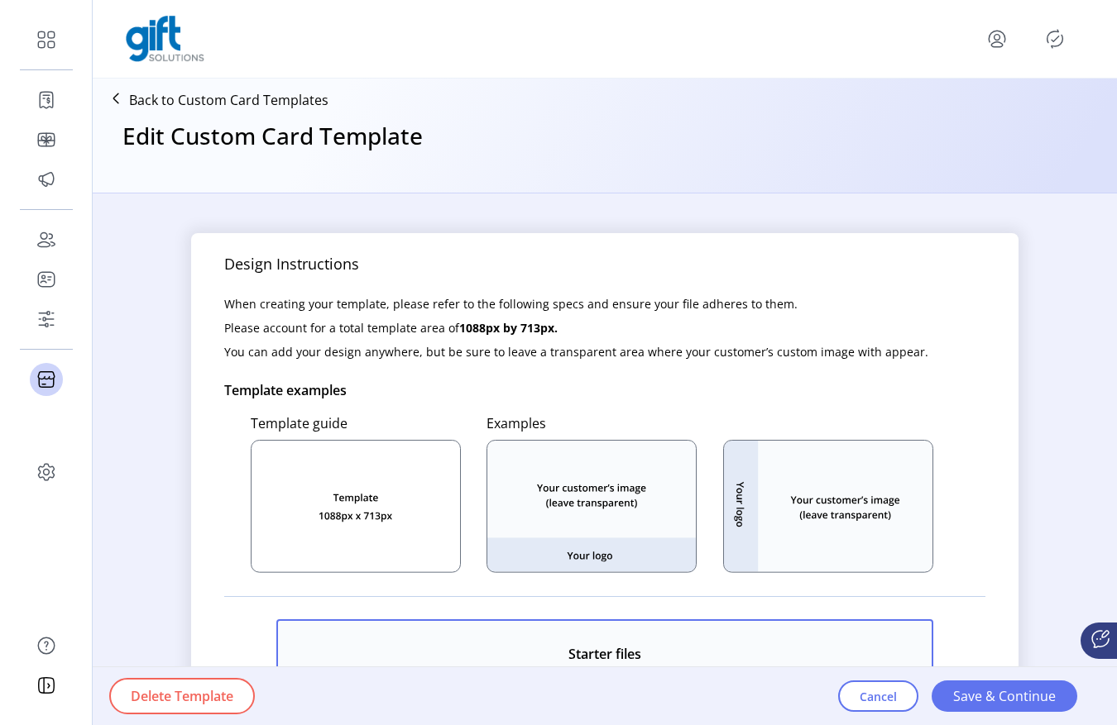
click at [213, 109] on p "Back to Custom Card Templates" at bounding box center [228, 100] width 199 height 20
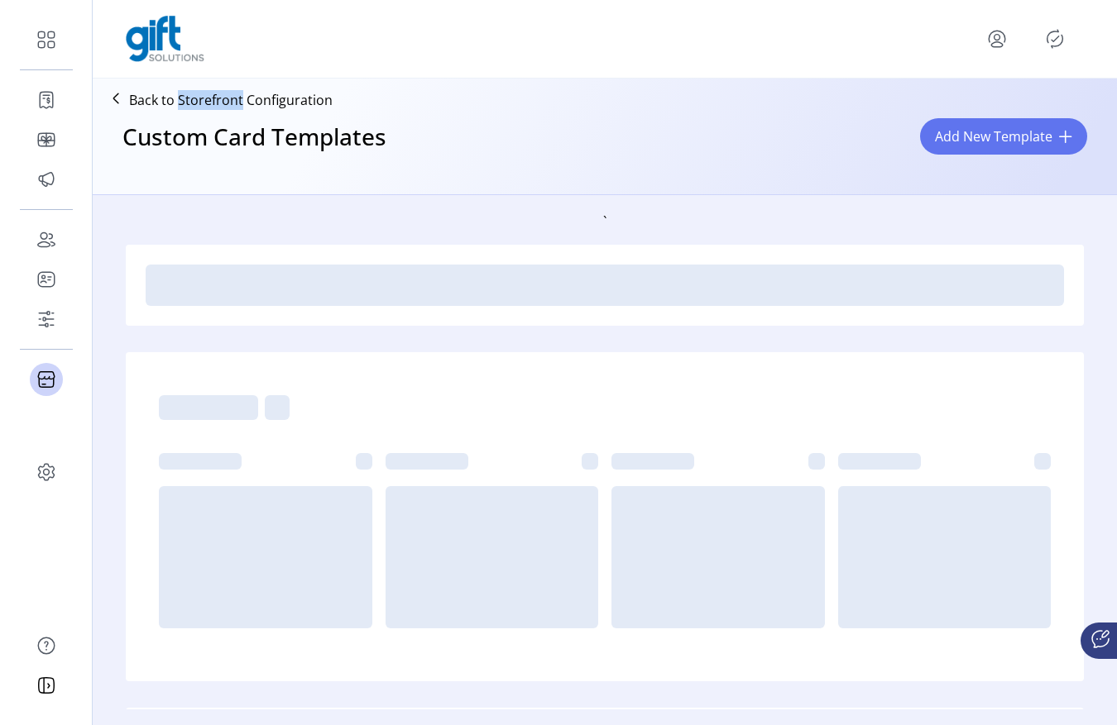
click at [213, 109] on p "Back to Storefront Configuration" at bounding box center [230, 100] width 203 height 20
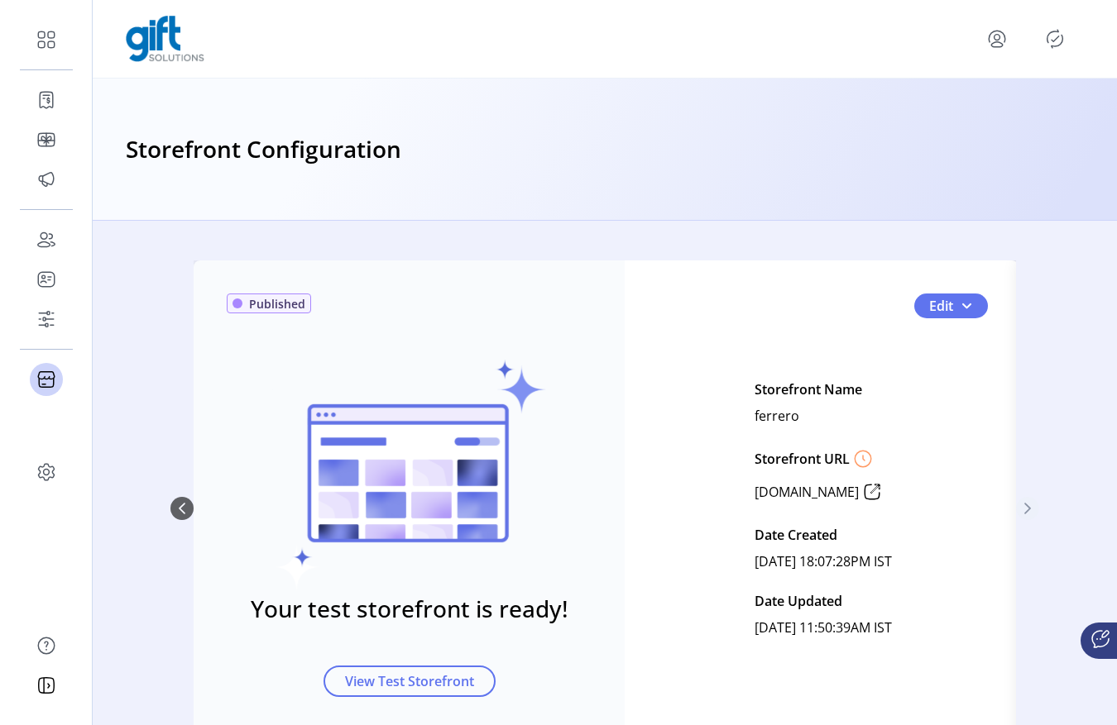
click at [1028, 504] on icon "Next Page" at bounding box center [1027, 508] width 13 height 13
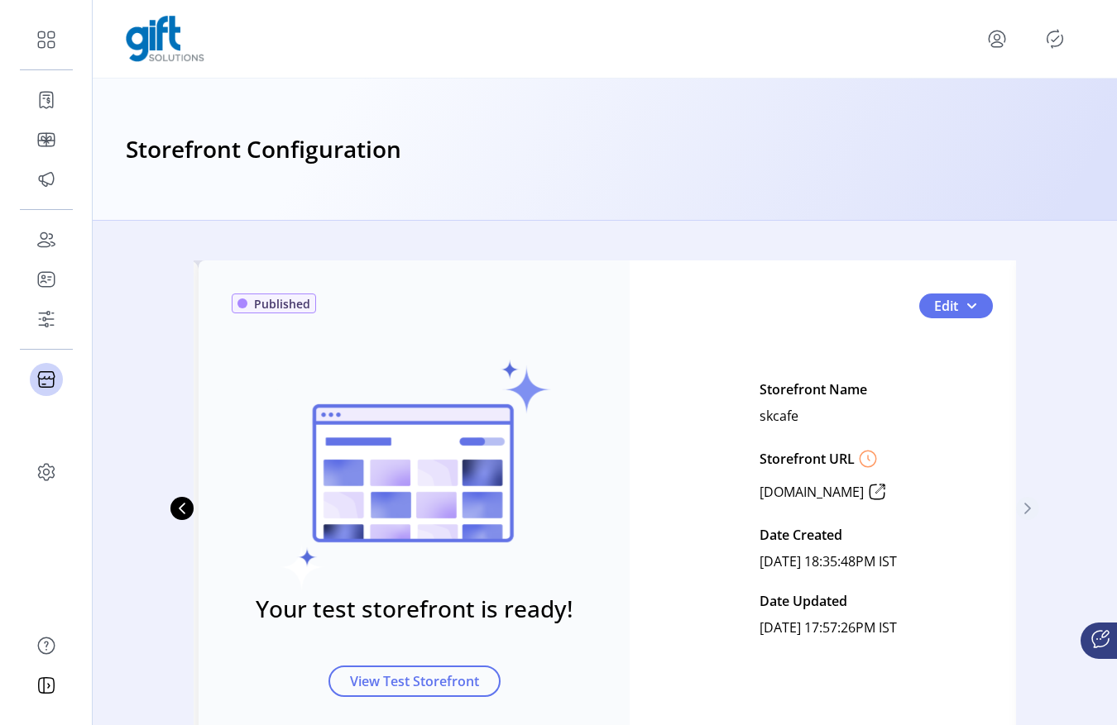
click at [1028, 504] on icon "Next Page" at bounding box center [1027, 508] width 13 height 13
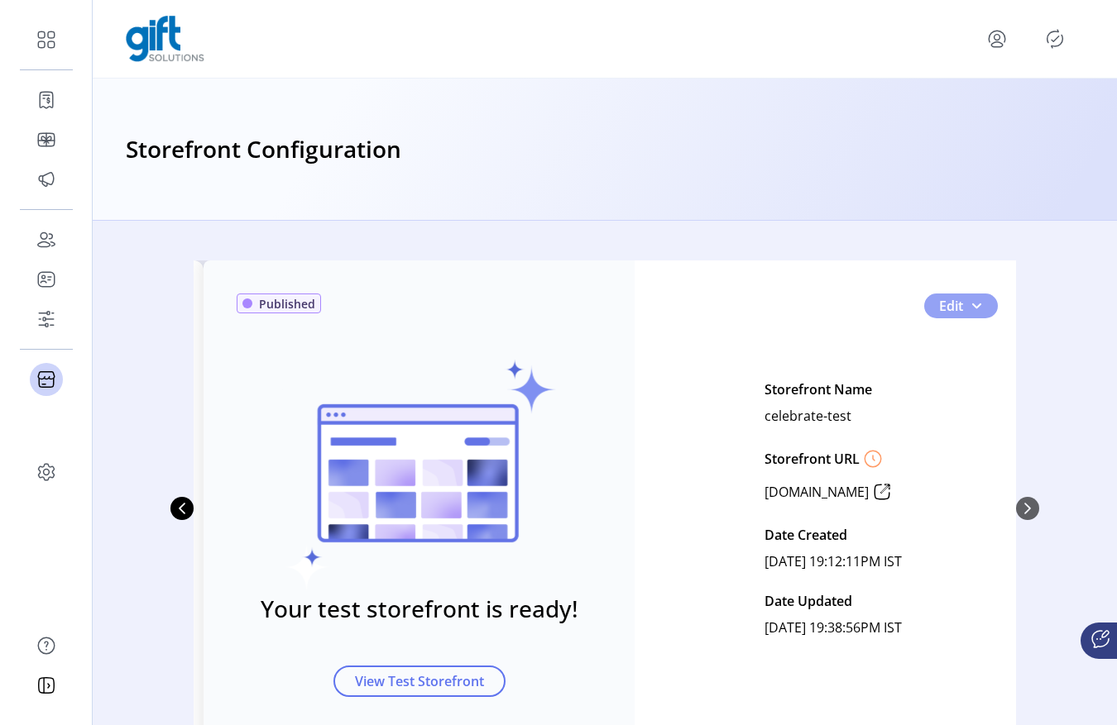
click at [972, 315] on button "Edit" at bounding box center [961, 306] width 74 height 25
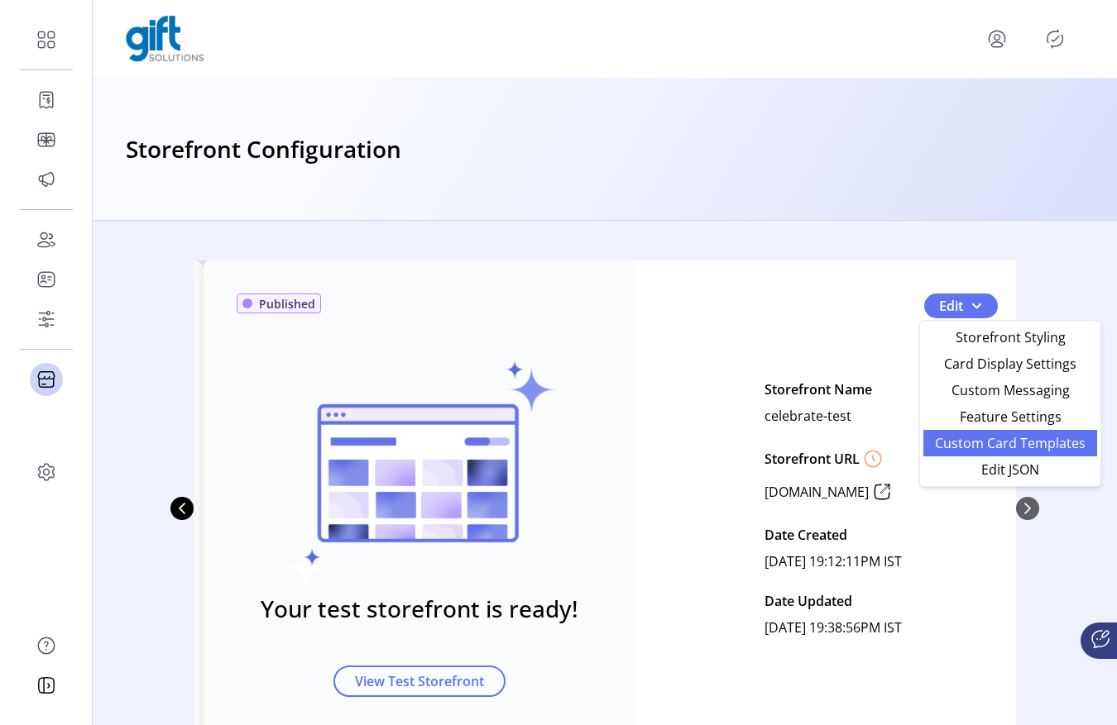
click at [954, 430] on link "Custom Card Templates" at bounding box center [1010, 443] width 174 height 26
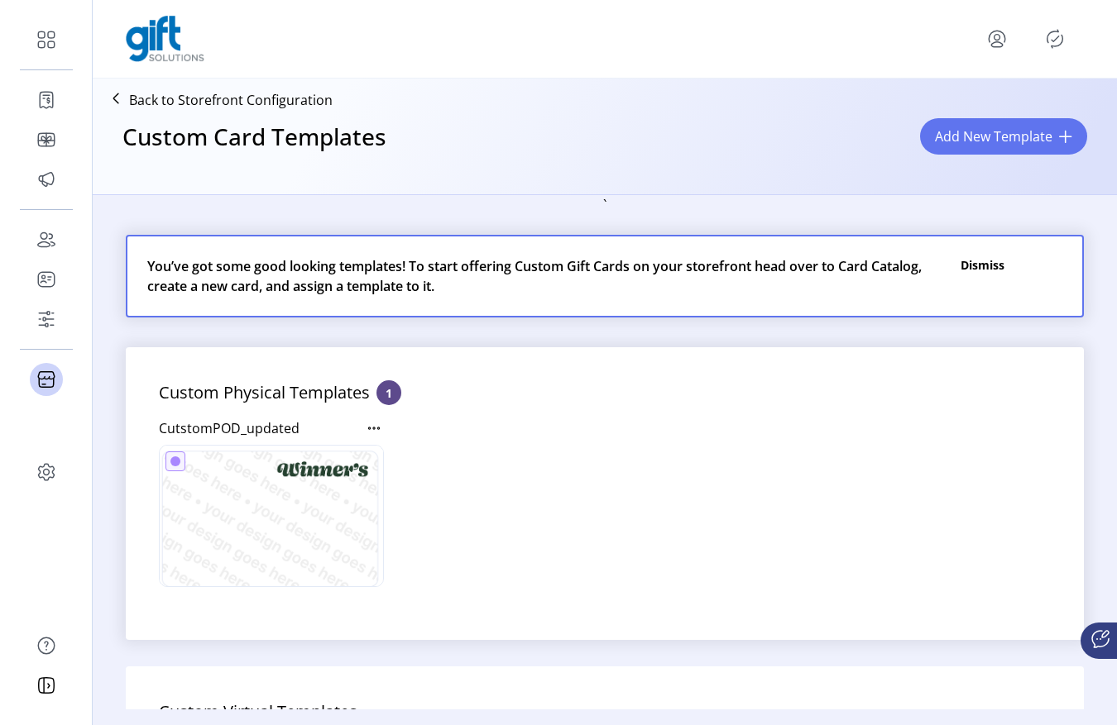
click at [372, 431] on icon at bounding box center [374, 429] width 20 height 20
click at [414, 452] on span "Edit Template" at bounding box center [446, 457] width 137 height 13
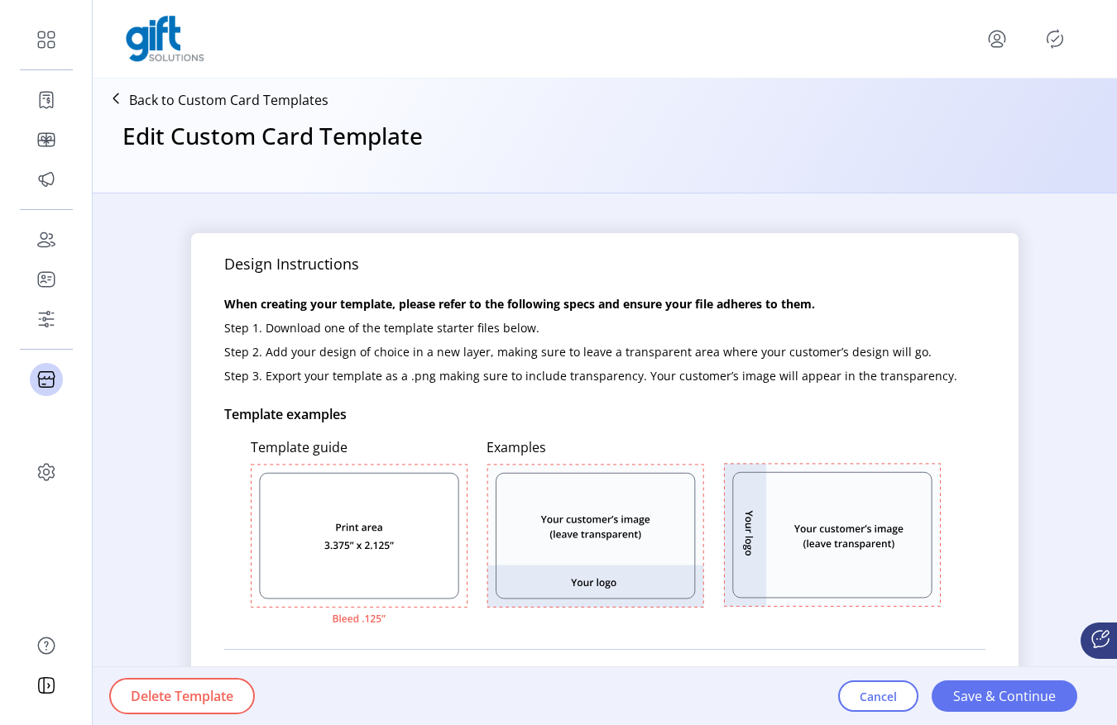
click at [1000, 41] on icon "menu" at bounding box center [996, 39] width 26 height 26
click at [998, 39] on icon "menu" at bounding box center [997, 38] width 6 height 6
click at [965, 94] on link "Sign Out" at bounding box center [937, 104] width 144 height 26
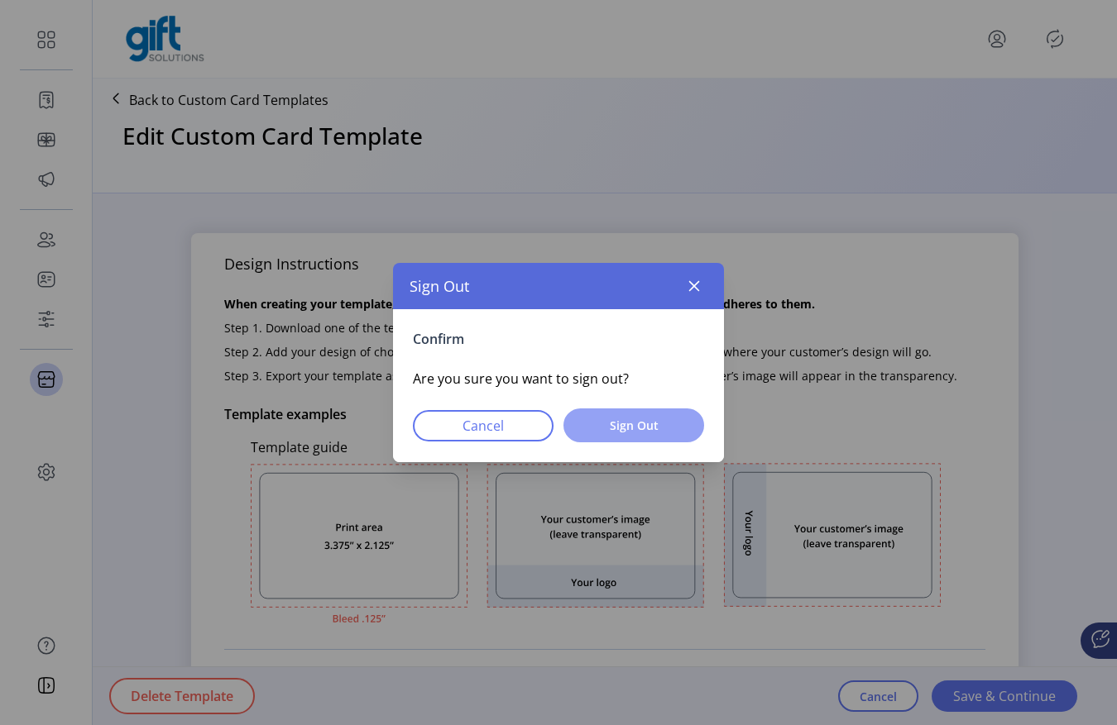
click at [615, 423] on span "Sign Out" at bounding box center [634, 425] width 98 height 17
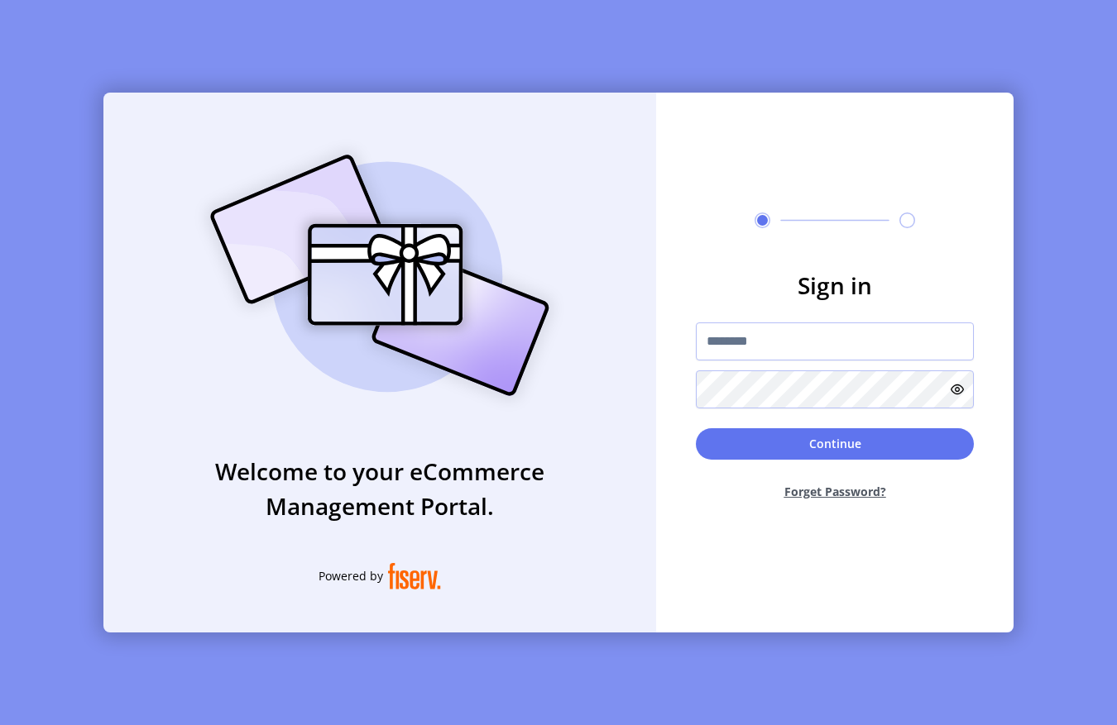
click at [700, 310] on form "Sign in Continue Forget Password?" at bounding box center [834, 391] width 357 height 246
click at [745, 332] on input "text" at bounding box center [835, 342] width 278 height 38
click at [251, 213] on img at bounding box center [379, 275] width 389 height 278
click at [739, 334] on input "text" at bounding box center [835, 342] width 278 height 38
type input "**********"
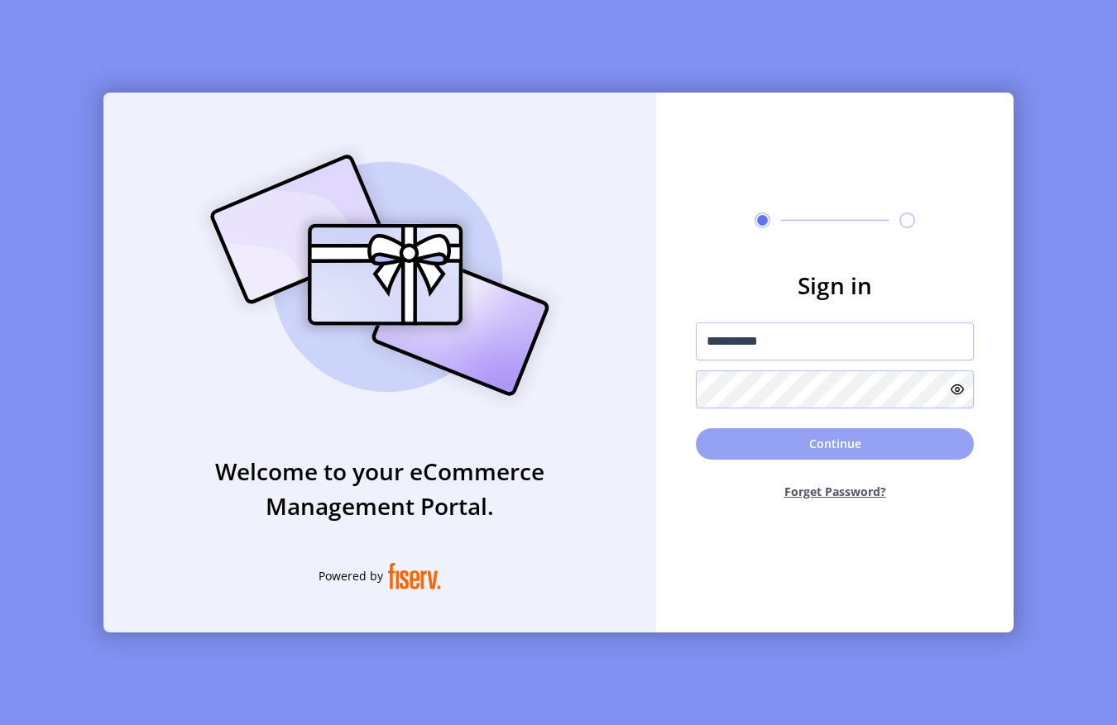
click at [816, 454] on button "Continue" at bounding box center [835, 443] width 278 height 31
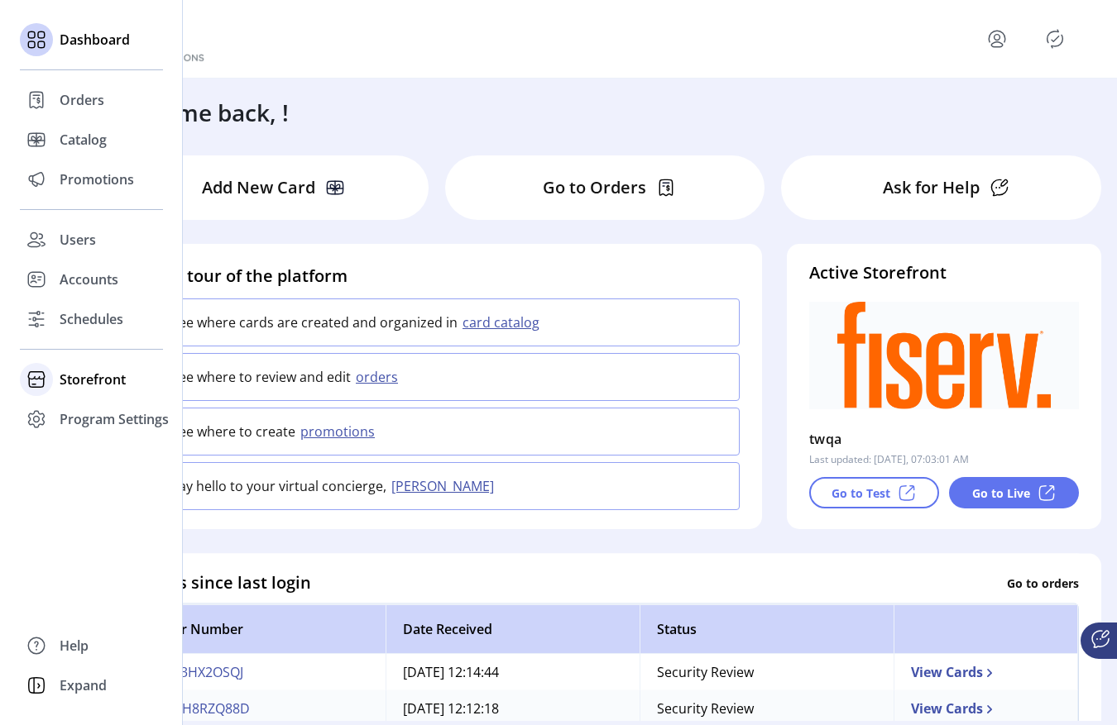
click at [53, 382] on div "Storefront" at bounding box center [91, 380] width 143 height 40
click at [99, 83] on div "Orders" at bounding box center [91, 100] width 143 height 40
click at [98, 91] on span "Orders" at bounding box center [82, 100] width 45 height 20
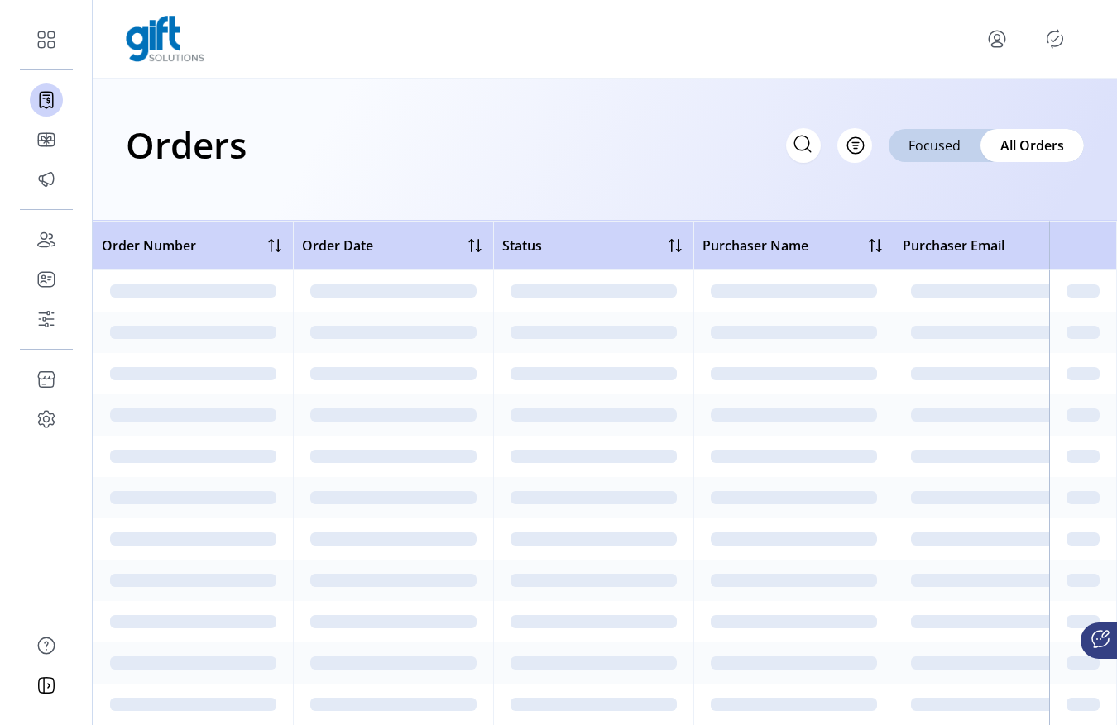
click at [1047, 35] on icon "Publisher Panel" at bounding box center [1054, 39] width 26 height 26
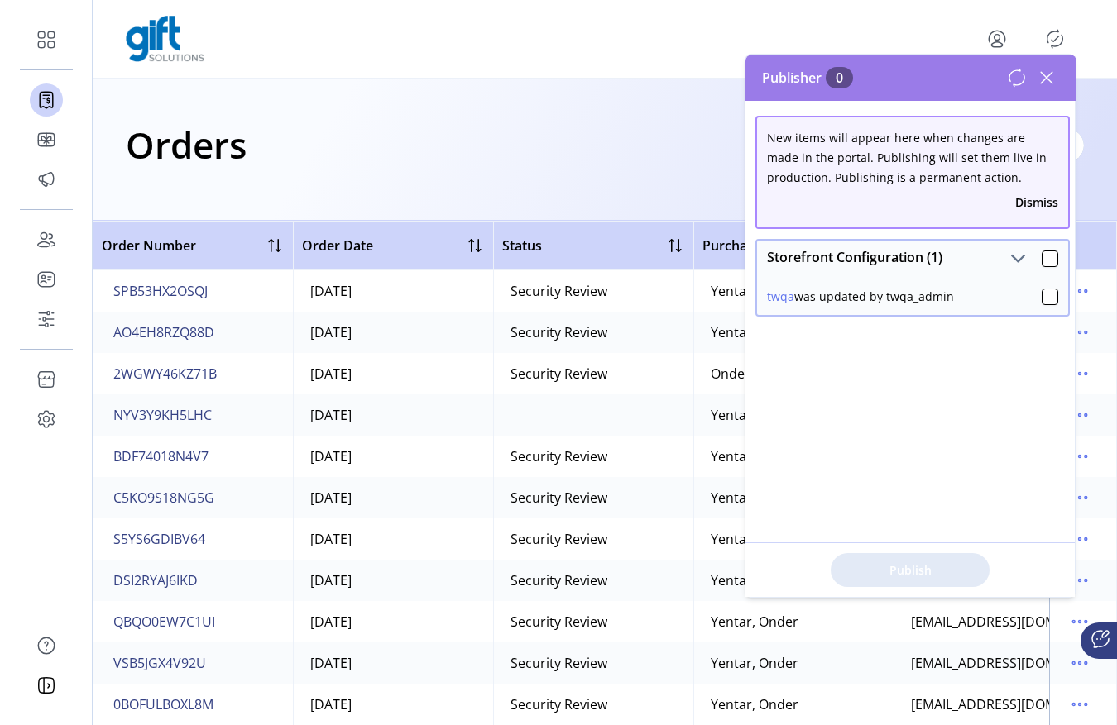
click at [1043, 81] on icon at bounding box center [1046, 78] width 26 height 26
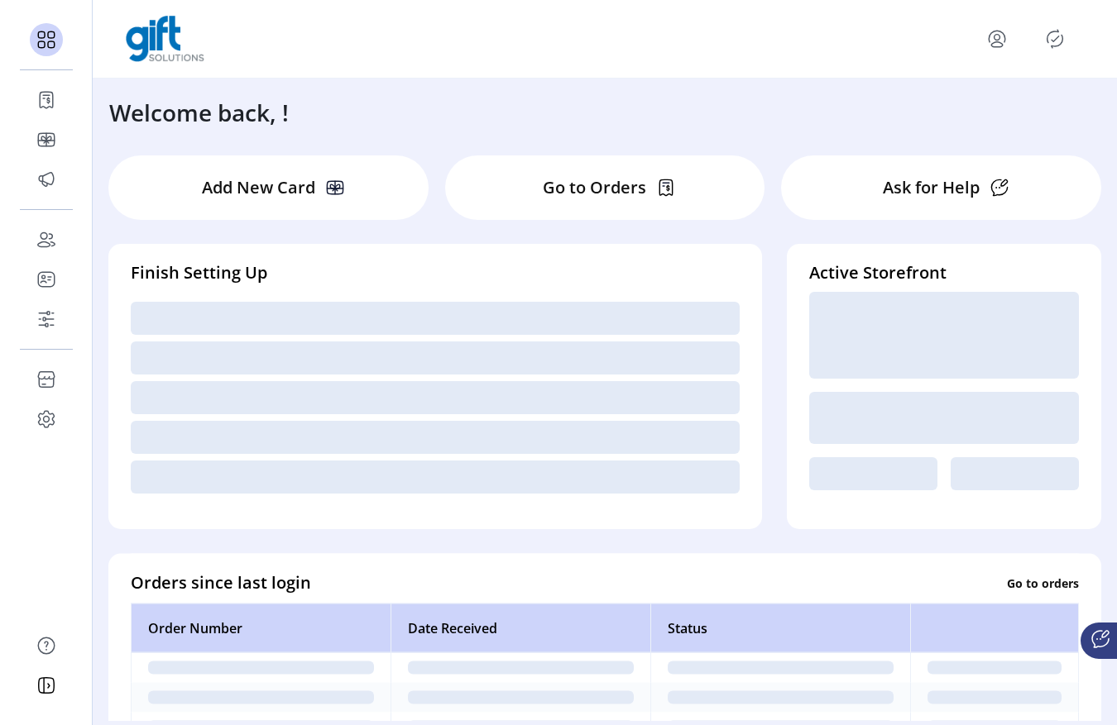
scroll to position [0, 5]
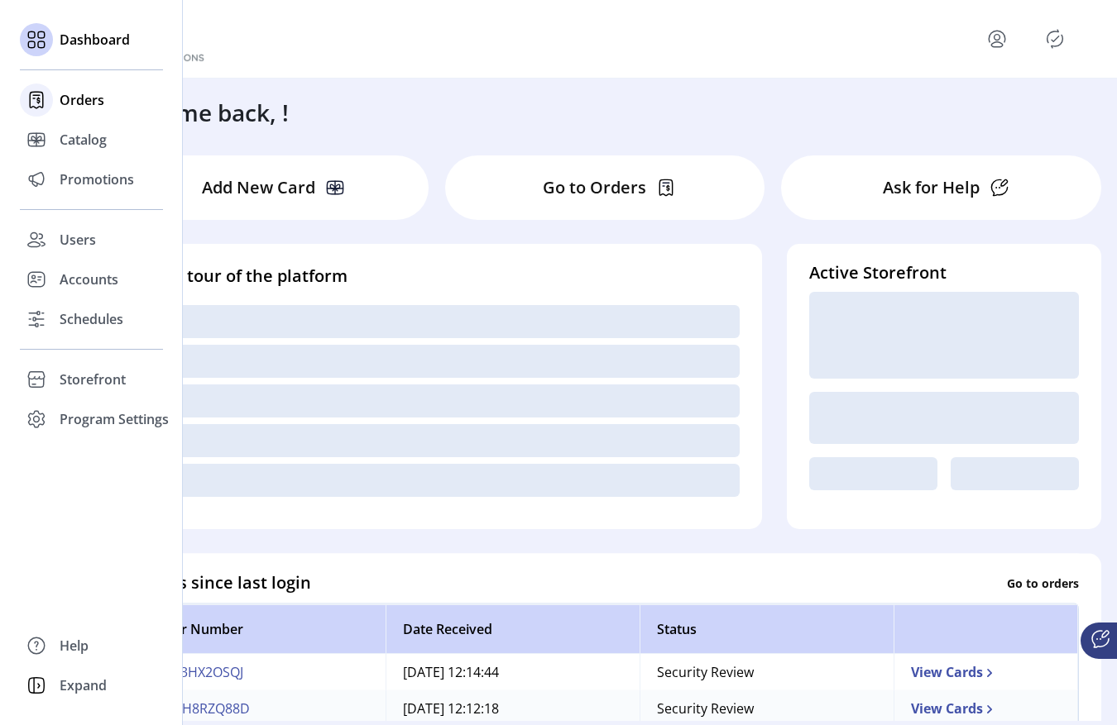
click at [84, 104] on span "Orders" at bounding box center [82, 100] width 45 height 20
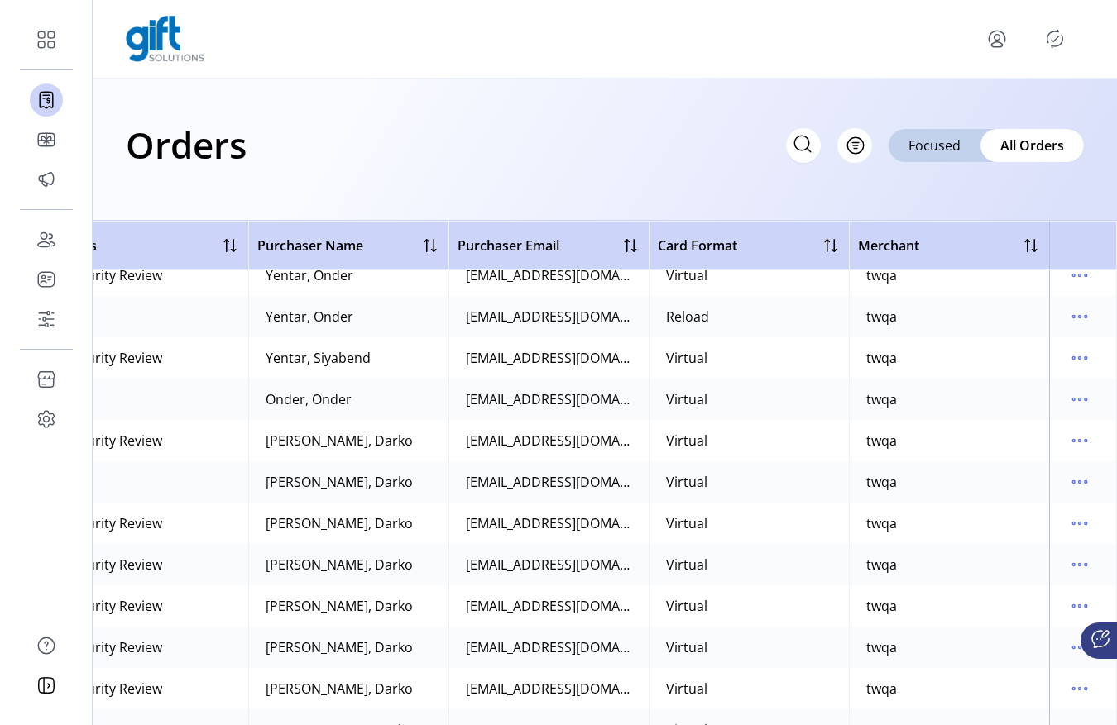
scroll to position [903, 453]
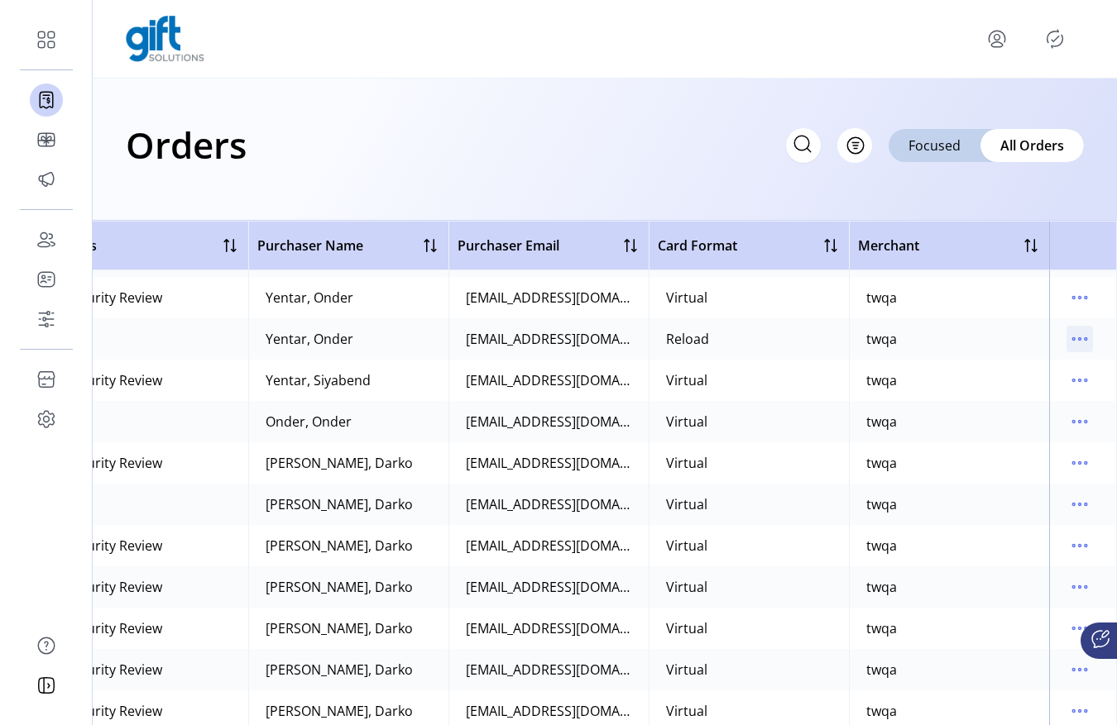
click at [1068, 339] on icon "menu" at bounding box center [1079, 339] width 26 height 26
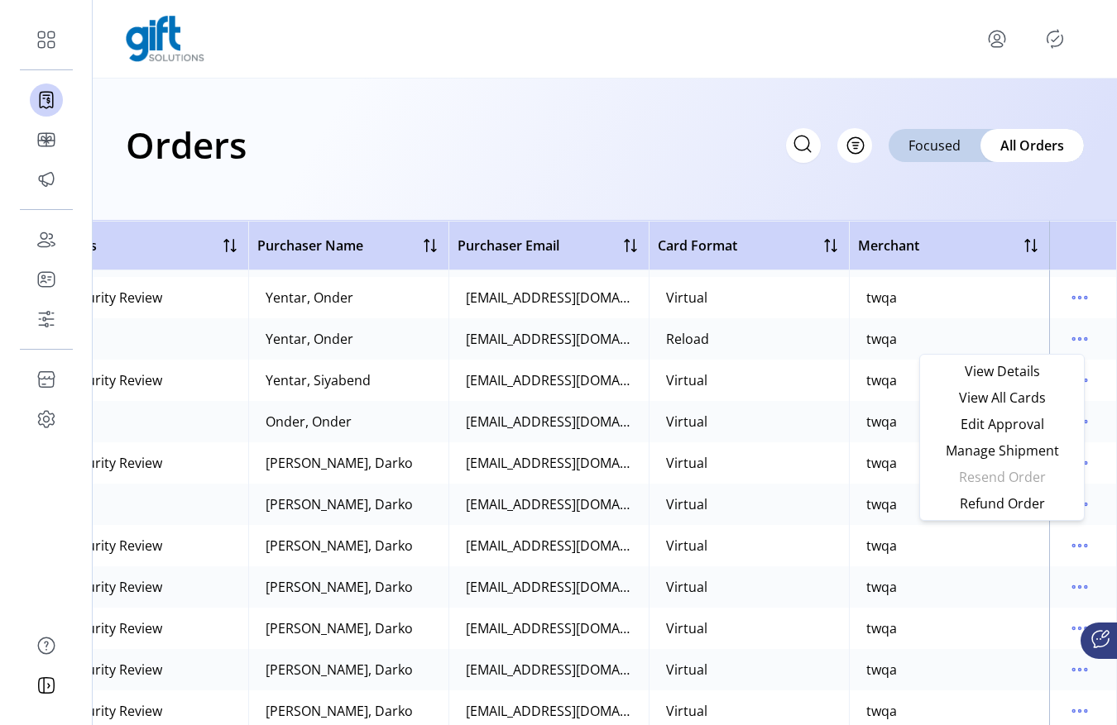
click at [819, 419] on td "Virtual" at bounding box center [748, 421] width 200 height 41
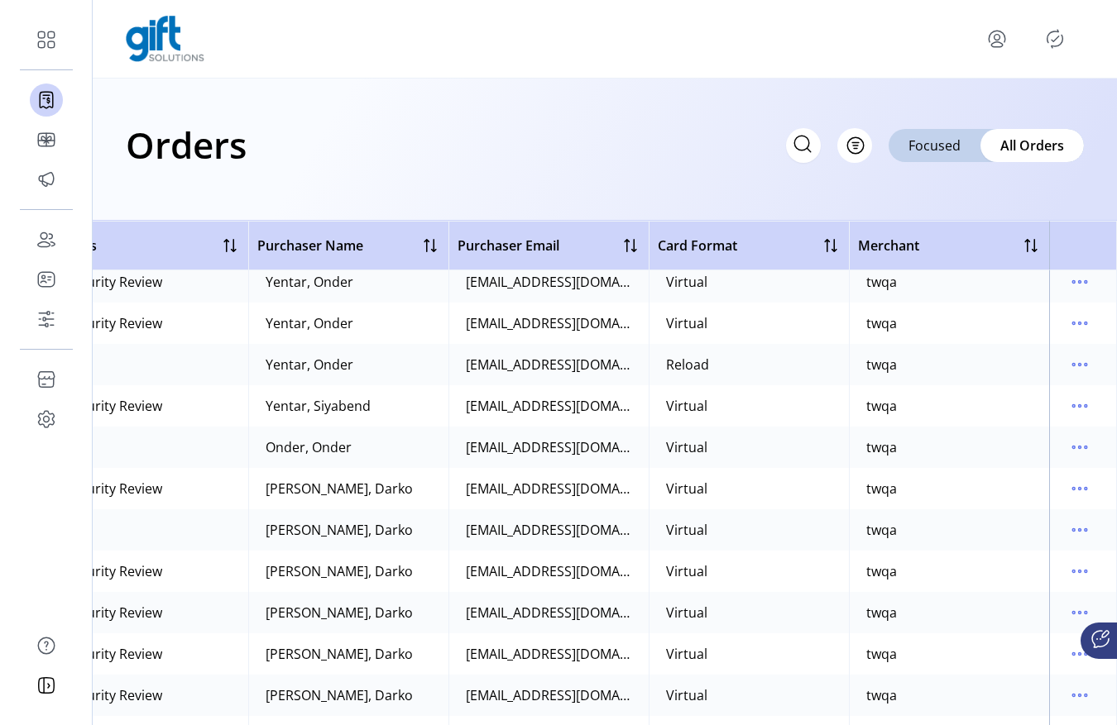
scroll to position [871, 453]
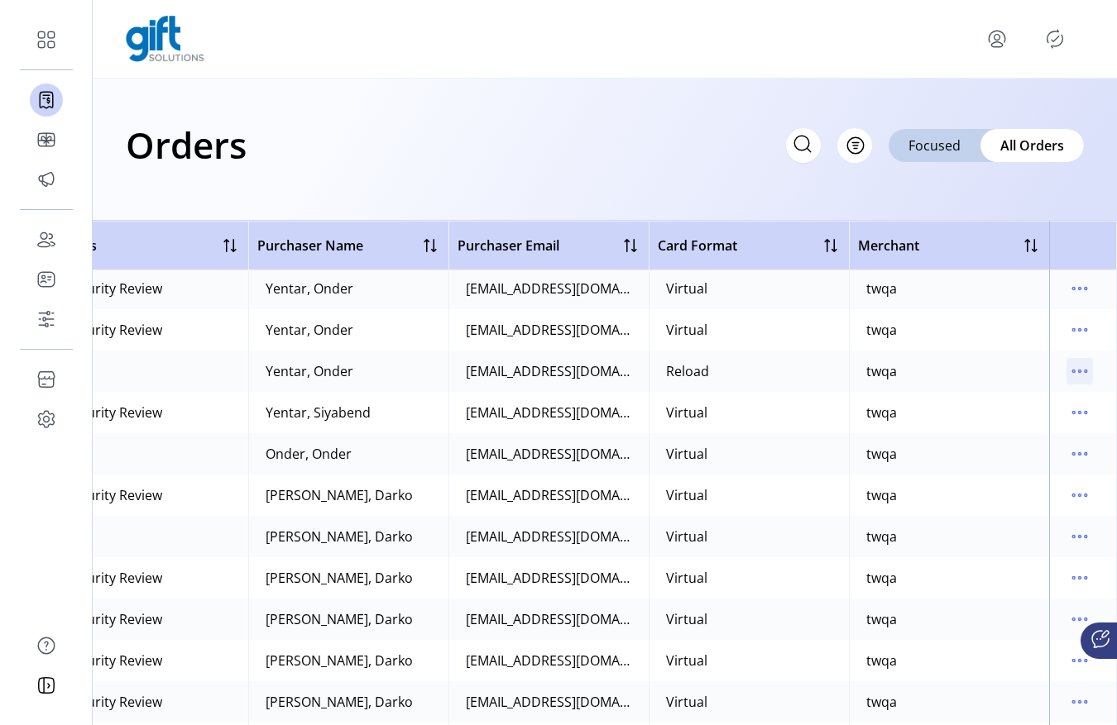
click at [1067, 371] on icon "menu" at bounding box center [1079, 371] width 26 height 26
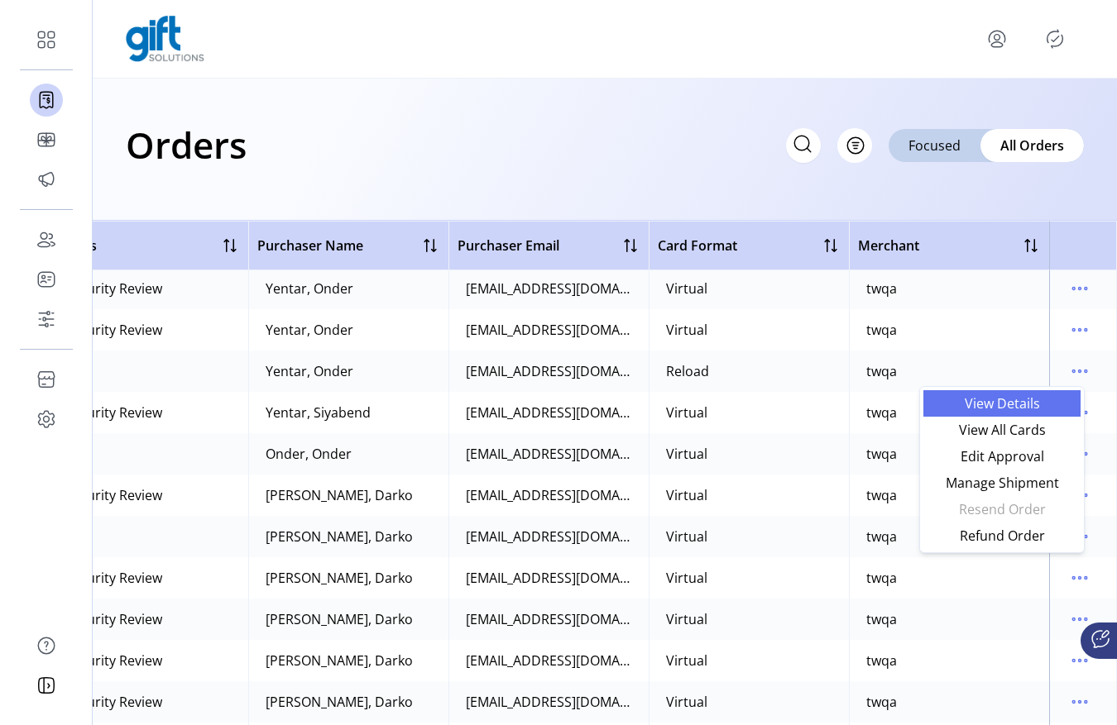
click at [983, 413] on link "View Details" at bounding box center [1001, 403] width 157 height 26
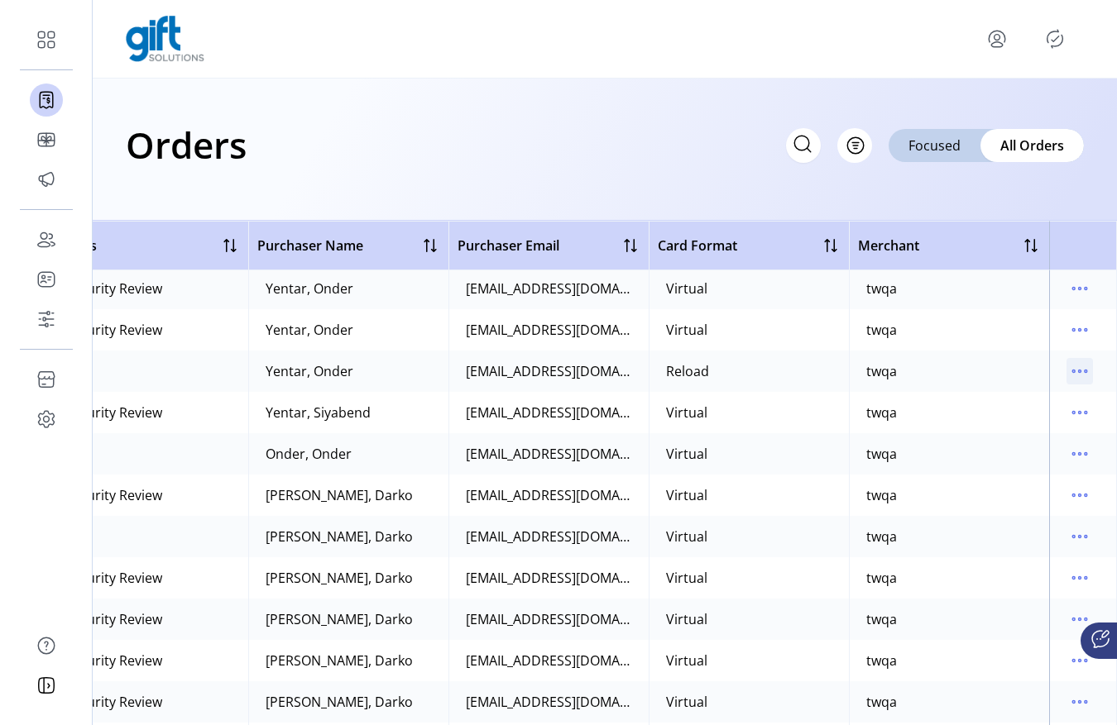
click at [1078, 366] on icon "menu" at bounding box center [1079, 371] width 26 height 26
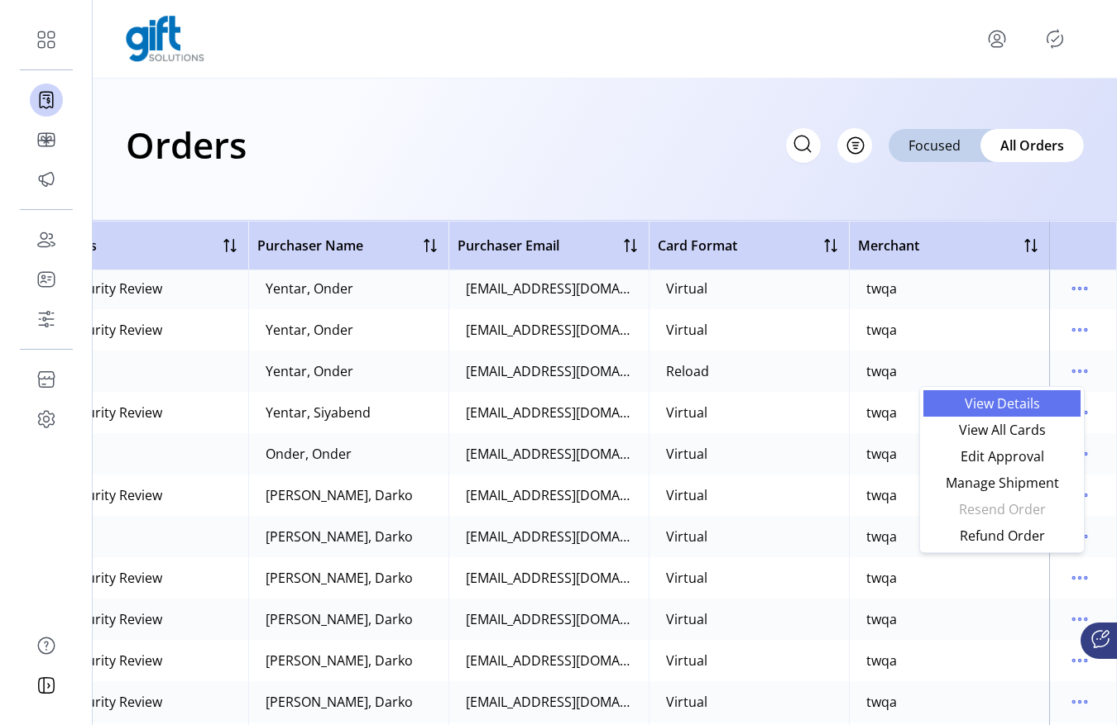
click at [1045, 408] on span "View Details" at bounding box center [1001, 403] width 137 height 13
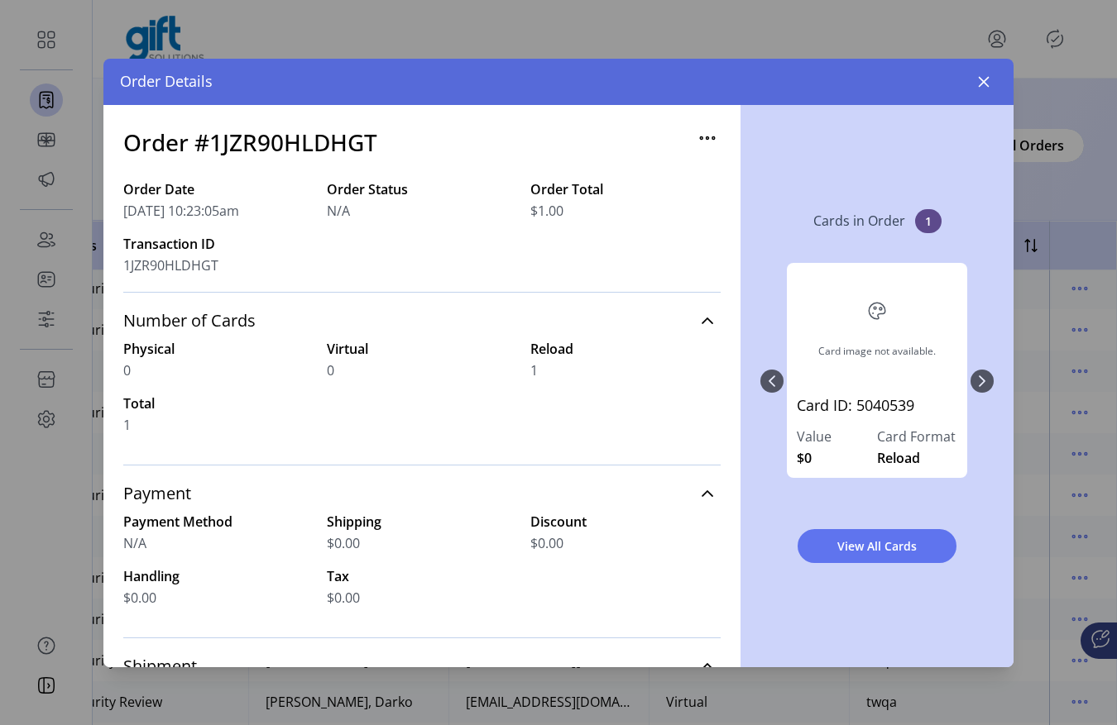
click at [706, 138] on icon "button" at bounding box center [707, 137] width 2 height 2
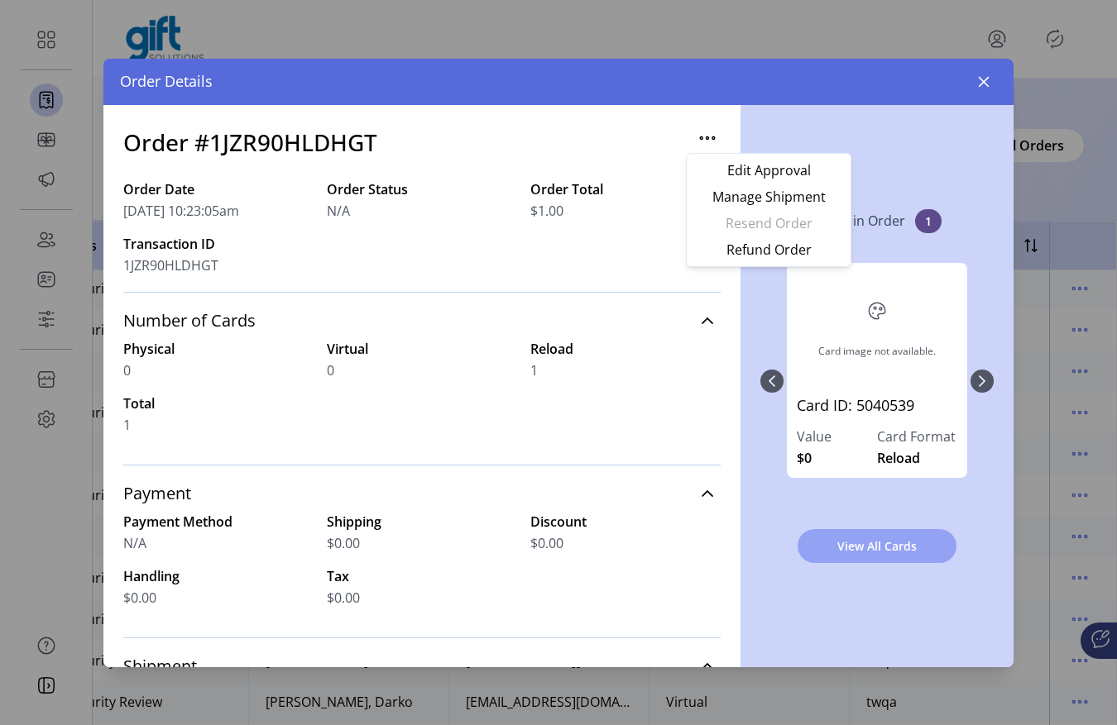
click at [849, 536] on button "View All Cards" at bounding box center [876, 546] width 159 height 34
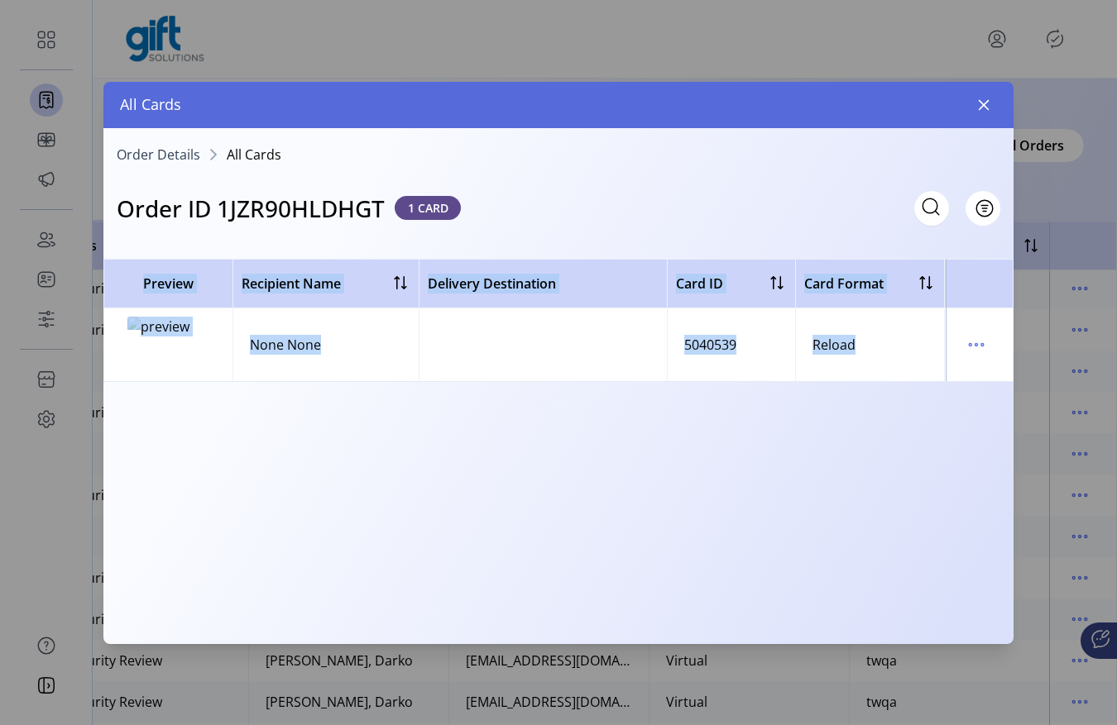
click at [989, 337] on td at bounding box center [979, 345] width 68 height 73
click at [988, 343] on icon "menu" at bounding box center [976, 345] width 26 height 26
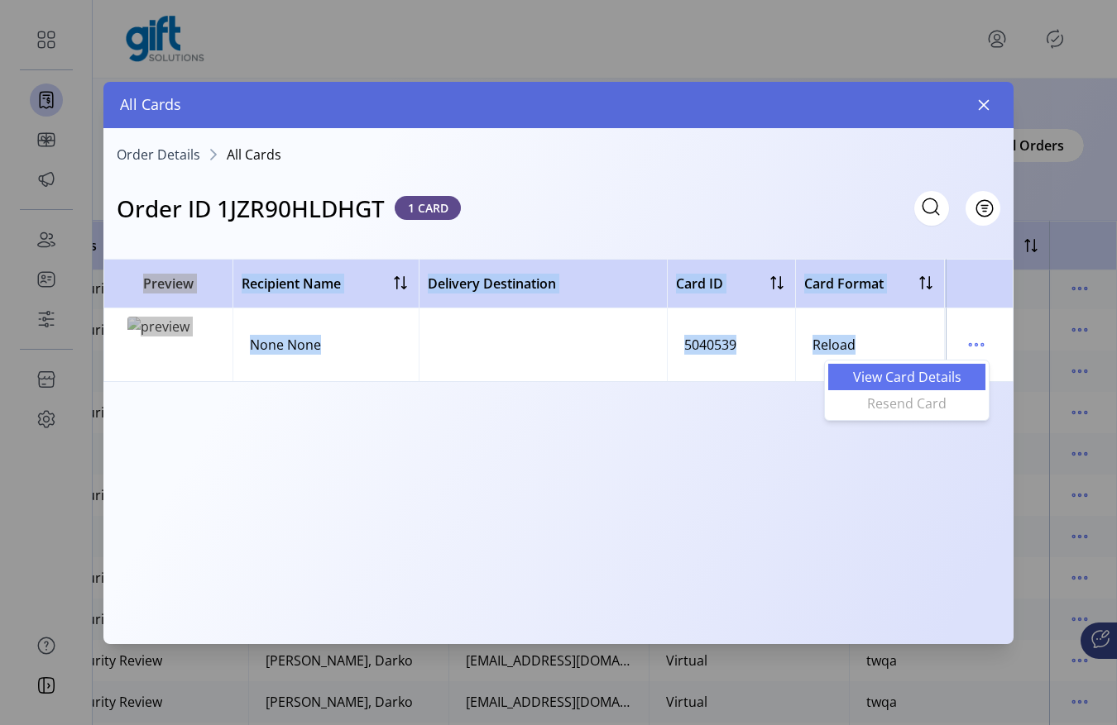
click at [865, 381] on span "View Card Details" at bounding box center [906, 377] width 137 height 13
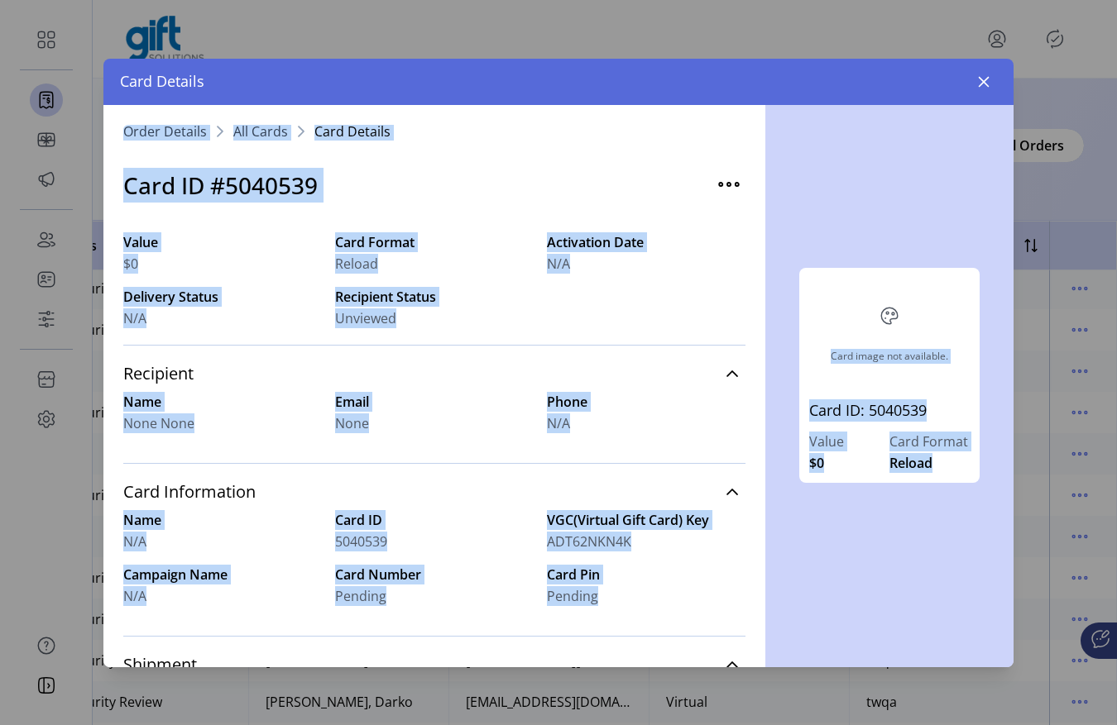
click at [732, 232] on label "Activation Date" at bounding box center [646, 242] width 199 height 20
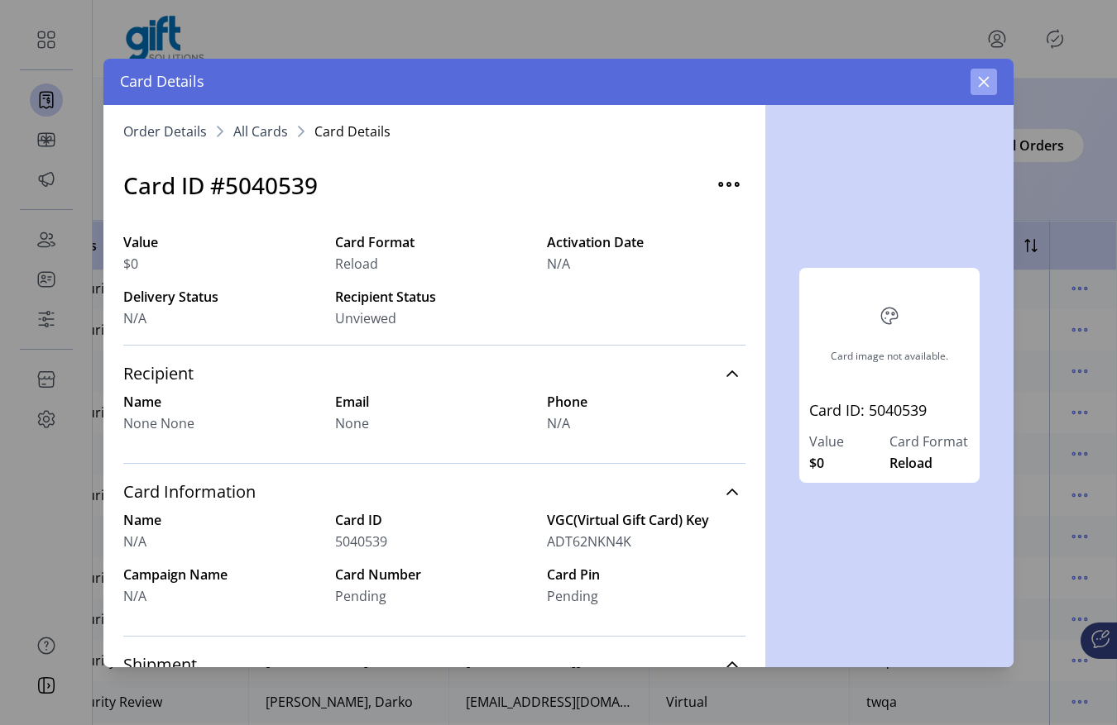
click at [984, 89] on button "button" at bounding box center [983, 82] width 26 height 26
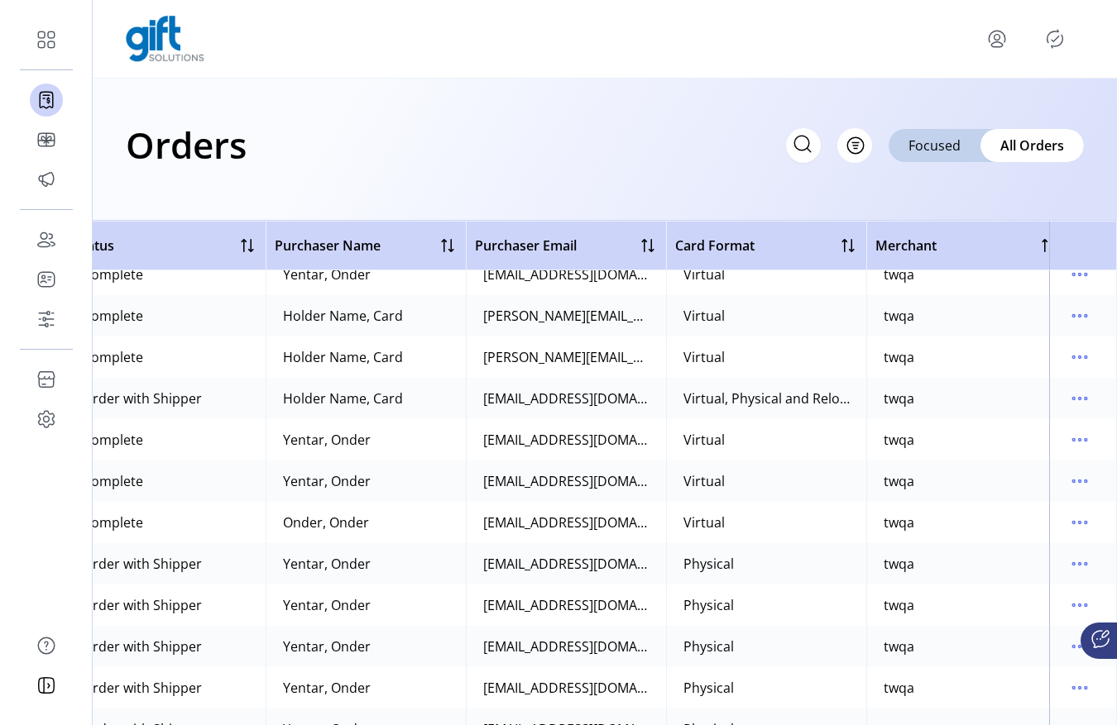
scroll to position [18296, 453]
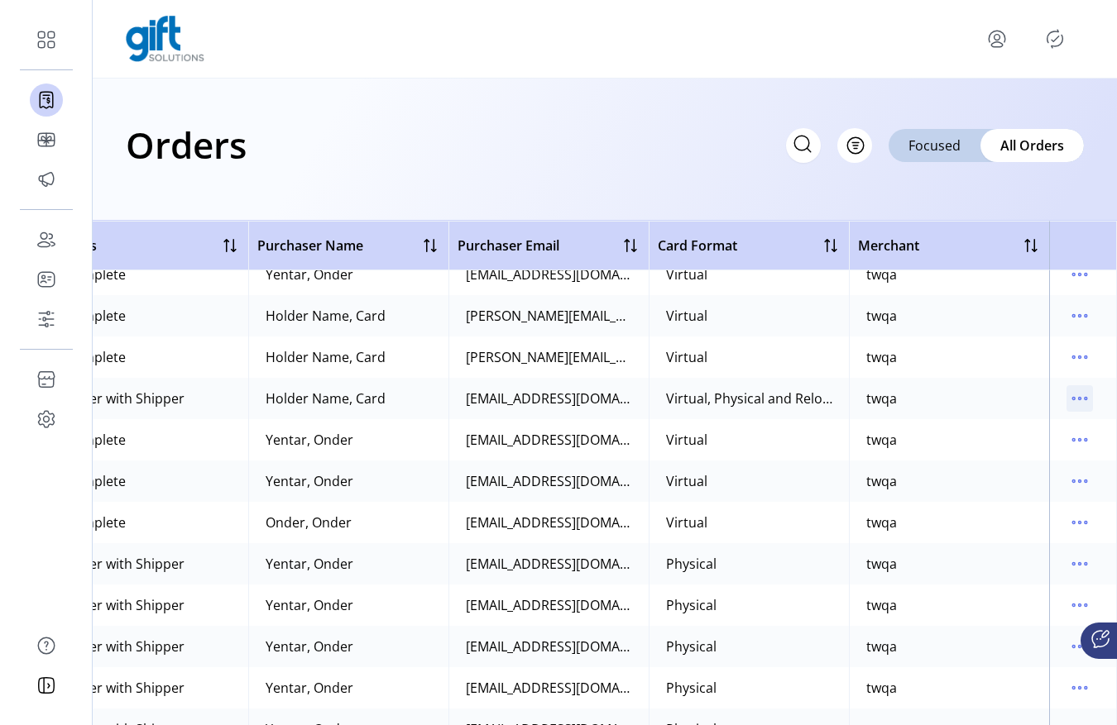
click at [1066, 400] on icon "menu" at bounding box center [1079, 398] width 26 height 26
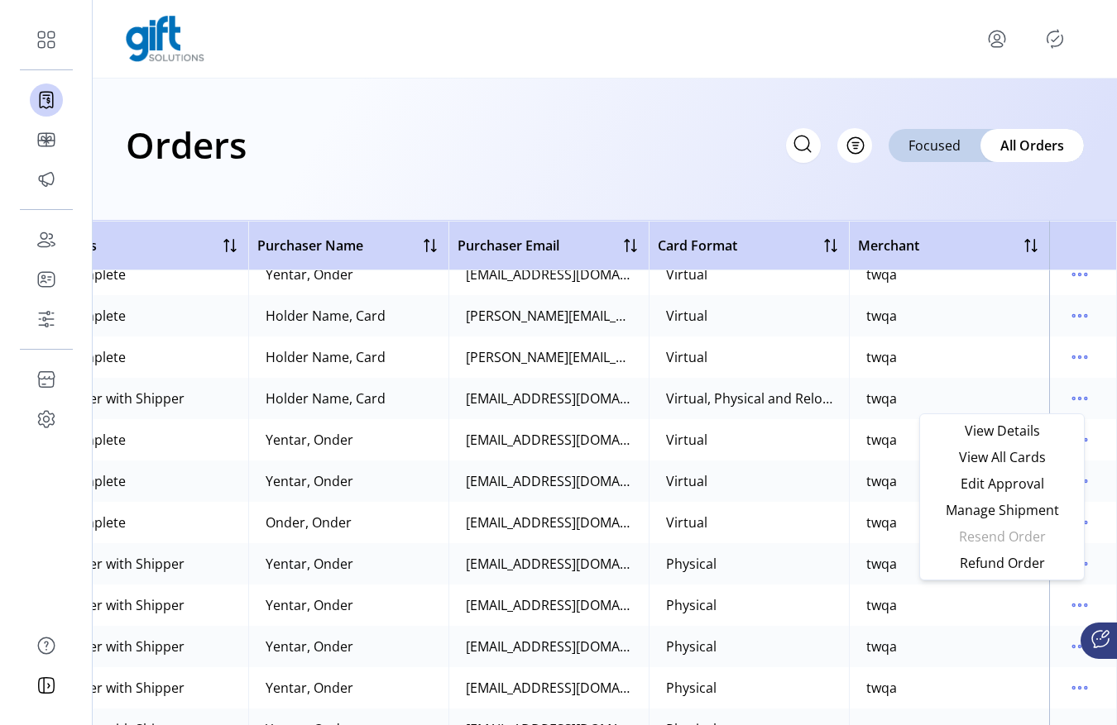
click at [1020, 541] on ul "View Details View All Cards Edit Approval Manage Shipment Resend Order Refund O…" at bounding box center [1001, 497] width 157 height 159
click at [1020, 538] on ul "View Details View All Cards Edit Approval Manage Shipment Resend Order Refund O…" at bounding box center [1001, 497] width 157 height 159
drag, startPoint x: 970, startPoint y: 543, endPoint x: 823, endPoint y: 495, distance: 154.8
click at [824, 495] on body "Dashboard Orders Catalog Promotions Users Accounts Schedules Storefront Configu…" at bounding box center [558, 362] width 1117 height 725
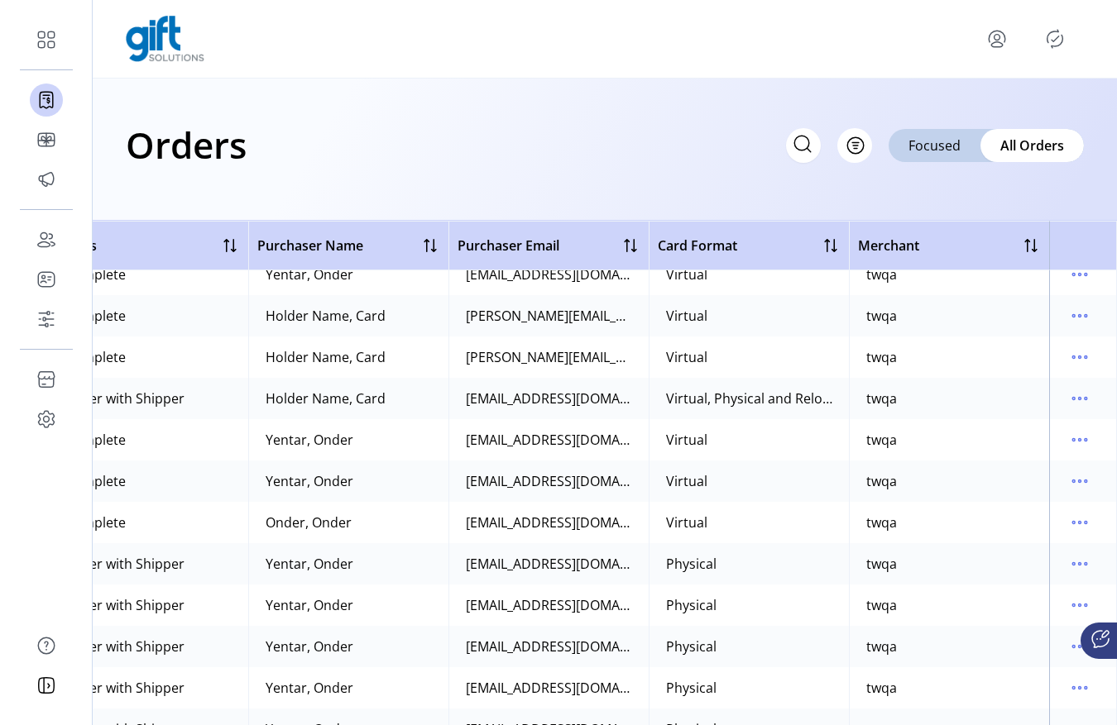
click at [897, 465] on td "twqa" at bounding box center [949, 481] width 200 height 41
click at [1097, 465] on td at bounding box center [1083, 481] width 68 height 41
click at [1079, 478] on icon "menu" at bounding box center [1079, 481] width 26 height 26
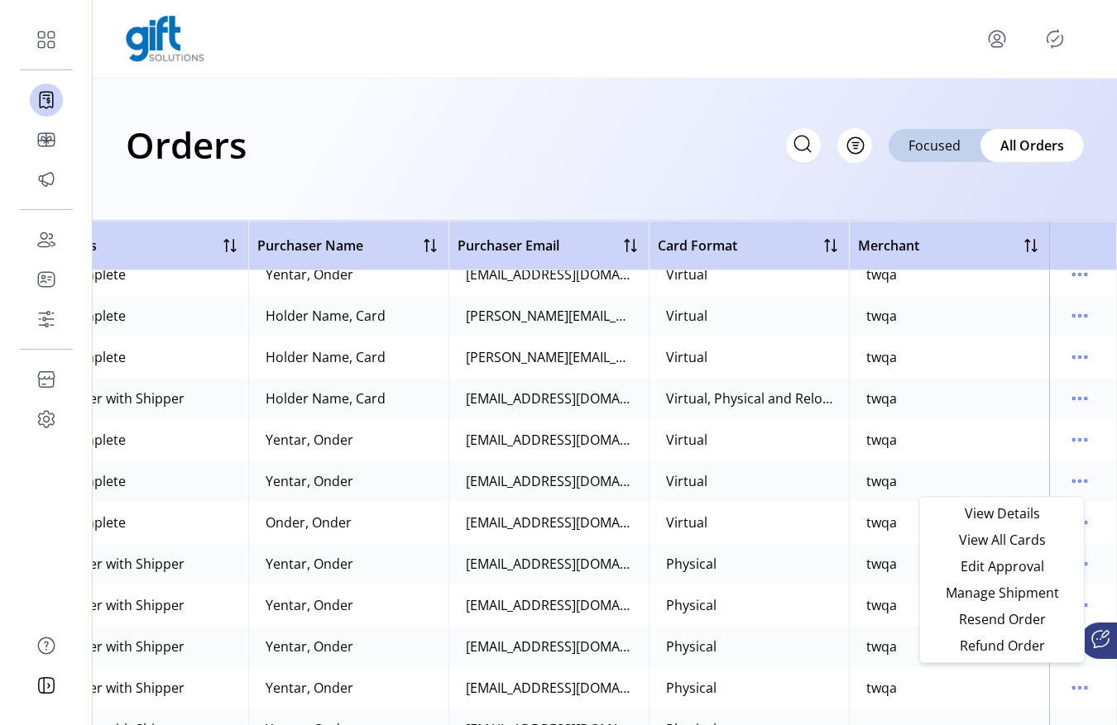
click at [823, 519] on td "Virtual" at bounding box center [748, 522] width 200 height 41
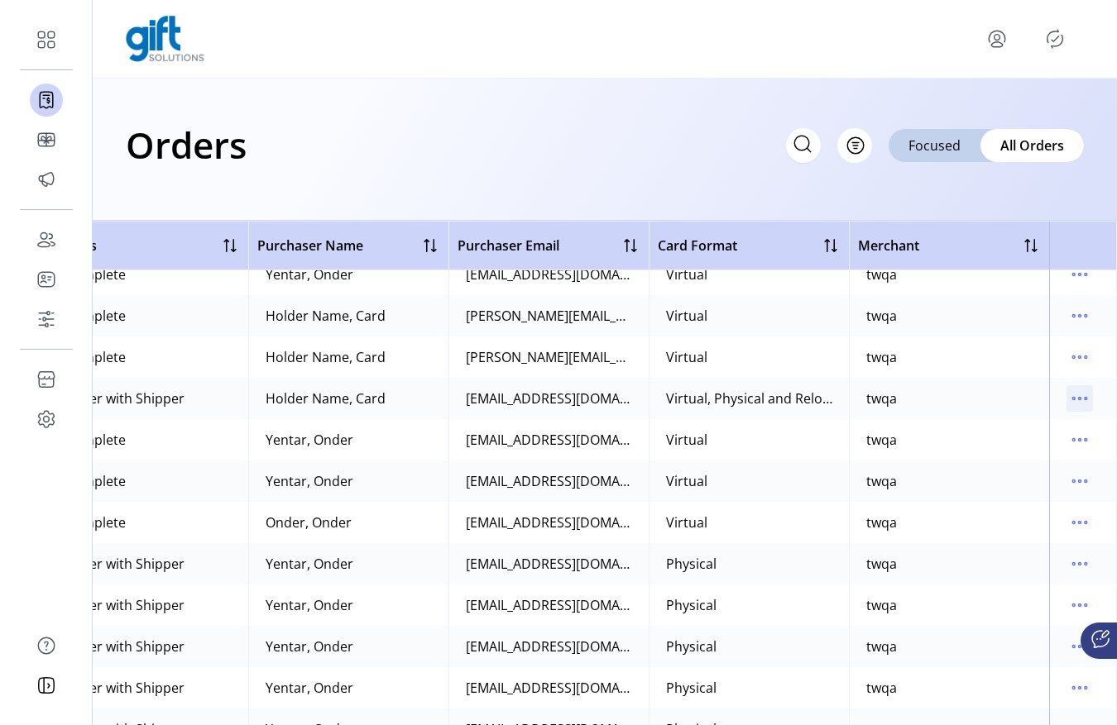
click at [1069, 403] on icon "menu" at bounding box center [1079, 398] width 26 height 26
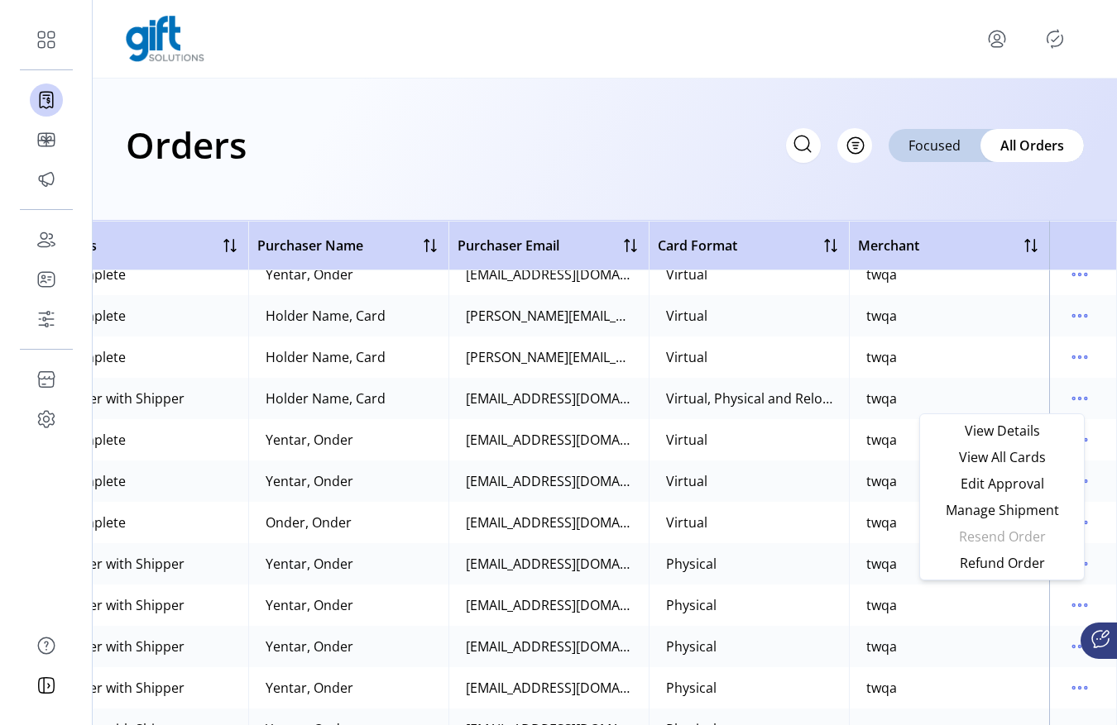
click at [1012, 529] on ul "View Details View All Cards Edit Approval Manage Shipment Resend Order Refund O…" at bounding box center [1001, 497] width 157 height 159
click at [811, 419] on td "Virtual" at bounding box center [748, 439] width 200 height 41
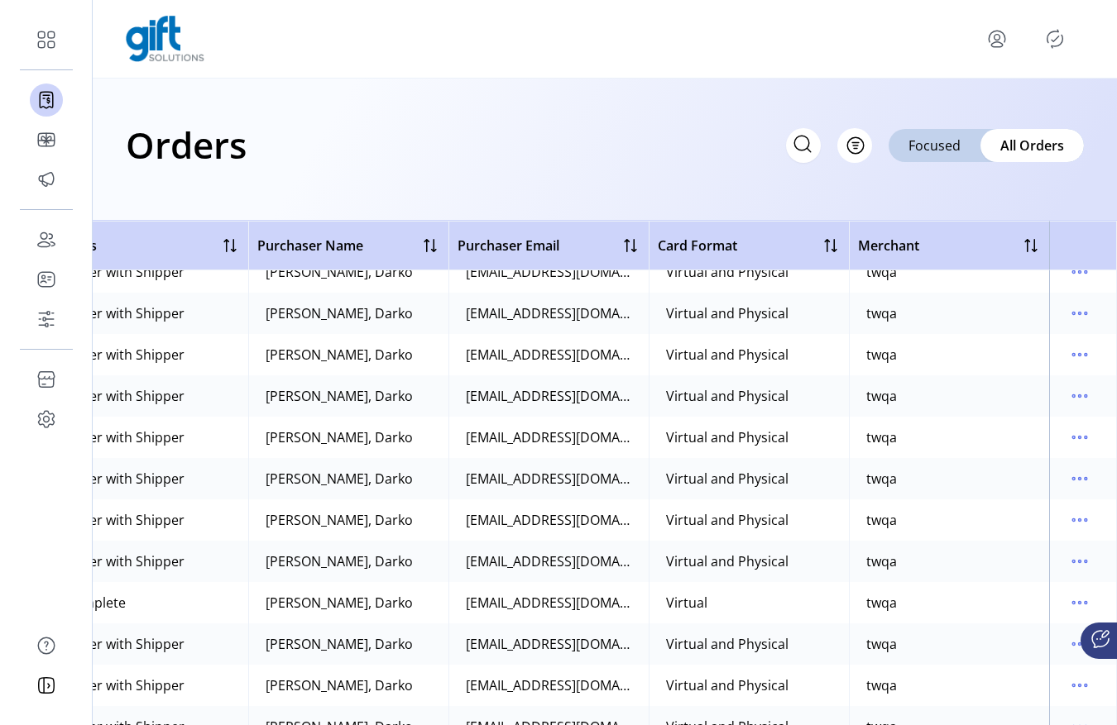
scroll to position [20237, 453]
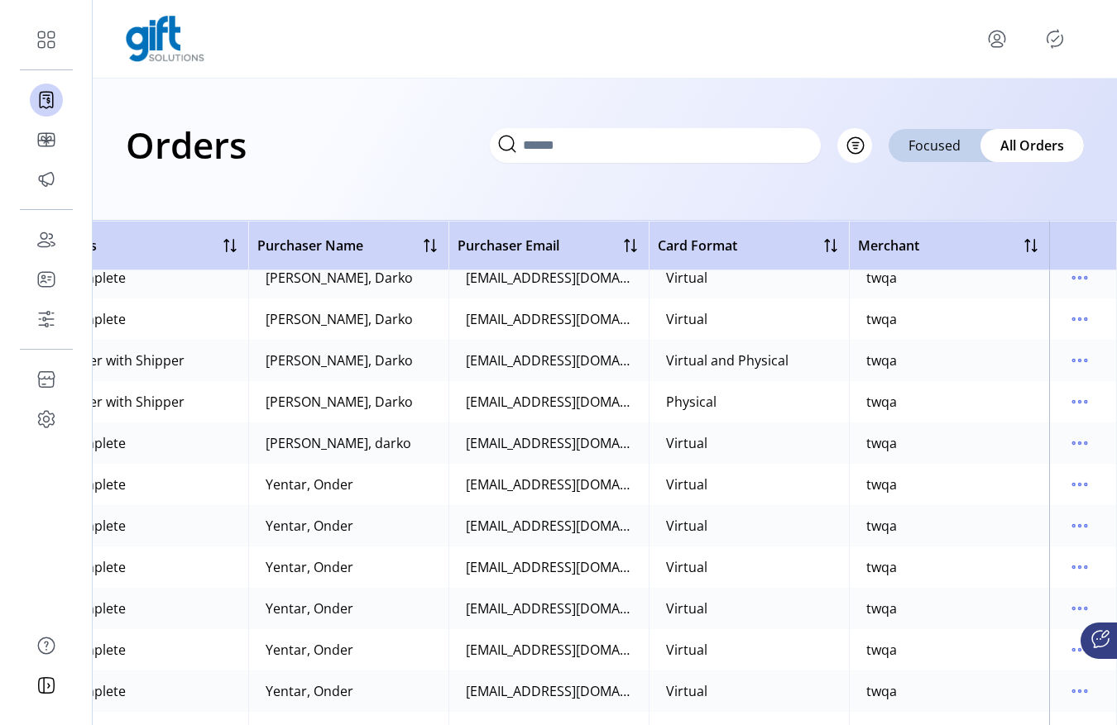
click at [520, 149] on icon at bounding box center [507, 144] width 26 height 26
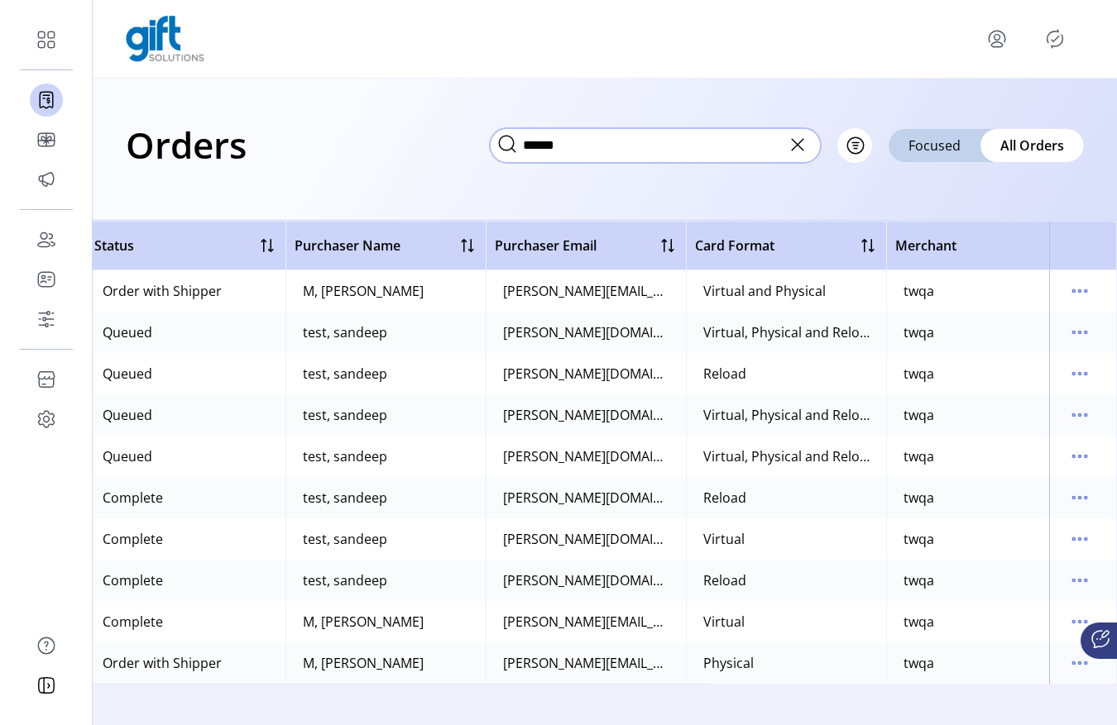
scroll to position [0, 445]
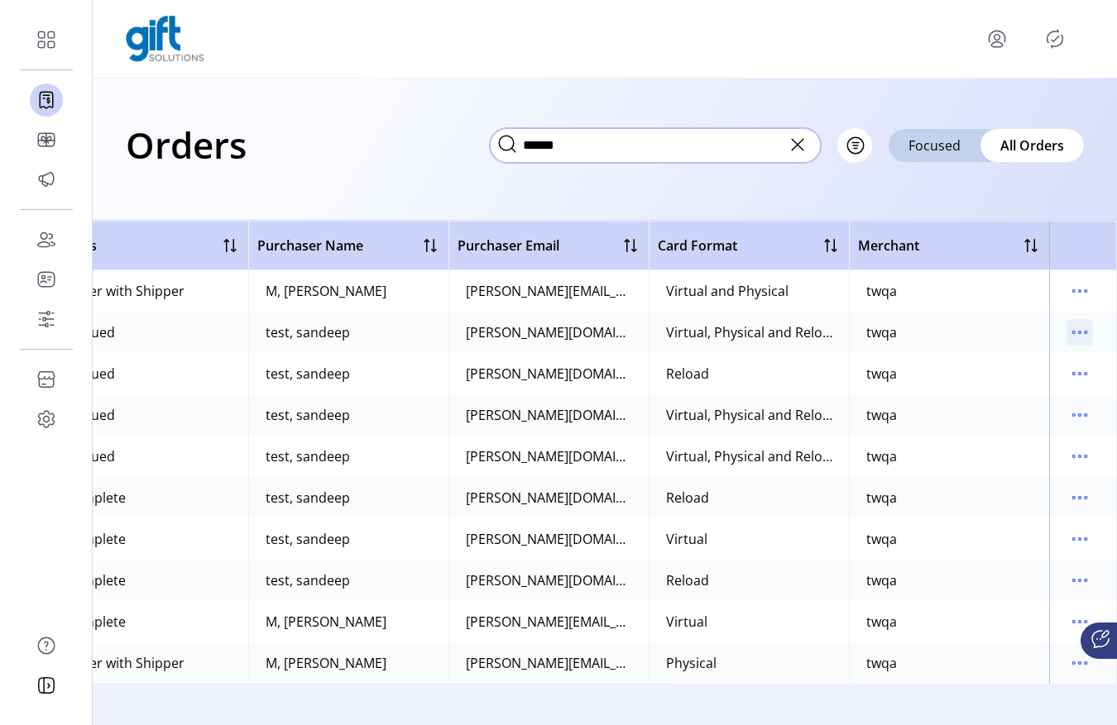
type input "******"
click at [1084, 328] on icon "menu" at bounding box center [1079, 332] width 26 height 26
click at [1080, 283] on icon "menu" at bounding box center [1079, 291] width 26 height 26
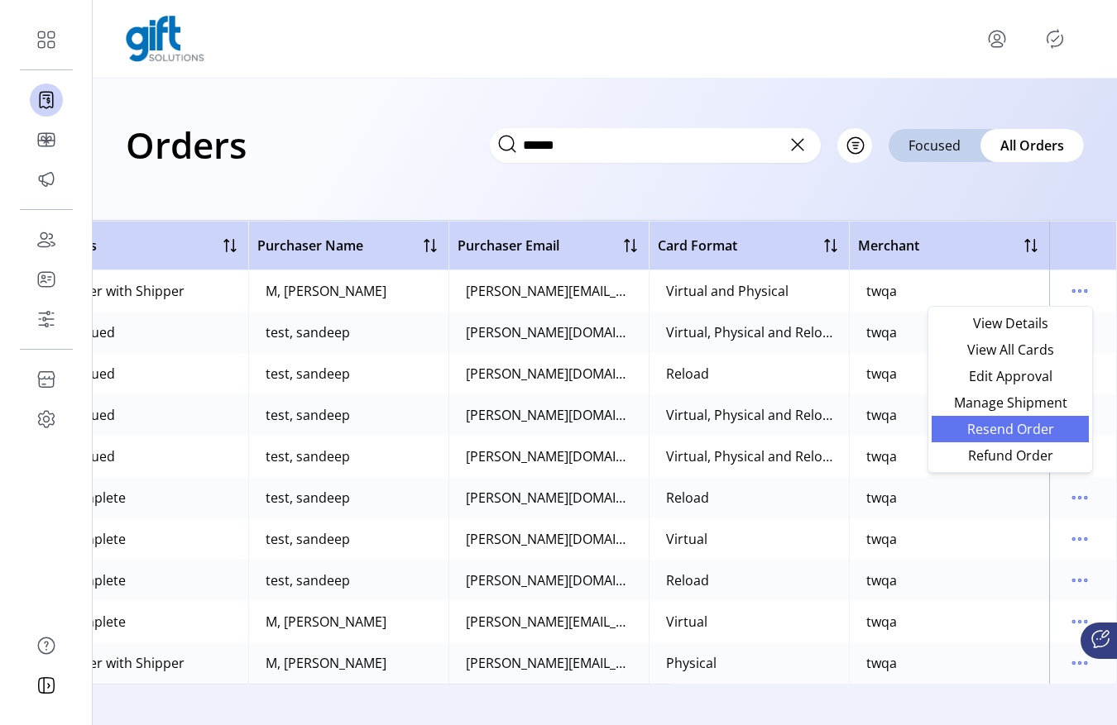
click at [1009, 438] on link "Resend Order" at bounding box center [1009, 429] width 157 height 26
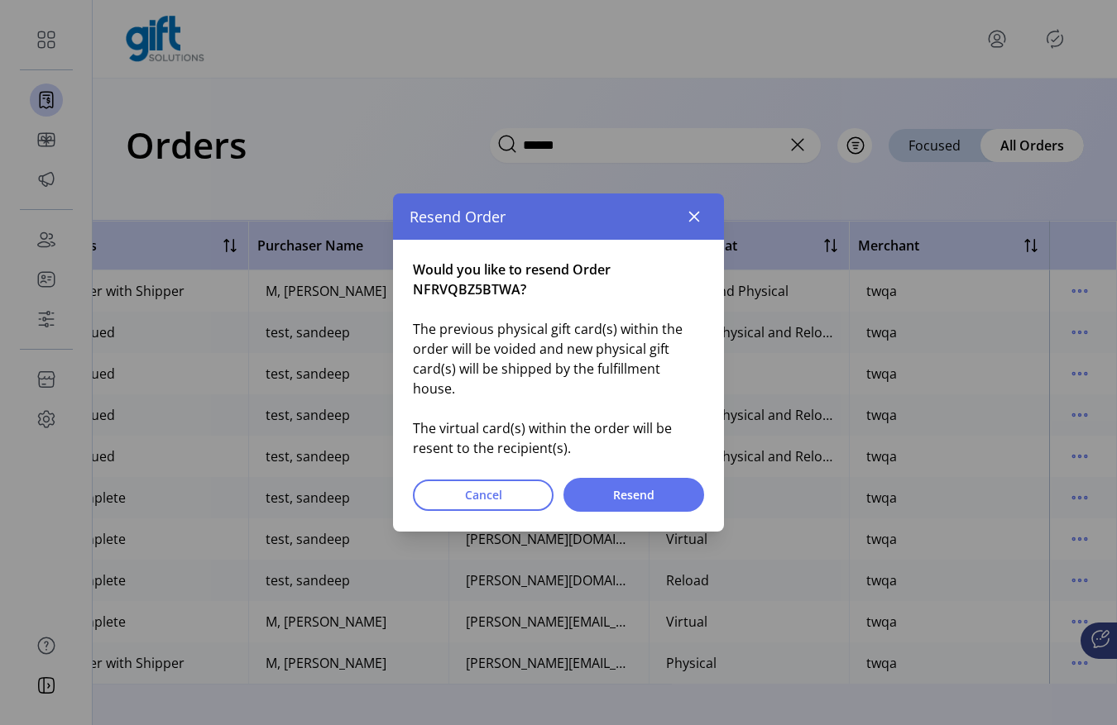
drag, startPoint x: 415, startPoint y: 419, endPoint x: 572, endPoint y: 439, distance: 158.5
click at [573, 439] on span "The previous physical gift card(s) within the order will be voided and new phys…" at bounding box center [558, 378] width 291 height 159
click at [526, 299] on span "Would you like to resend Order NFRVQBZ5BTWA?" at bounding box center [558, 280] width 291 height 40
drag, startPoint x: 413, startPoint y: 328, endPoint x: 575, endPoint y: 441, distance: 197.3
click at [575, 442] on span "The previous physical gift card(s) within the order will be voided and new phys…" at bounding box center [558, 378] width 291 height 159
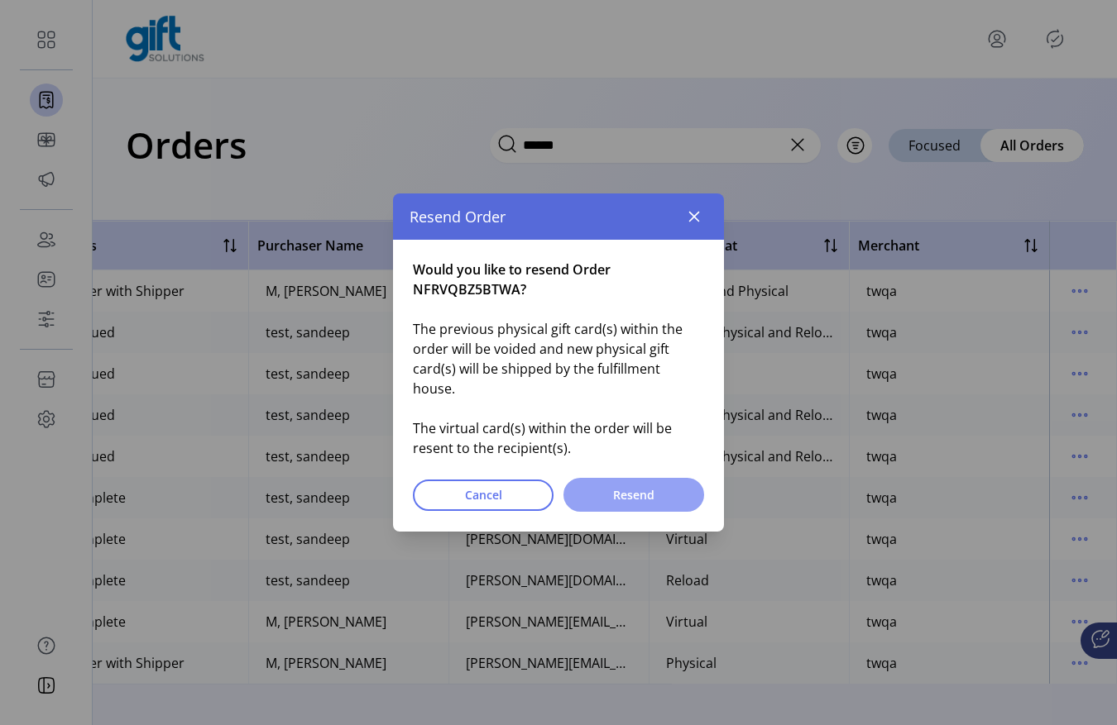
click at [664, 486] on span "Resend" at bounding box center [634, 494] width 98 height 17
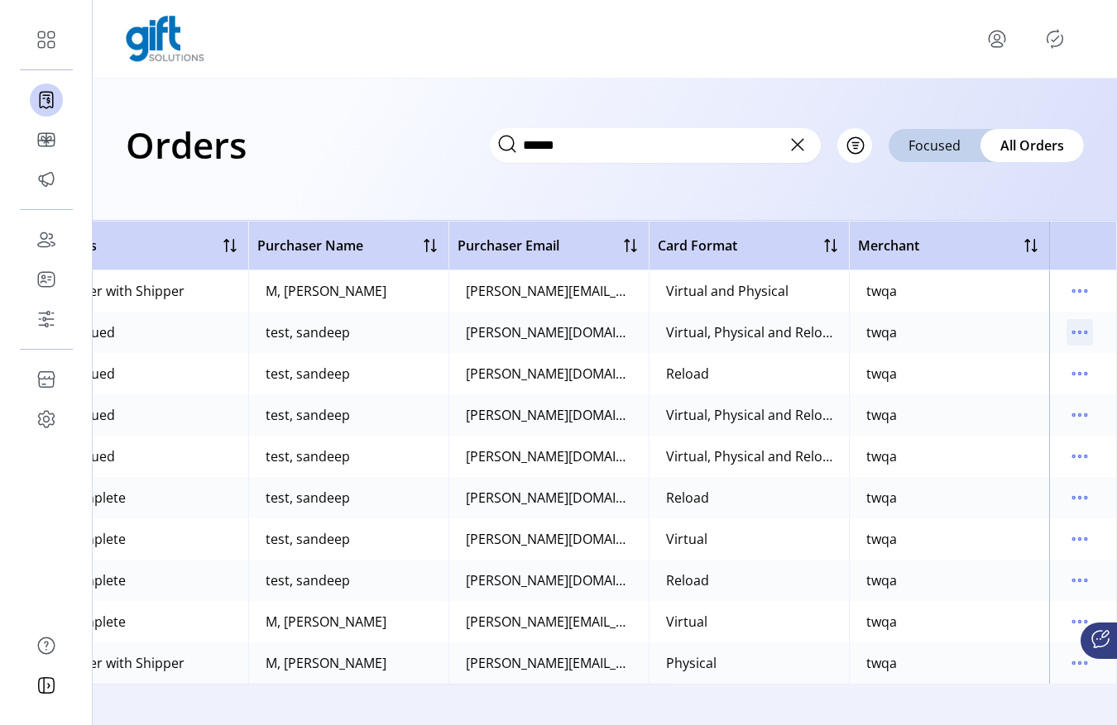
click at [1066, 330] on icon "menu" at bounding box center [1079, 332] width 26 height 26
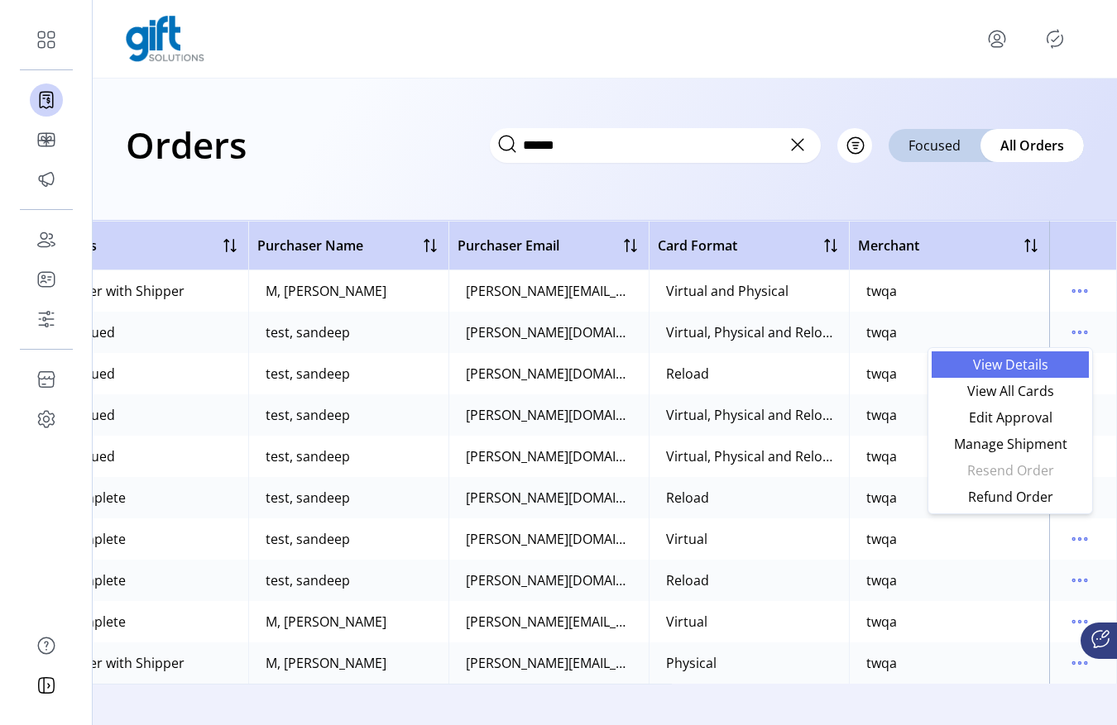
click at [1012, 376] on link "View Details" at bounding box center [1009, 365] width 157 height 26
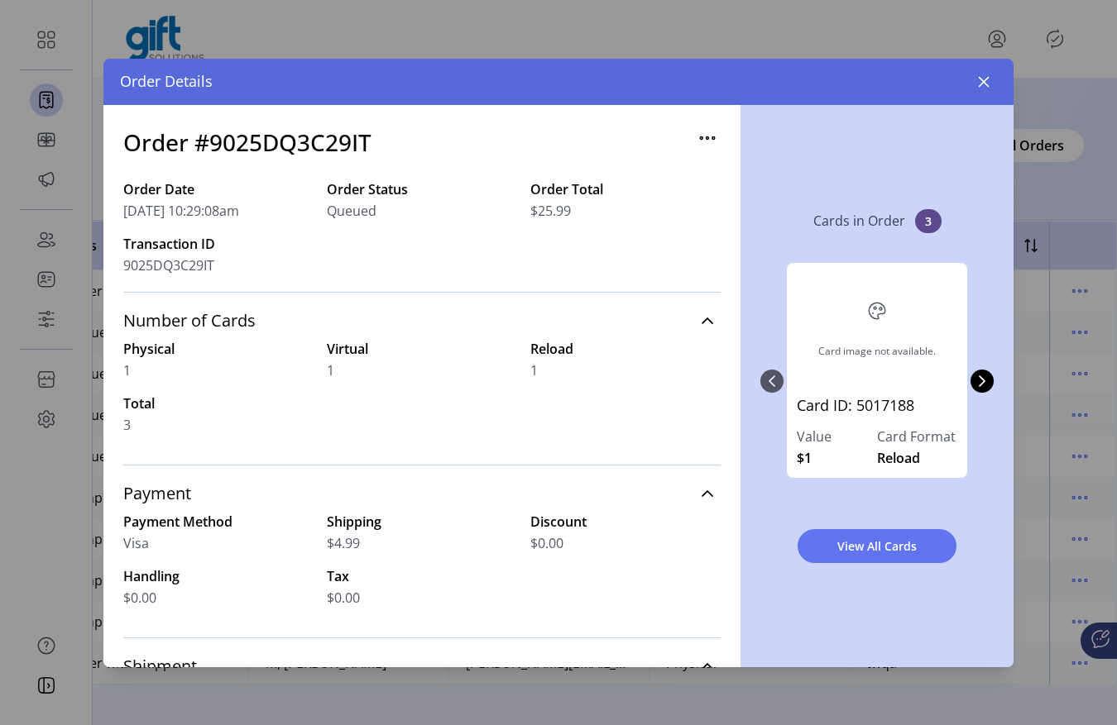
click at [698, 146] on icon "button" at bounding box center [707, 138] width 26 height 26
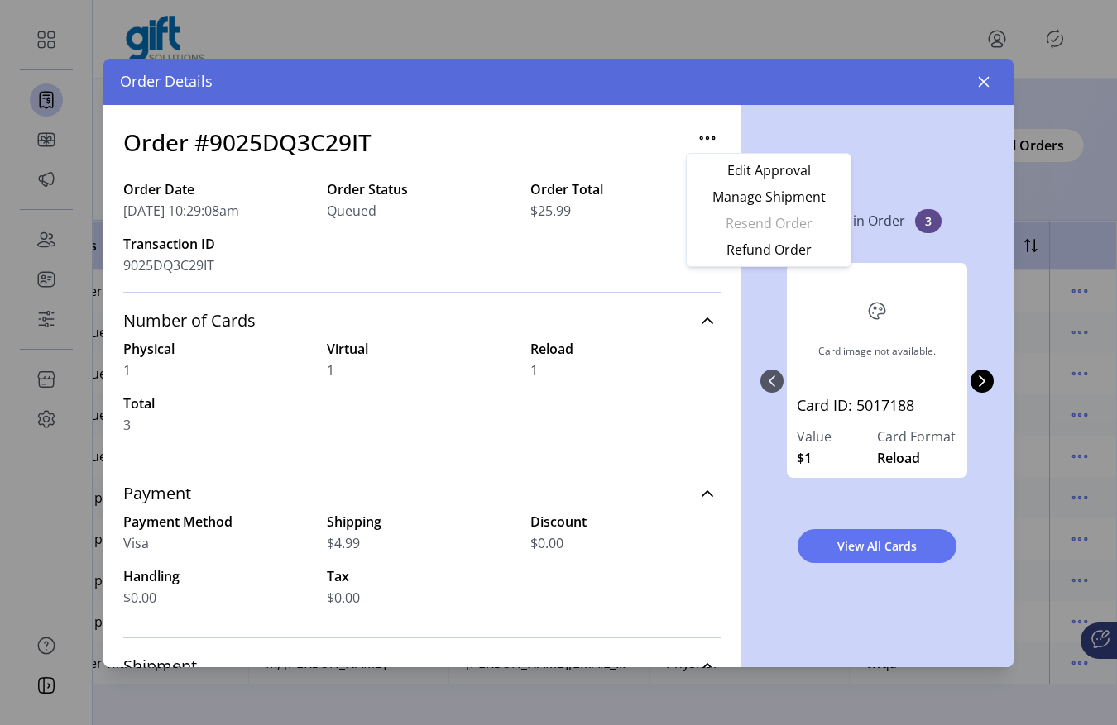
click at [772, 481] on div "Card image not available. Card ID: 5017188 Value $1 Card Format Reload Card ID:…" at bounding box center [876, 381] width 233 height 270
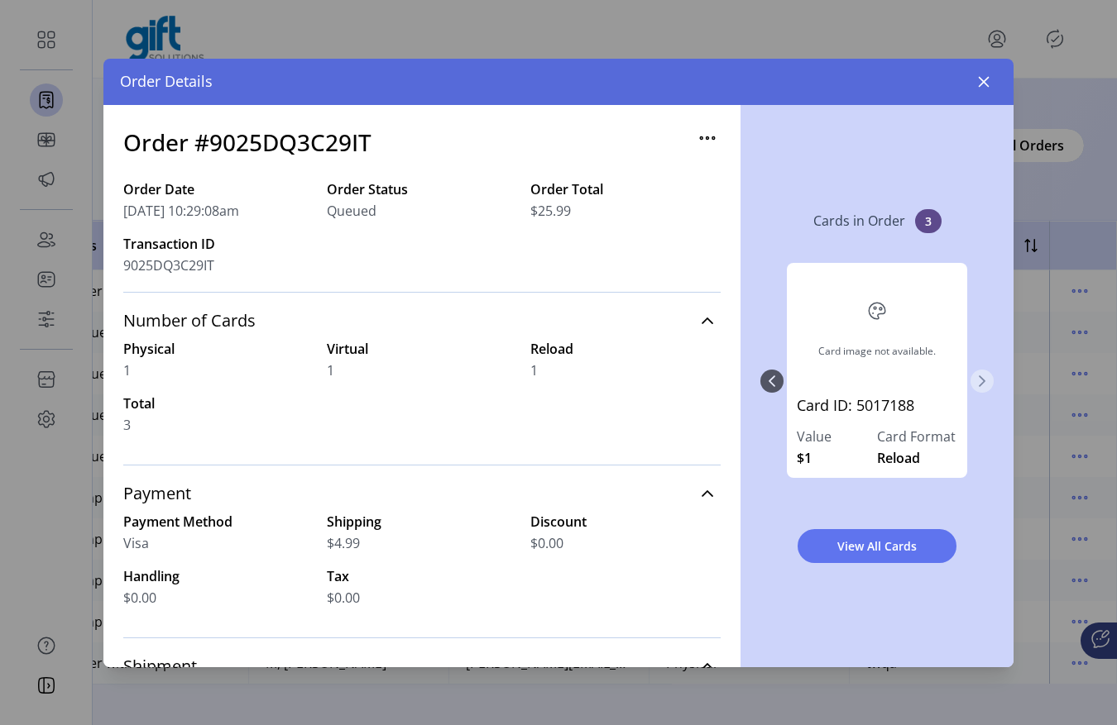
click at [991, 376] on button "Next Page" at bounding box center [981, 381] width 23 height 23
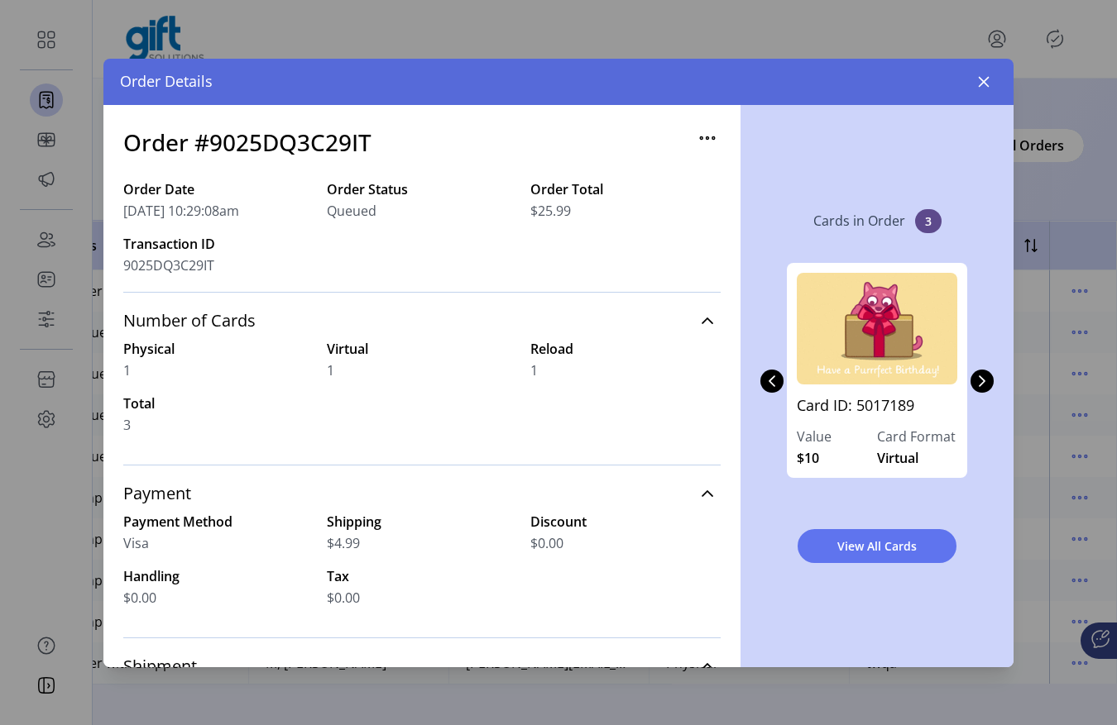
click at [906, 442] on label "Card Format" at bounding box center [917, 437] width 80 height 20
click at [859, 407] on link "Card ID: 5017189" at bounding box center [877, 411] width 160 height 32
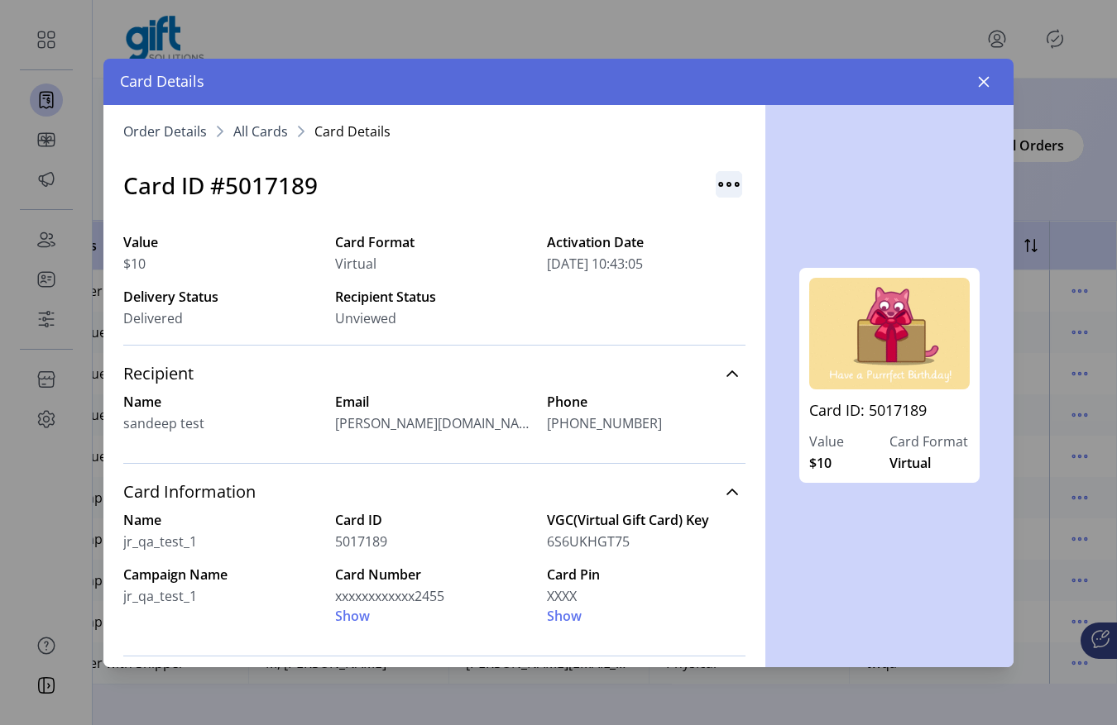
click at [732, 183] on img "button" at bounding box center [728, 184] width 26 height 26
click at [754, 220] on span "Resend Card" at bounding box center [786, 219] width 137 height 13
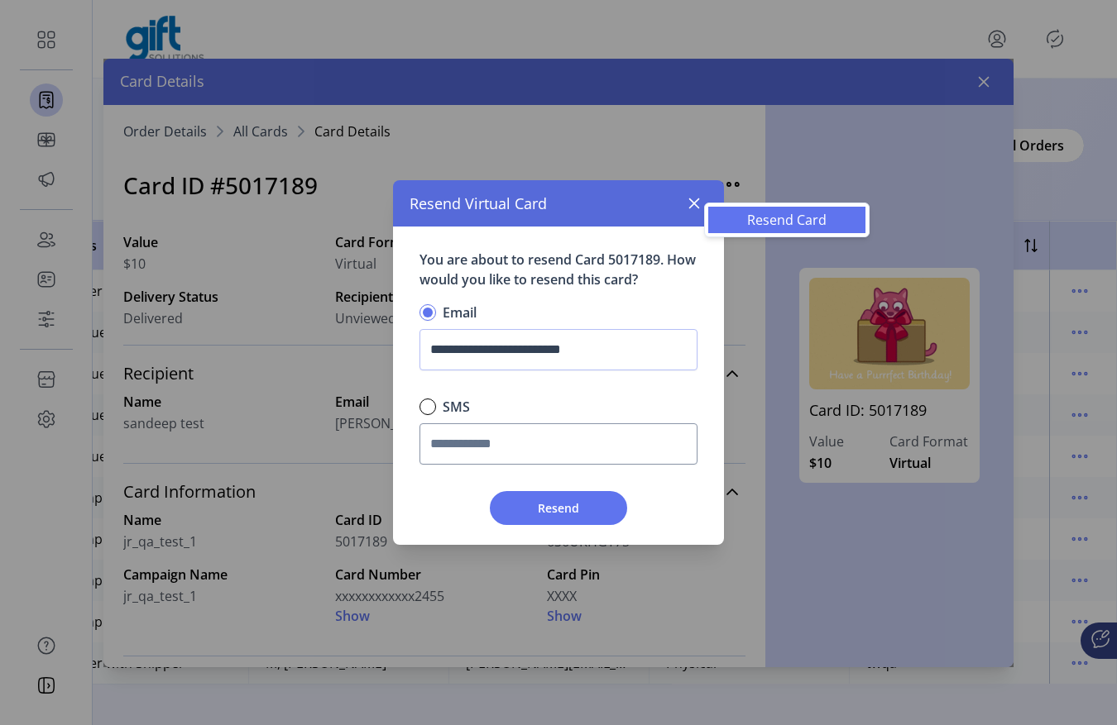
scroll to position [10, 6]
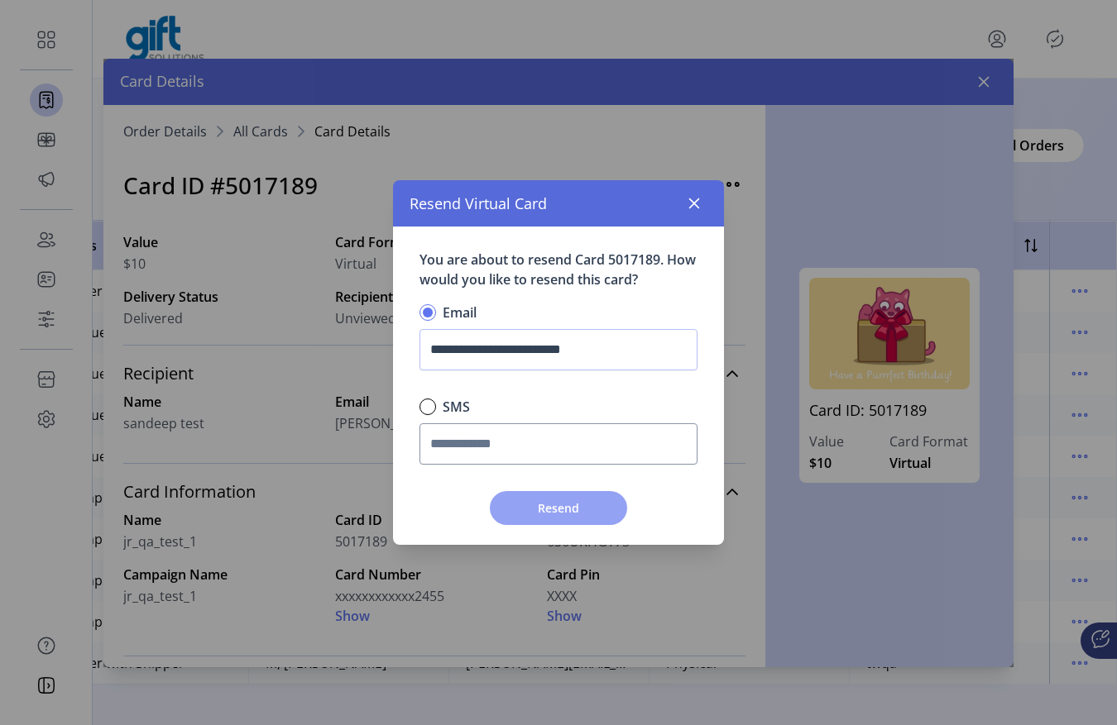
click at [539, 516] on span "Resend" at bounding box center [558, 508] width 94 height 17
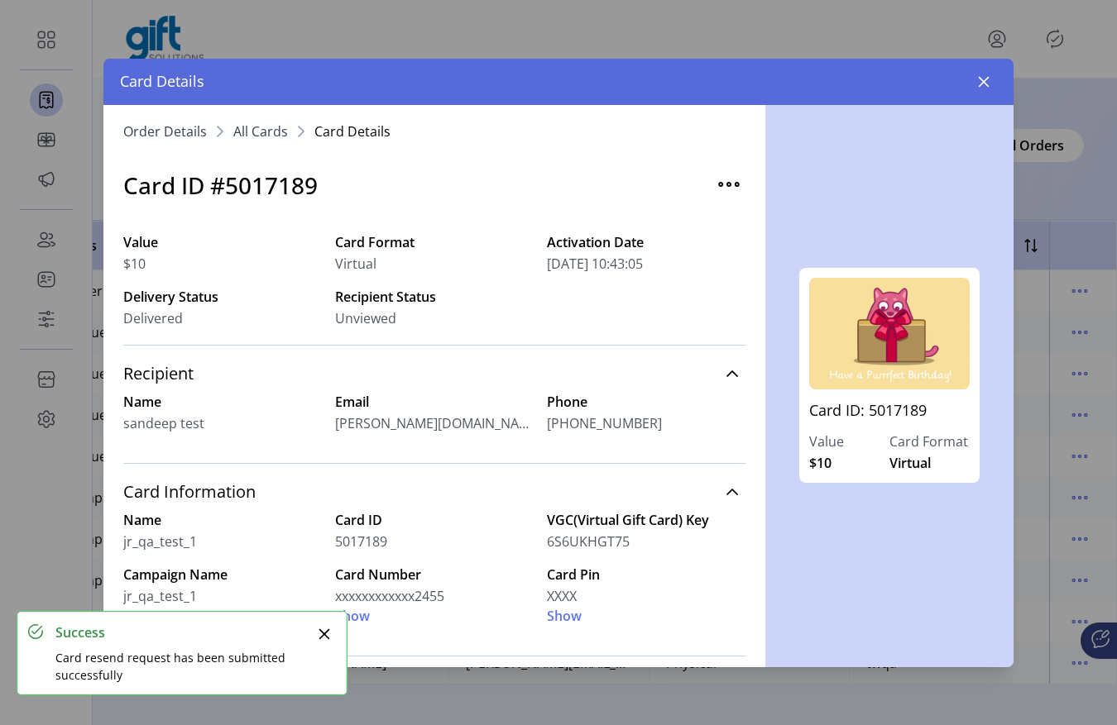
click at [262, 128] on span "All Cards" at bounding box center [260, 131] width 55 height 13
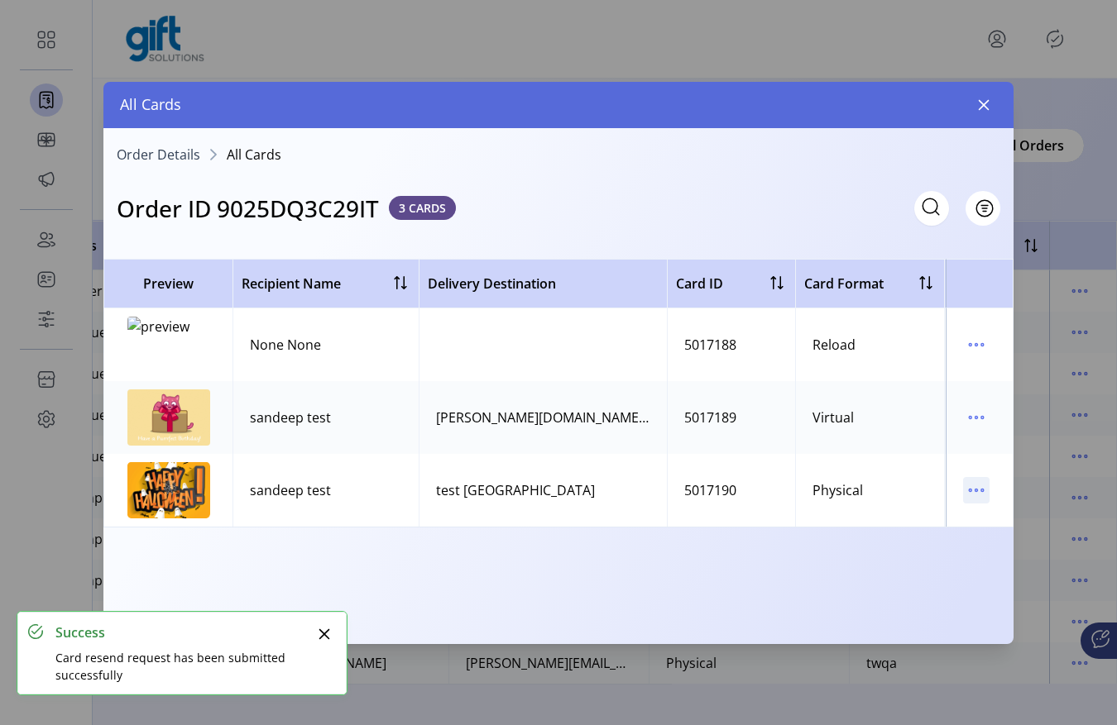
click at [965, 494] on icon "menu" at bounding box center [976, 490] width 26 height 26
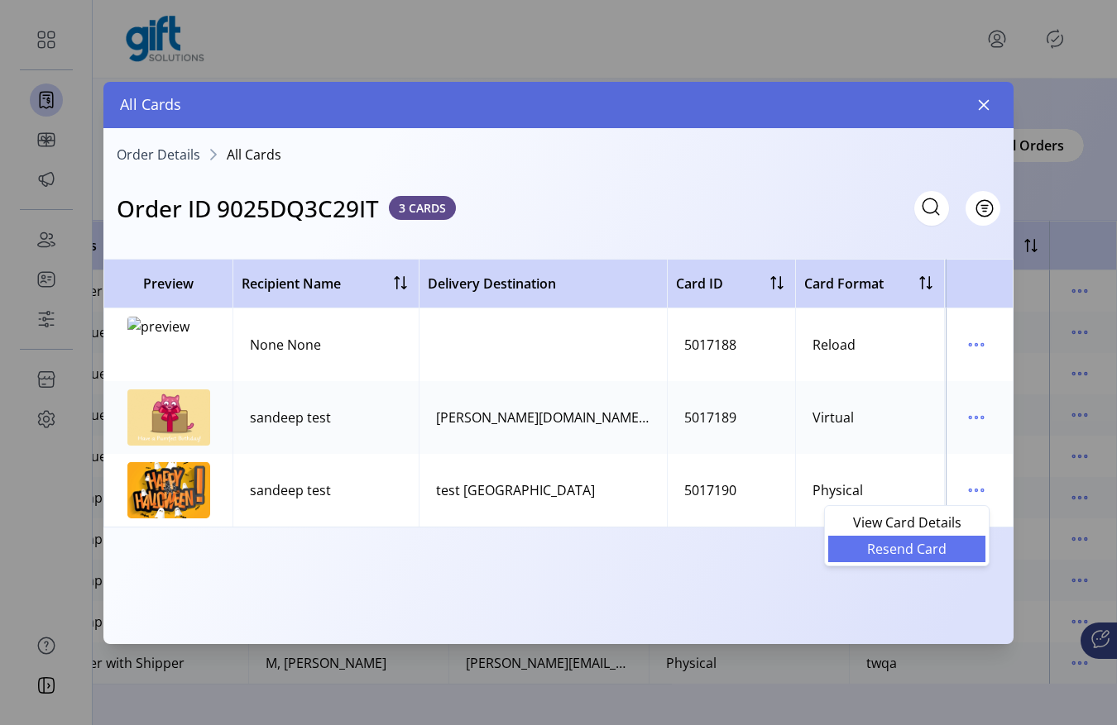
click at [936, 550] on span "Resend Card" at bounding box center [906, 549] width 137 height 13
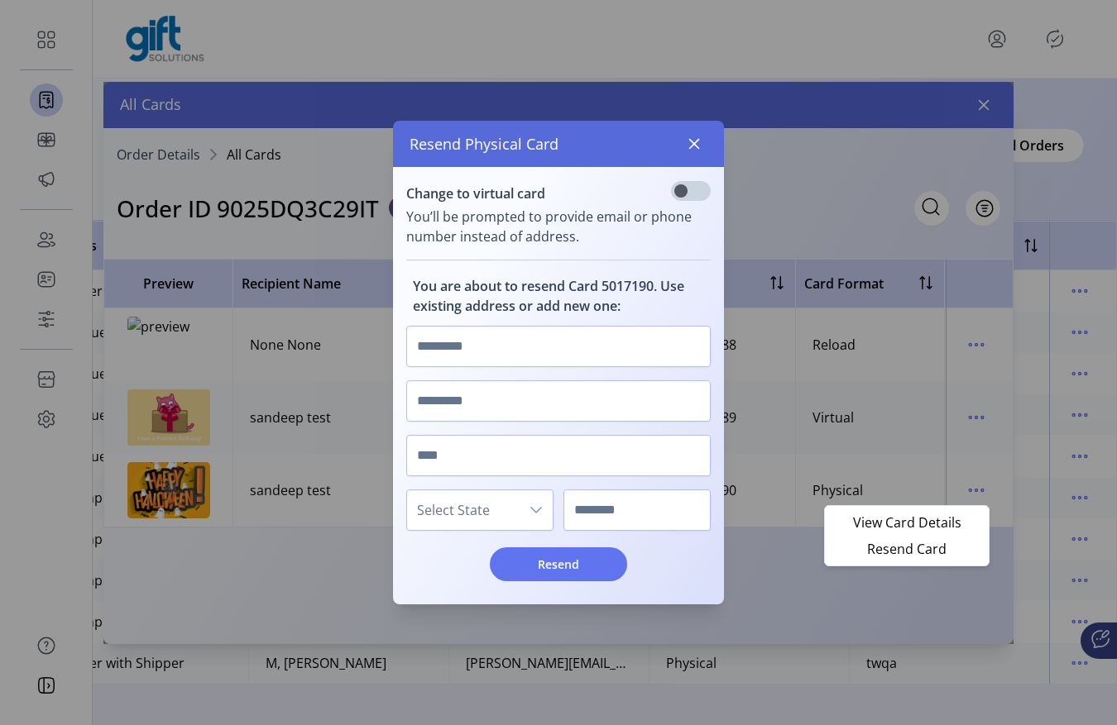
scroll to position [10, 6]
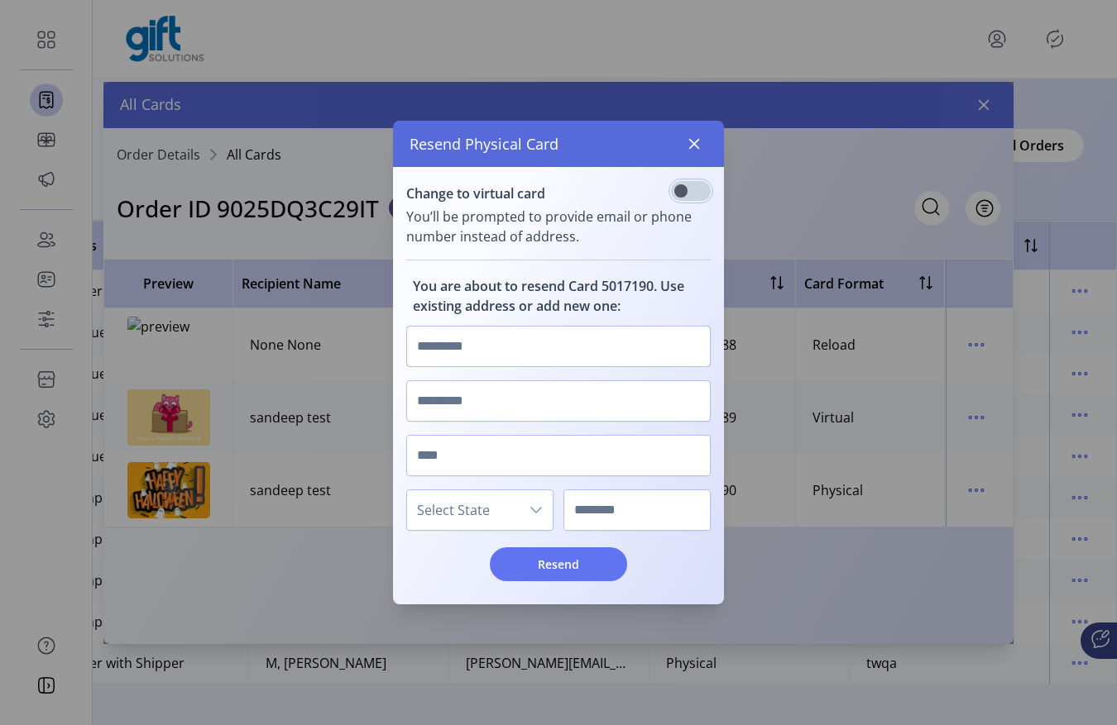
click at [476, 334] on input "text" at bounding box center [558, 346] width 304 height 41
type input "***"
type input "****"
type input "*******"
type input "*****"
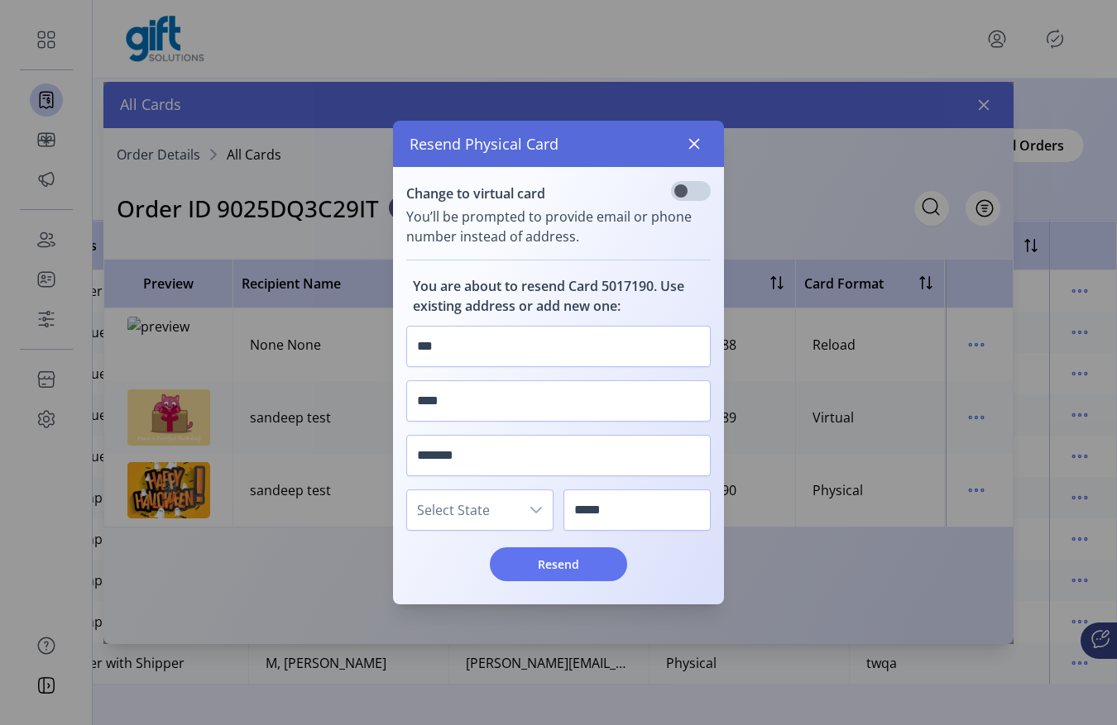
click at [481, 502] on span "Select State" at bounding box center [463, 510] width 112 height 40
click at [467, 419] on li "GA" at bounding box center [486, 416] width 151 height 33
click at [585, 566] on span "Resend" at bounding box center [558, 564] width 94 height 17
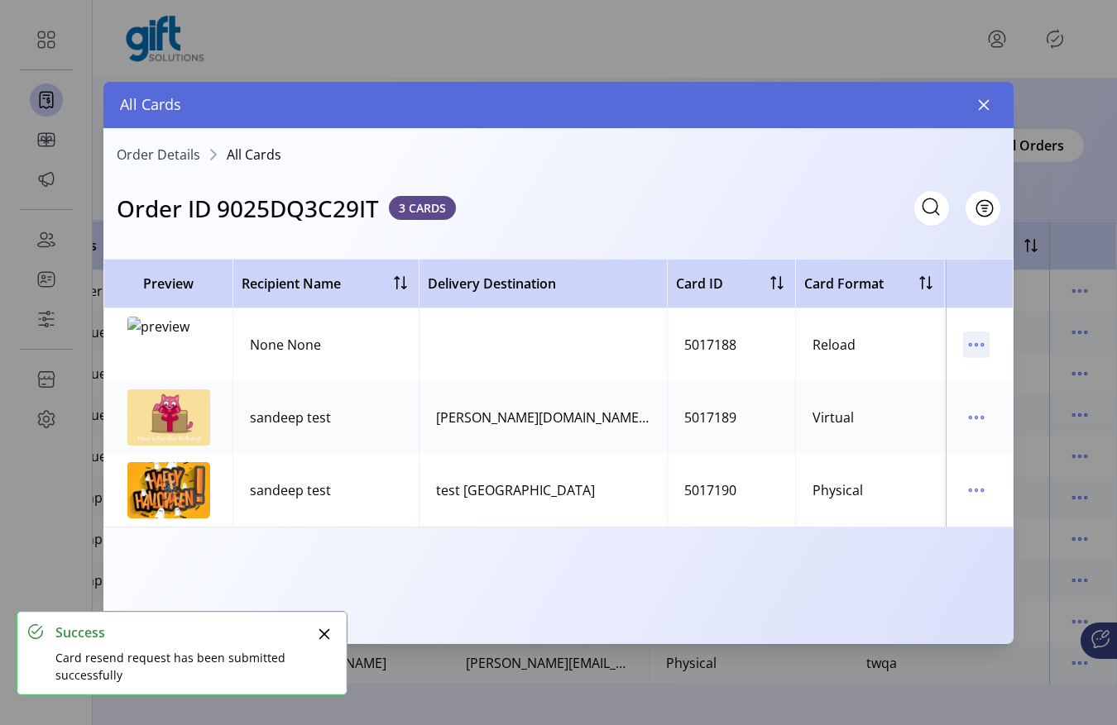
click at [976, 337] on icon "menu" at bounding box center [976, 345] width 26 height 26
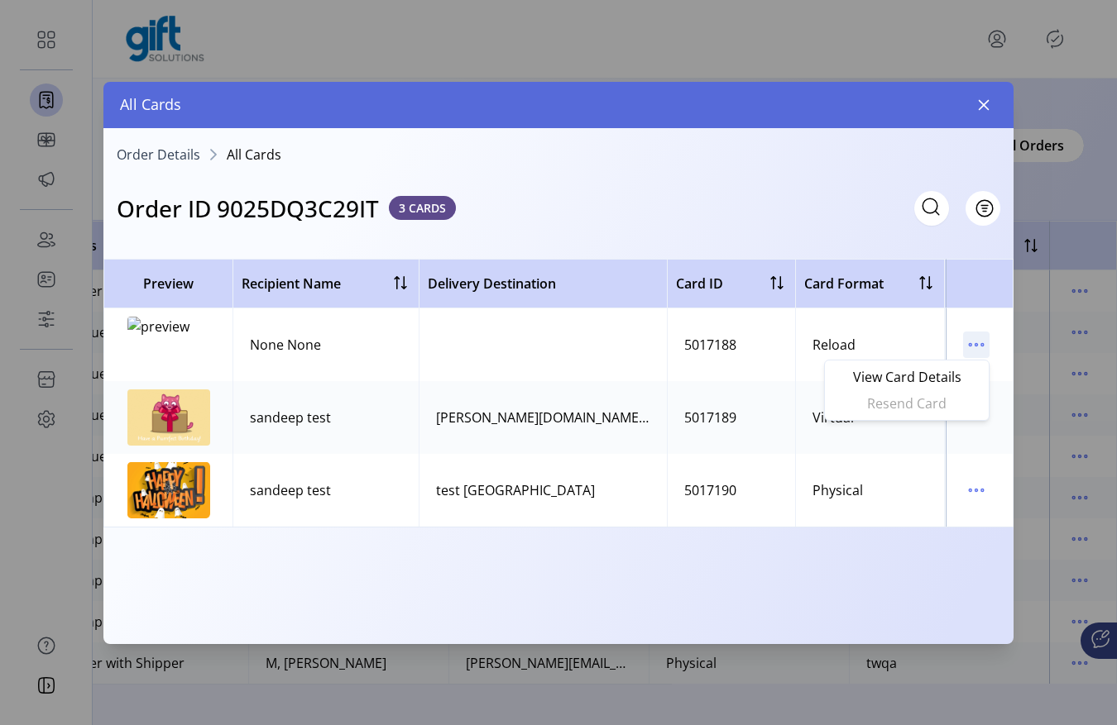
click at [974, 332] on icon "menu" at bounding box center [976, 345] width 26 height 26
click at [174, 153] on span "Order Details" at bounding box center [159, 154] width 84 height 13
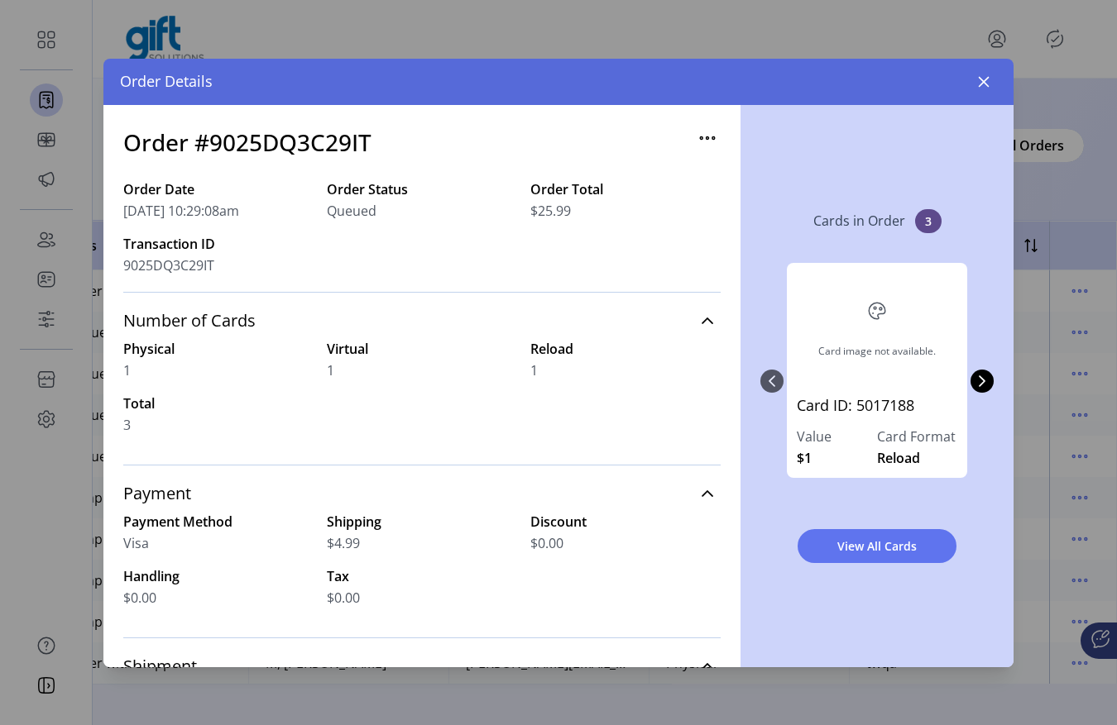
click at [706, 137] on icon "button" at bounding box center [707, 137] width 2 height 2
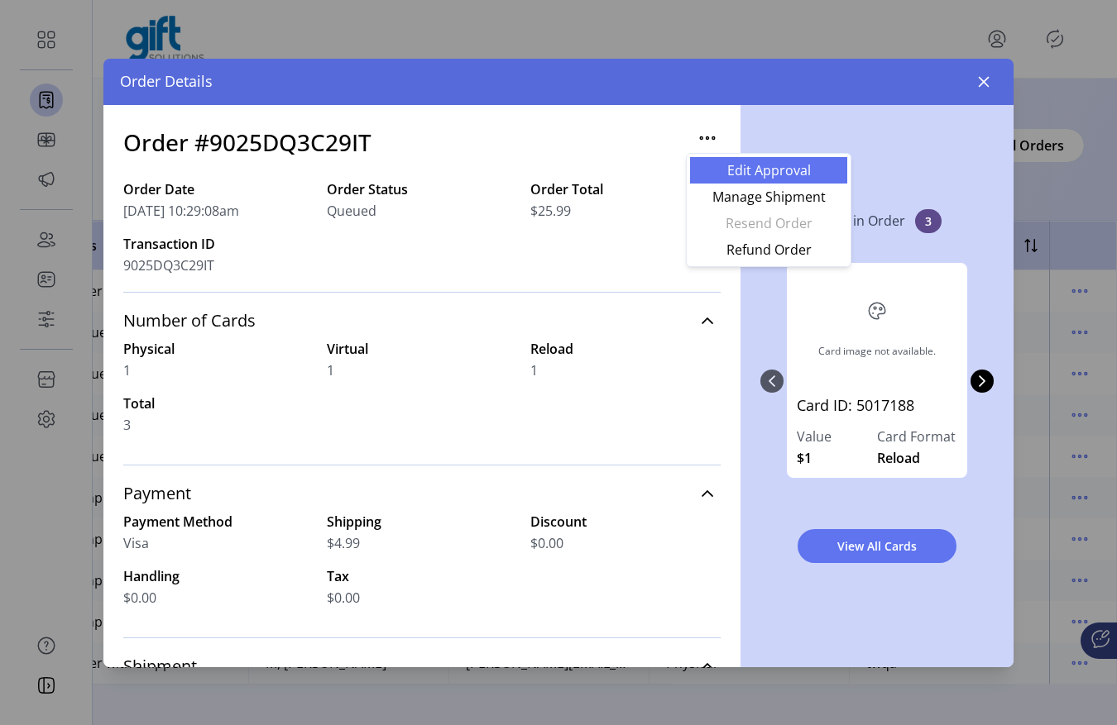
click at [734, 177] on span "Edit Approval" at bounding box center [768, 170] width 137 height 13
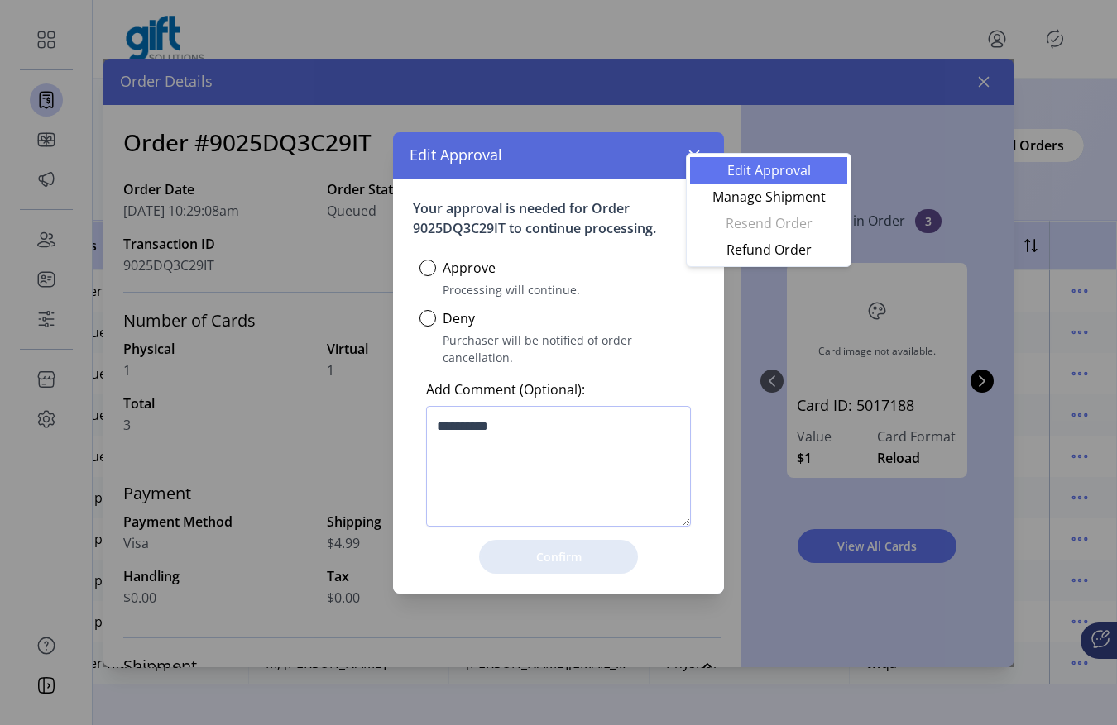
scroll to position [9, 5]
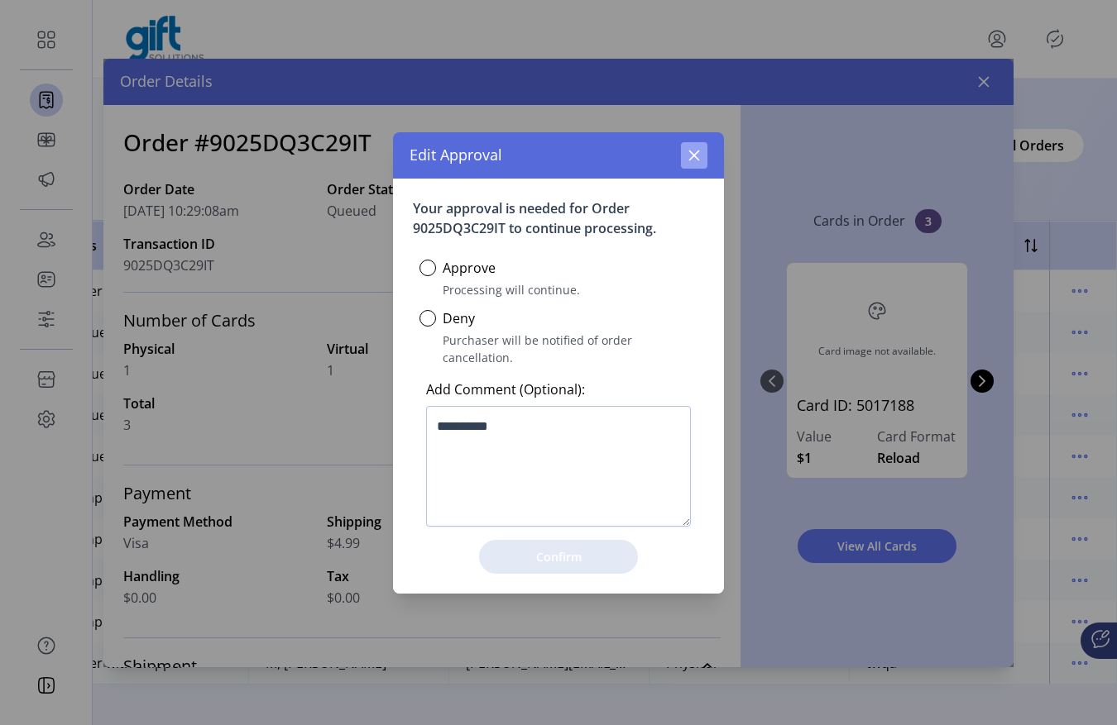
click at [697, 162] on icon "button" at bounding box center [693, 155] width 13 height 13
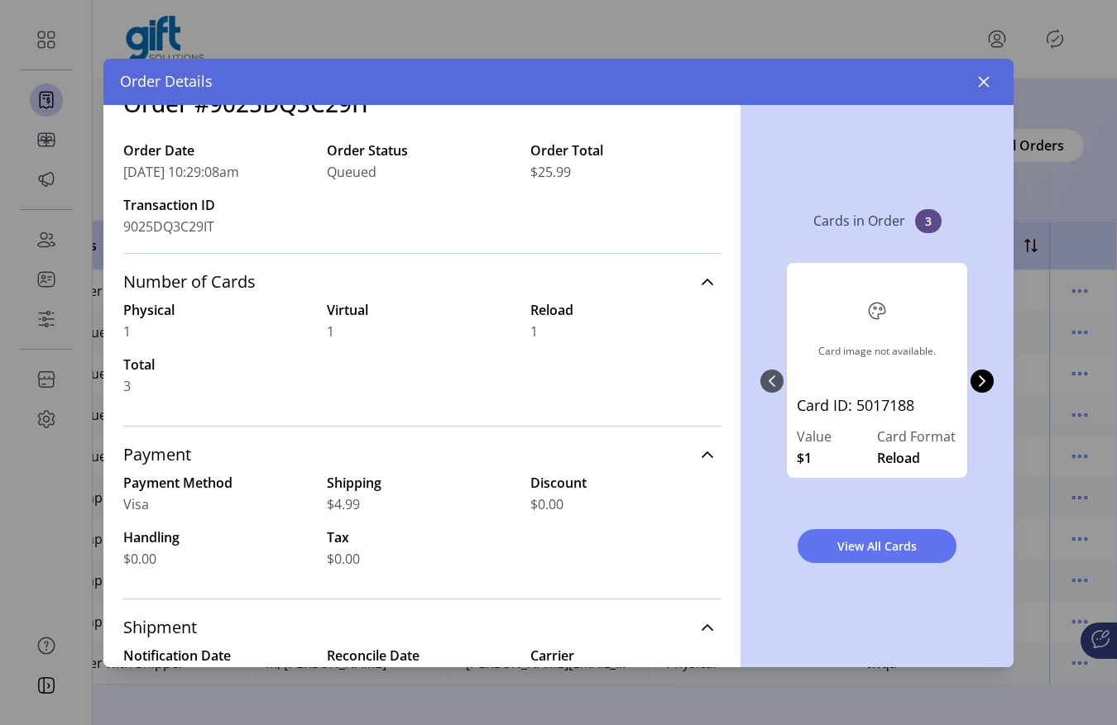
scroll to position [0, 0]
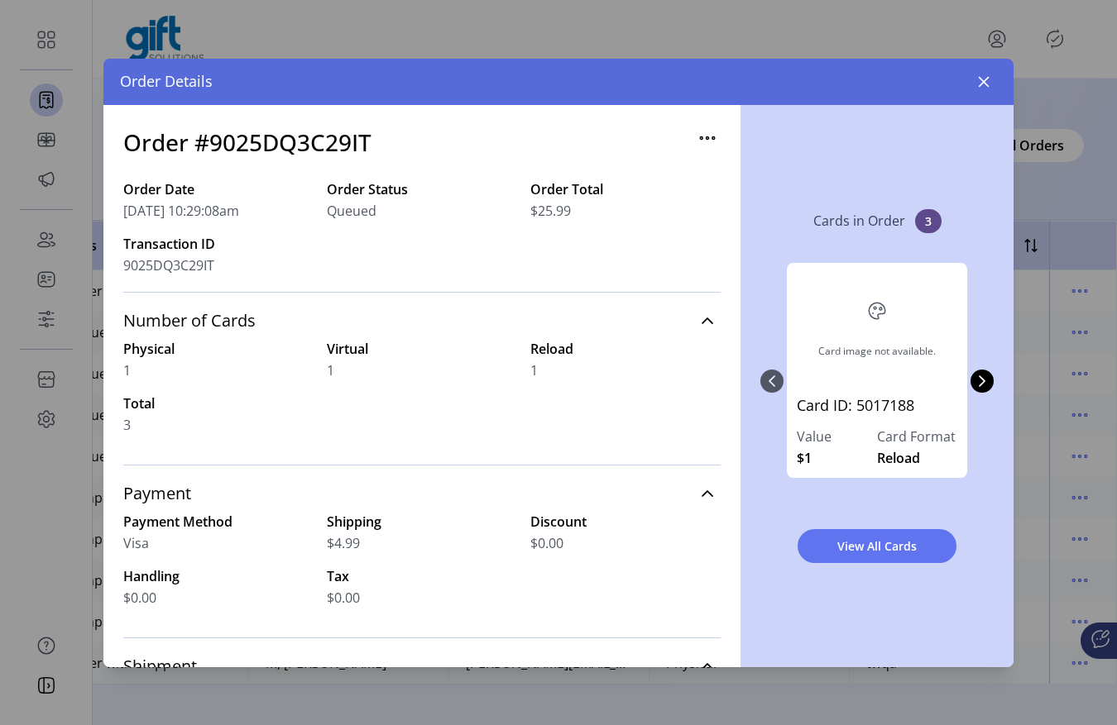
click at [698, 136] on icon "button" at bounding box center [707, 138] width 26 height 26
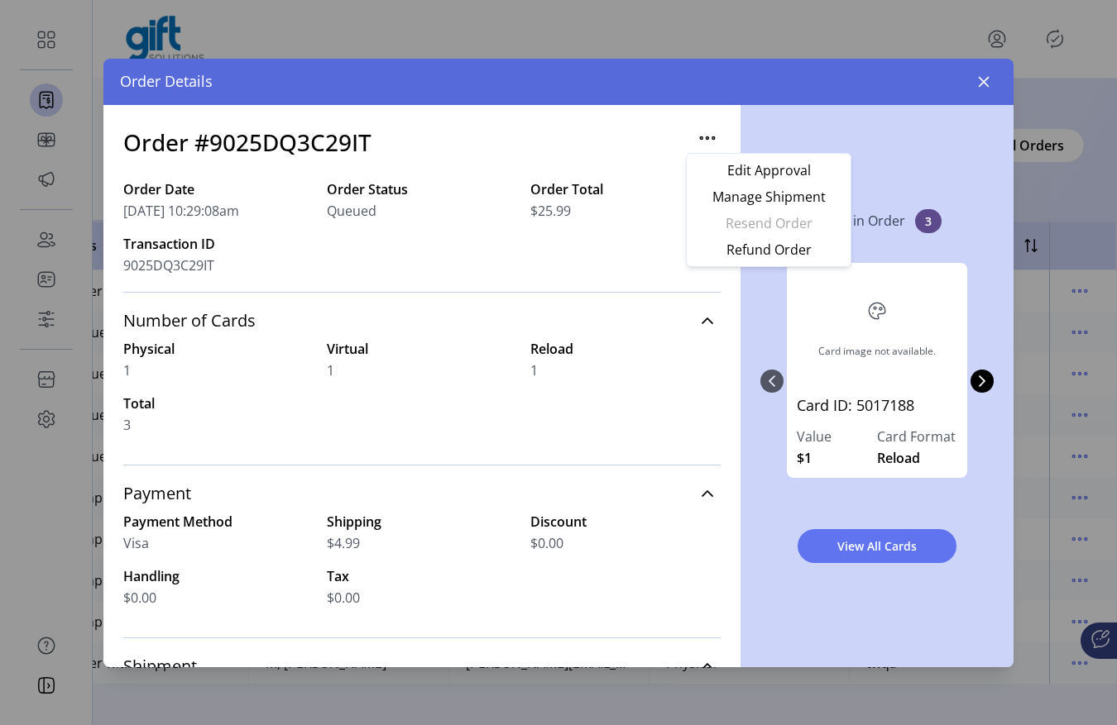
click at [740, 216] on ul "Edit Approval Manage Shipment Resend Order Refund Order" at bounding box center [768, 210] width 157 height 106
click at [930, 185] on div "Cards in Order 3 Card image not available. Card ID: 5017188 Value $1 Card Forma…" at bounding box center [876, 386] width 273 height 562
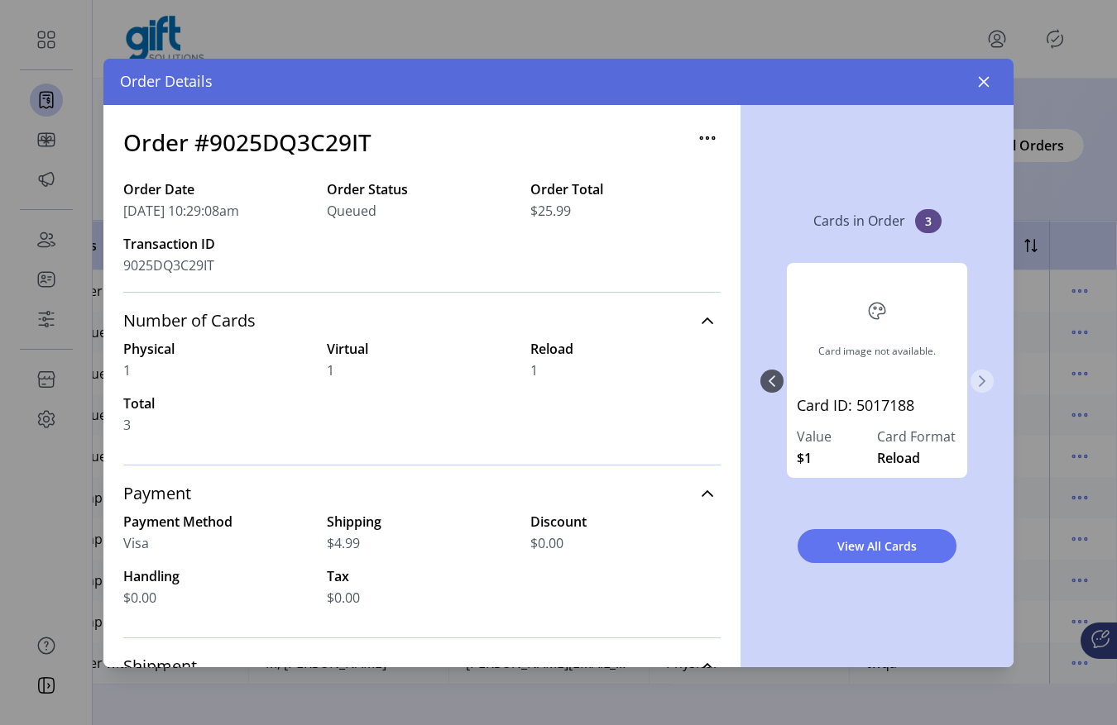
click at [984, 386] on icon "Next Page" at bounding box center [981, 381] width 13 height 13
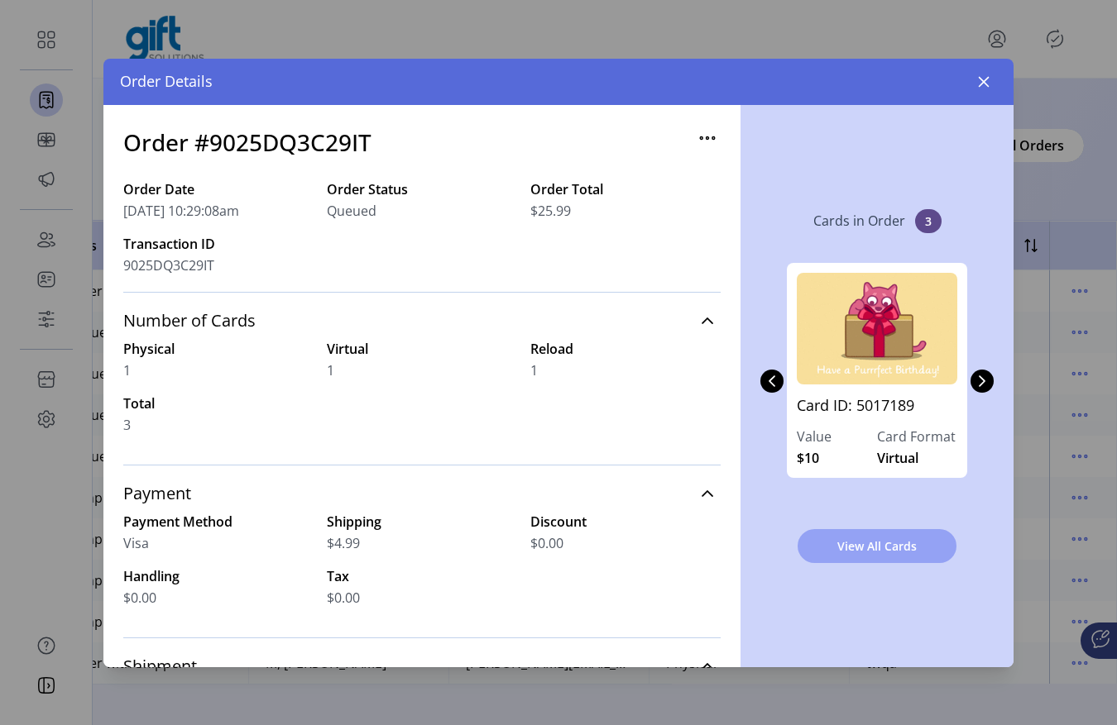
click at [843, 553] on span "View All Cards" at bounding box center [877, 546] width 116 height 17
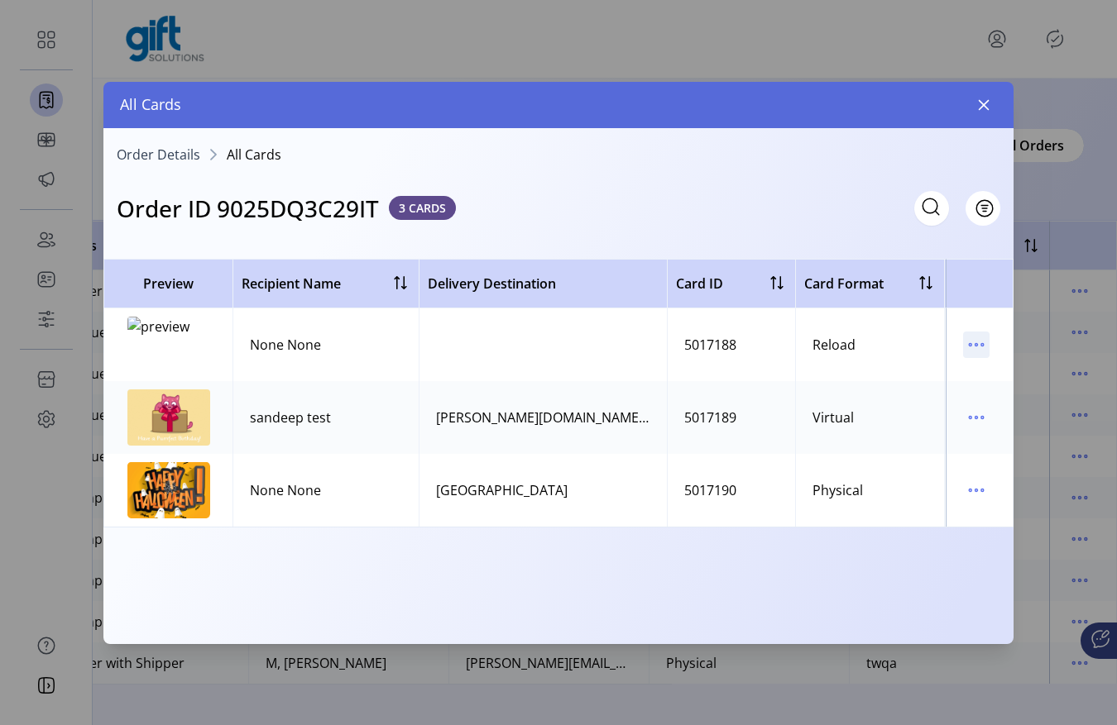
click at [986, 348] on icon "menu" at bounding box center [976, 345] width 26 height 26
click at [820, 395] on td "Virtual" at bounding box center [869, 417] width 149 height 73
click at [971, 414] on icon "menu" at bounding box center [976, 417] width 26 height 26
click at [978, 417] on icon "menu" at bounding box center [976, 417] width 26 height 26
click at [975, 482] on icon "menu" at bounding box center [976, 490] width 26 height 26
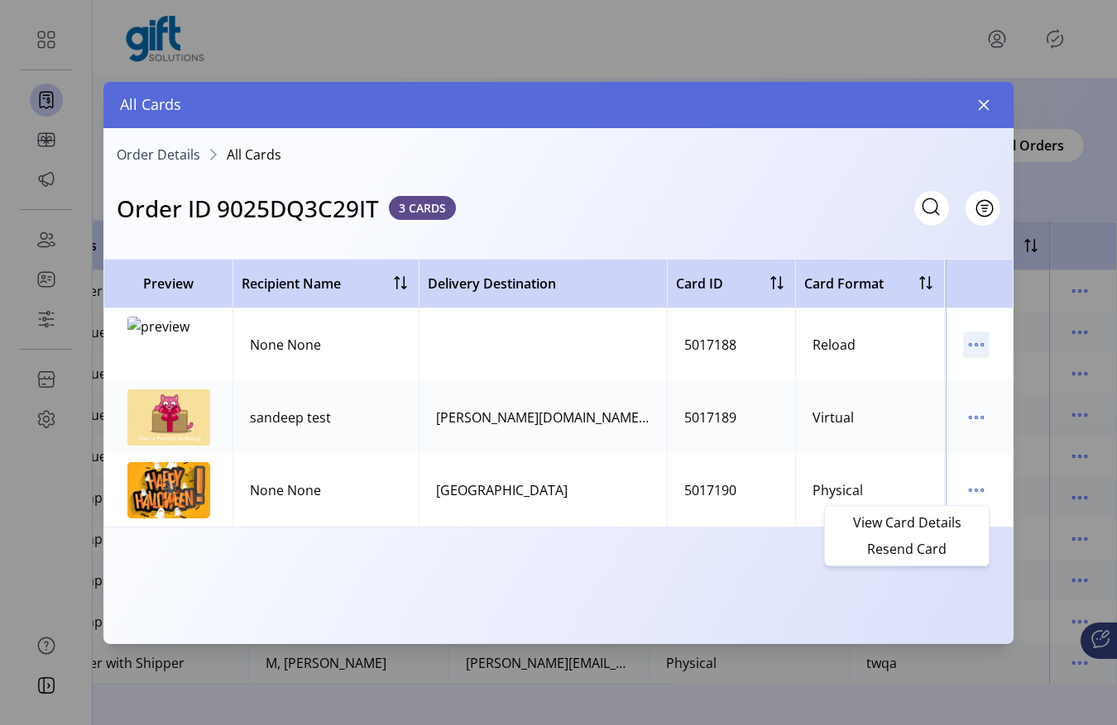
click at [973, 343] on icon "menu" at bounding box center [976, 345] width 26 height 26
click at [977, 351] on icon "menu" at bounding box center [976, 345] width 26 height 26
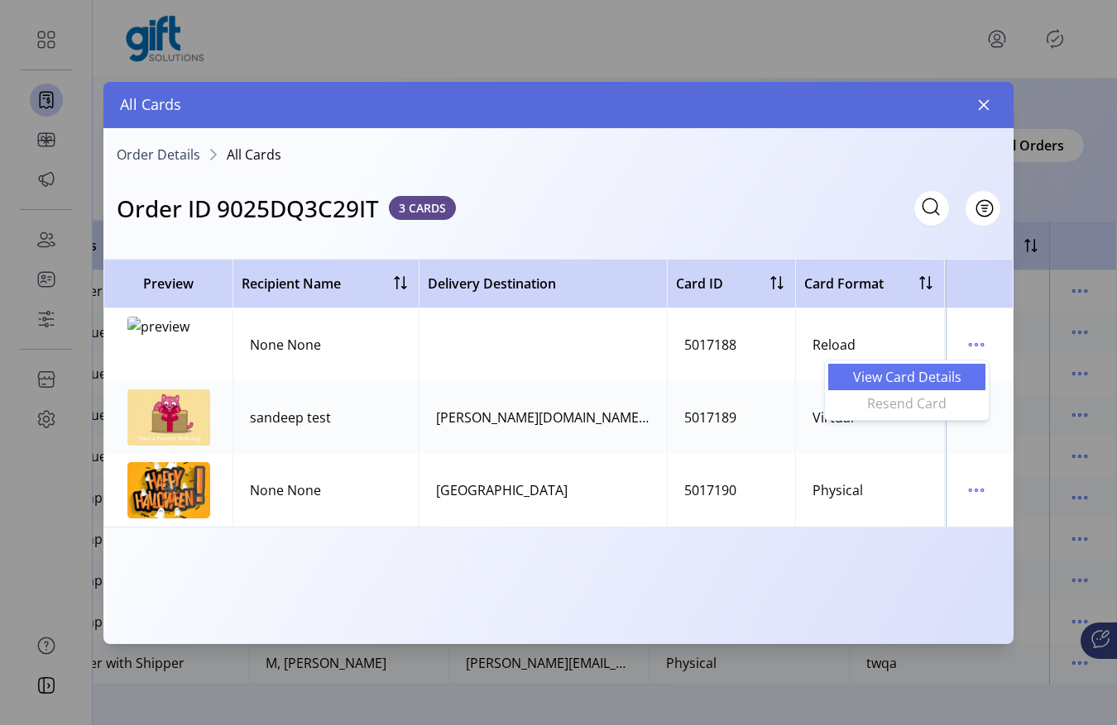
click at [956, 371] on span "View Card Details" at bounding box center [906, 377] width 137 height 13
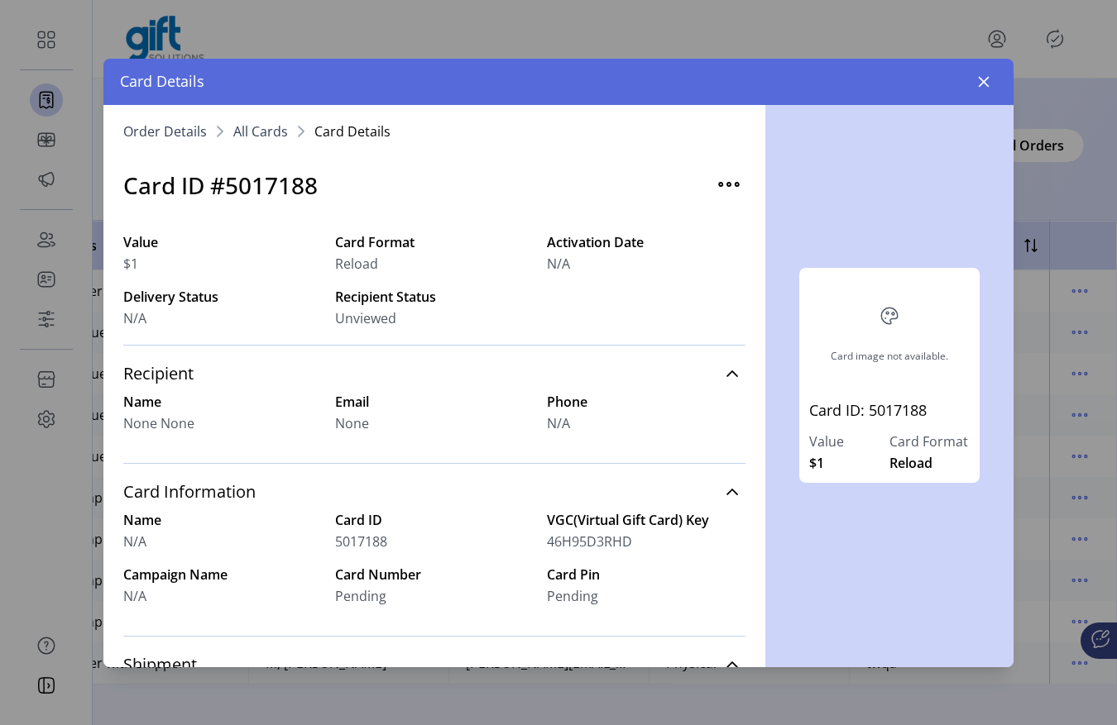
click at [278, 132] on span "All Cards" at bounding box center [260, 131] width 55 height 13
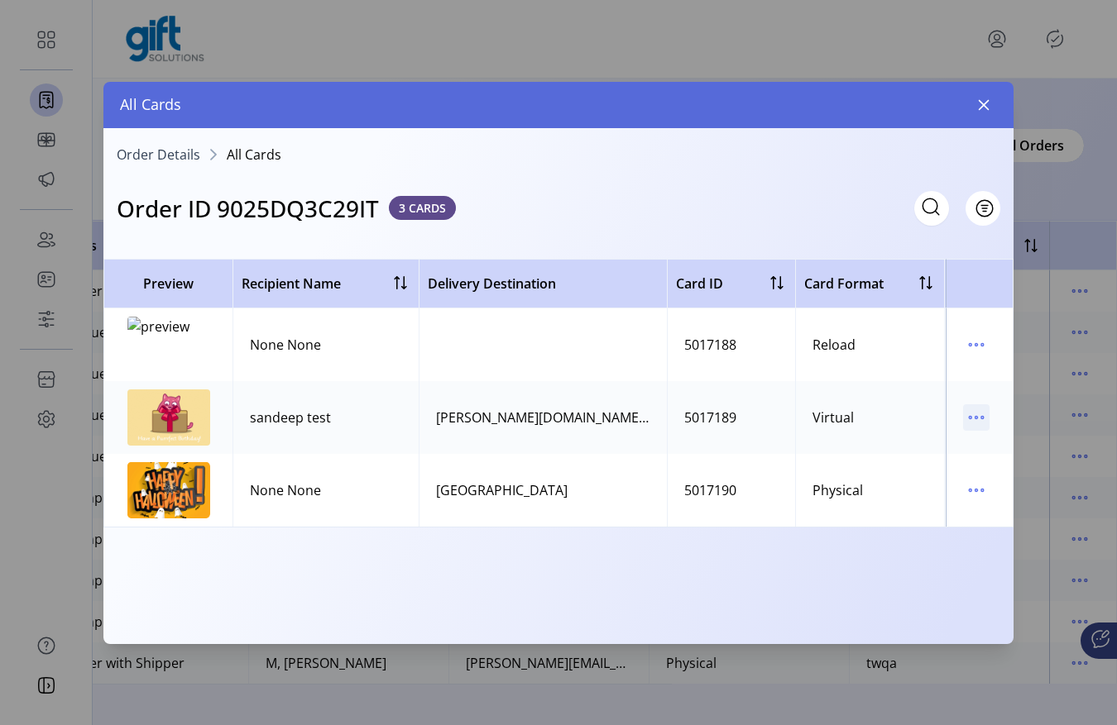
click at [970, 413] on icon "menu" at bounding box center [976, 417] width 26 height 26
click at [926, 458] on link "View Card Details" at bounding box center [906, 450] width 157 height 26
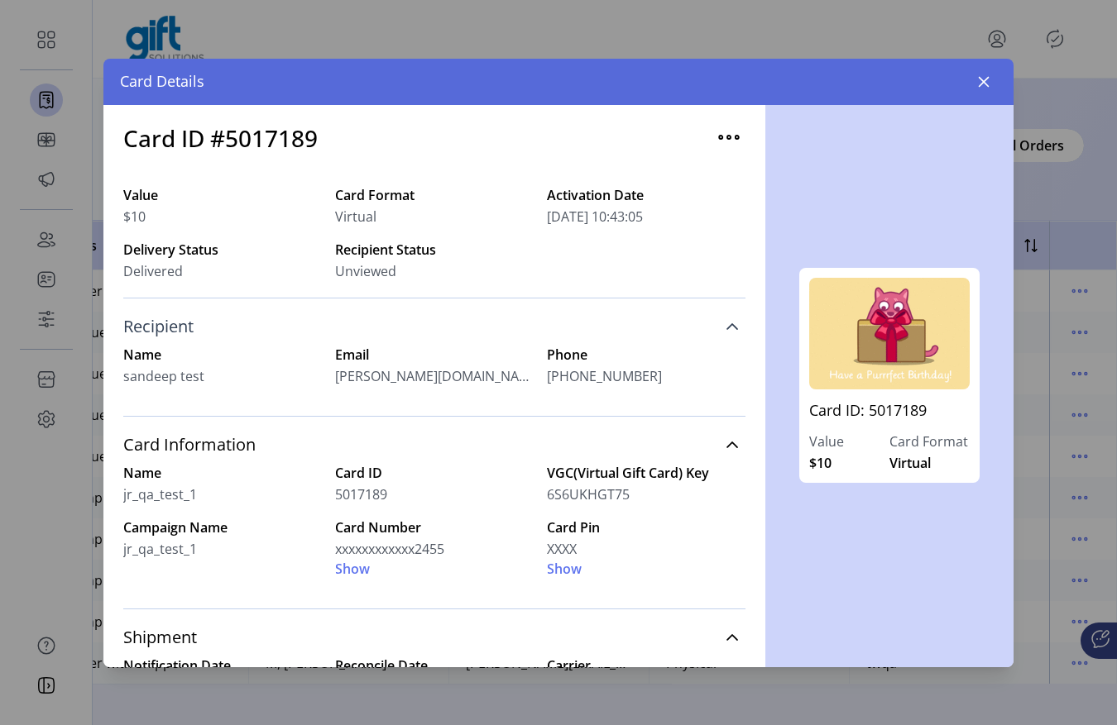
scroll to position [55, 0]
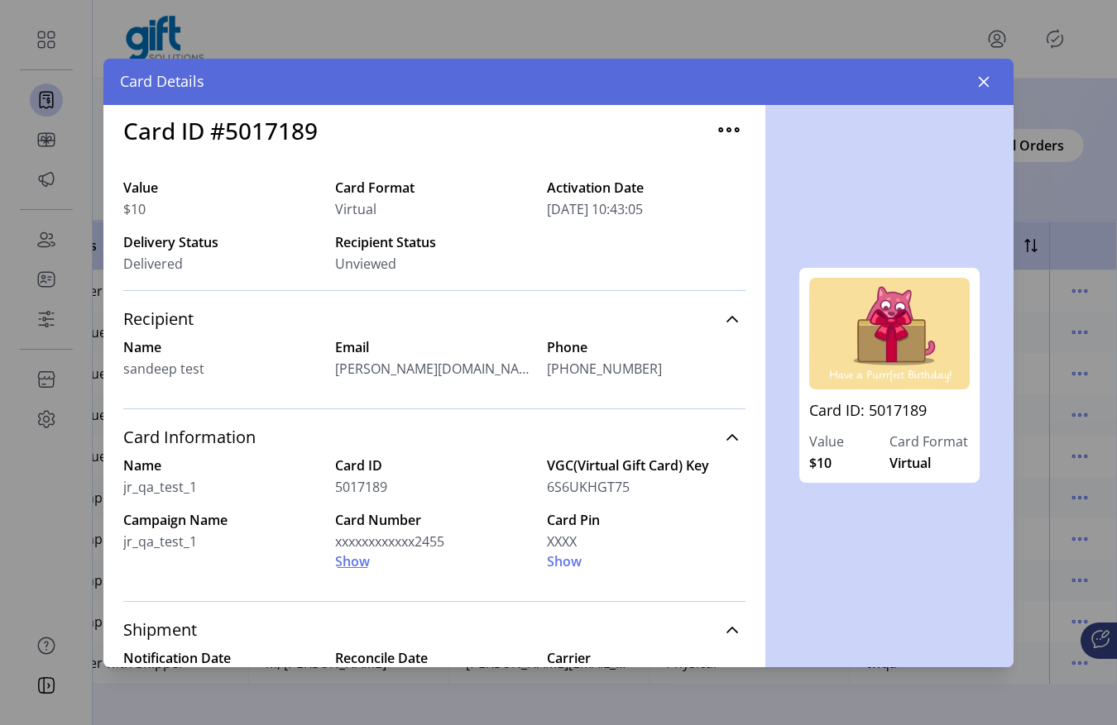
click at [341, 559] on span "Show" at bounding box center [352, 562] width 35 height 20
click at [567, 559] on span "Show" at bounding box center [564, 562] width 35 height 20
click at [715, 125] on img "button" at bounding box center [728, 130] width 26 height 26
click at [983, 194] on div "Card ID: 5017189 Value $10 Card Format Virtual" at bounding box center [889, 386] width 248 height 562
click at [983, 97] on div "Card Details" at bounding box center [558, 82] width 910 height 46
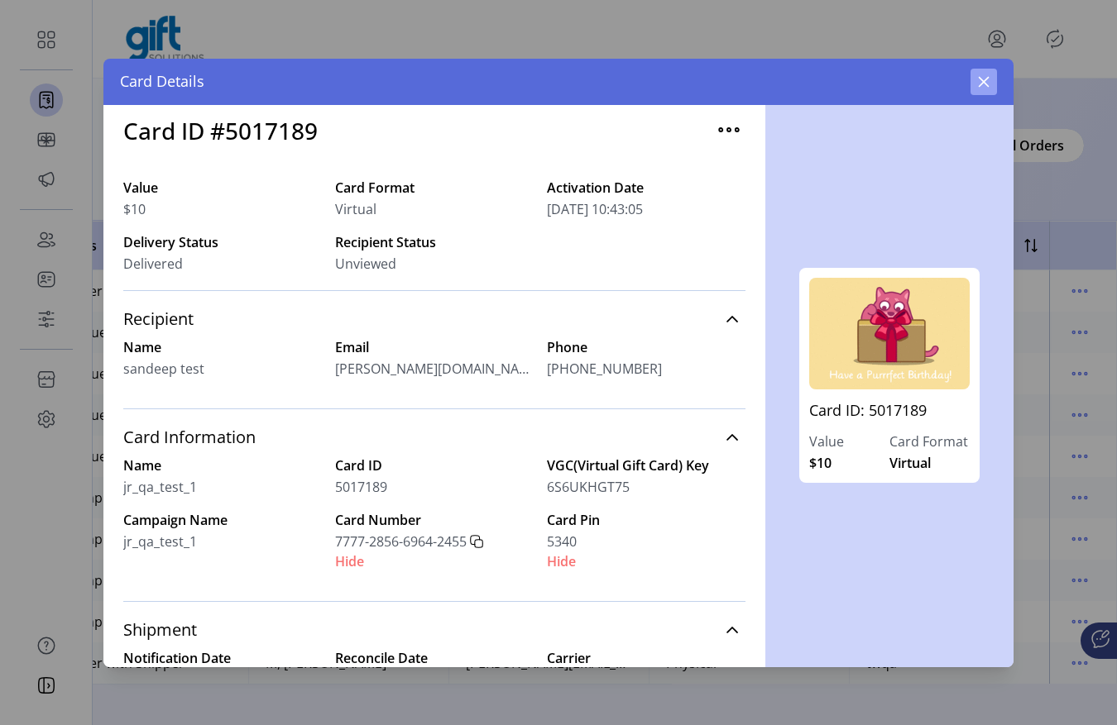
click at [981, 71] on button "button" at bounding box center [983, 82] width 26 height 26
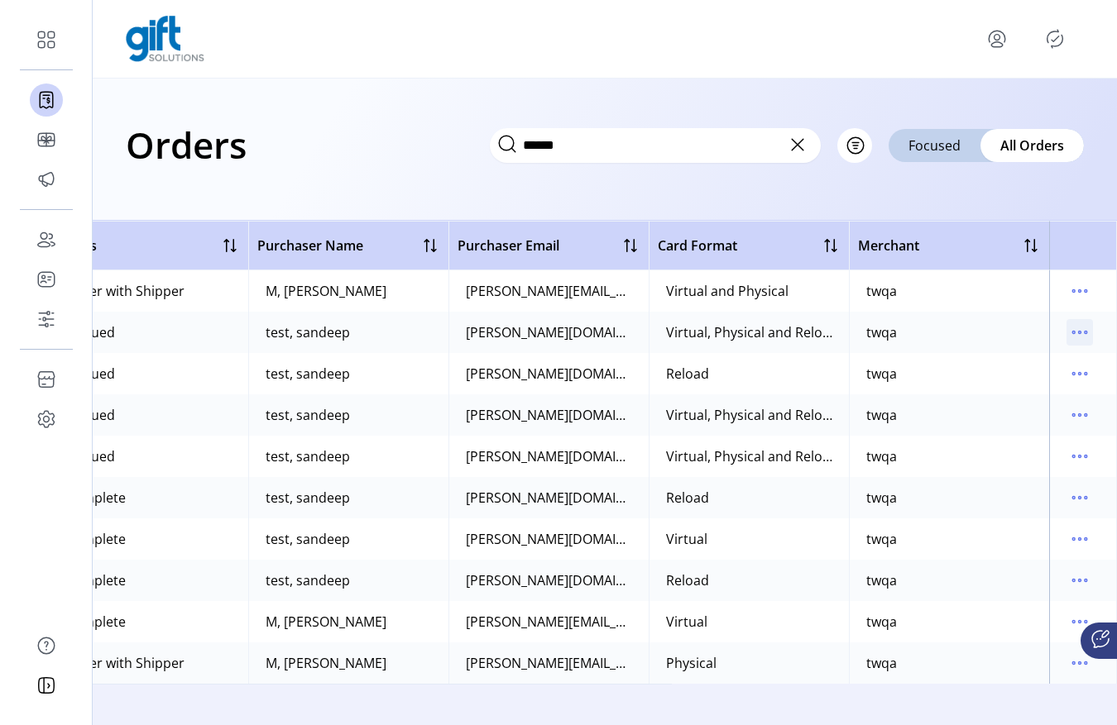
click at [1085, 320] on icon "menu" at bounding box center [1079, 332] width 26 height 26
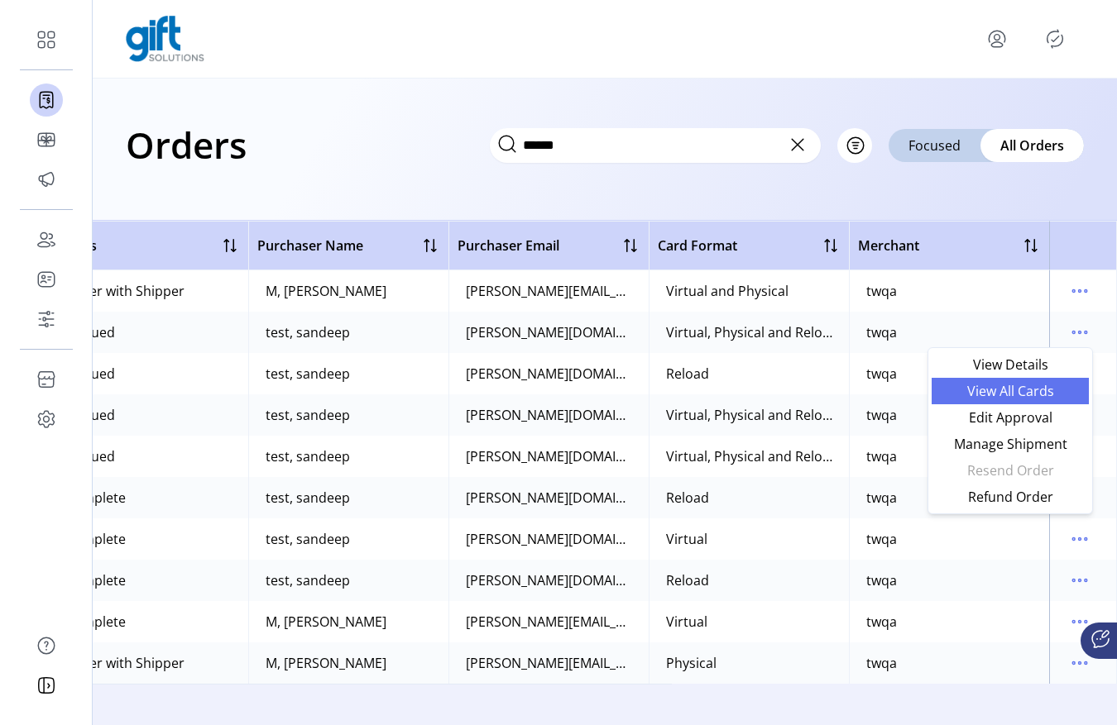
click link "View All Cards"
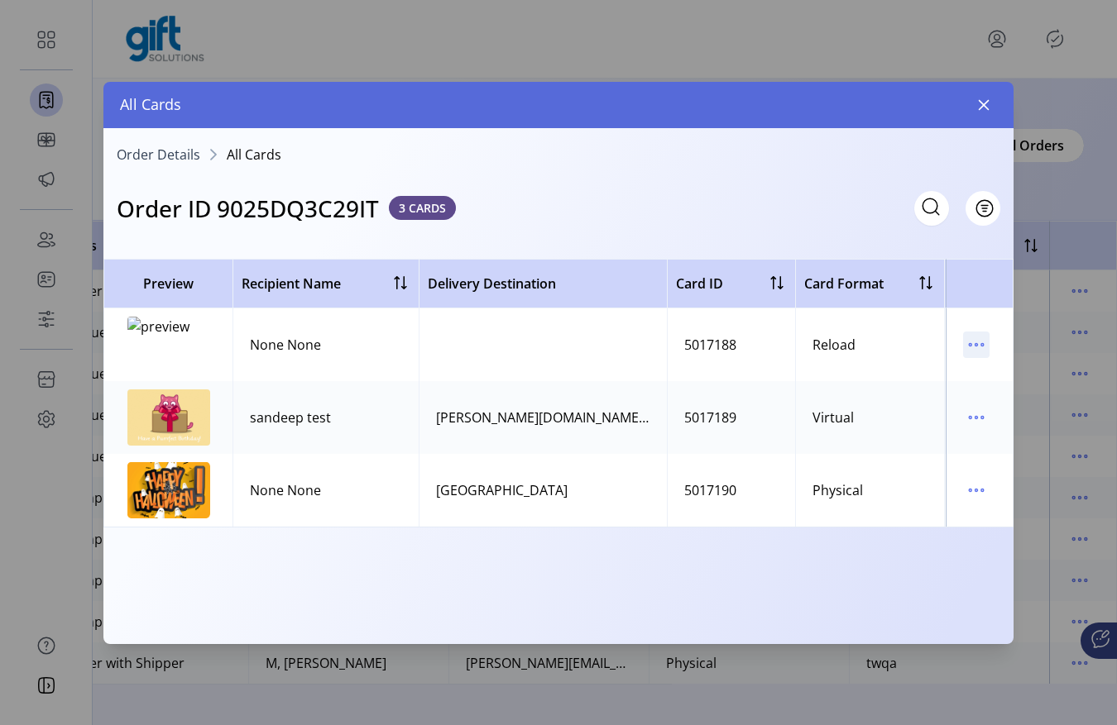
click icon "menu"
click span "View Card Details"
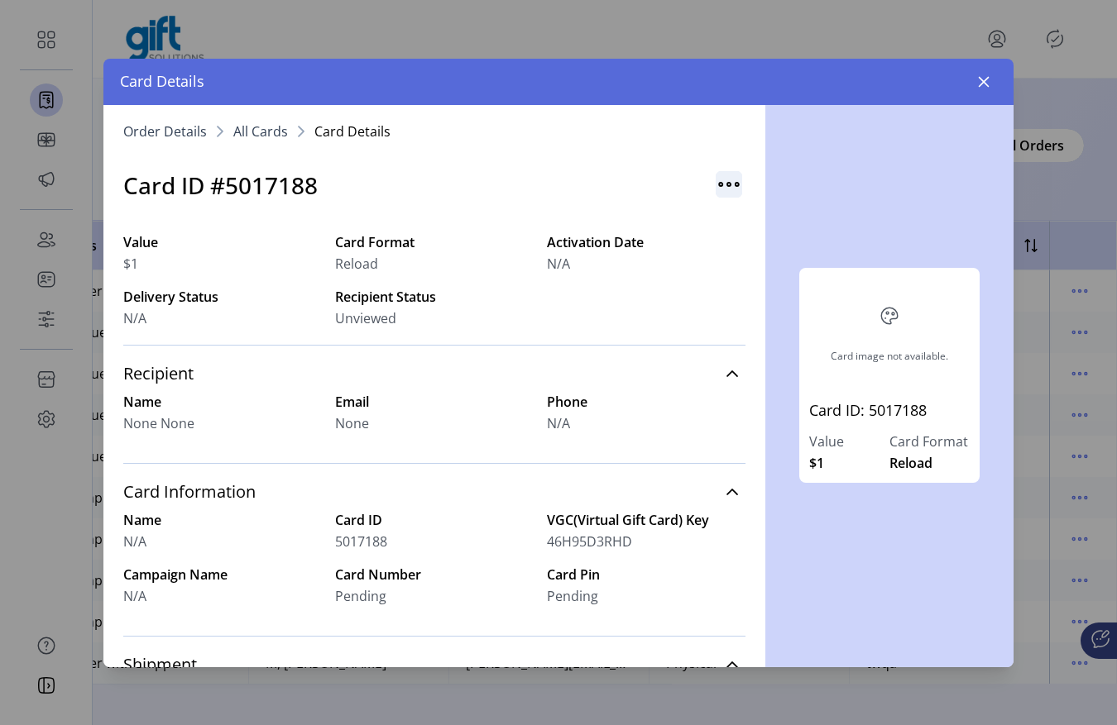
click img "button"
click span "All Cards"
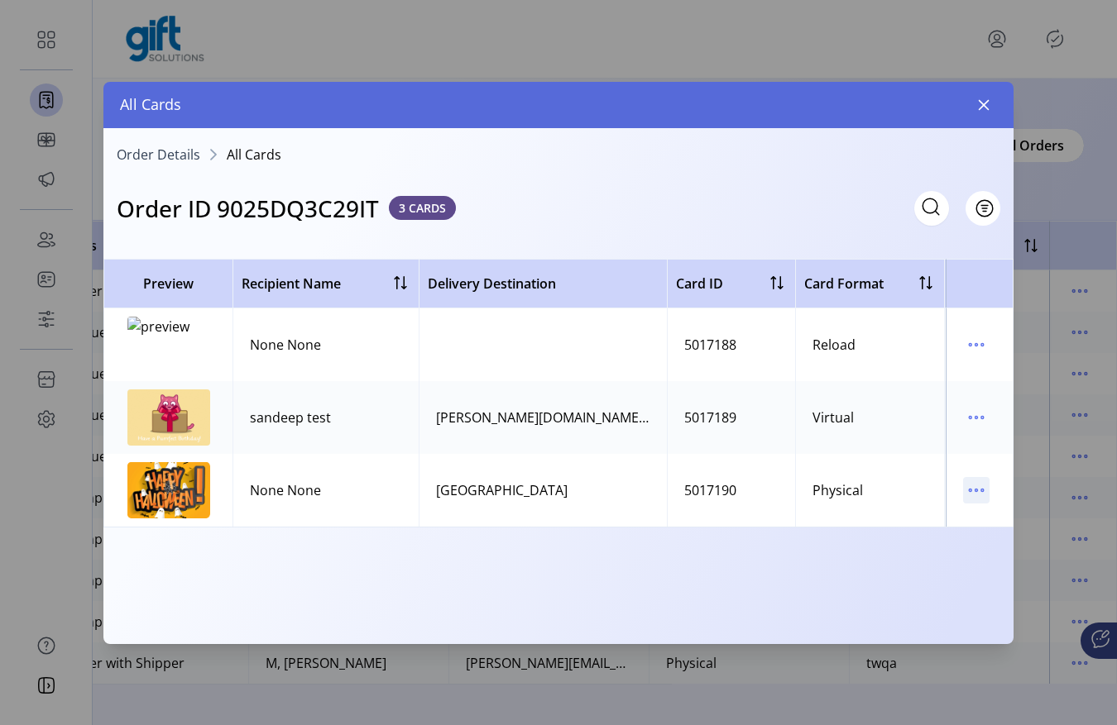
click icon "menu"
click span "View Card Details"
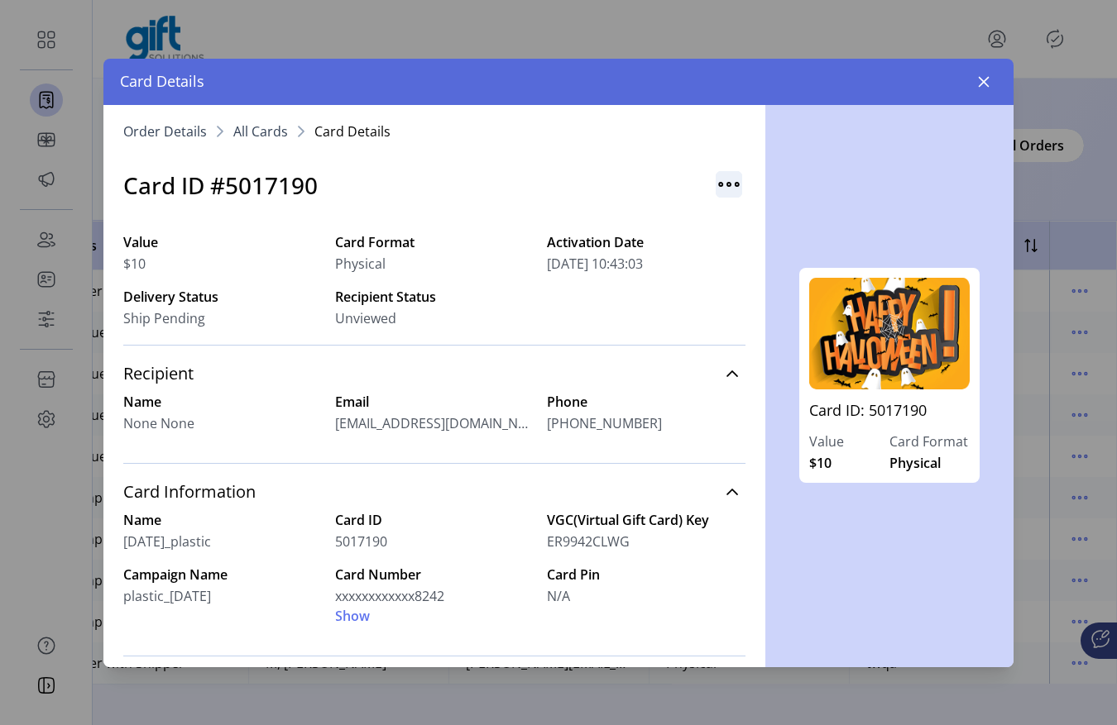
click img "button"
click div "Card Details"
click button "button"
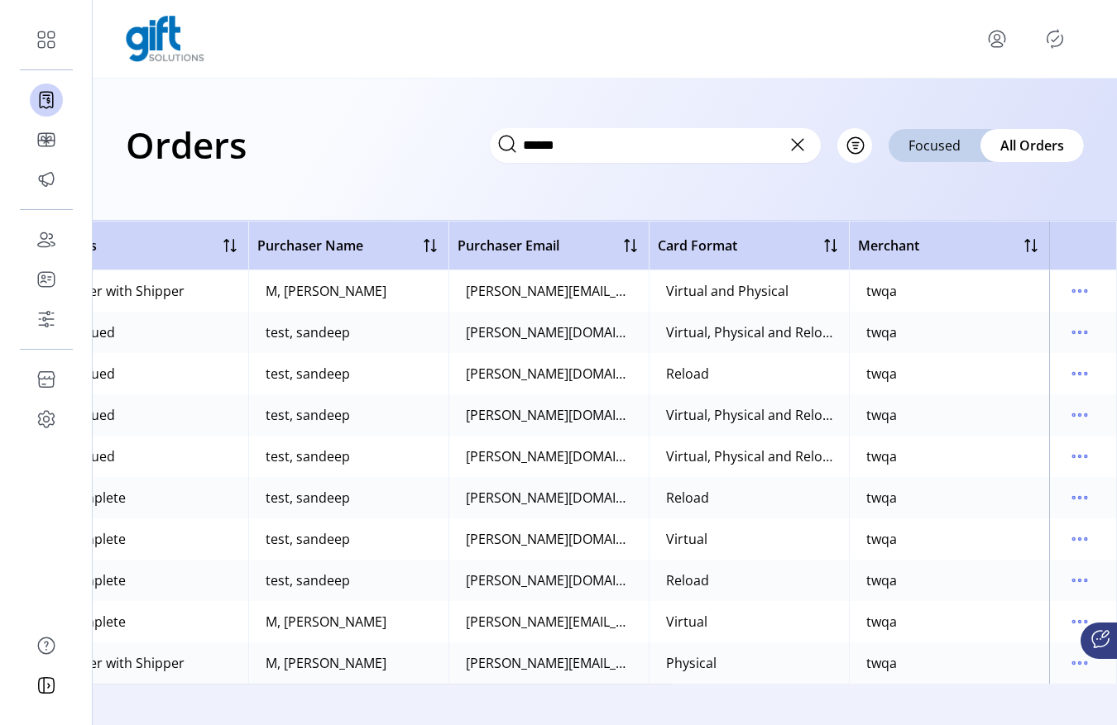
click div
click icon "menu"
click link "Sign Out"
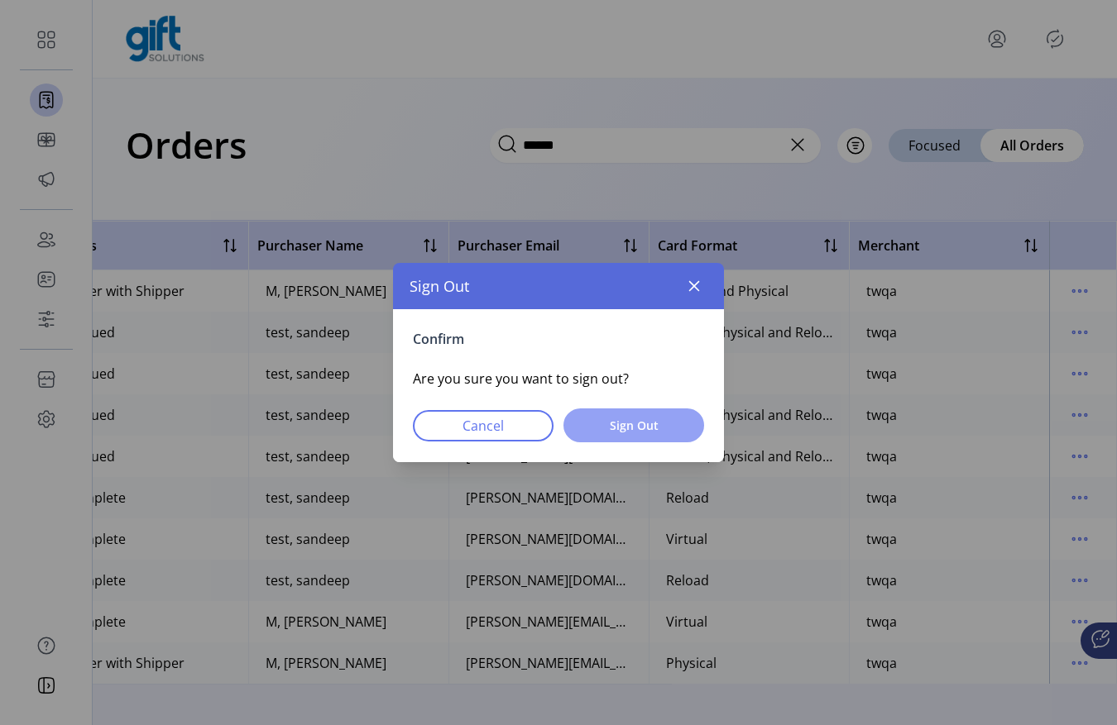
click button "Sign Out"
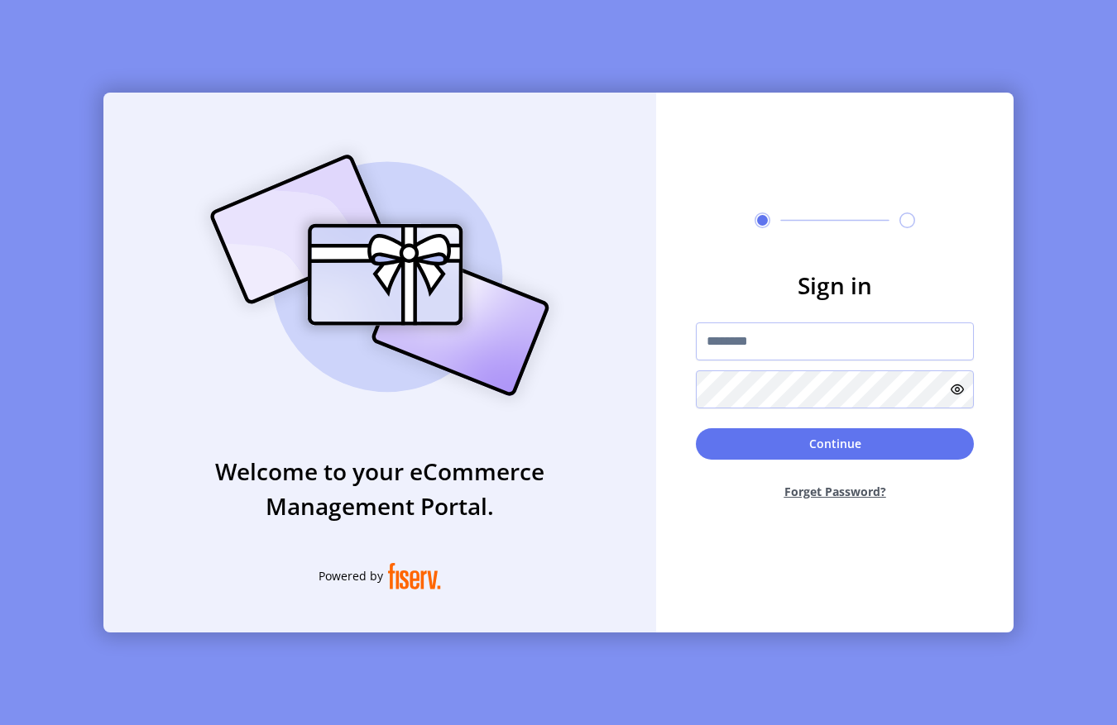
click img
click at [748, 350] on input "text" at bounding box center [835, 342] width 278 height 38
type input "**********"
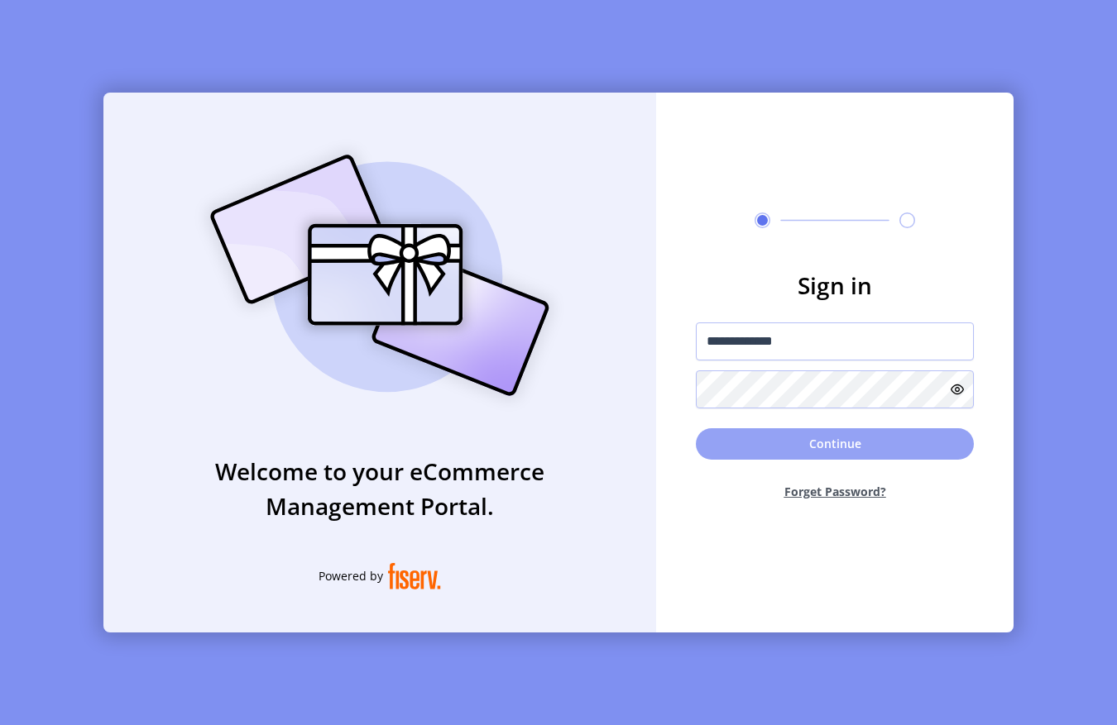
click at [754, 444] on button "Continue" at bounding box center [835, 443] width 278 height 31
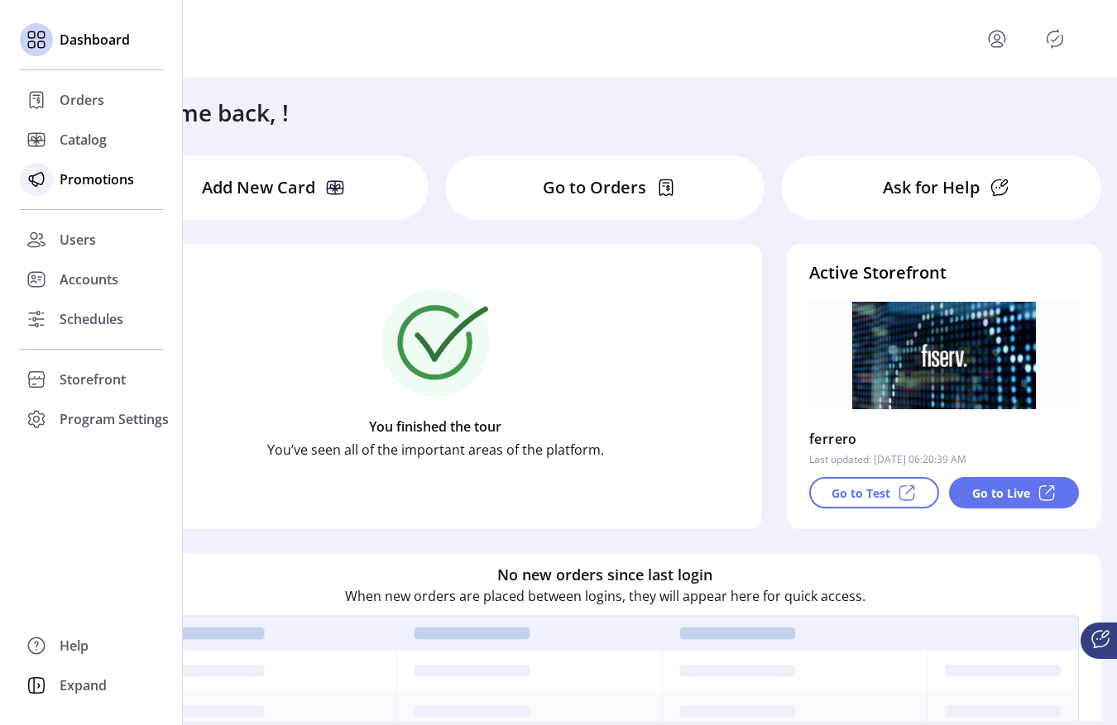
click at [60, 183] on span "Promotions" at bounding box center [97, 180] width 74 height 20
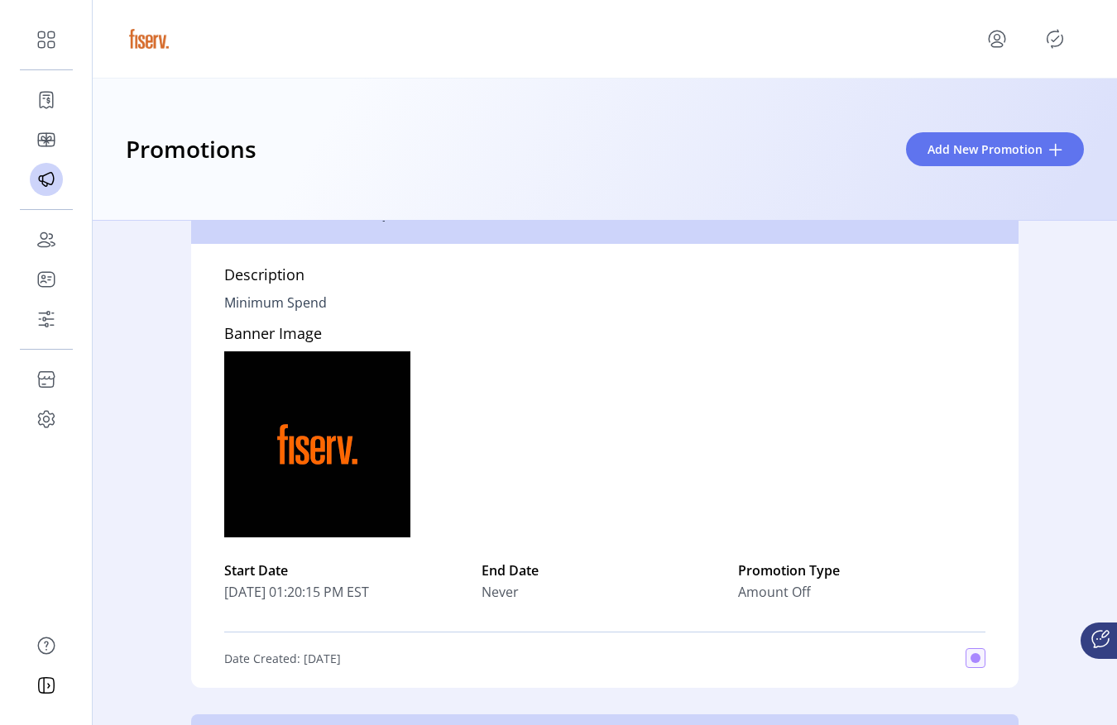
scroll to position [2035, 0]
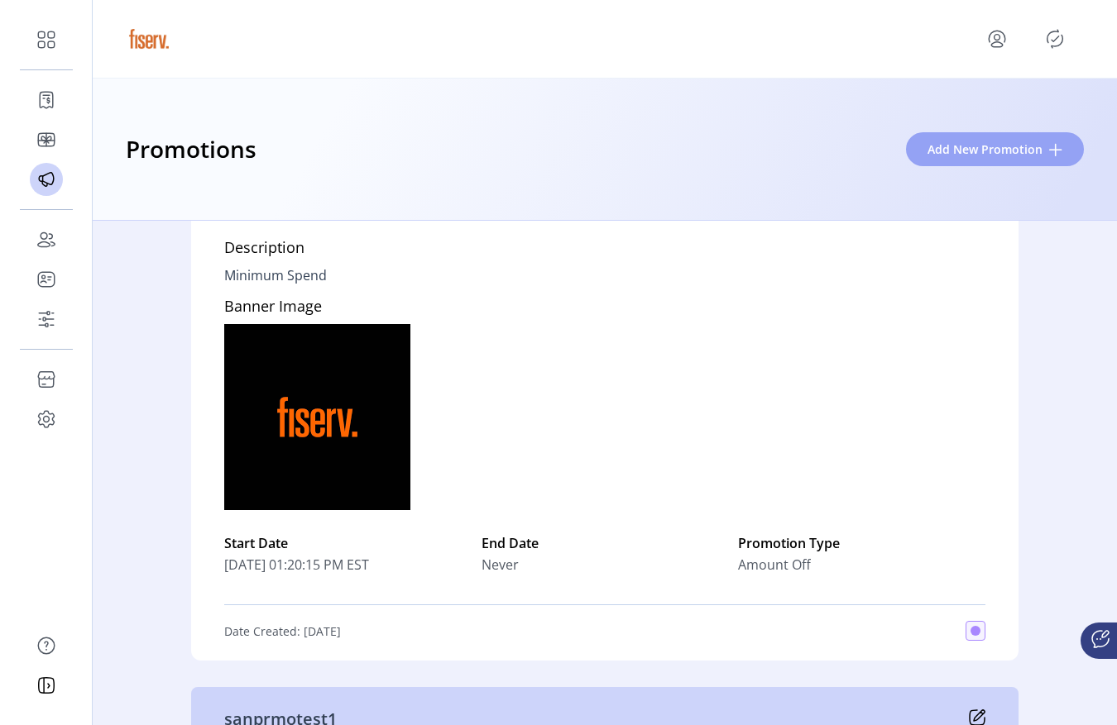
click at [959, 145] on span "Add New Promotion" at bounding box center [984, 149] width 115 height 17
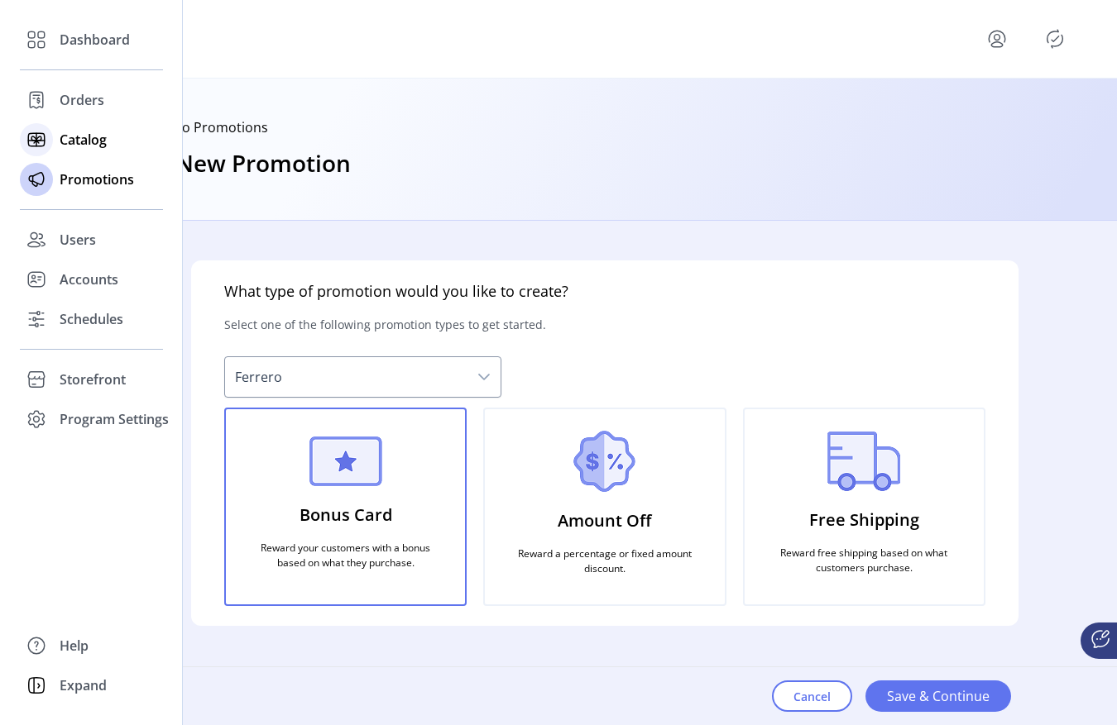
click at [48, 131] on icon at bounding box center [36, 140] width 26 height 26
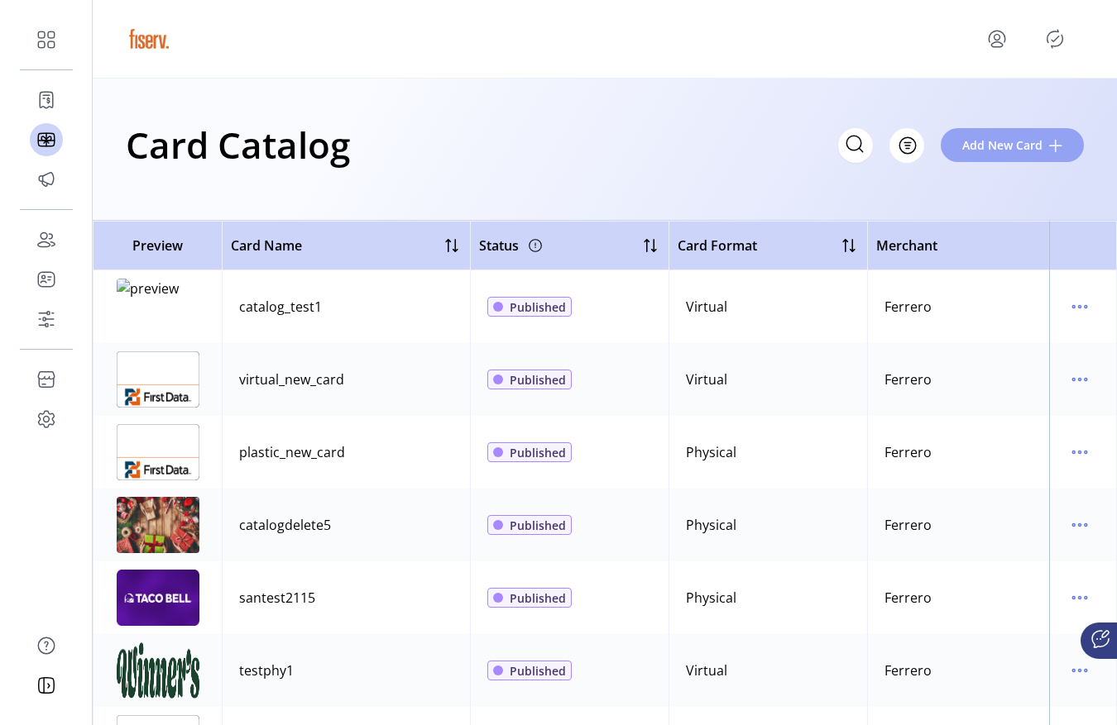
click at [1013, 145] on span "Add New Card" at bounding box center [1002, 144] width 80 height 17
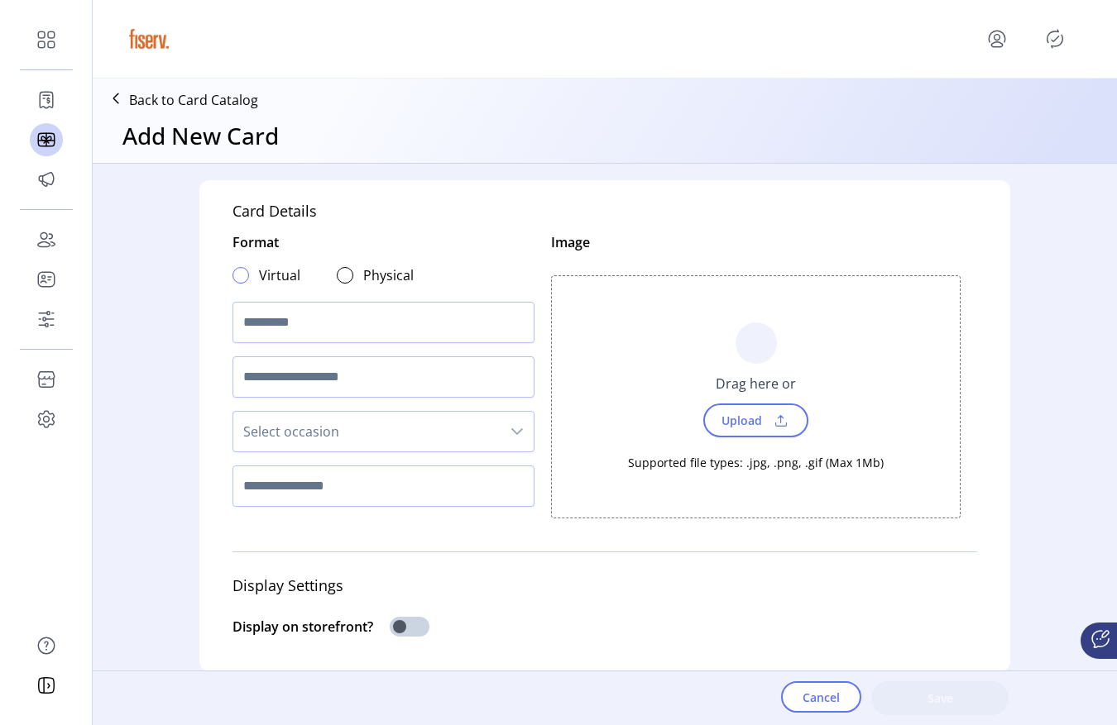
click at [236, 275] on div at bounding box center [240, 275] width 17 height 17
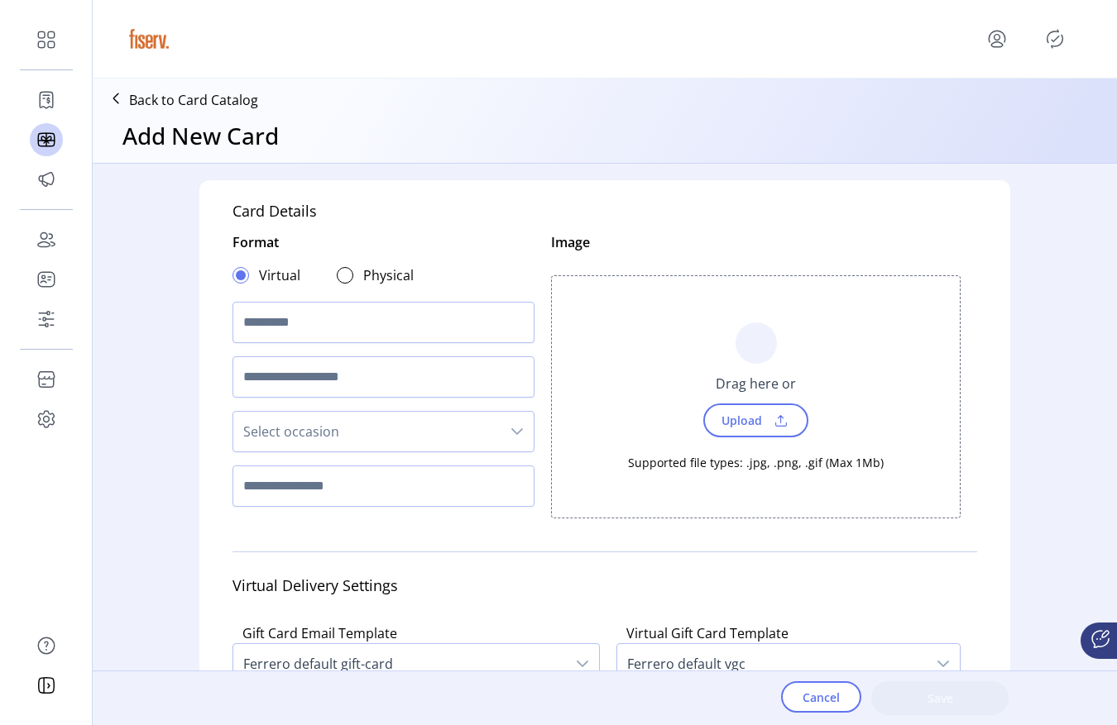
scroll to position [10, 6]
click at [285, 321] on input "text" at bounding box center [383, 322] width 302 height 41
type input "**********"
click at [747, 398] on div "Drag here or" at bounding box center [756, 384] width 100 height 40
click at [737, 418] on span "Upload" at bounding box center [739, 421] width 57 height 24
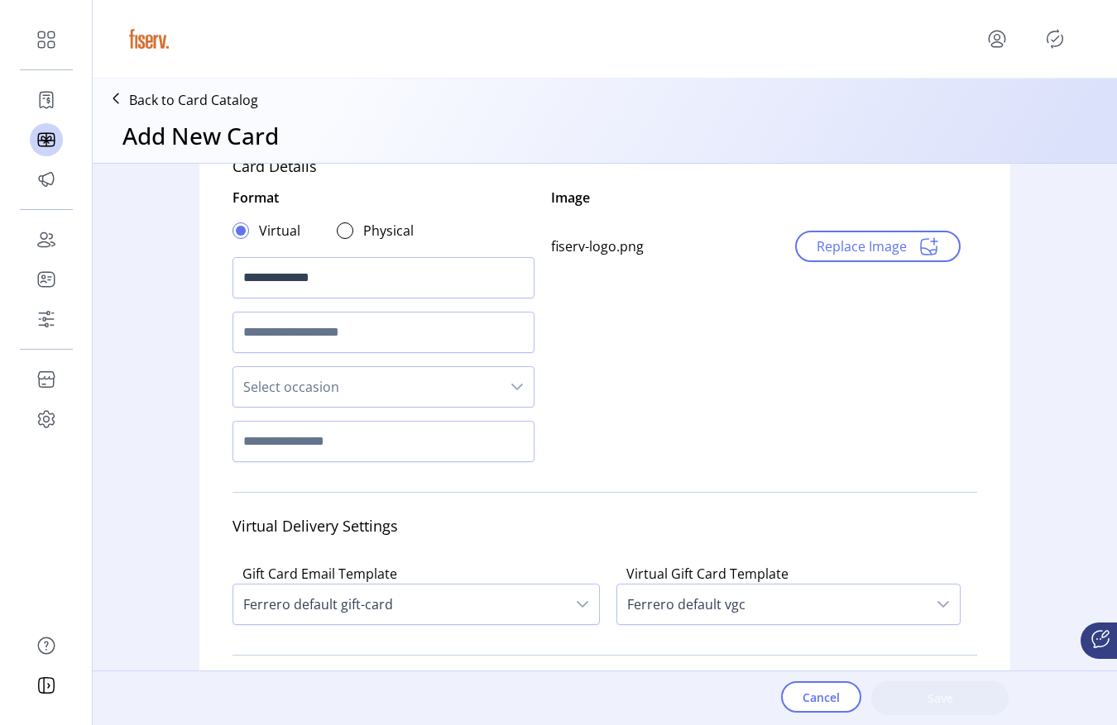
scroll to position [84, 0]
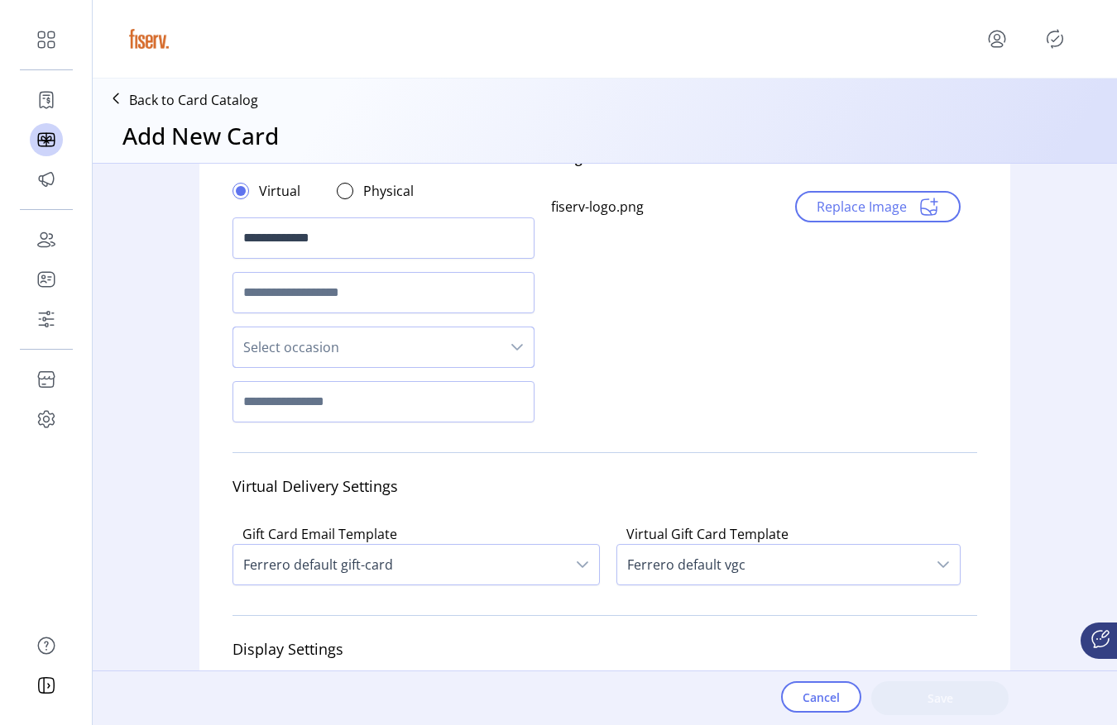
click at [325, 358] on span "Select occasion" at bounding box center [366, 348] width 267 height 40
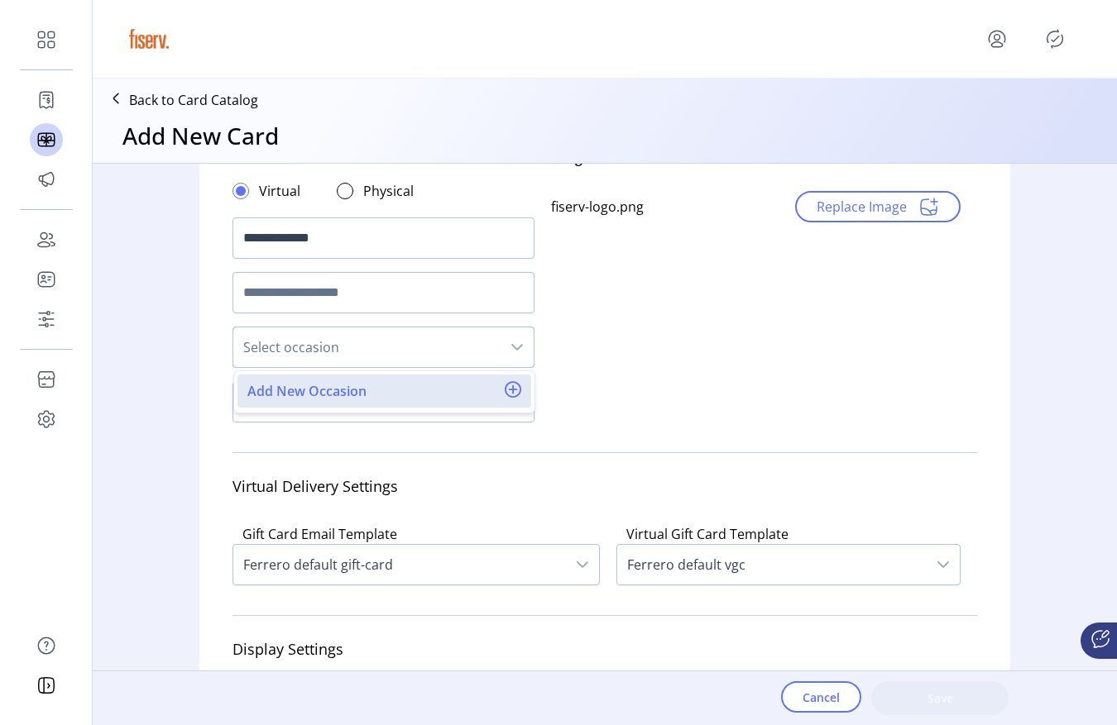
click at [133, 368] on div "**********" at bounding box center [605, 427] width 1024 height 527
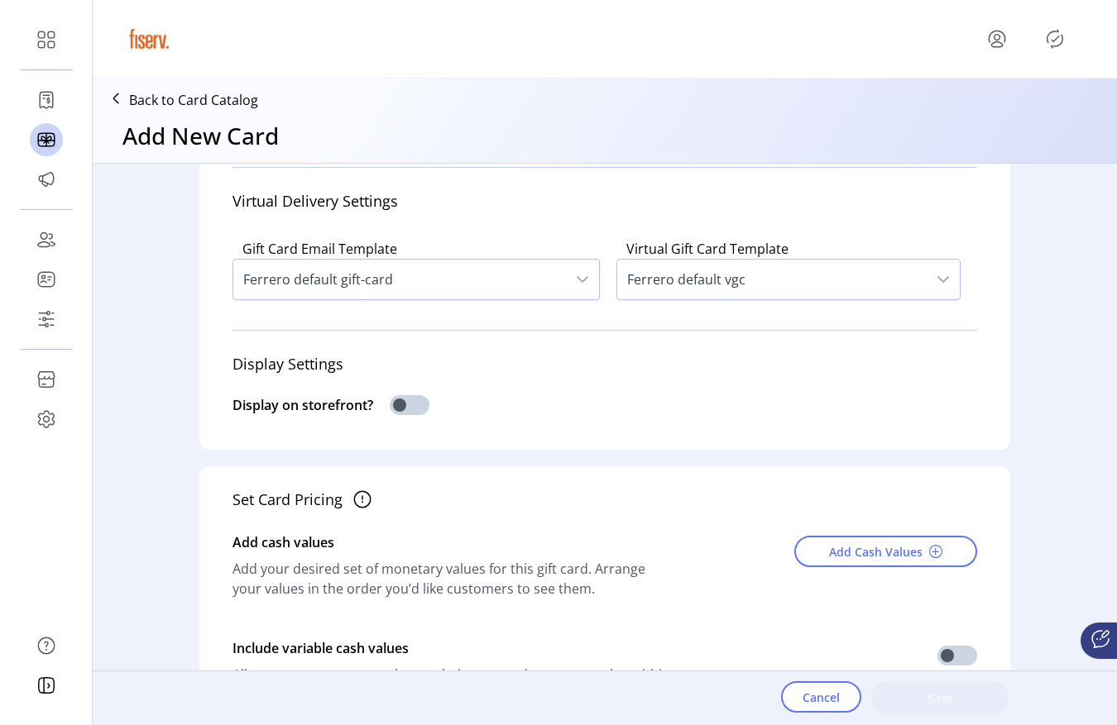
scroll to position [415, 0]
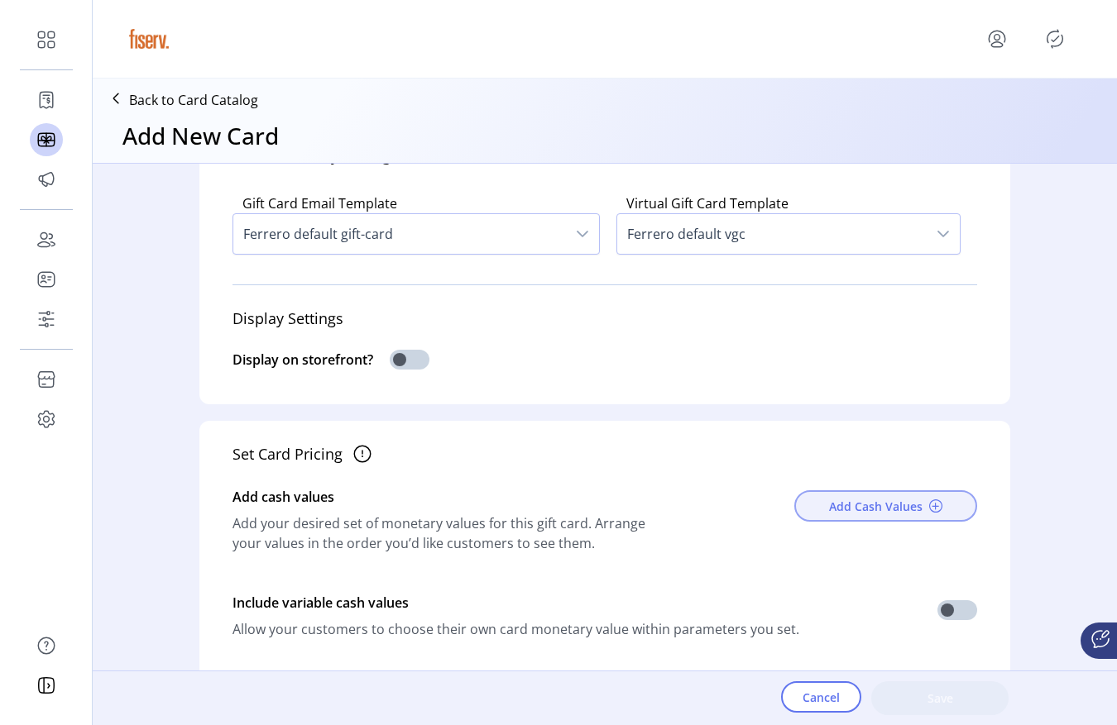
click at [893, 498] on span "Add Cash Values" at bounding box center [875, 506] width 93 height 17
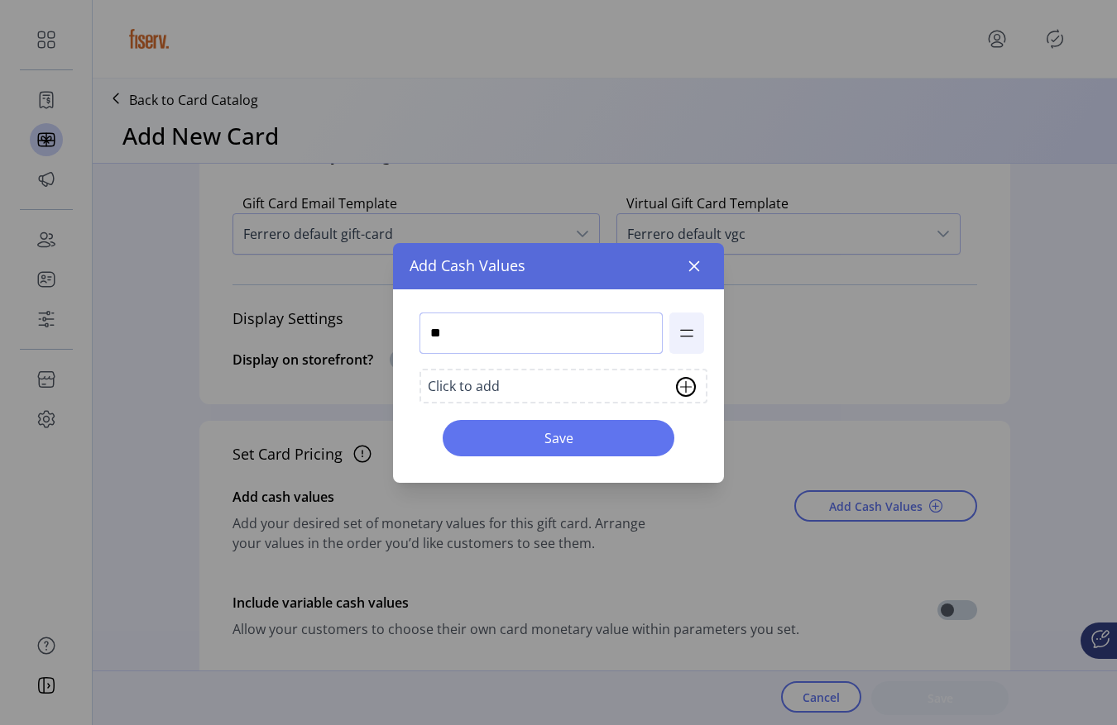
click at [476, 336] on input "**" at bounding box center [540, 333] width 243 height 41
type input "**"
click at [591, 444] on span "Save" at bounding box center [558, 438] width 189 height 20
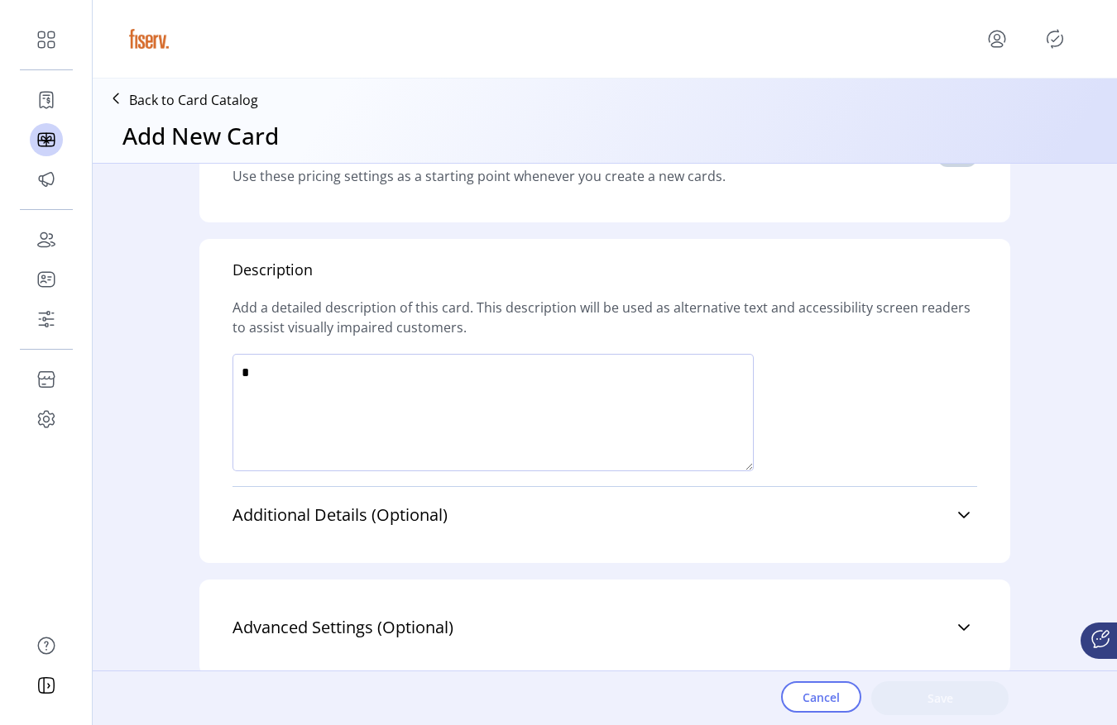
scroll to position [998, 0]
click at [518, 400] on textarea at bounding box center [492, 410] width 521 height 117
type textarea "***"
click at [1002, 705] on button "Save" at bounding box center [939, 699] width 137 height 34
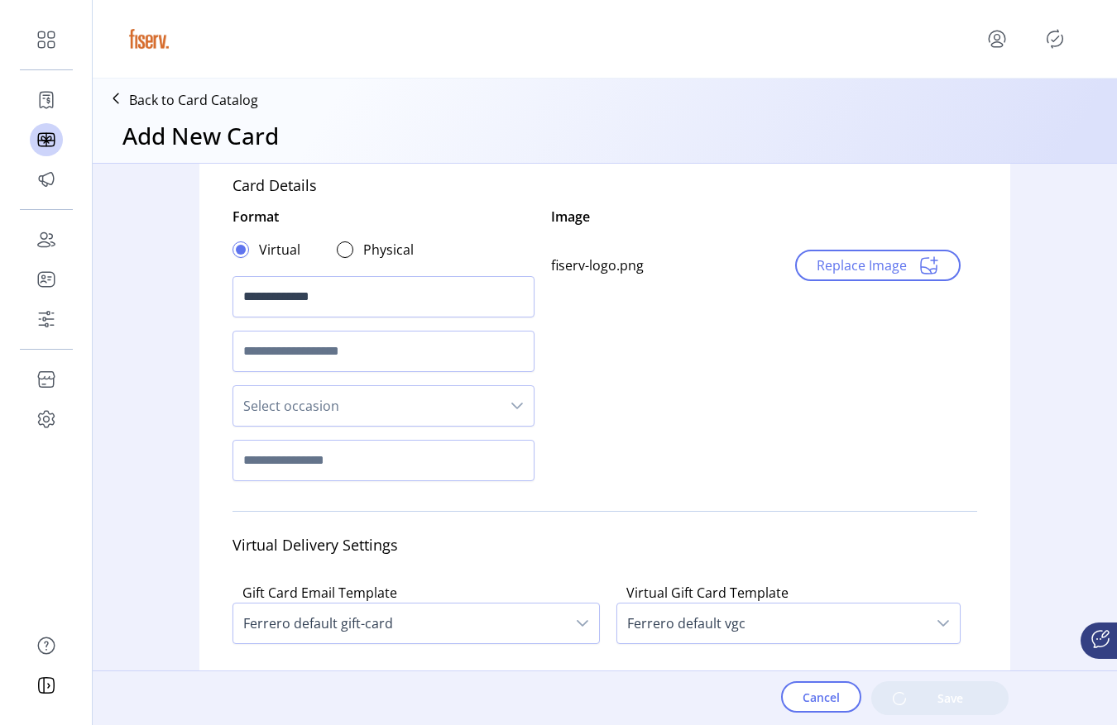
scroll to position [7, 0]
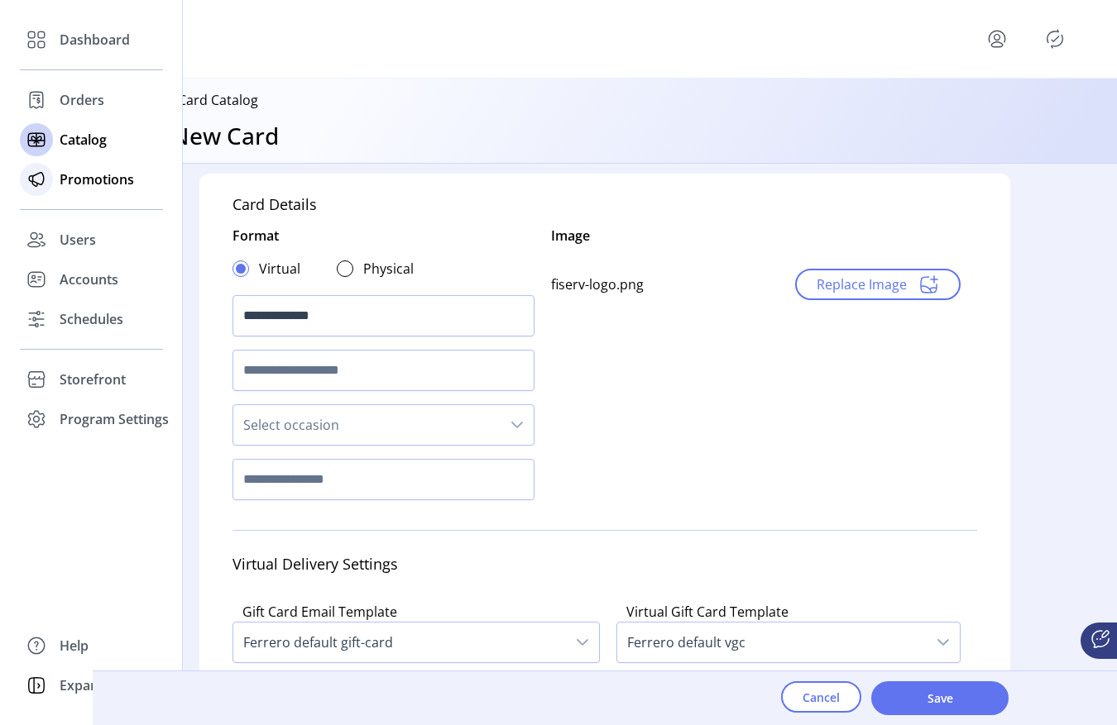
click at [54, 188] on div "Promotions" at bounding box center [91, 180] width 143 height 40
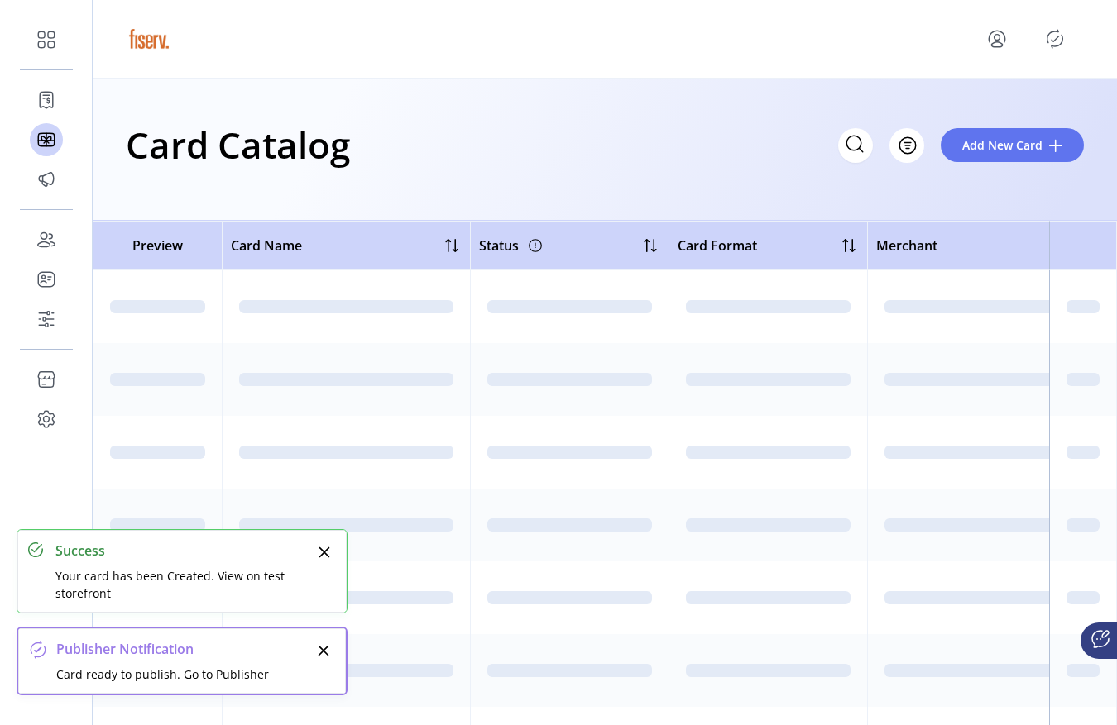
click at [1055, 42] on icon "Publisher Panel" at bounding box center [1054, 39] width 26 height 26
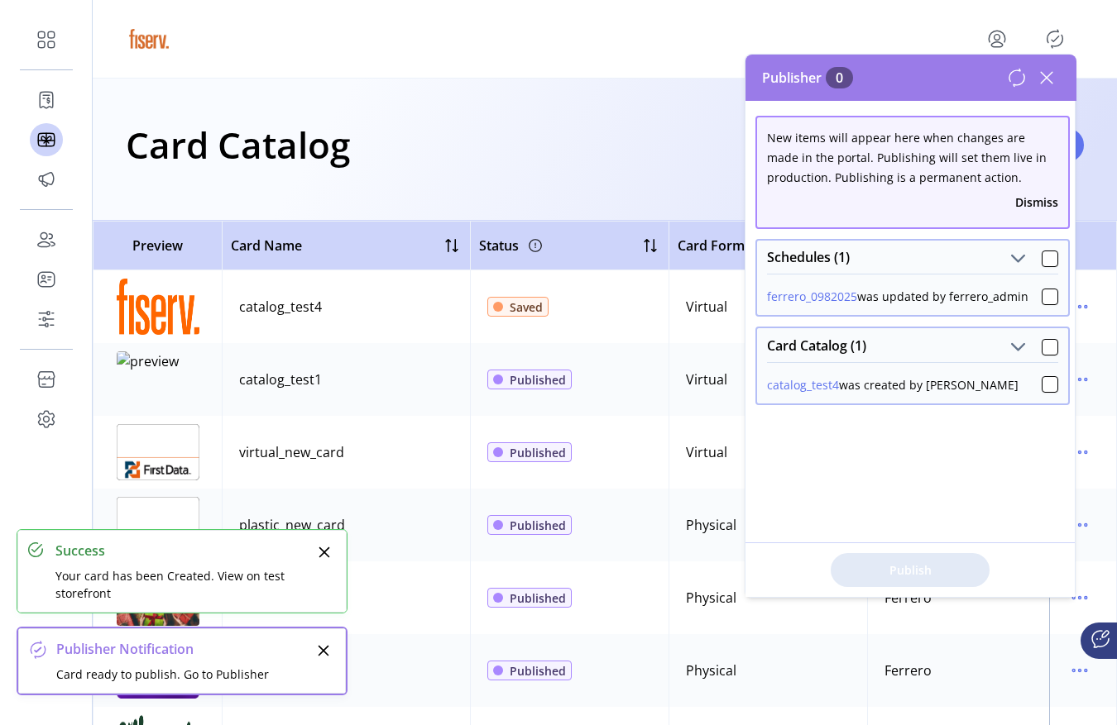
click at [1045, 87] on icon at bounding box center [1046, 78] width 26 height 26
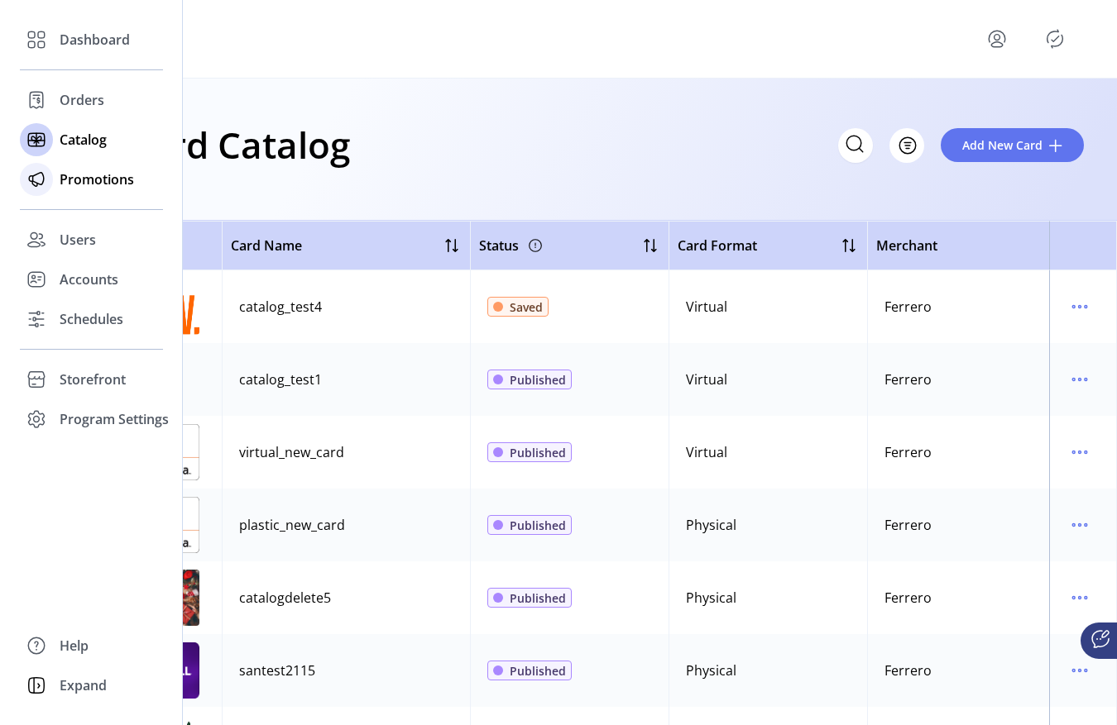
click at [60, 185] on span "Promotions" at bounding box center [97, 180] width 74 height 20
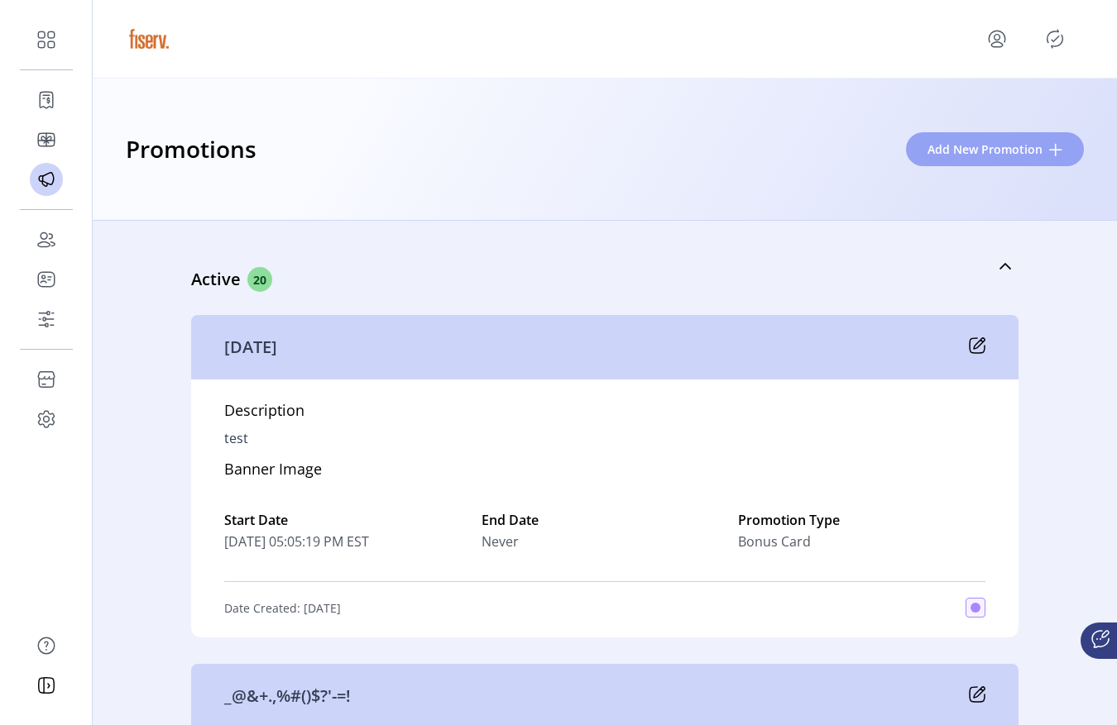
click at [966, 138] on button "Add New Promotion" at bounding box center [995, 149] width 178 height 34
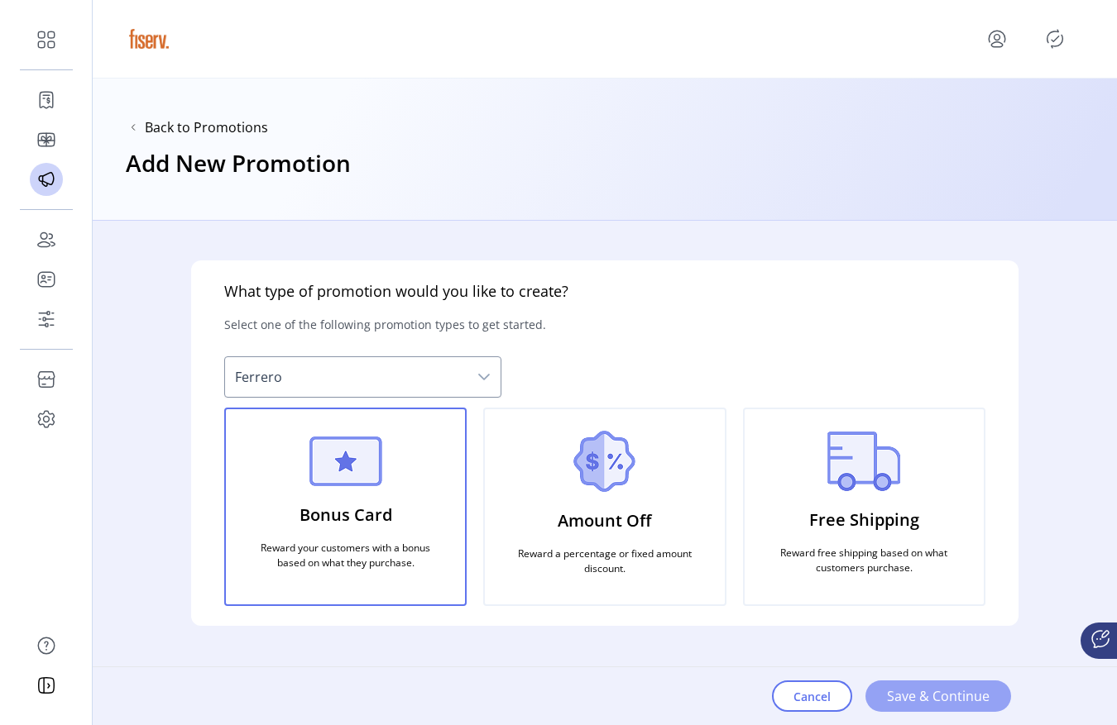
click at [893, 694] on span "Save & Continue" at bounding box center [938, 697] width 103 height 20
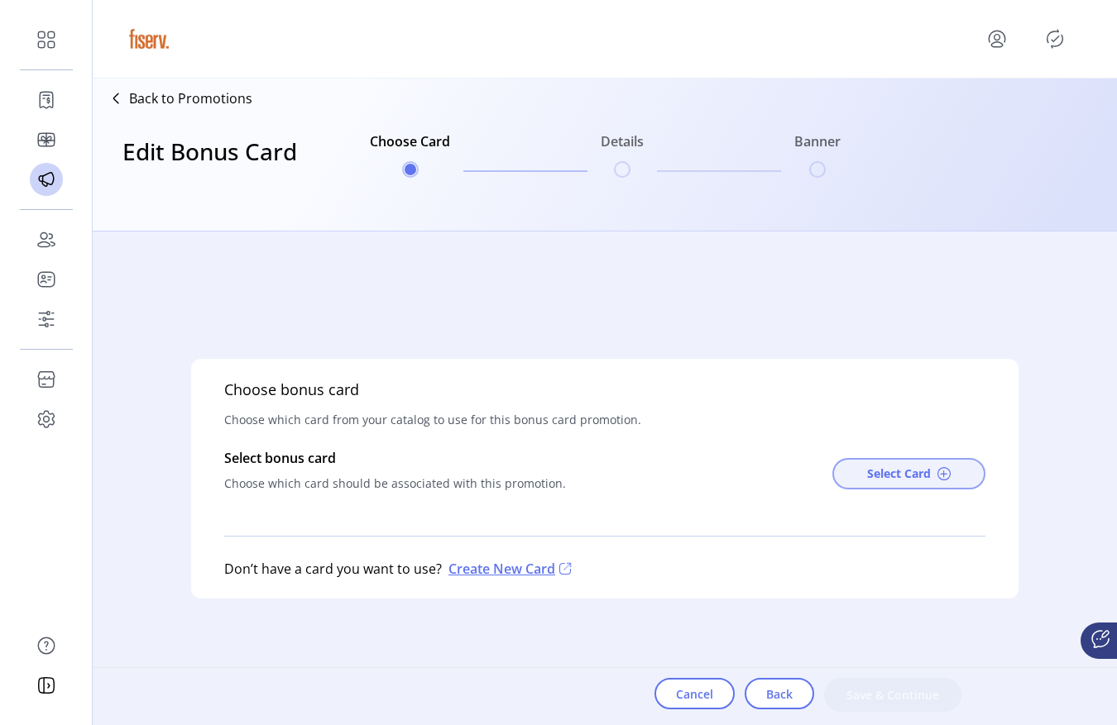
click at [892, 466] on span "Select Card" at bounding box center [899, 473] width 64 height 17
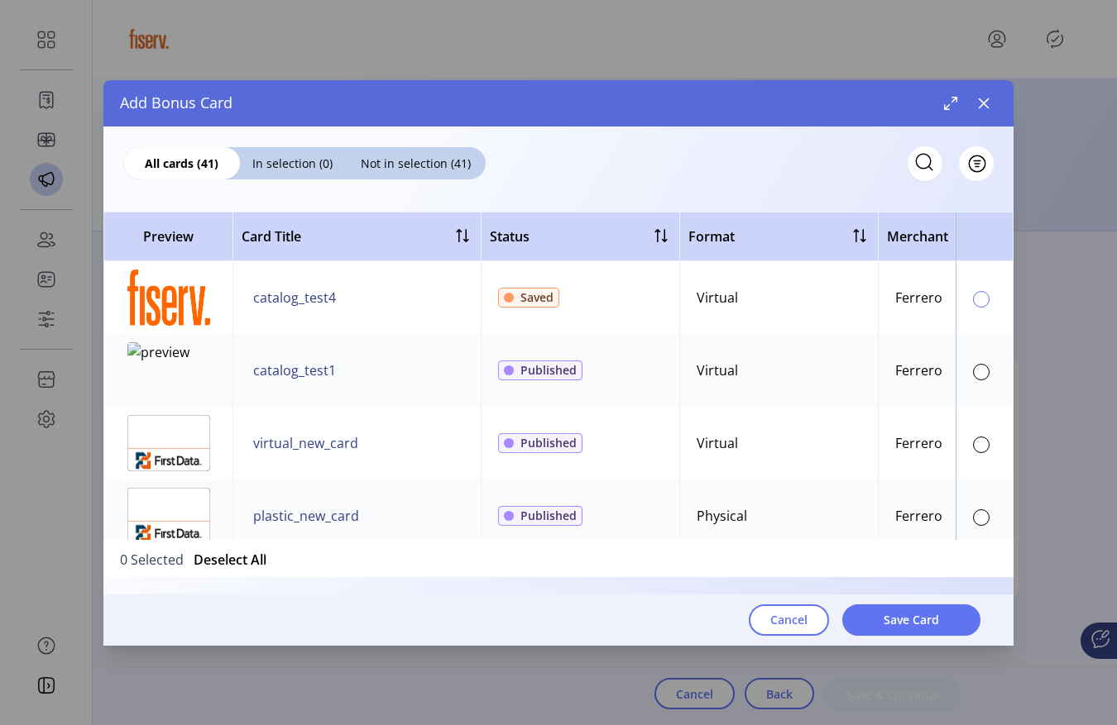
click at [977, 299] on div at bounding box center [981, 299] width 17 height 17
click at [920, 620] on span "Save Card" at bounding box center [910, 619] width 55 height 17
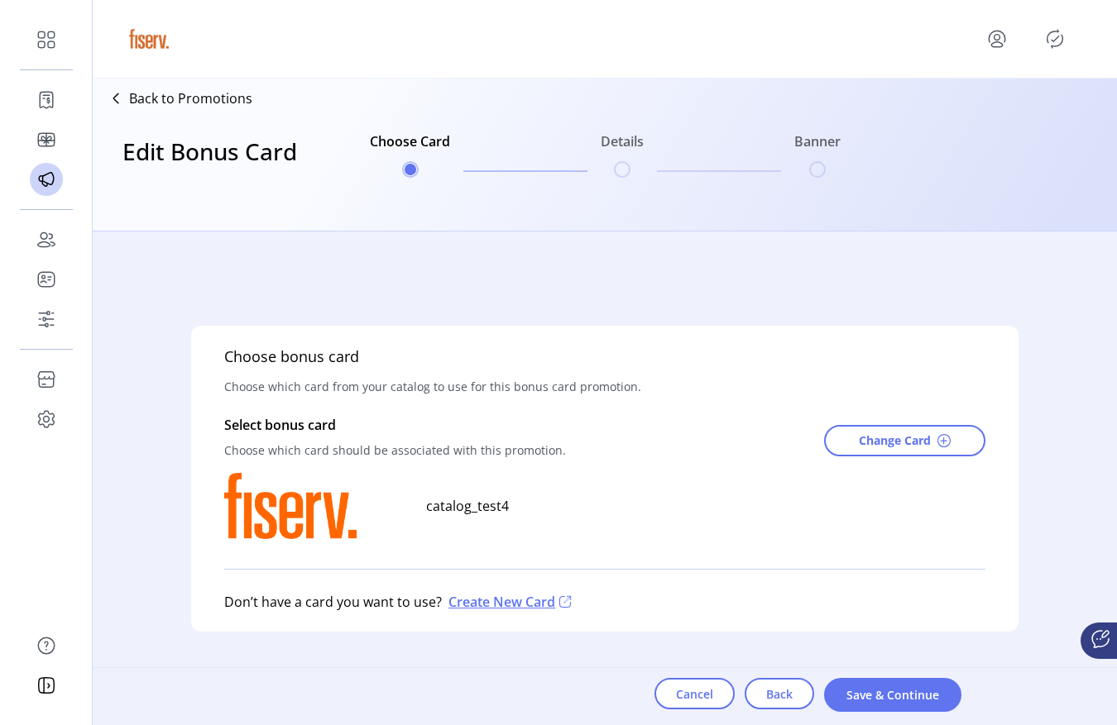
click at [840, 672] on div "Cancel Back Save & Continue" at bounding box center [807, 696] width 307 height 57
click at [852, 689] on span "Save & Continue" at bounding box center [892, 695] width 94 height 17
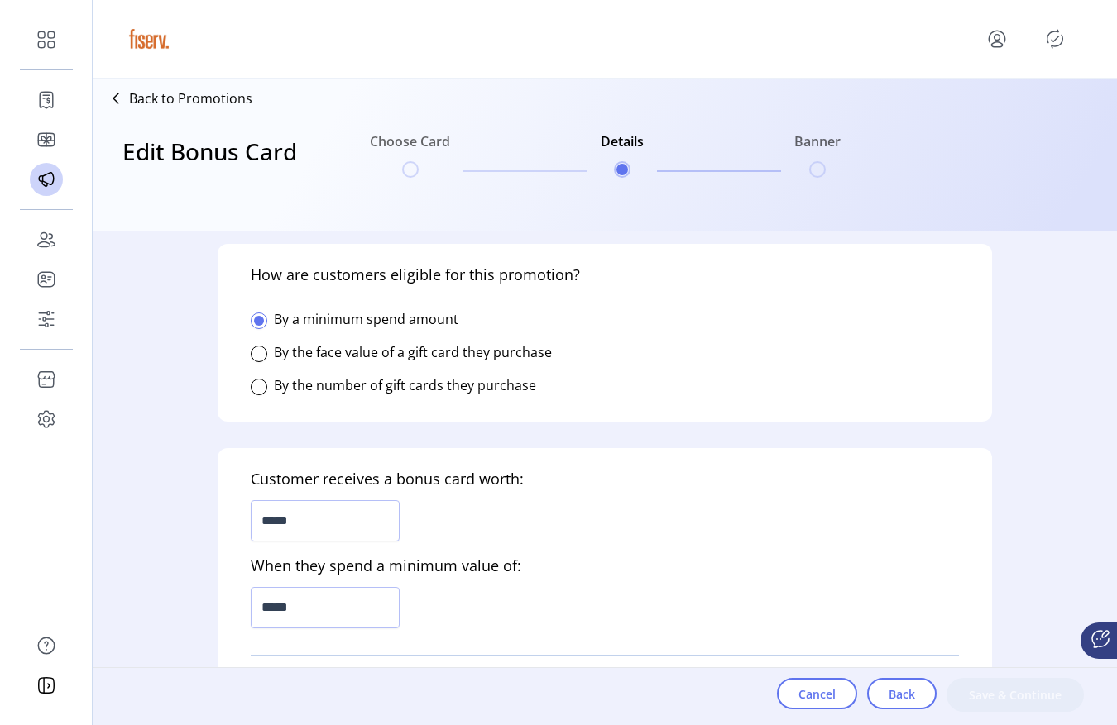
scroll to position [328, 0]
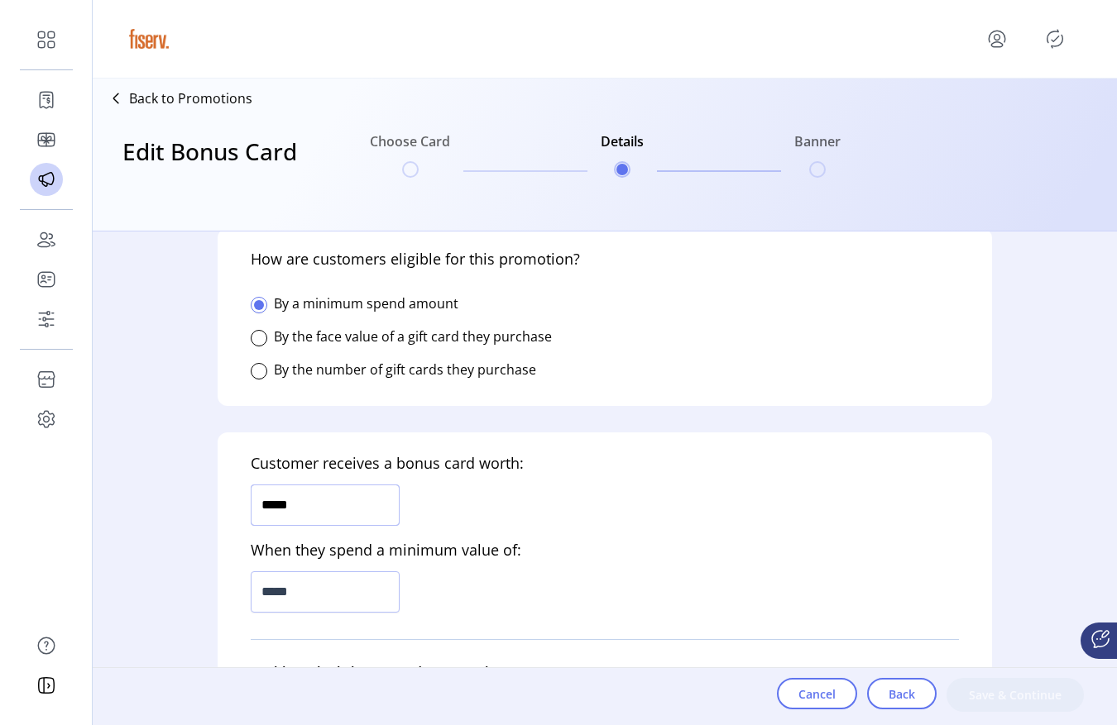
click at [343, 503] on input "*****" at bounding box center [325, 505] width 149 height 41
type input "*****"
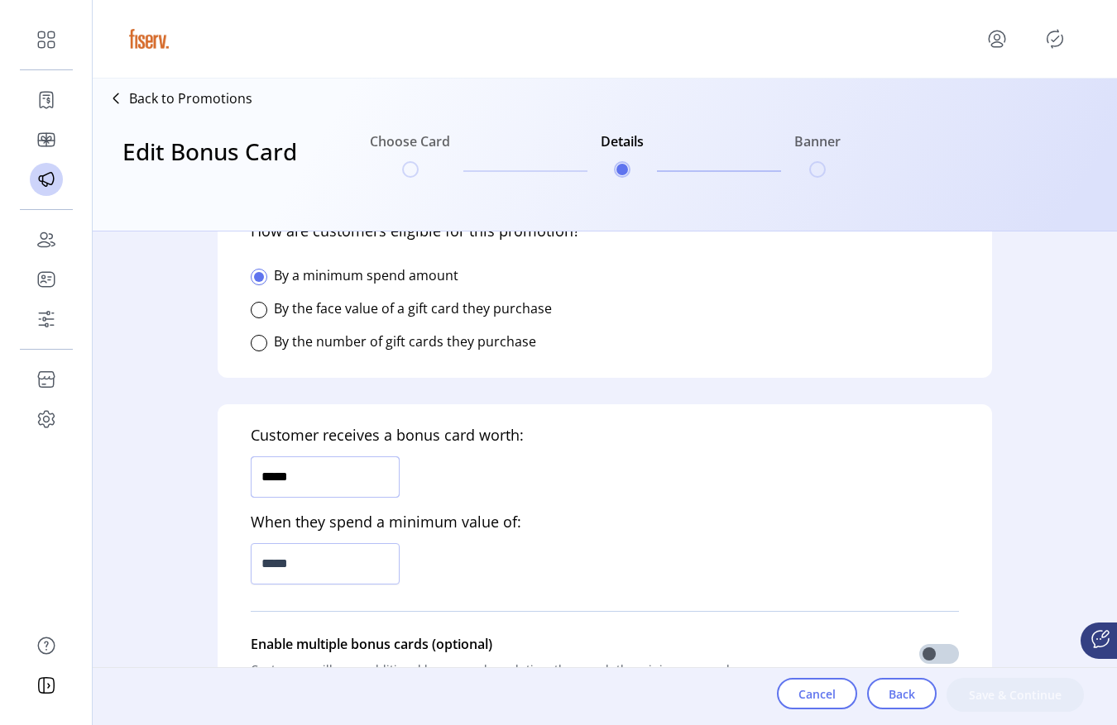
scroll to position [358, 0]
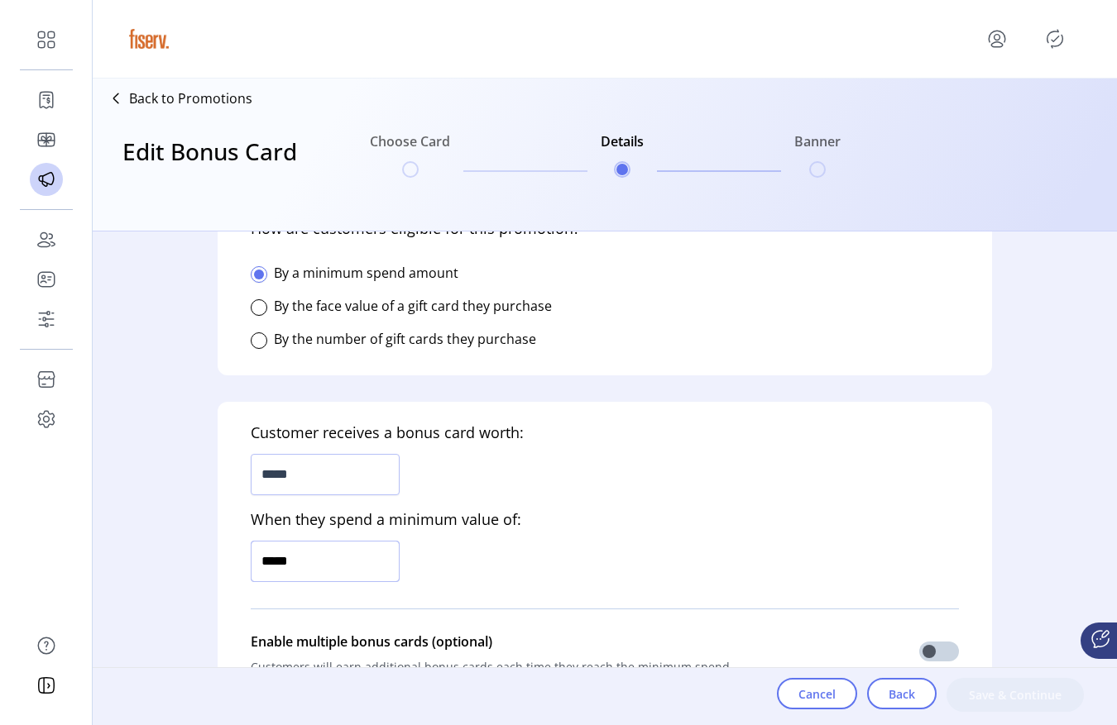
click at [379, 559] on input "*****" at bounding box center [325, 561] width 149 height 41
type input "*********"
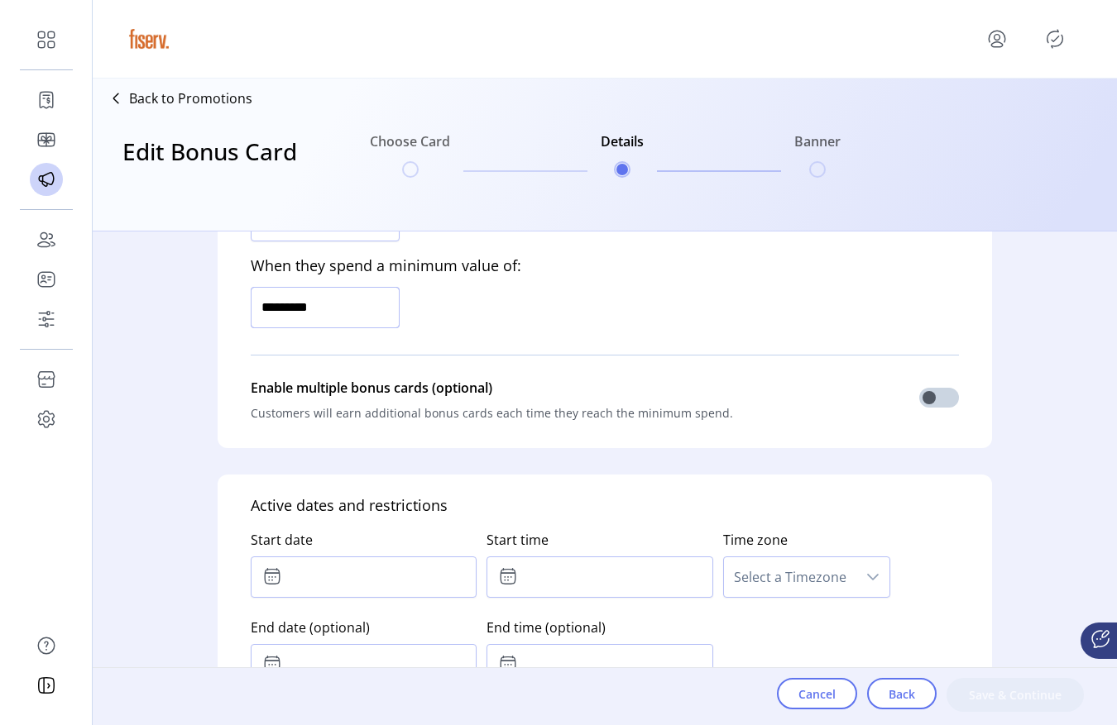
scroll to position [643, 0]
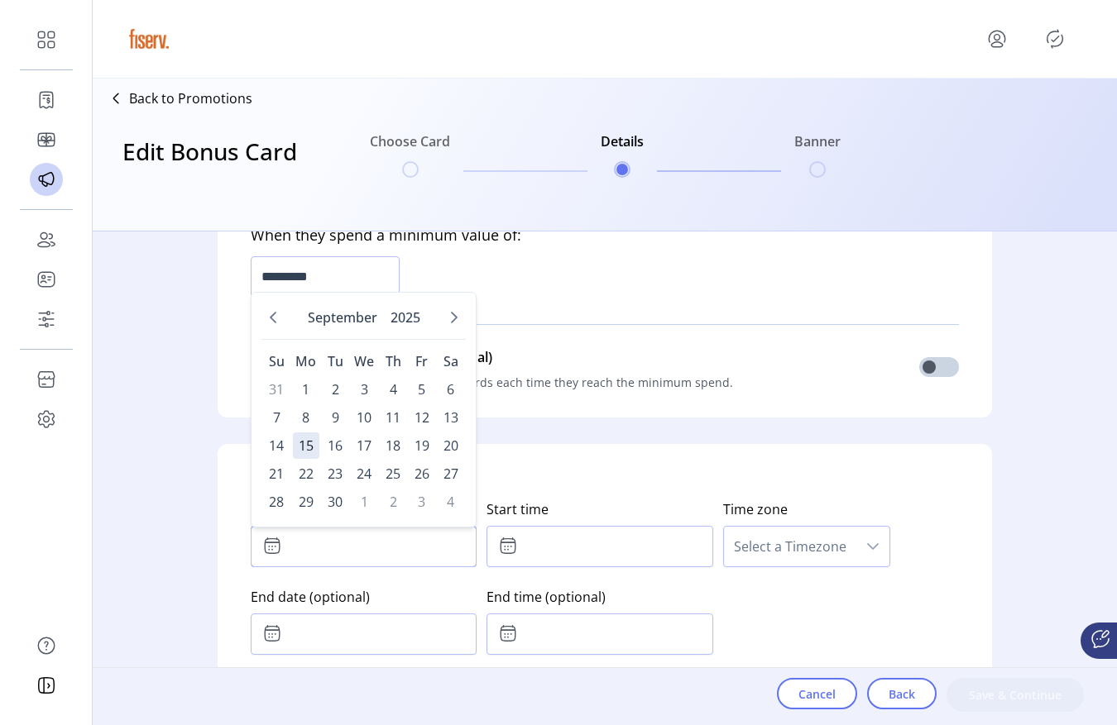
click at [359, 561] on input "text" at bounding box center [364, 546] width 226 height 41
click at [448, 414] on span "13" at bounding box center [451, 417] width 26 height 26
type input "**********"
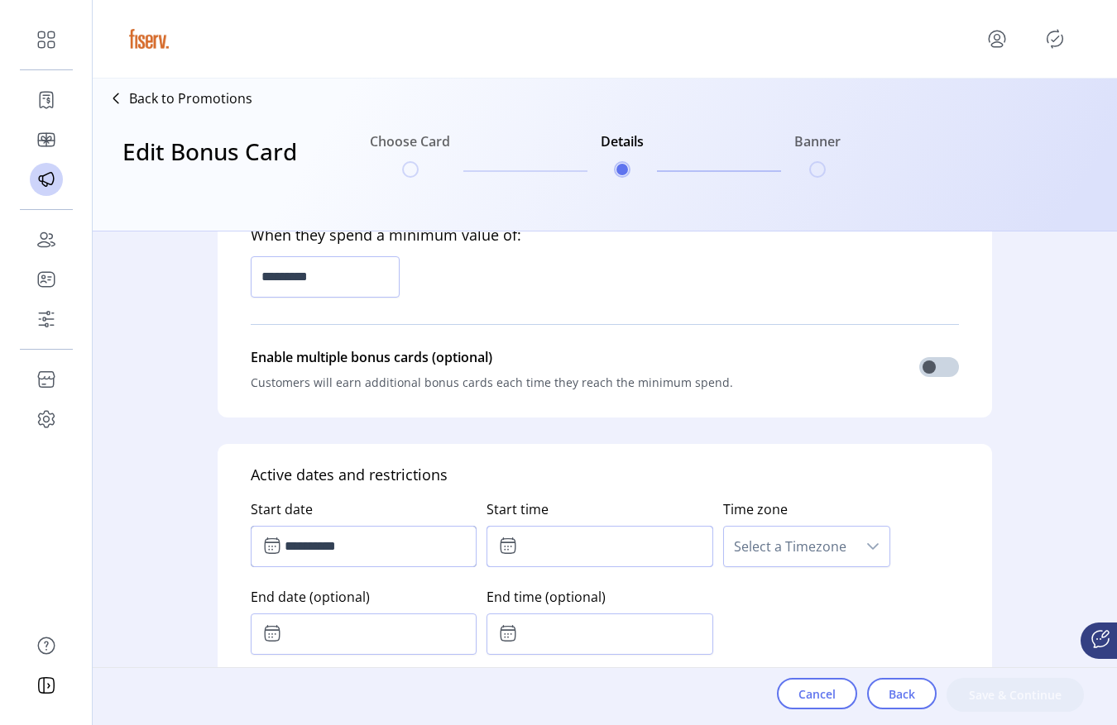
click at [586, 530] on input "text" at bounding box center [599, 546] width 226 height 41
click at [626, 588] on icon "Next Minute" at bounding box center [626, 591] width 13 height 13
type input "*****"
click at [783, 557] on span "Select a Timezone" at bounding box center [790, 547] width 132 height 40
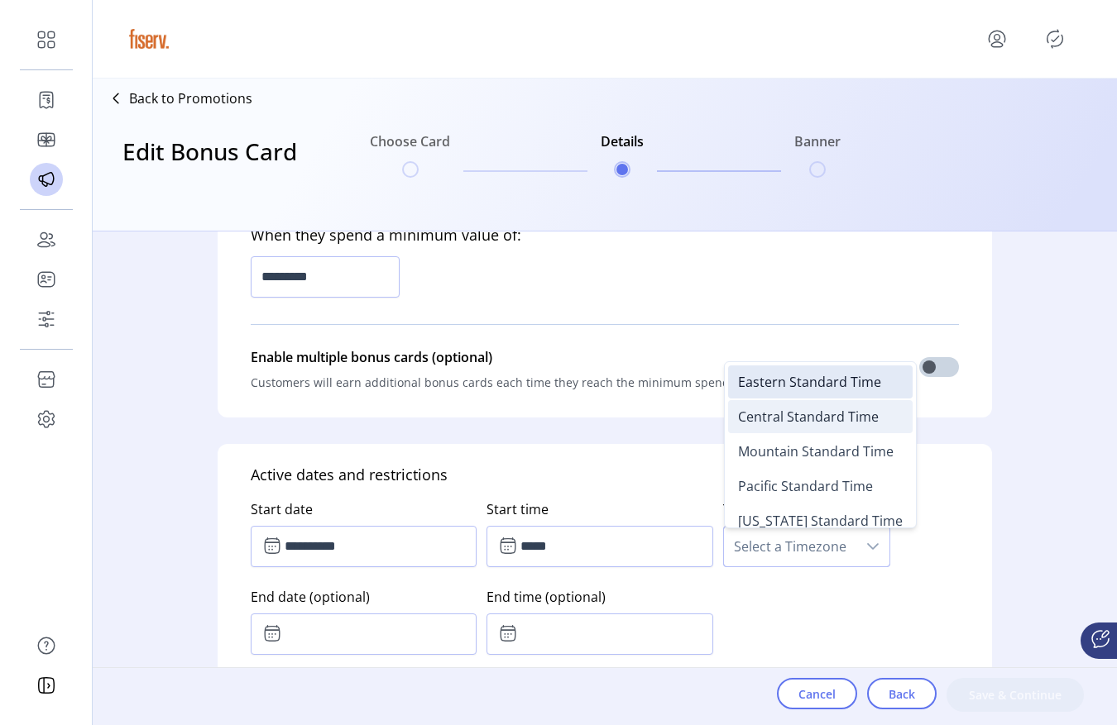
click at [769, 408] on span "Central Standard Time" at bounding box center [808, 417] width 141 height 18
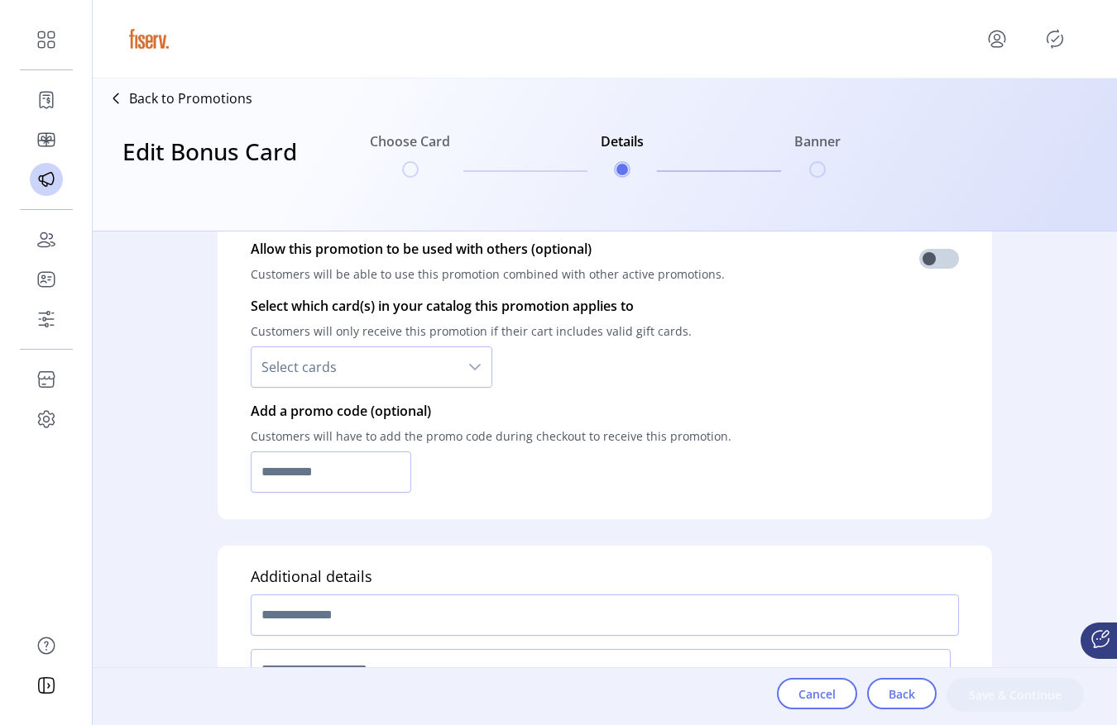
scroll to position [1140, 0]
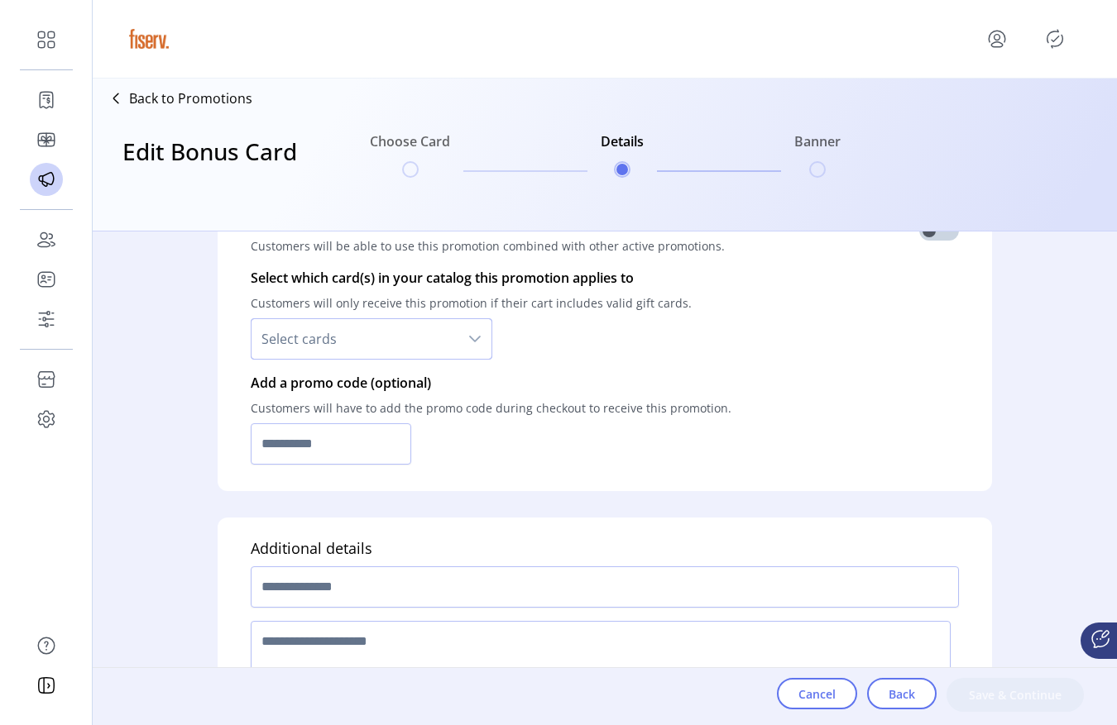
click at [380, 349] on span "Select cards" at bounding box center [354, 339] width 207 height 40
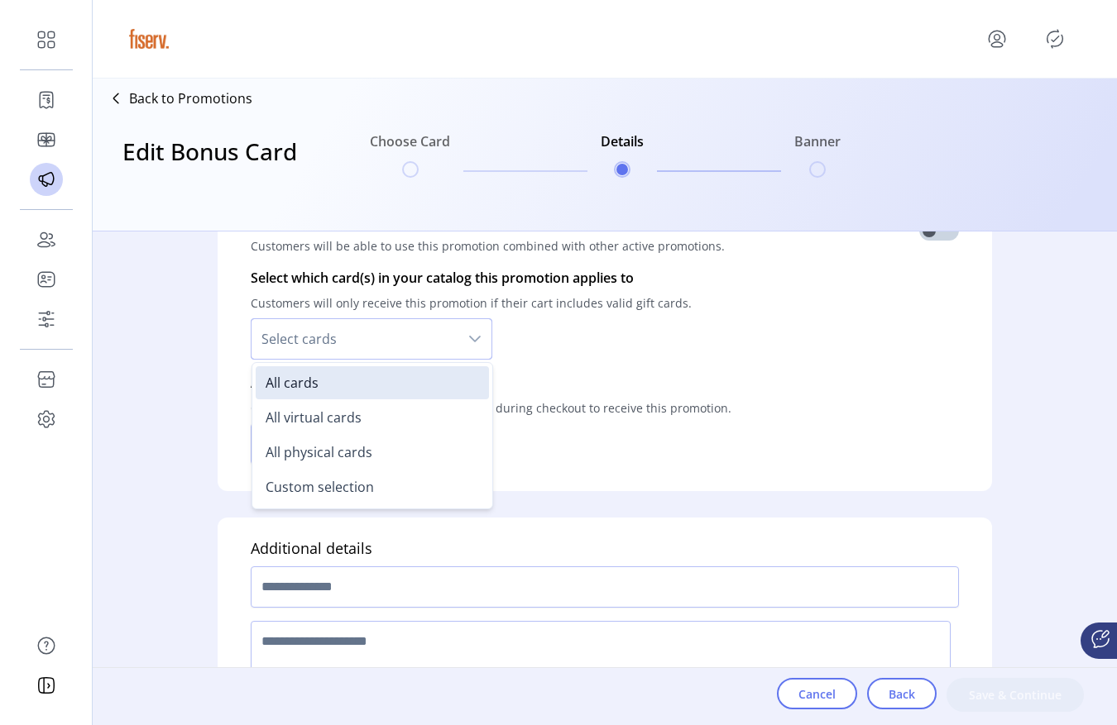
click at [510, 457] on div at bounding box center [491, 443] width 481 height 41
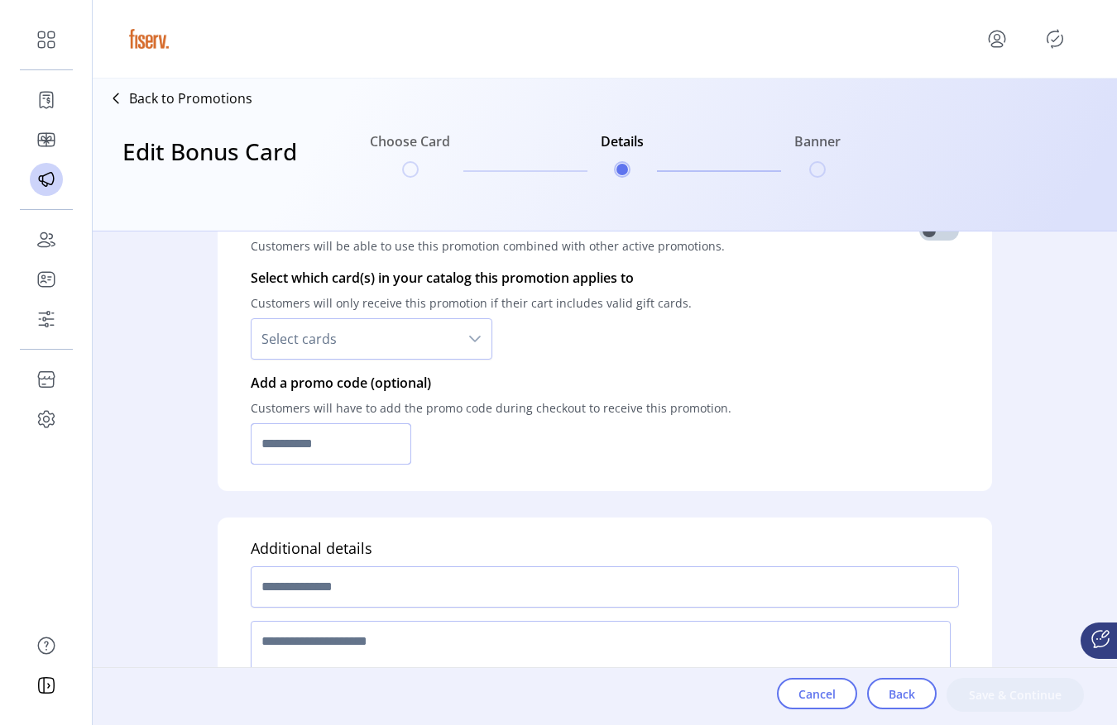
click at [312, 455] on input "text" at bounding box center [331, 443] width 160 height 41
type input "**********"
click at [311, 581] on input "text" at bounding box center [605, 587] width 708 height 41
type input "**********"
click at [320, 645] on textarea at bounding box center [601, 681] width 700 height 121
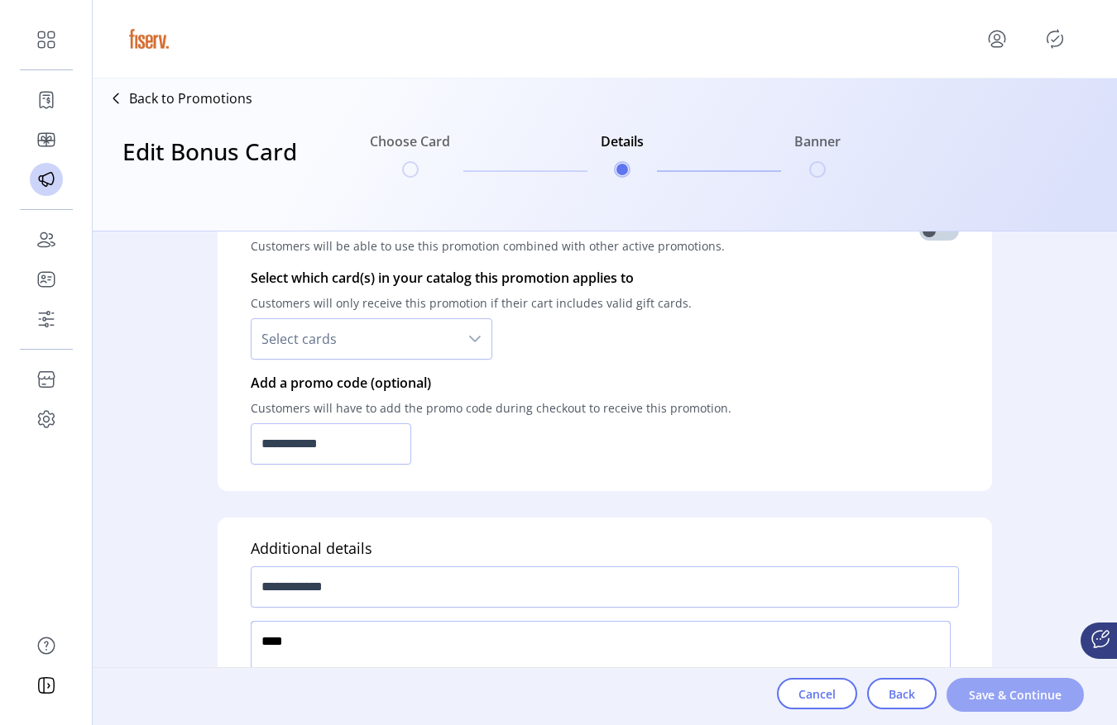
type textarea "****"
click at [1036, 690] on span "Save & Continue" at bounding box center [1015, 695] width 94 height 17
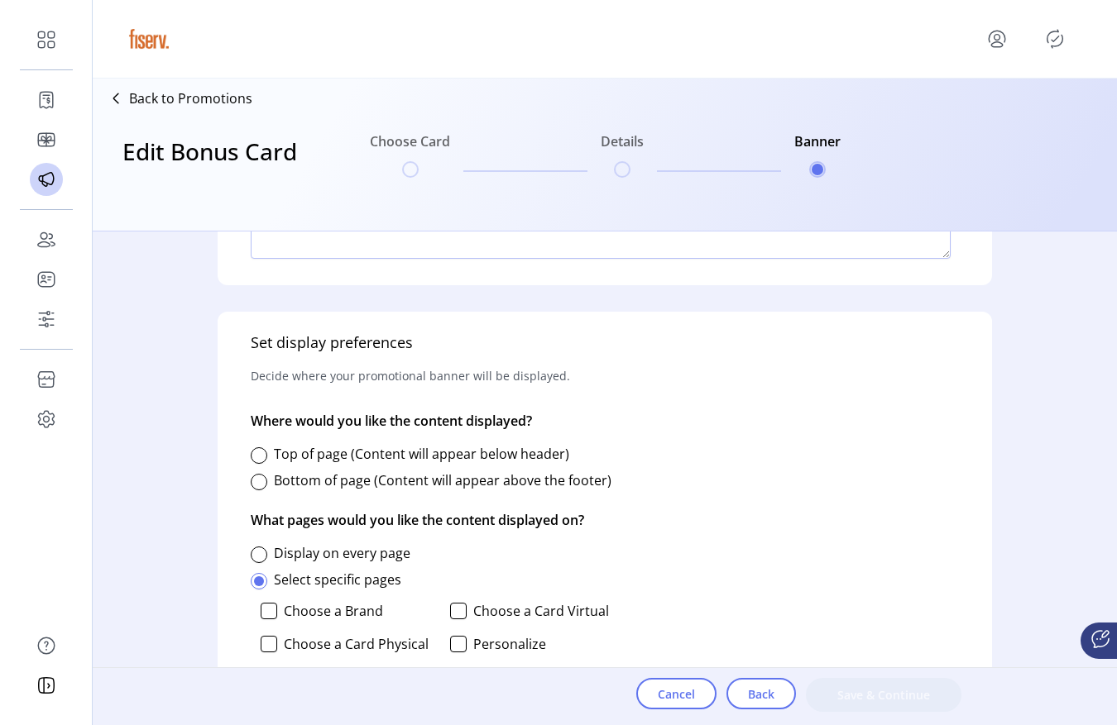
scroll to position [669, 0]
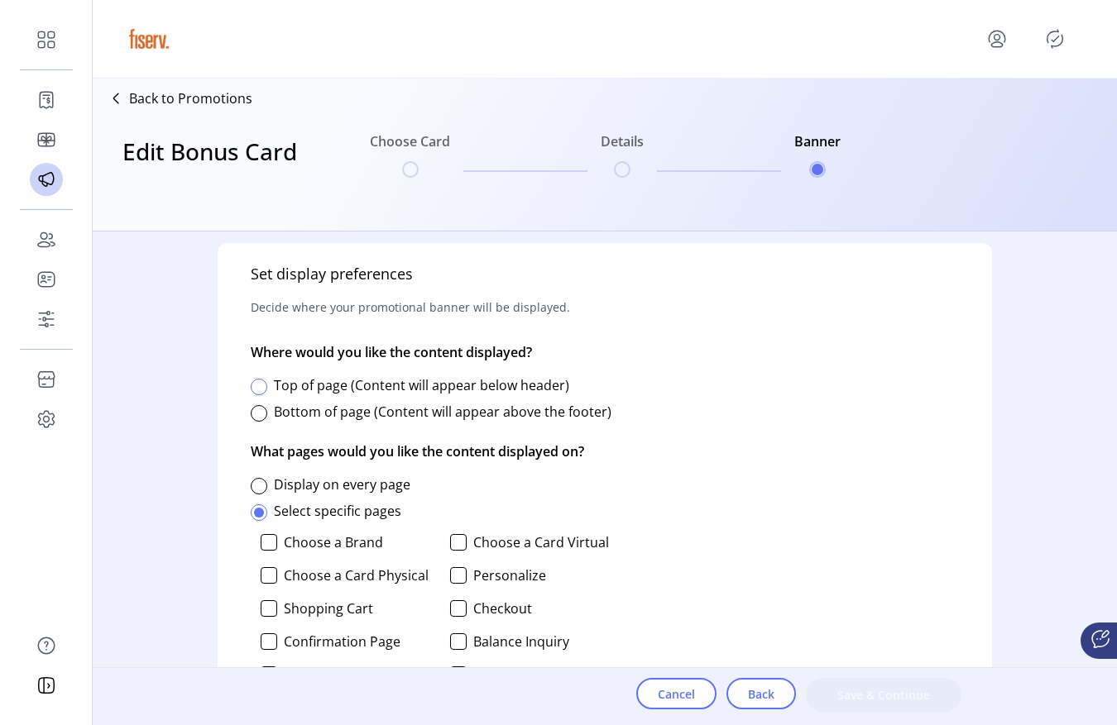
click at [258, 382] on div at bounding box center [259, 387] width 17 height 17
click at [261, 495] on div "Select specific pages" at bounding box center [437, 511] width 372 height 33
click at [261, 491] on div at bounding box center [259, 486] width 17 height 17
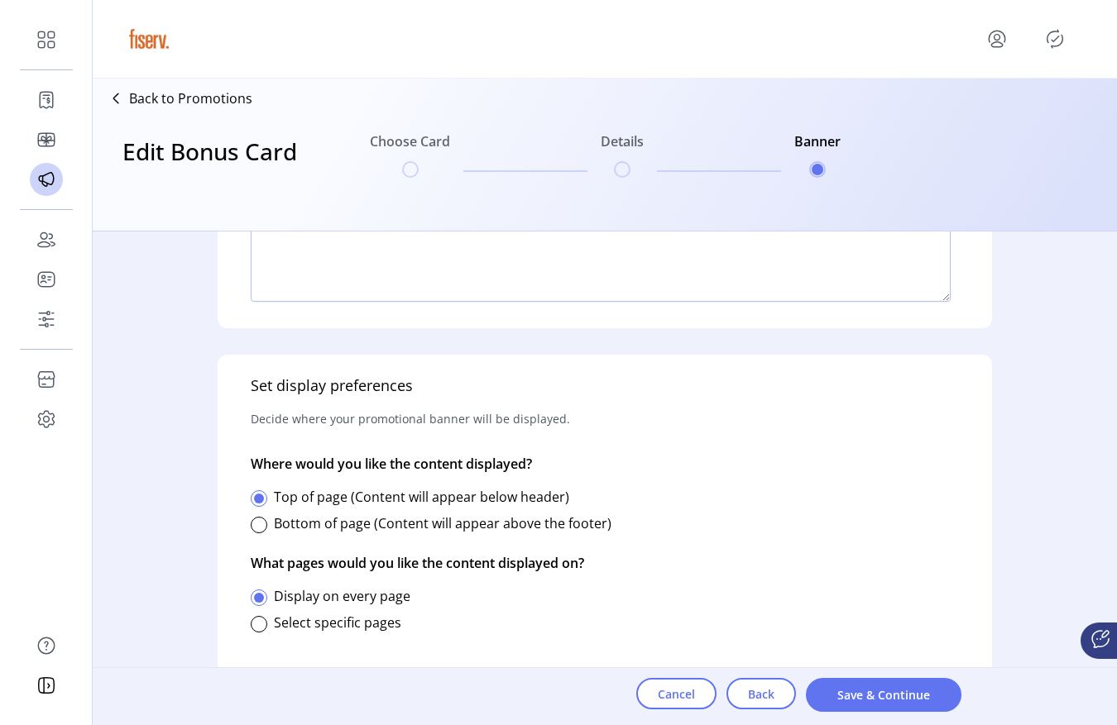
scroll to position [557, 0]
click at [843, 687] on span "Save & Continue" at bounding box center [883, 695] width 112 height 17
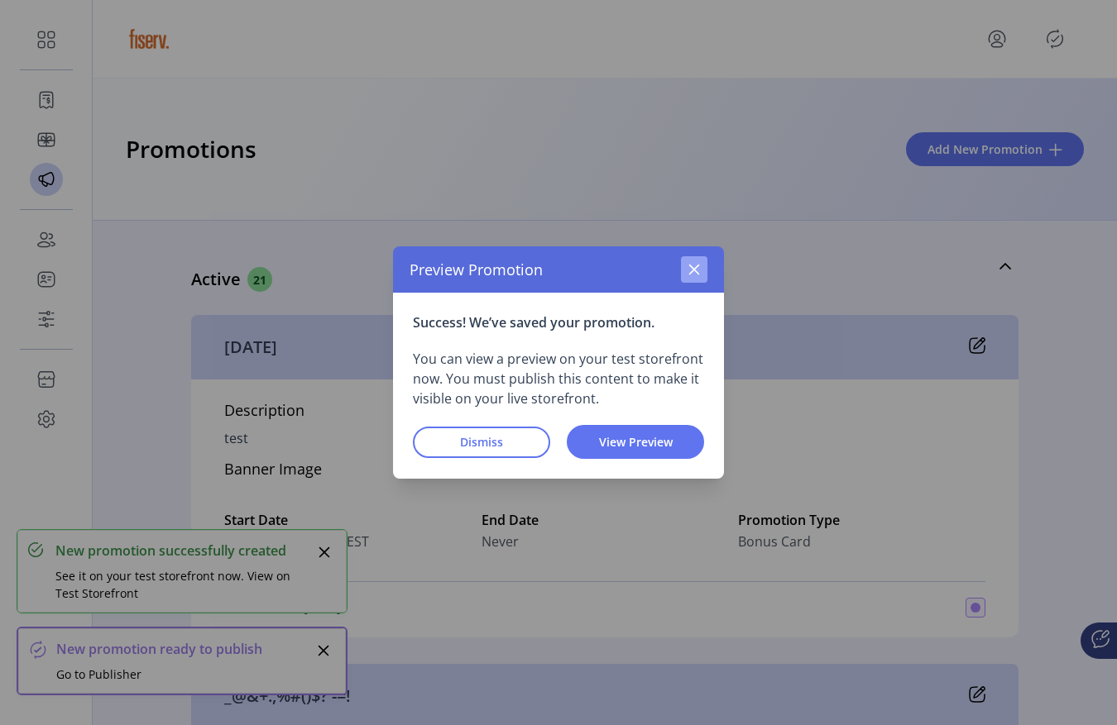
click at [691, 278] on button "button" at bounding box center [694, 269] width 26 height 26
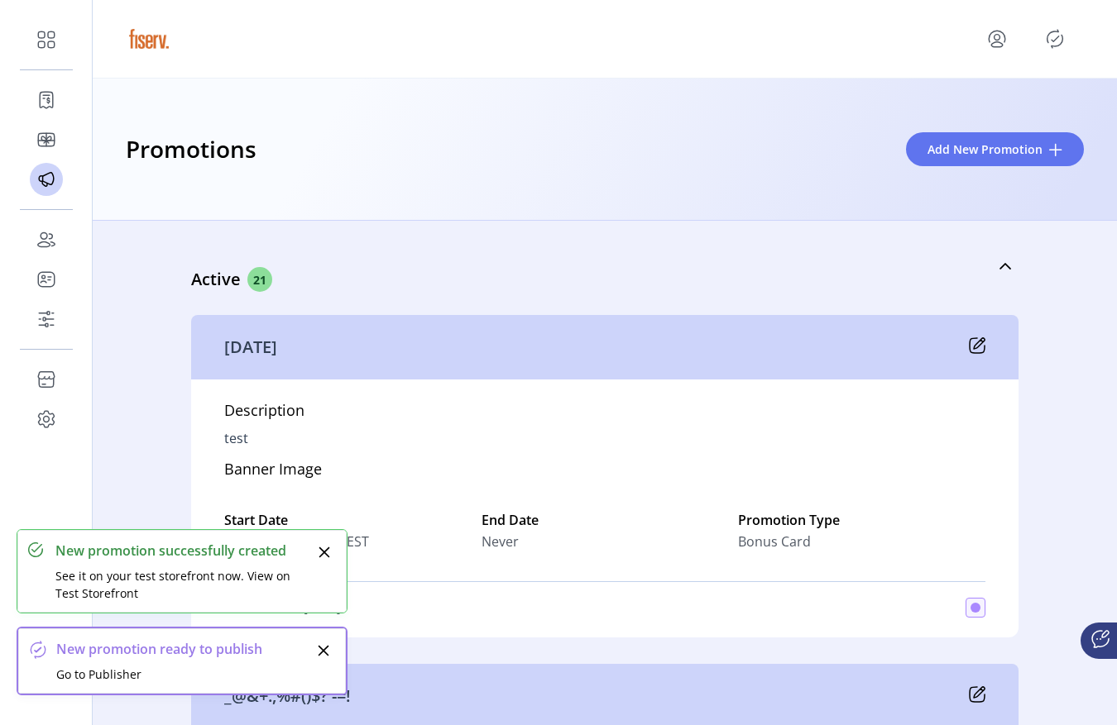
click at [1040, 45] on div at bounding box center [1033, 39] width 100 height 26
click at [1059, 45] on icon "Publisher Panel" at bounding box center [1055, 39] width 16 height 18
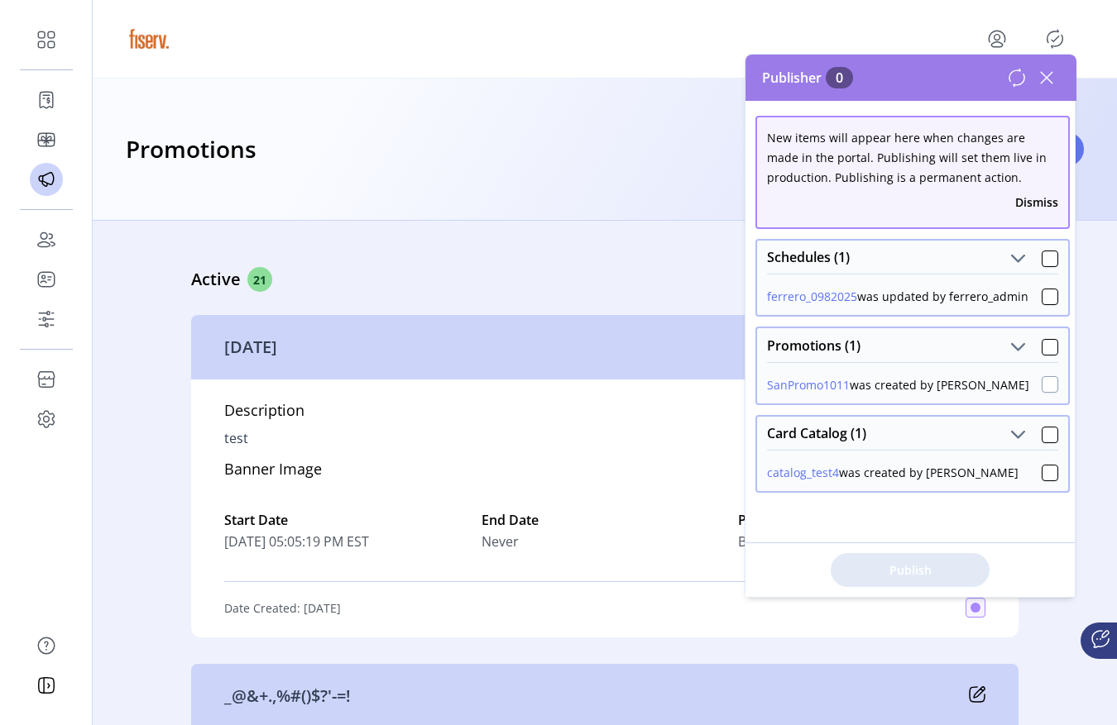
click at [1045, 392] on div at bounding box center [1049, 384] width 17 height 17
click at [1054, 82] on icon at bounding box center [1046, 78] width 26 height 26
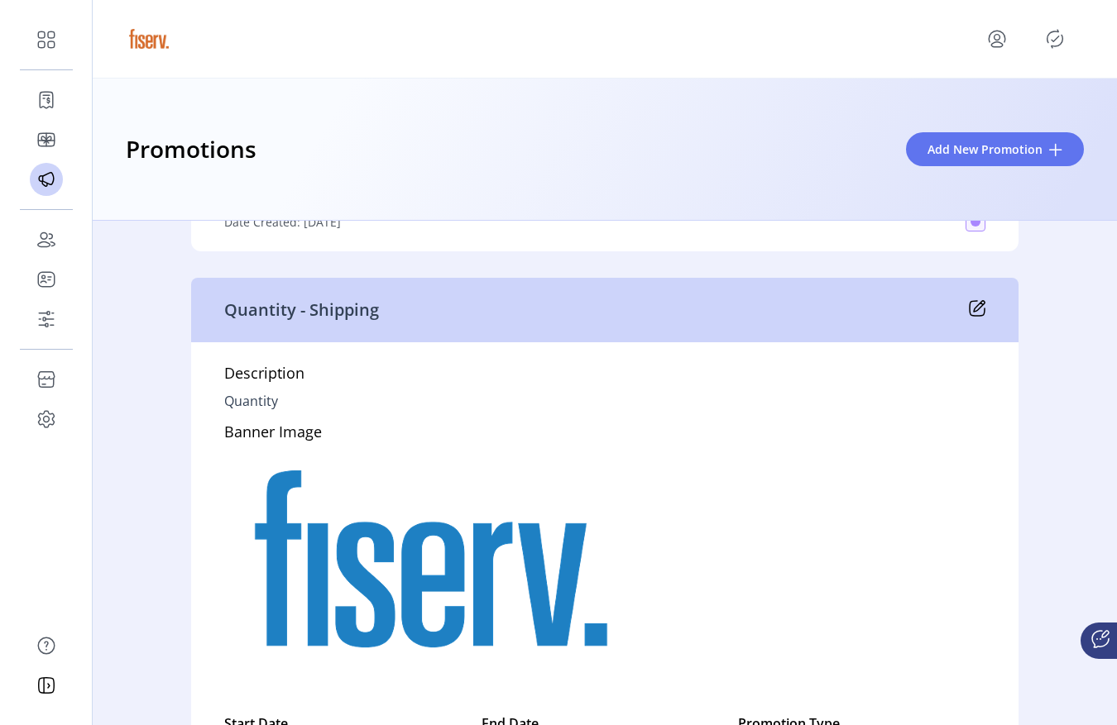
scroll to position [7006, 0]
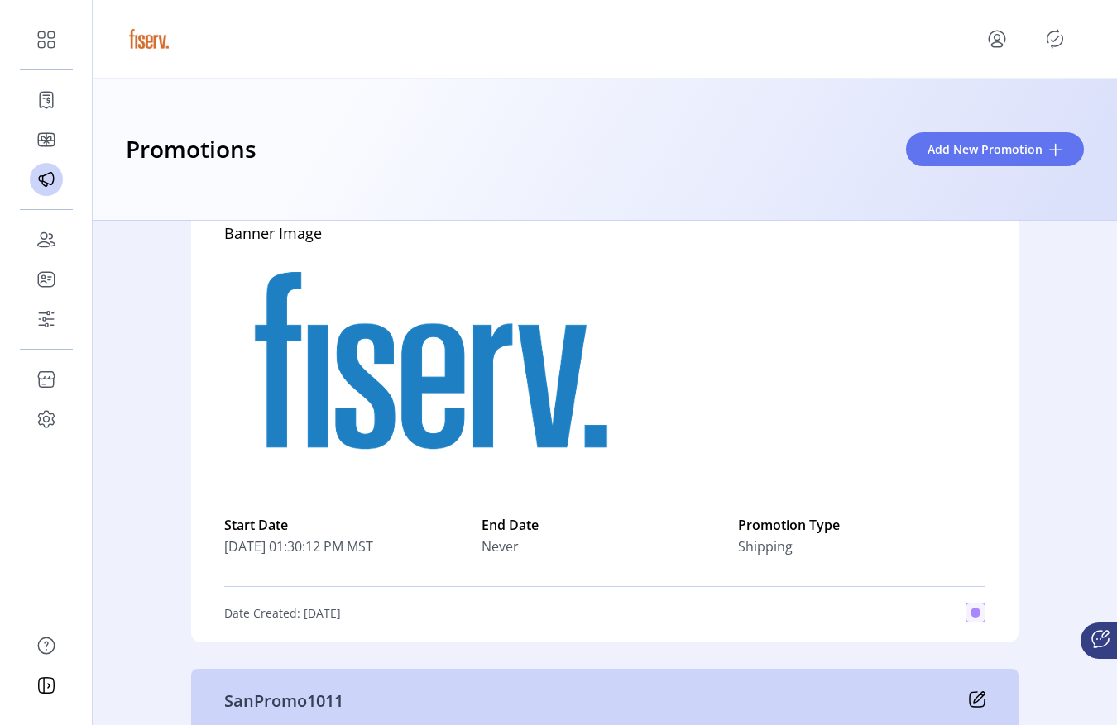
click at [1060, 38] on icon "Publisher Panel" at bounding box center [1054, 39] width 26 height 26
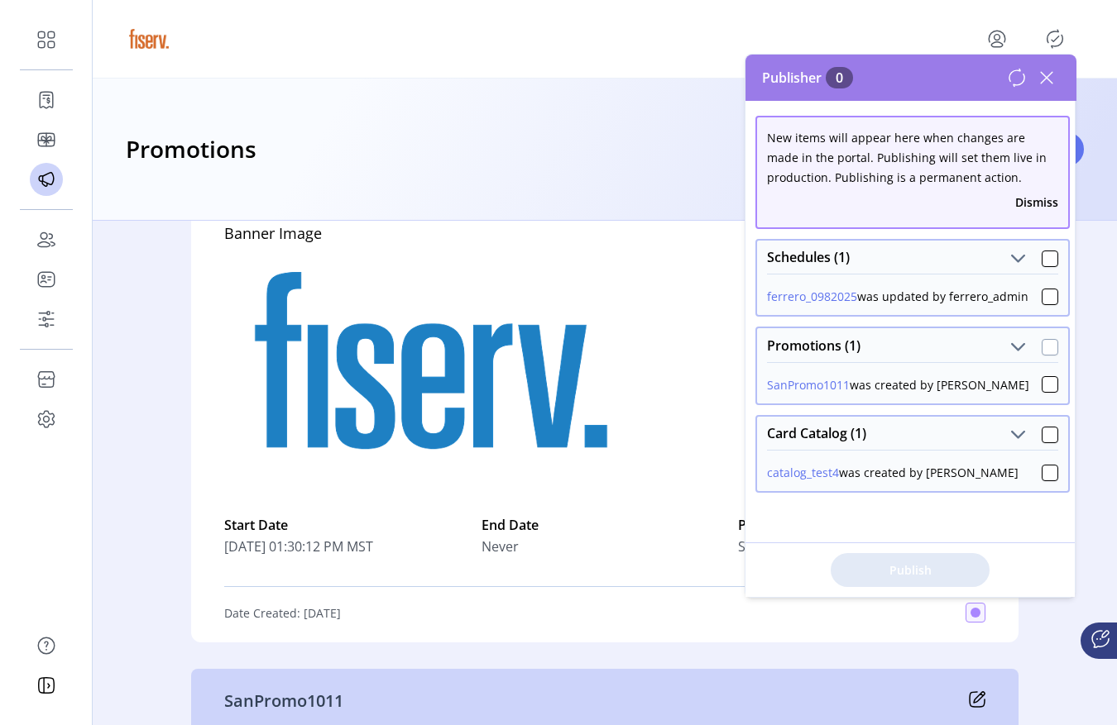
click at [1044, 352] on div at bounding box center [1049, 347] width 17 height 17
click at [954, 562] on span "Publish 2 Items" at bounding box center [910, 570] width 116 height 17
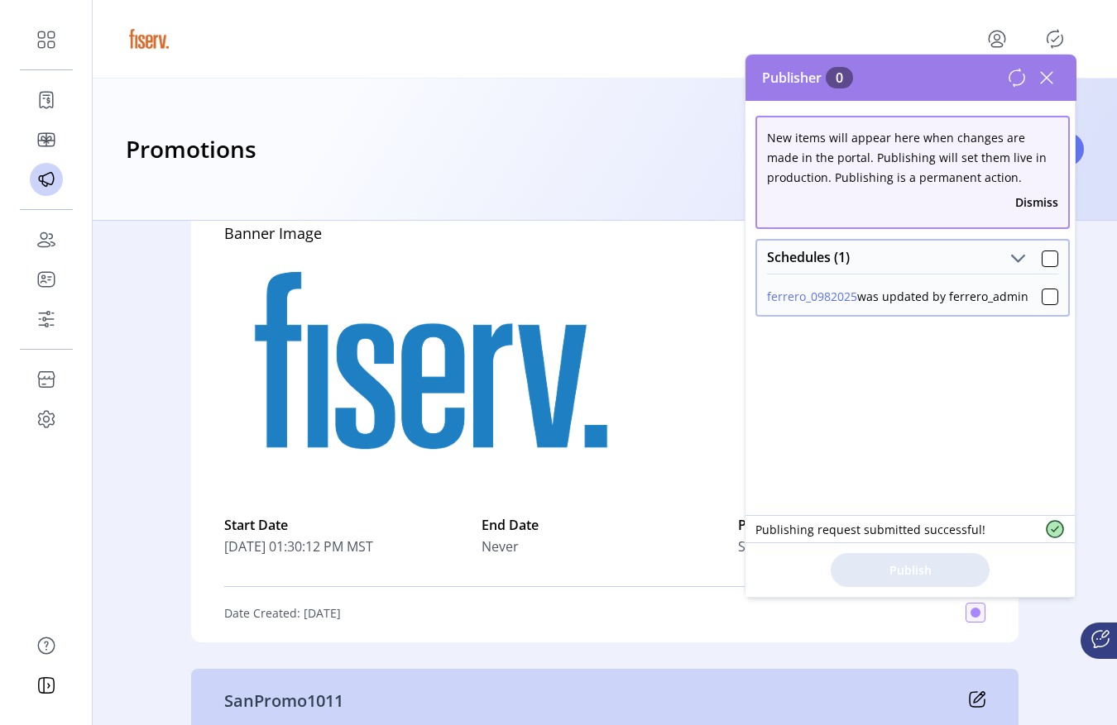
click at [1049, 80] on icon at bounding box center [1047, 78] width 12 height 12
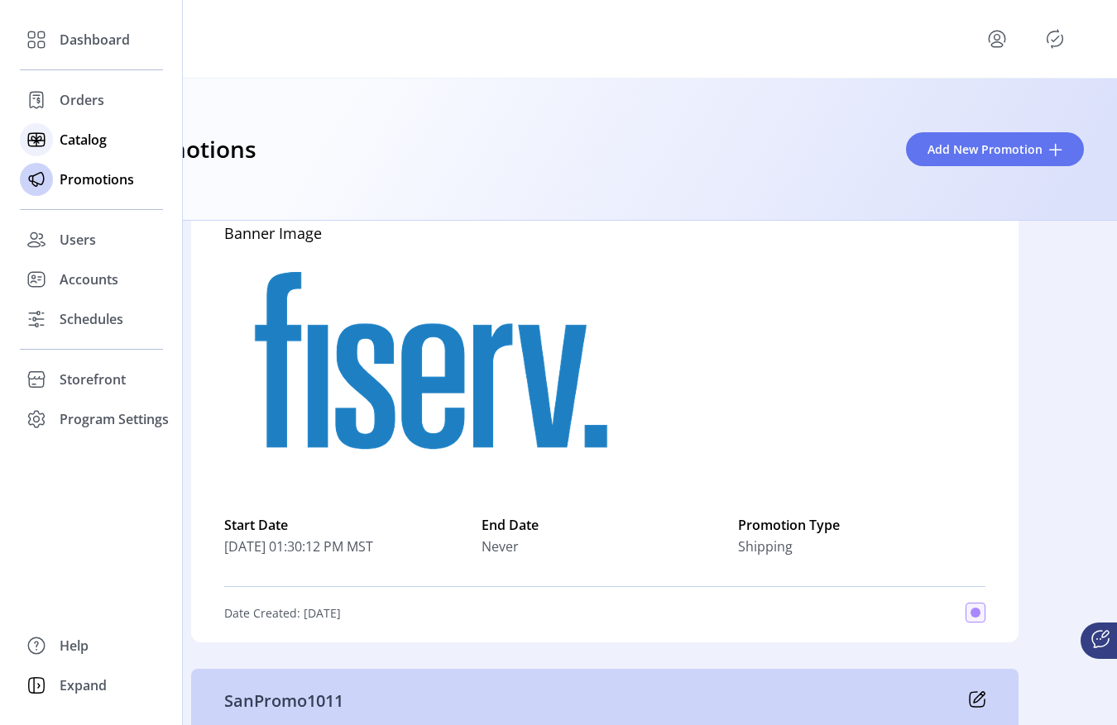
click at [88, 147] on span "Catalog" at bounding box center [83, 140] width 47 height 20
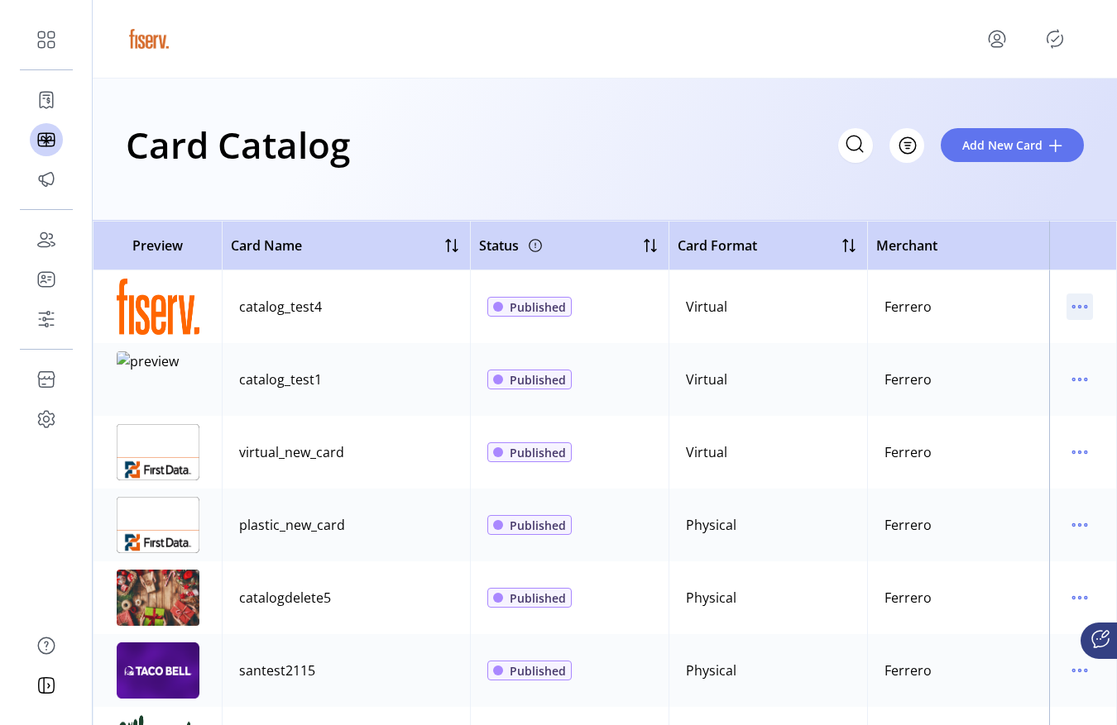
click at [1084, 308] on icon "menu" at bounding box center [1079, 307] width 26 height 26
click at [989, 342] on span "View Details" at bounding box center [1001, 339] width 137 height 13
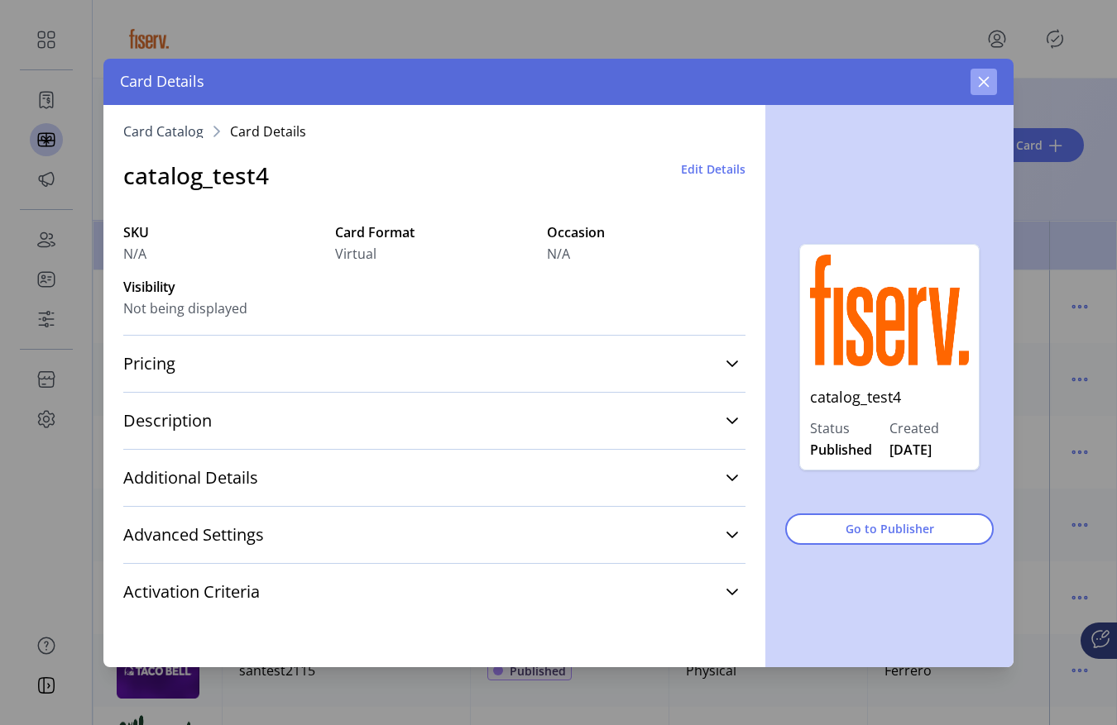
click at [989, 84] on icon "button" at bounding box center [983, 81] width 13 height 13
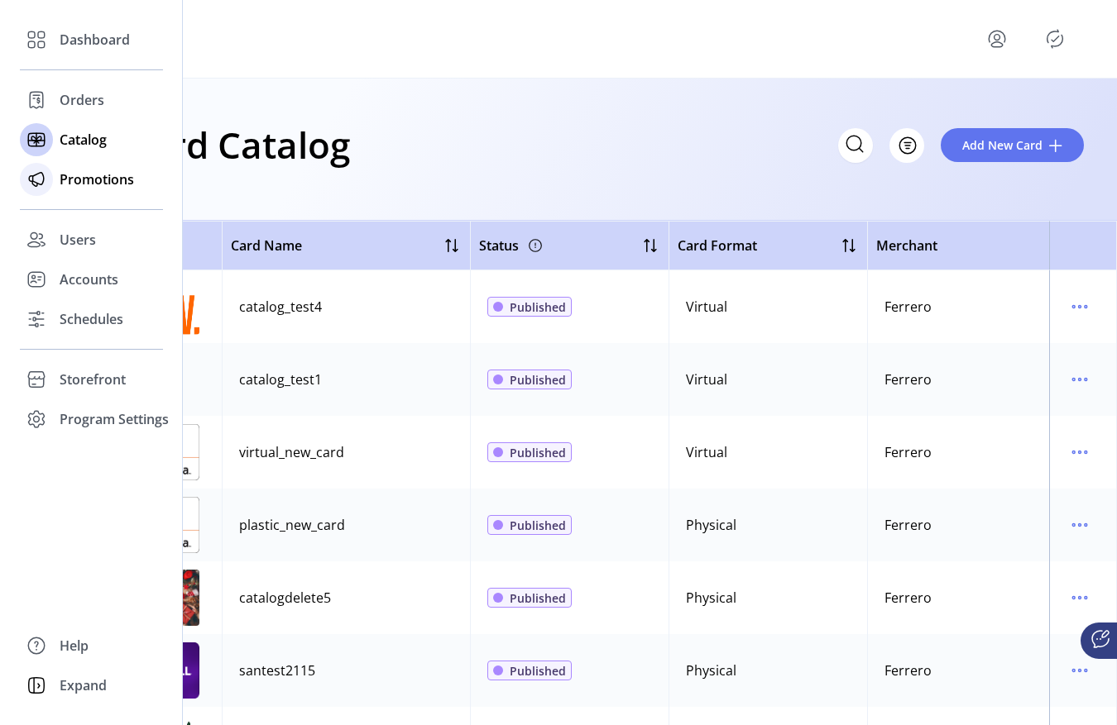
click at [60, 177] on span "Promotions" at bounding box center [97, 180] width 74 height 20
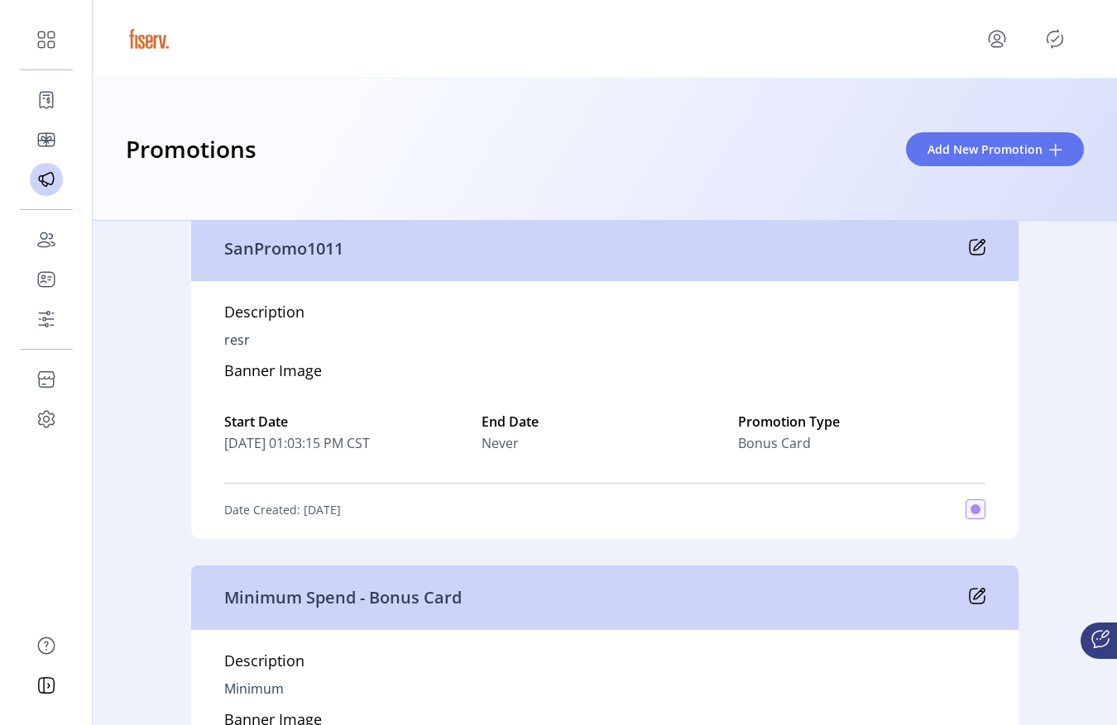
scroll to position [7450, 0]
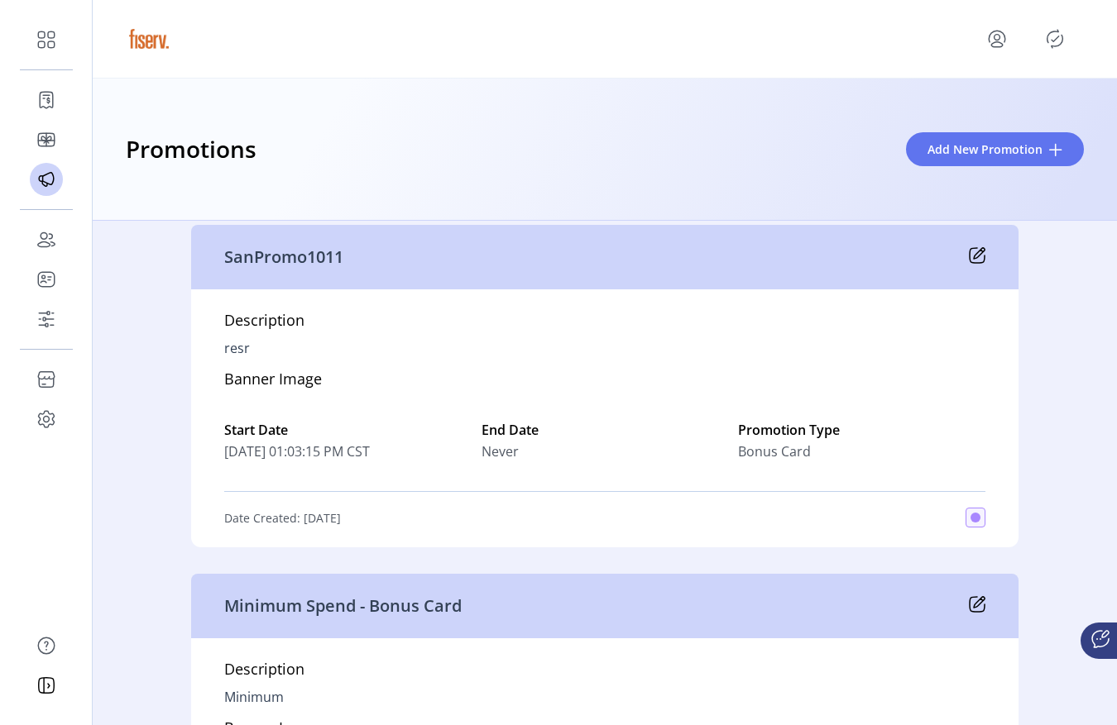
click at [974, 253] on icon at bounding box center [977, 255] width 17 height 17
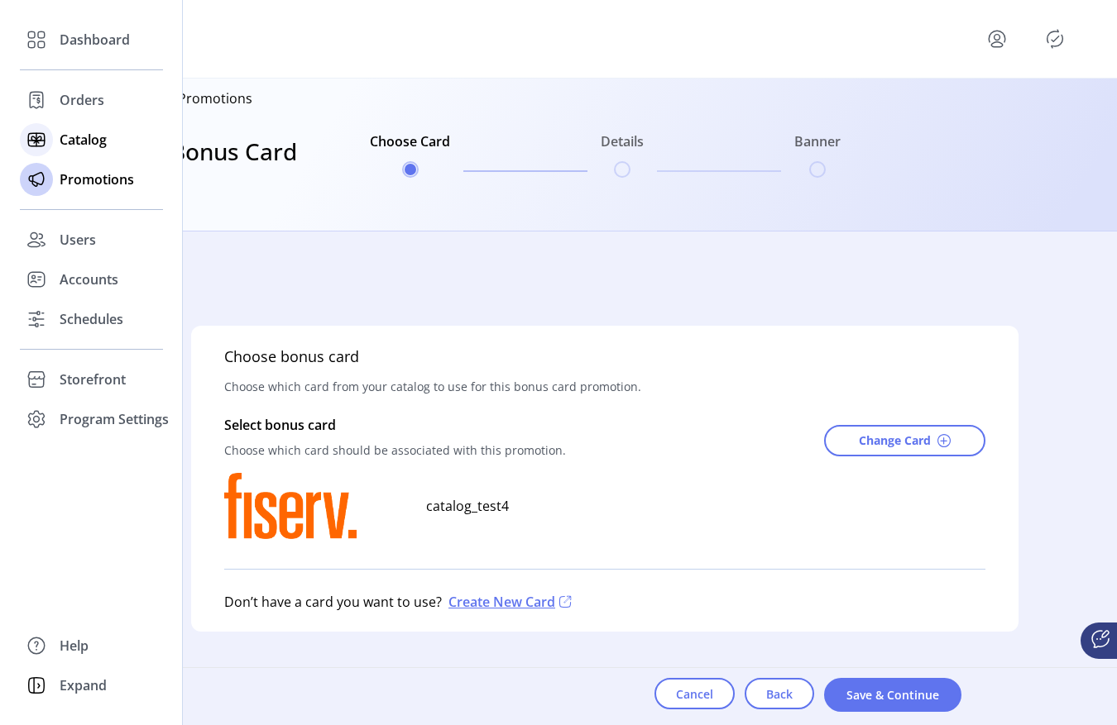
click at [76, 132] on span "Catalog" at bounding box center [83, 140] width 47 height 20
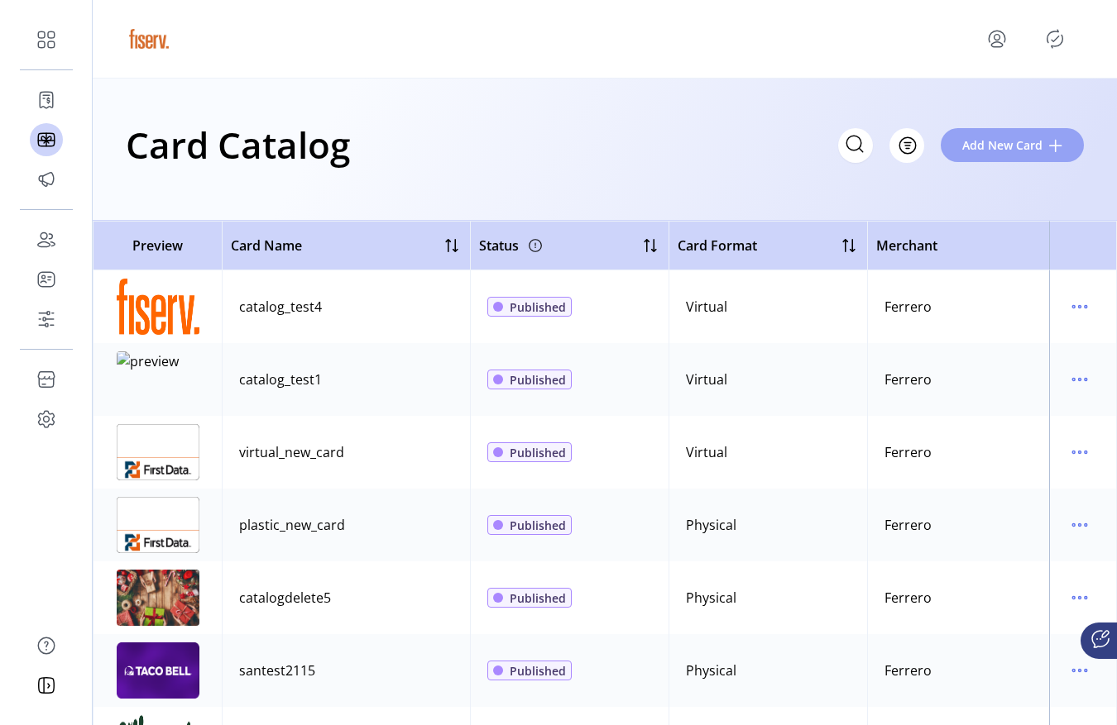
click at [1007, 136] on span "Add New Card" at bounding box center [1002, 144] width 80 height 17
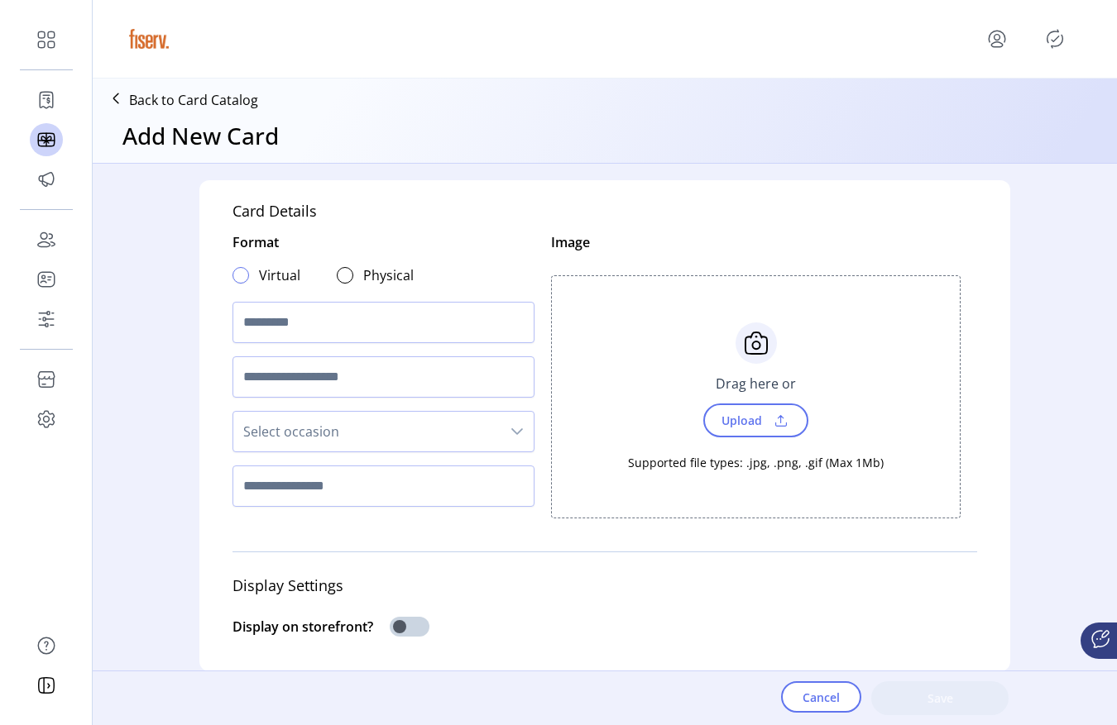
click at [233, 276] on div at bounding box center [240, 275] width 17 height 17
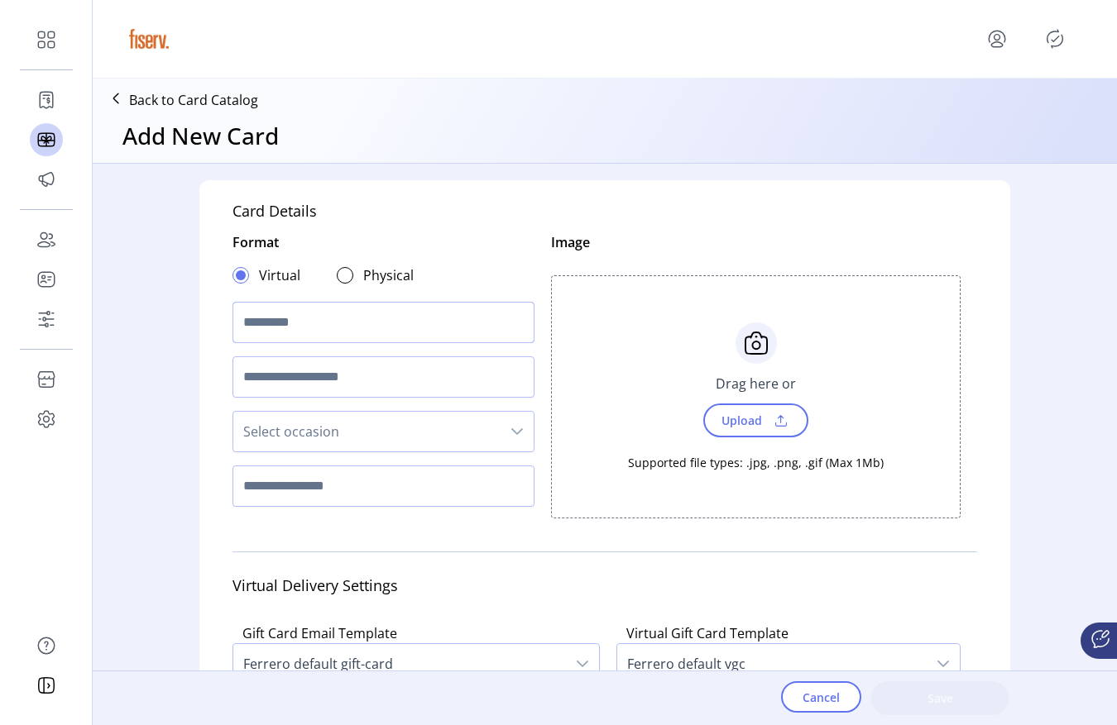
click at [260, 322] on input "text" at bounding box center [383, 322] width 302 height 41
type input "**********"
click at [715, 419] on span "Upload" at bounding box center [739, 421] width 57 height 24
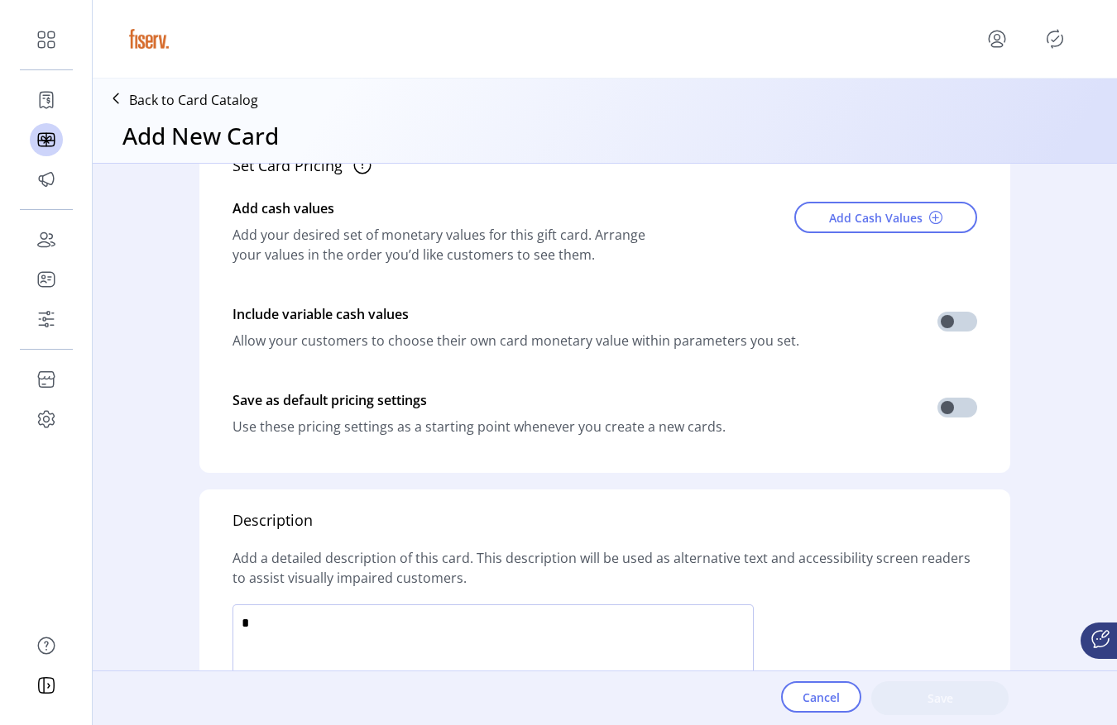
scroll to position [711, 0]
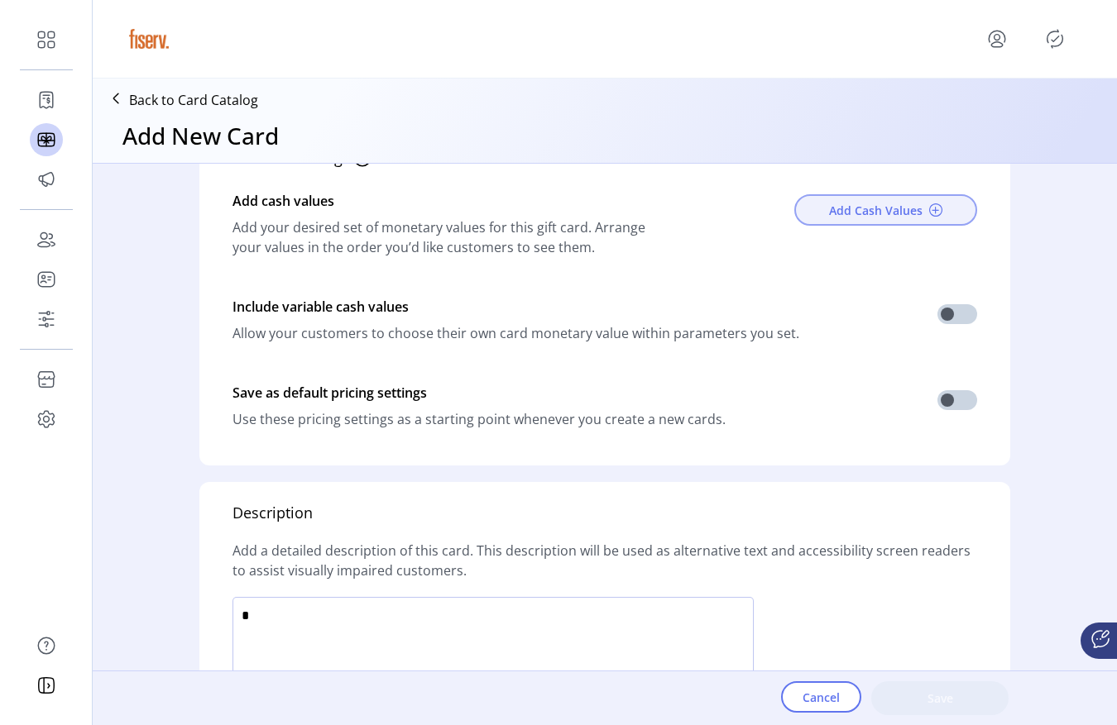
click at [841, 226] on button "Add Cash Values" at bounding box center [885, 209] width 183 height 31
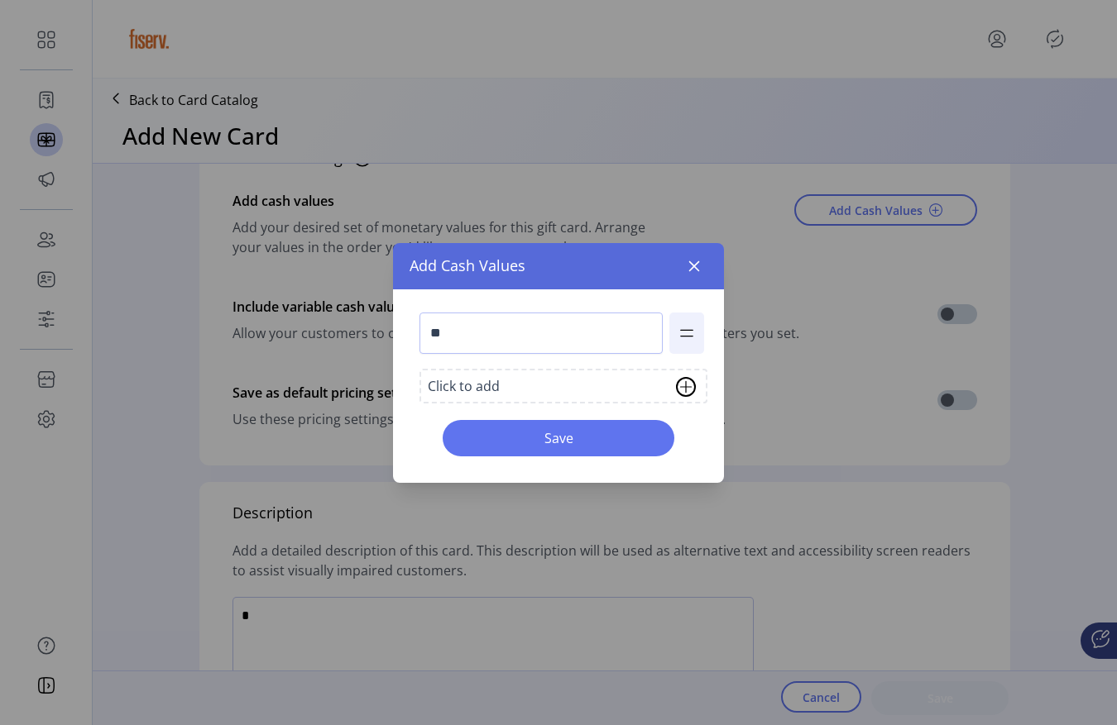
click at [496, 291] on div "** Click to add Save" at bounding box center [558, 386] width 331 height 194
click at [496, 306] on ul "**" at bounding box center [558, 334] width 298 height 56
click at [490, 318] on input "**" at bounding box center [540, 333] width 243 height 41
type input "***"
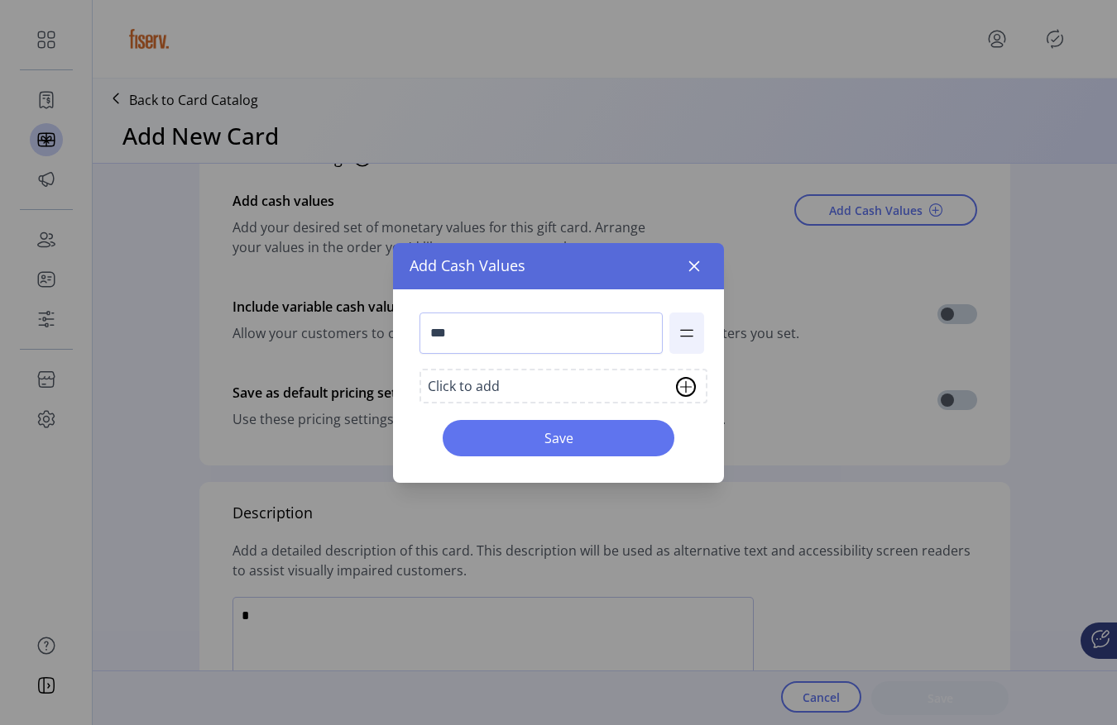
click at [511, 468] on div "*** Click to add Save" at bounding box center [558, 386] width 331 height 194
click at [528, 434] on span "Save" at bounding box center [558, 438] width 189 height 20
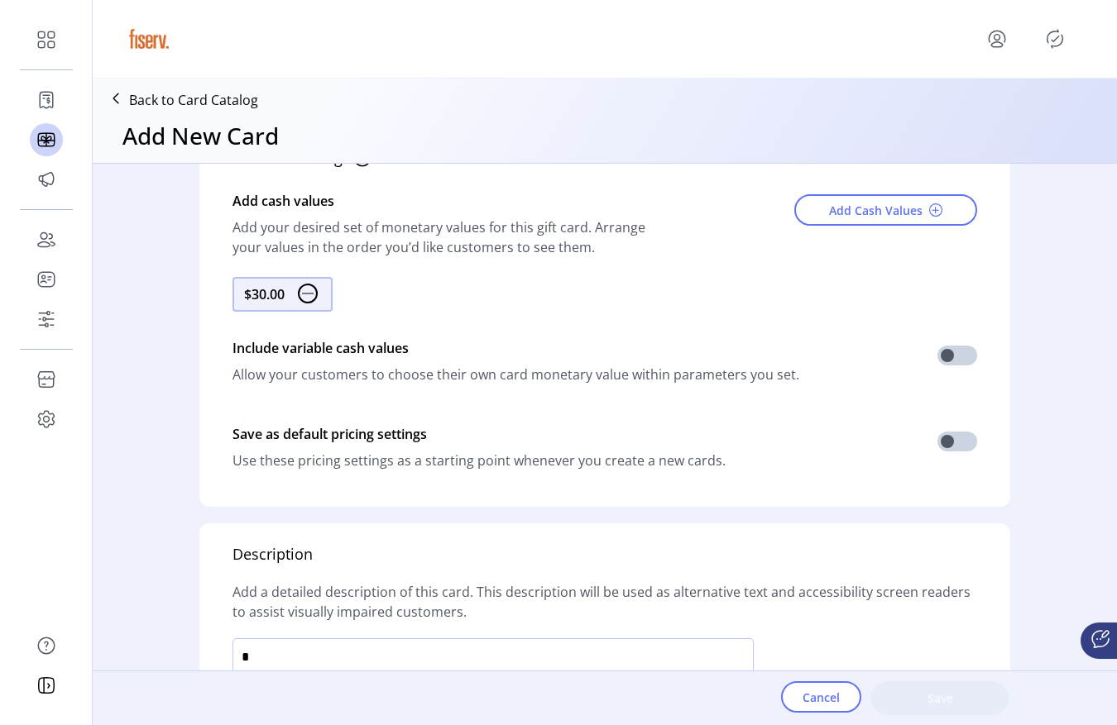
scroll to position [1029, 0]
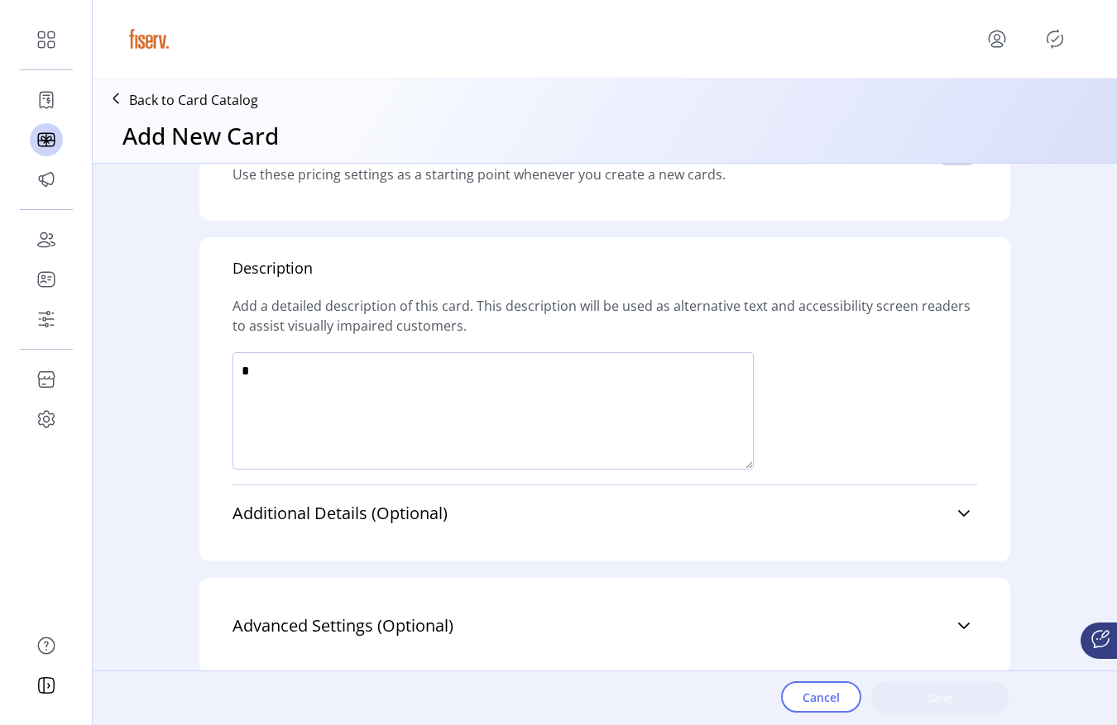
click at [433, 443] on textarea at bounding box center [492, 410] width 521 height 117
type textarea "****"
click at [983, 714] on button "Save" at bounding box center [939, 699] width 137 height 34
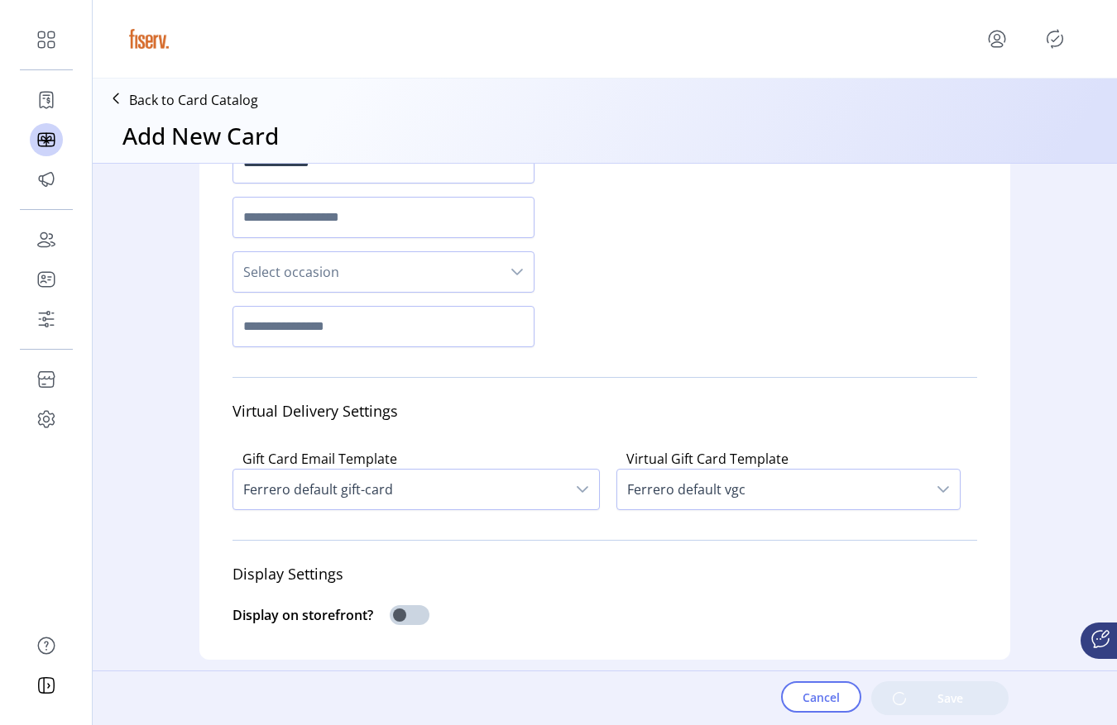
scroll to position [0, 0]
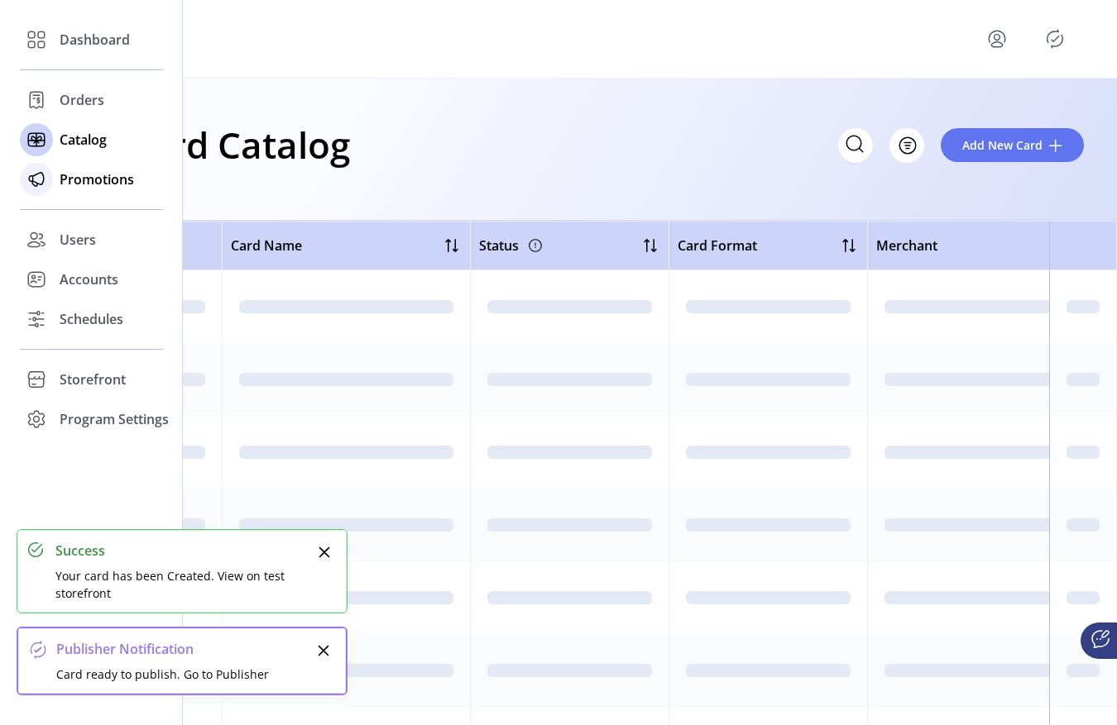
click at [38, 187] on icon at bounding box center [36, 179] width 26 height 26
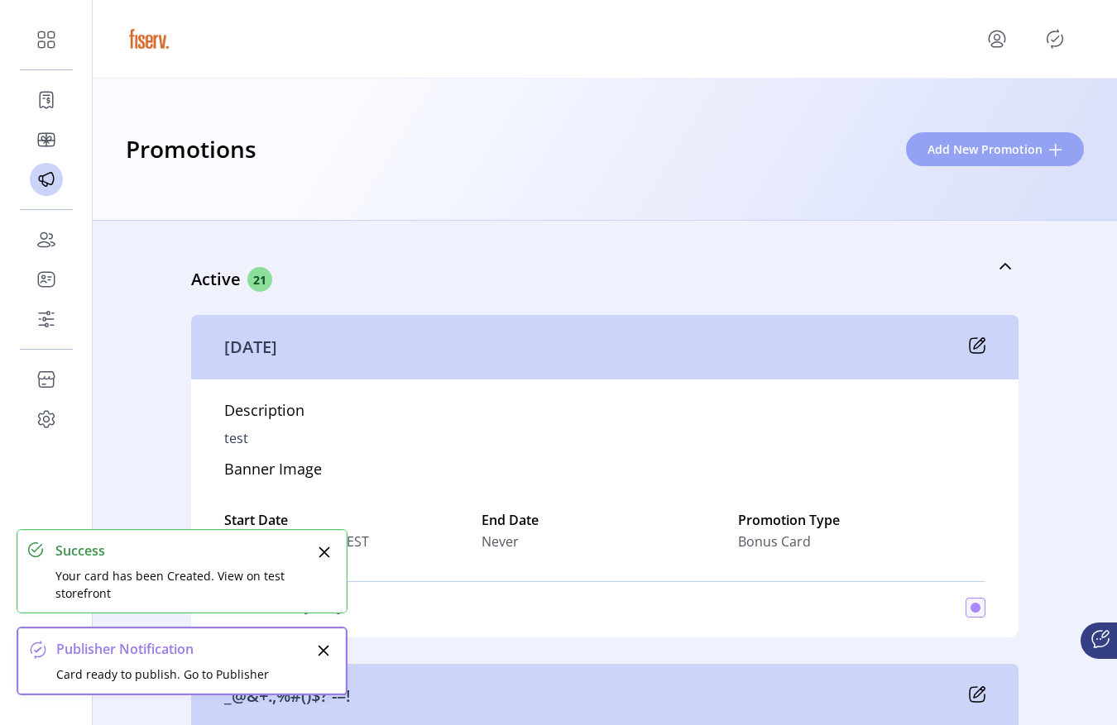
click at [1020, 146] on span "Add New Promotion" at bounding box center [984, 149] width 115 height 17
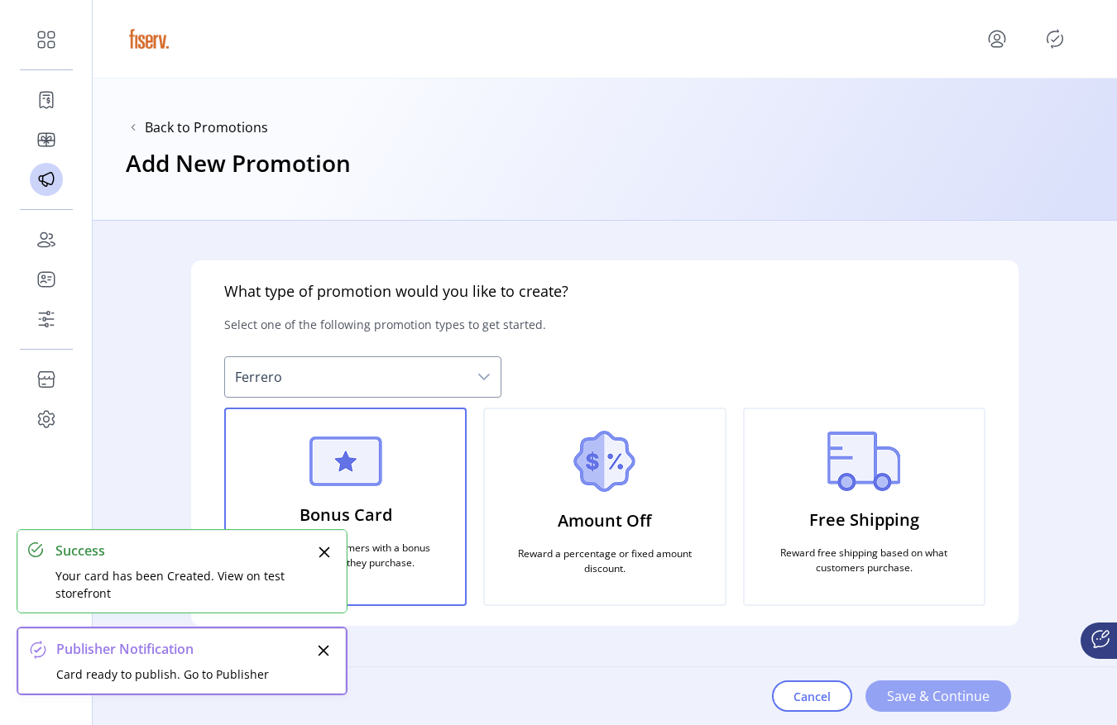
click at [898, 690] on span "Save & Continue" at bounding box center [938, 697] width 103 height 20
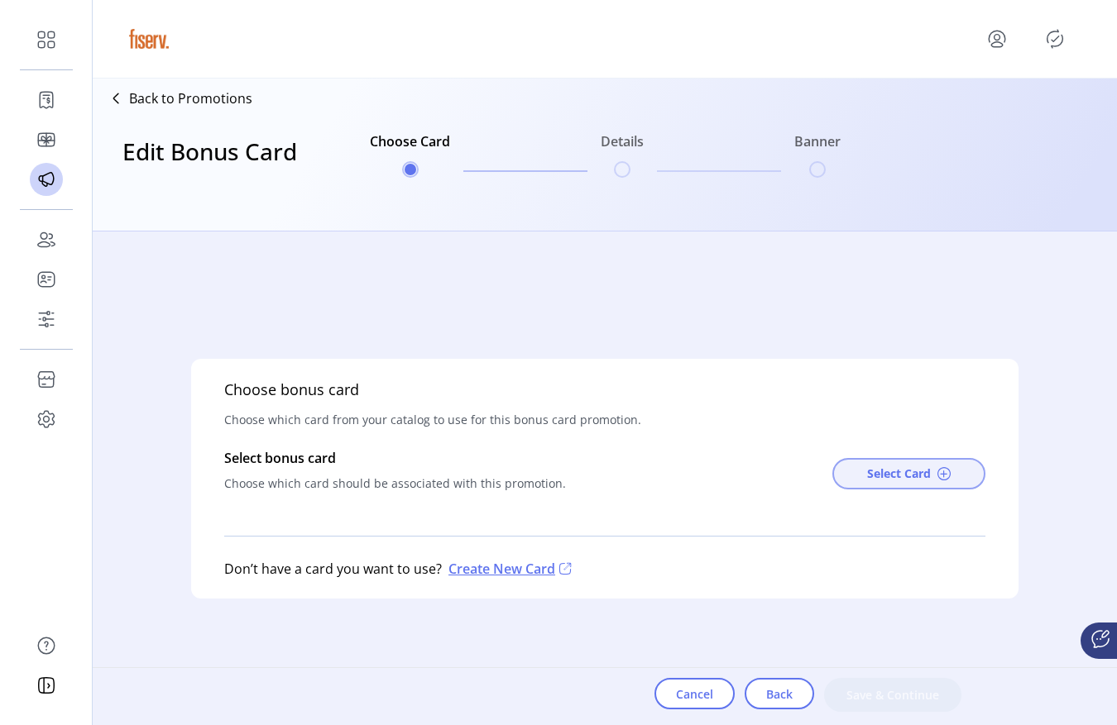
click at [888, 478] on span "Select Card" at bounding box center [899, 473] width 64 height 17
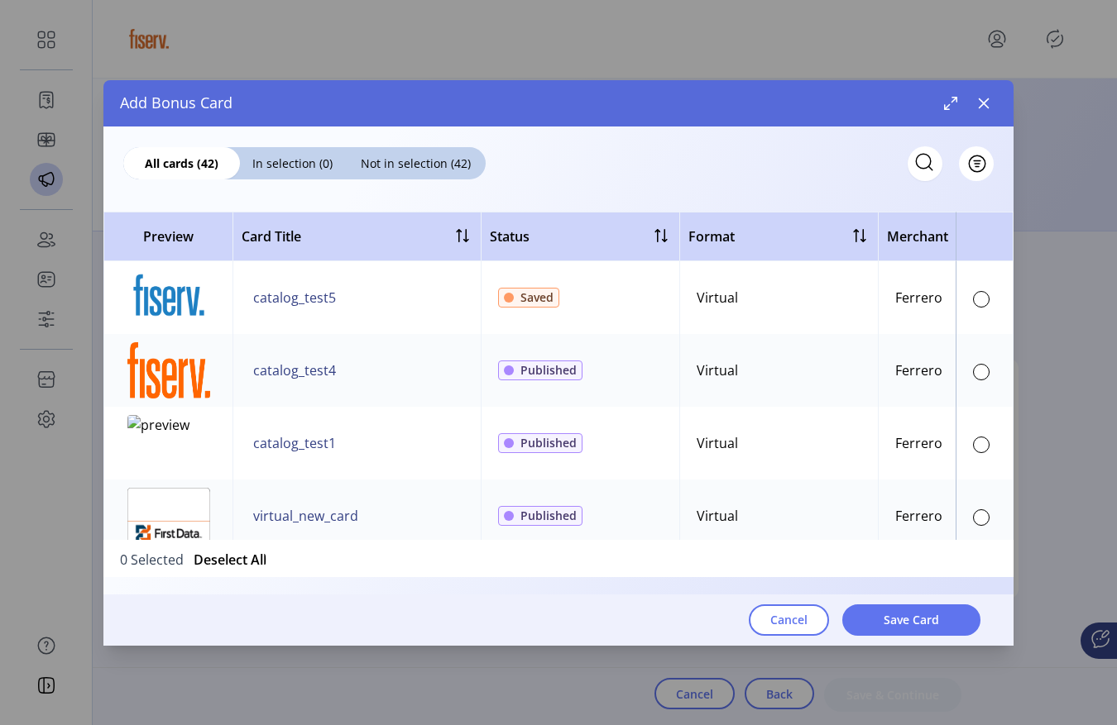
click at [983, 300] on td at bounding box center [984, 297] width 58 height 73
click at [978, 306] on div at bounding box center [981, 299] width 17 height 17
click at [893, 617] on span "Save Card" at bounding box center [910, 619] width 55 height 17
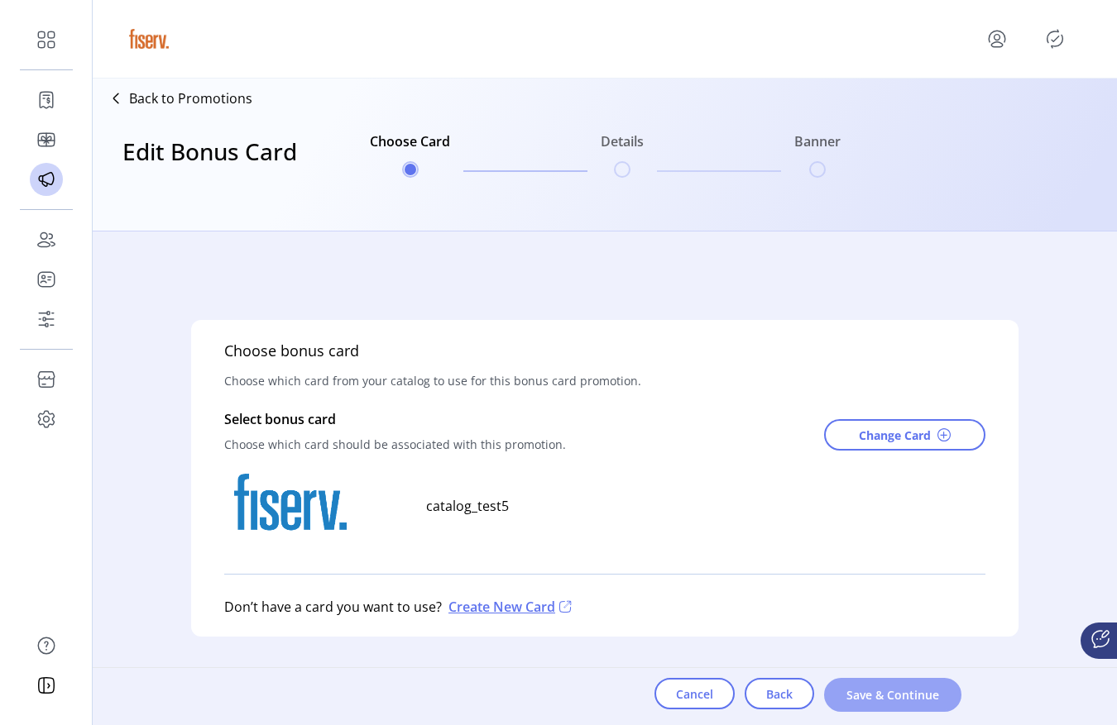
click at [865, 688] on span "Save & Continue" at bounding box center [892, 695] width 94 height 17
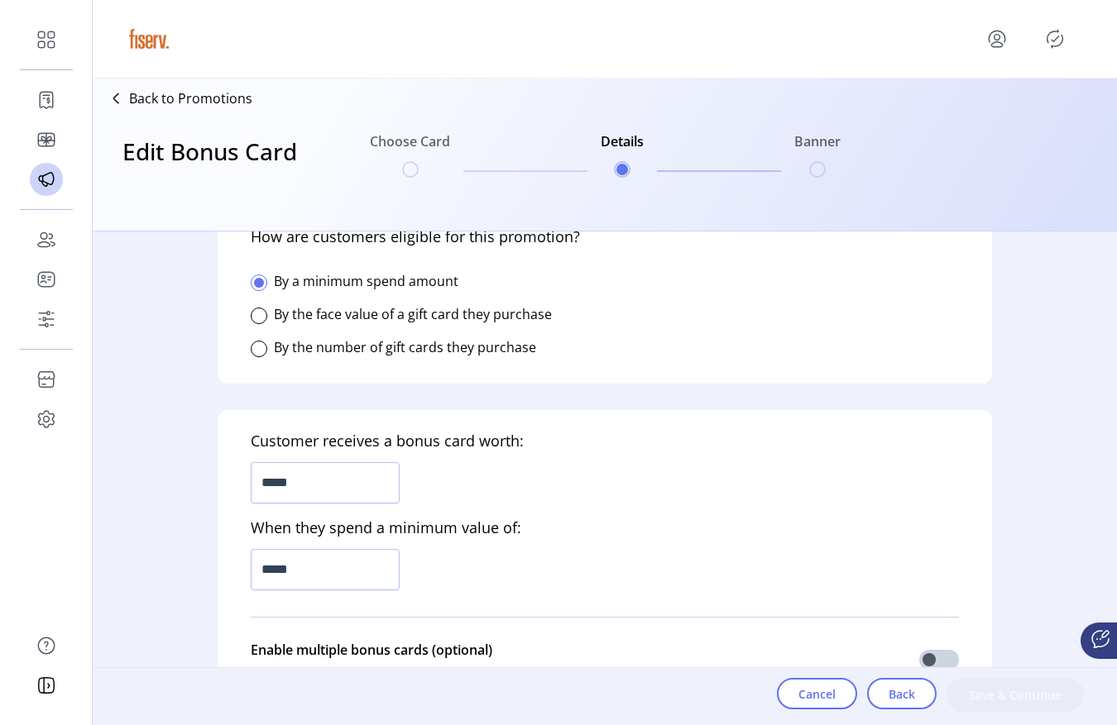
scroll to position [391, 0]
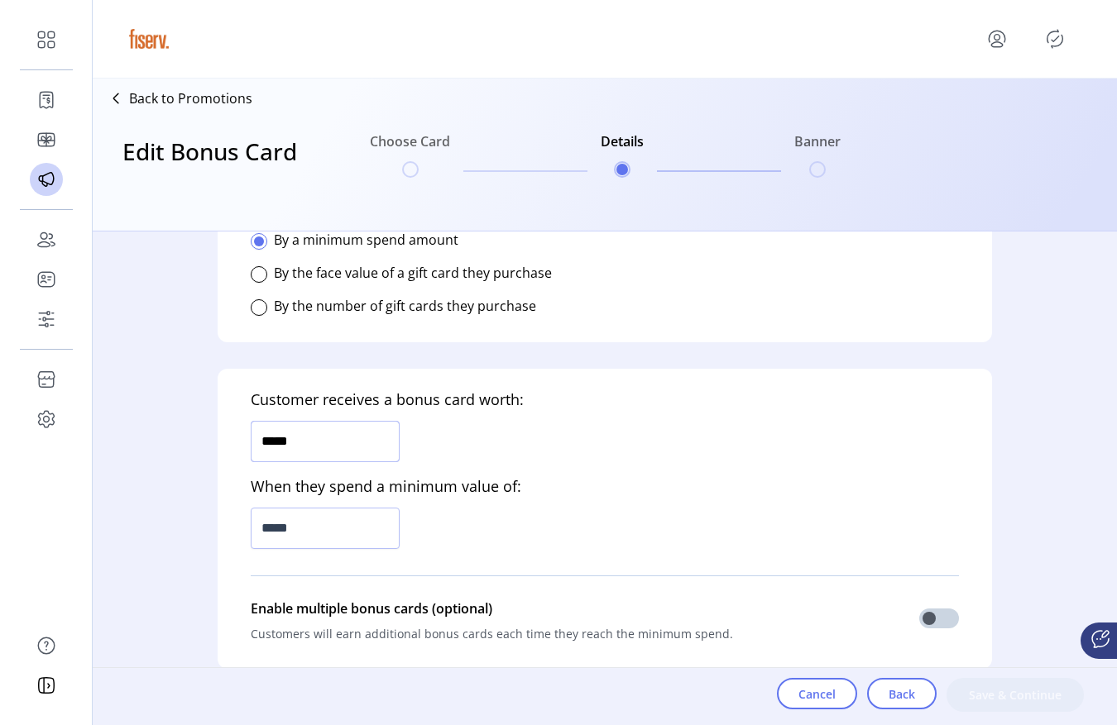
click at [342, 450] on input "*****" at bounding box center [325, 441] width 149 height 41
type input "*****"
click at [350, 513] on input "*****" at bounding box center [325, 528] width 149 height 41
click at [350, 513] on input "*******" at bounding box center [325, 528] width 149 height 41
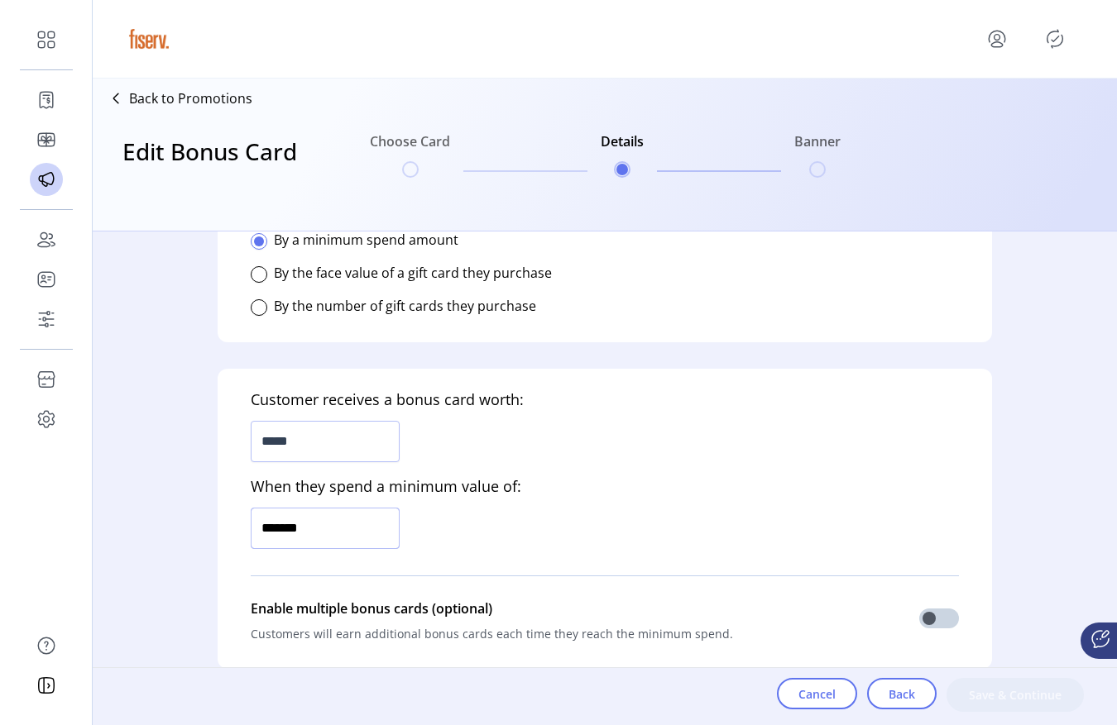
type input "*********"
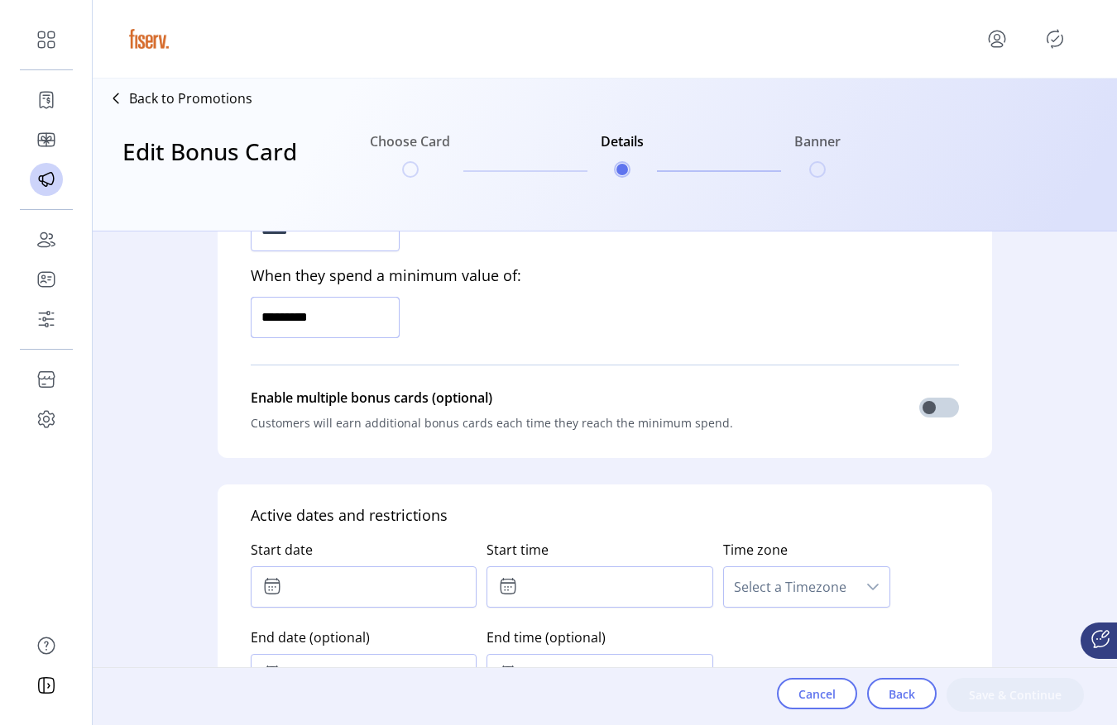
scroll to position [611, 0]
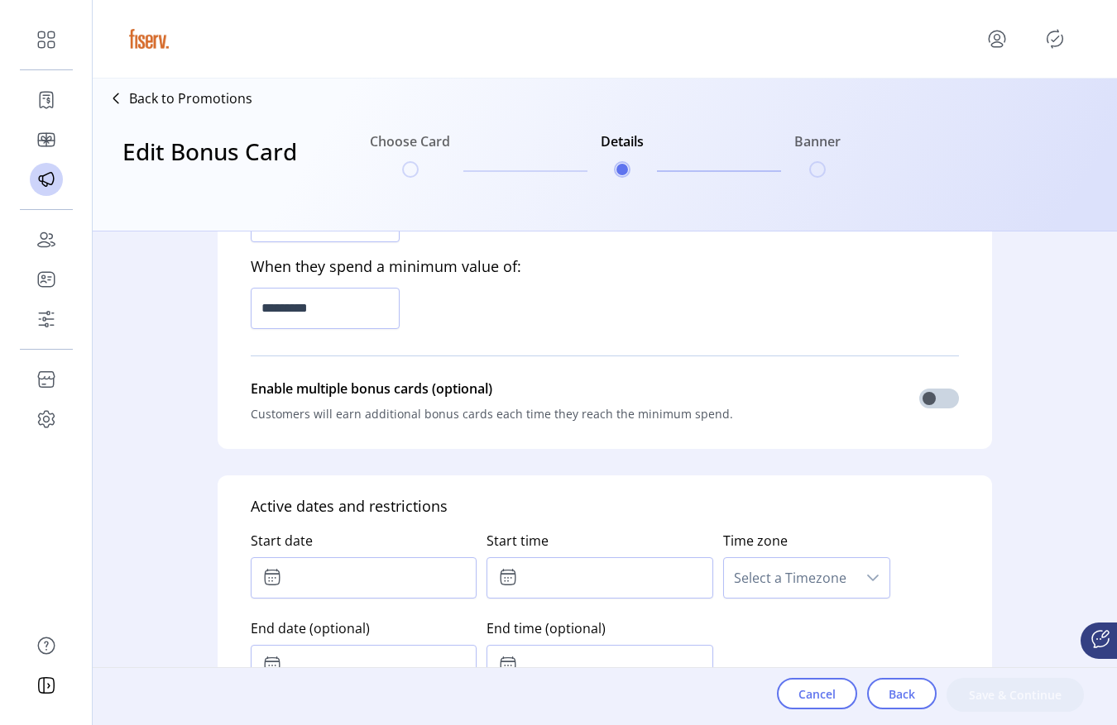
click at [334, 604] on div "Start date" at bounding box center [369, 562] width 236 height 88
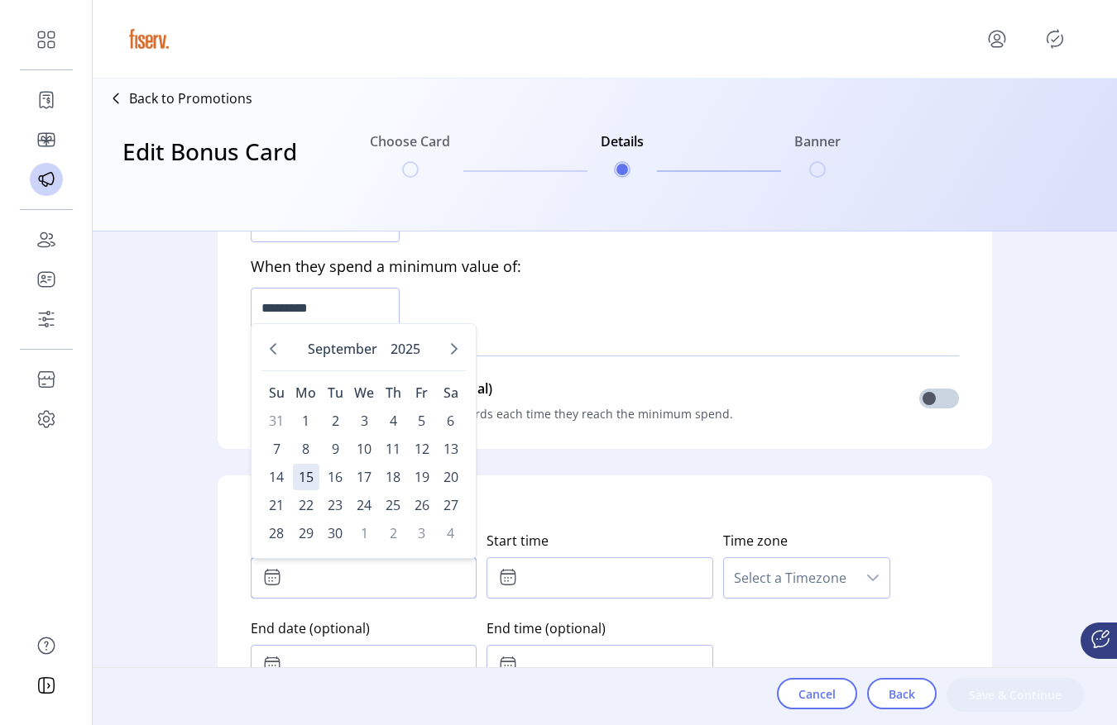
click at [348, 581] on input "text" at bounding box center [364, 577] width 226 height 41
click at [448, 456] on span "13" at bounding box center [451, 449] width 26 height 26
type input "**********"
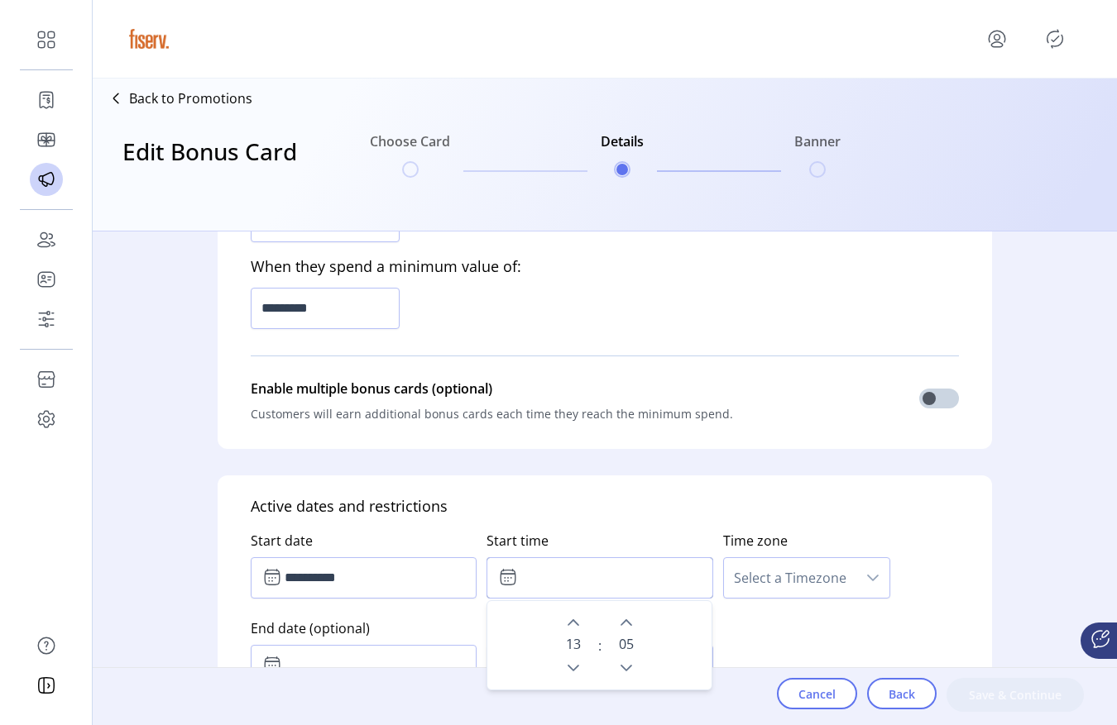
click at [549, 557] on input "text" at bounding box center [599, 577] width 226 height 41
click at [632, 615] on div "0 5" at bounding box center [626, 645] width 36 height 69
click at [632, 616] on div "0 5" at bounding box center [626, 645] width 36 height 69
click at [632, 616] on button "Next Minute" at bounding box center [626, 622] width 23 height 23
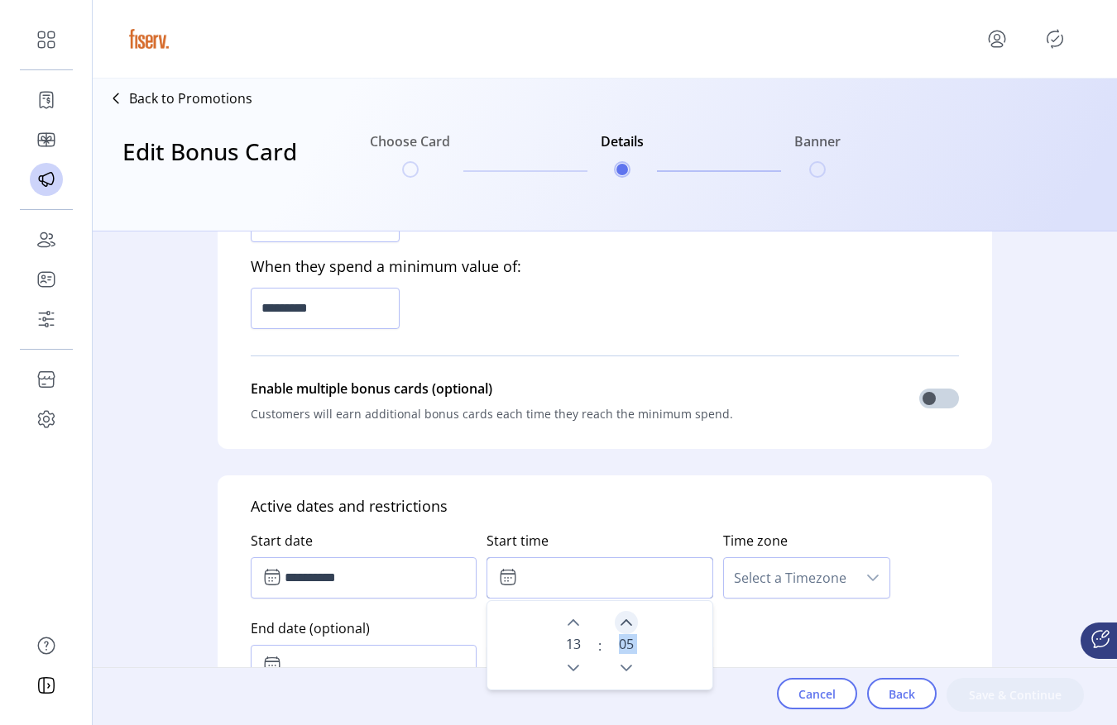
type input "*****"
click at [767, 592] on span "Select a Timezone" at bounding box center [790, 578] width 132 height 40
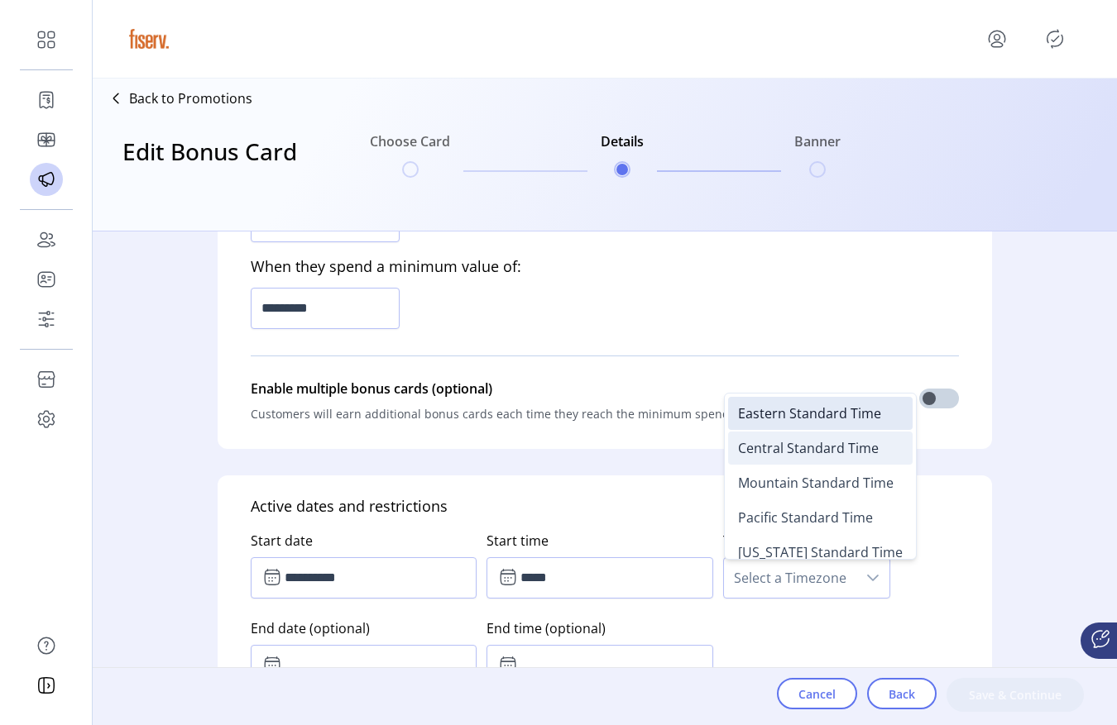
click at [777, 445] on span "Central Standard Time" at bounding box center [808, 448] width 141 height 18
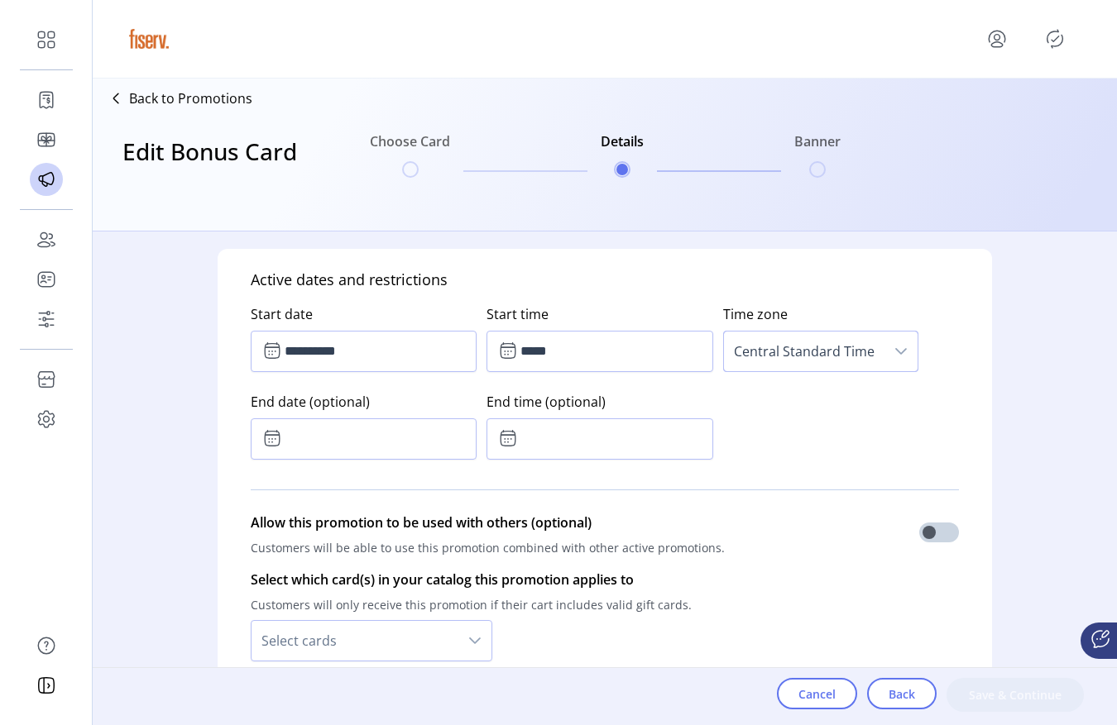
scroll to position [948, 0]
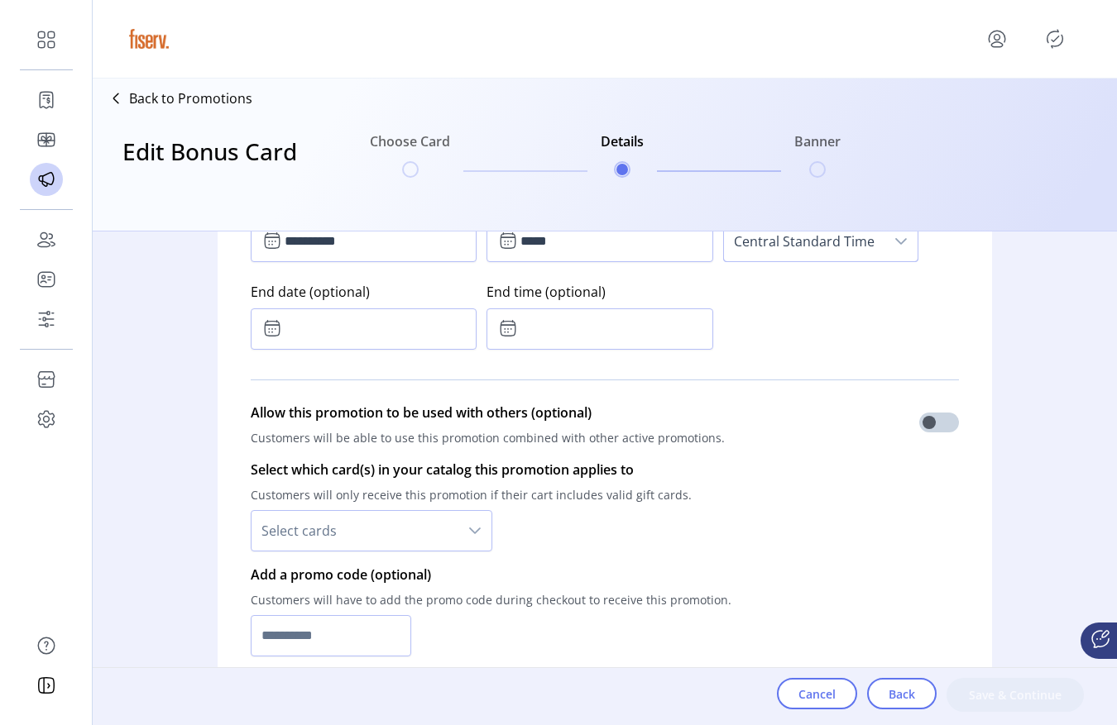
click at [345, 538] on span "Select cards" at bounding box center [354, 531] width 207 height 40
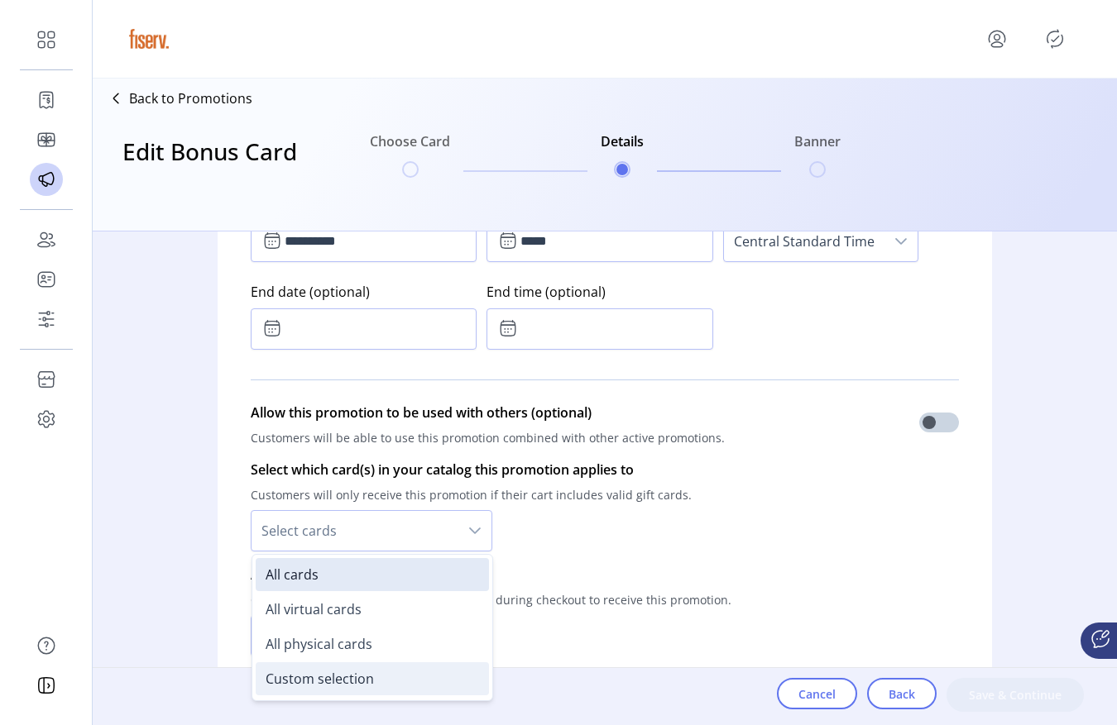
click at [331, 672] on span "Custom selection" at bounding box center [320, 679] width 108 height 18
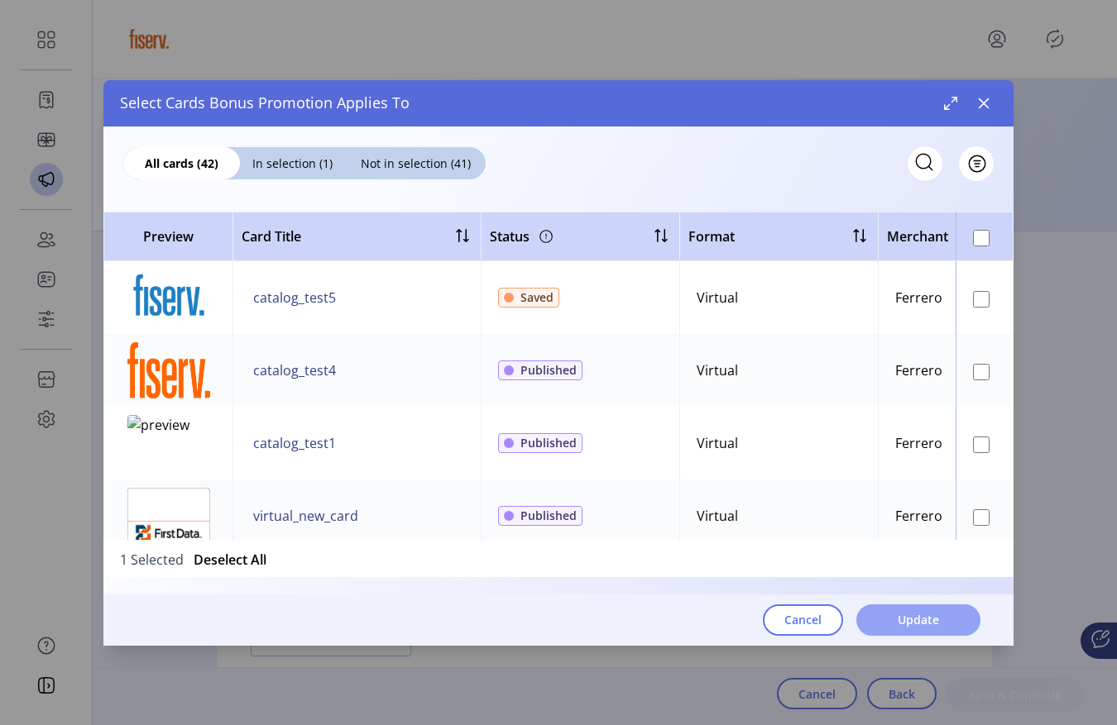
click at [945, 614] on button "Update" at bounding box center [918, 620] width 124 height 31
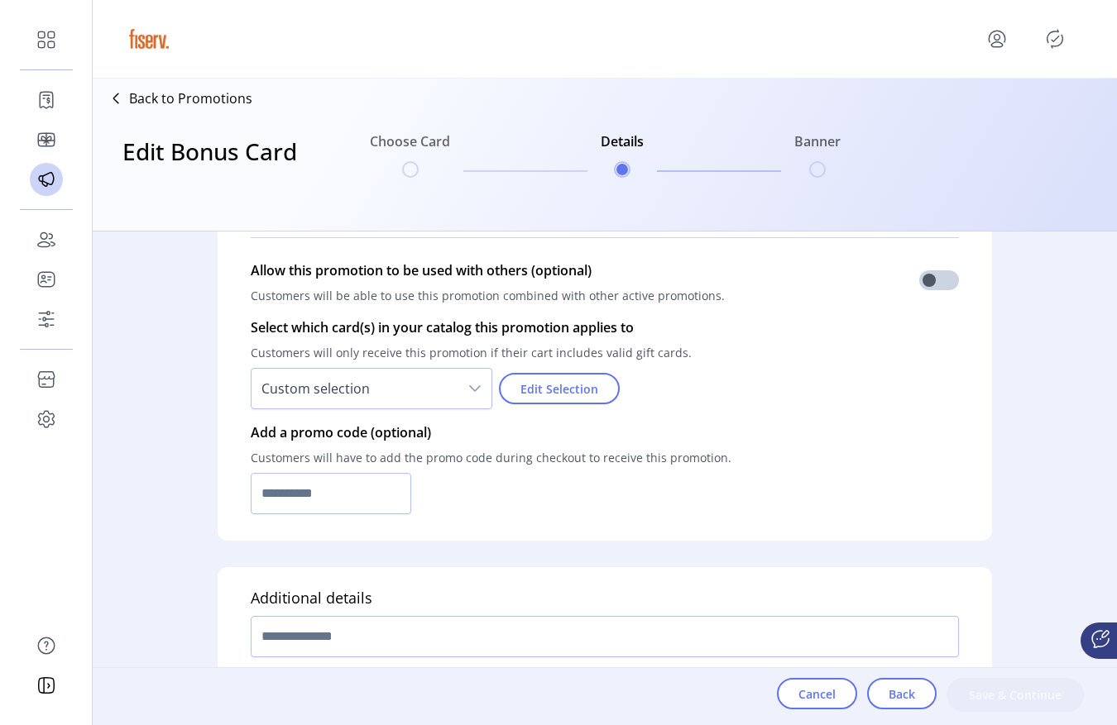
scroll to position [1170, 0]
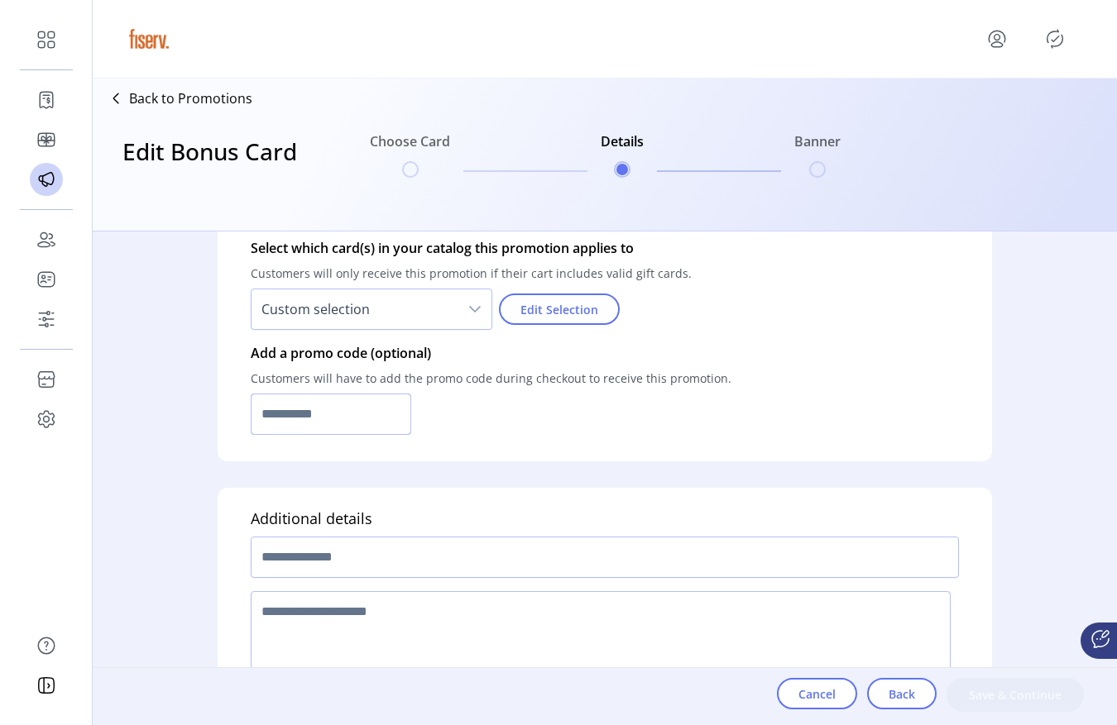
click at [366, 413] on input "text" at bounding box center [331, 414] width 160 height 41
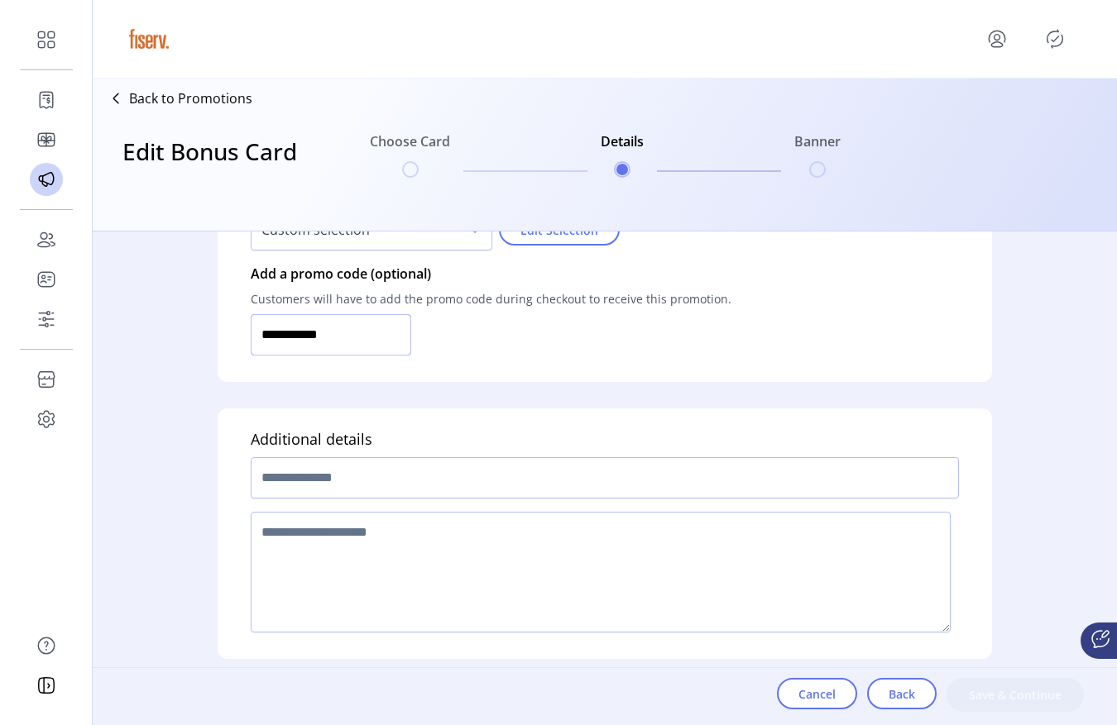
type input "**********"
click at [327, 477] on input "text" at bounding box center [605, 477] width 708 height 41
type input "**********"
click at [330, 564] on textarea at bounding box center [601, 572] width 700 height 121
type textarea "****"
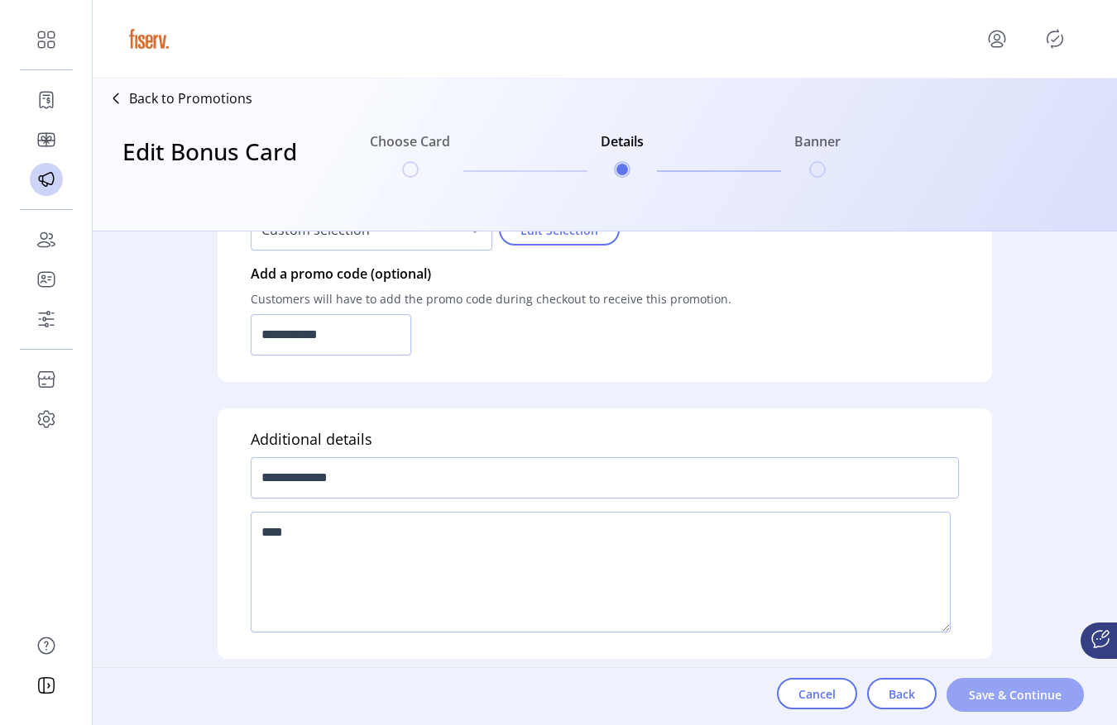
click at [958, 698] on button "Save & Continue" at bounding box center [1014, 695] width 137 height 34
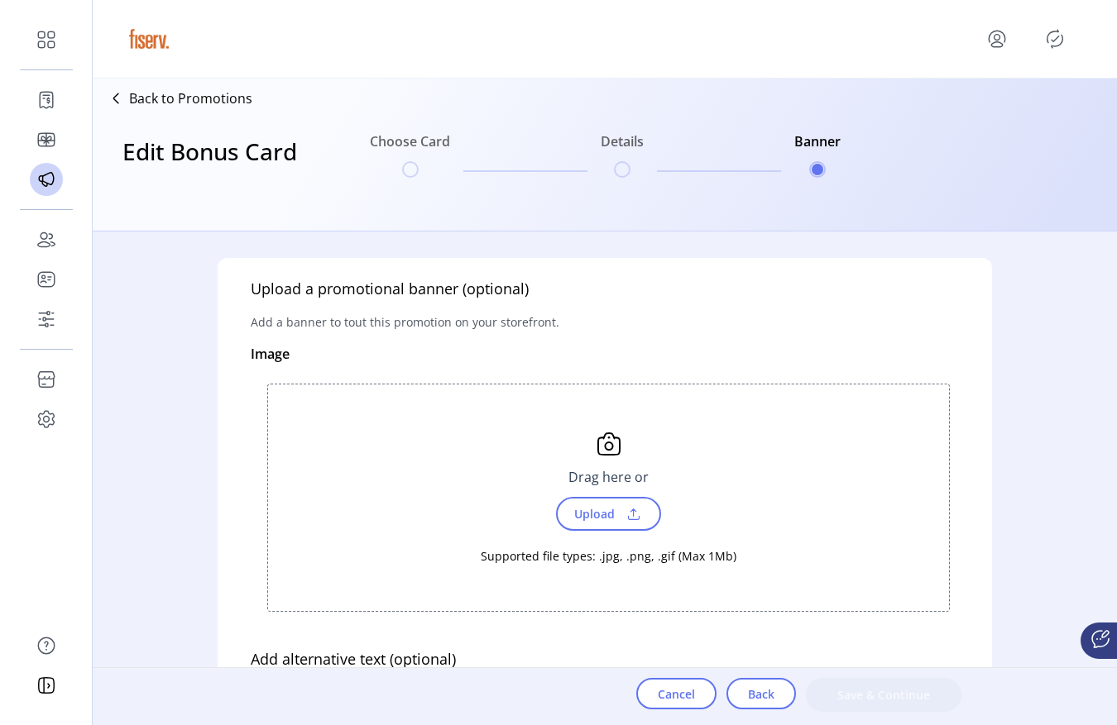
scroll to position [796, 0]
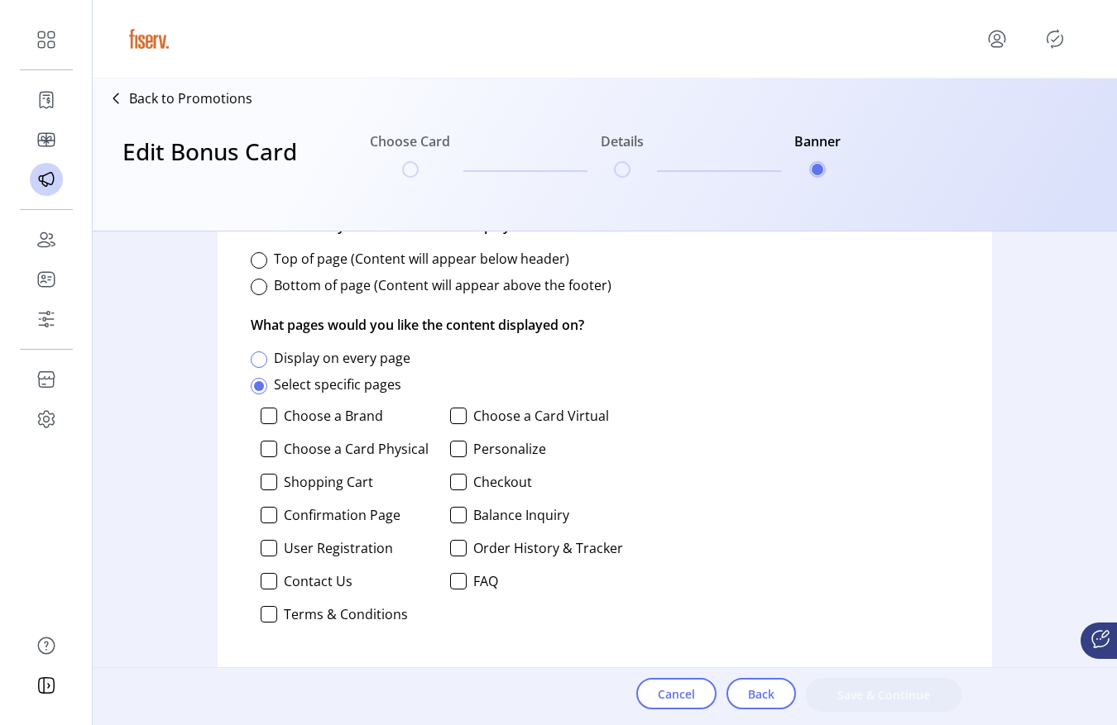
click at [256, 357] on div at bounding box center [259, 360] width 17 height 17
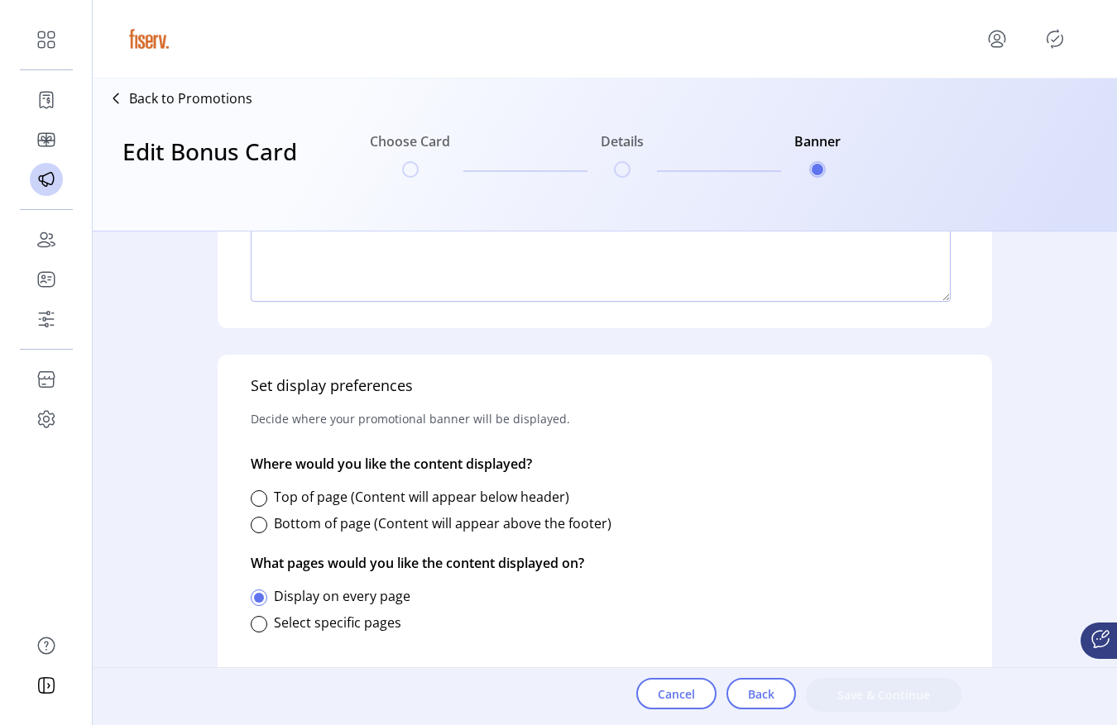
click at [266, 493] on div at bounding box center [259, 498] width 17 height 17
click at [851, 696] on span "Save & Continue" at bounding box center [883, 695] width 112 height 17
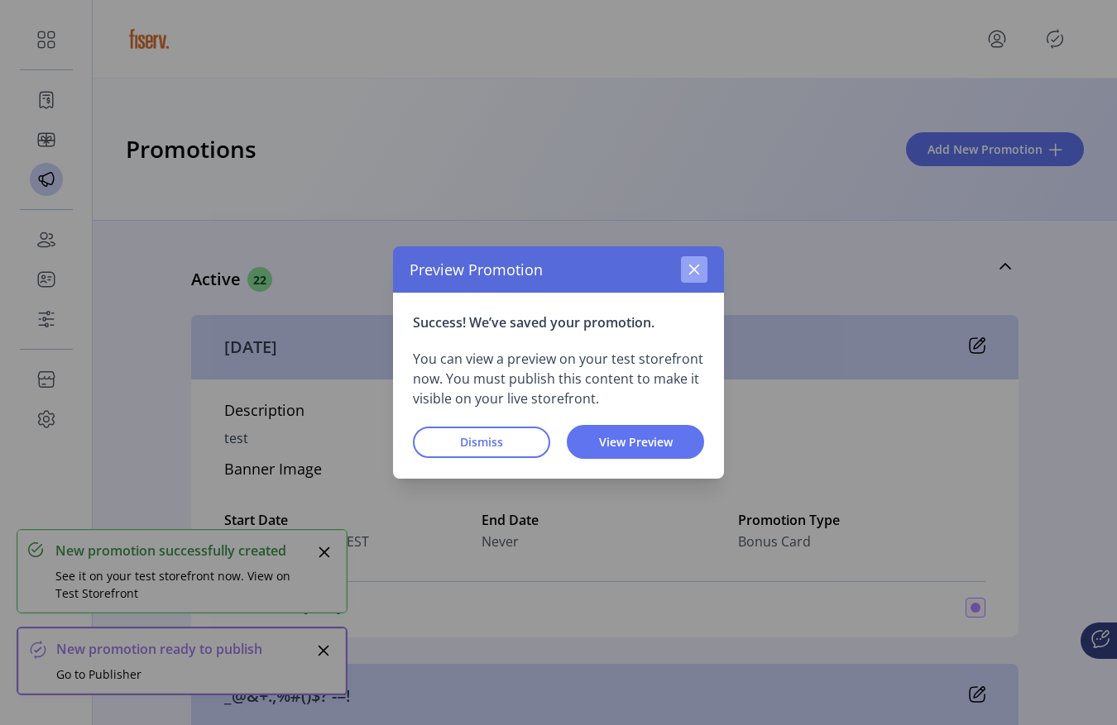
click at [689, 270] on icon "button" at bounding box center [693, 269] width 13 height 13
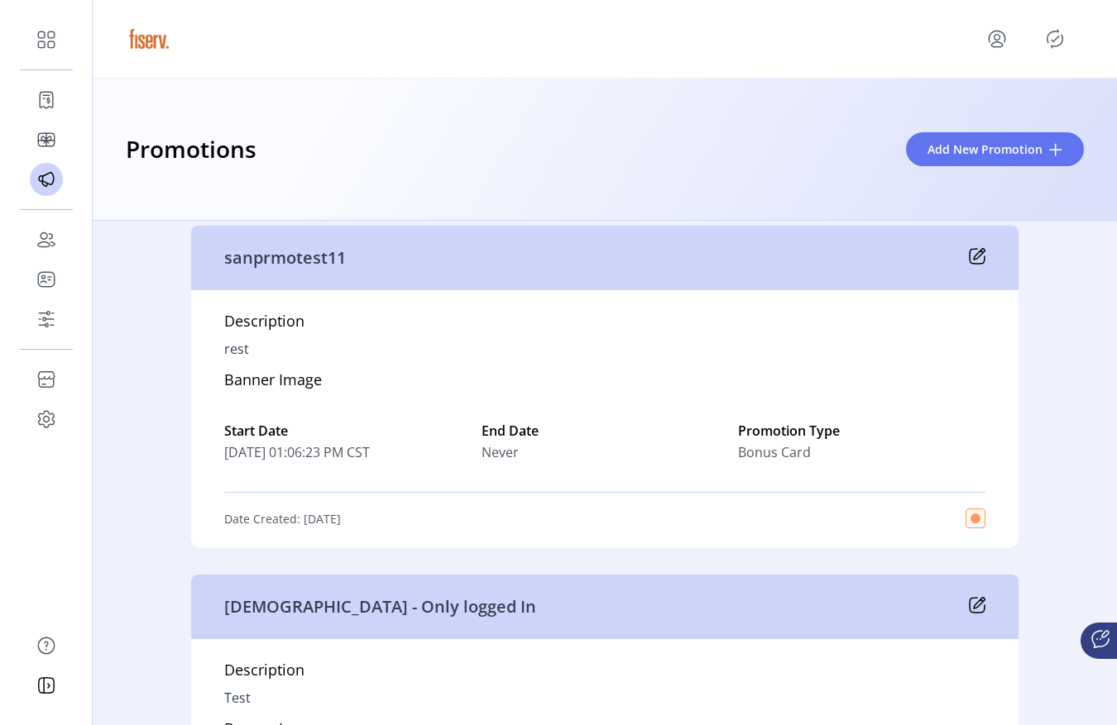
scroll to position [8146, 0]
click at [975, 258] on icon at bounding box center [977, 257] width 17 height 17
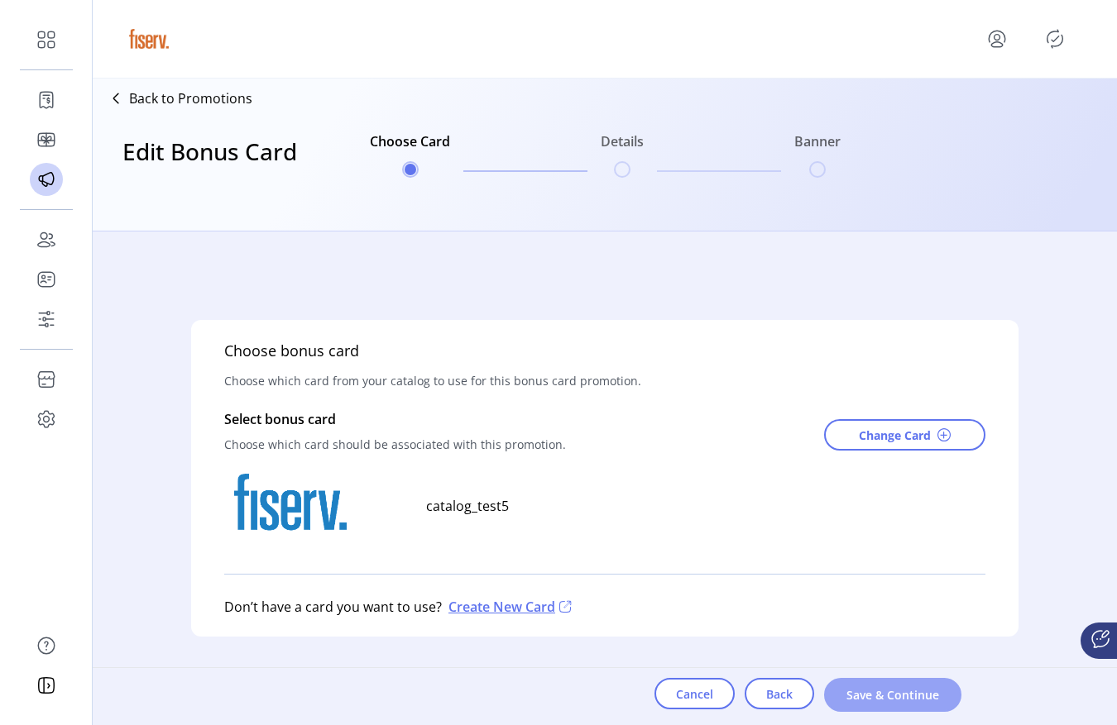
click at [870, 696] on span "Save & Continue" at bounding box center [892, 695] width 94 height 17
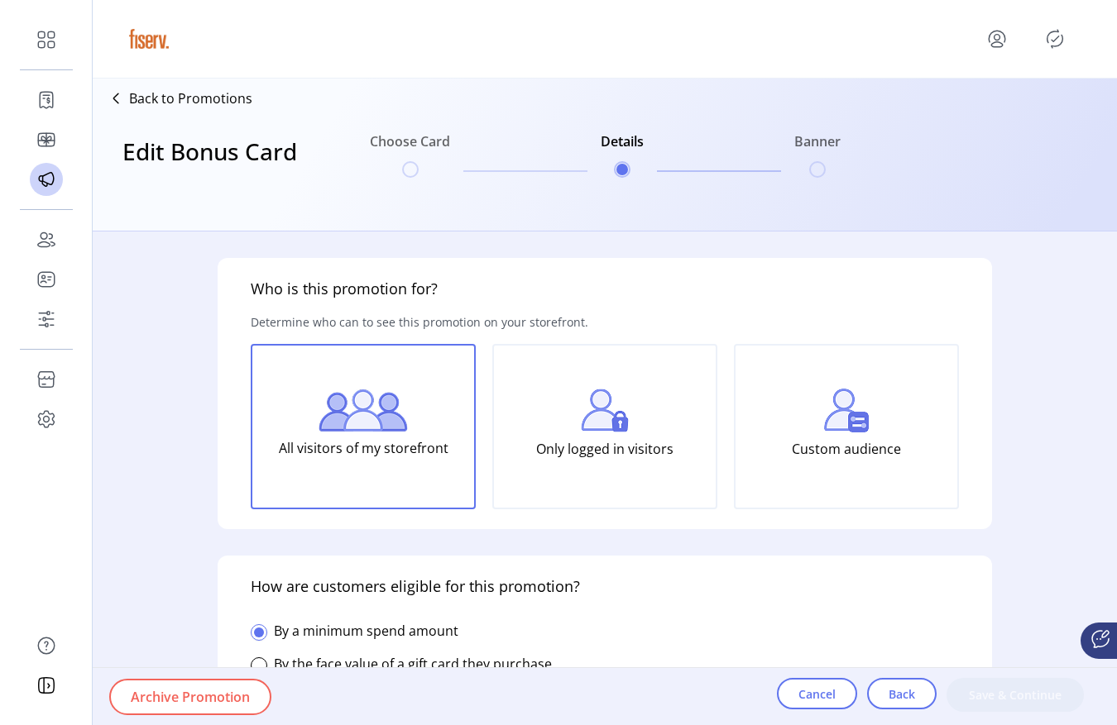
type input "**********"
type textarea "****"
type input "*****"
type input "*********"
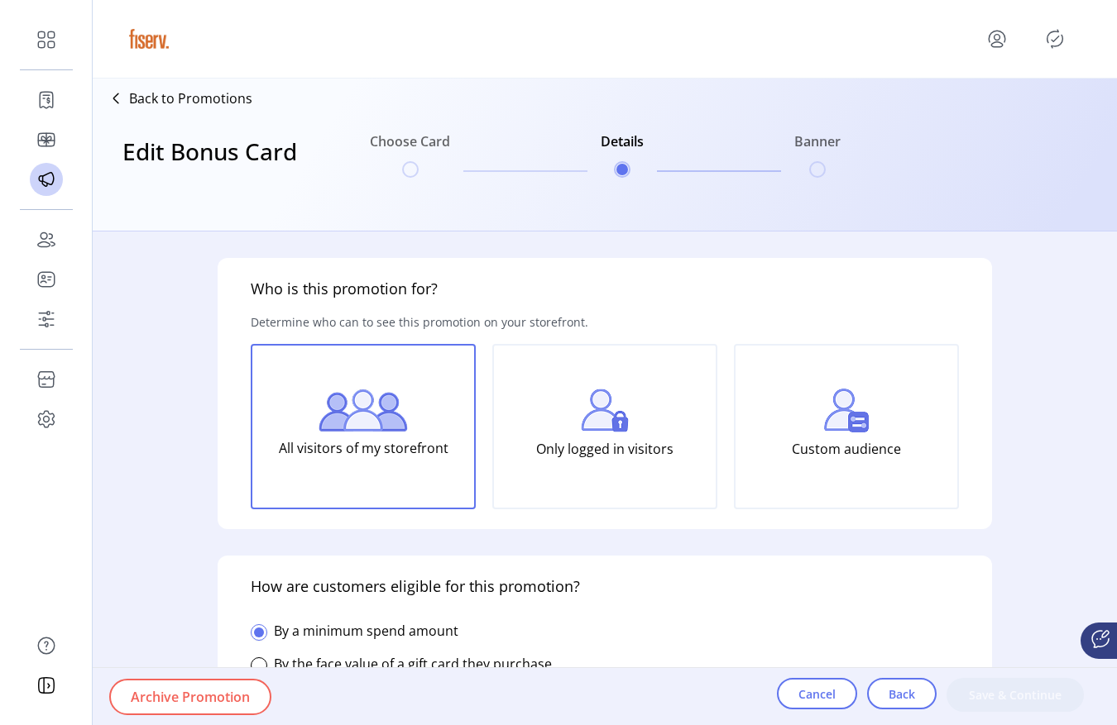
type input "**********"
type input "*****"
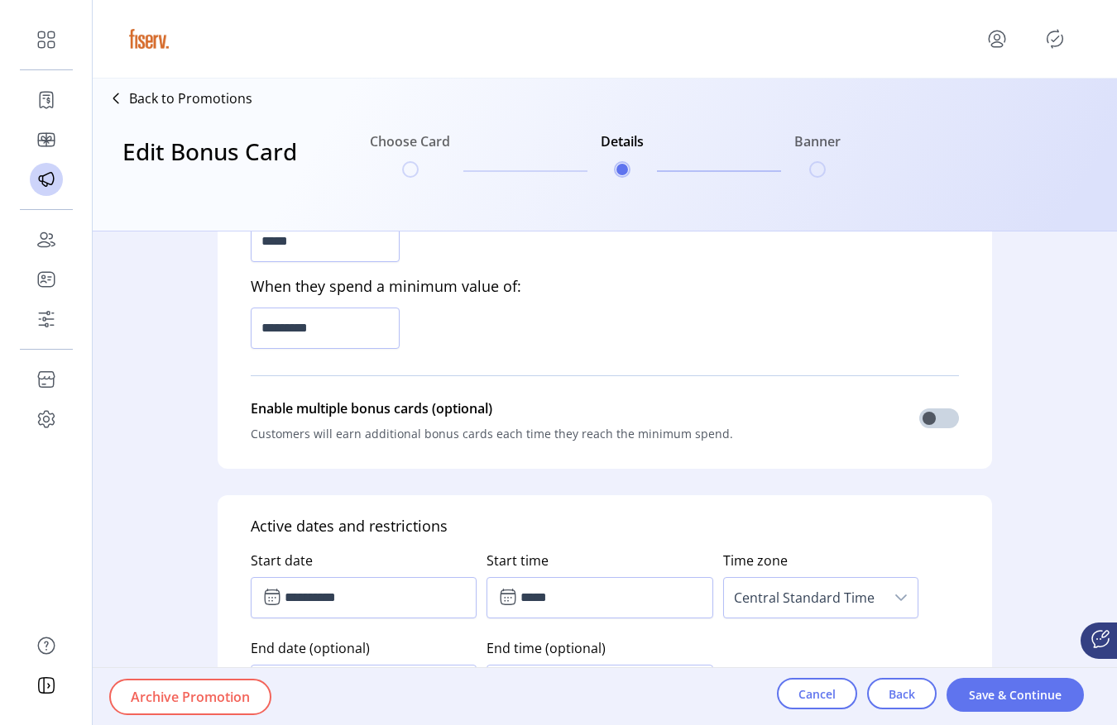
scroll to position [603, 0]
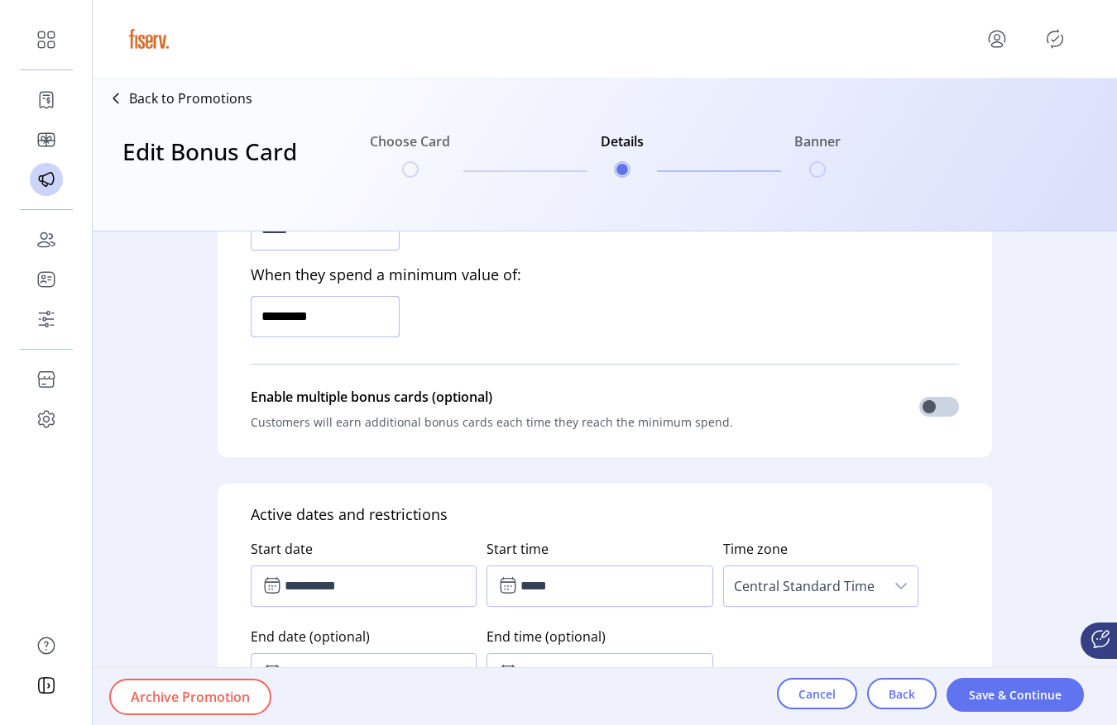
click at [294, 313] on input "*********" at bounding box center [325, 316] width 149 height 41
type input "*********"
click at [1016, 711] on button "Save & Continue" at bounding box center [1014, 695] width 137 height 34
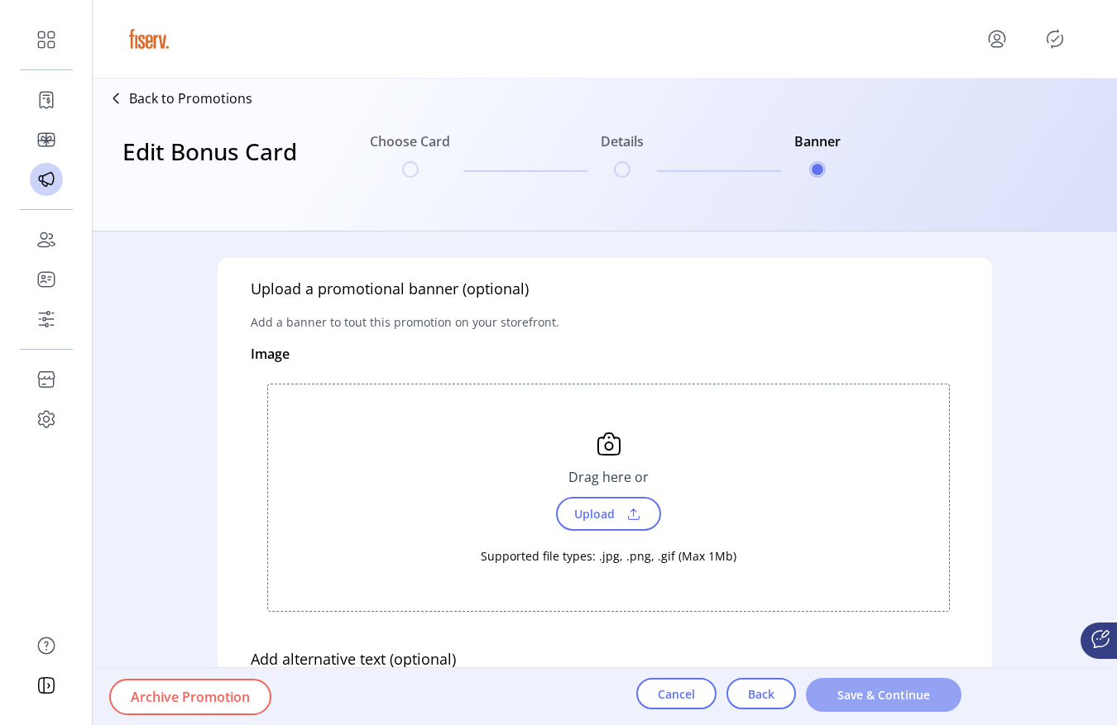
click at [892, 700] on span "Save & Continue" at bounding box center [883, 695] width 112 height 17
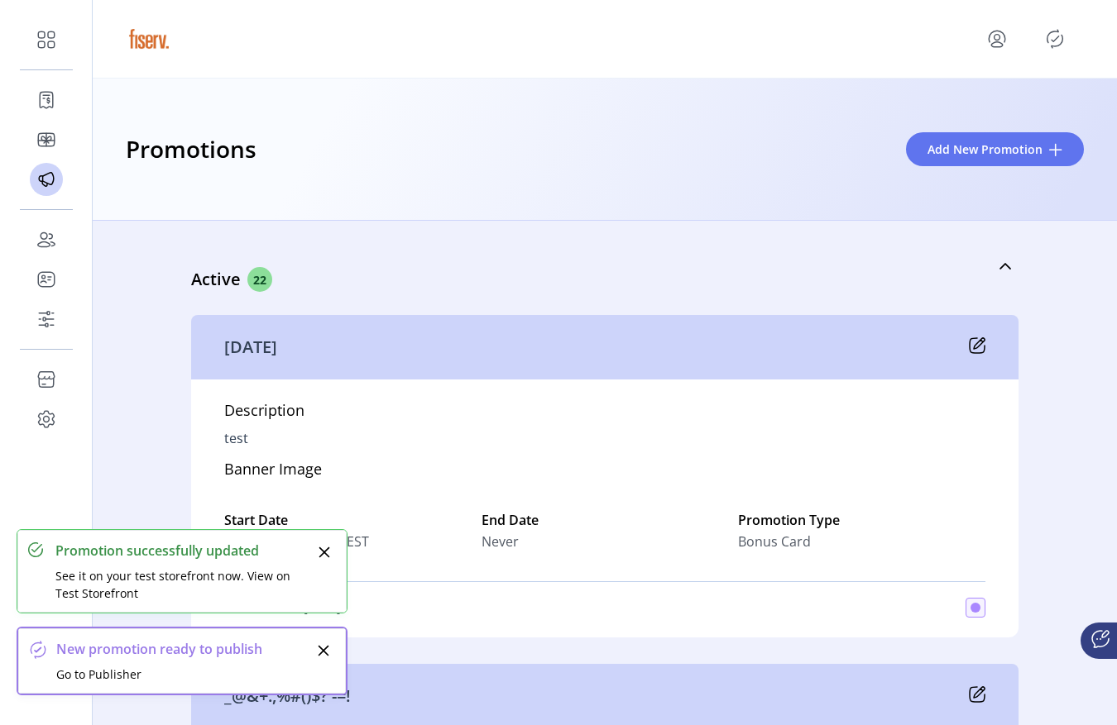
click at [1051, 44] on div "Preview Promotion Success! We’ve saved your promotion. You can view a preview o…" at bounding box center [558, 362] width 1117 height 725
click at [1051, 44] on icon "Publisher Panel" at bounding box center [1054, 39] width 26 height 26
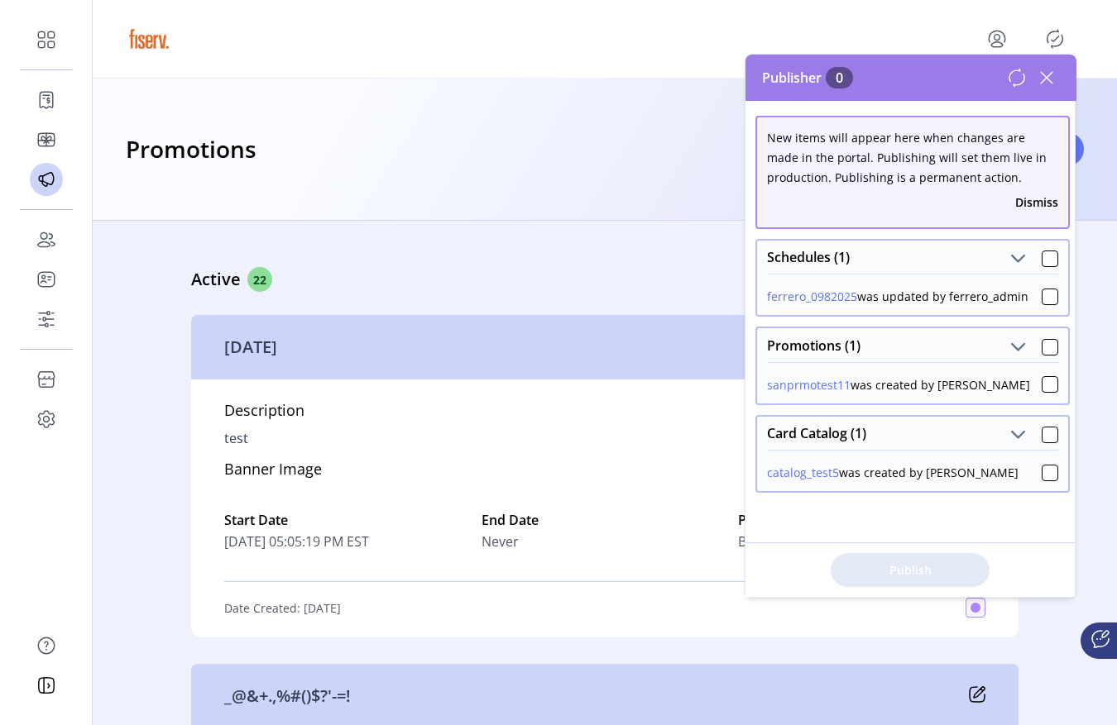
click at [835, 387] on button "sanprmotest11" at bounding box center [809, 384] width 84 height 17
click at [1045, 85] on icon at bounding box center [1046, 78] width 26 height 26
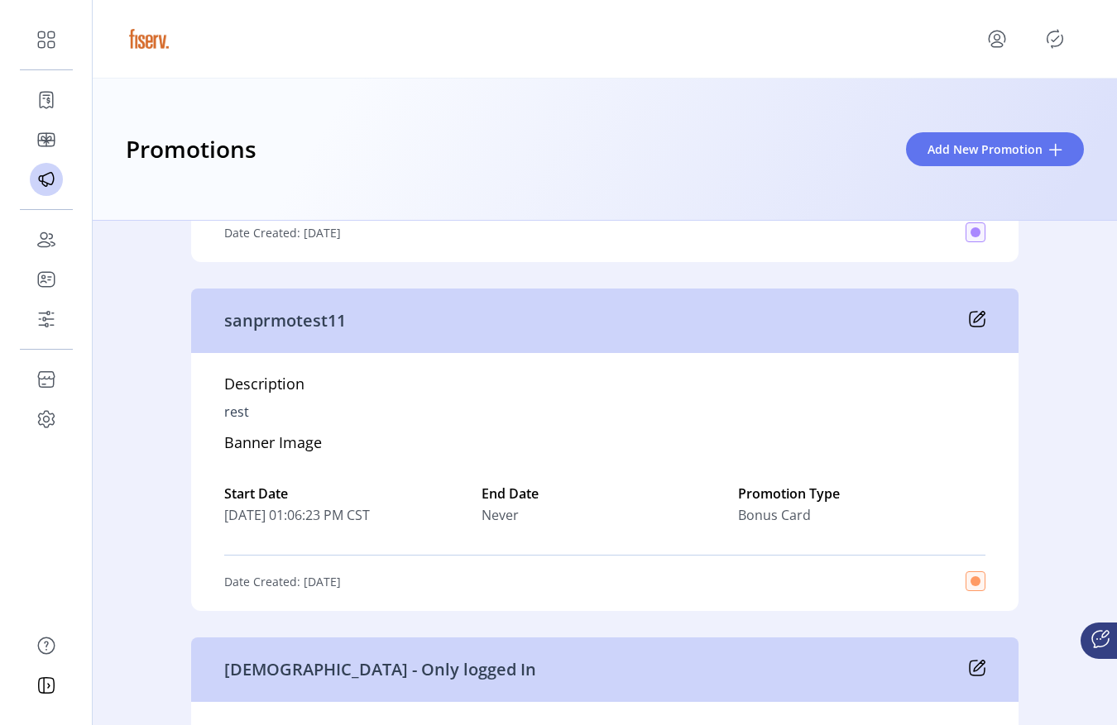
scroll to position [8086, 0]
click at [969, 319] on icon at bounding box center [977, 317] width 17 height 17
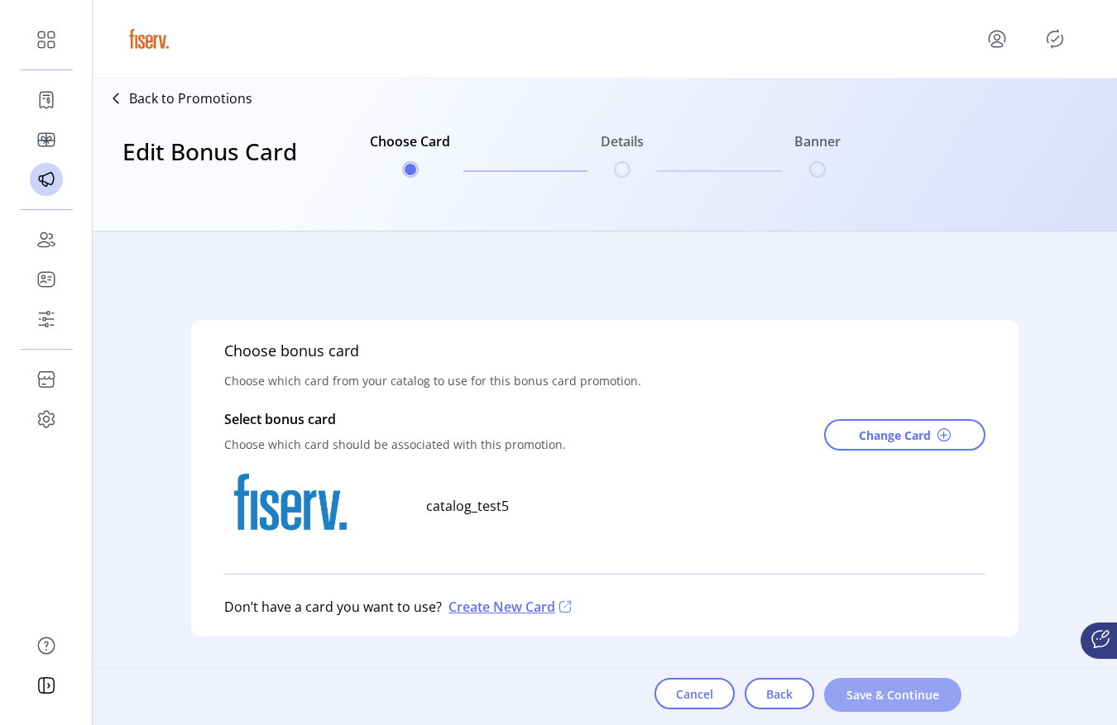
click at [893, 696] on span "Save & Continue" at bounding box center [892, 695] width 94 height 17
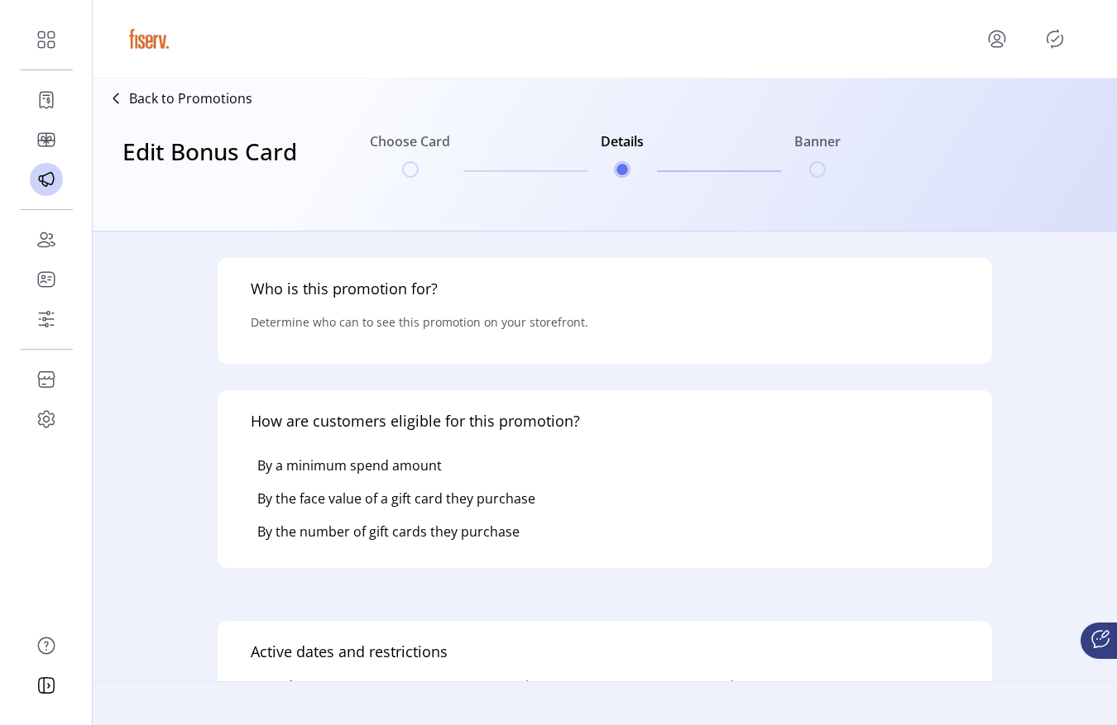
type input "**********"
type textarea "****"
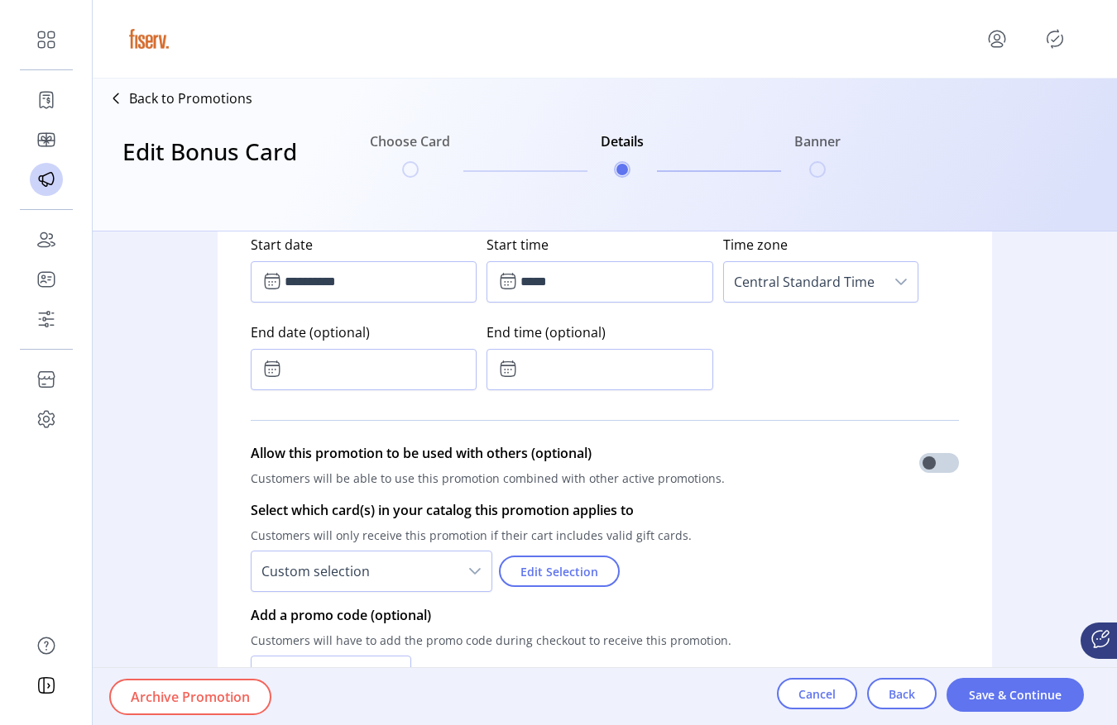
scroll to position [1058, 0]
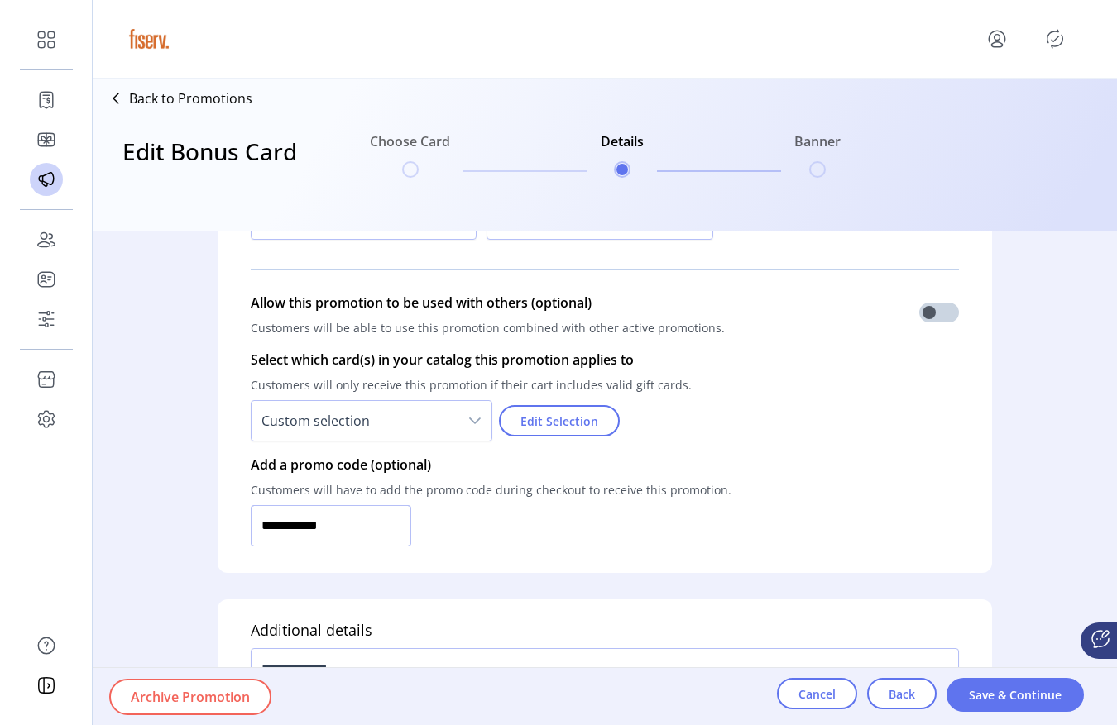
click at [394, 538] on input "**********" at bounding box center [331, 525] width 160 height 41
type input "**********"
click at [981, 699] on span "Save & Continue" at bounding box center [1015, 695] width 94 height 17
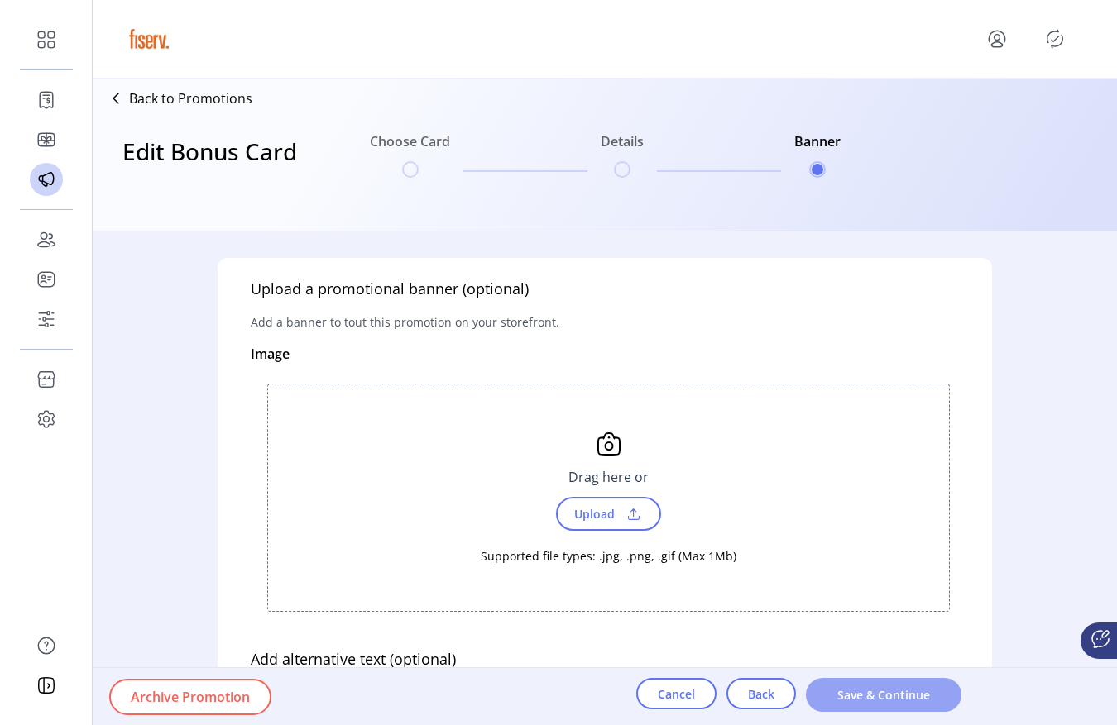
click at [918, 690] on span "Save & Continue" at bounding box center [883, 695] width 112 height 17
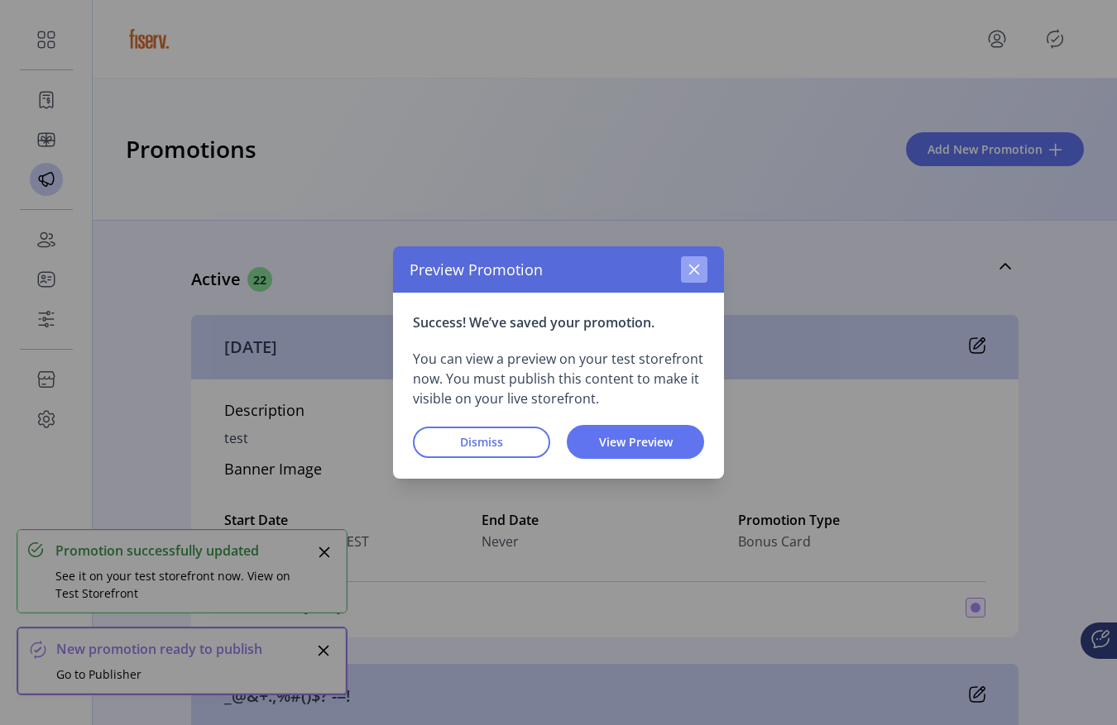
click at [701, 262] on button "button" at bounding box center [694, 269] width 26 height 26
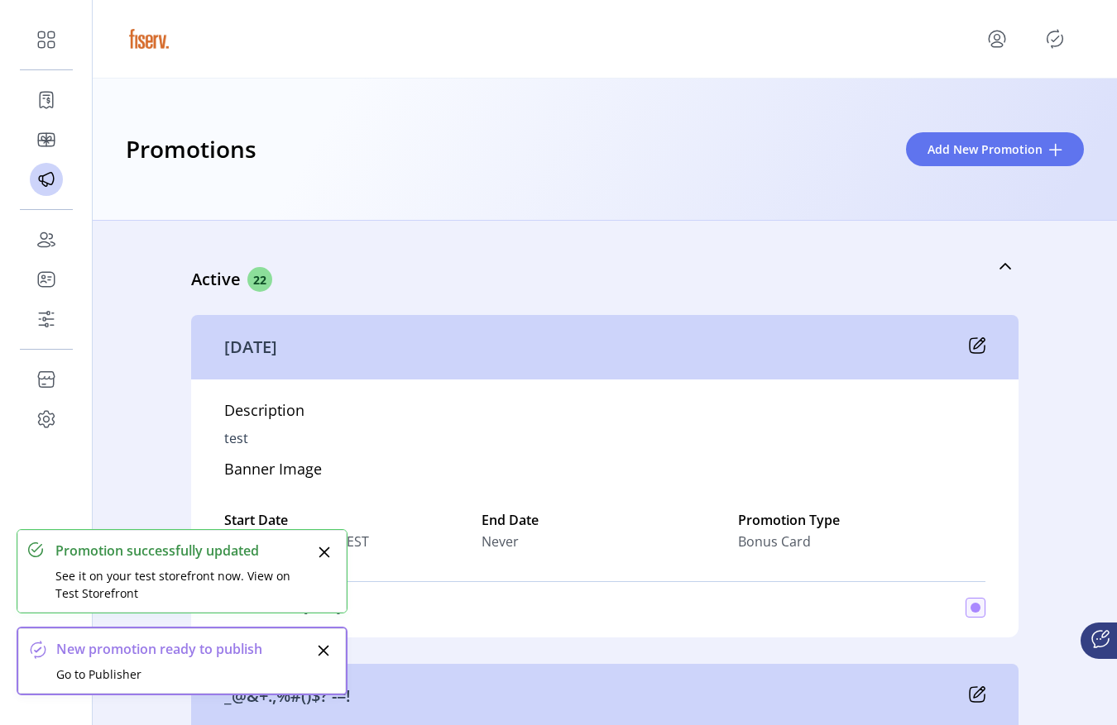
click at [1054, 44] on icon "Publisher Panel" at bounding box center [1054, 39] width 26 height 26
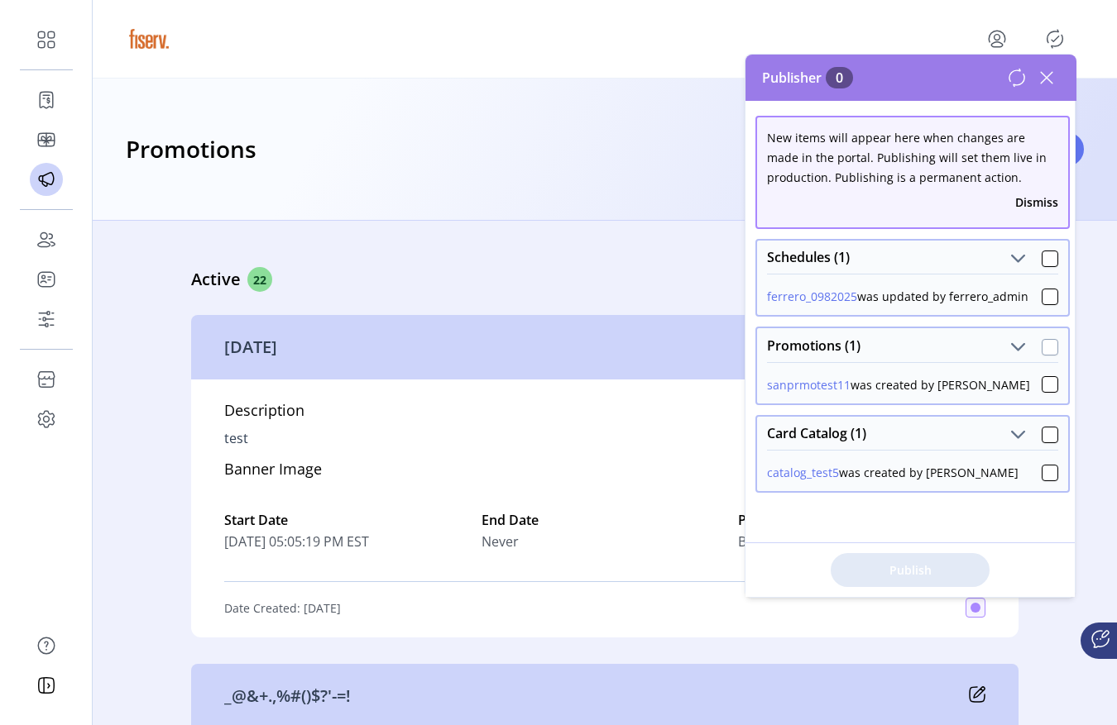
click at [1044, 348] on div at bounding box center [1049, 347] width 17 height 17
click at [959, 568] on span "Publish 2 Items" at bounding box center [910, 570] width 116 height 17
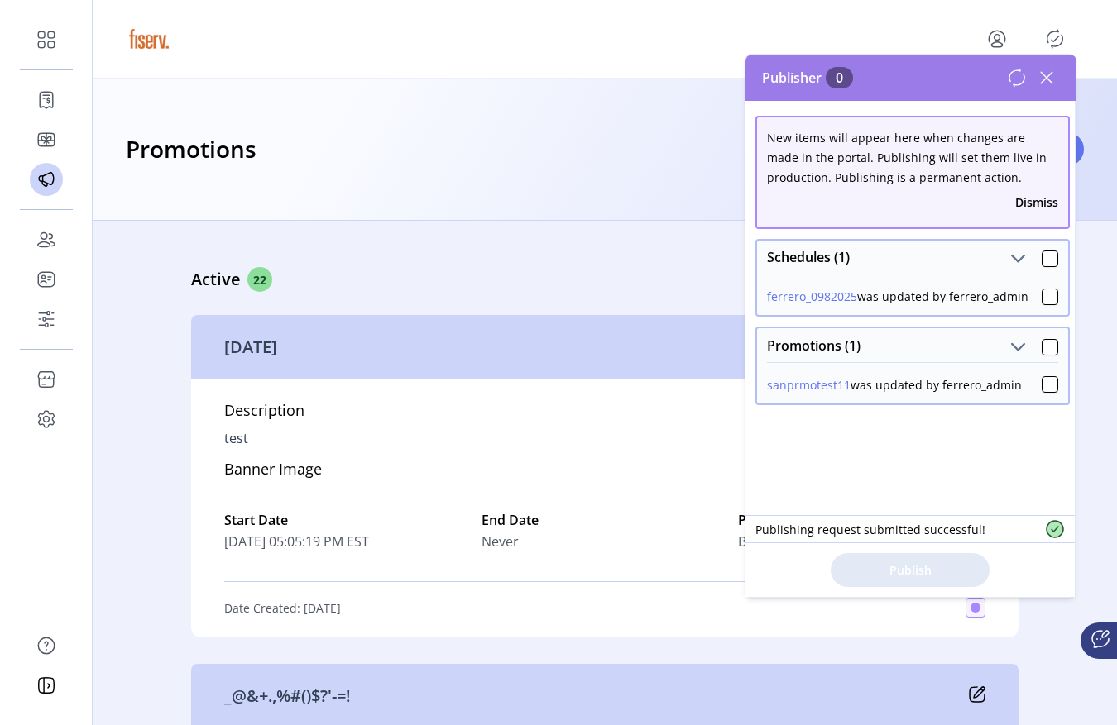
click at [1015, 86] on icon at bounding box center [1017, 78] width 20 height 20
click at [1047, 85] on icon at bounding box center [1046, 78] width 26 height 26
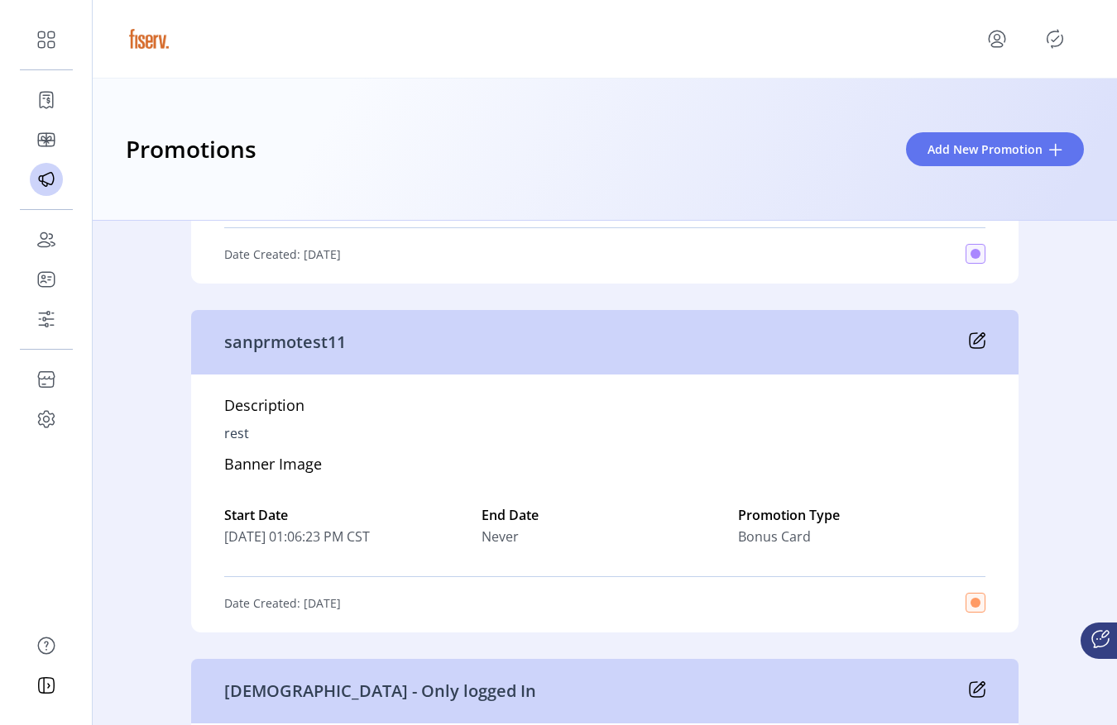
scroll to position [8071, 0]
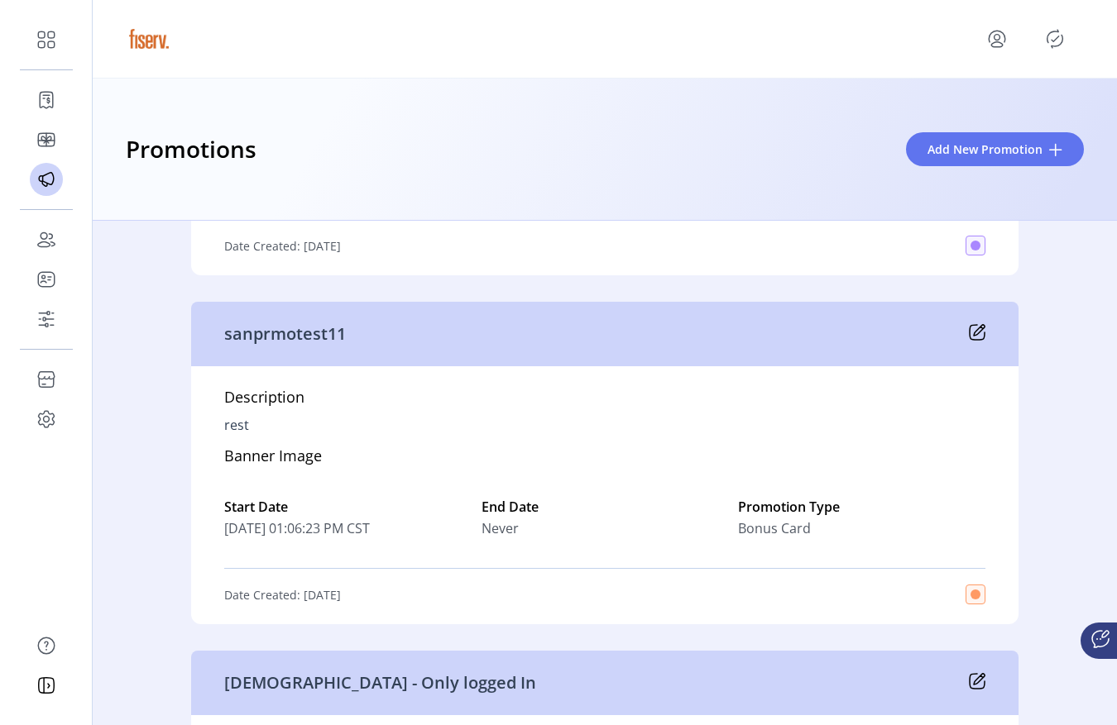
click at [974, 326] on icon at bounding box center [977, 332] width 17 height 17
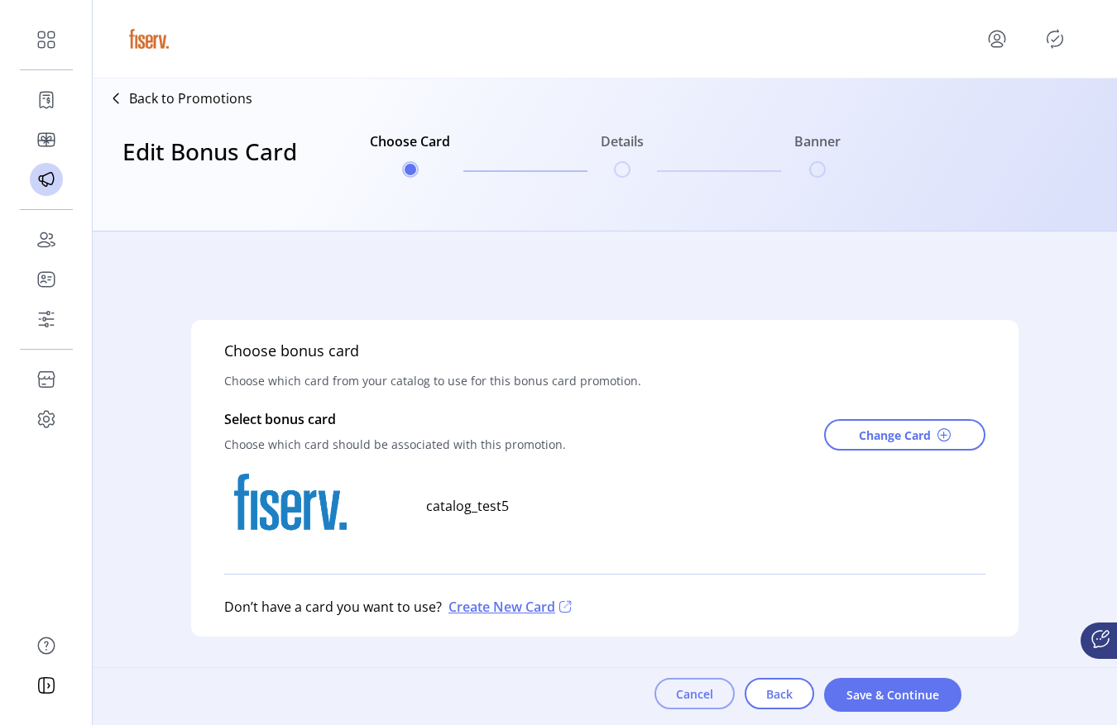
click at [681, 706] on button "Cancel" at bounding box center [694, 693] width 80 height 31
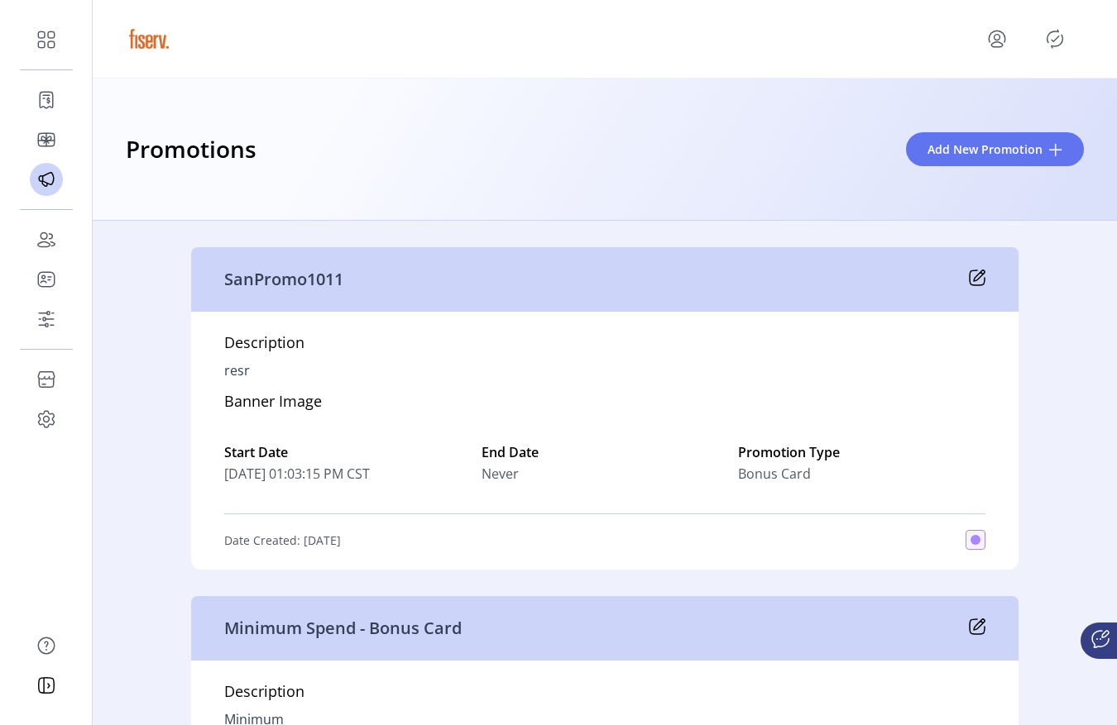
scroll to position [7401, 0]
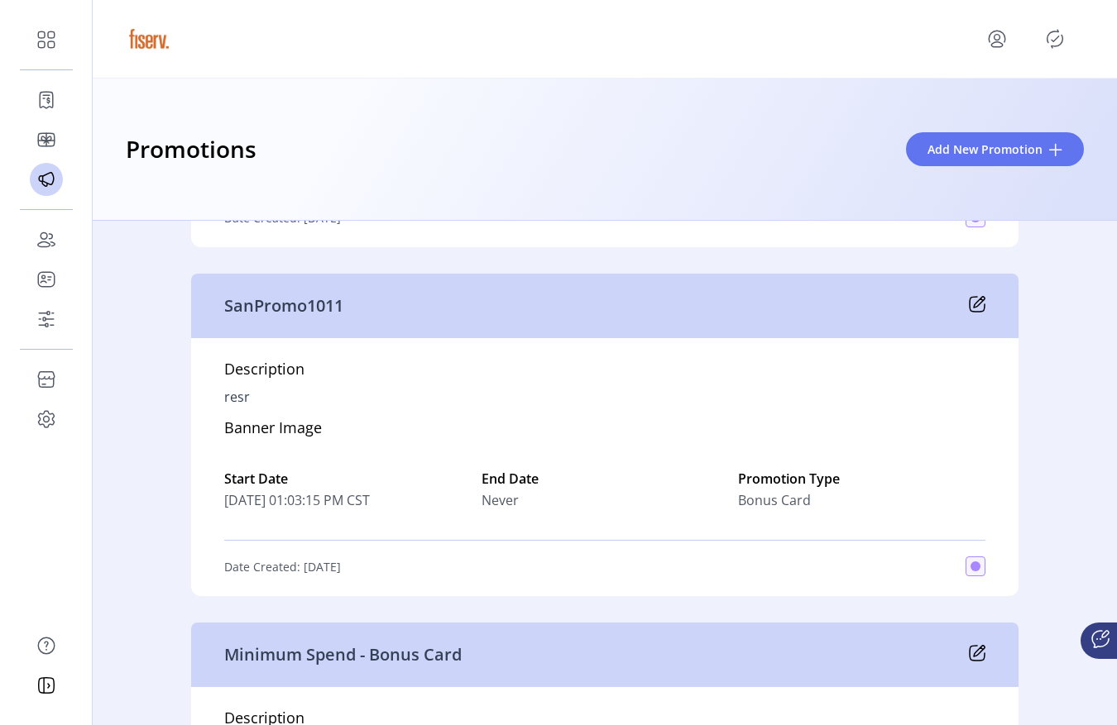
click at [981, 297] on div "SanPromo1011" at bounding box center [604, 306] width 827 height 65
click at [978, 298] on icon at bounding box center [977, 304] width 17 height 17
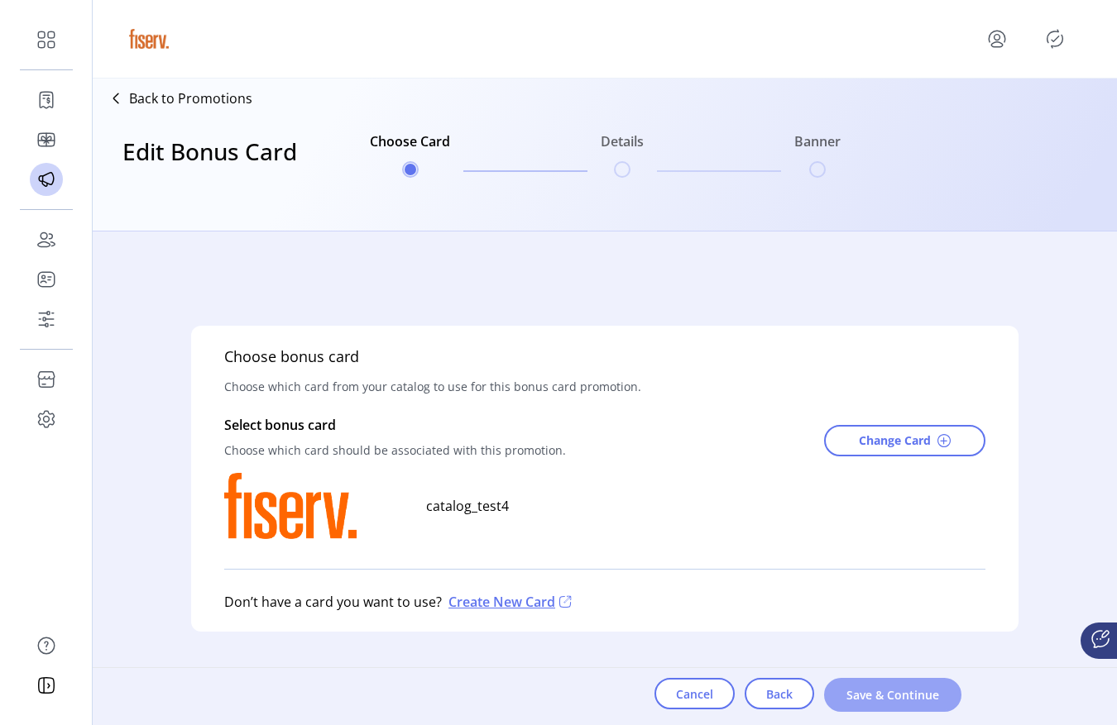
click at [872, 702] on span "Save & Continue" at bounding box center [892, 695] width 94 height 17
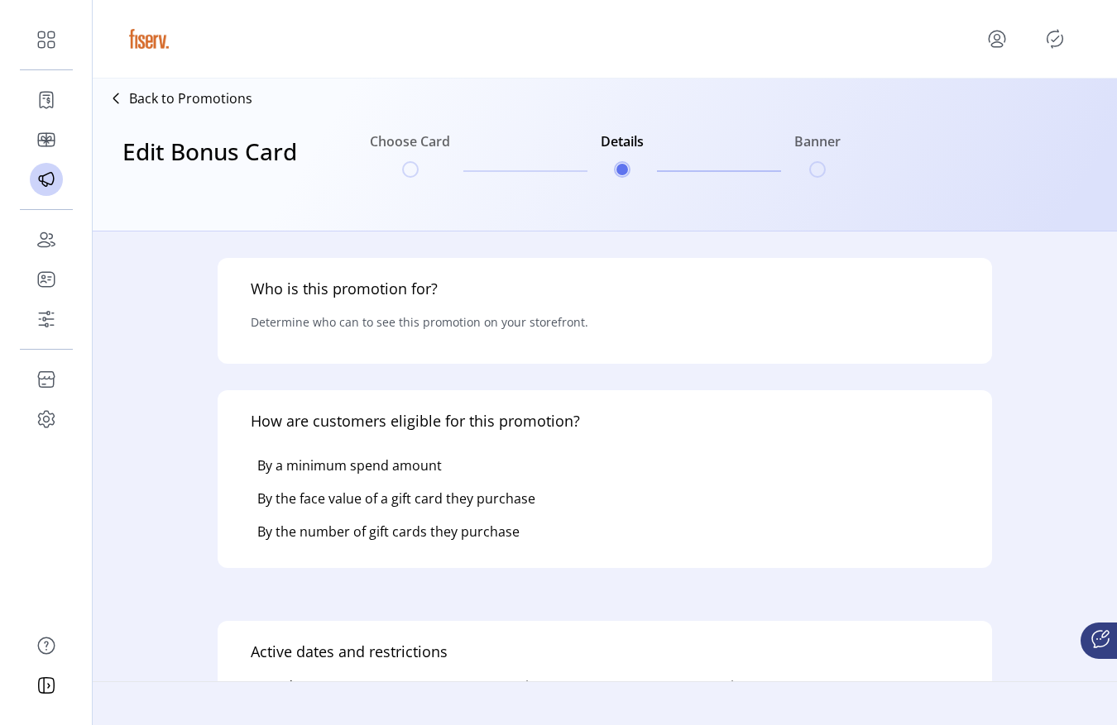
click at [871, 702] on div at bounding box center [605, 704] width 1024 height 44
type input "**********"
type textarea "****"
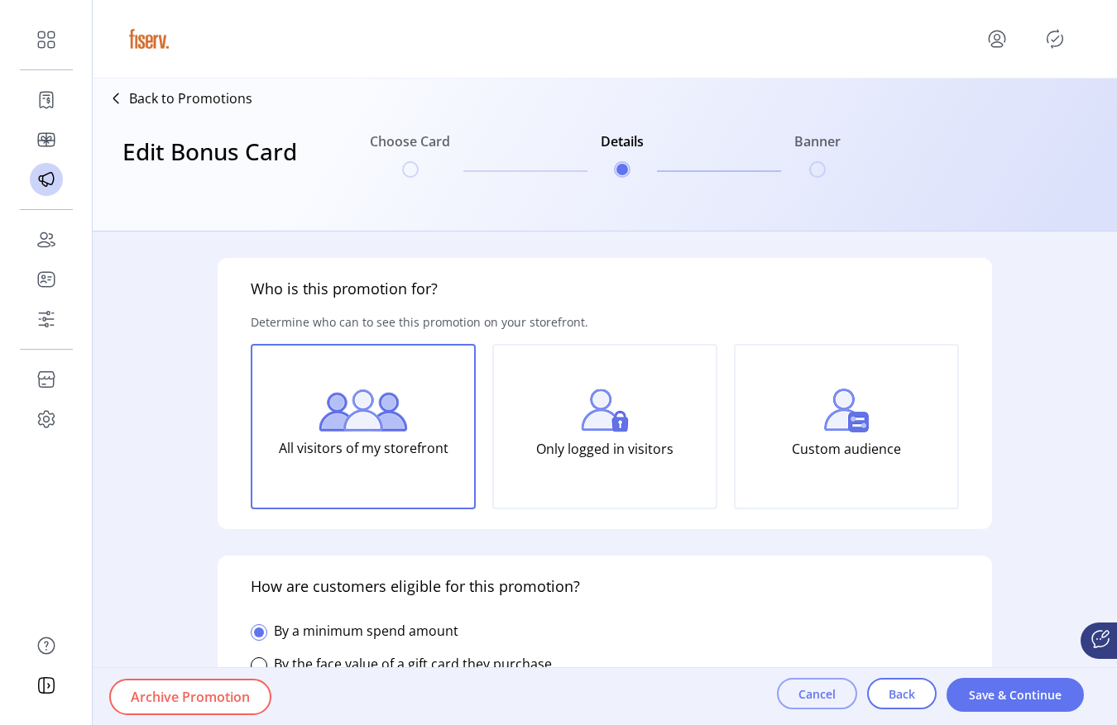
click at [814, 701] on span "Cancel" at bounding box center [816, 694] width 37 height 17
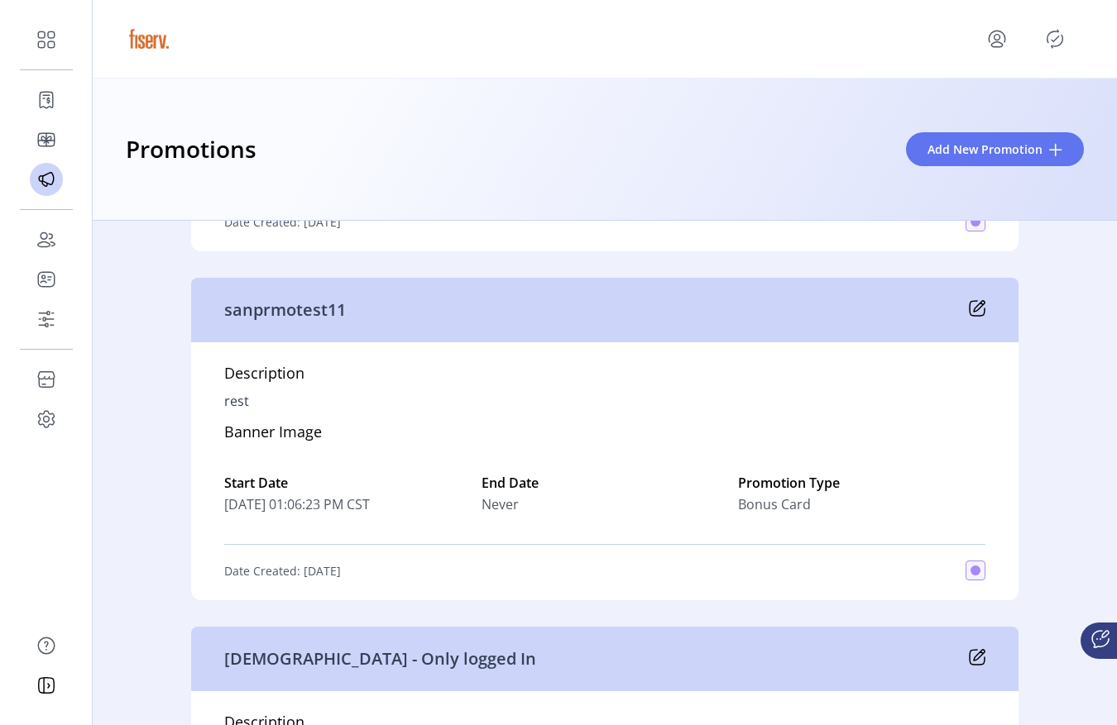
scroll to position [8102, 0]
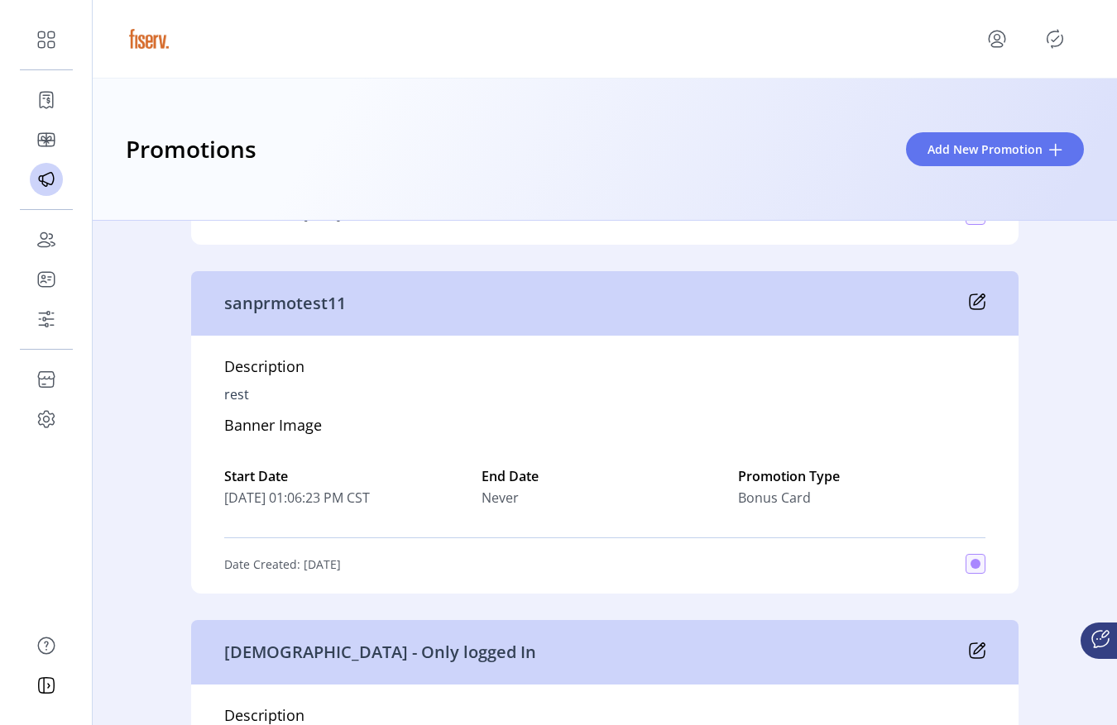
click at [977, 304] on icon at bounding box center [977, 302] width 17 height 17
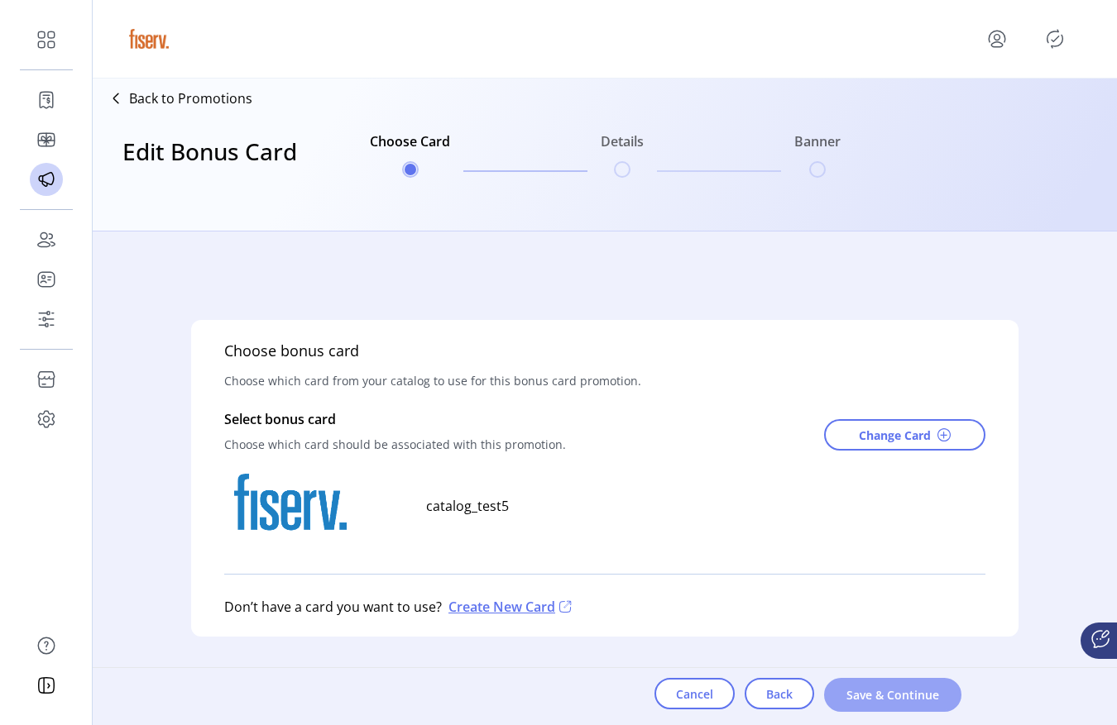
click at [920, 704] on button "Save & Continue" at bounding box center [892, 695] width 137 height 34
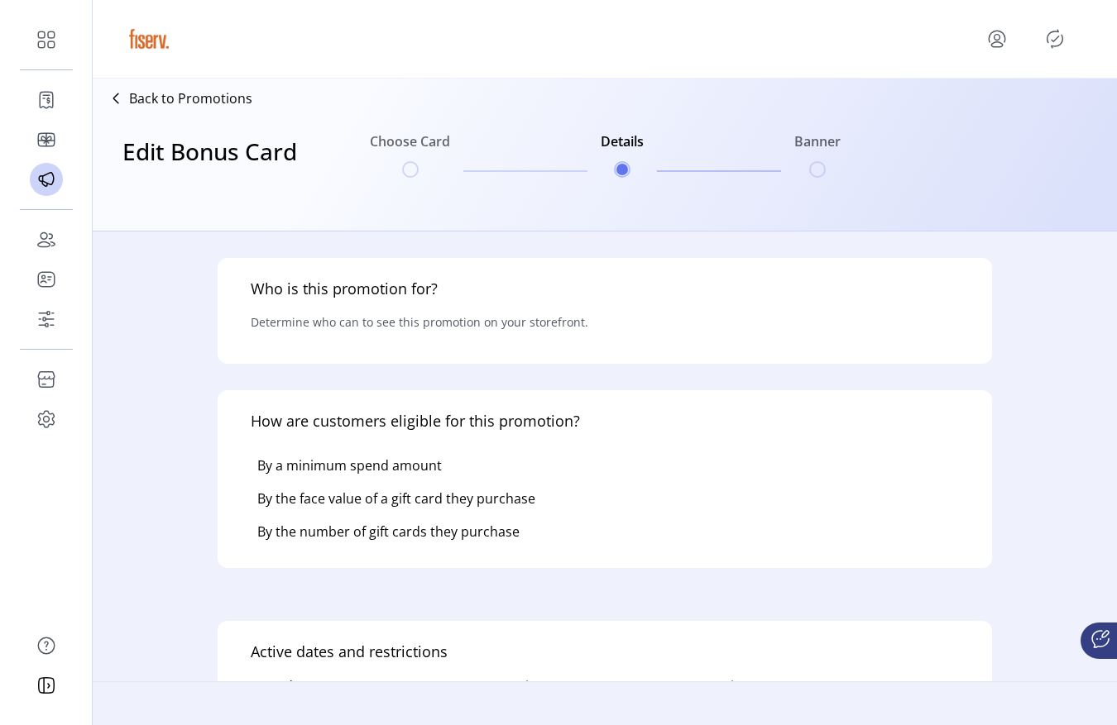
type input "**********"
type textarea "****"
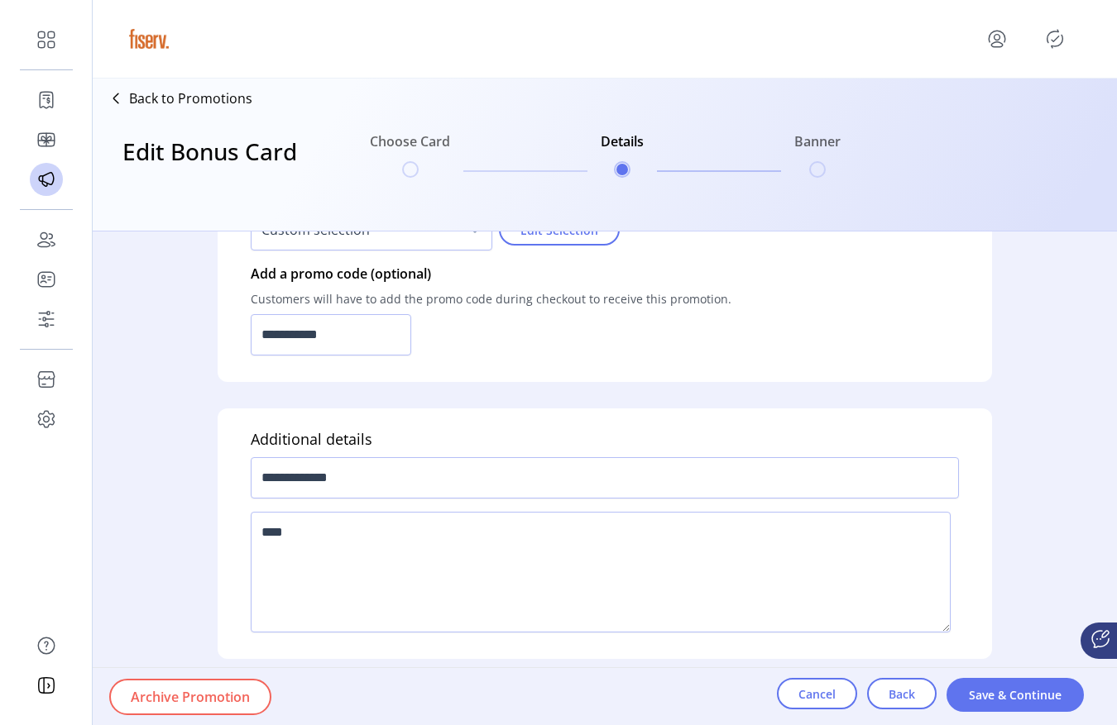
scroll to position [1227, 0]
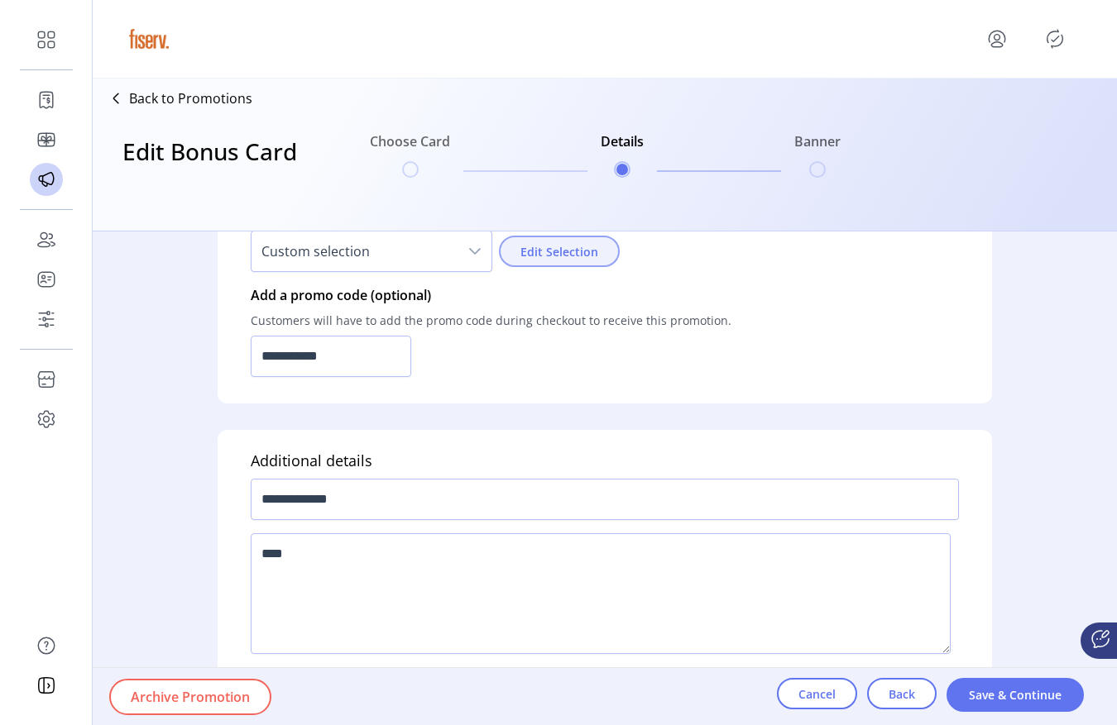
click at [599, 261] on button "Edit Selection" at bounding box center [559, 251] width 121 height 31
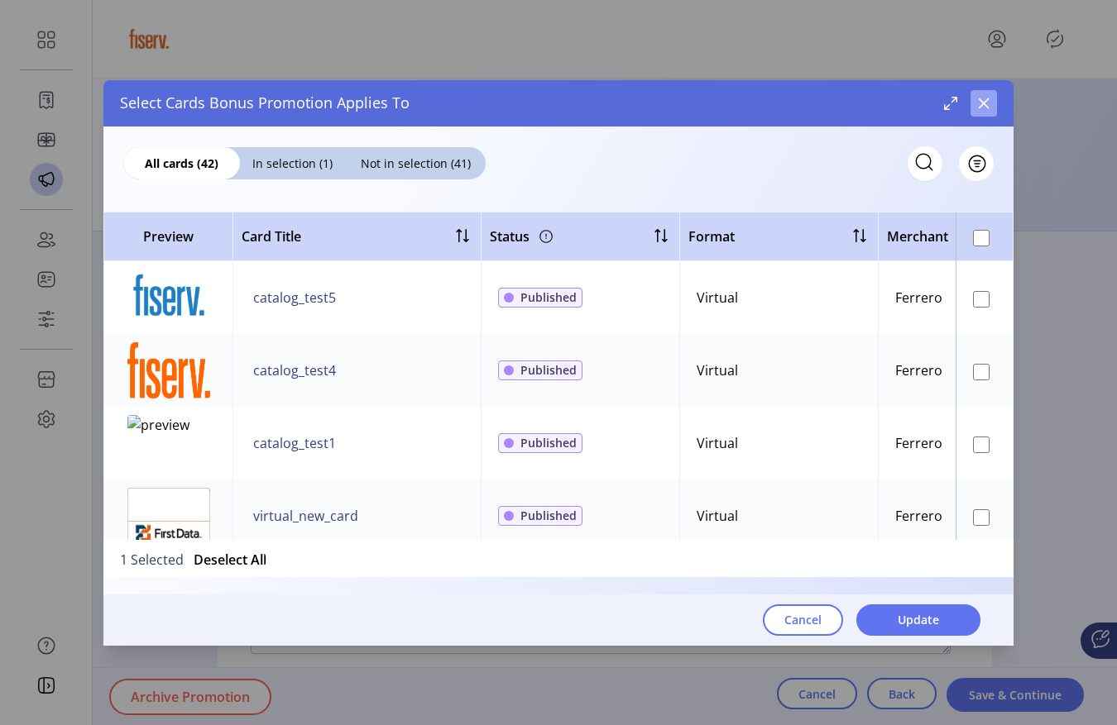
click at [983, 102] on icon "button" at bounding box center [983, 103] width 11 height 11
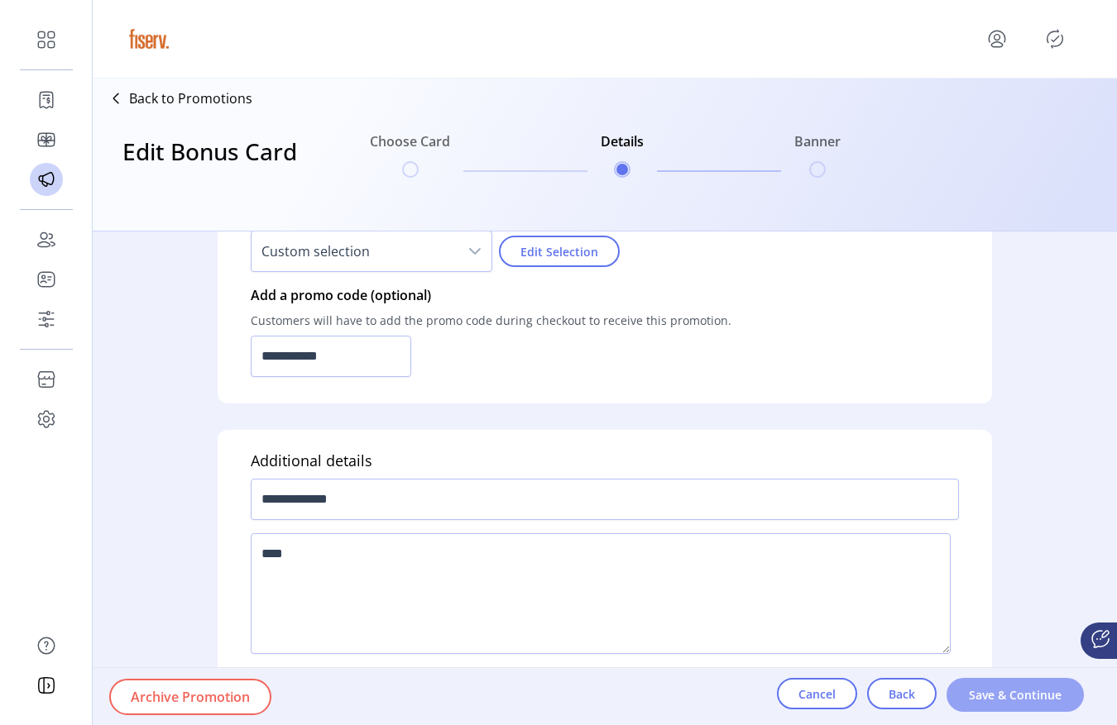
click at [1019, 700] on span "Save & Continue" at bounding box center [1015, 695] width 94 height 17
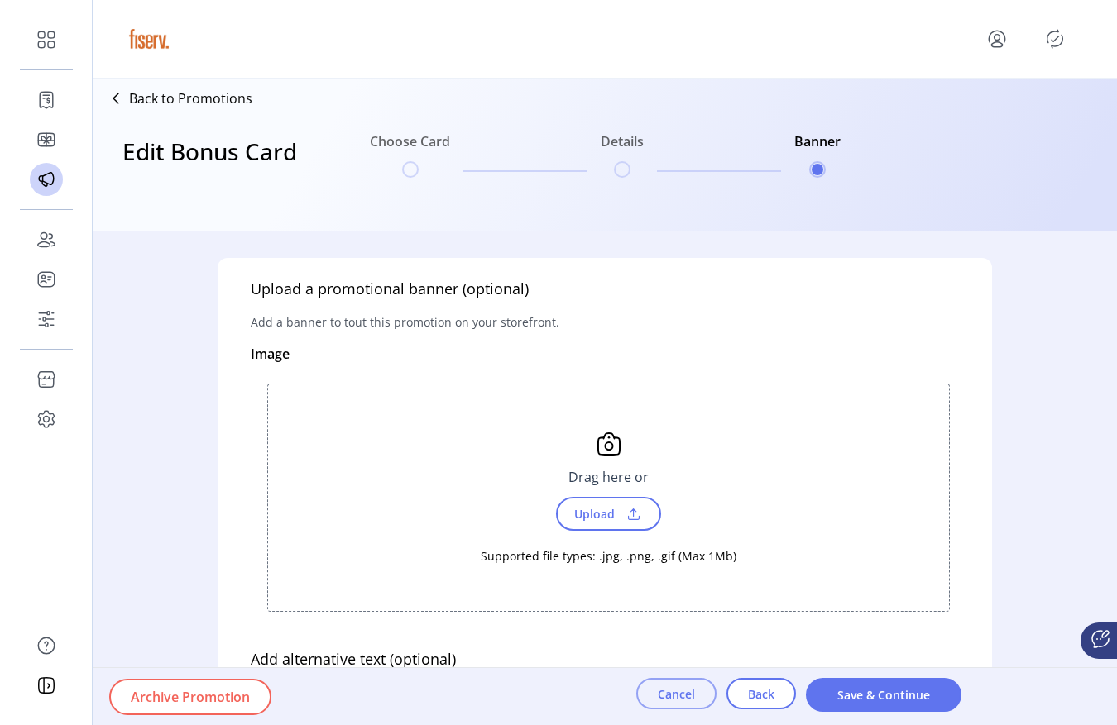
click at [666, 707] on button "Cancel" at bounding box center [676, 693] width 80 height 31
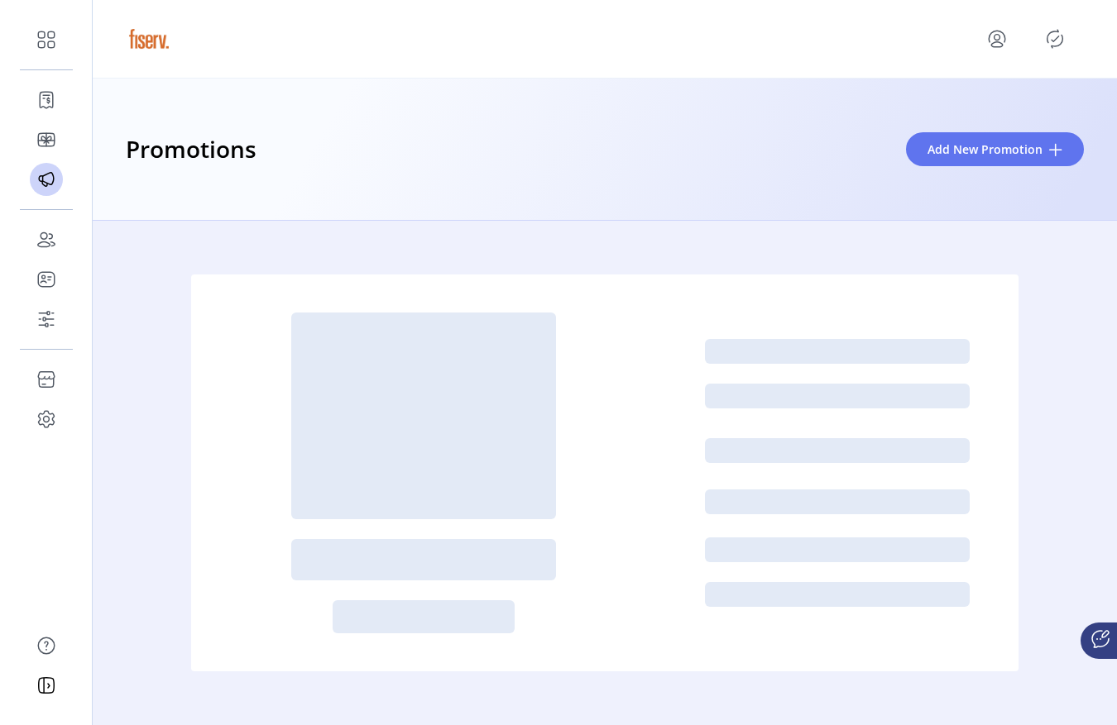
click at [1058, 33] on icon "Publisher Panel" at bounding box center [1054, 39] width 26 height 26
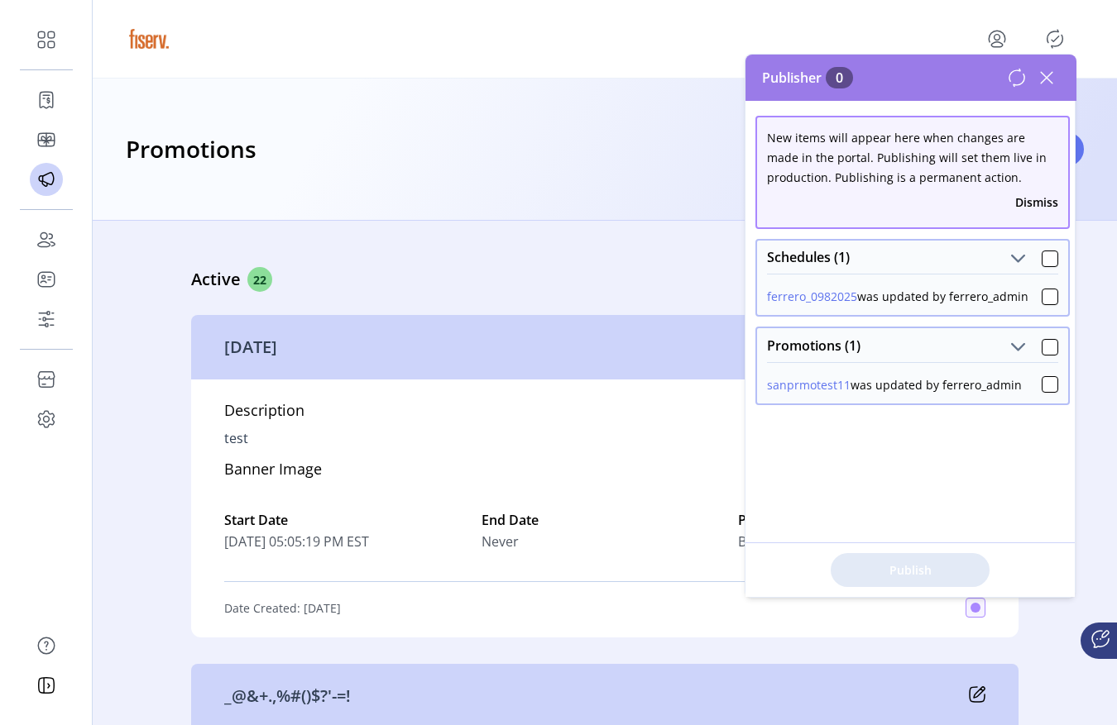
click at [1016, 81] on icon at bounding box center [1017, 78] width 20 height 20
click at [1016, 81] on div "Publisher 0 New items will appear here when changes are made in the portal. Pub…" at bounding box center [910, 326] width 331 height 543
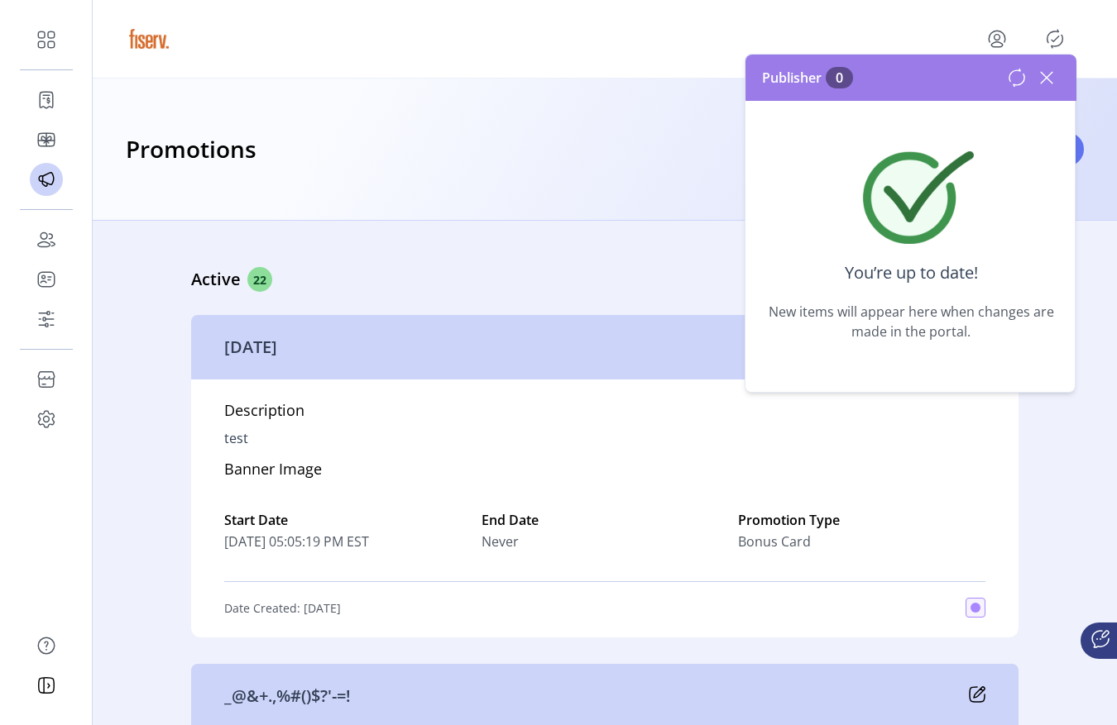
click at [1041, 75] on icon at bounding box center [1046, 78] width 26 height 26
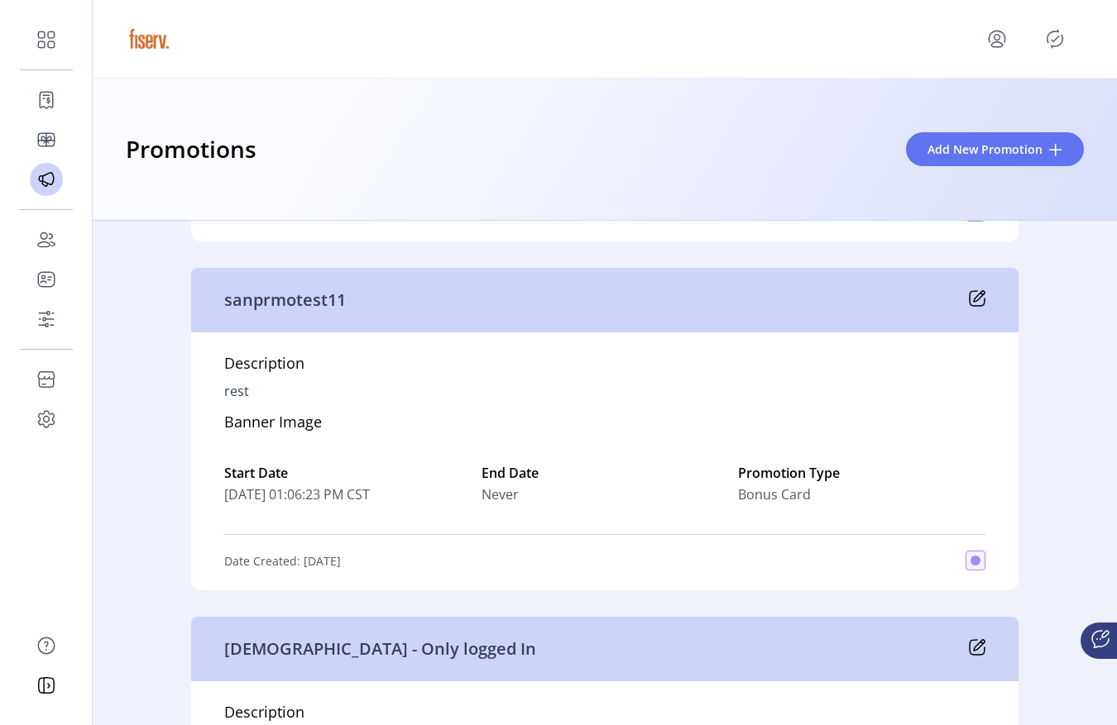
scroll to position [8096, 0]
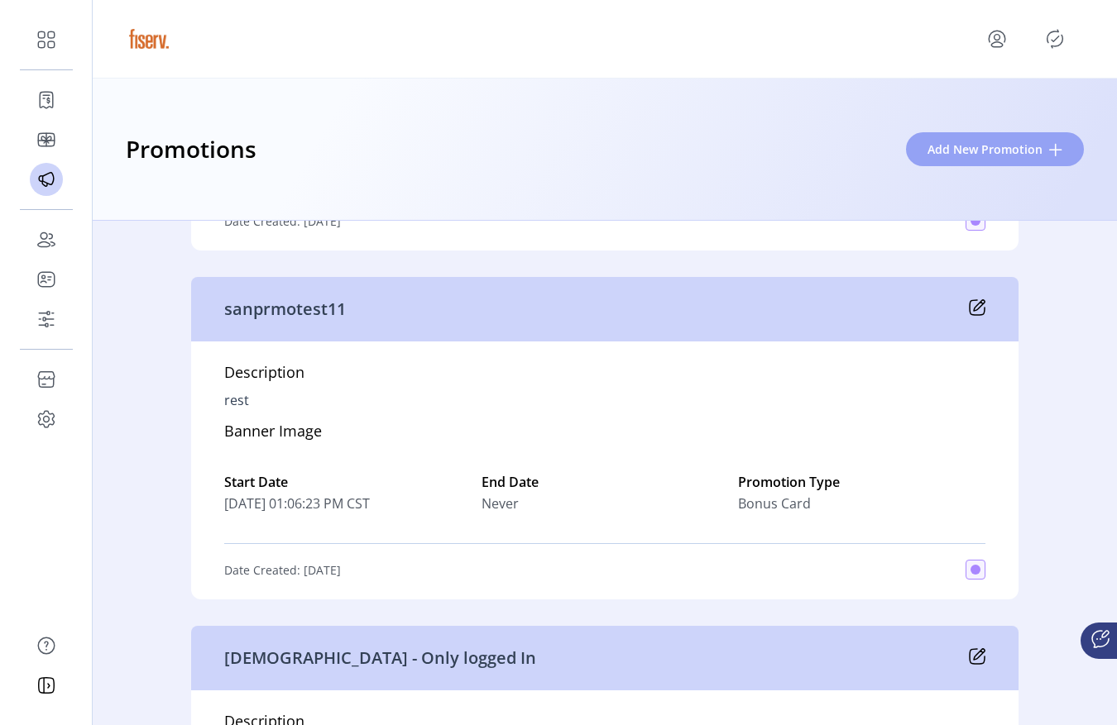
click at [951, 158] on button "Add New Promotion" at bounding box center [995, 149] width 178 height 34
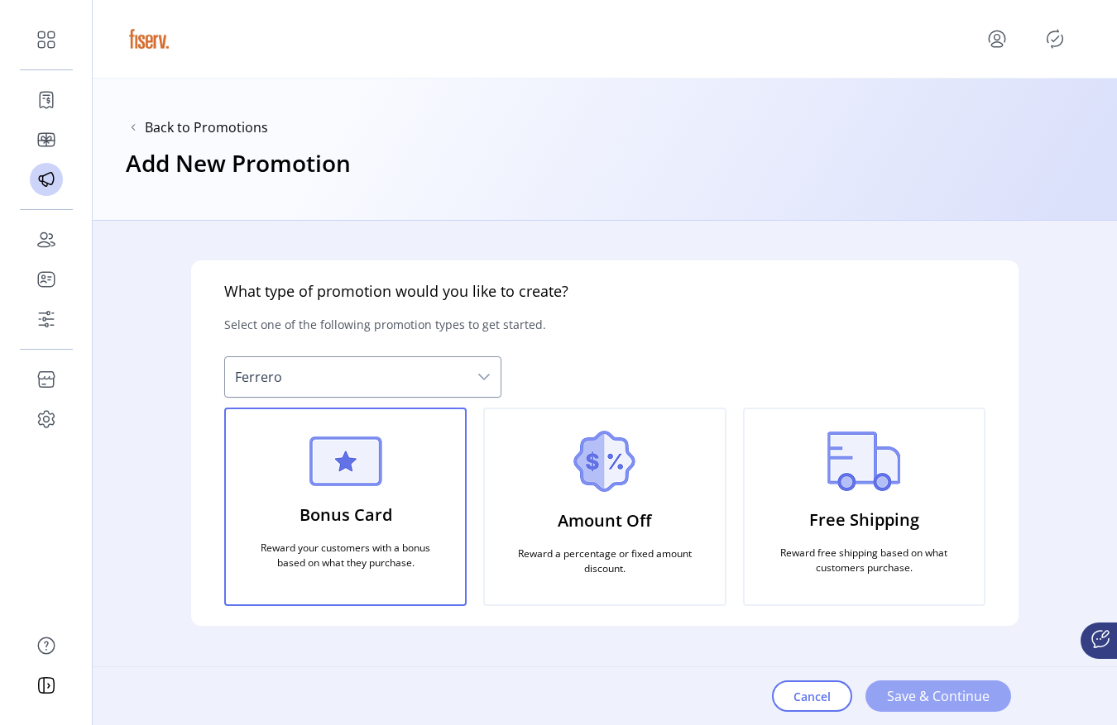
click at [915, 691] on span "Save & Continue" at bounding box center [938, 697] width 103 height 20
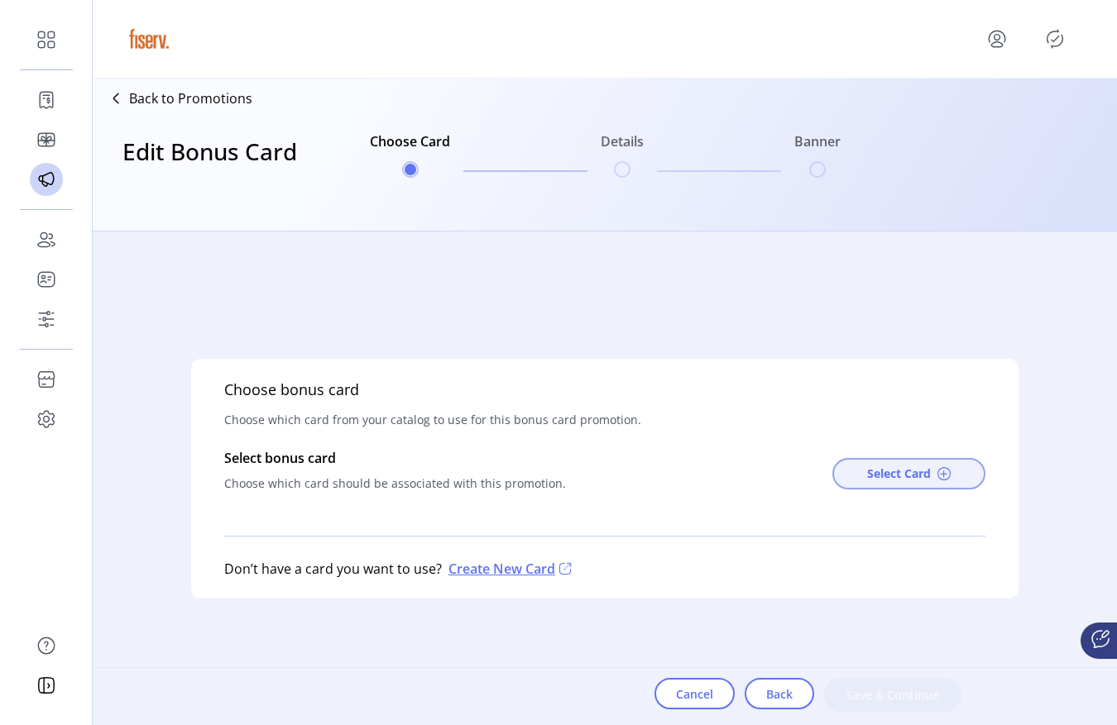
click at [893, 474] on span "Select Card" at bounding box center [899, 473] width 64 height 17
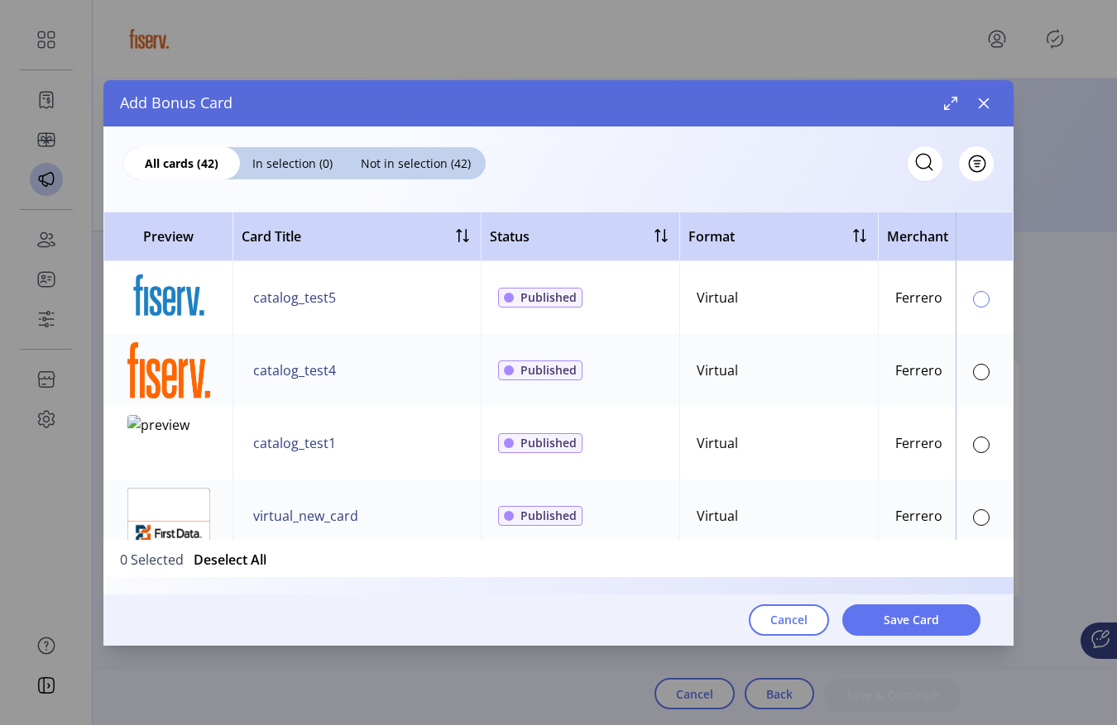
click at [979, 302] on div at bounding box center [981, 299] width 17 height 17
click at [915, 619] on span "Save Card" at bounding box center [910, 619] width 55 height 17
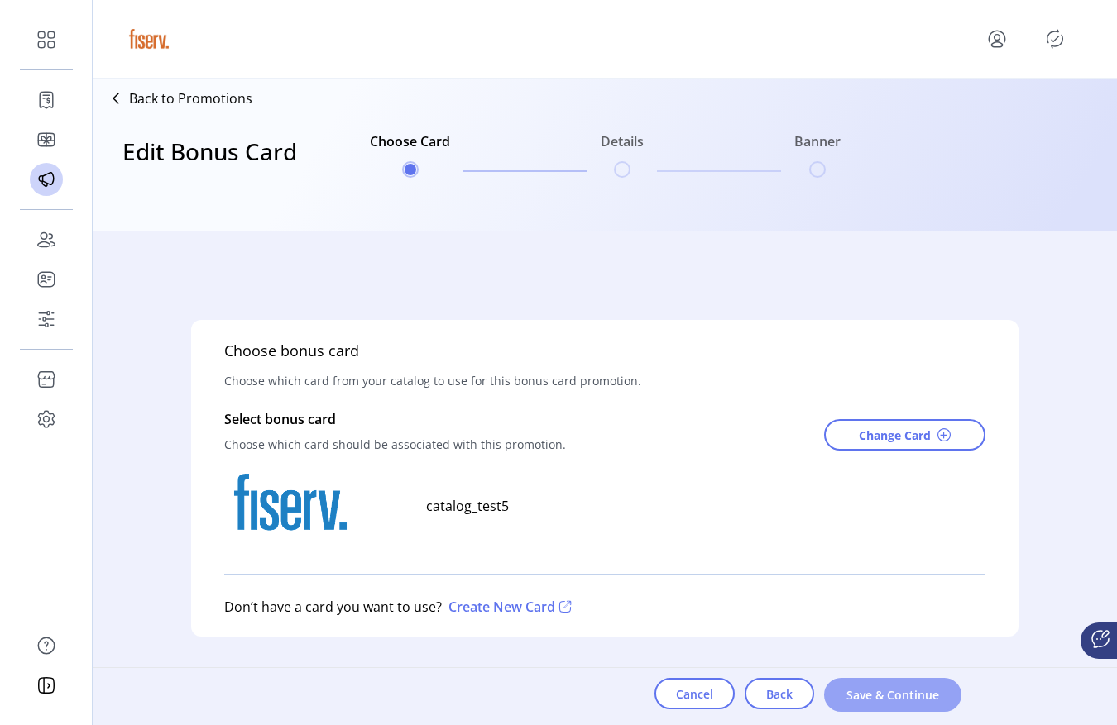
click at [864, 689] on span "Save & Continue" at bounding box center [892, 695] width 94 height 17
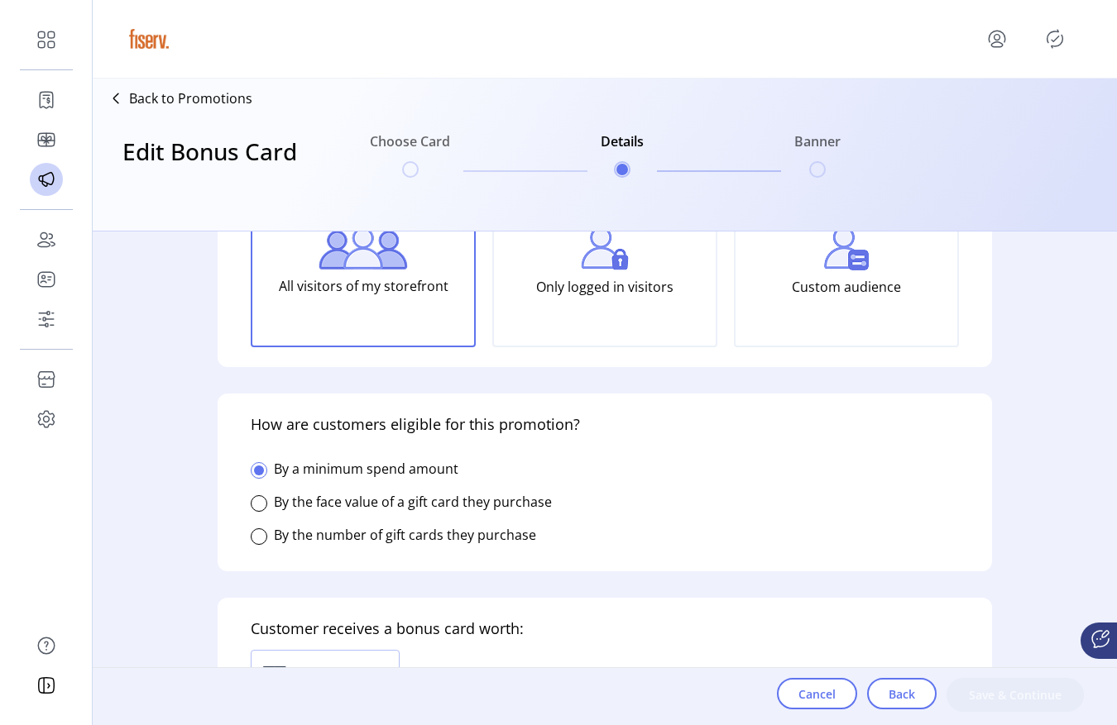
scroll to position [252, 0]
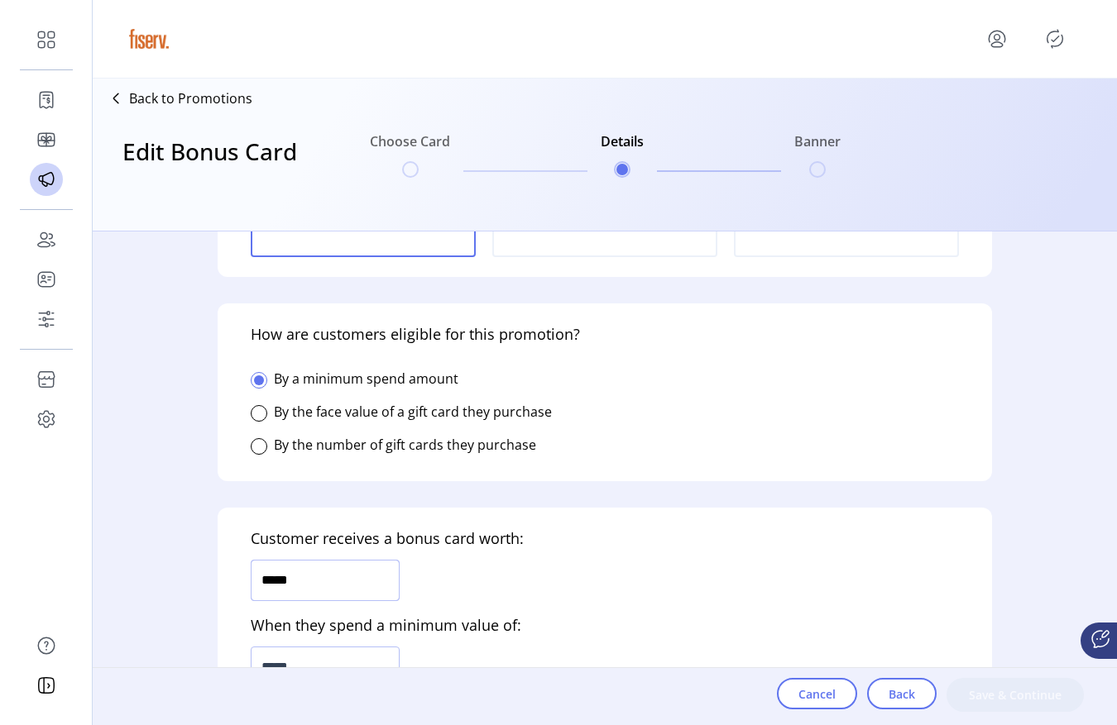
click at [352, 582] on input "*****" at bounding box center [325, 580] width 149 height 41
type input "*****"
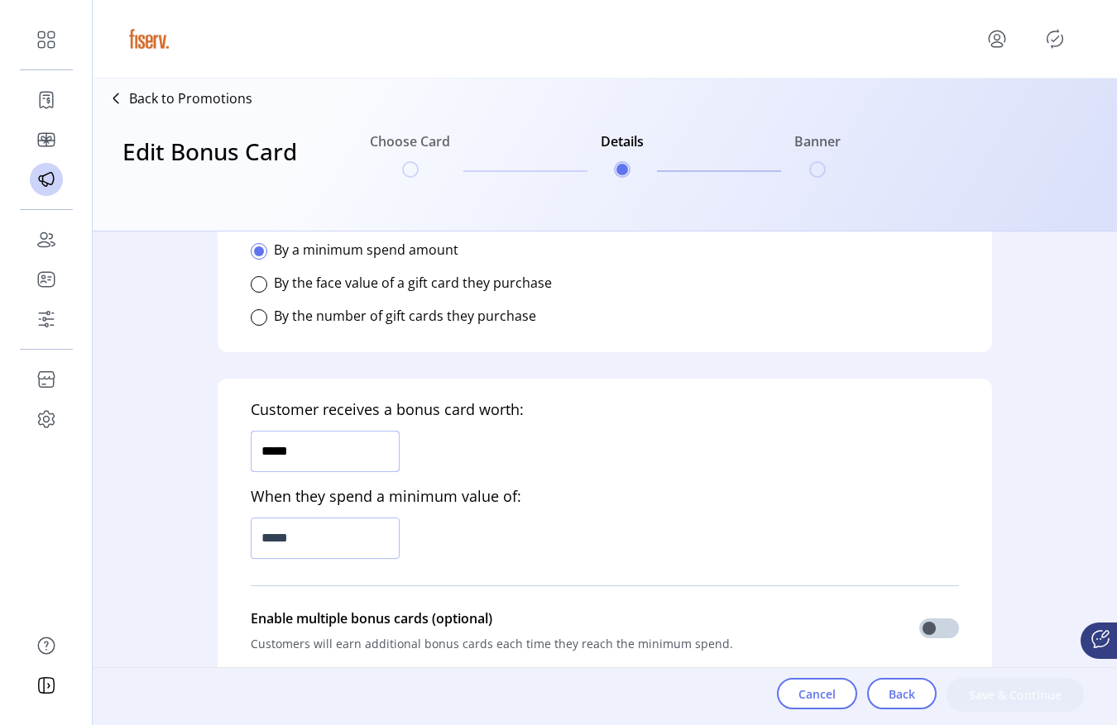
scroll to position [512, 0]
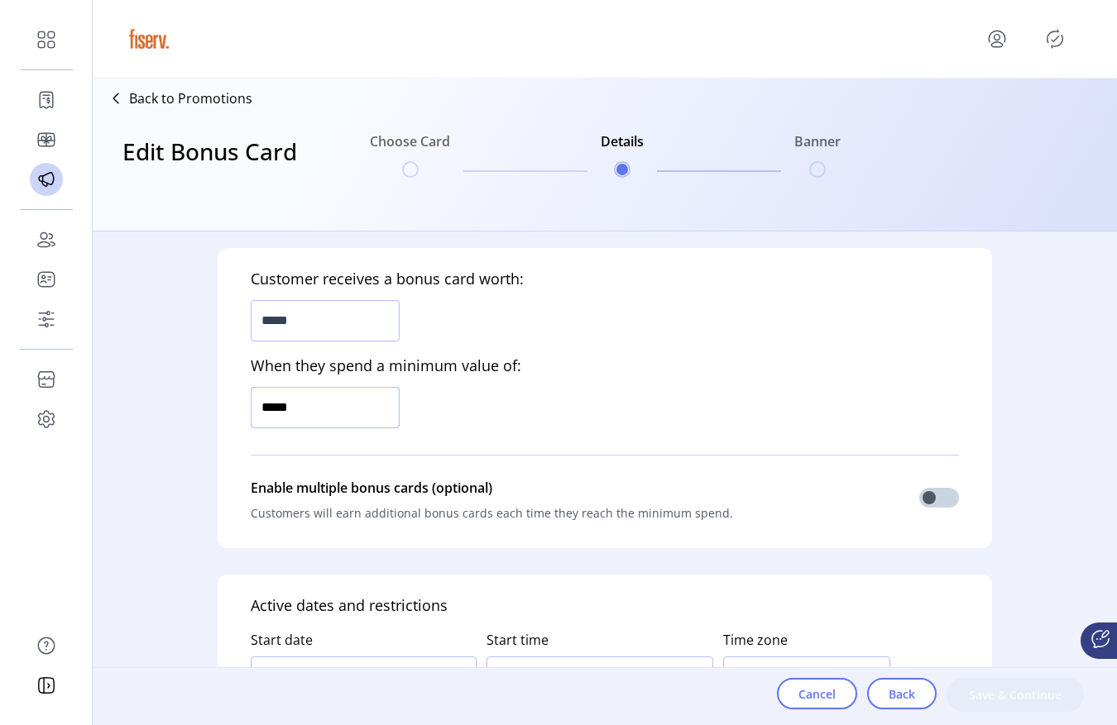
click at [328, 419] on input "*****" at bounding box center [325, 407] width 149 height 41
type input "*******"
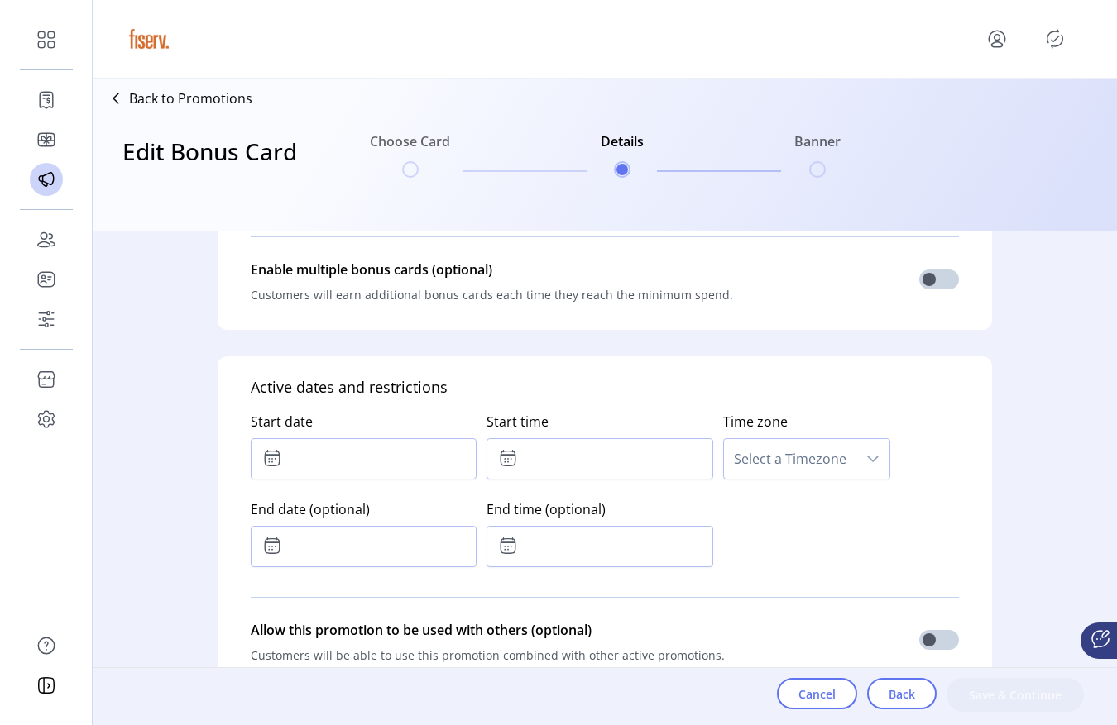
scroll to position [733, 0]
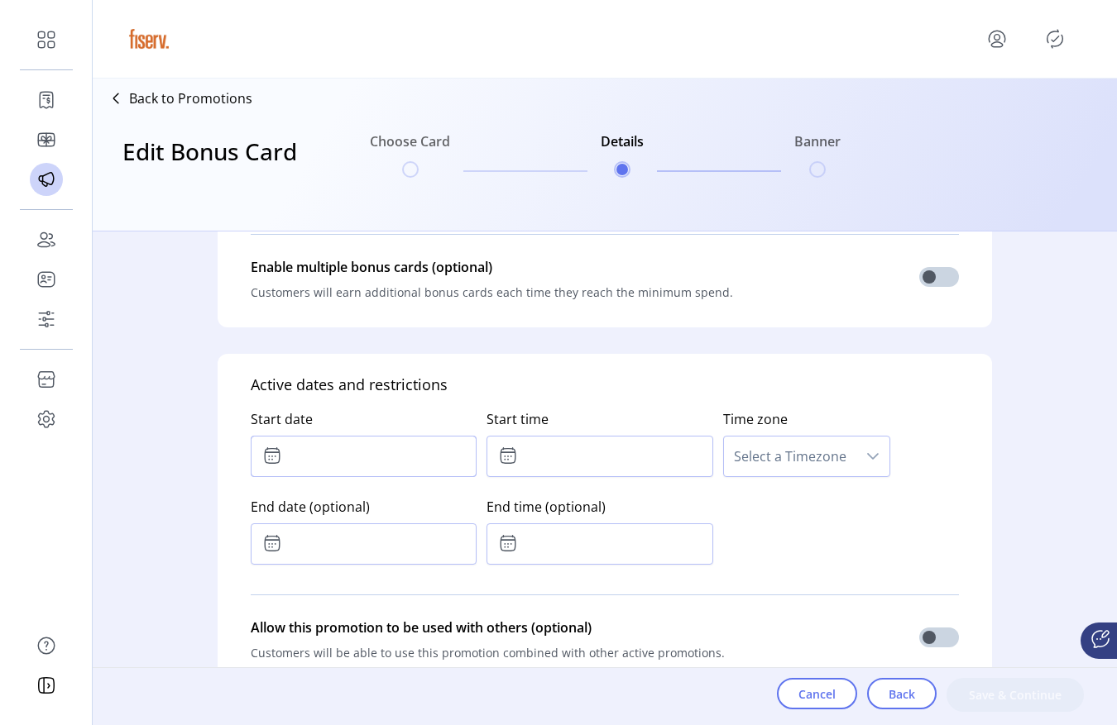
click at [366, 471] on input "text" at bounding box center [364, 456] width 226 height 41
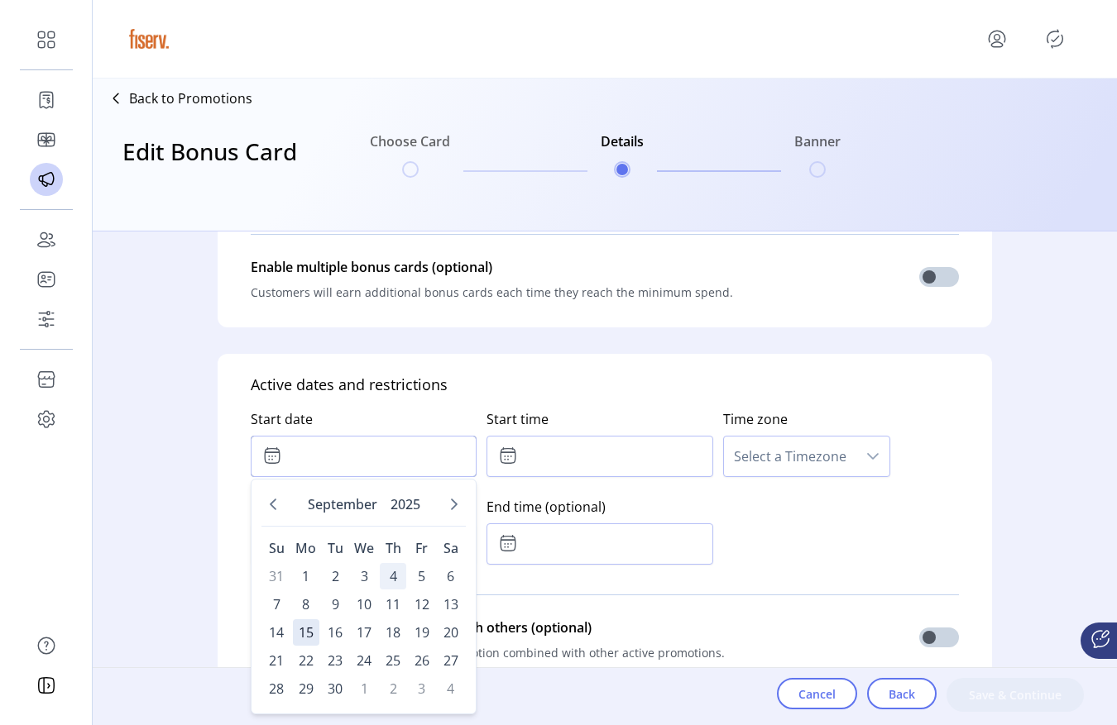
click at [396, 577] on span "4" at bounding box center [393, 576] width 26 height 26
type input "**********"
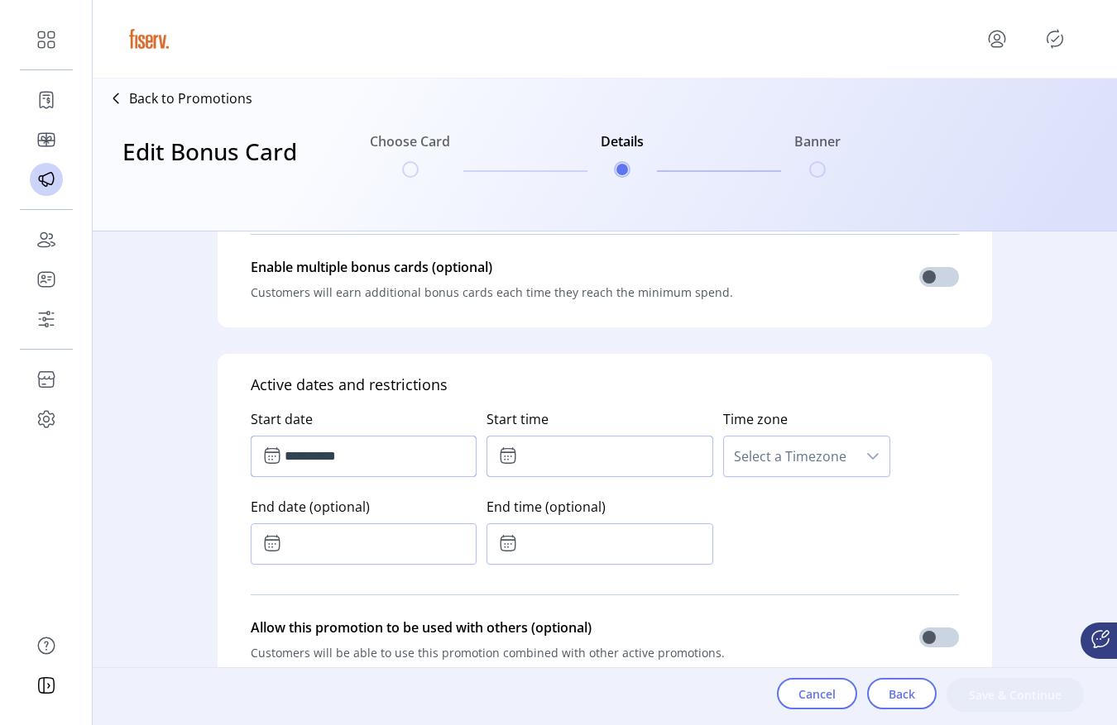
click at [594, 456] on input "text" at bounding box center [599, 456] width 226 height 41
click at [631, 504] on button "Next Minute" at bounding box center [626, 501] width 23 height 23
type input "*****"
click at [770, 473] on span "Select a Timezone" at bounding box center [790, 457] width 132 height 40
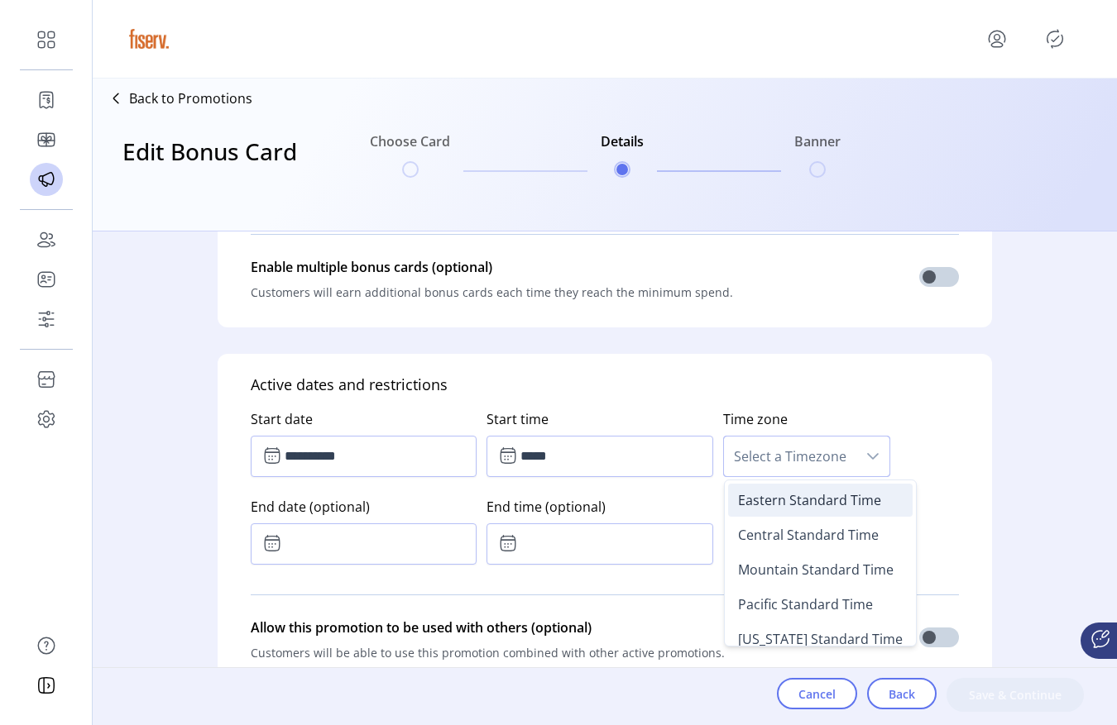
click at [761, 491] on span "Eastern Standard Time" at bounding box center [809, 500] width 143 height 18
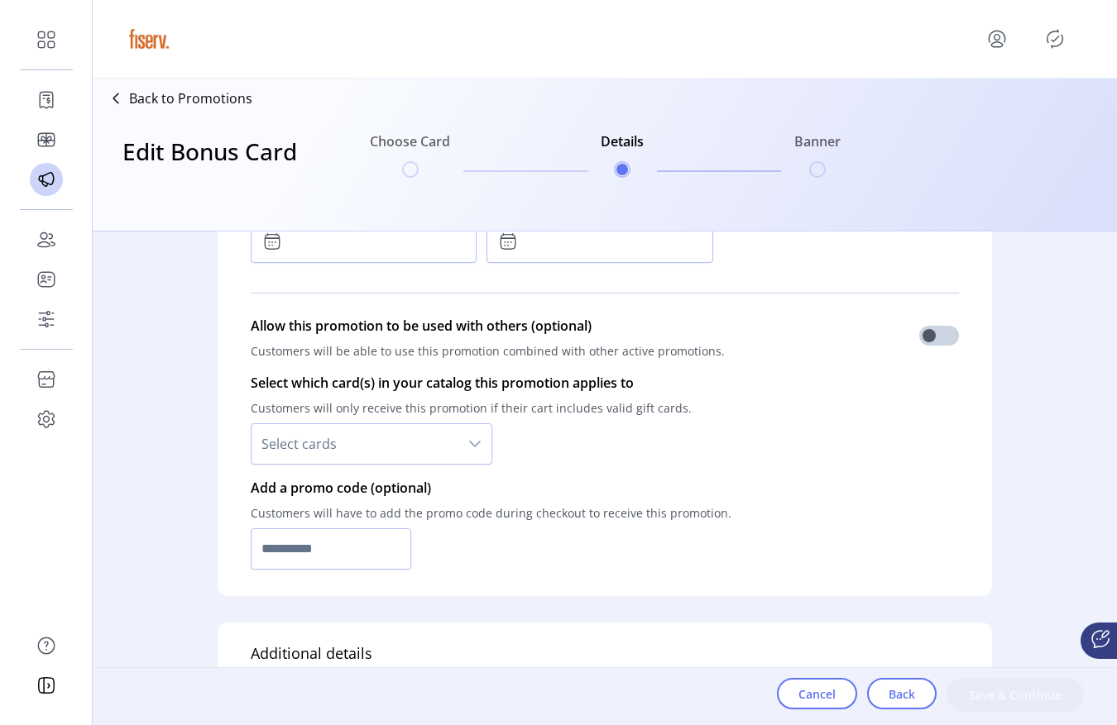
scroll to position [1114, 0]
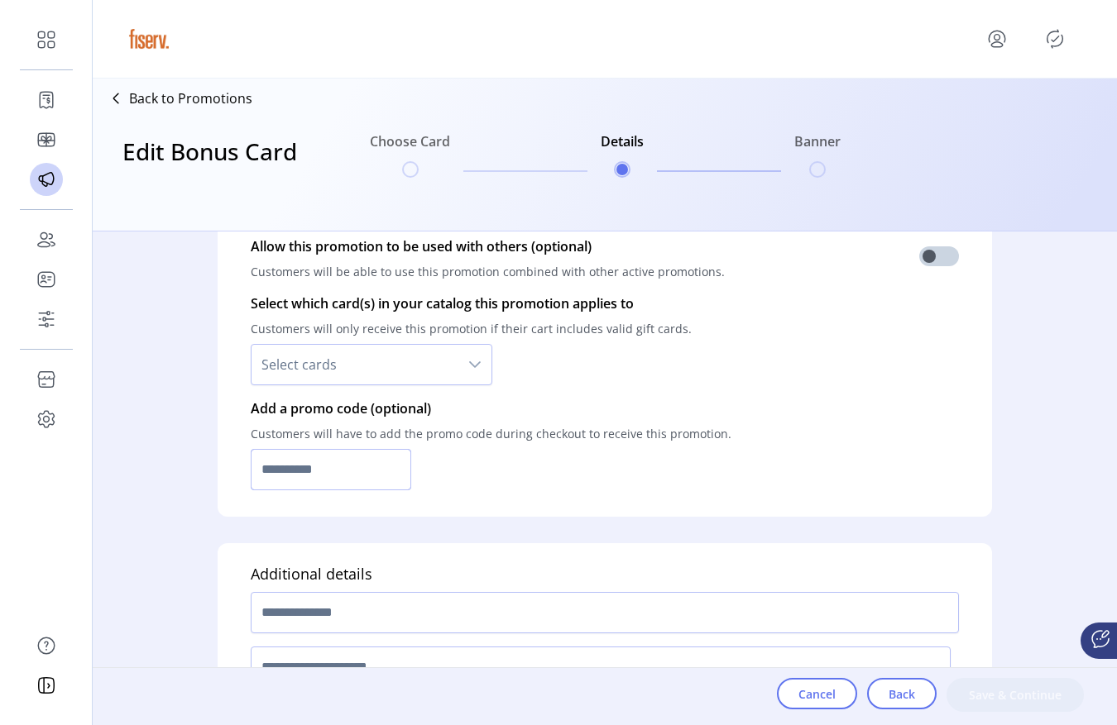
click at [353, 457] on input "text" at bounding box center [331, 469] width 160 height 41
type input "**********"
click at [390, 598] on input "text" at bounding box center [605, 612] width 708 height 41
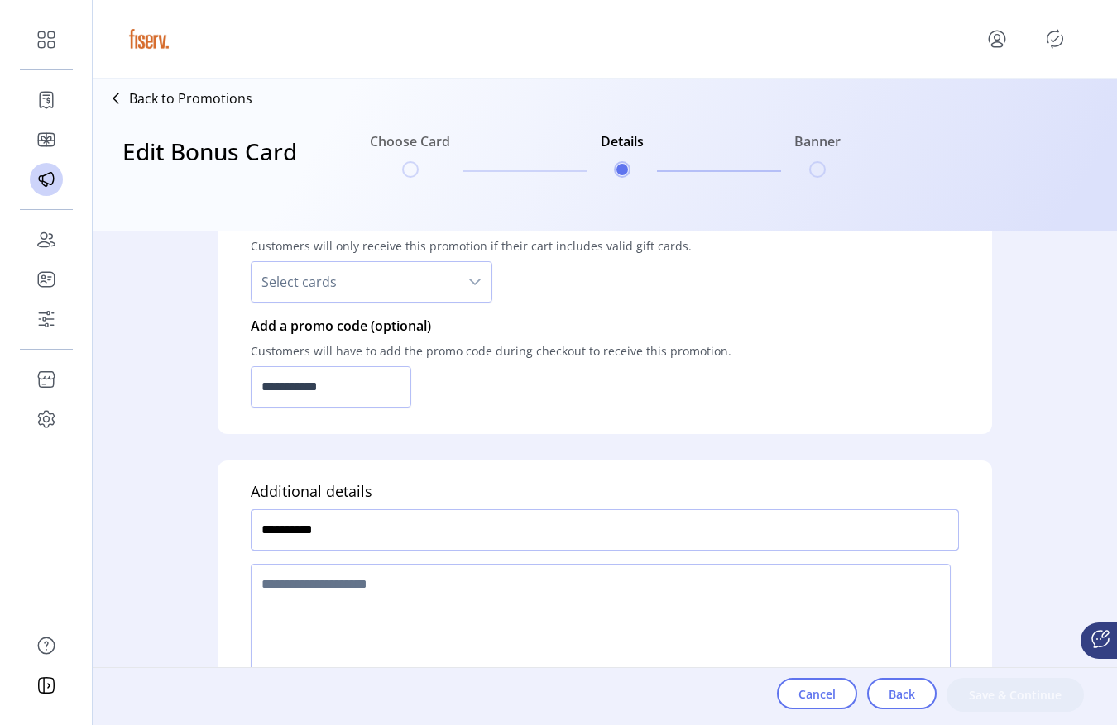
scroll to position [1218, 0]
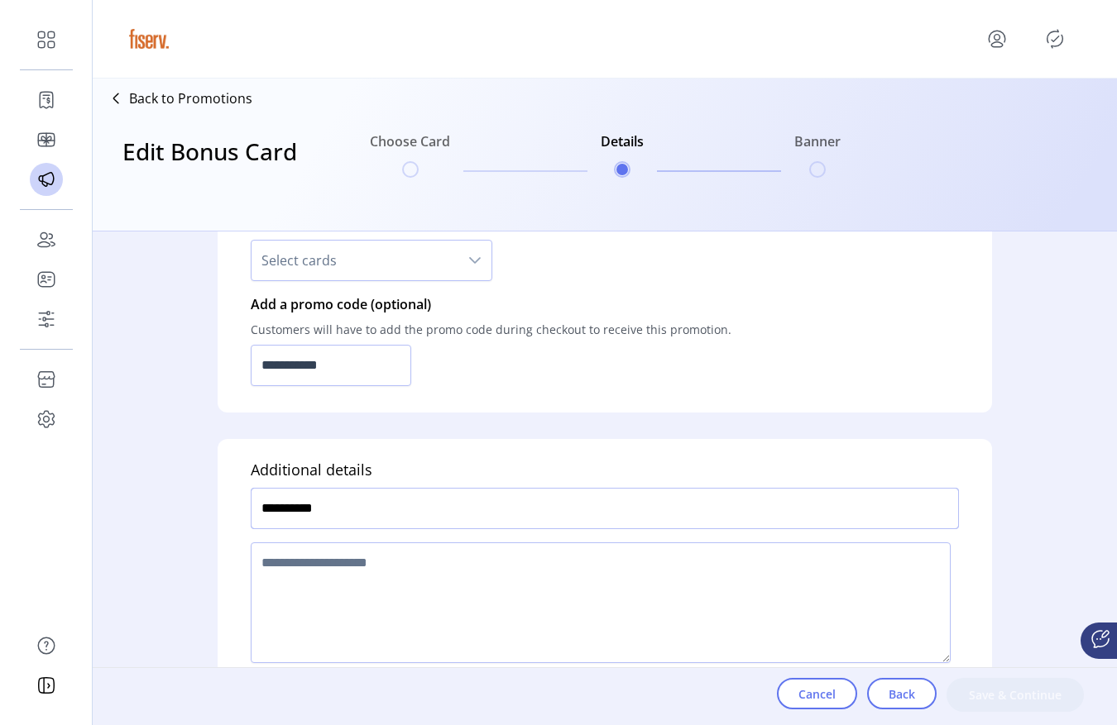
type input "**********"
click at [389, 603] on textarea at bounding box center [601, 603] width 700 height 121
type textarea "****"
click at [966, 688] on button "Save & Continue" at bounding box center [1014, 695] width 137 height 34
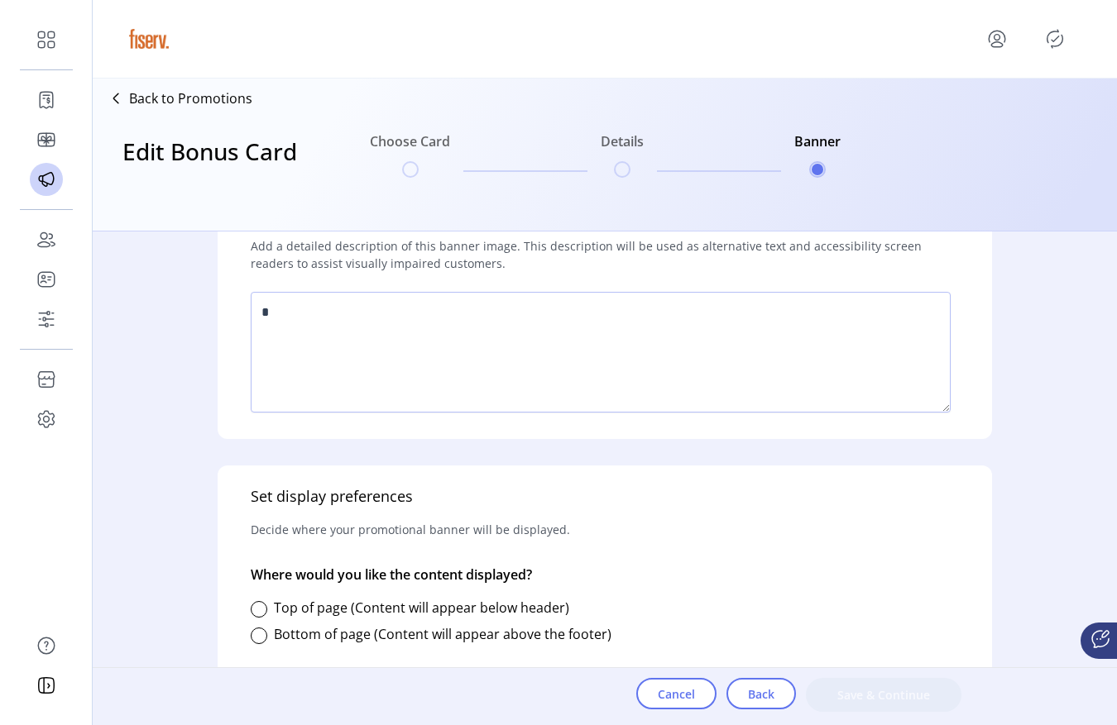
scroll to position [796, 0]
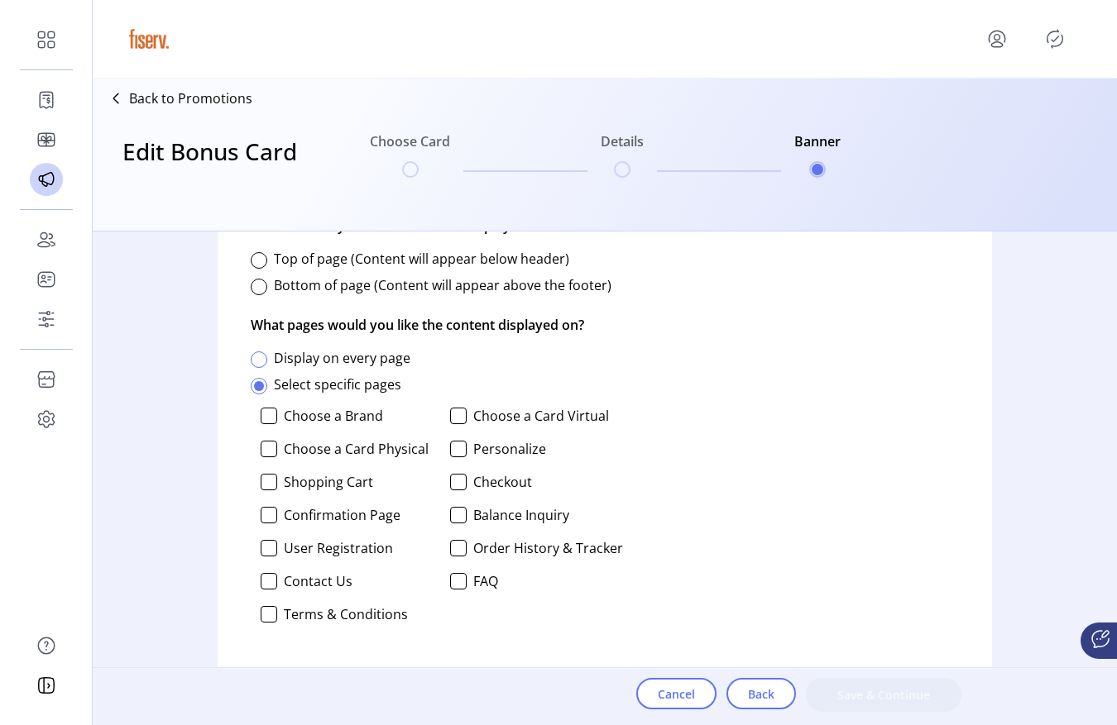
click at [257, 367] on div at bounding box center [259, 360] width 17 height 17
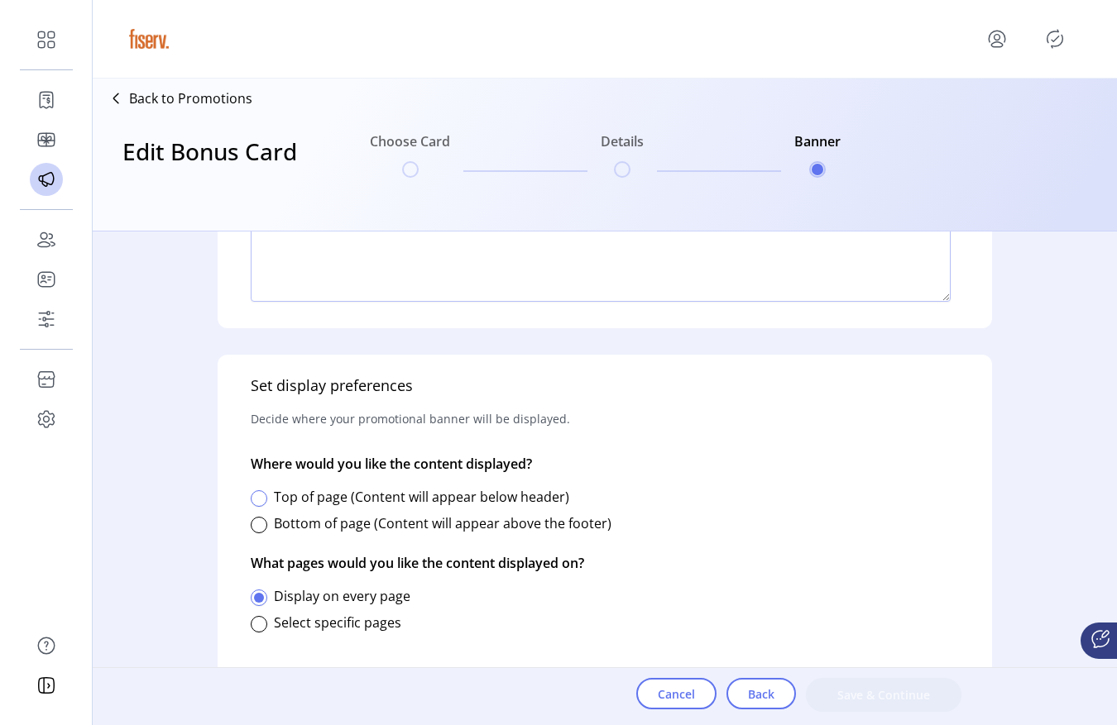
click at [259, 495] on div at bounding box center [259, 498] width 17 height 17
click at [926, 698] on span "Save & Continue" at bounding box center [883, 695] width 112 height 17
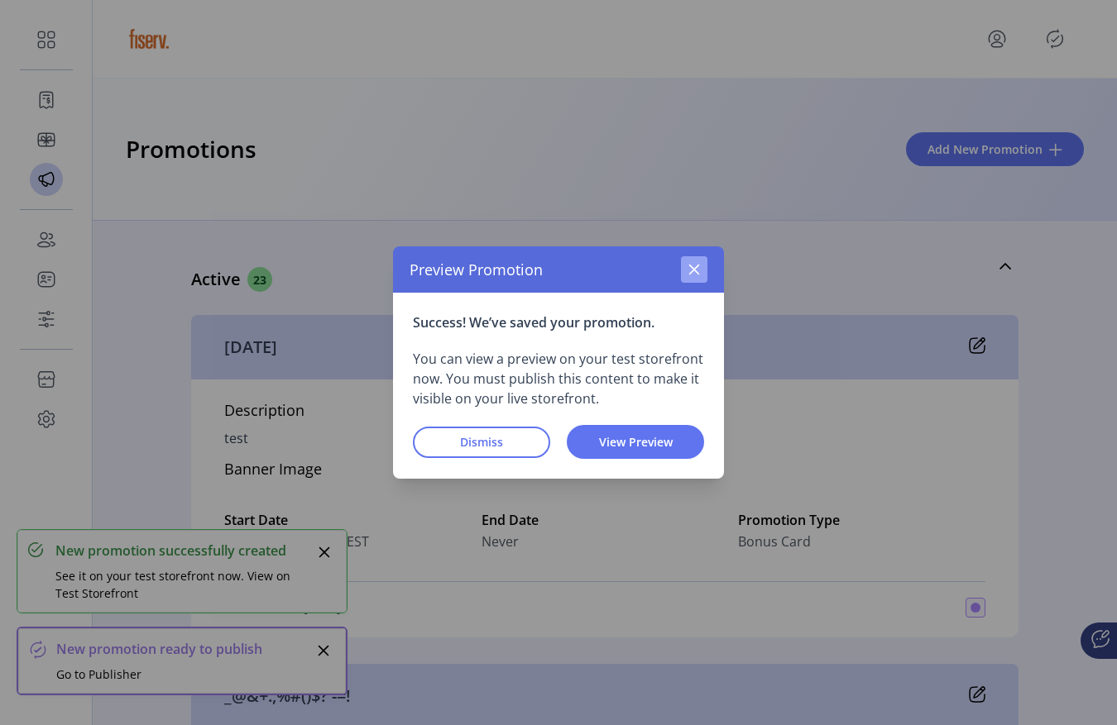
click at [695, 271] on icon "button" at bounding box center [694, 270] width 11 height 11
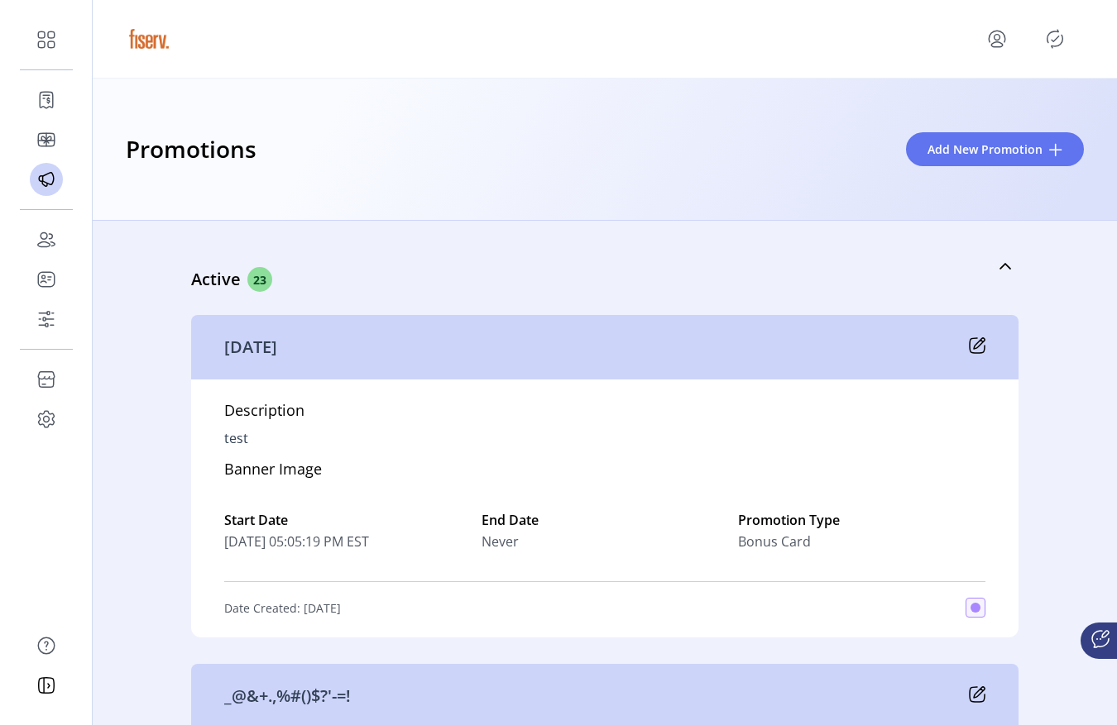
click at [1047, 41] on icon "Publisher Panel" at bounding box center [1055, 39] width 16 height 18
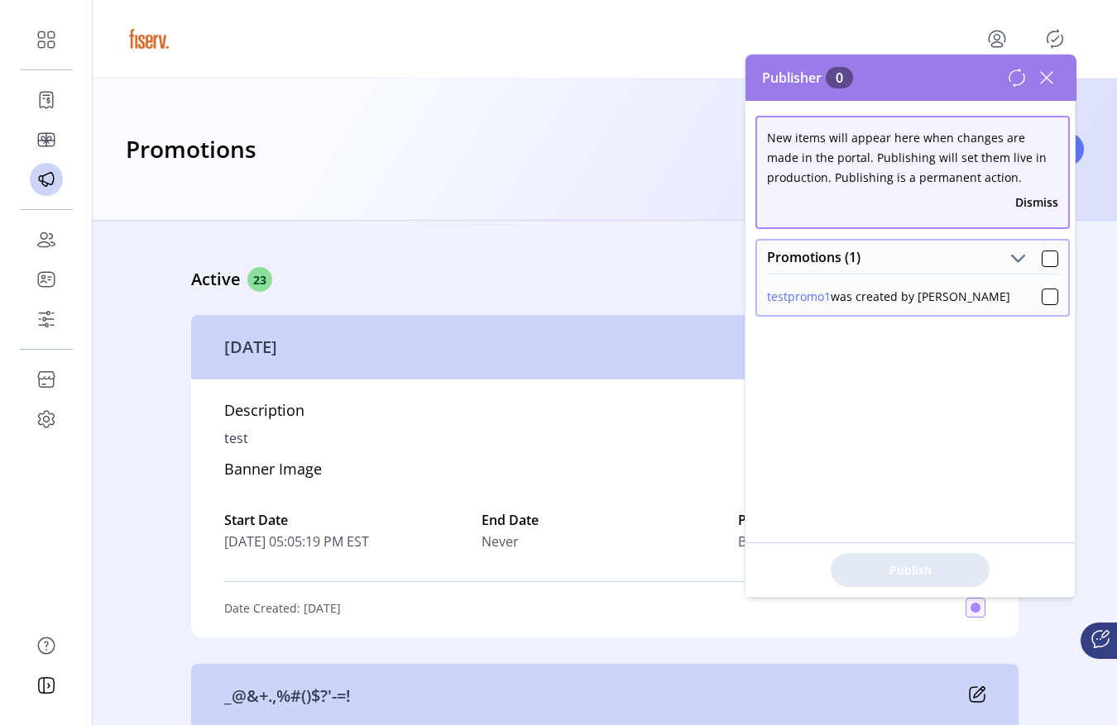
click at [549, 319] on div "[DATE]" at bounding box center [604, 347] width 827 height 65
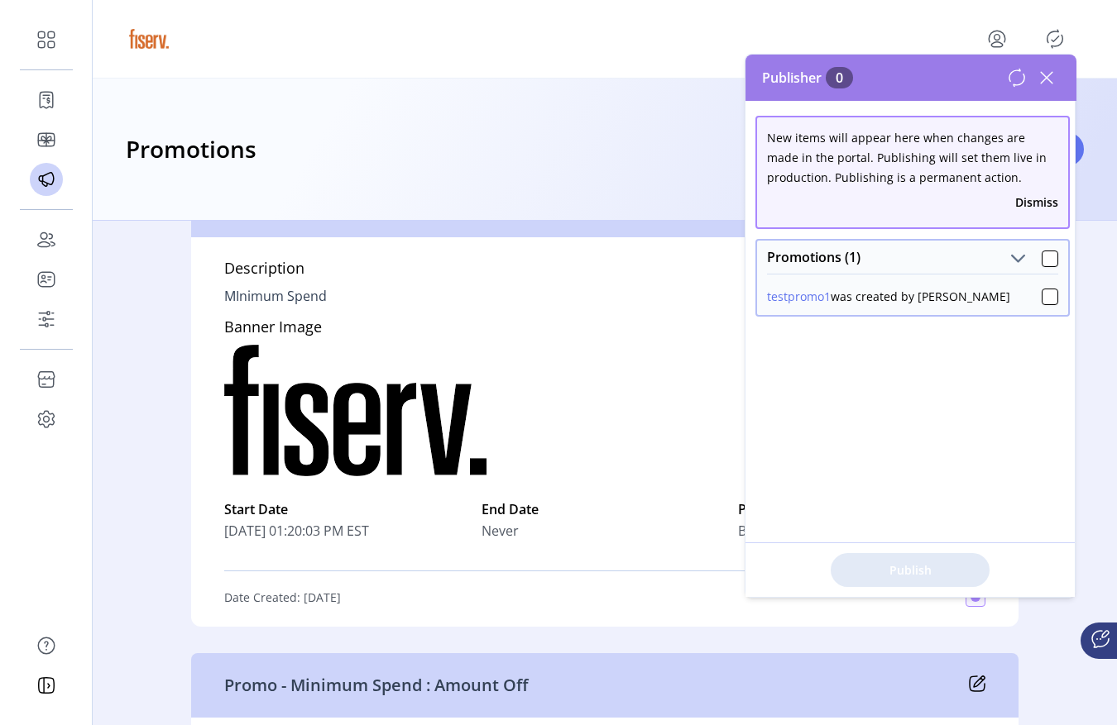
scroll to position [1548, 0]
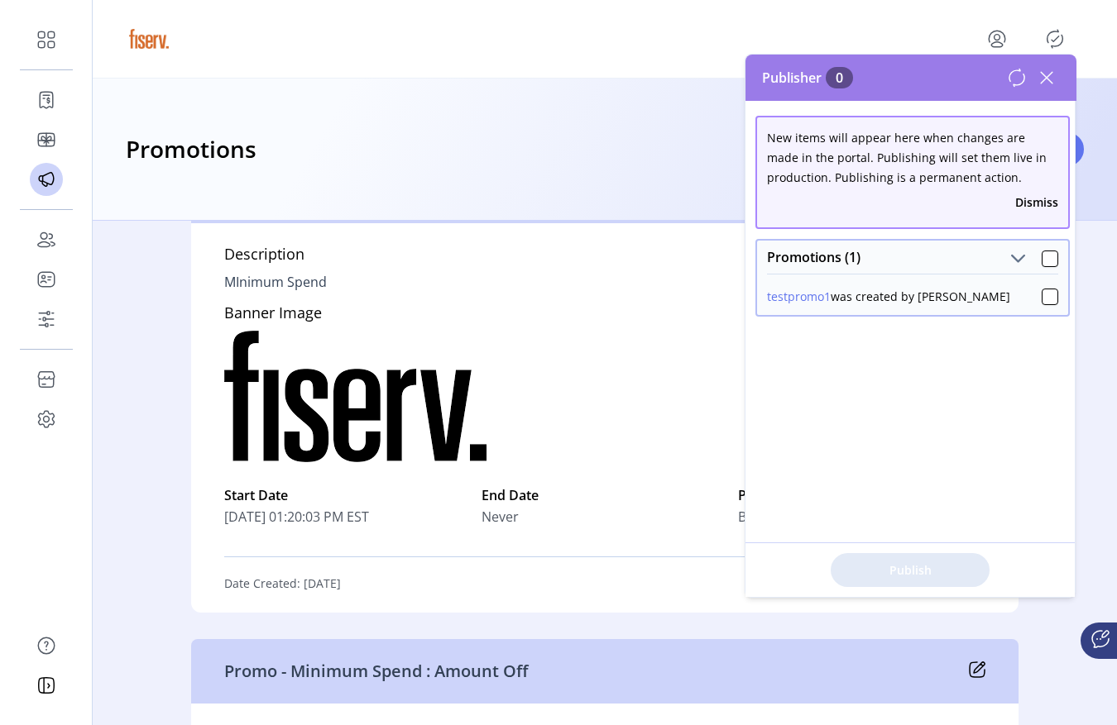
click at [1064, 84] on div "Publisher 0" at bounding box center [910, 78] width 331 height 46
click at [1047, 84] on icon at bounding box center [1046, 78] width 26 height 26
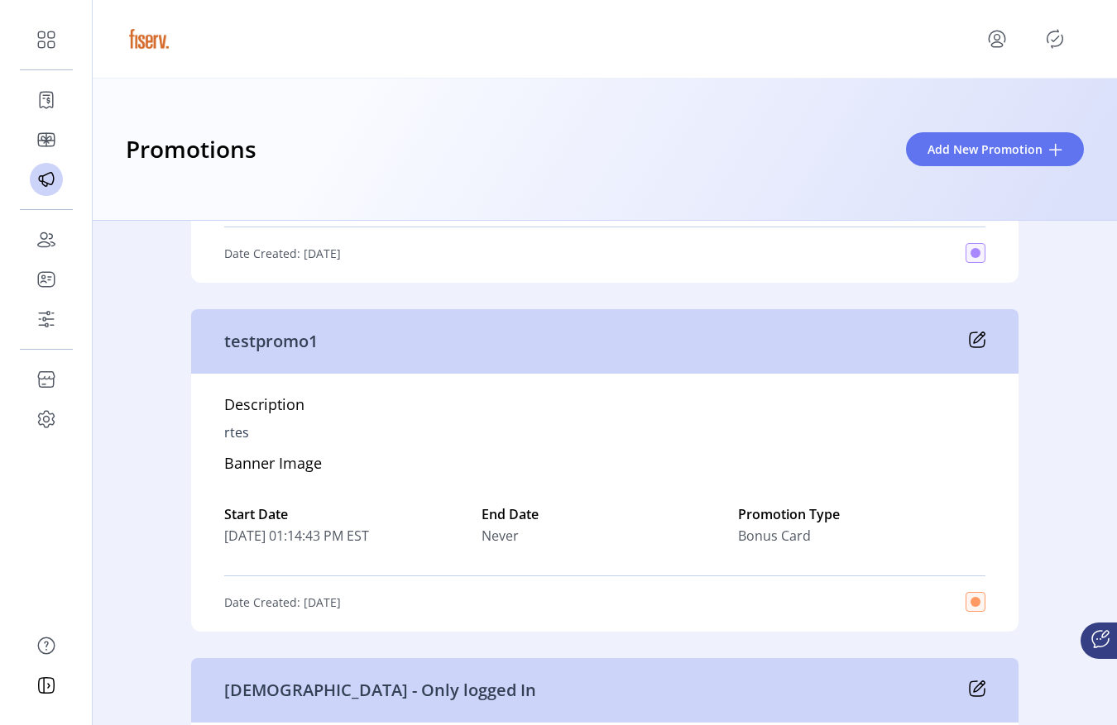
scroll to position [8422, 0]
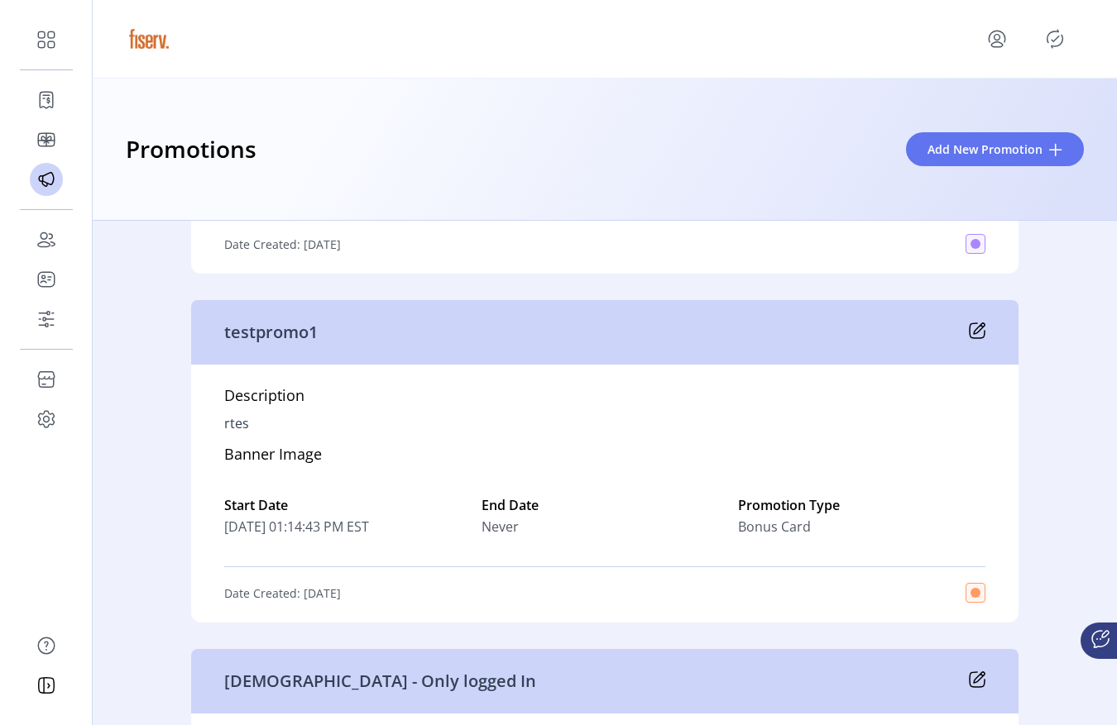
click at [977, 337] on icon at bounding box center [977, 331] width 17 height 17
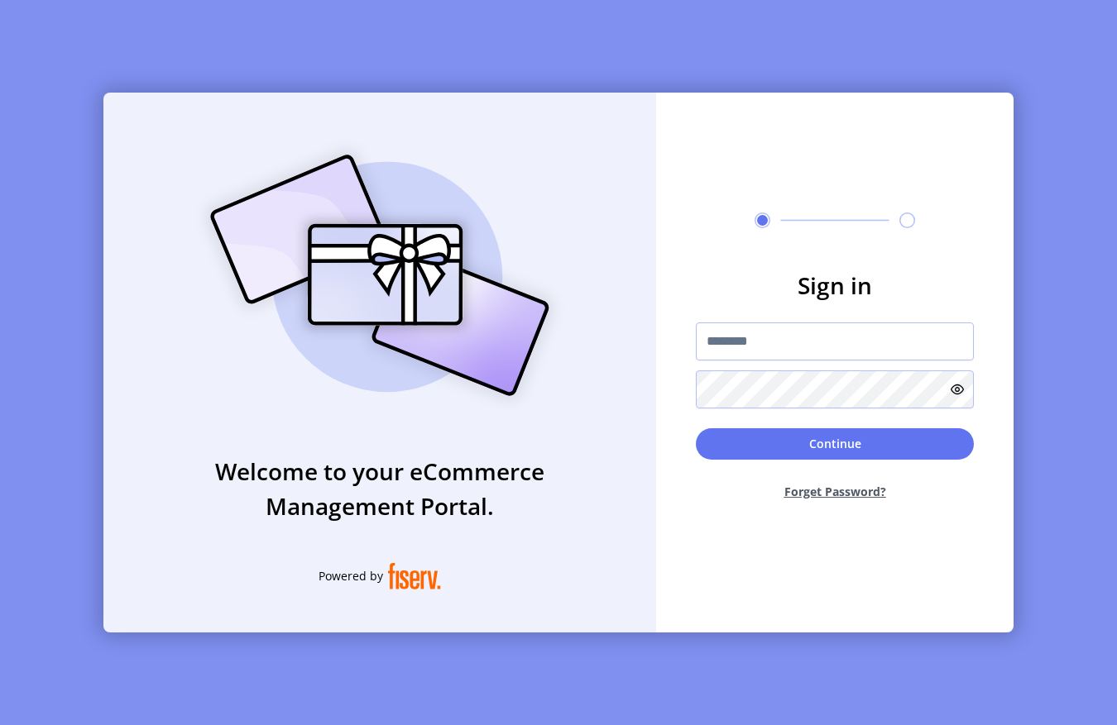
click at [481, 152] on img at bounding box center [379, 275] width 389 height 278
click at [750, 356] on input "text" at bounding box center [835, 342] width 278 height 38
type input "**********"
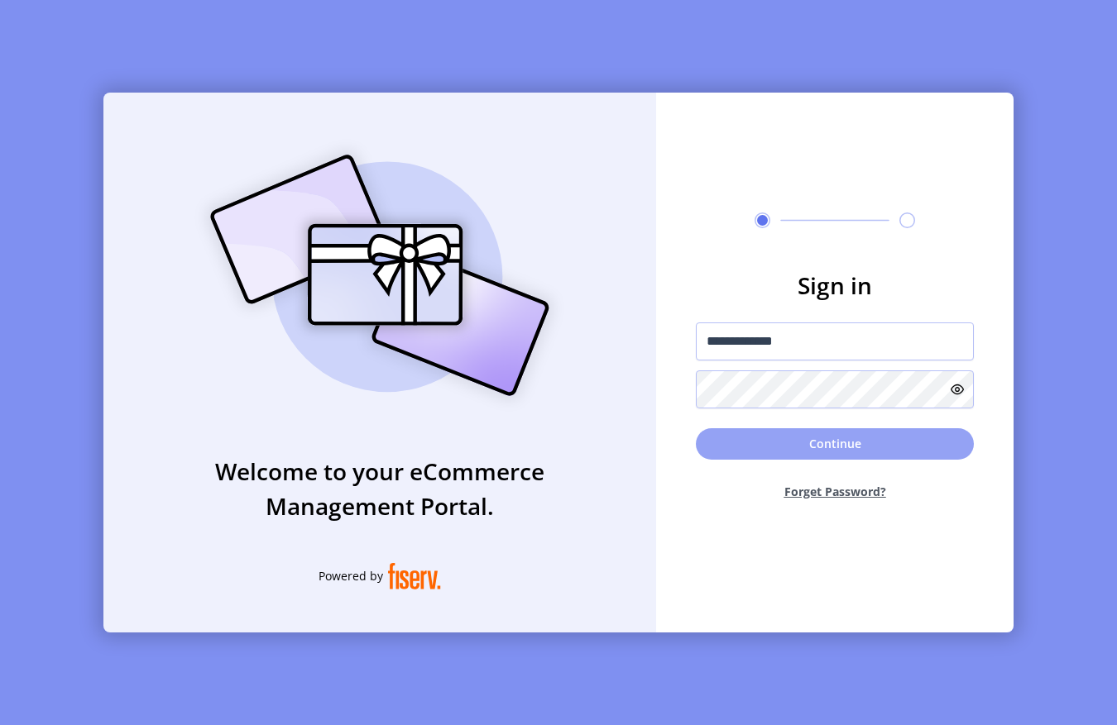
click at [790, 439] on button "Continue" at bounding box center [835, 443] width 278 height 31
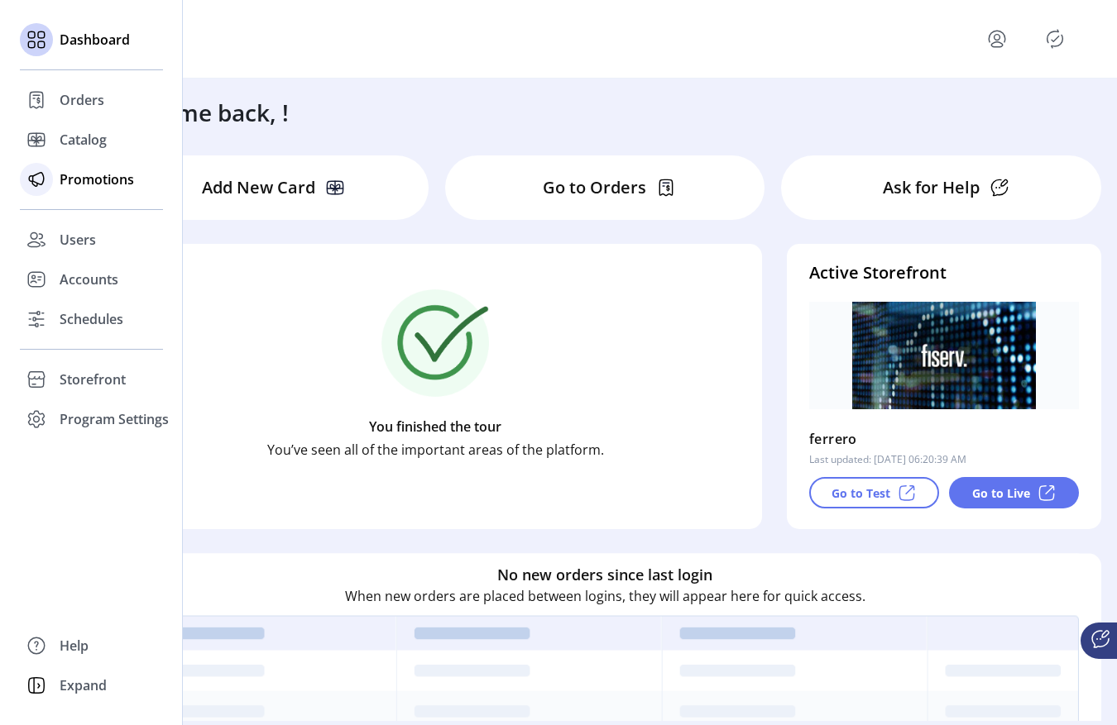
click at [90, 170] on span "Promotions" at bounding box center [97, 180] width 74 height 20
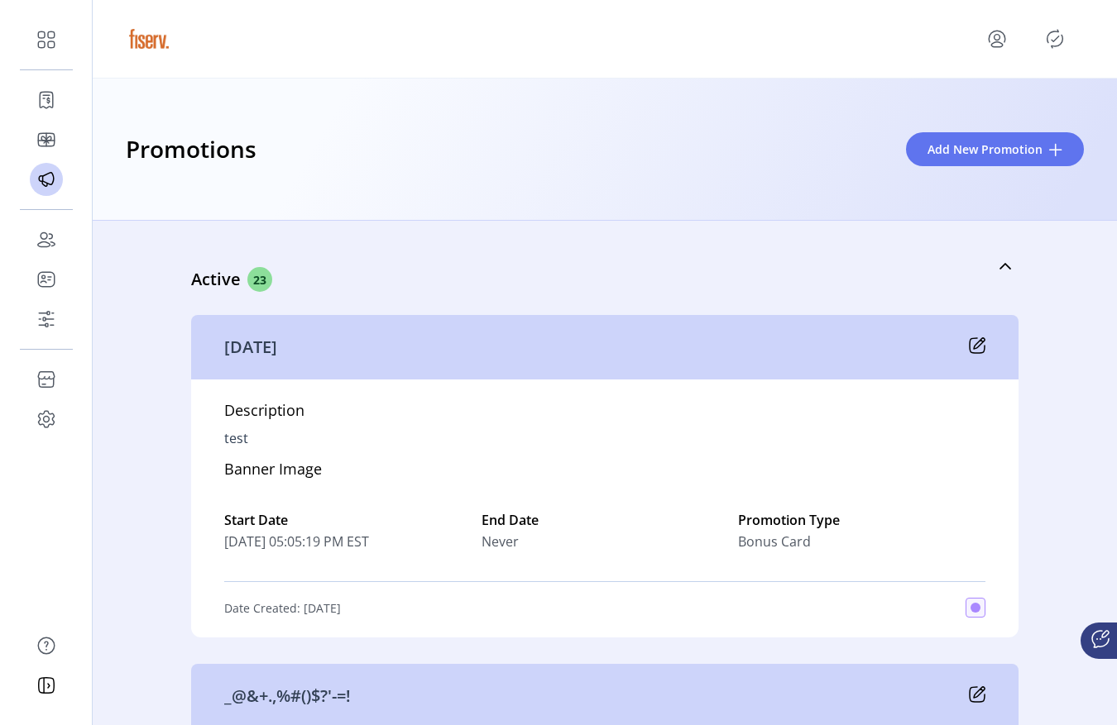
scroll to position [8281, 0]
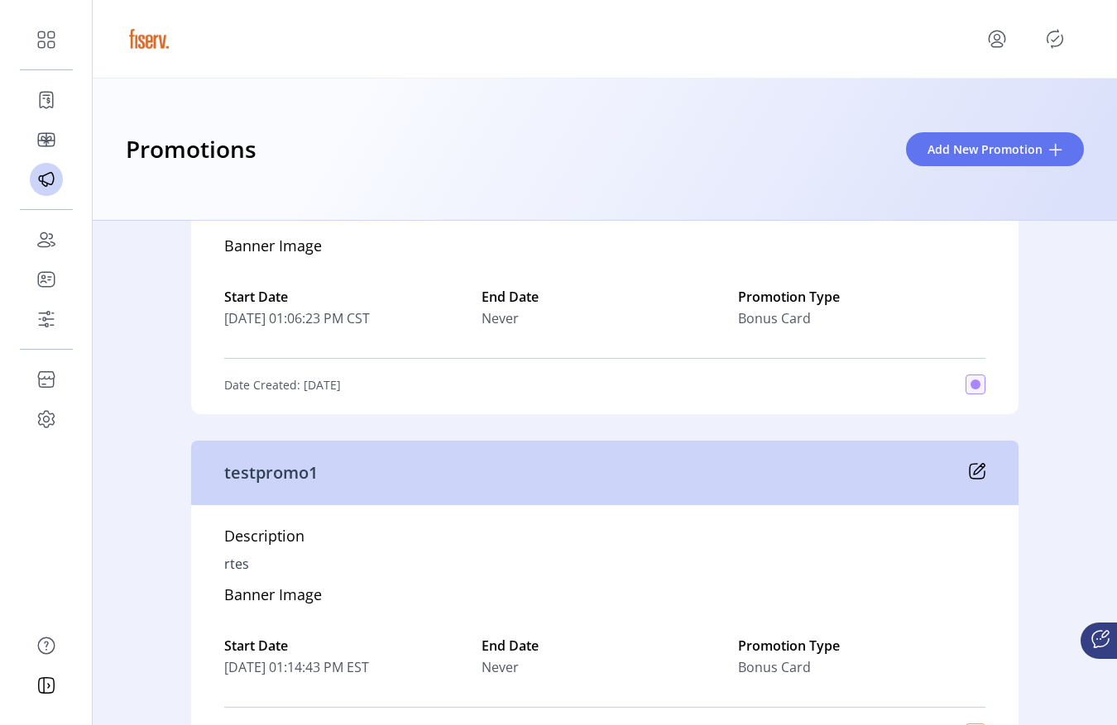
click at [972, 461] on div "testpromo1" at bounding box center [604, 473] width 827 height 65
click at [975, 466] on icon at bounding box center [979, 469] width 11 height 11
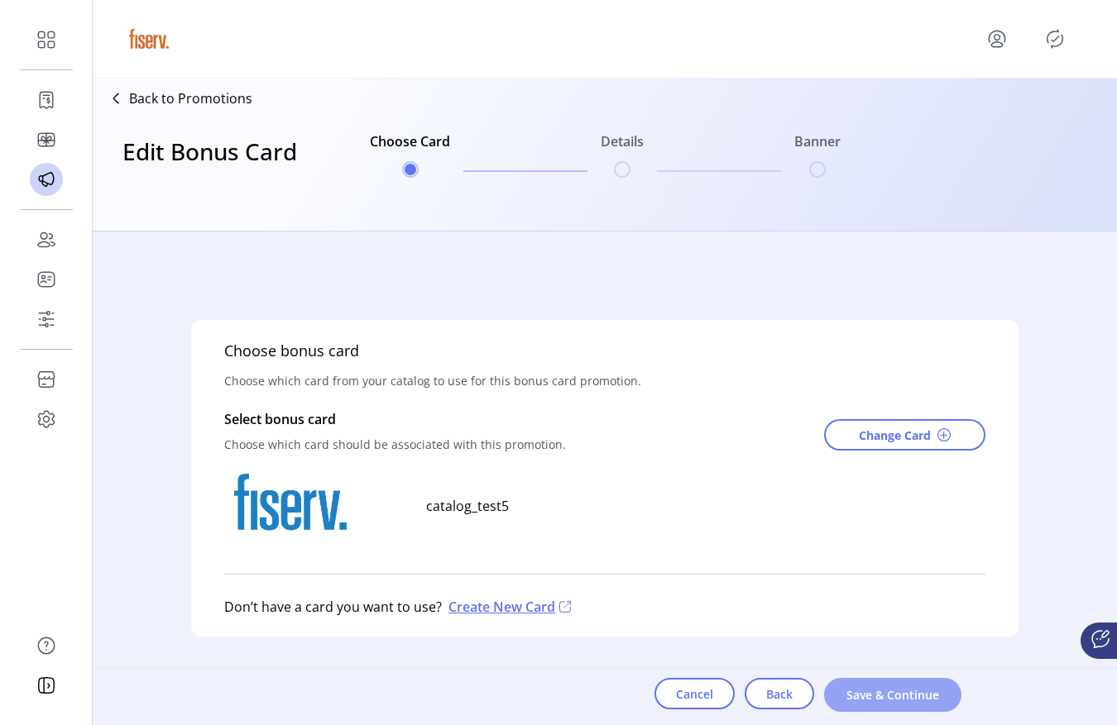
click at [868, 682] on button "Save & Continue" at bounding box center [892, 695] width 137 height 34
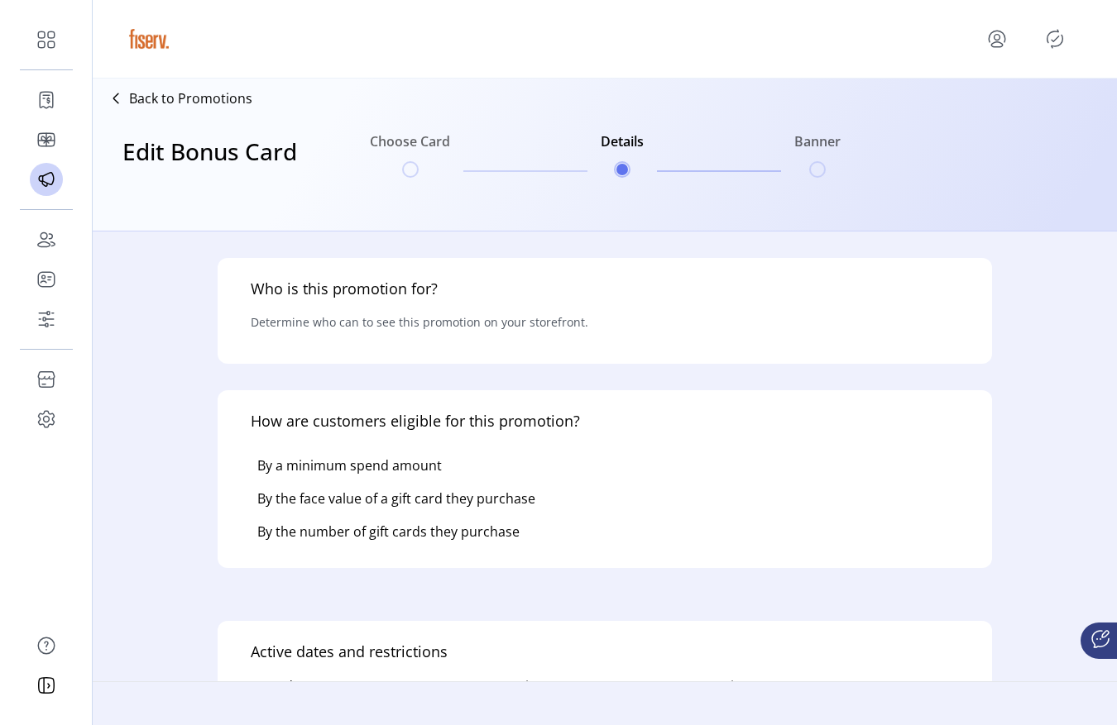
type input "**********"
type textarea "****"
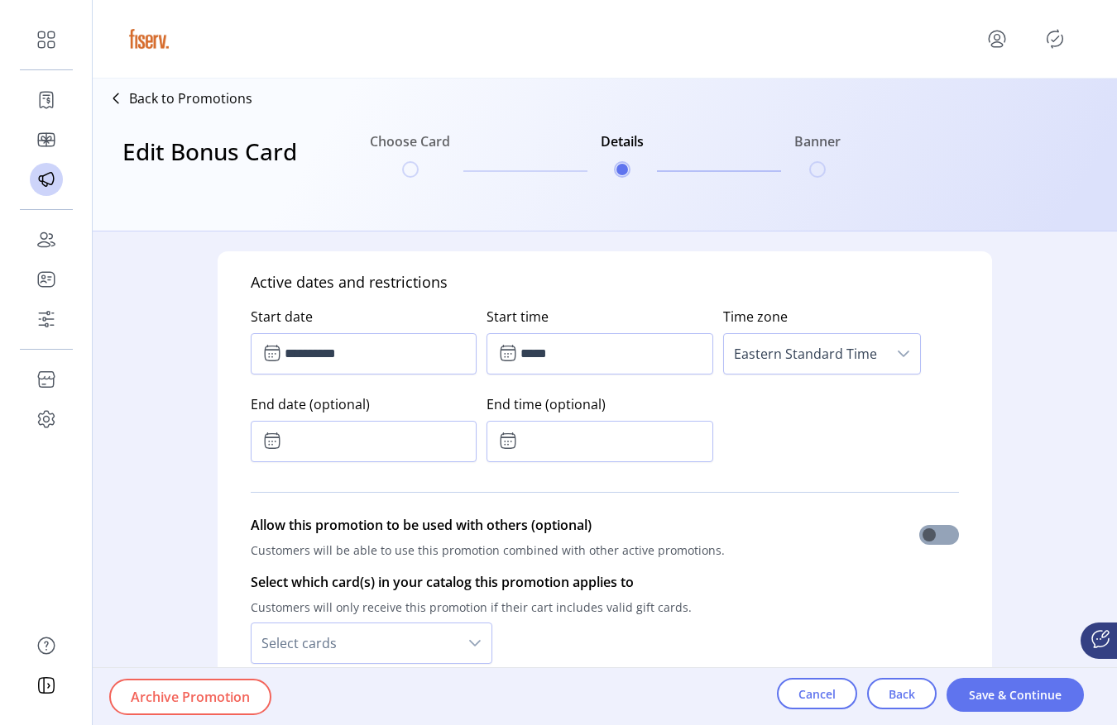
scroll to position [837, 0]
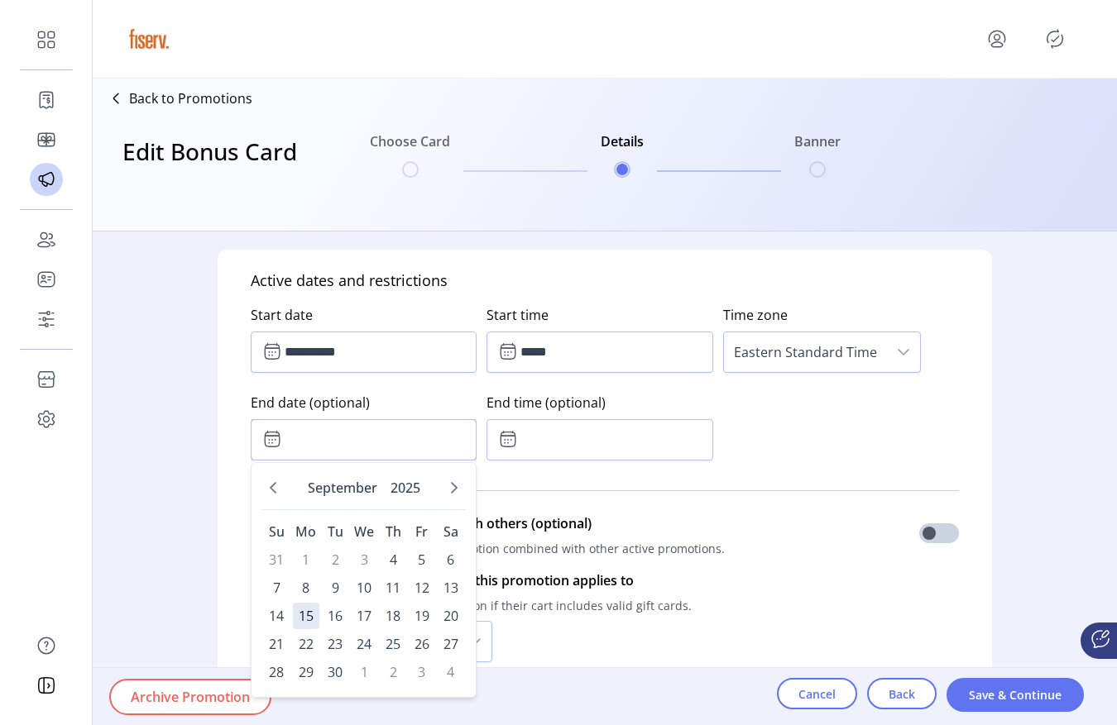
click at [409, 451] on input "text" at bounding box center [364, 439] width 226 height 41
click at [419, 590] on span "12" at bounding box center [422, 588] width 26 height 26
type input "**********"
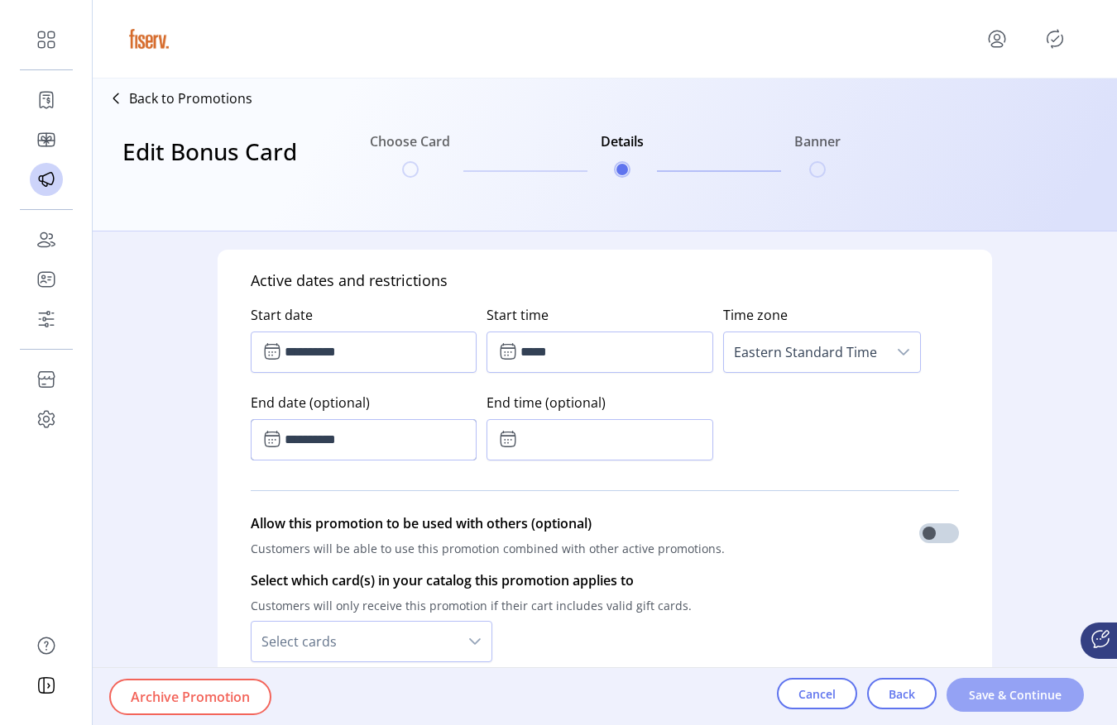
click at [992, 701] on span "Save & Continue" at bounding box center [1015, 695] width 94 height 17
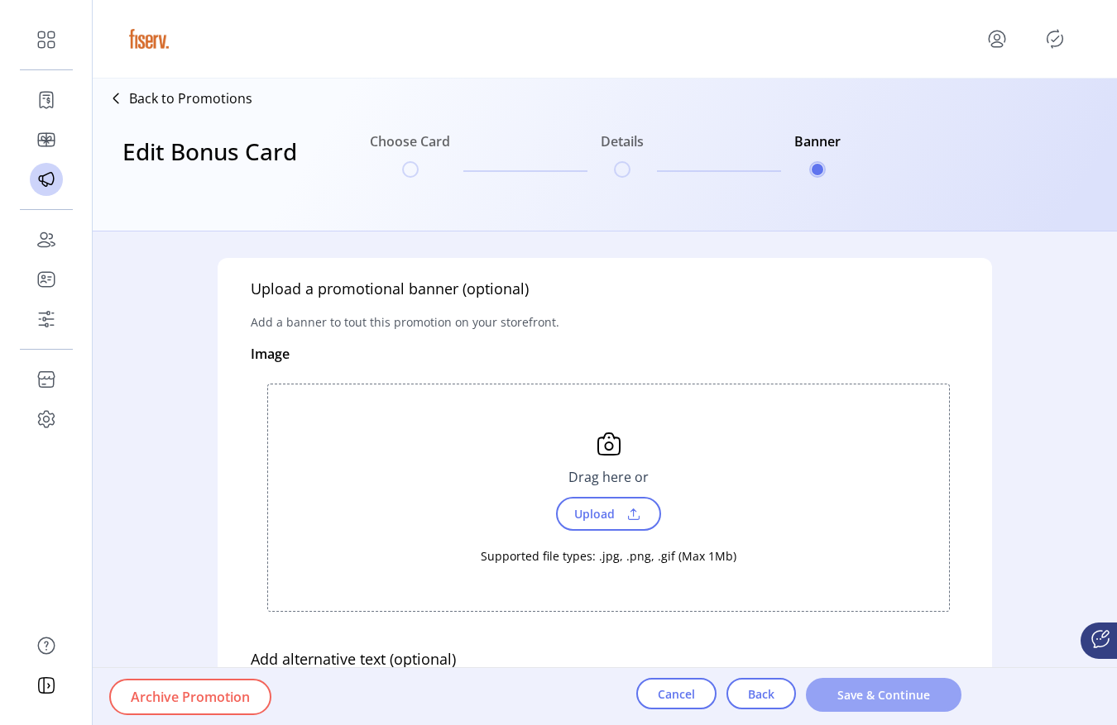
click at [906, 706] on button "Save & Continue" at bounding box center [884, 695] width 156 height 34
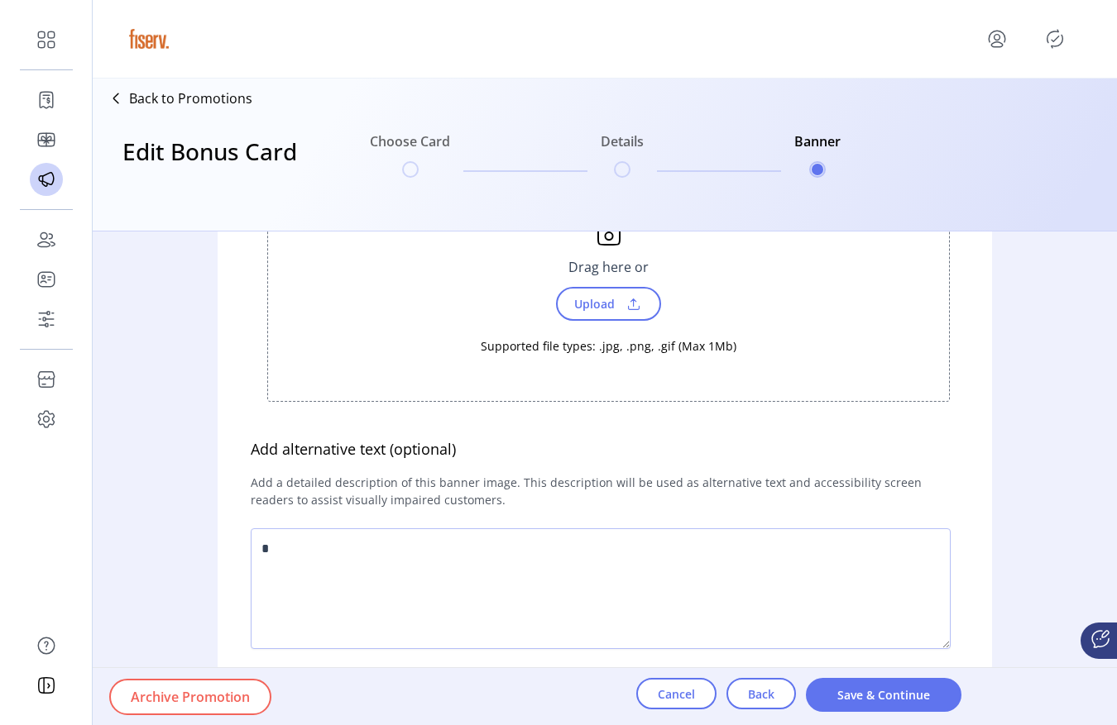
scroll to position [0, 0]
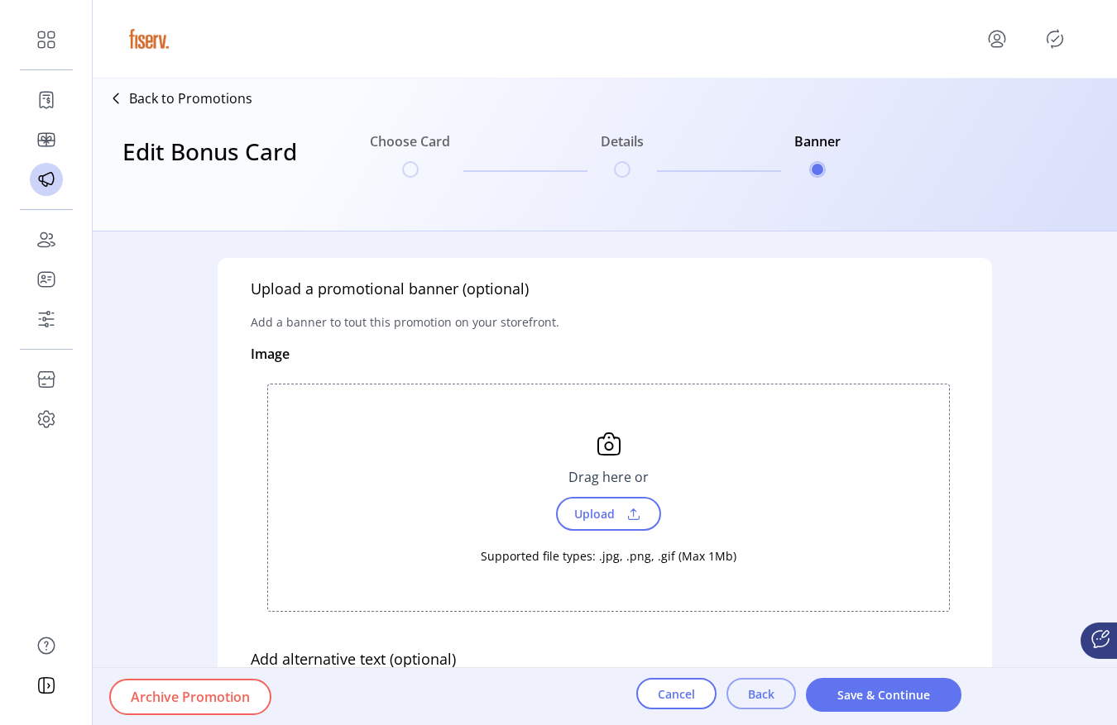
click at [768, 691] on span "Back" at bounding box center [761, 694] width 26 height 17
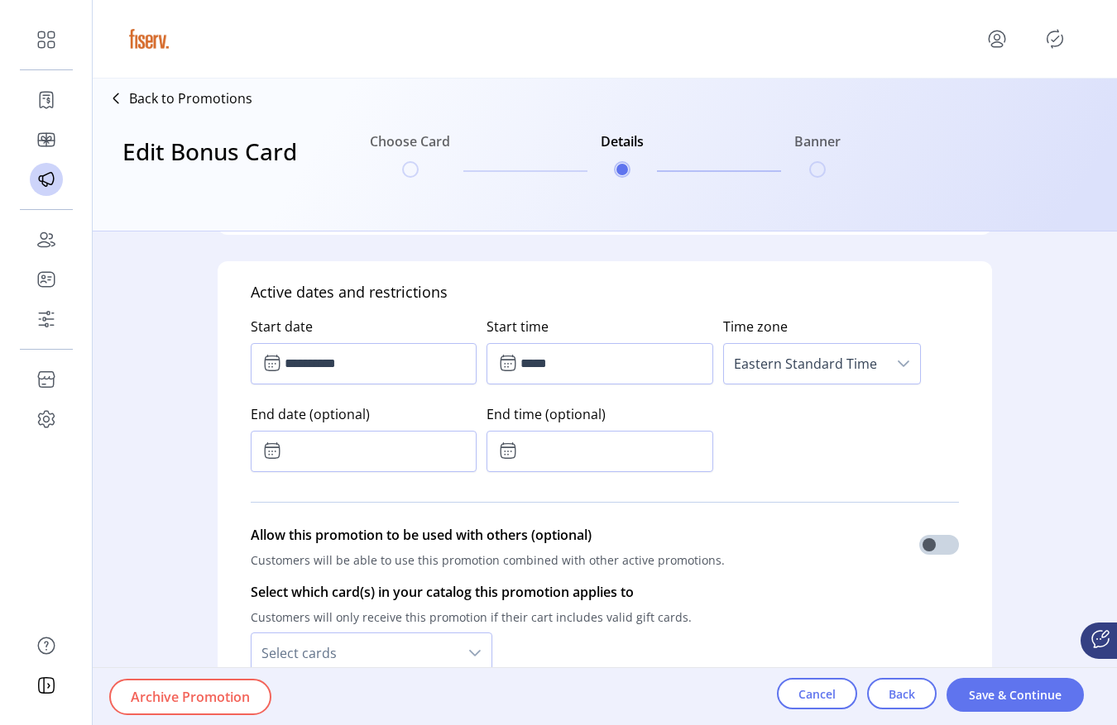
scroll to position [832, 0]
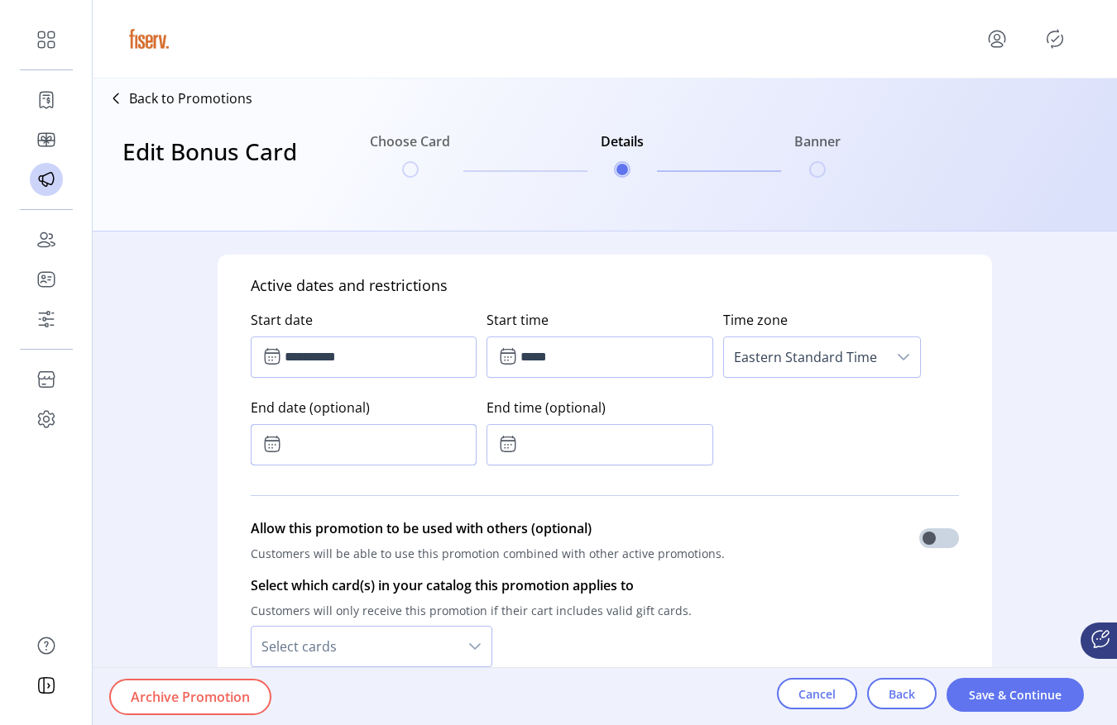
click at [451, 446] on input "text" at bounding box center [364, 444] width 226 height 41
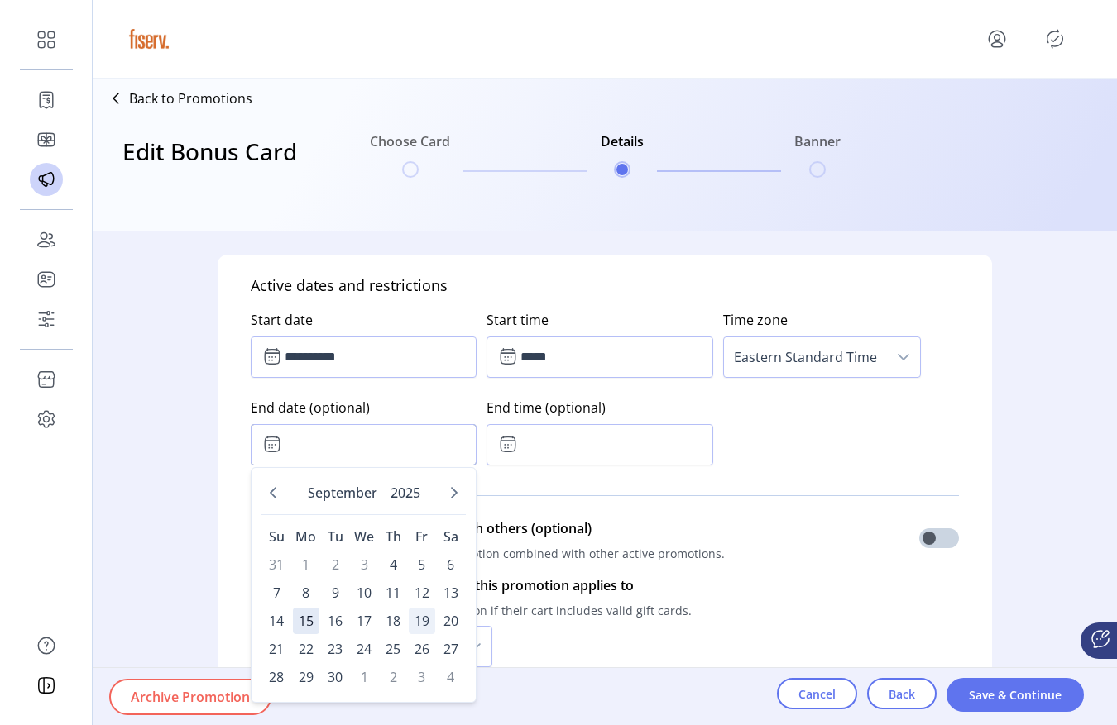
click at [417, 620] on span "19" at bounding box center [422, 621] width 26 height 26
type input "**********"
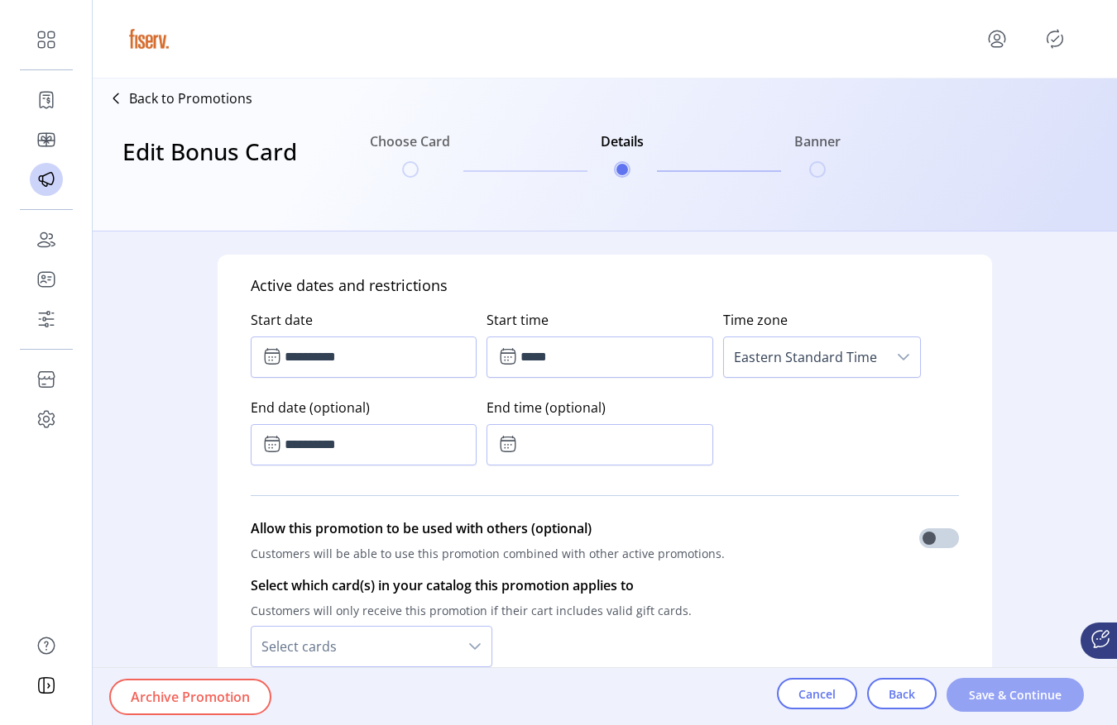
click at [989, 698] on span "Save & Continue" at bounding box center [1015, 695] width 94 height 17
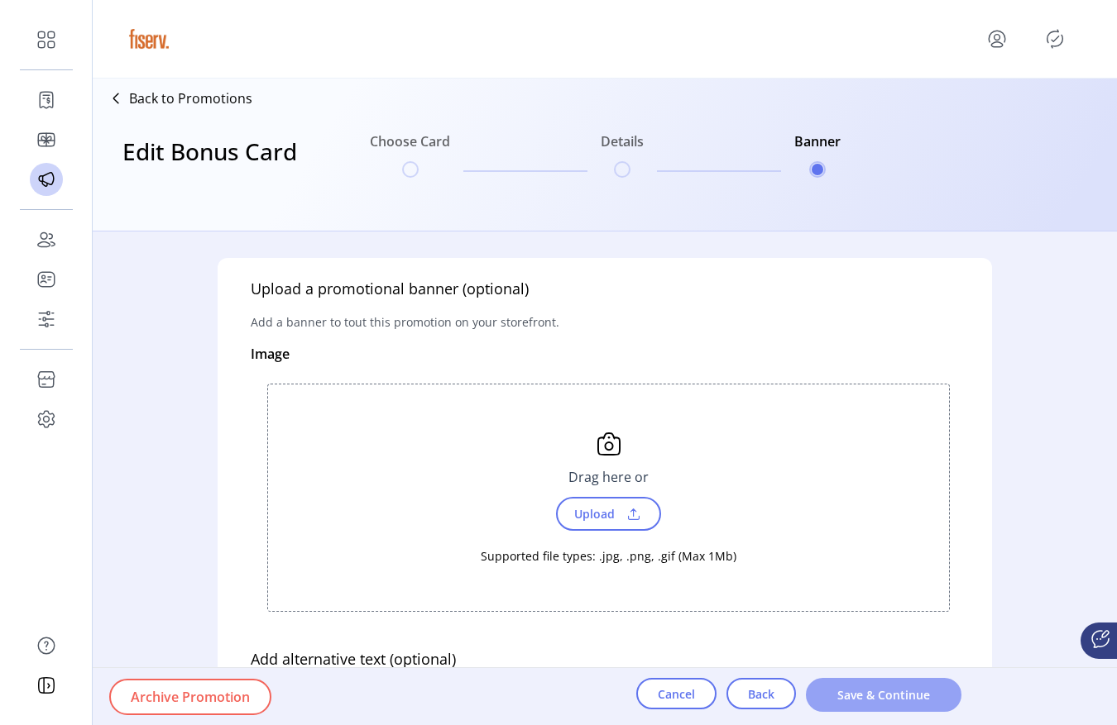
click at [924, 691] on span "Save & Continue" at bounding box center [883, 695] width 112 height 17
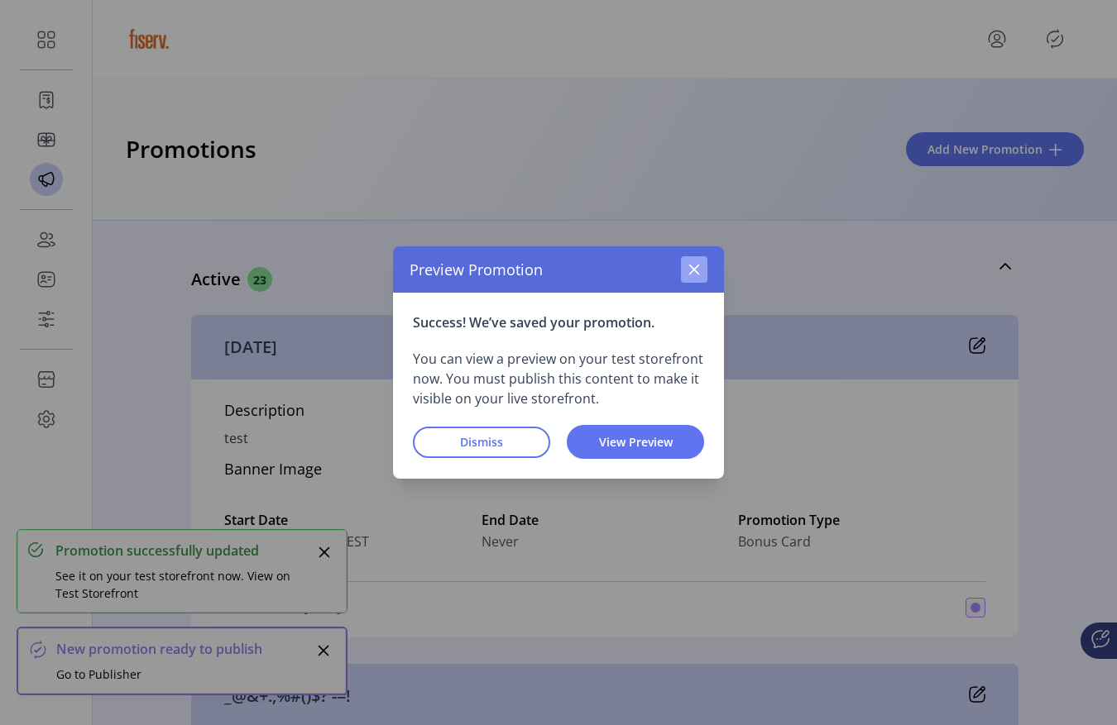
click at [699, 278] on button "button" at bounding box center [694, 269] width 26 height 26
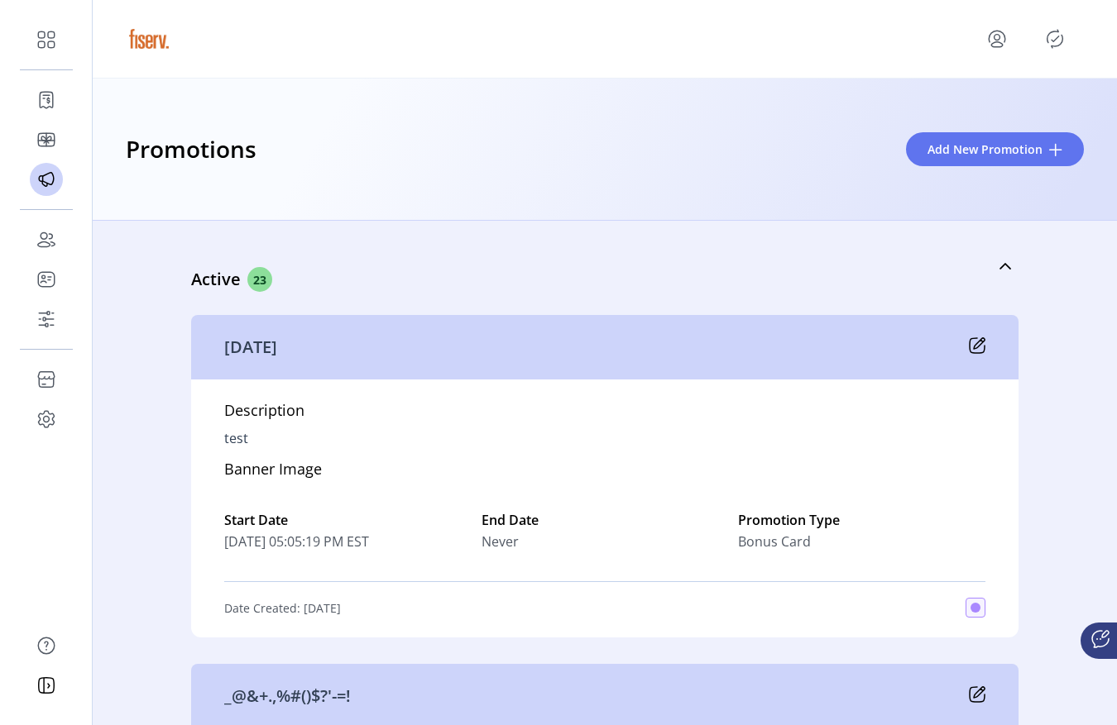
click at [1041, 37] on icon "Publisher Panel" at bounding box center [1054, 39] width 26 height 26
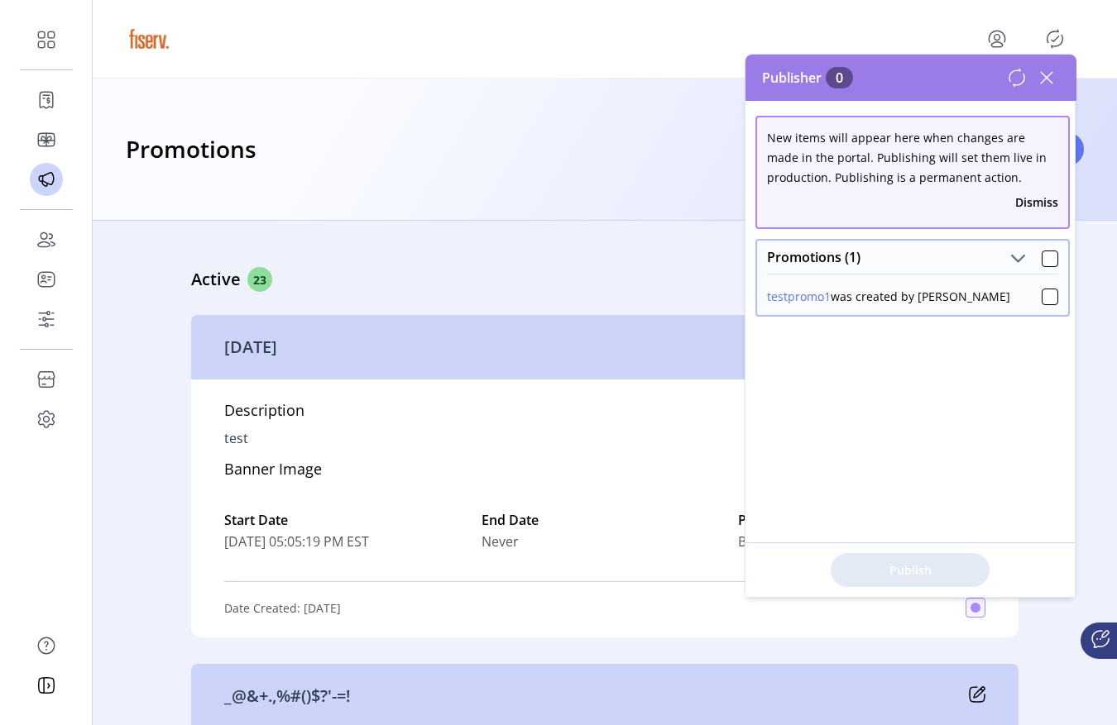
click at [1045, 79] on icon at bounding box center [1046, 78] width 26 height 26
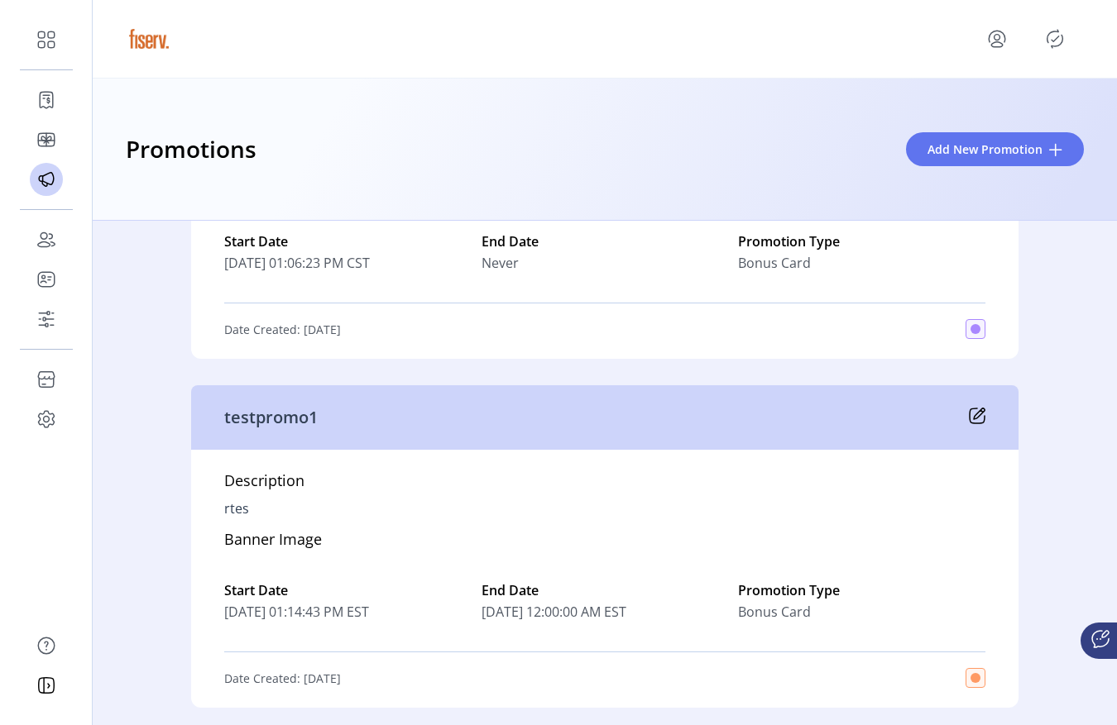
scroll to position [8414, 0]
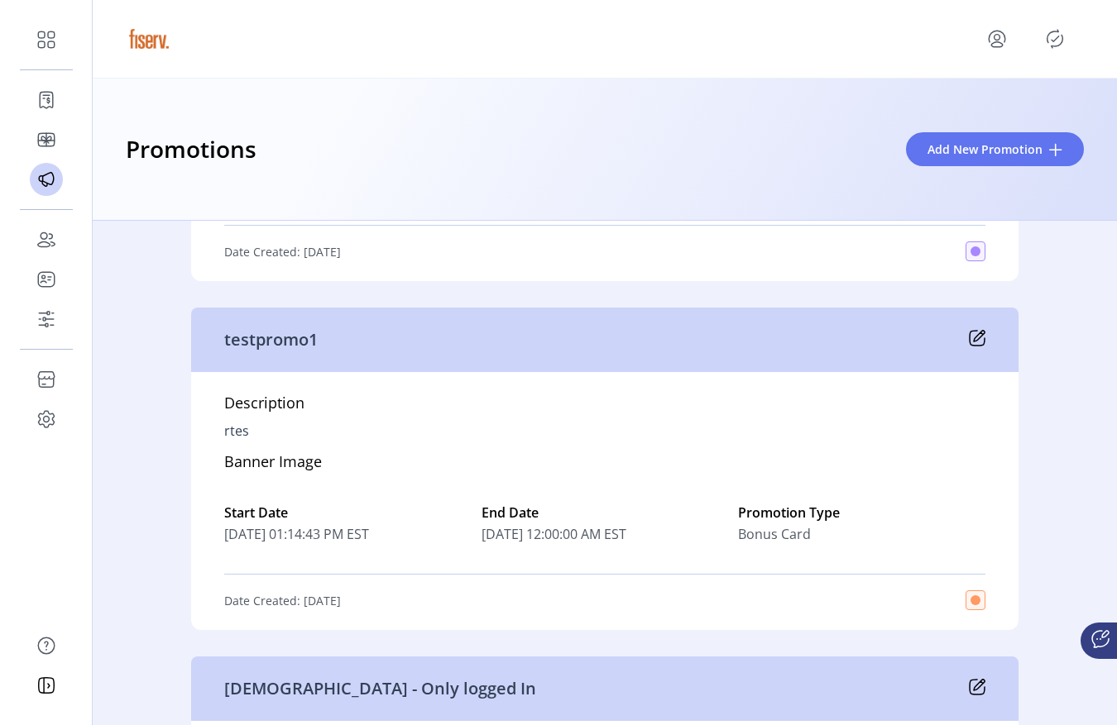
click at [974, 339] on icon at bounding box center [977, 338] width 17 height 17
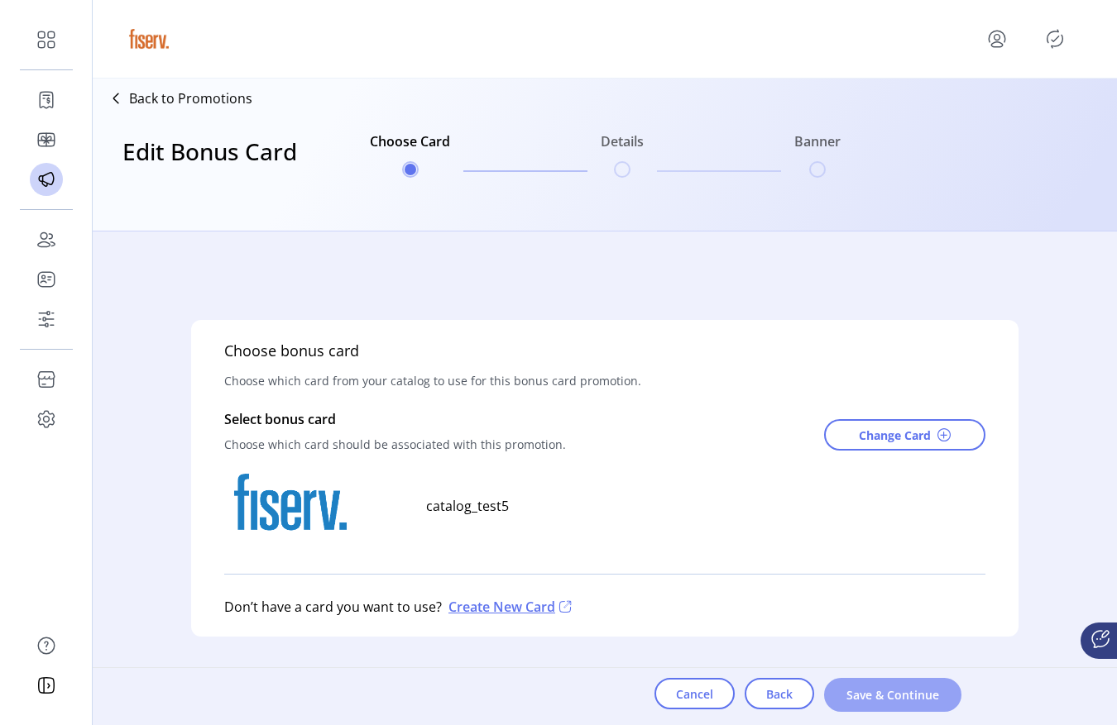
click at [886, 695] on span "Save & Continue" at bounding box center [892, 695] width 94 height 17
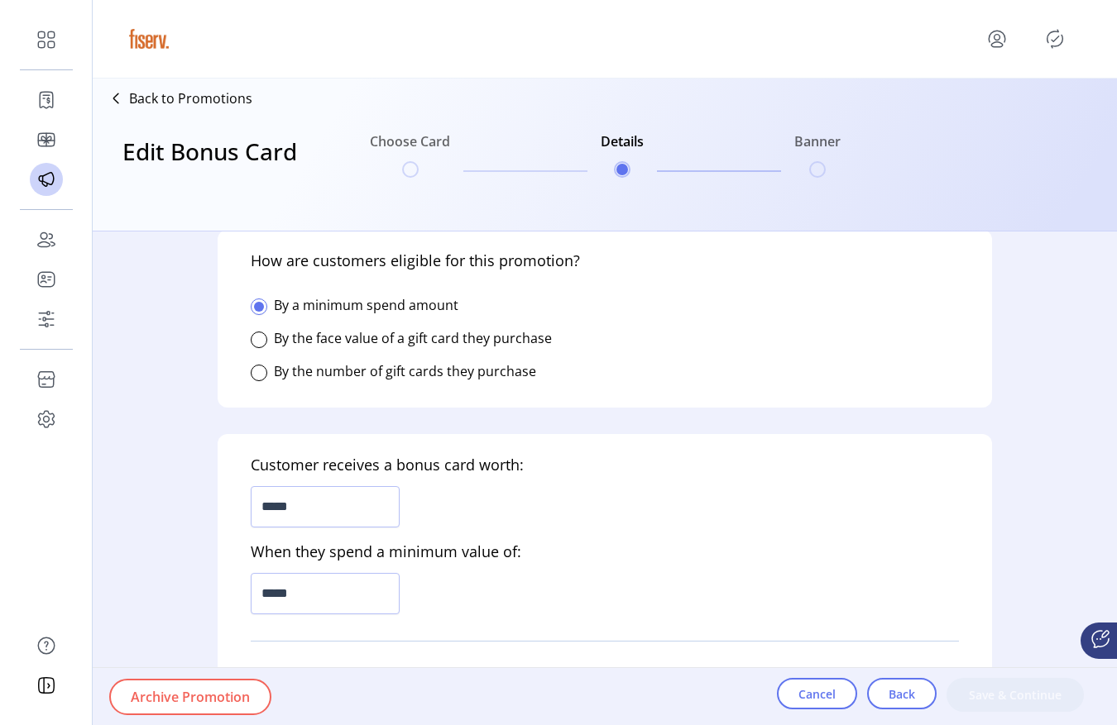
type input "**********"
type textarea "****"
type input "*****"
type input "*******"
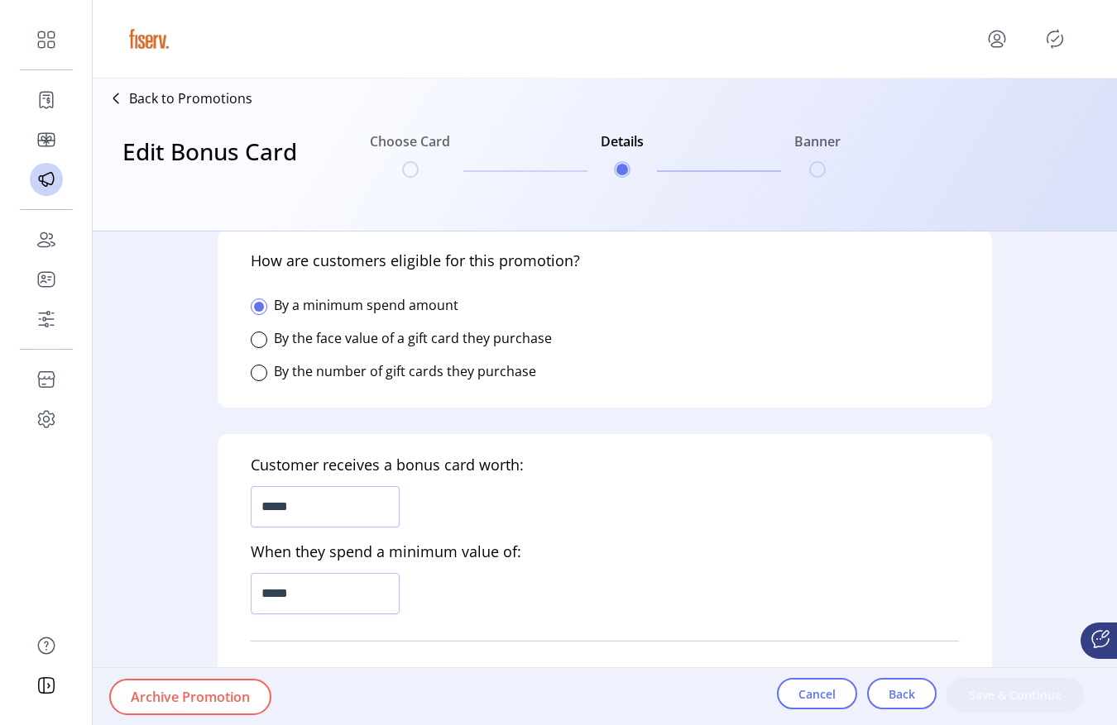
type input "**********"
type input "*****"
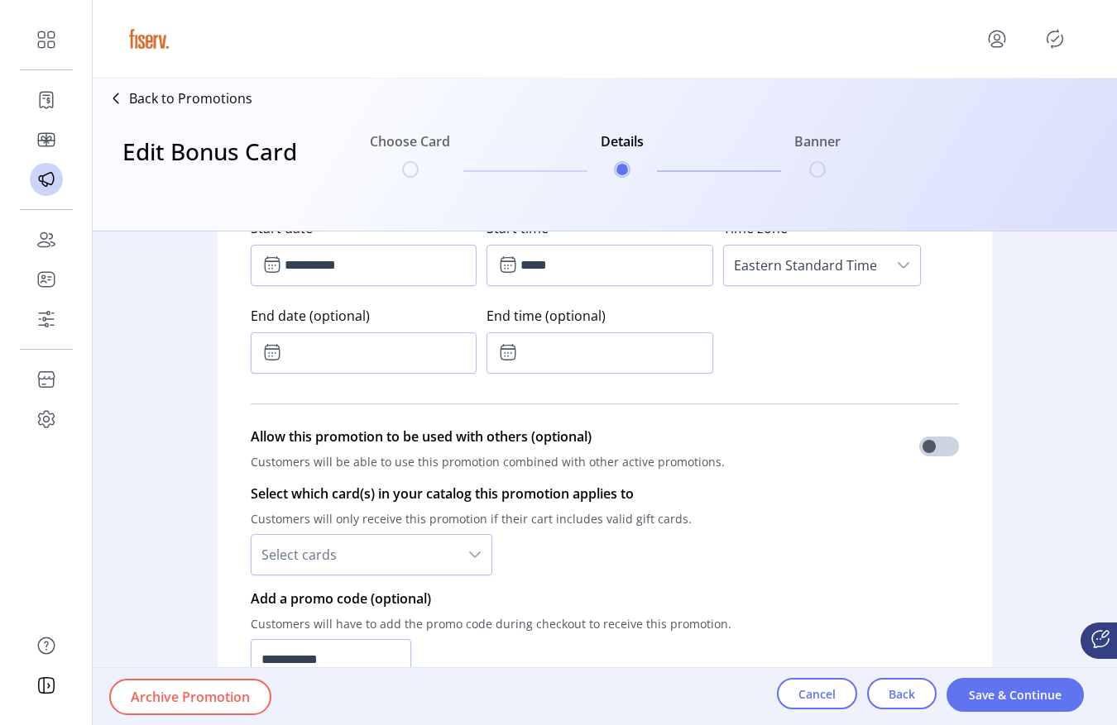
scroll to position [912, 0]
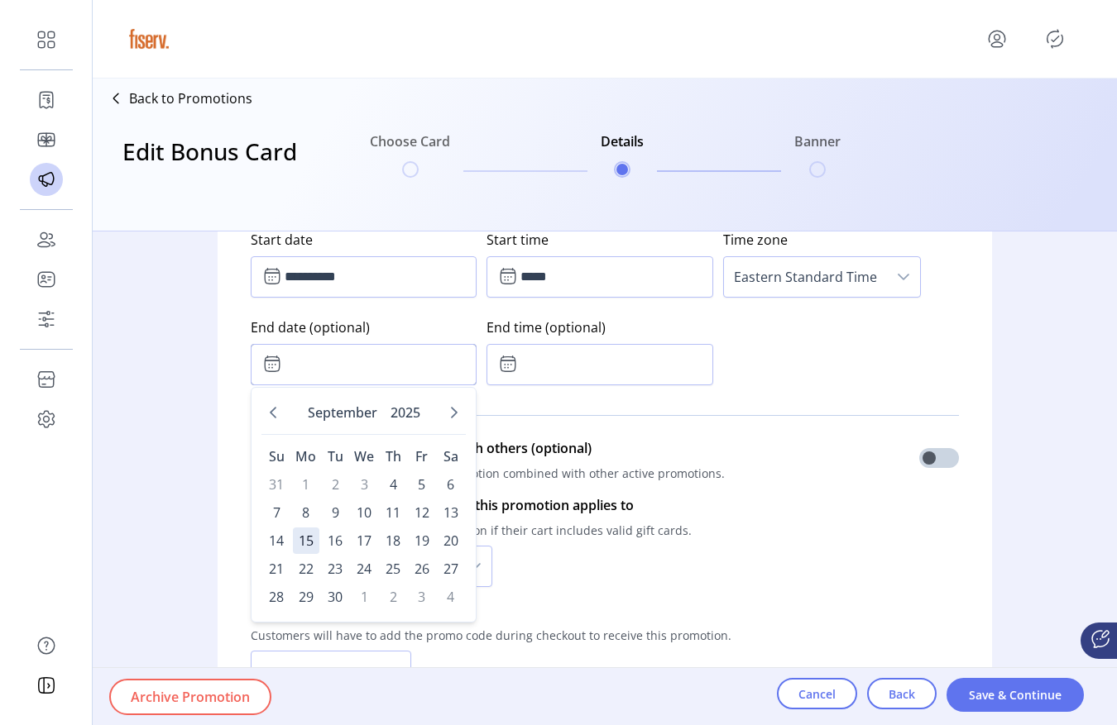
click at [402, 381] on input "text" at bounding box center [364, 364] width 226 height 41
click at [422, 535] on span "19" at bounding box center [422, 541] width 26 height 26
type input "**********"
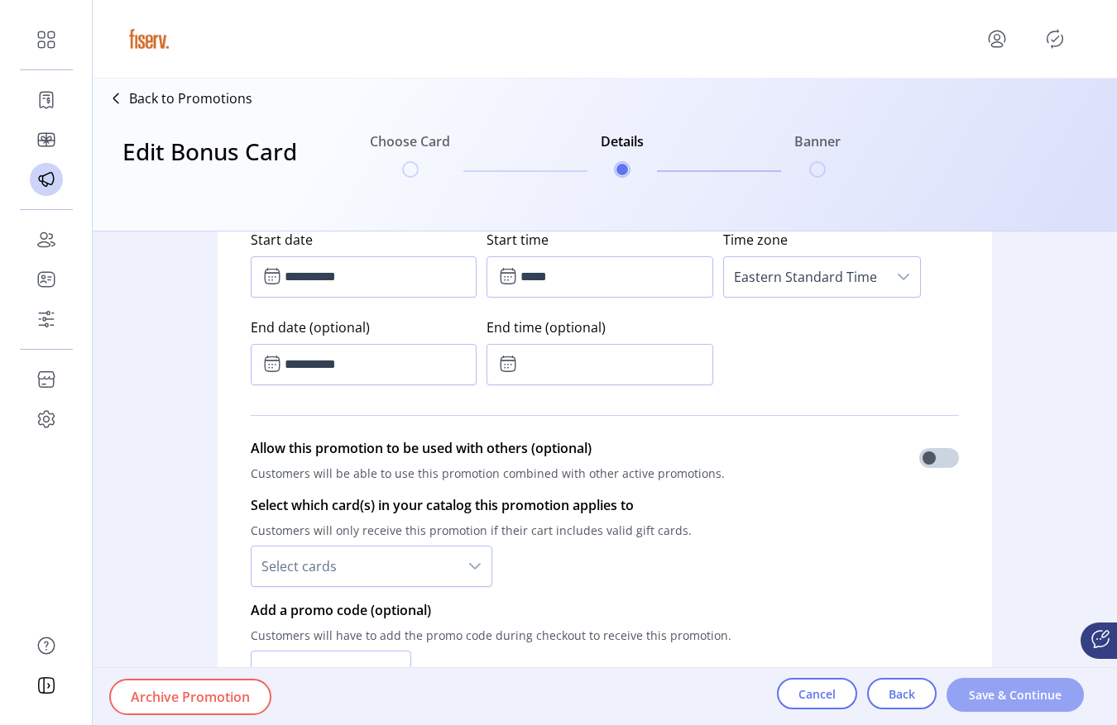
click at [998, 701] on span "Save & Continue" at bounding box center [1015, 695] width 94 height 17
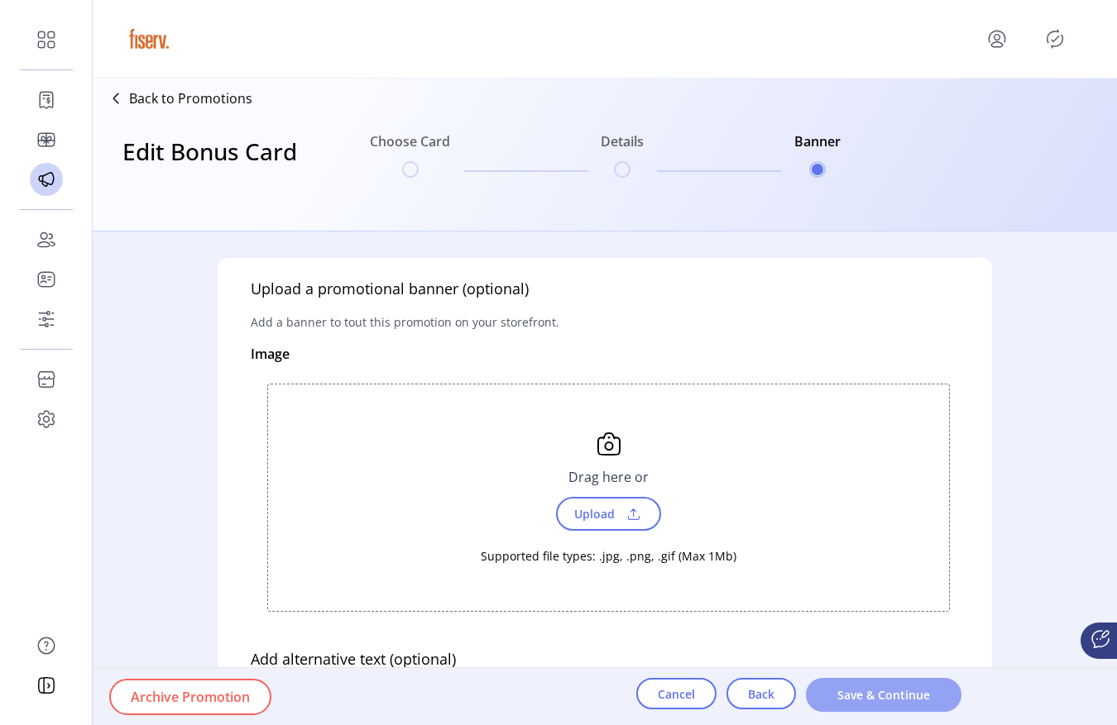
click at [914, 697] on span "Save & Continue" at bounding box center [883, 695] width 112 height 17
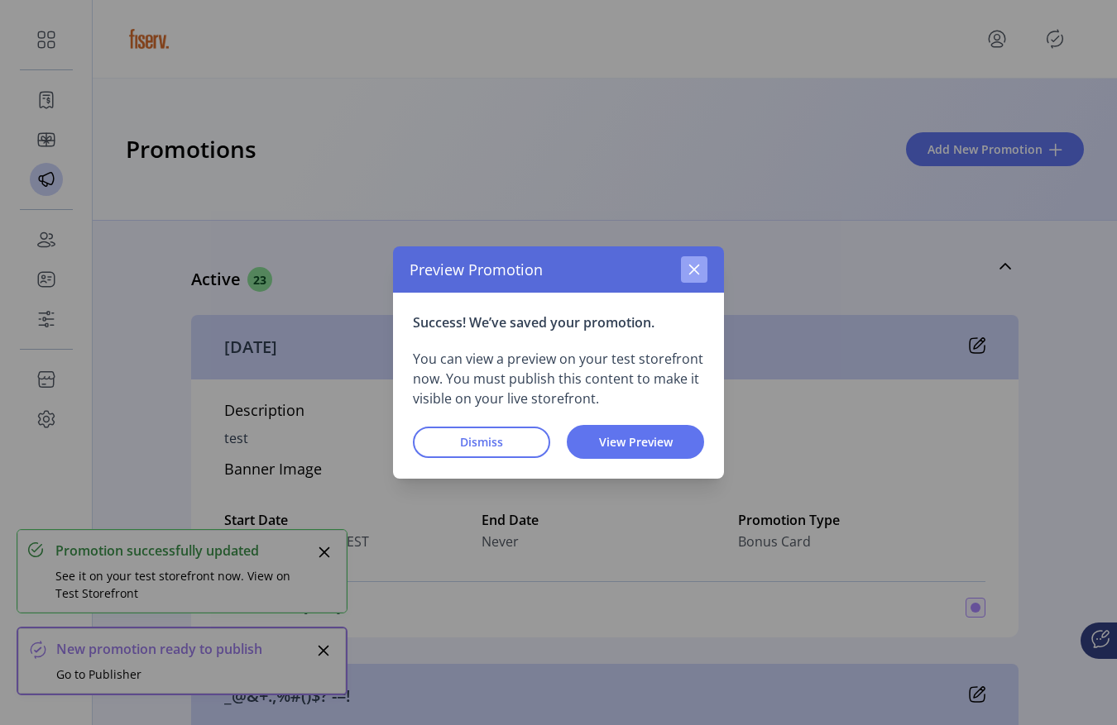
click at [696, 275] on icon "button" at bounding box center [693, 269] width 13 height 13
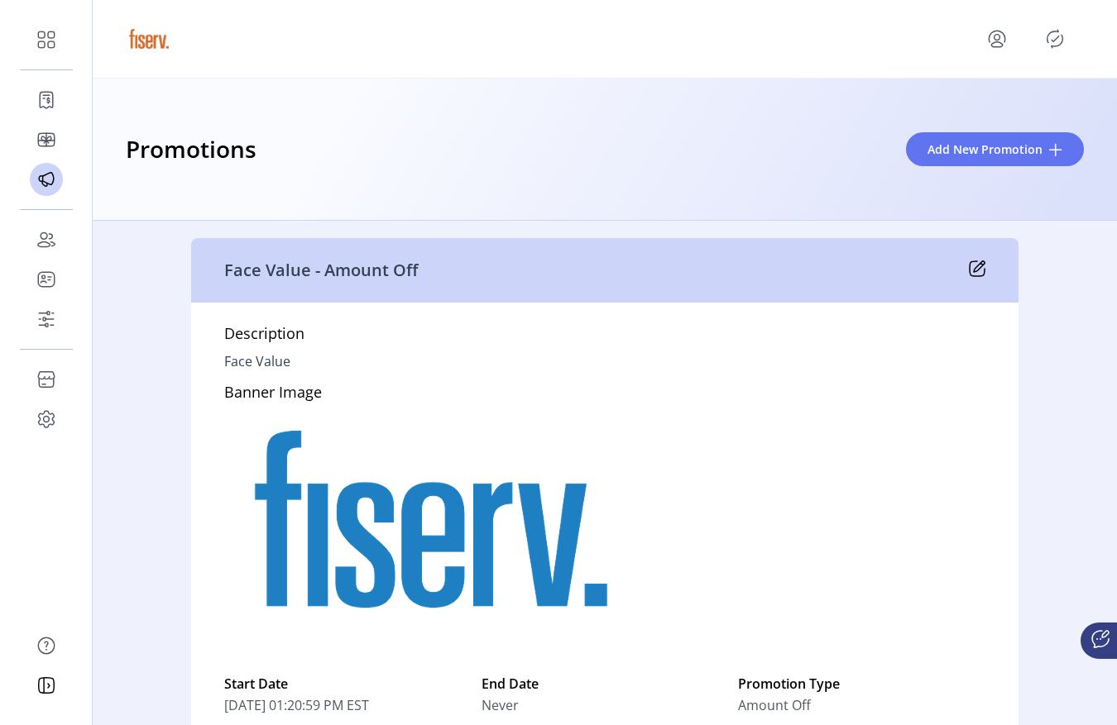
scroll to position [4639, 0]
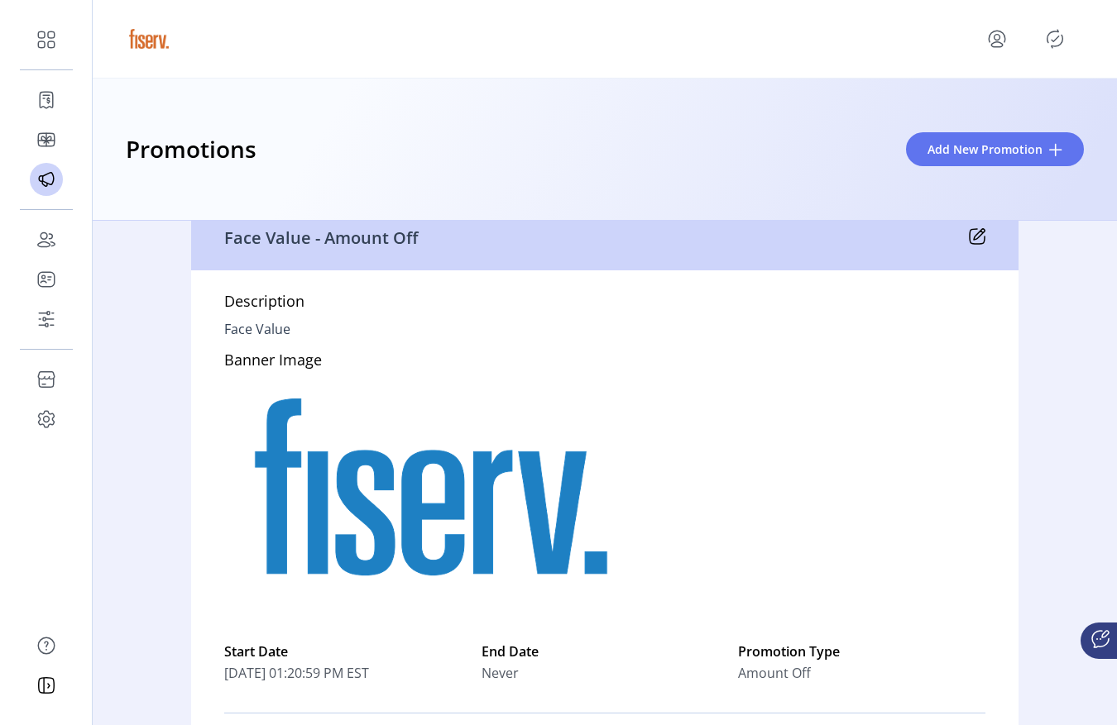
click at [1056, 53] on div at bounding box center [605, 39] width 958 height 46
click at [1056, 47] on icon "Publisher Panel" at bounding box center [1054, 39] width 26 height 26
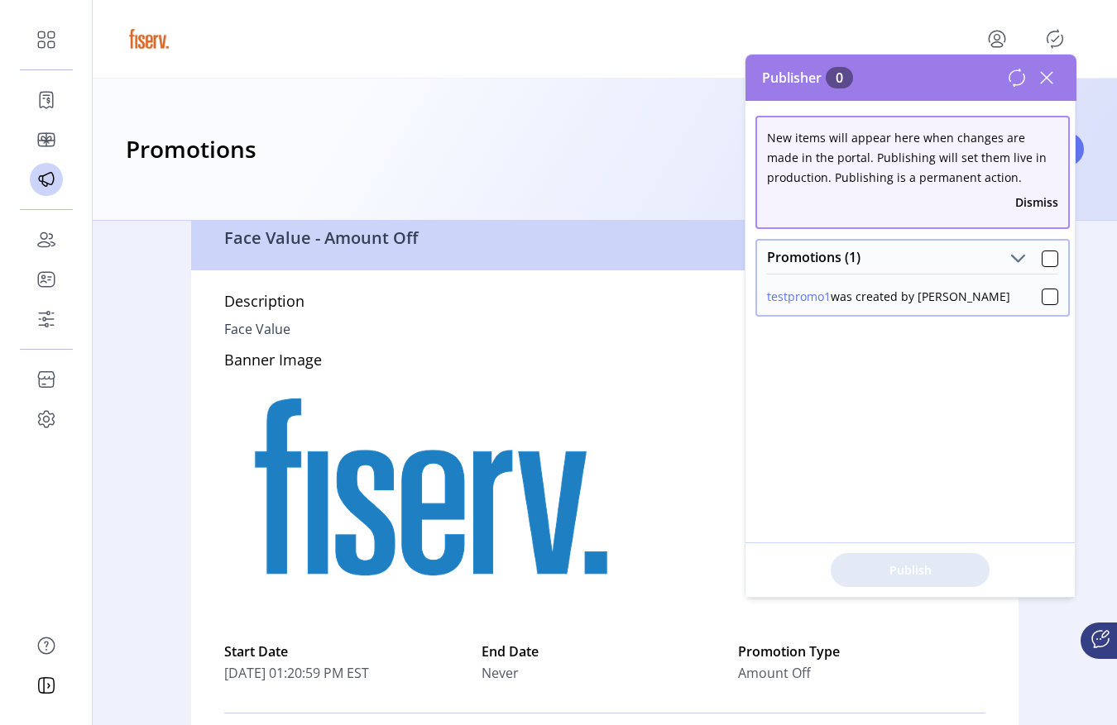
click at [1050, 78] on icon at bounding box center [1046, 78] width 26 height 26
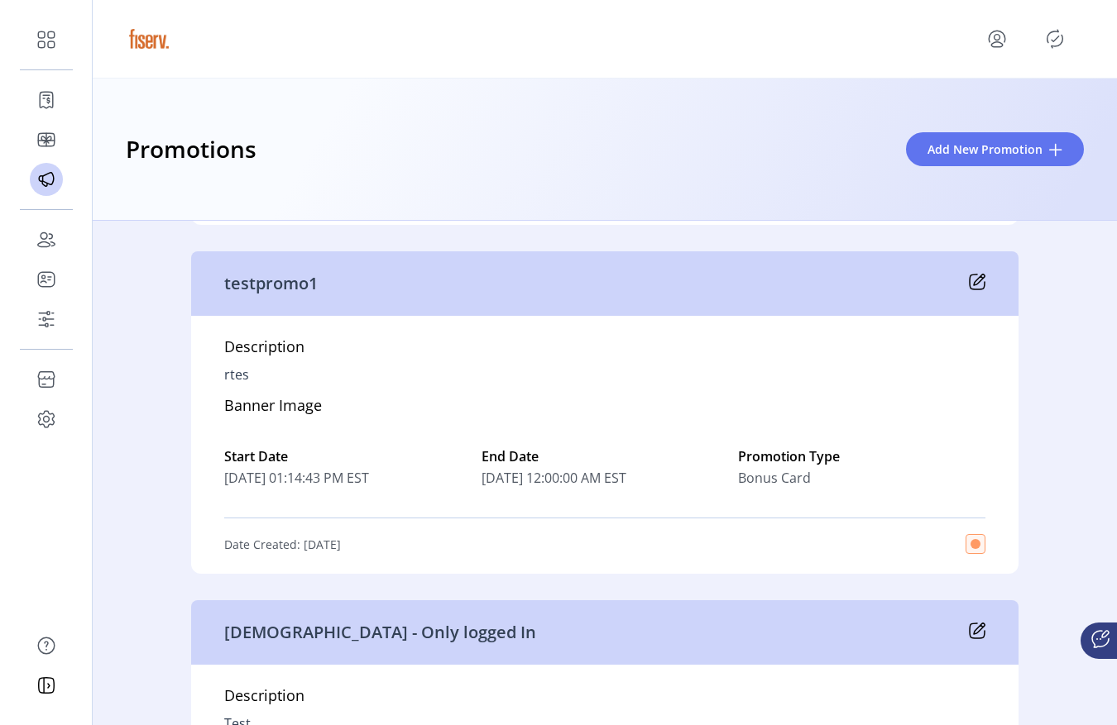
scroll to position [8466, 0]
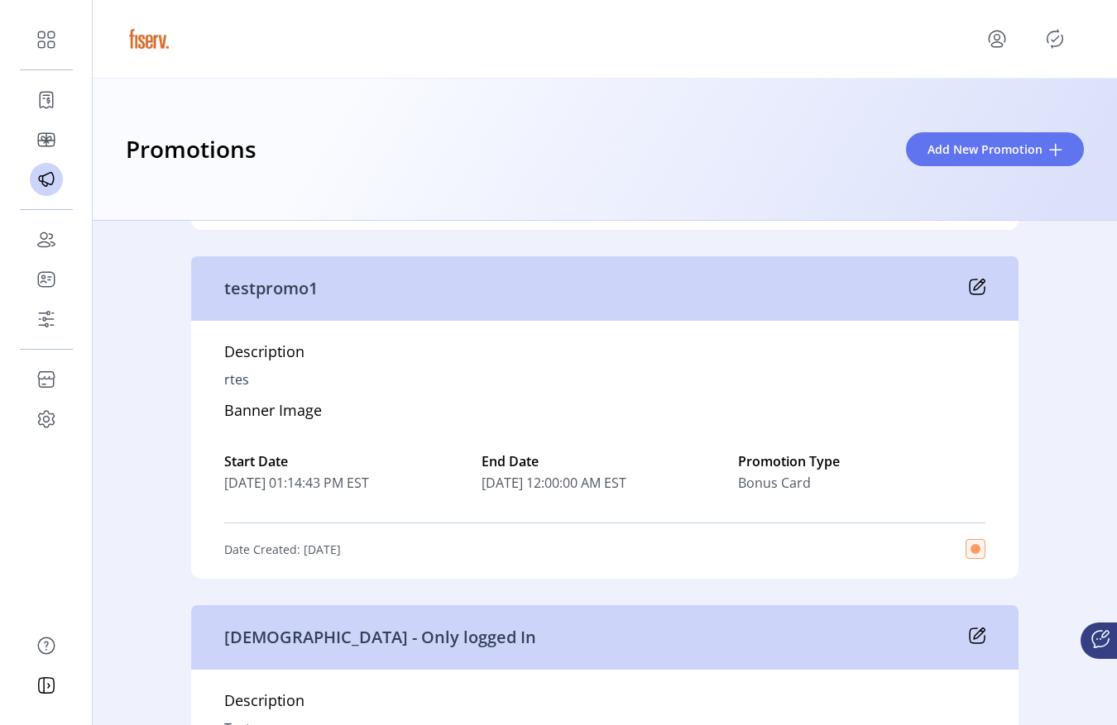
click at [975, 287] on icon at bounding box center [979, 285] width 11 height 11
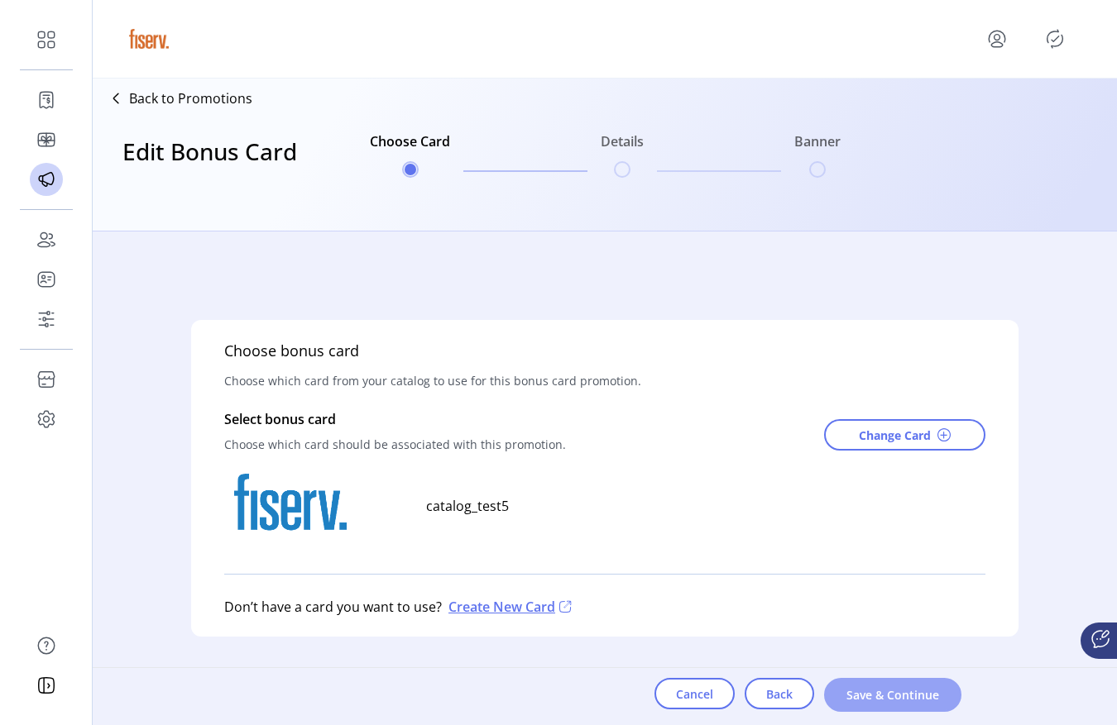
click at [893, 696] on span "Save & Continue" at bounding box center [892, 695] width 94 height 17
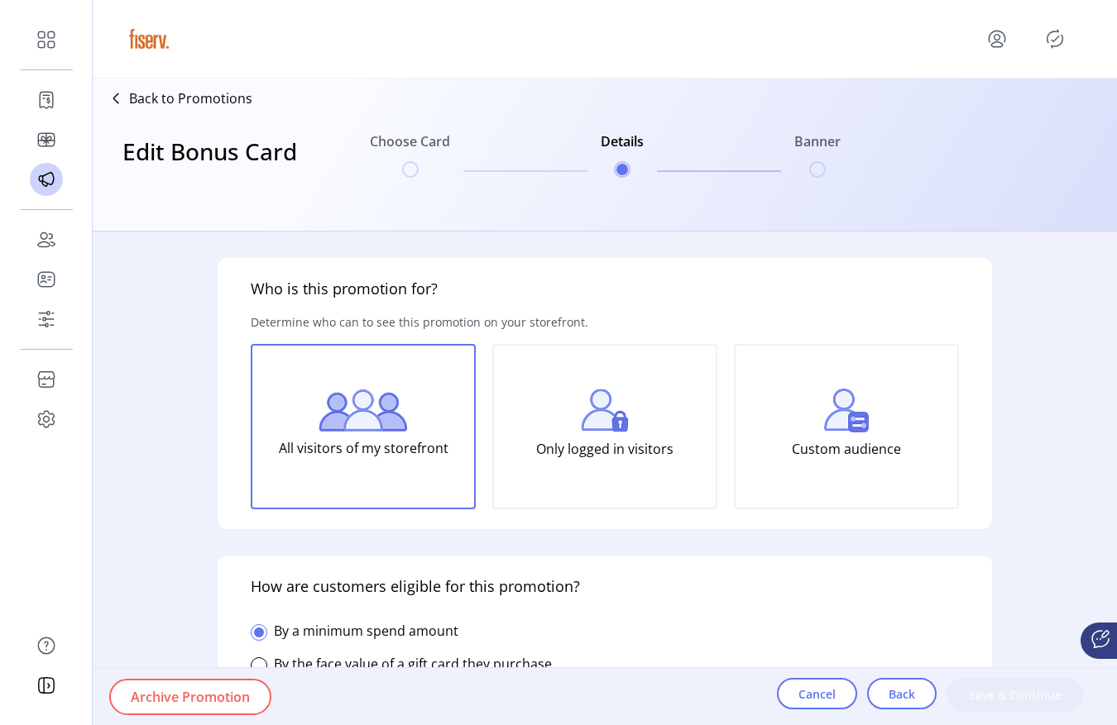
type input "**********"
type textarea "****"
type input "*****"
type input "*******"
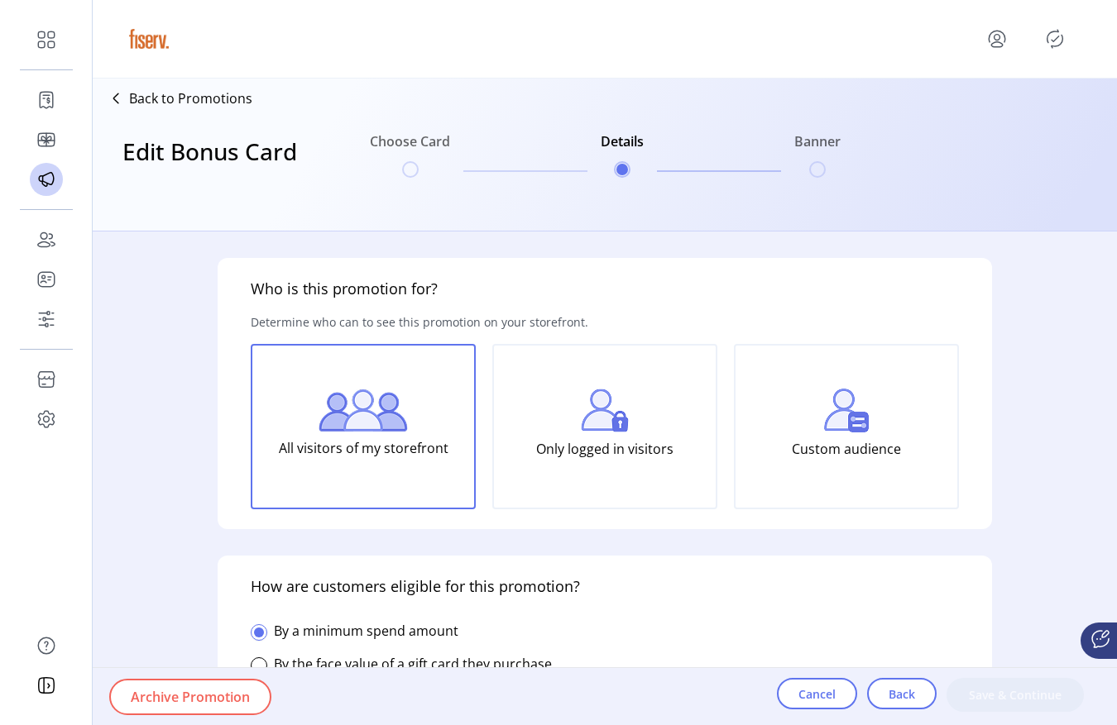
type input "**********"
type input "*****"
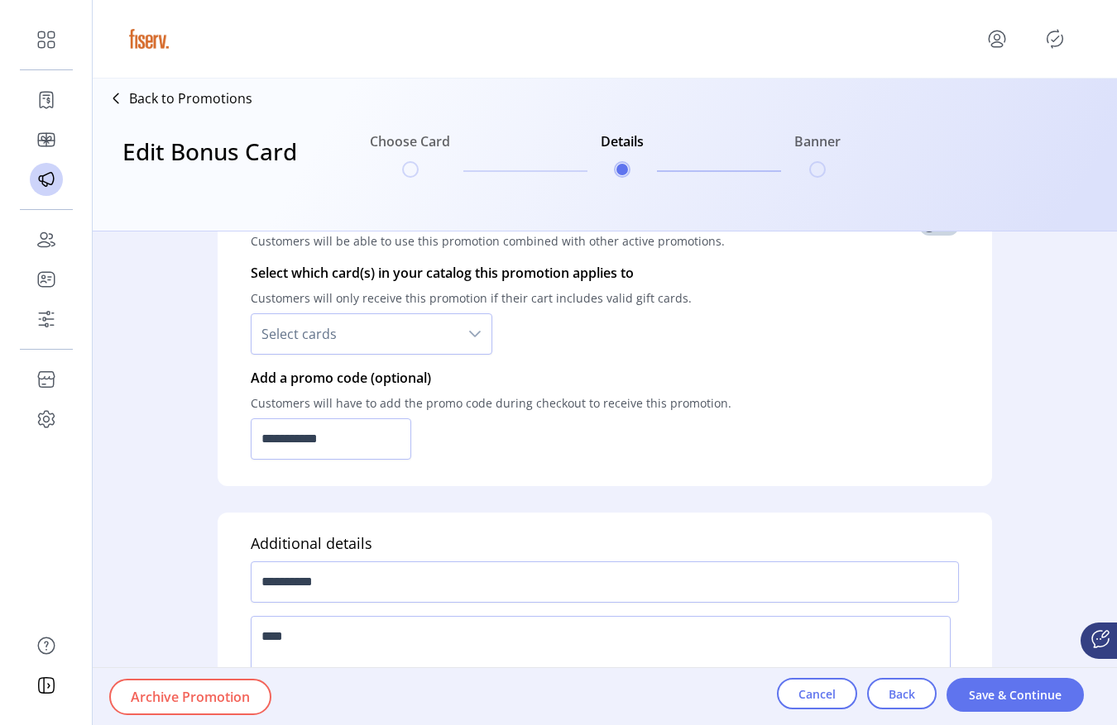
scroll to position [1147, 0]
click at [837, 715] on div "Cancel Back Save & Continue" at bounding box center [947, 696] width 340 height 57
click at [830, 700] on span "Cancel" at bounding box center [816, 694] width 37 height 17
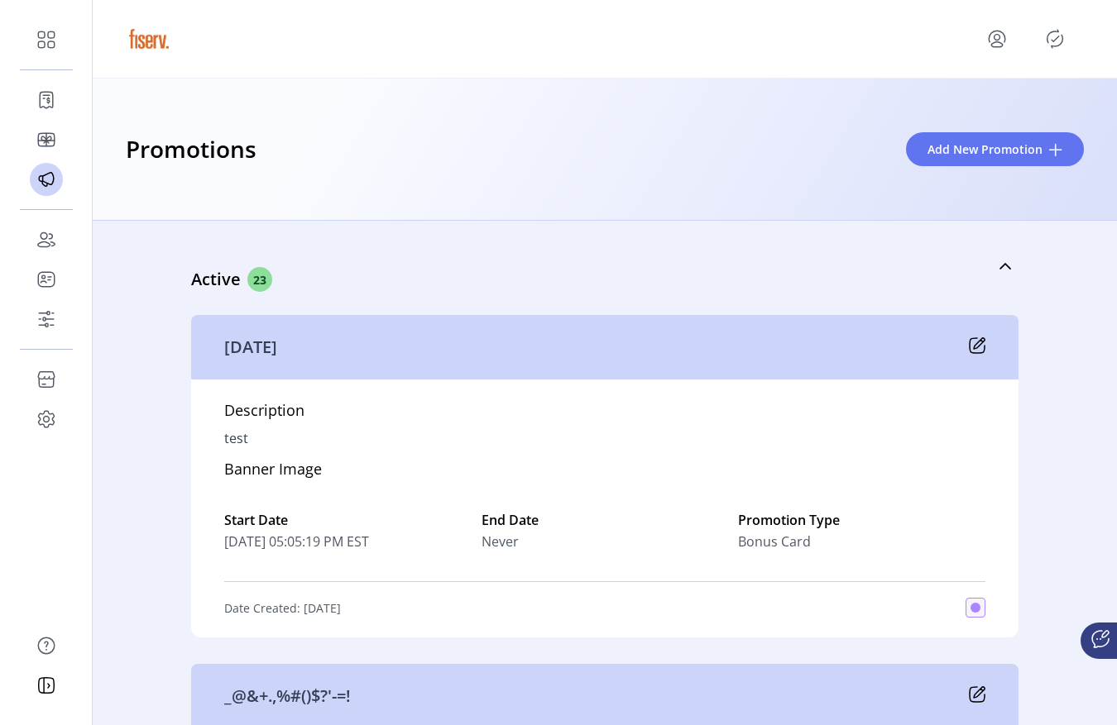
click at [1054, 33] on icon "Publisher Panel" at bounding box center [1054, 39] width 26 height 26
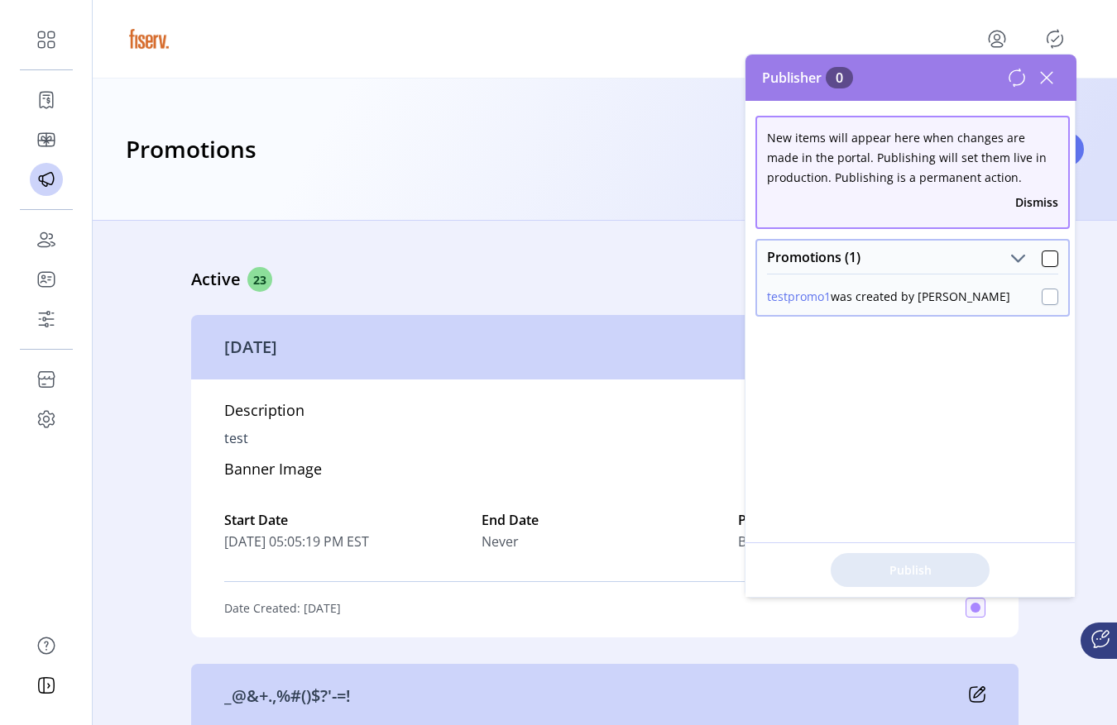
click at [1041, 301] on div at bounding box center [1049, 297] width 17 height 17
click at [891, 564] on span "Publish 1 Items" at bounding box center [910, 570] width 116 height 17
click at [1019, 79] on icon at bounding box center [1017, 78] width 20 height 20
click at [1045, 76] on icon at bounding box center [1047, 78] width 12 height 12
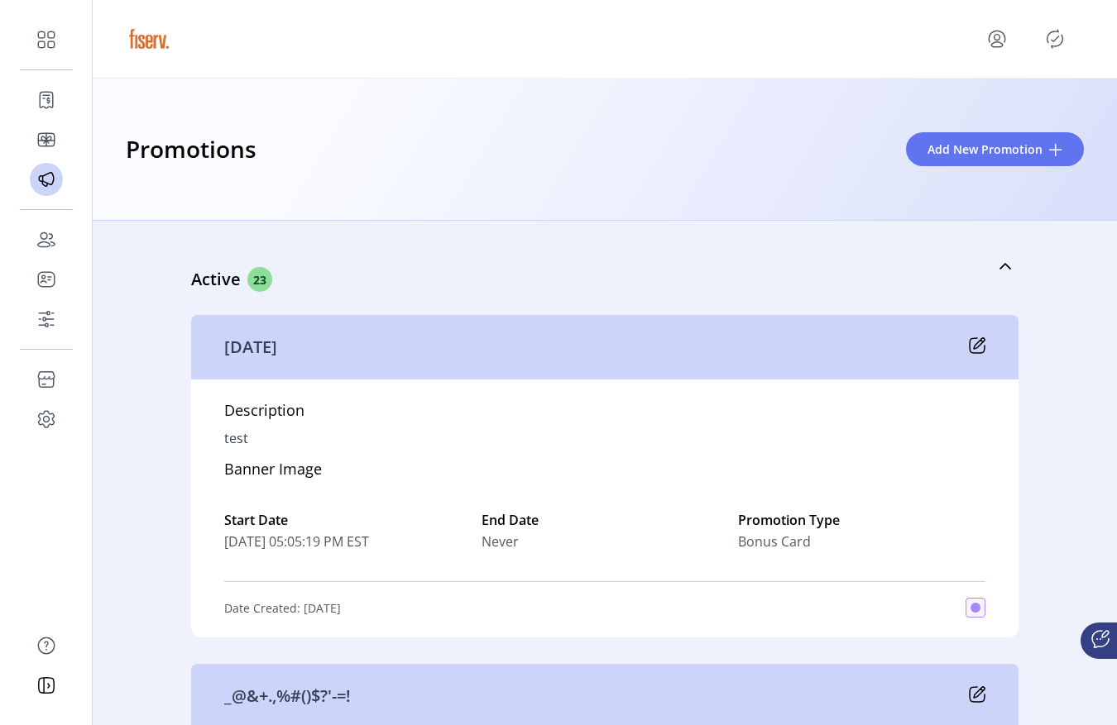
click at [1059, 42] on icon "Publisher Panel" at bounding box center [1054, 39] width 26 height 26
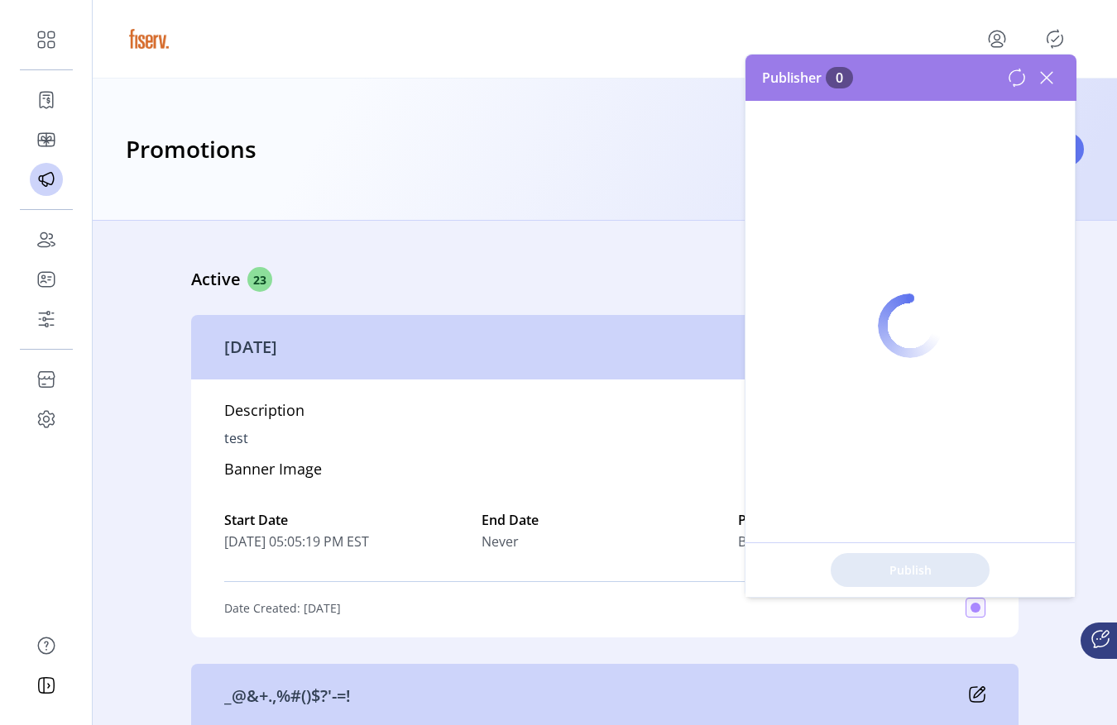
click at [1059, 42] on icon "Publisher Panel" at bounding box center [1054, 39] width 26 height 26
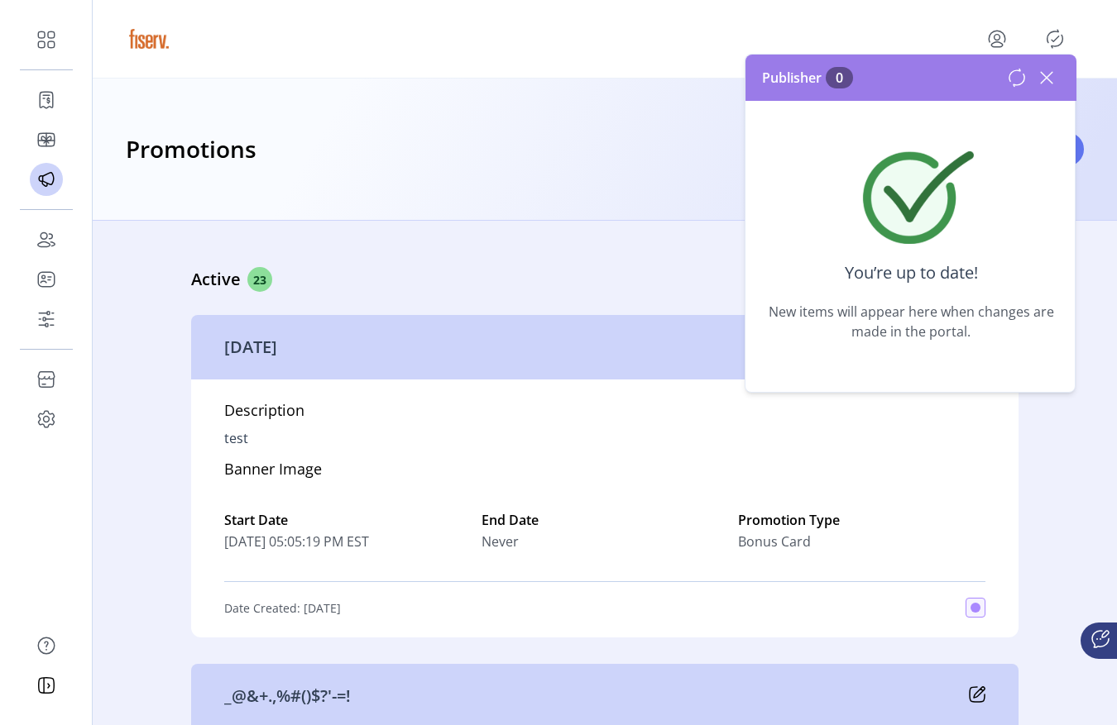
click at [1042, 79] on icon at bounding box center [1046, 78] width 26 height 26
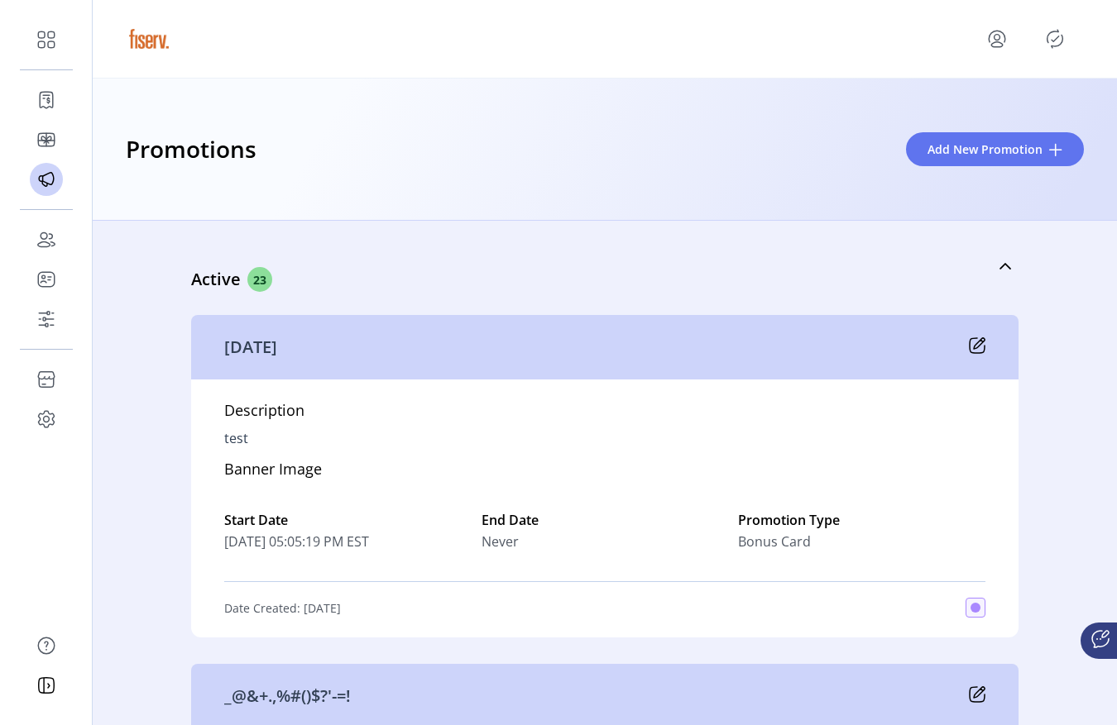
click at [867, 184] on div "Promotions Add New Promotion" at bounding box center [605, 150] width 1024 height 142
click at [1072, 64] on div at bounding box center [605, 39] width 1024 height 79
click at [1048, 38] on icon "Publisher Panel" at bounding box center [1054, 39] width 26 height 26
